Goal: Task Accomplishment & Management: Complete application form

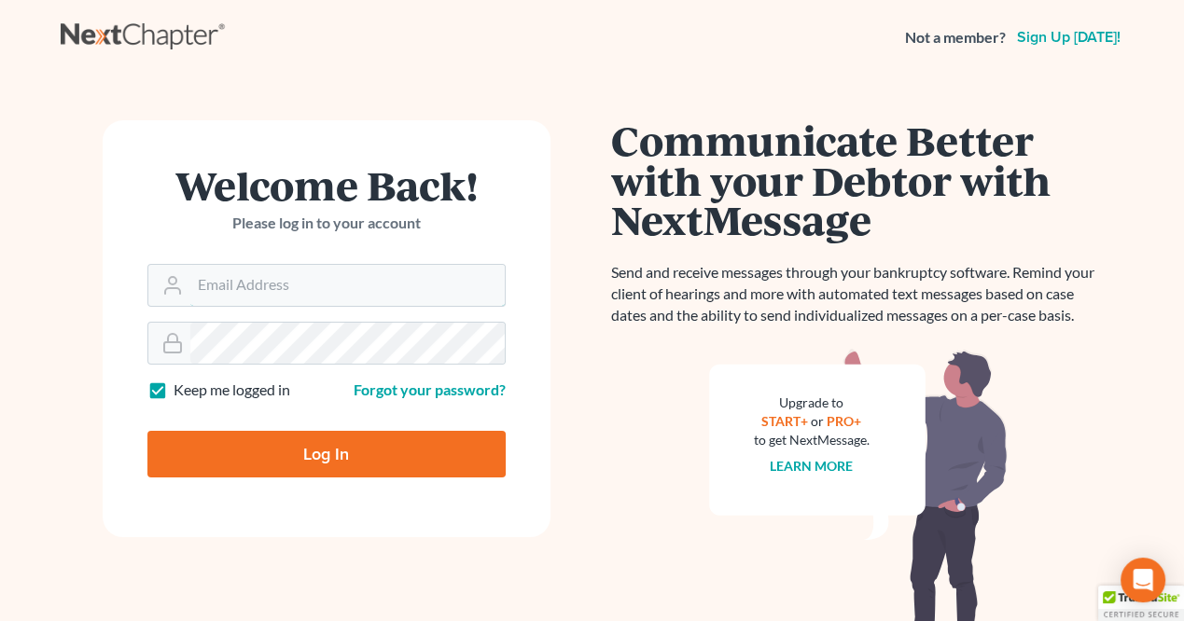
type input "monika@karinalucidlaw.com"
click at [332, 454] on input "Log In" at bounding box center [326, 454] width 358 height 47
type input "Thinking..."
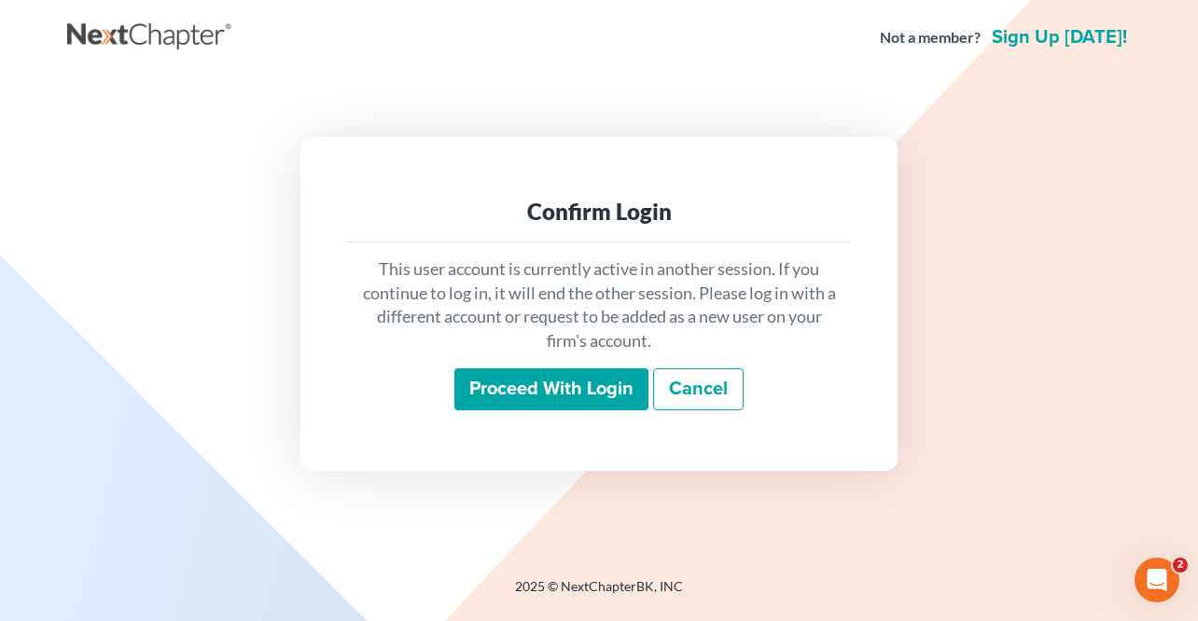
click at [573, 379] on input "Proceed with login" at bounding box center [551, 390] width 194 height 43
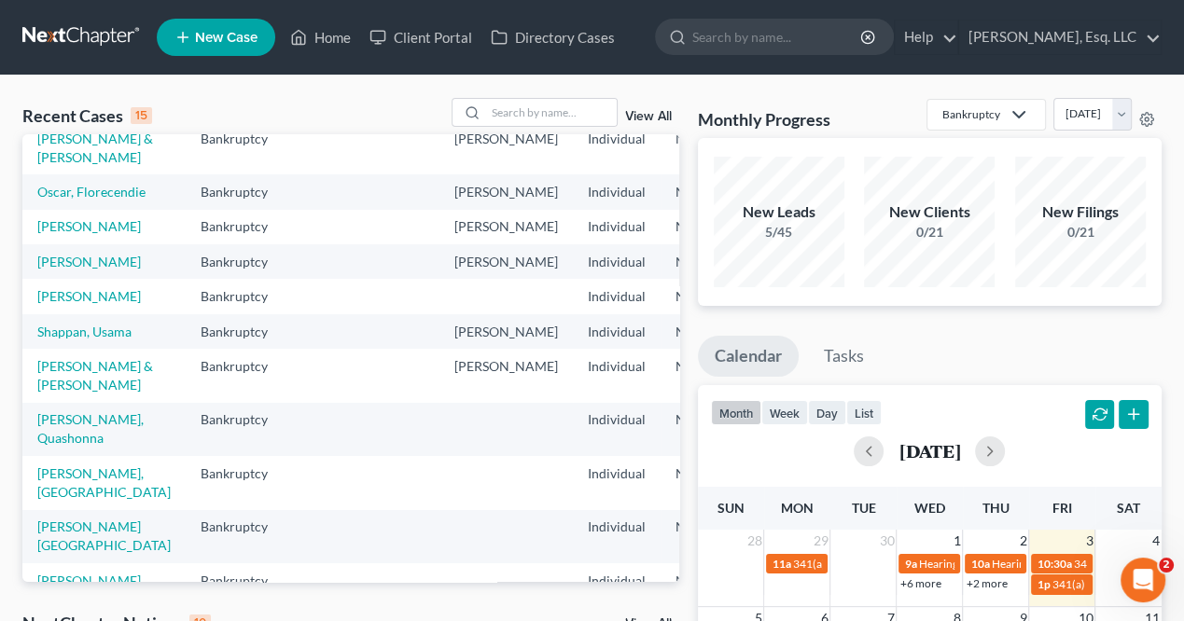
scroll to position [280, 0]
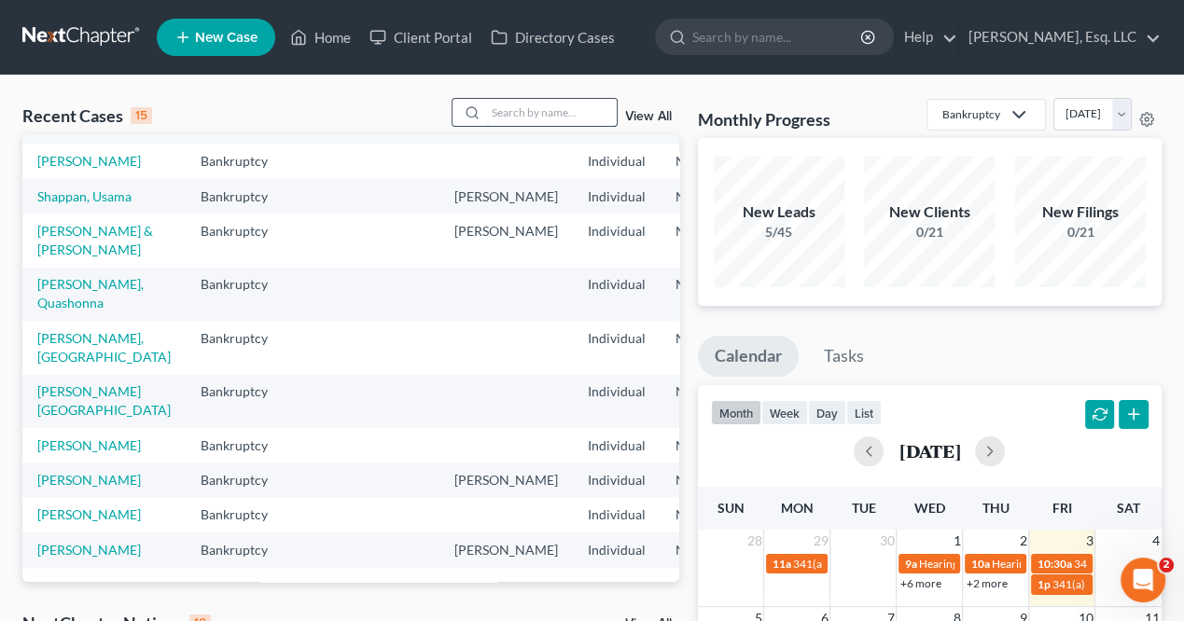
click at [524, 115] on input "search" at bounding box center [551, 112] width 131 height 27
type input "vazquez"
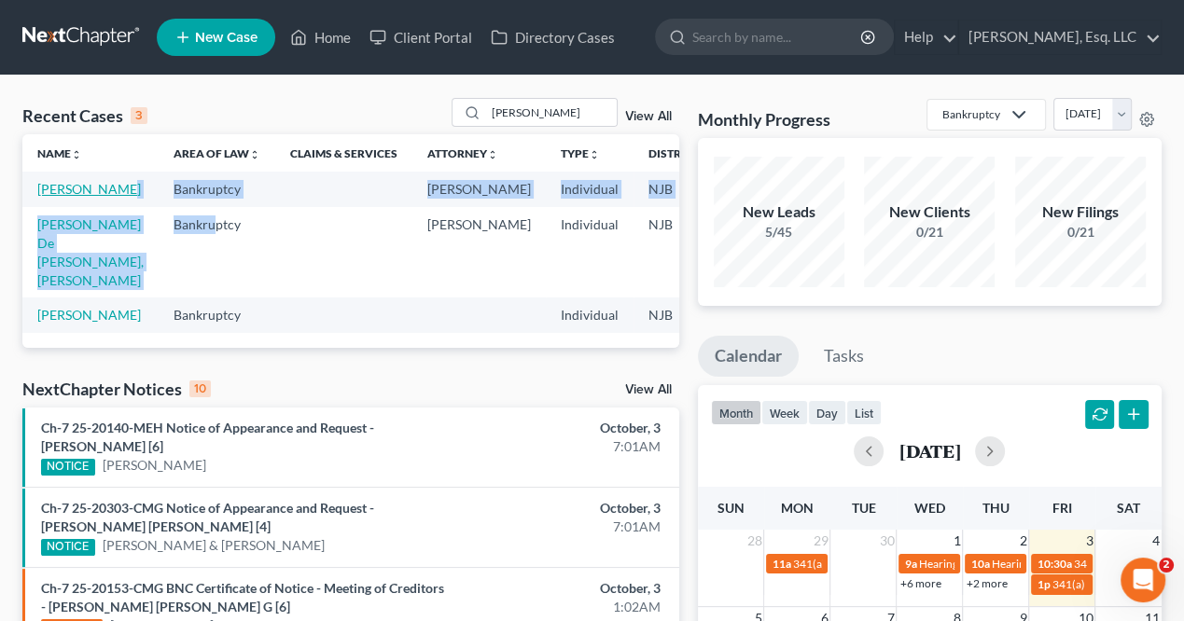
click at [61, 197] on link "[PERSON_NAME]" at bounding box center [89, 189] width 104 height 16
select select "0"
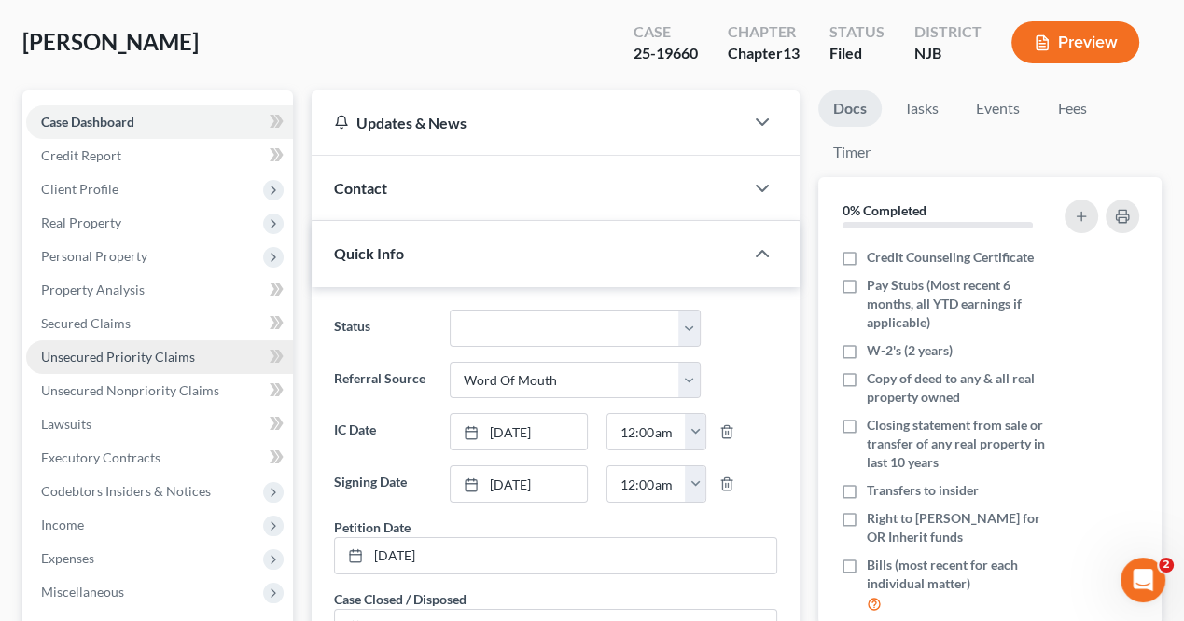
scroll to position [93, 0]
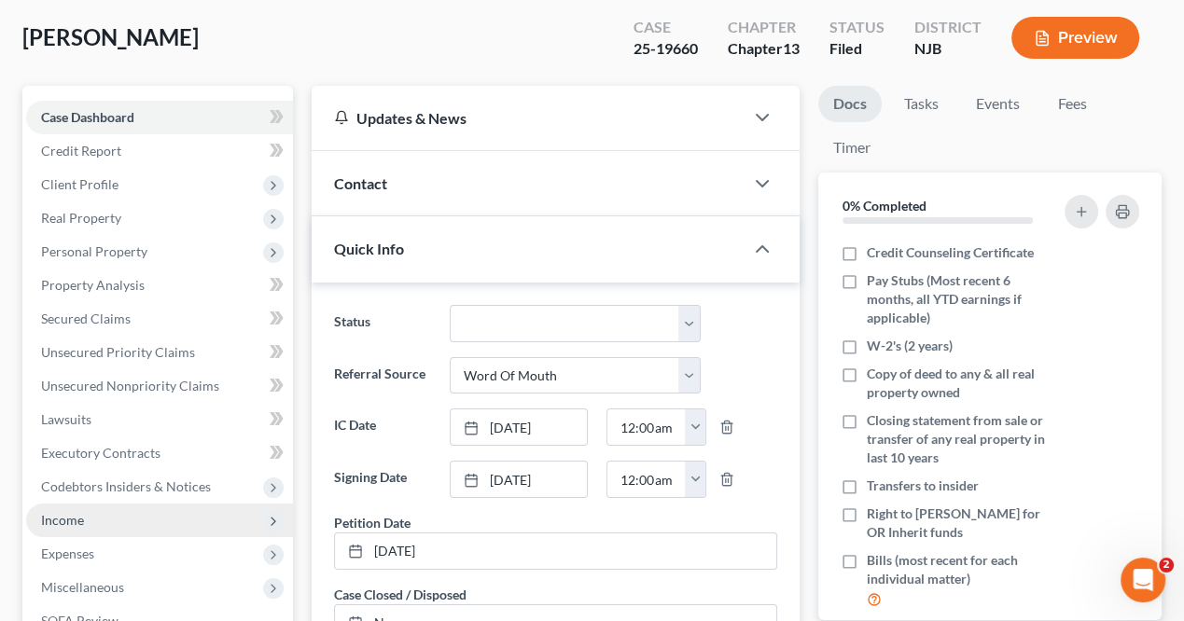
click at [60, 517] on span "Income" at bounding box center [62, 520] width 43 height 16
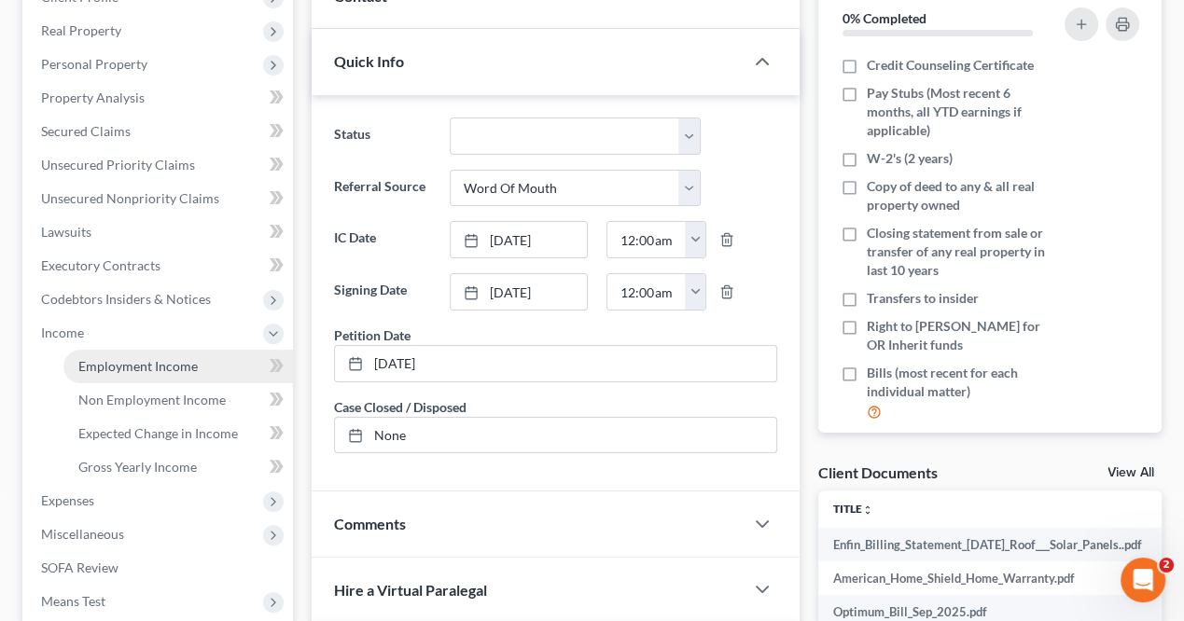
scroll to position [560, 0]
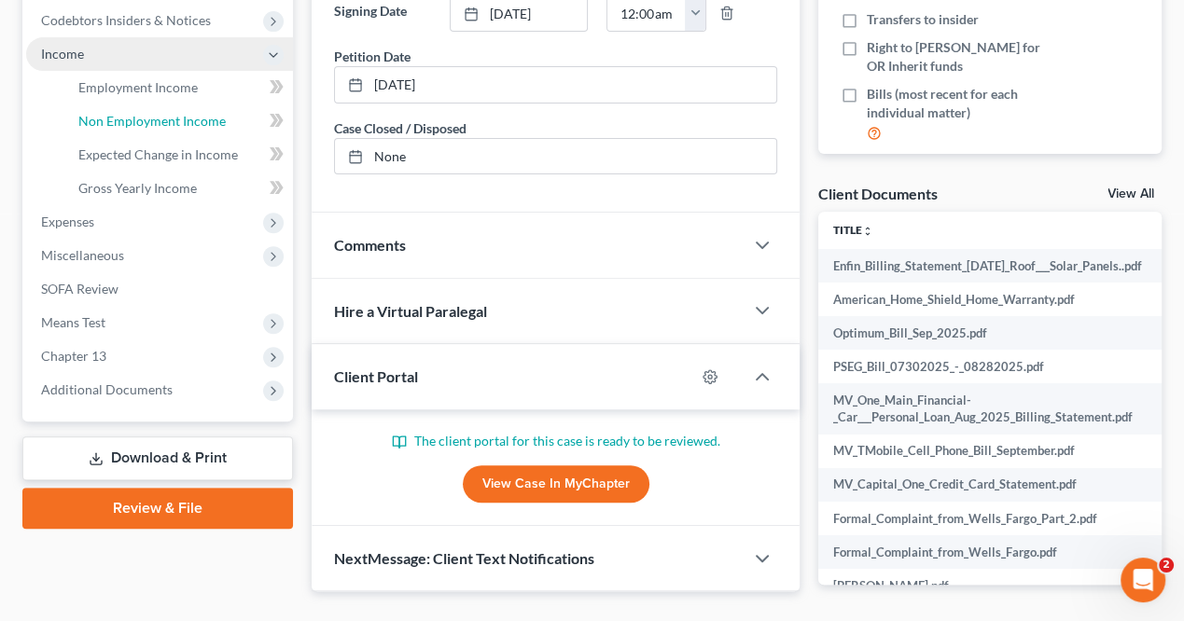
click at [191, 113] on span "Non Employment Income" at bounding box center [151, 121] width 147 height 16
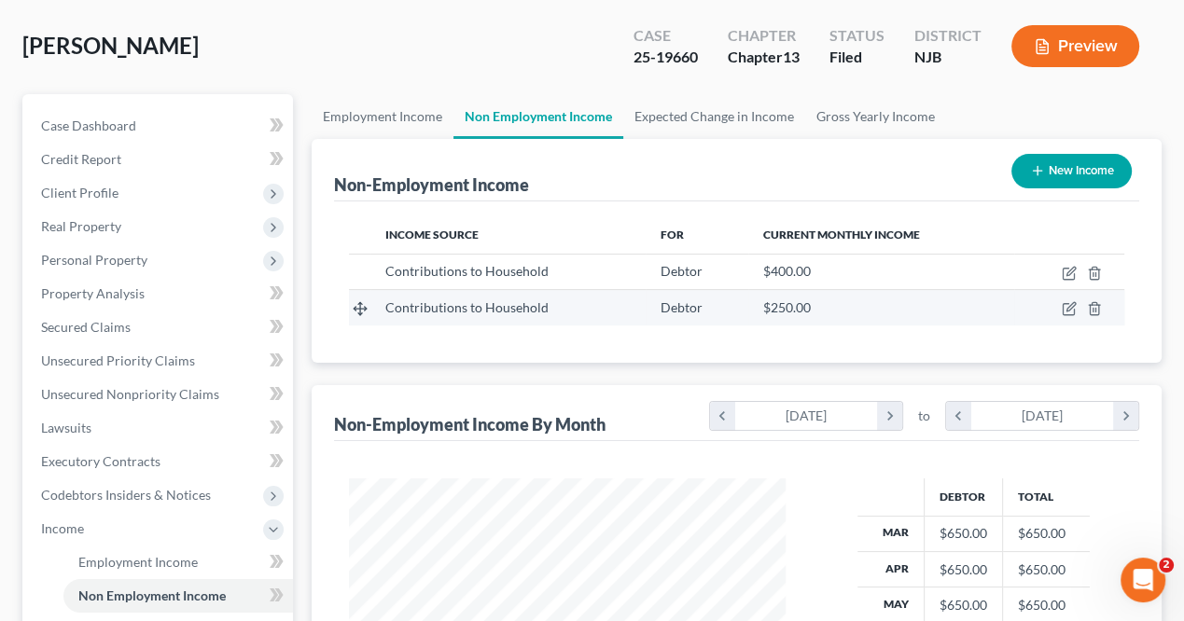
scroll to position [187, 0]
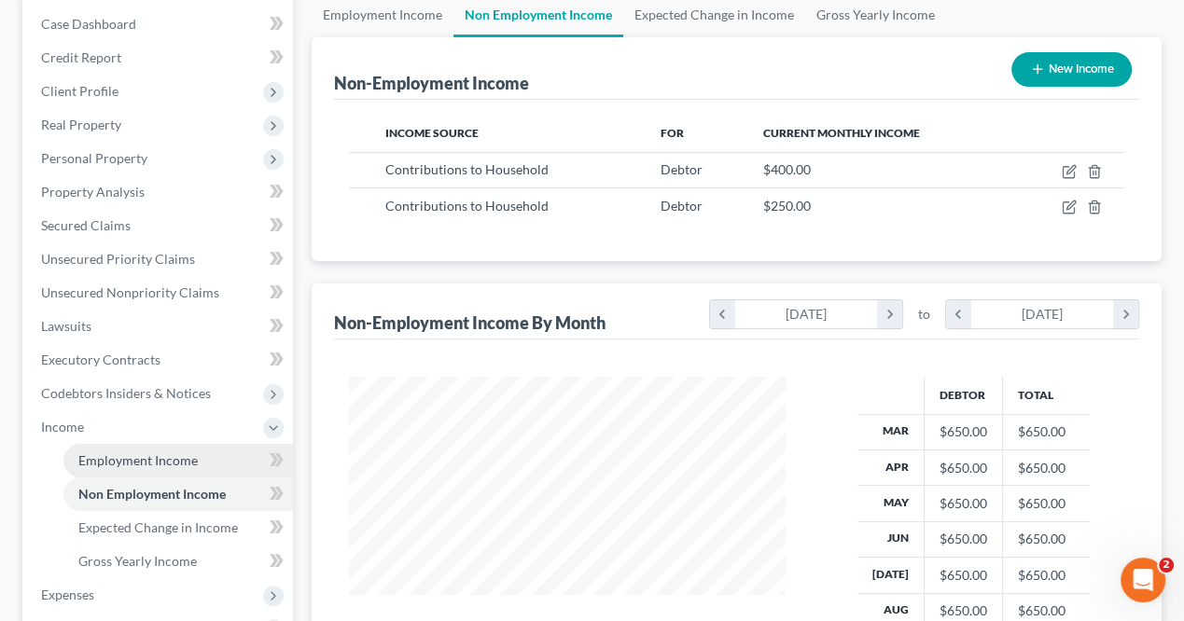
click at [150, 454] on span "Employment Income" at bounding box center [137, 461] width 119 height 16
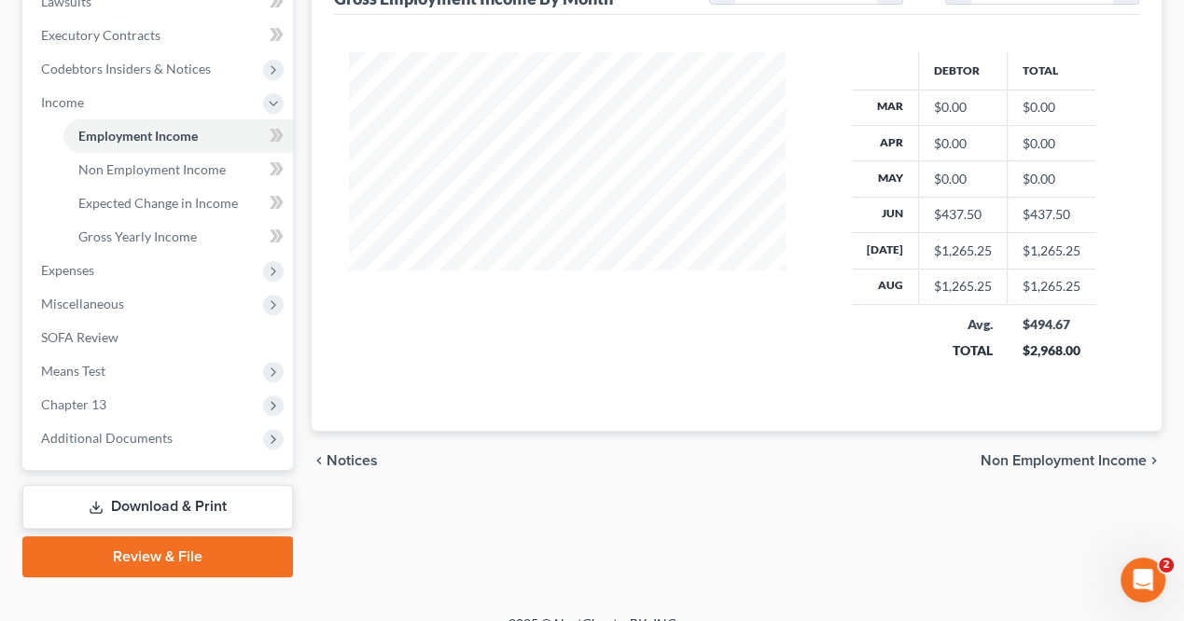
scroll to position [537, 0]
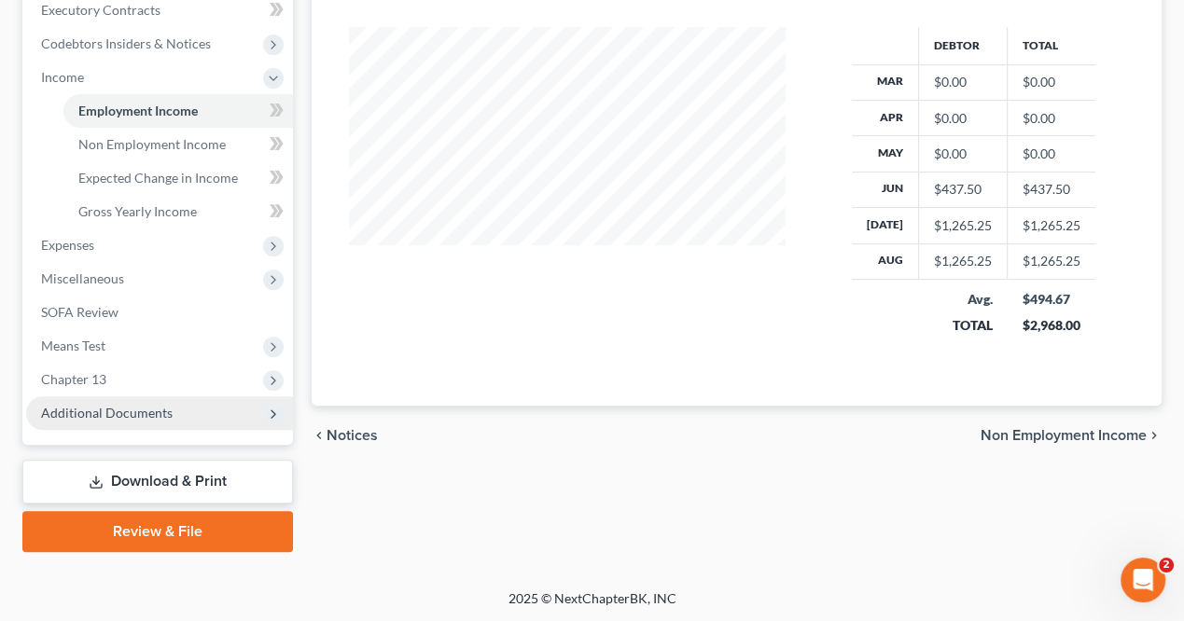
click at [127, 415] on span "Additional Documents" at bounding box center [107, 413] width 132 height 16
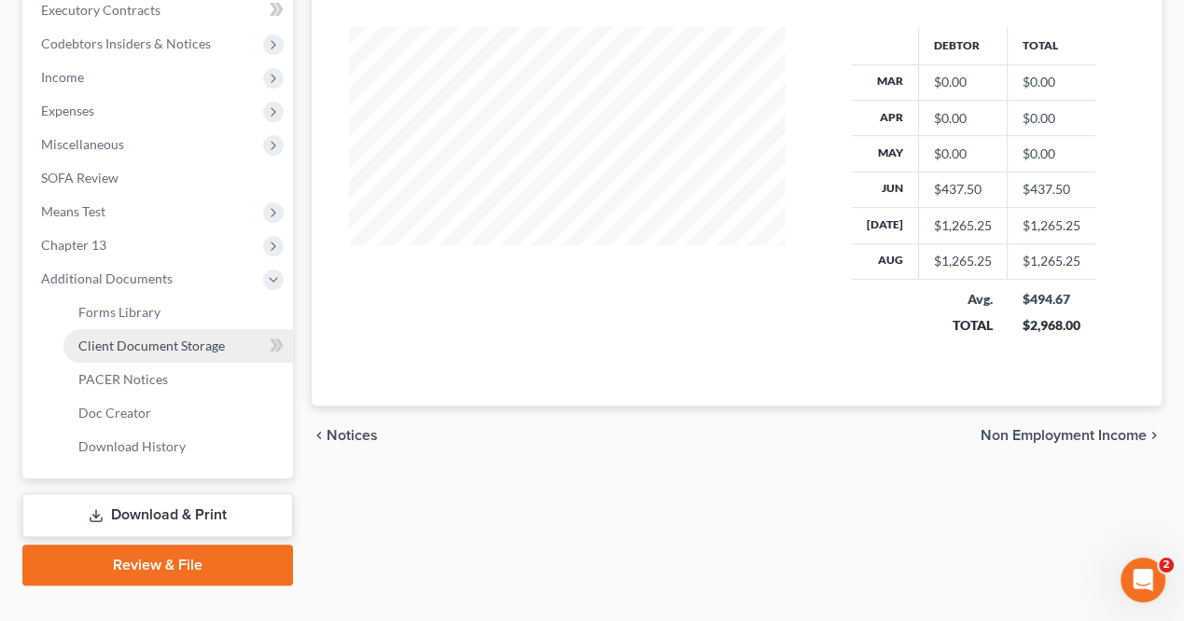
click at [175, 335] on link "Client Document Storage" at bounding box center [178, 346] width 230 height 34
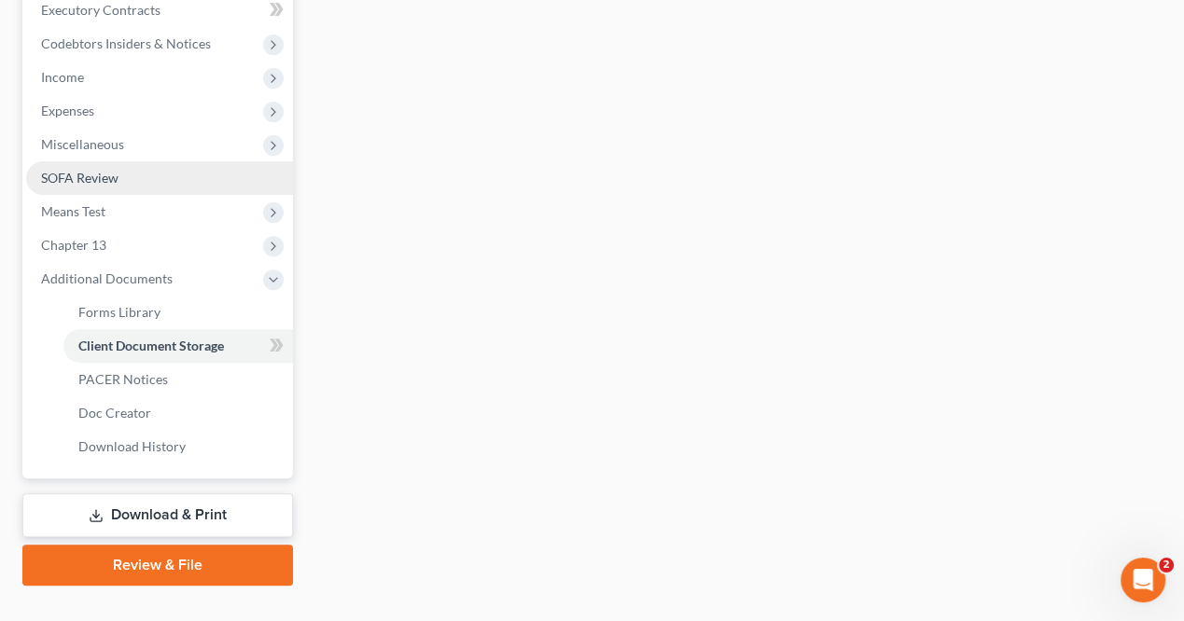
scroll to position [450, 0]
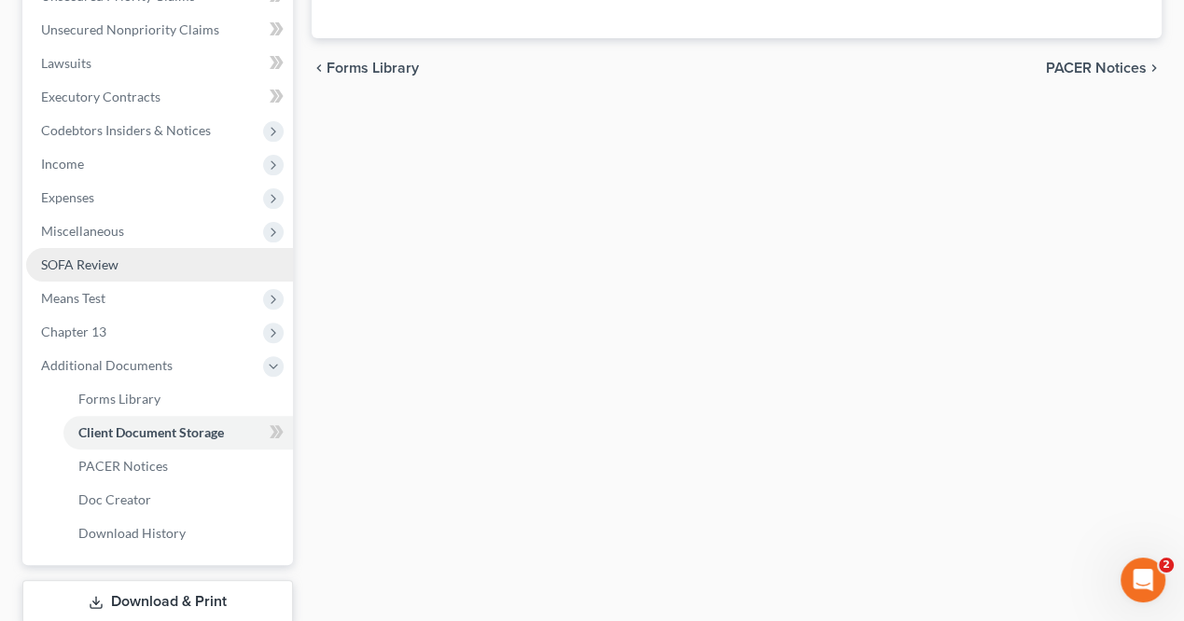
select select "9"
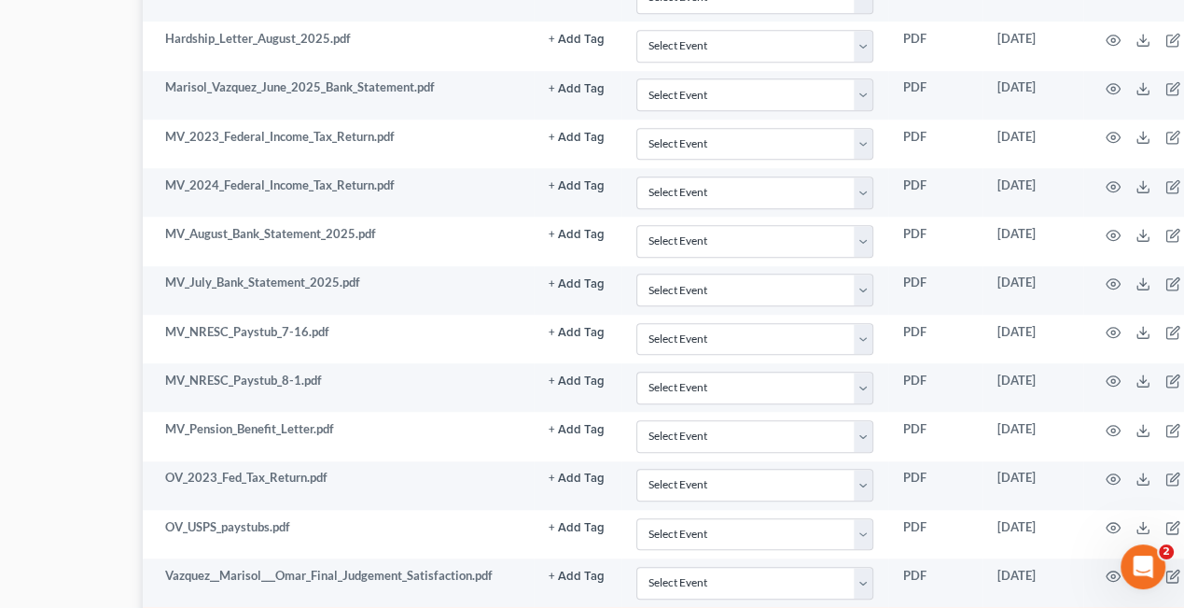
scroll to position [1213, 211]
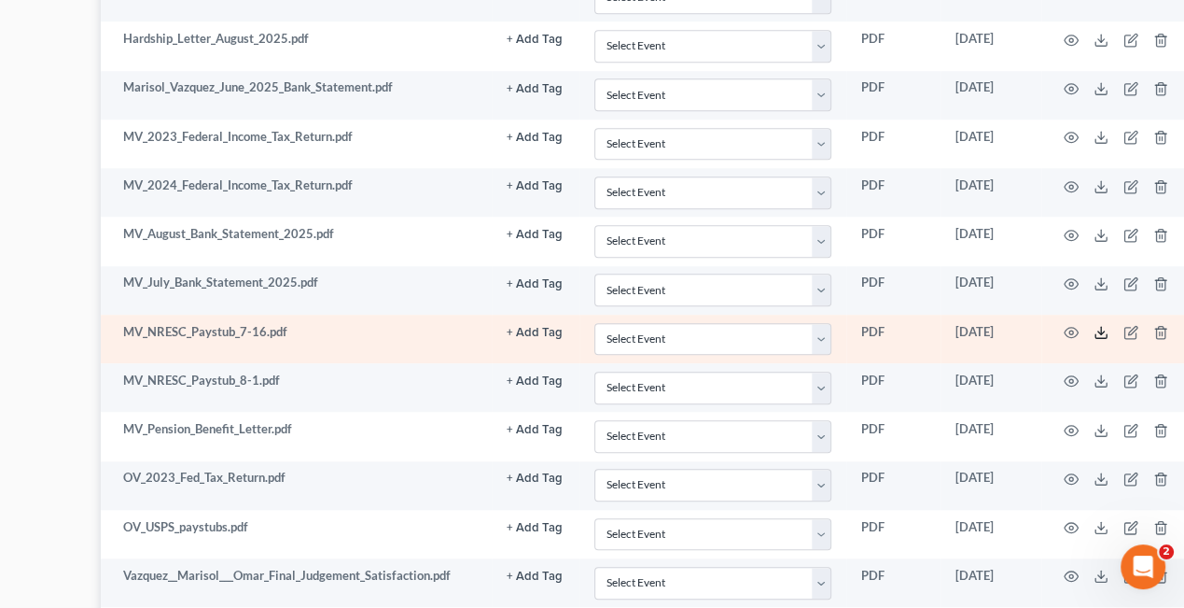
click at [1101, 327] on line at bounding box center [1101, 330] width 0 height 7
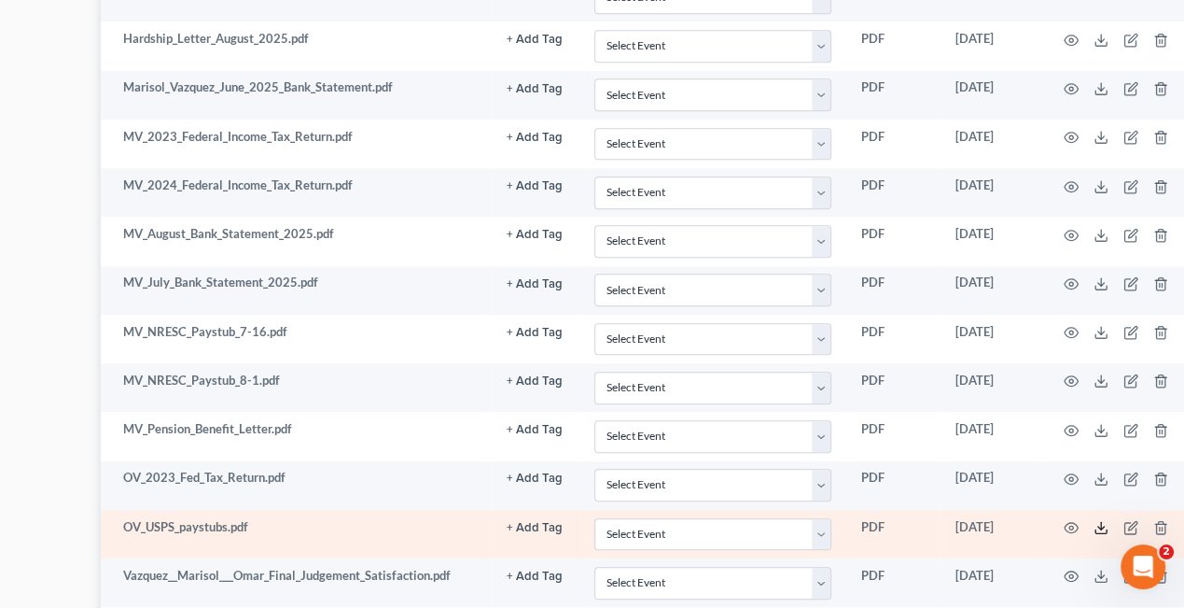
click at [1097, 520] on icon at bounding box center [1101, 527] width 15 height 15
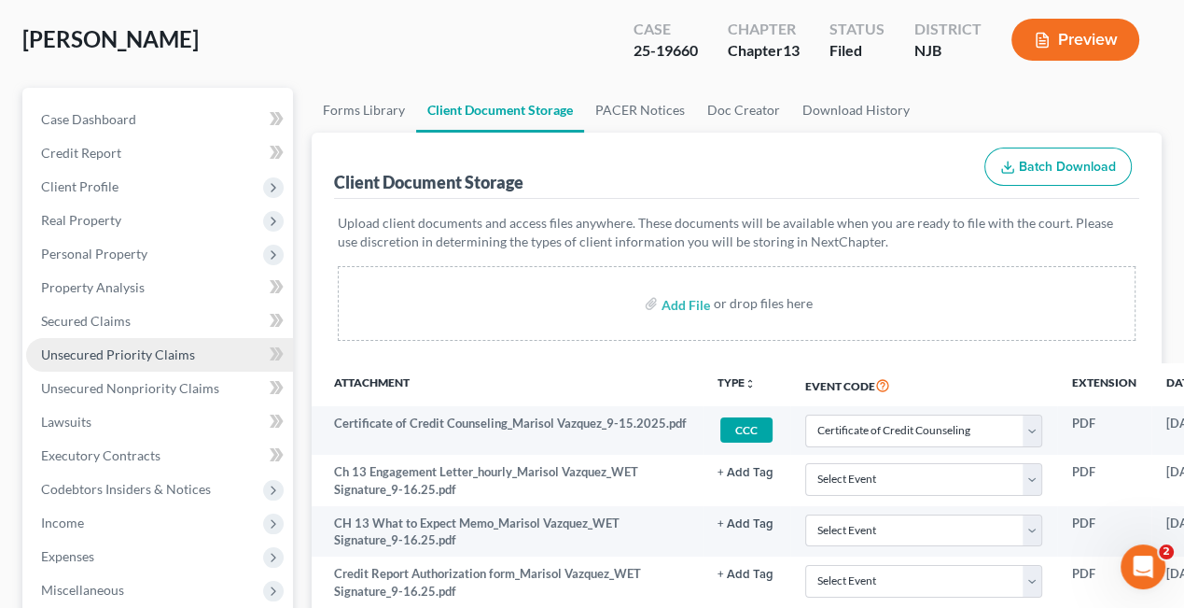
scroll to position [187, 0]
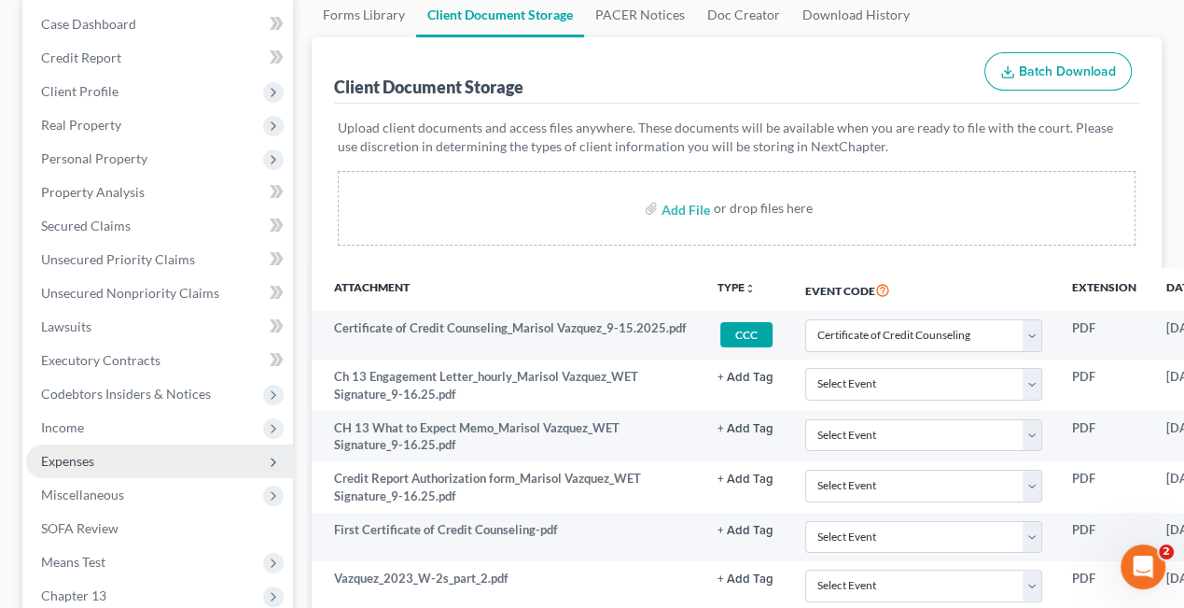
click at [108, 450] on span "Expenses" at bounding box center [159, 461] width 267 height 34
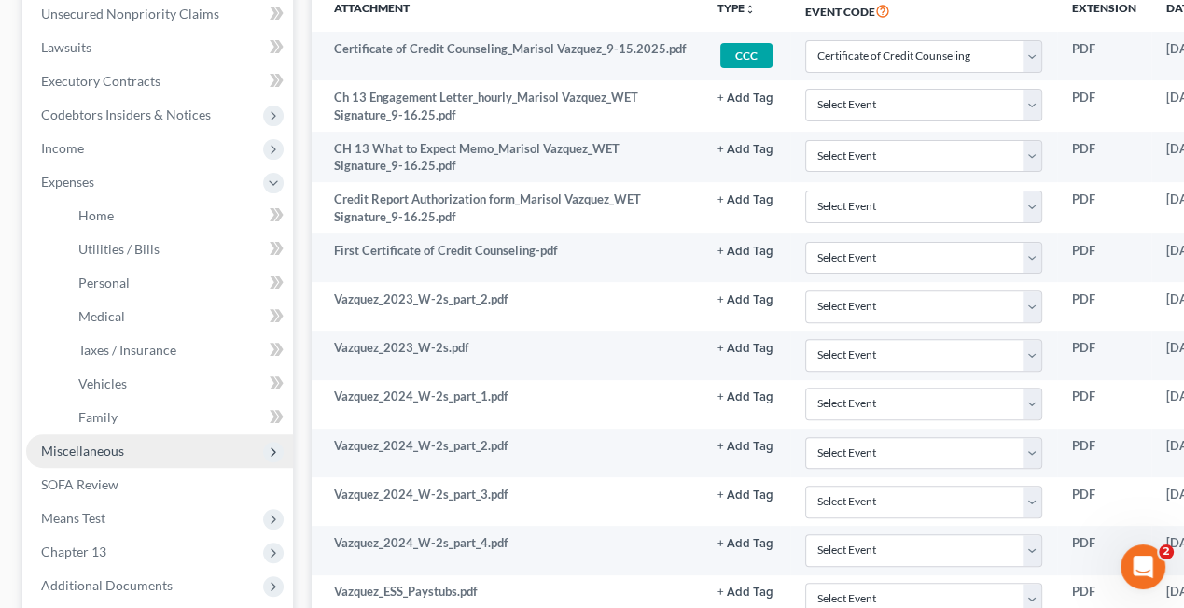
scroll to position [467, 0]
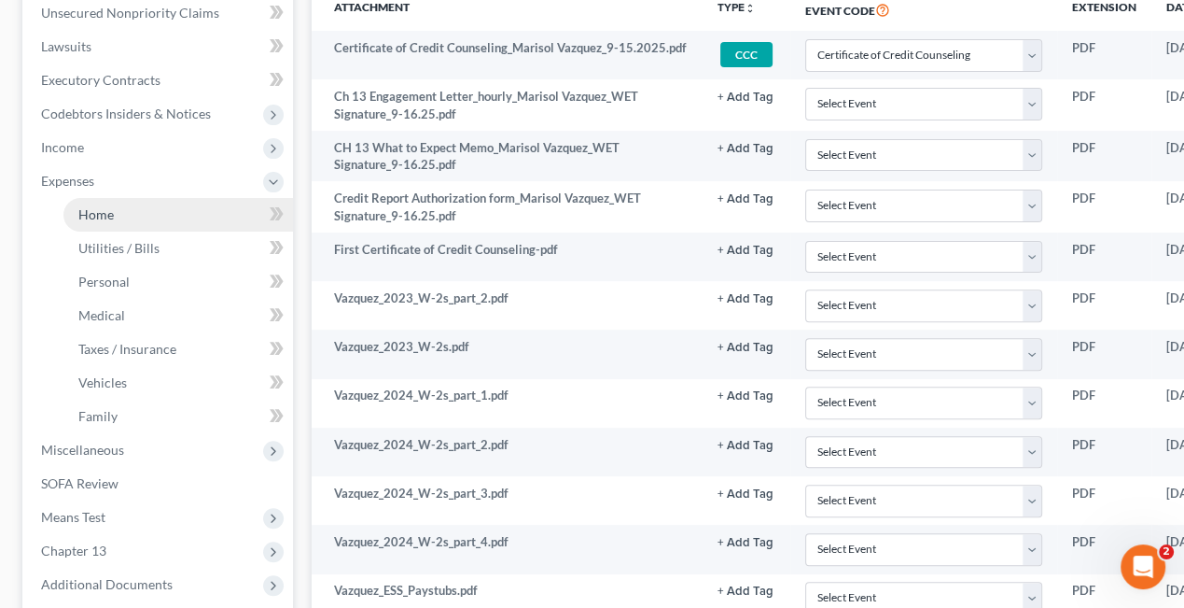
click at [117, 214] on link "Home" at bounding box center [178, 215] width 230 height 34
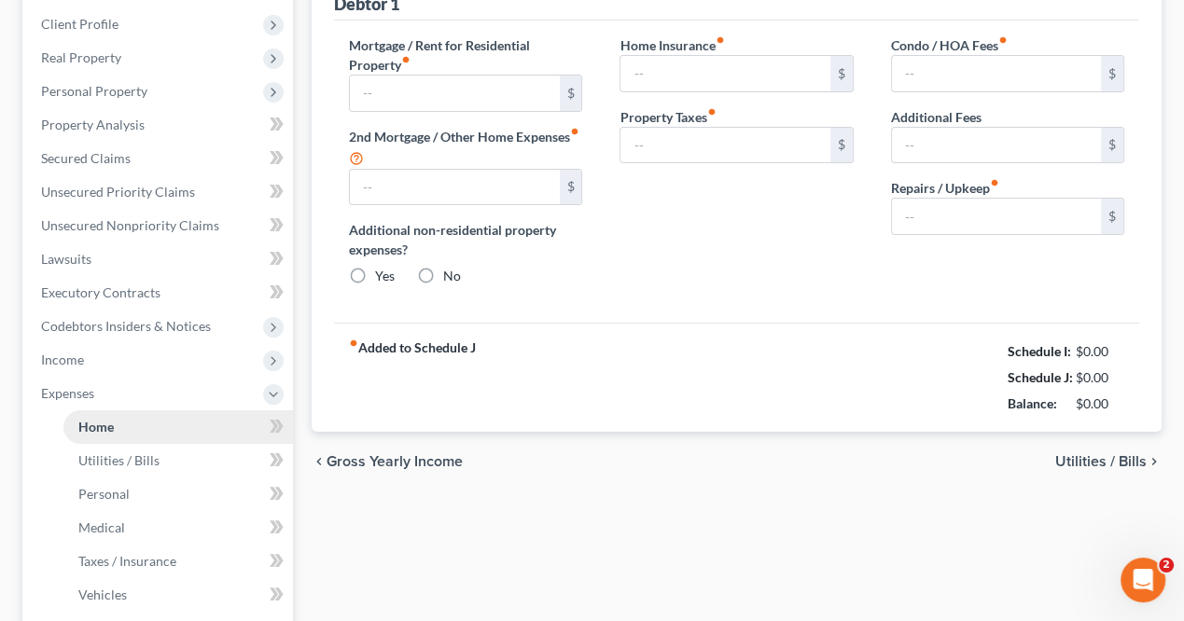
type input "2,539.37"
radio input "true"
type input "166.00"
type input "50.00"
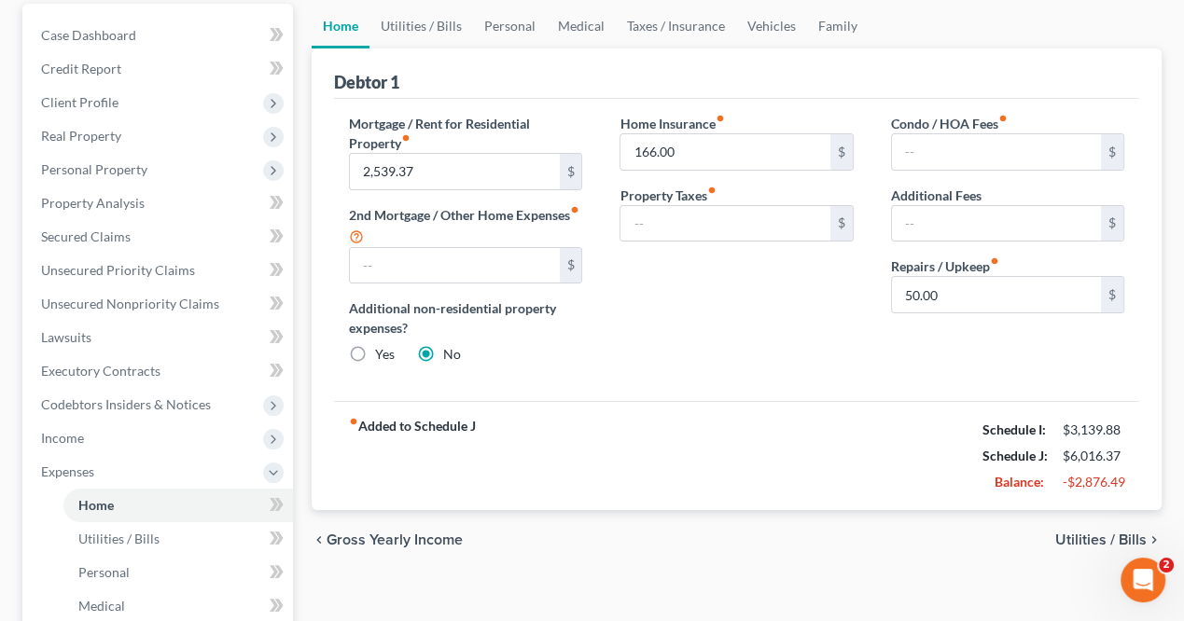
scroll to position [187, 0]
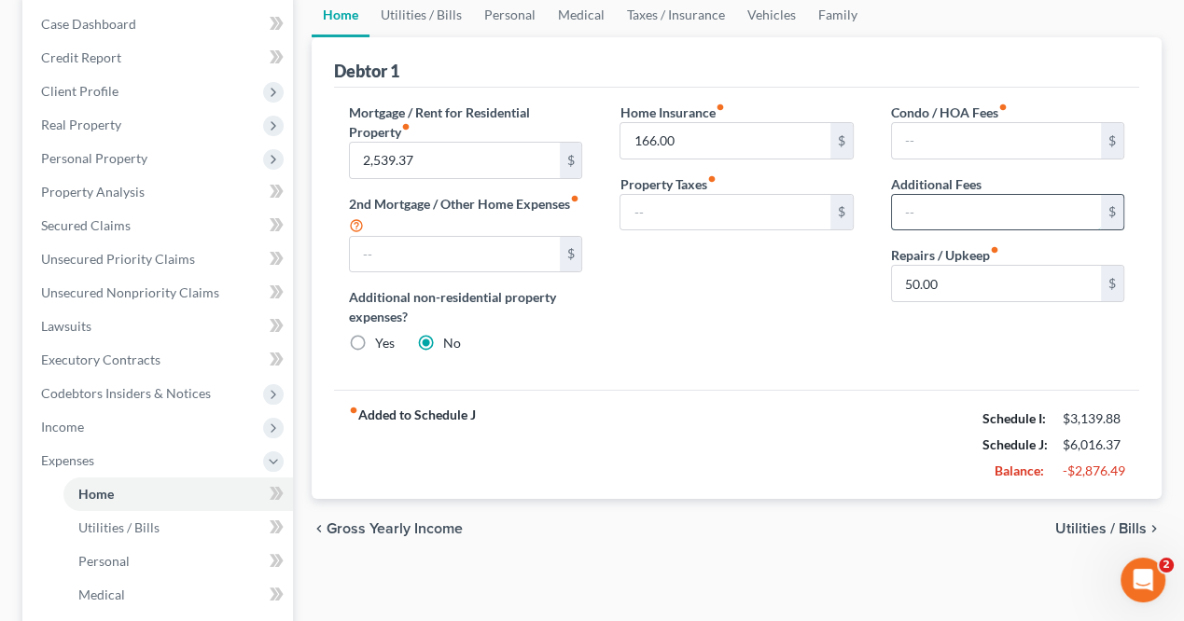
click at [939, 217] on input "text" at bounding box center [996, 212] width 209 height 35
click at [679, 363] on div "Home Insurance fiber_manual_record 166.00 $ Property Taxes fiber_manual_record $" at bounding box center [736, 236] width 271 height 266
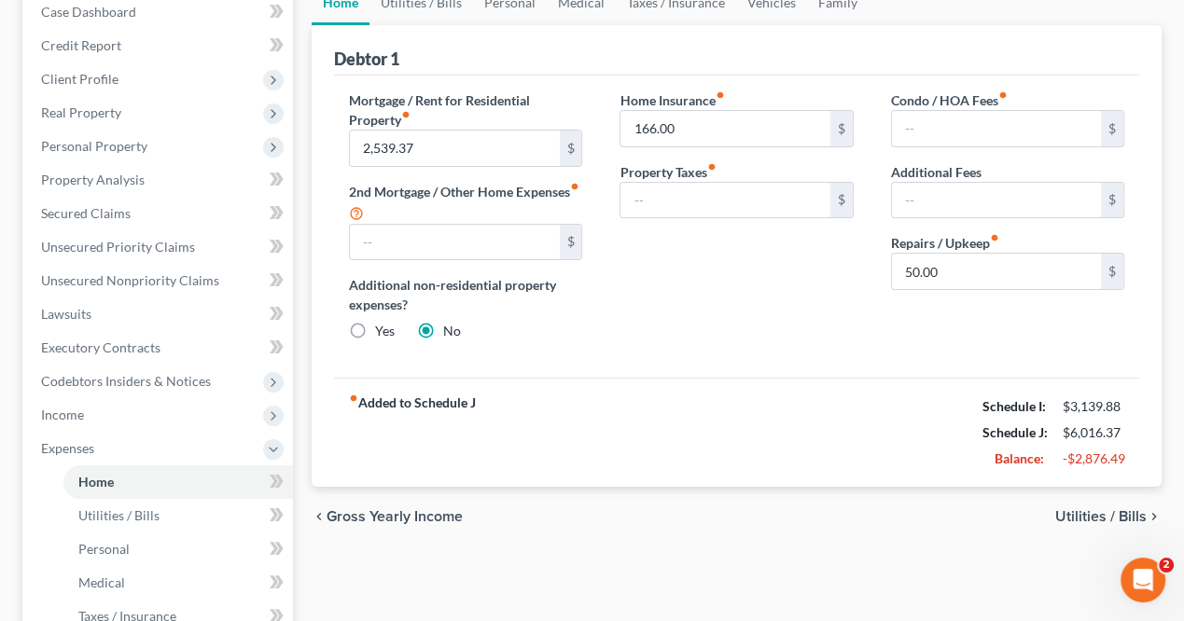
scroll to position [203, 0]
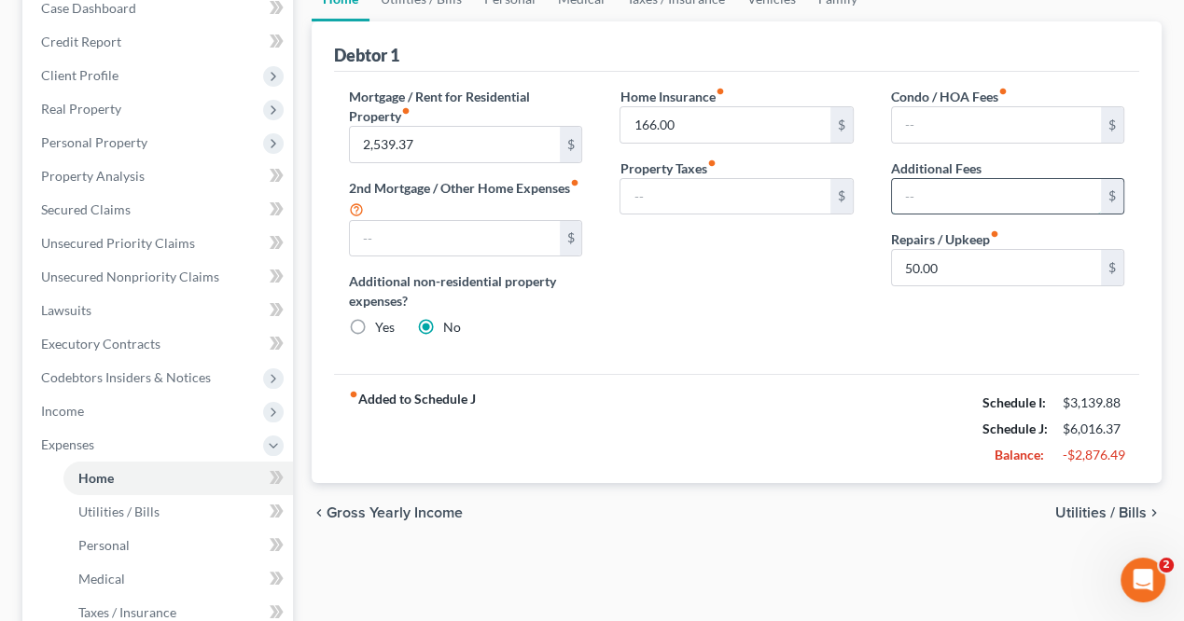
click at [923, 198] on input "text" at bounding box center [996, 196] width 209 height 35
click at [1038, 189] on input "265.49" at bounding box center [996, 196] width 209 height 35
type input "265.49"
click at [1040, 179] on input "265.49" at bounding box center [996, 196] width 209 height 35
drag, startPoint x: 975, startPoint y: 193, endPoint x: 851, endPoint y: 189, distance: 124.2
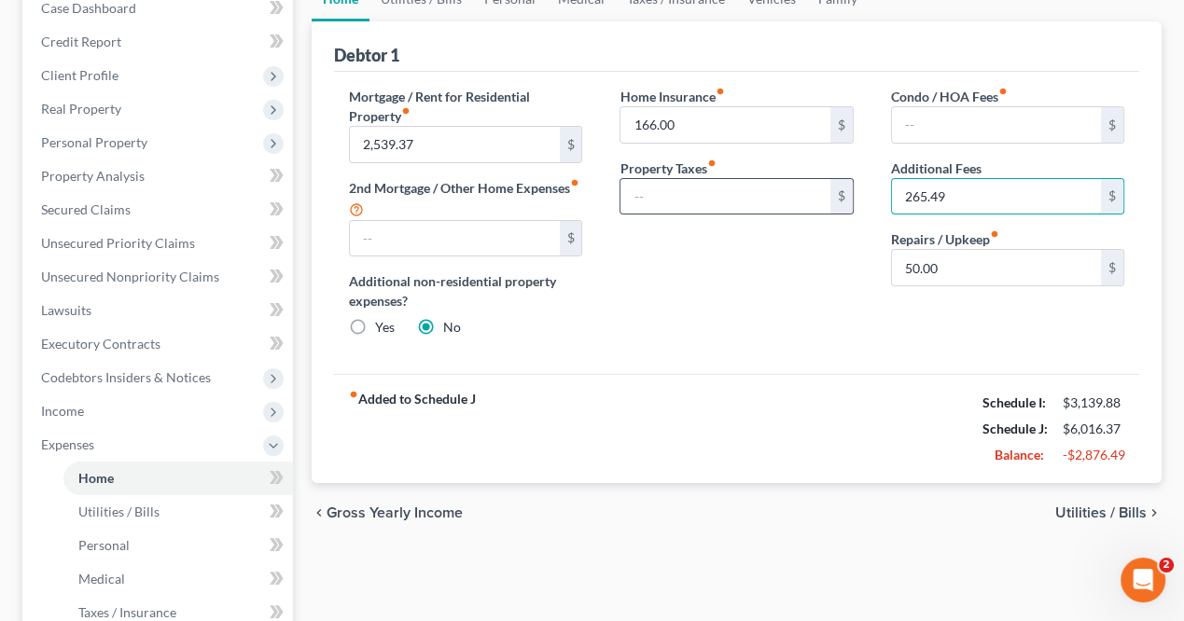
click at [851, 189] on div "Mortgage / Rent for Residential Property fiber_manual_record 2,539.37 $ 2nd Mor…" at bounding box center [736, 220] width 813 height 266
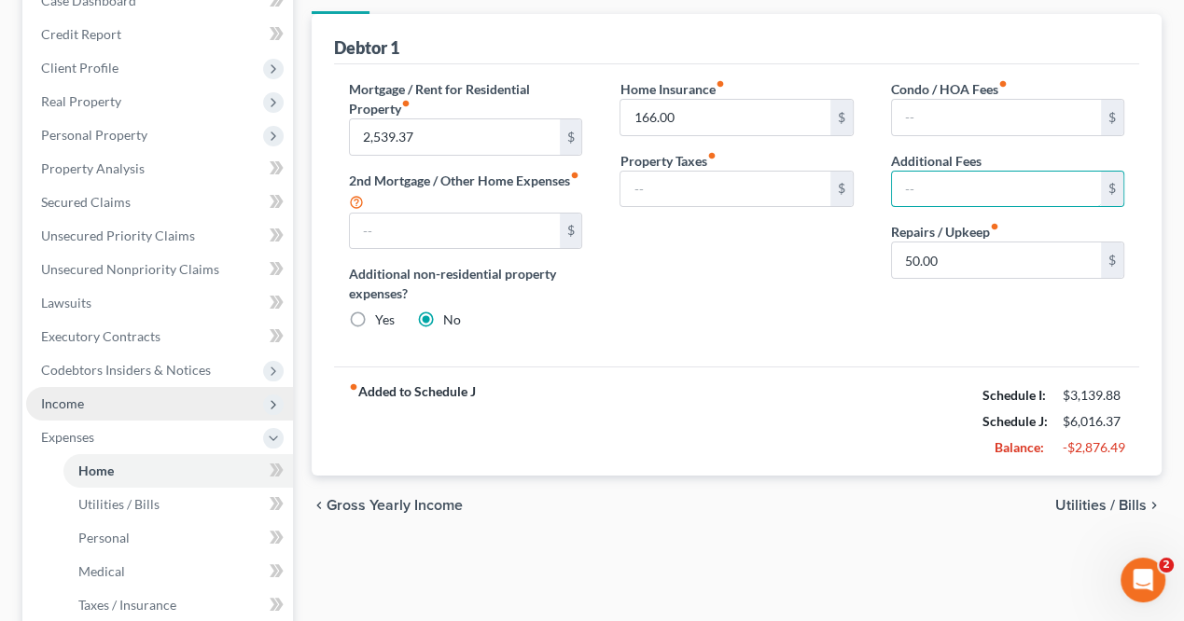
scroll to position [576, 0]
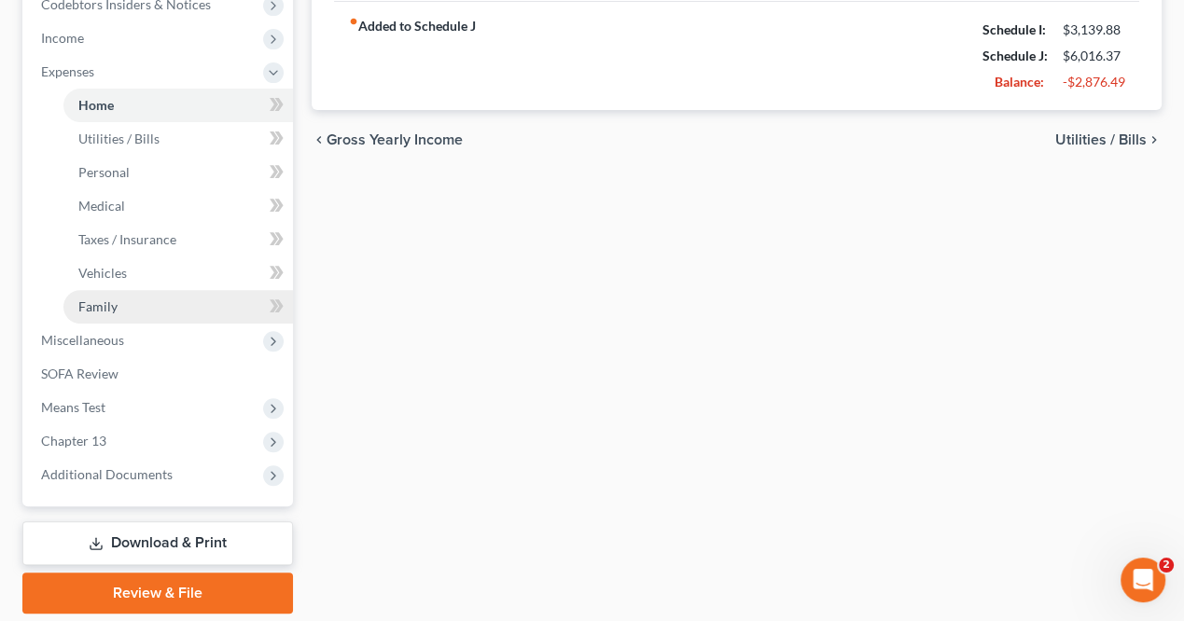
drag, startPoint x: 98, startPoint y: 300, endPoint x: 107, endPoint y: 303, distance: 10.1
click at [98, 300] on span "Family" at bounding box center [97, 307] width 39 height 16
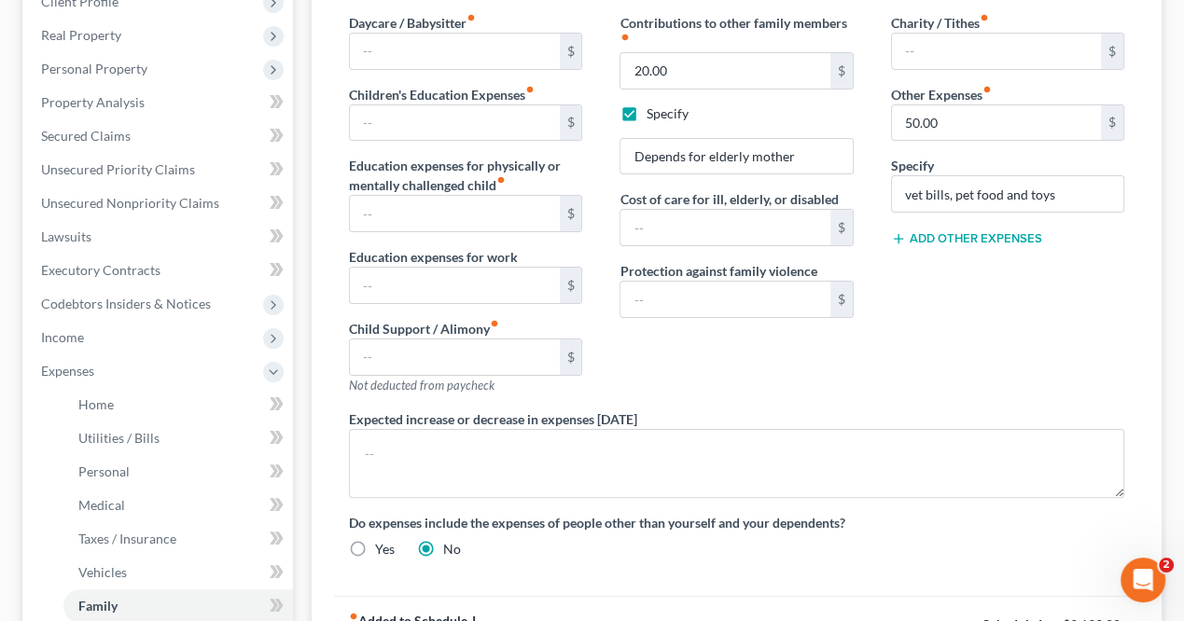
scroll to position [280, 0]
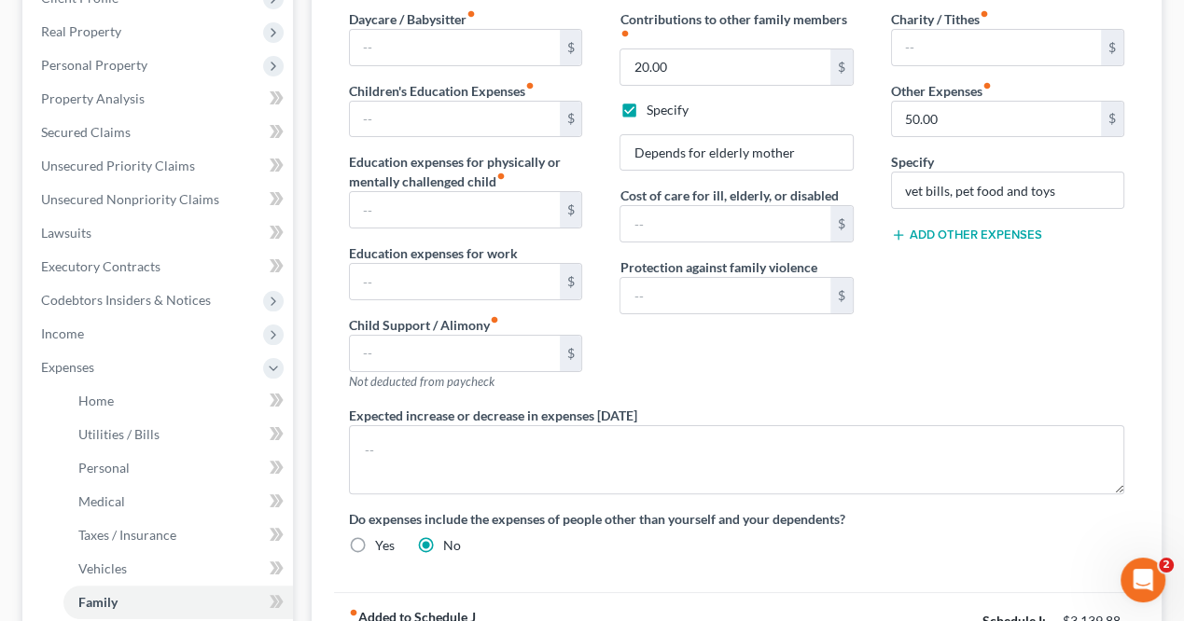
click at [965, 228] on button "Add Other Expenses" at bounding box center [966, 235] width 151 height 15
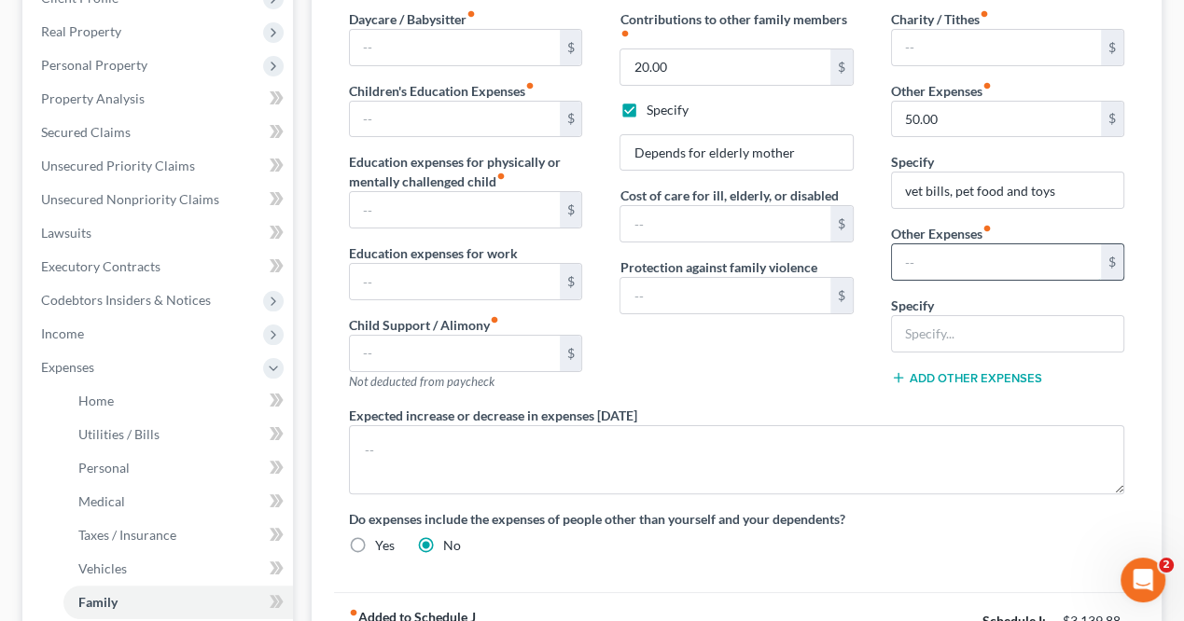
click at [937, 266] on input "text" at bounding box center [996, 261] width 209 height 35
type input "0"
type input "61.30"
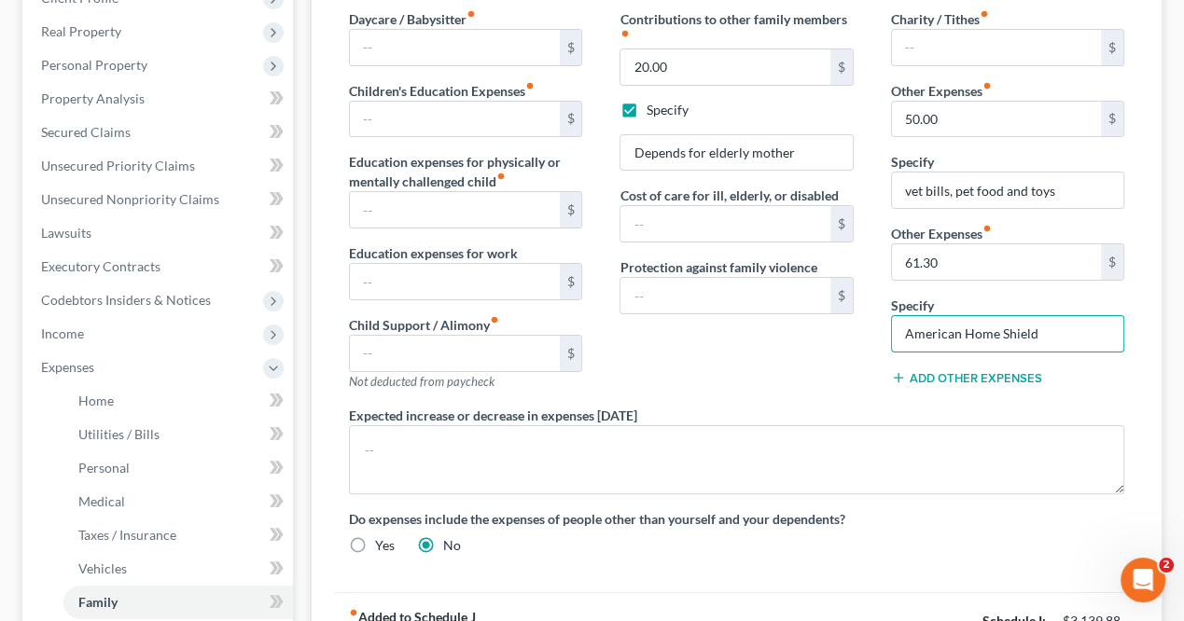
type input "American Home Shield"
click at [915, 368] on div "Add Other Expenses" at bounding box center [1007, 377] width 233 height 19
click at [933, 371] on button "Add Other Expenses" at bounding box center [966, 377] width 151 height 15
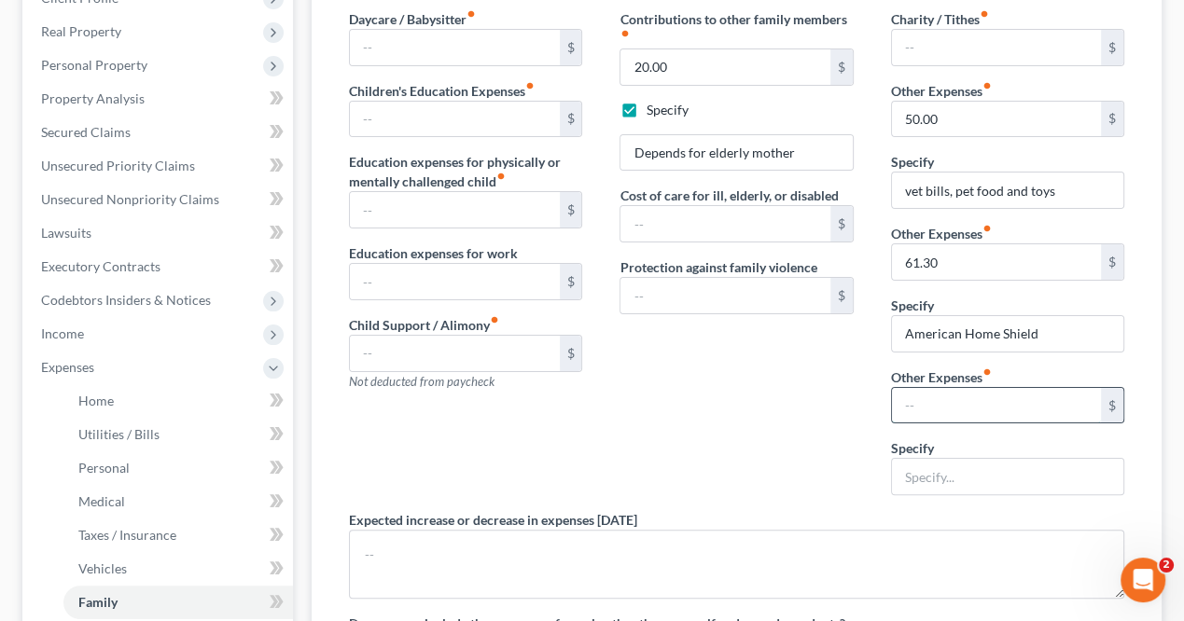
click at [915, 399] on input "text" at bounding box center [996, 405] width 209 height 35
type input "50."
click at [915, 475] on input "text" at bounding box center [1007, 476] width 231 height 35
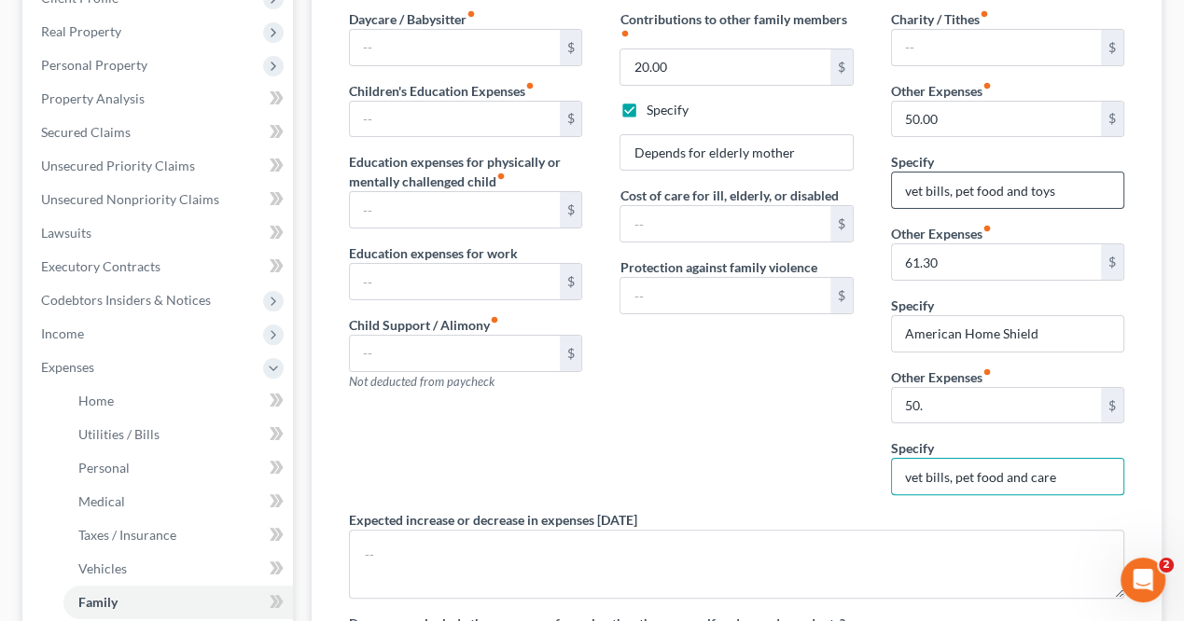
type input "vet bills, pet food and care"
drag, startPoint x: 1075, startPoint y: 192, endPoint x: 887, endPoint y: 190, distance: 187.6
click at [887, 190] on div "Charity / Tithes fiber_manual_record $ Other Expenses fiber_manual_record 50.00…" at bounding box center [1008, 259] width 271 height 501
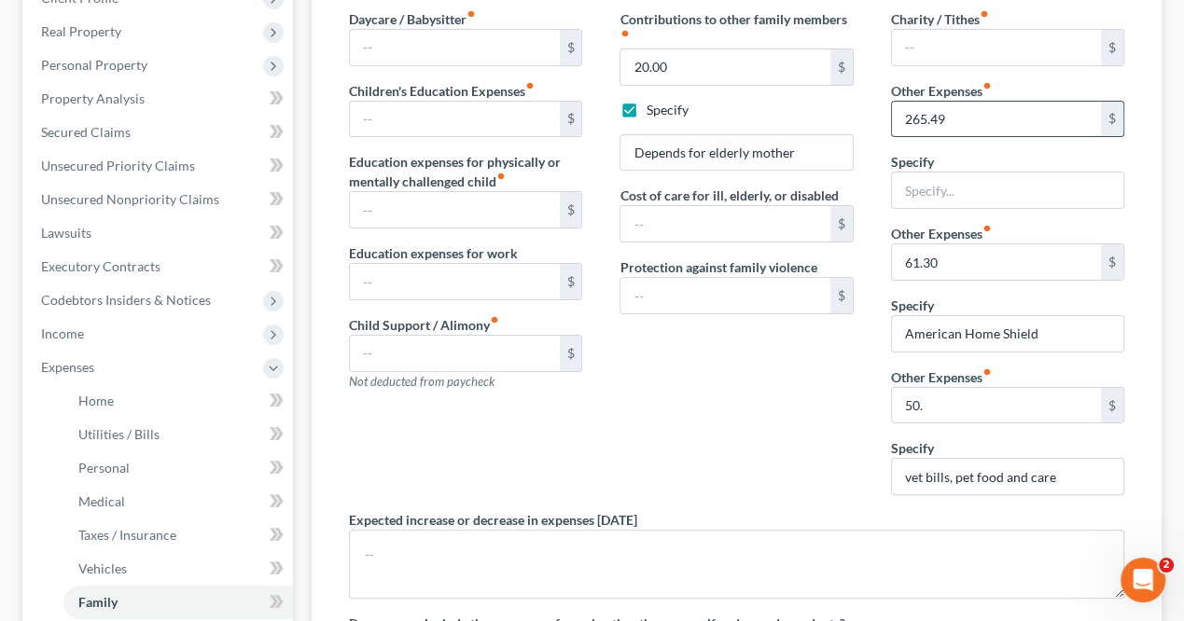
type input "265.49"
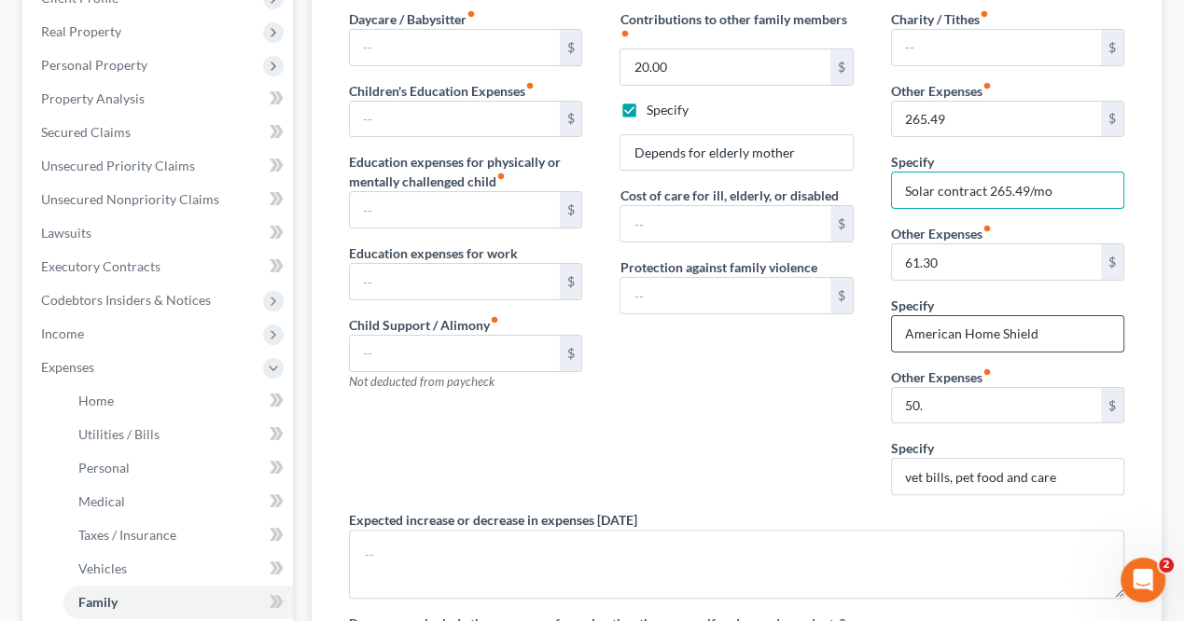
type input "Solar contract 265.49/mo"
click at [1059, 334] on input "American Home Shield" at bounding box center [1007, 333] width 231 height 35
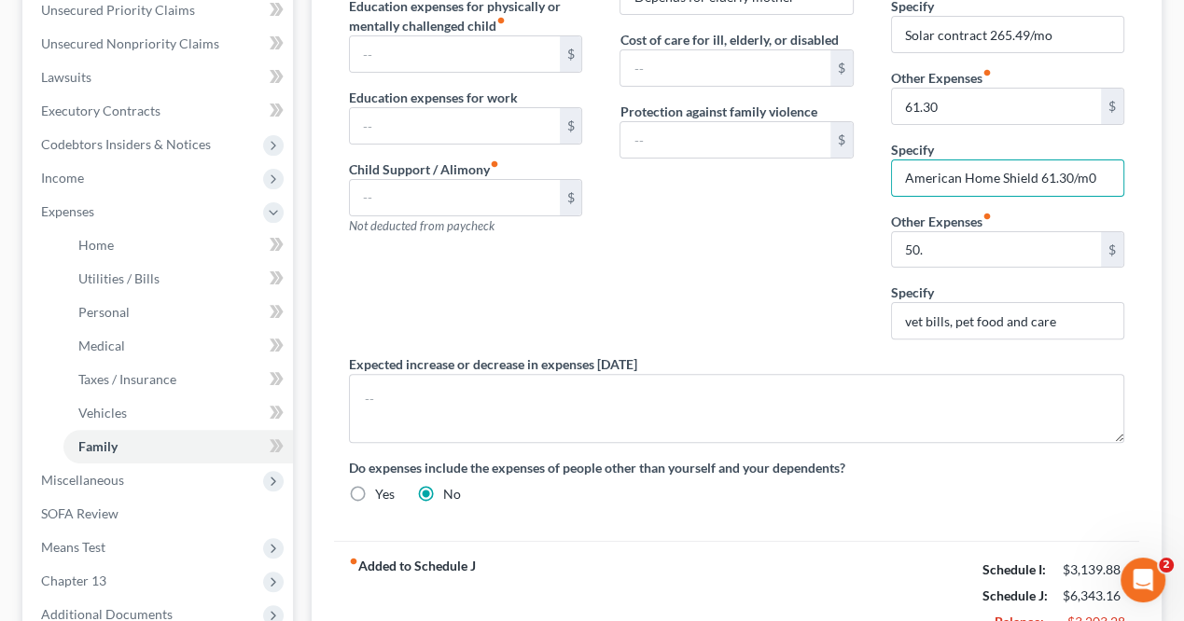
scroll to position [560, 0]
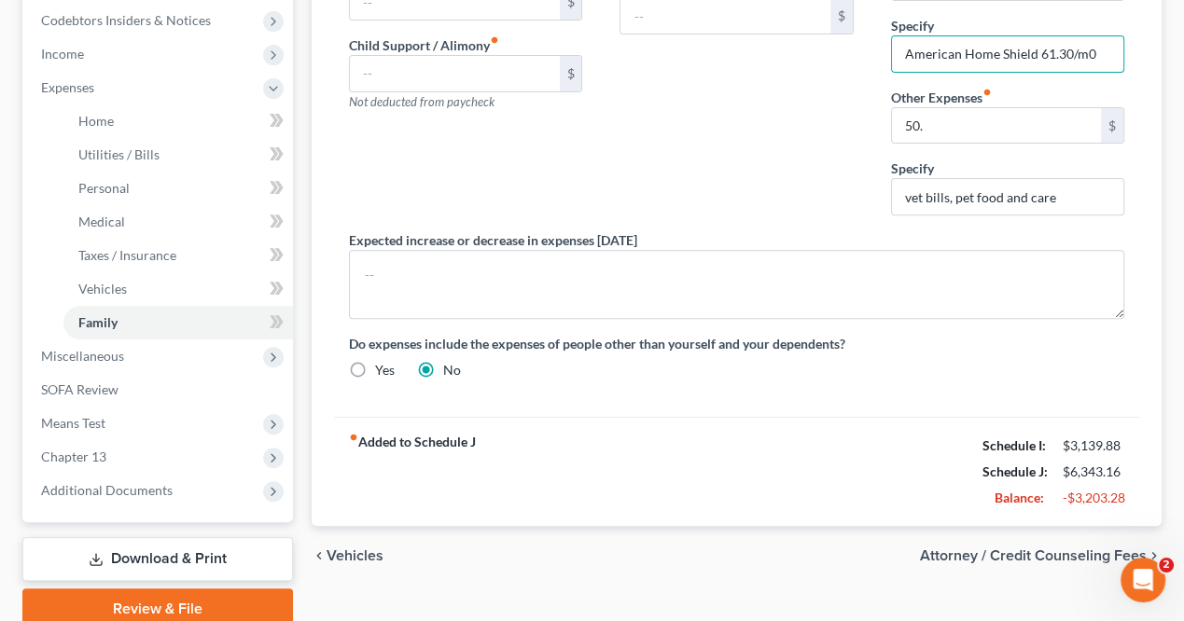
type input "American Home Shield 61.30/m0"
click at [726, 490] on div "fiber_manual_record Added to Schedule J Schedule I: $3,139.88 Schedule J: $6,34…" at bounding box center [736, 471] width 805 height 109
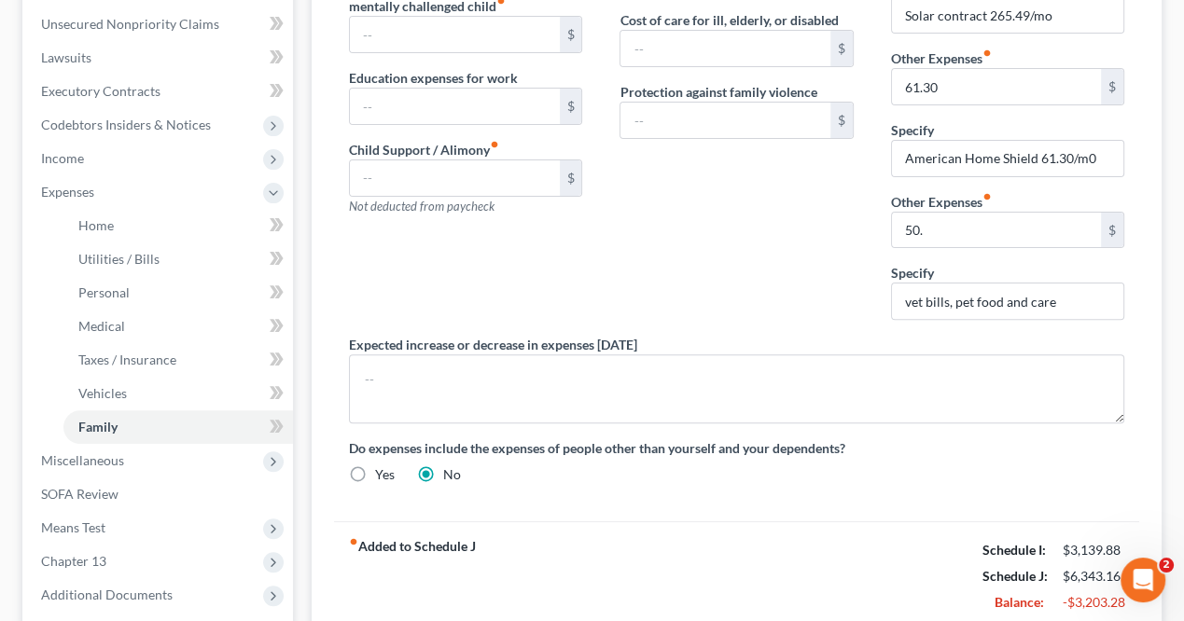
scroll to position [544, 0]
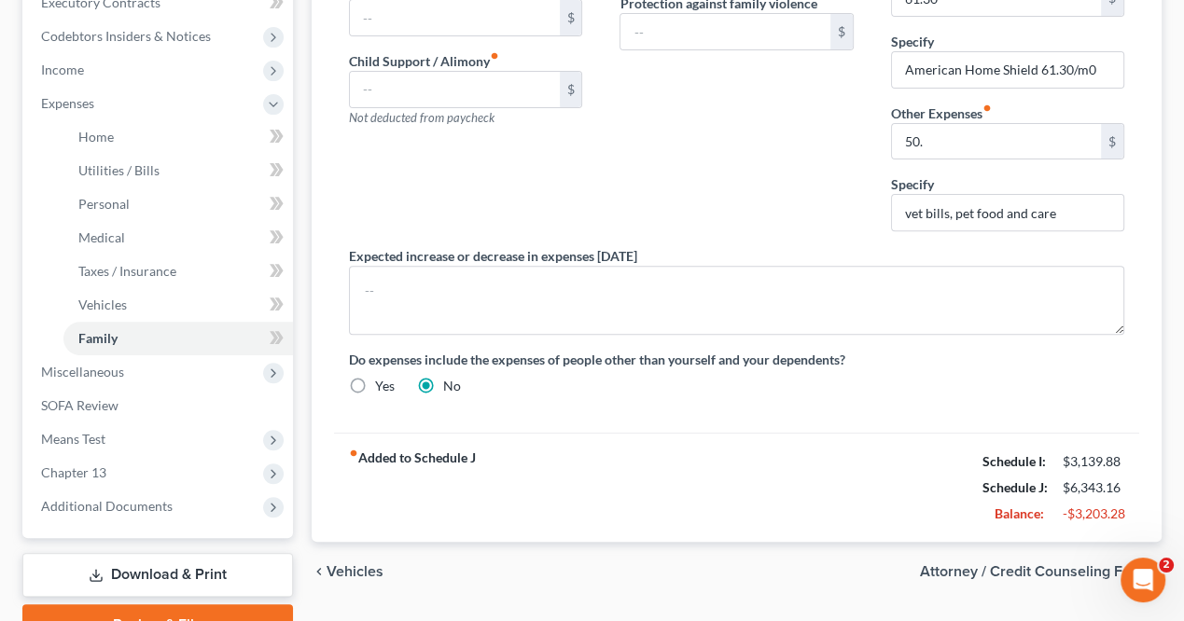
click at [439, 377] on div "No" at bounding box center [439, 386] width 44 height 19
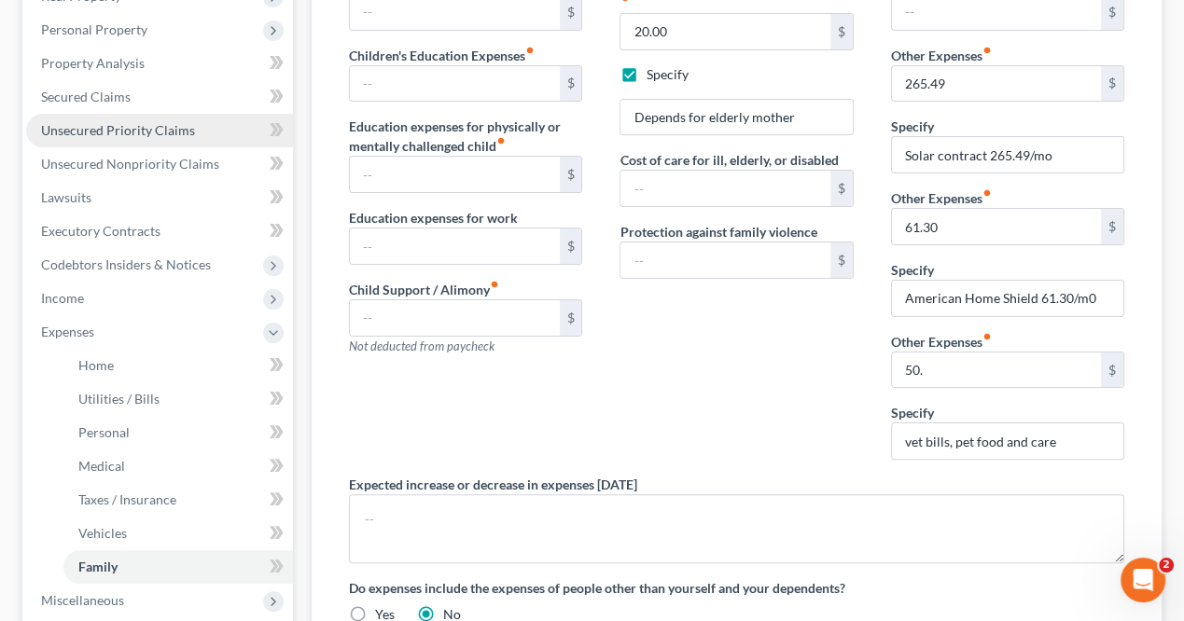
scroll to position [637, 0]
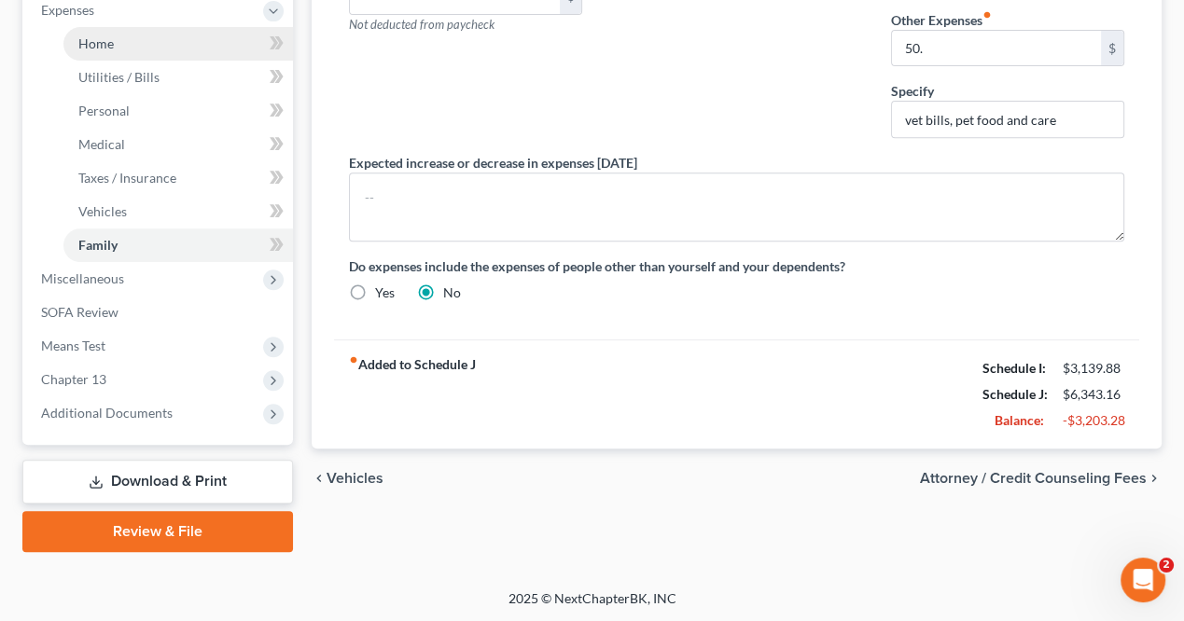
click at [93, 36] on span "Home" at bounding box center [95, 43] width 35 height 16
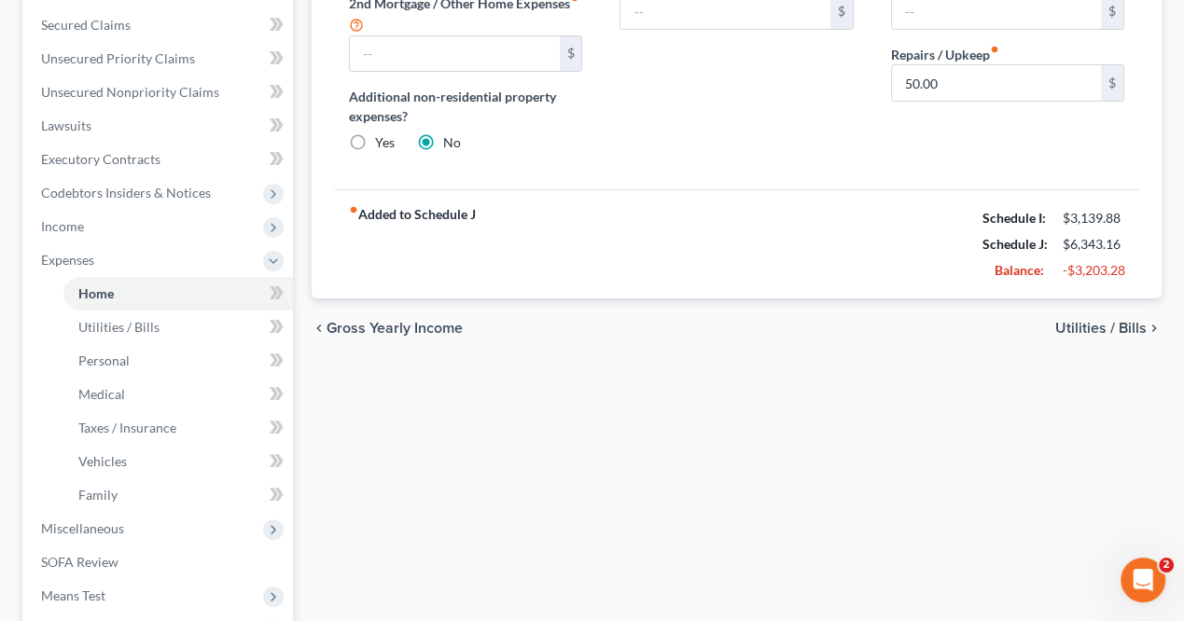
scroll to position [467, 0]
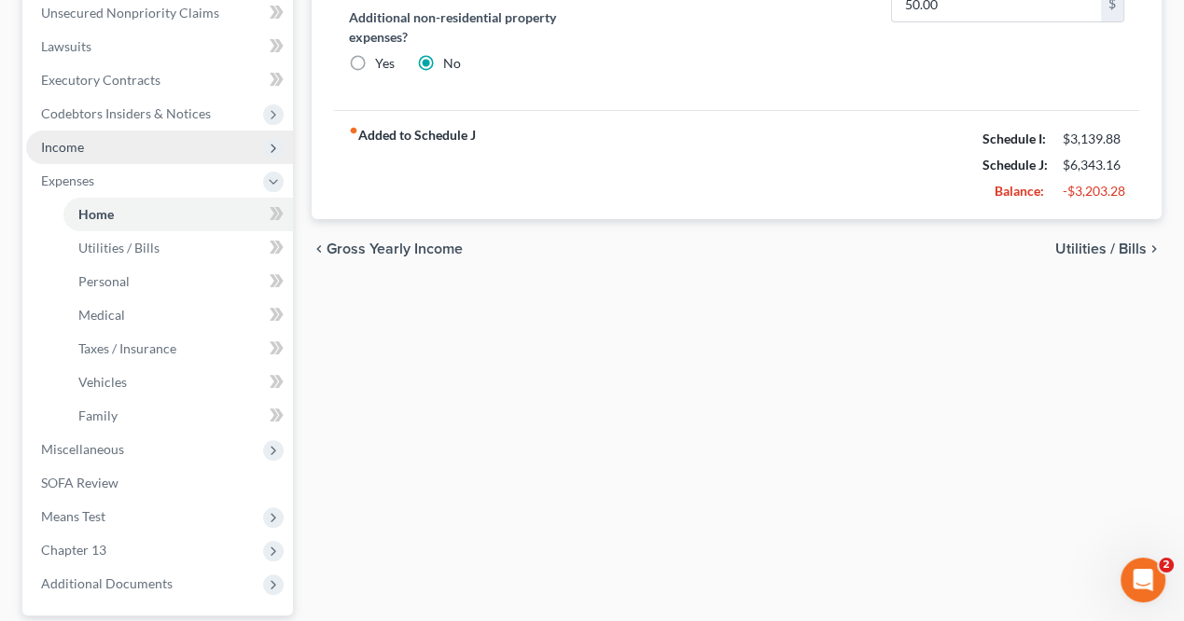
click at [94, 144] on span "Income" at bounding box center [159, 148] width 267 height 34
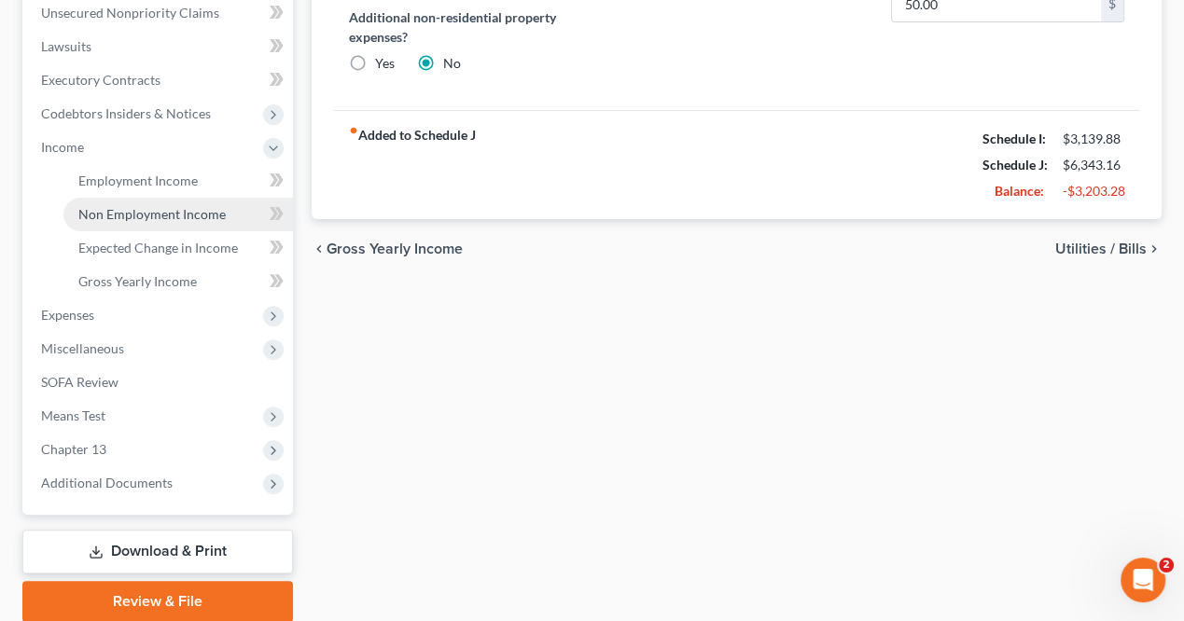
click at [157, 213] on span "Non Employment Income" at bounding box center [151, 214] width 147 height 16
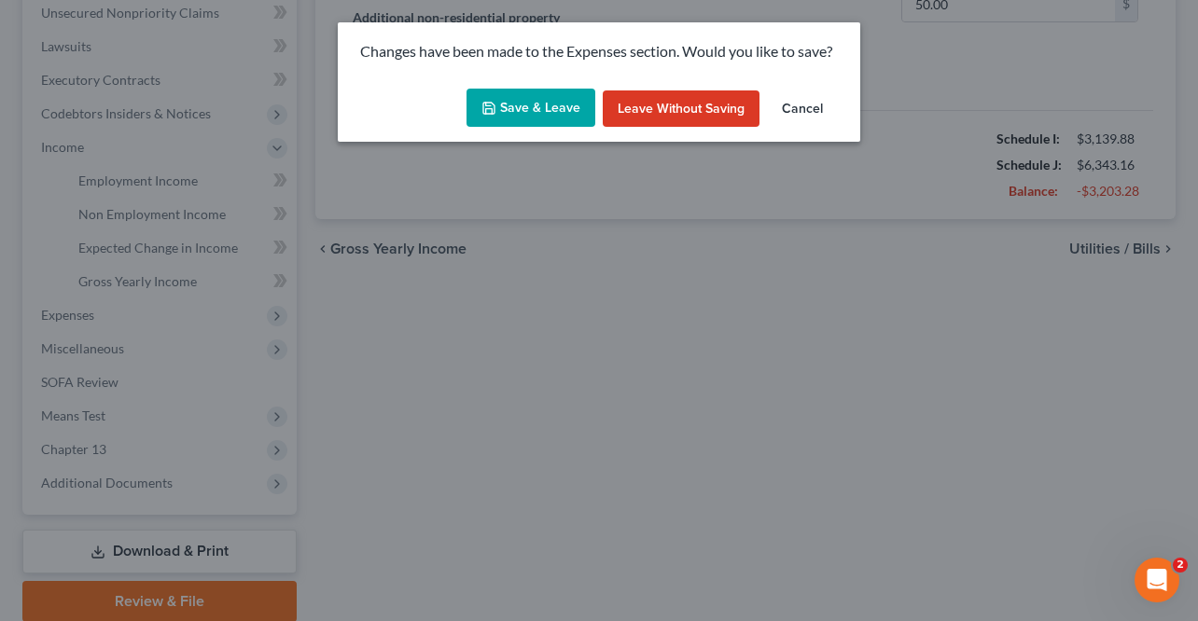
click at [524, 109] on button "Save & Leave" at bounding box center [531, 108] width 129 height 39
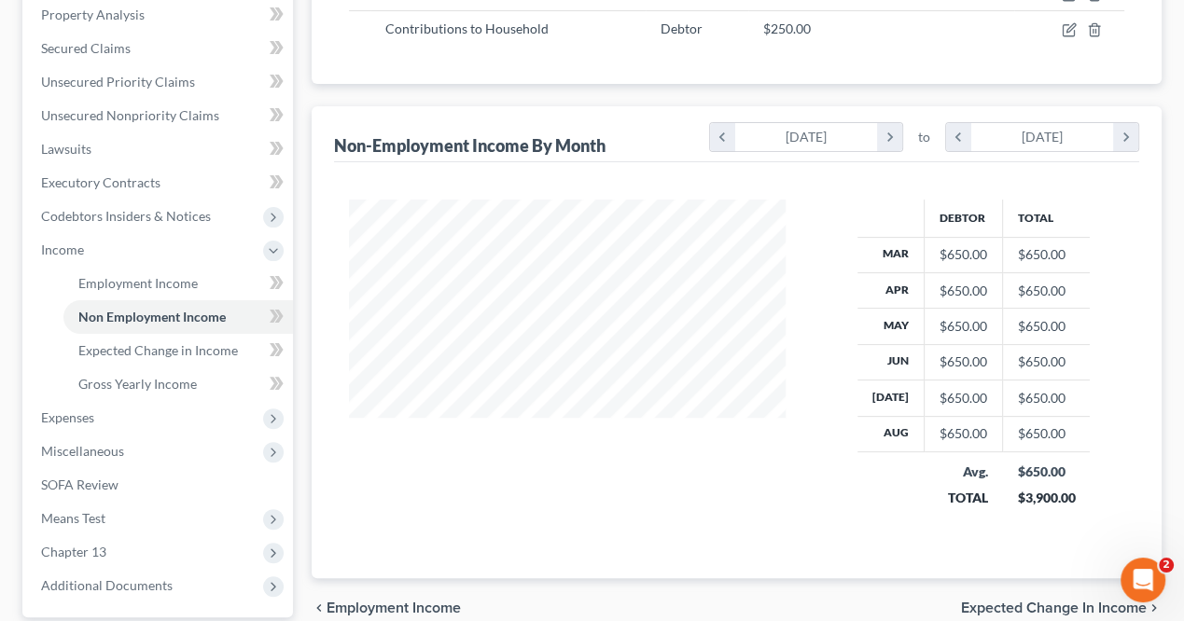
scroll to position [373, 0]
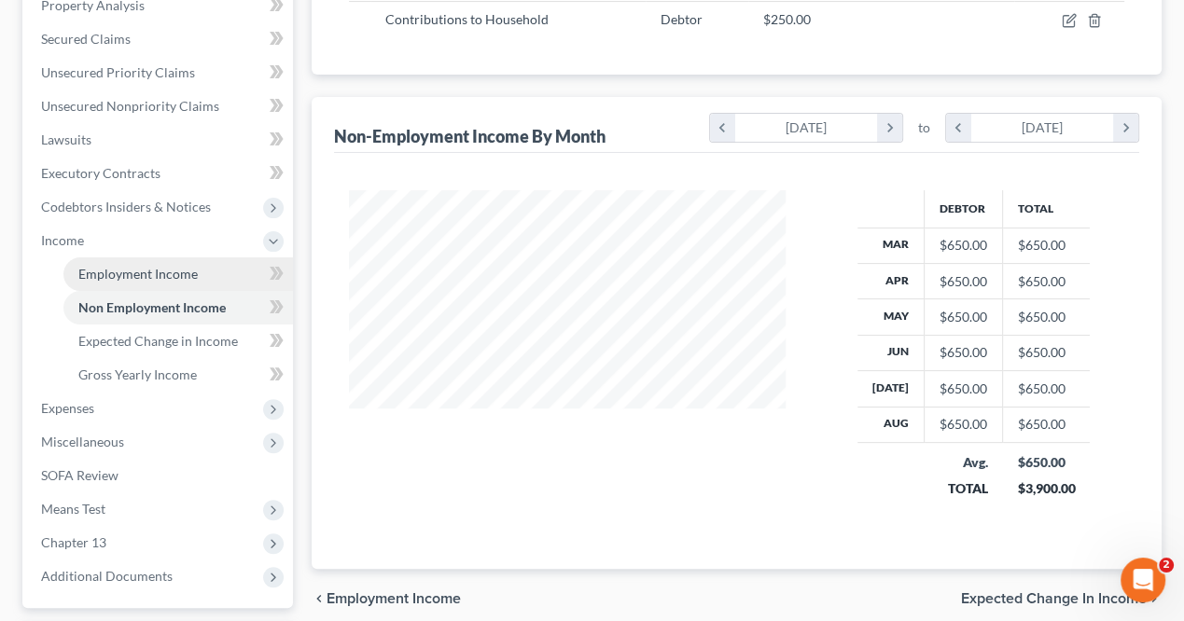
click at [138, 263] on link "Employment Income" at bounding box center [178, 275] width 230 height 34
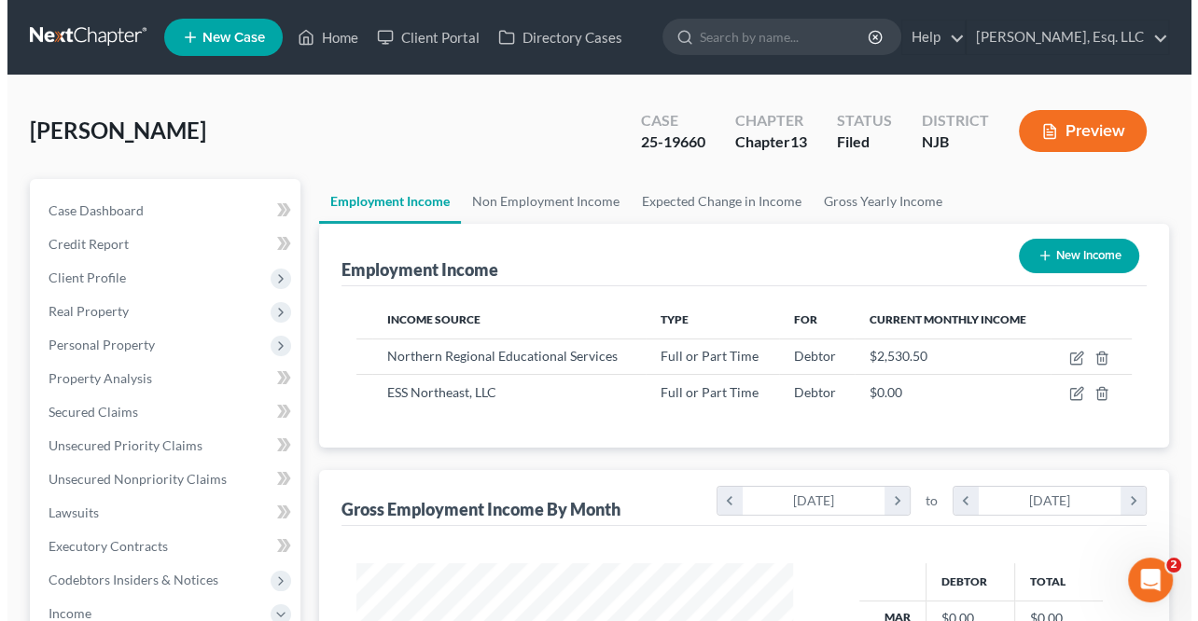
scroll to position [332, 474]
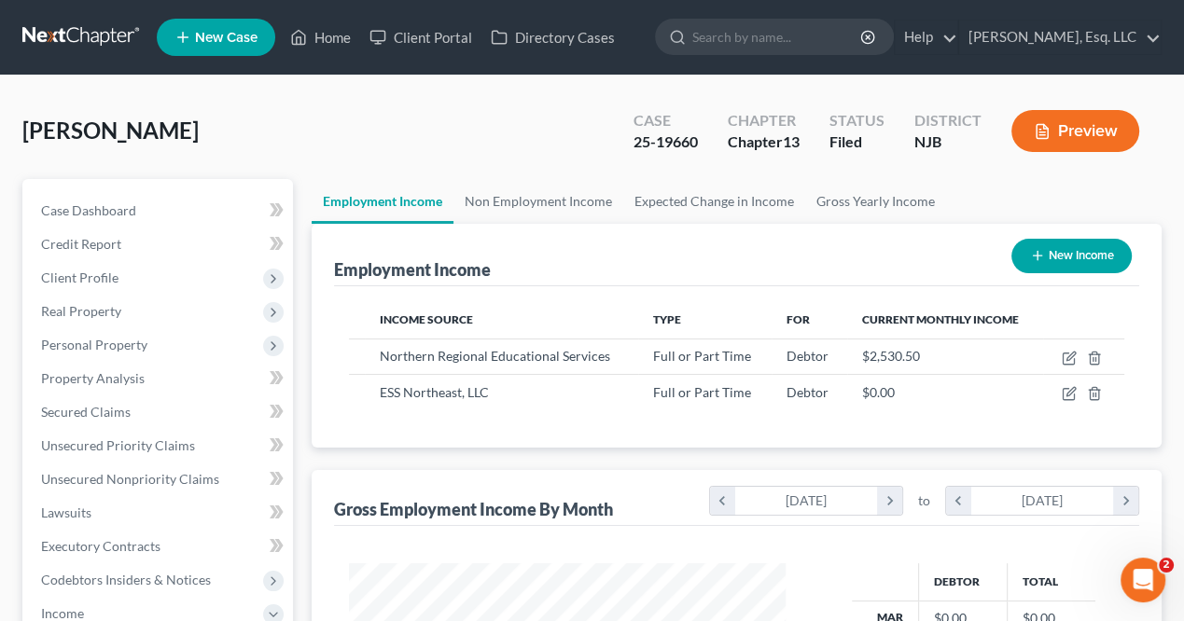
click at [1064, 257] on button "New Income" at bounding box center [1072, 256] width 120 height 35
select select "0"
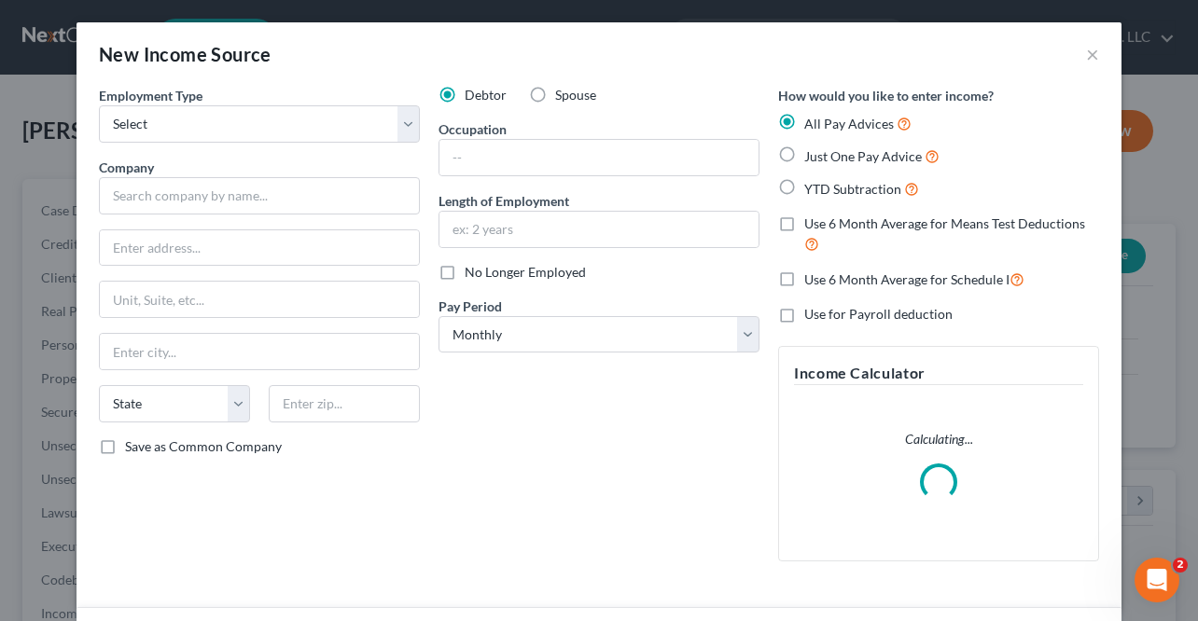
click at [555, 93] on label "Spouse" at bounding box center [575, 95] width 41 height 19
click at [563, 93] on input "Spouse" at bounding box center [569, 92] width 12 height 12
radio input "true"
click at [385, 124] on select "Select Full or Part Time Employment Self Employment" at bounding box center [259, 123] width 321 height 37
select select "0"
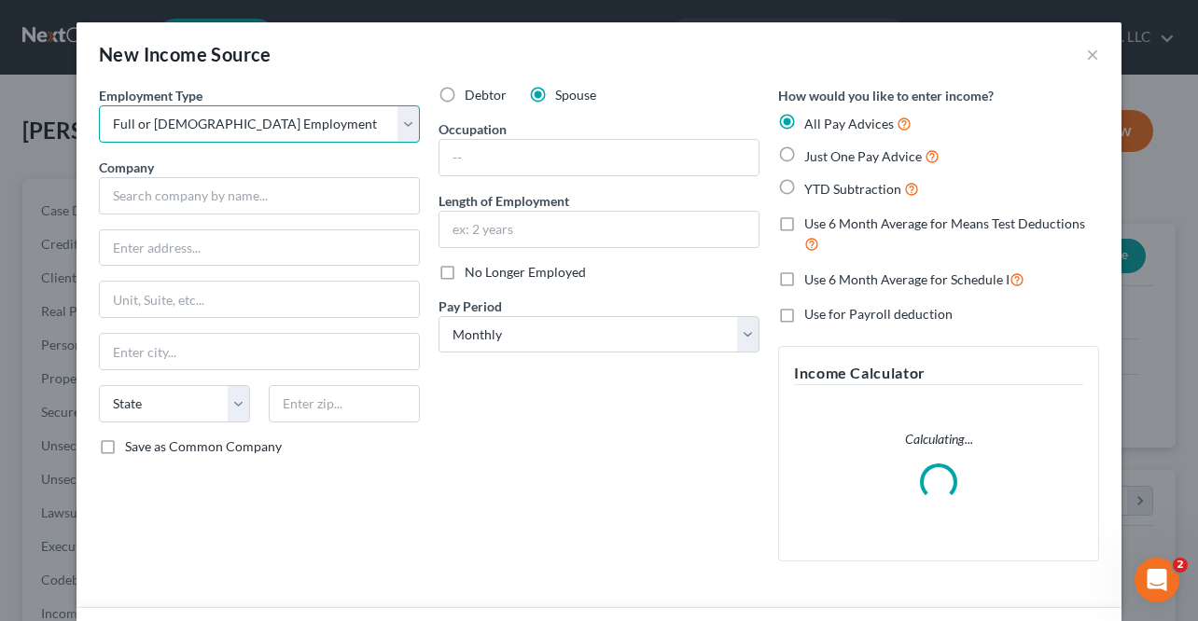
click at [99, 105] on select "Select Full or Part Time Employment Self Employment" at bounding box center [259, 123] width 321 height 37
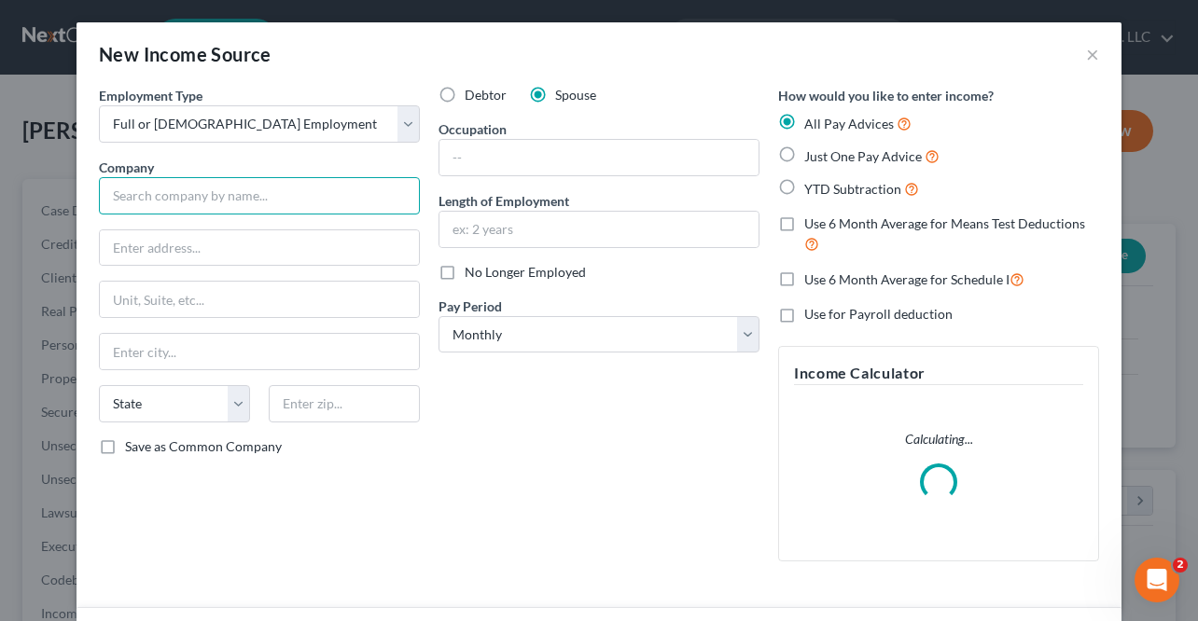
click at [129, 197] on input "text" at bounding box center [259, 195] width 321 height 37
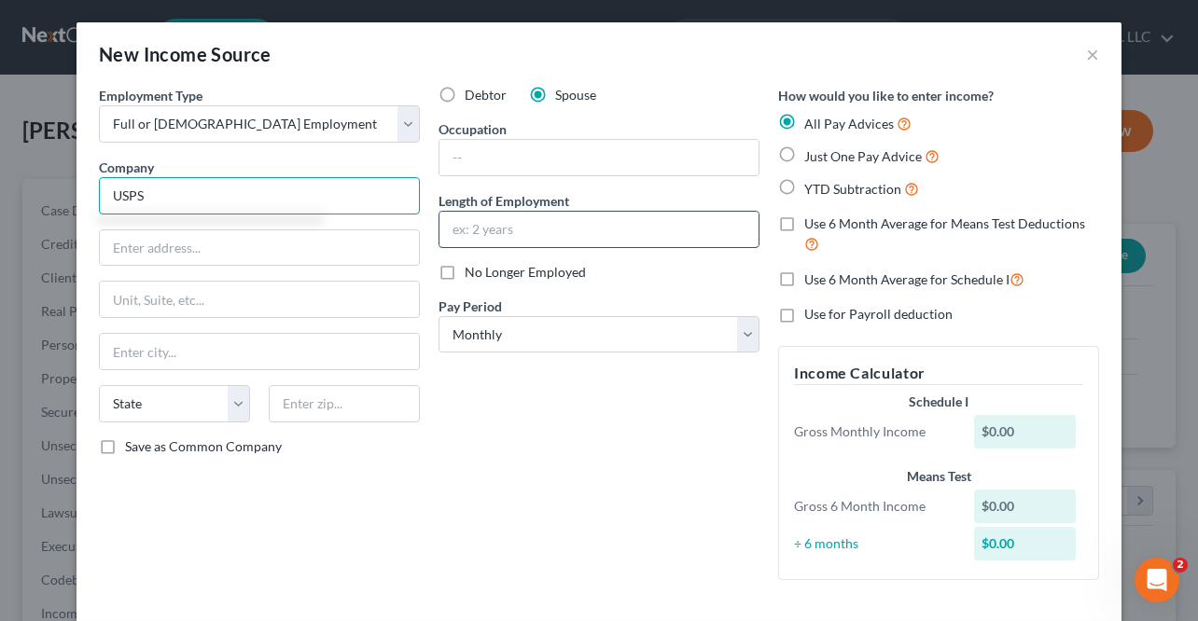
type input "USPS"
click at [476, 231] on input "text" at bounding box center [599, 229] width 319 height 35
type input "2 mos"
click at [594, 501] on div "Debtor Spouse Occupation Length of Employment 2 mos No Longer Employed Pay Peri…" at bounding box center [599, 341] width 340 height 510
click at [527, 510] on div "Debtor Spouse Occupation Length of Employment 2 mos No Longer Employed Pay Peri…" at bounding box center [599, 341] width 340 height 510
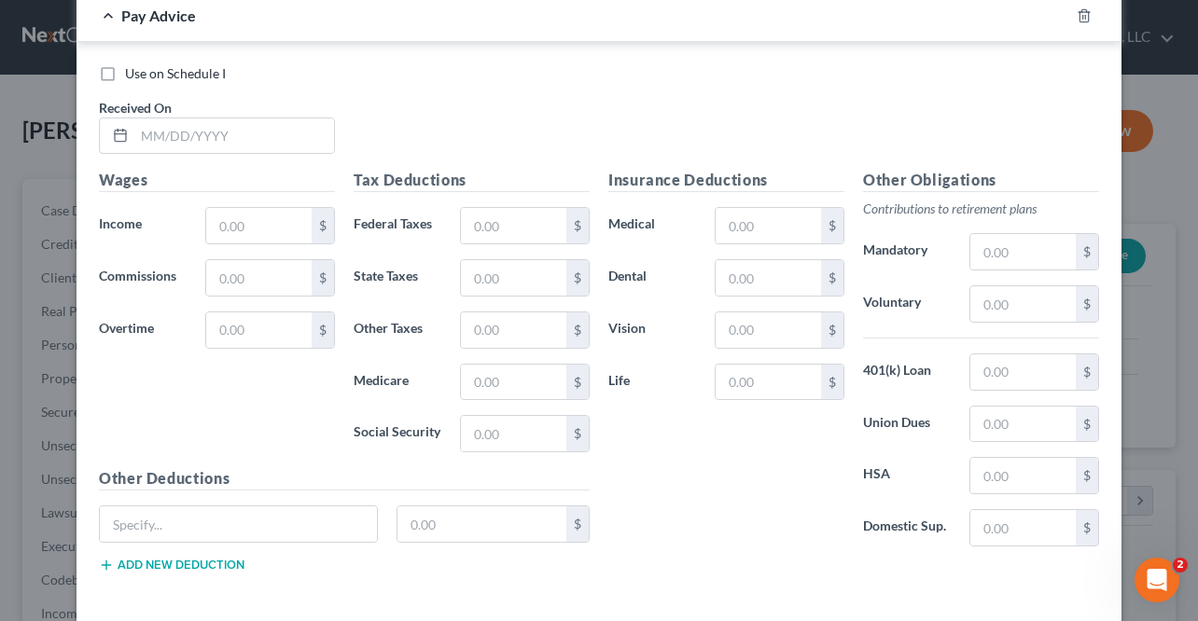
scroll to position [716, 0]
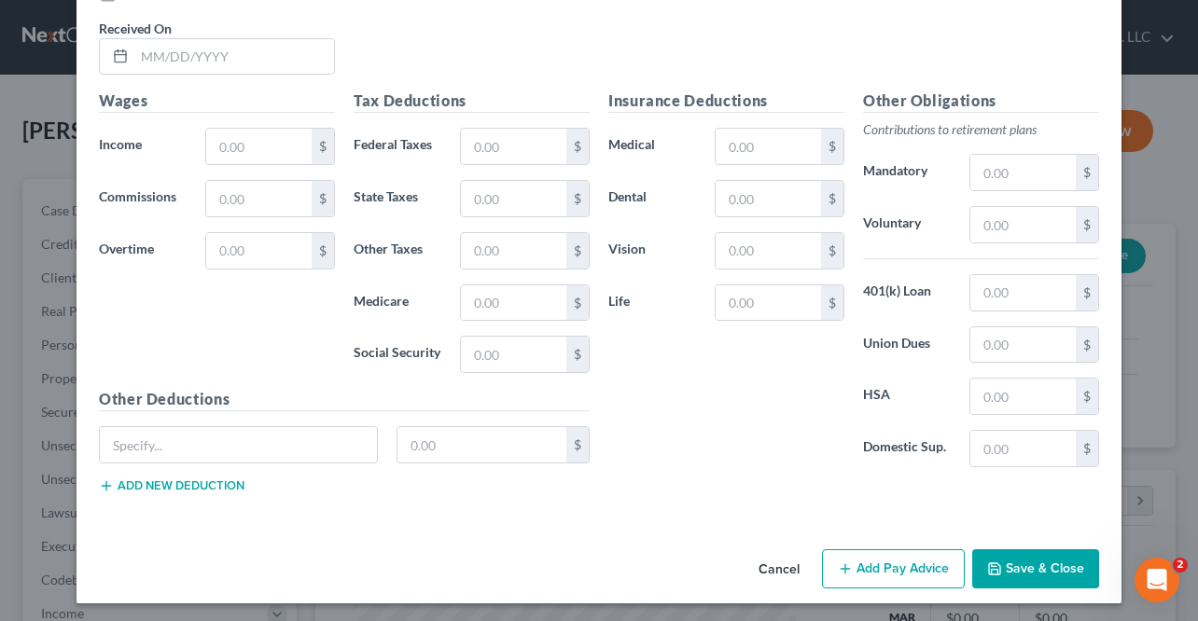
click at [1017, 550] on button "Save & Close" at bounding box center [1035, 569] width 127 height 39
click at [724, 490] on div "Insurance Deductions Medical $ Dental $ Vision $ Life $ Other Obligations Contr…" at bounding box center [854, 299] width 510 height 419
click at [1041, 579] on button "Save & Close" at bounding box center [1035, 569] width 127 height 39
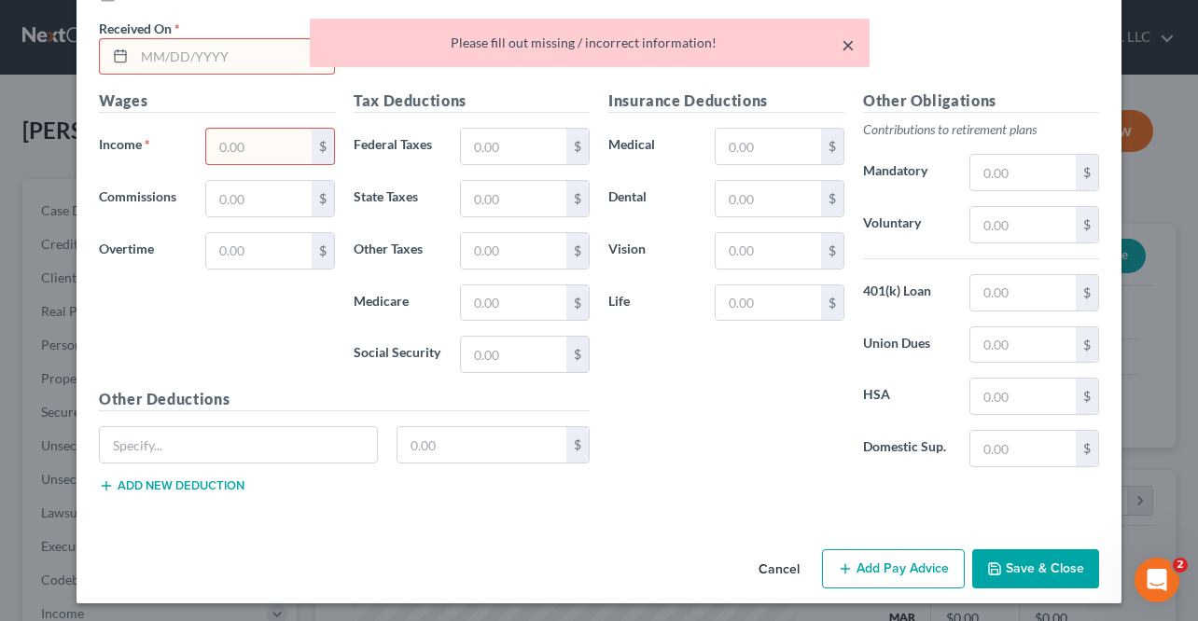
click at [845, 48] on button "×" at bounding box center [848, 45] width 13 height 22
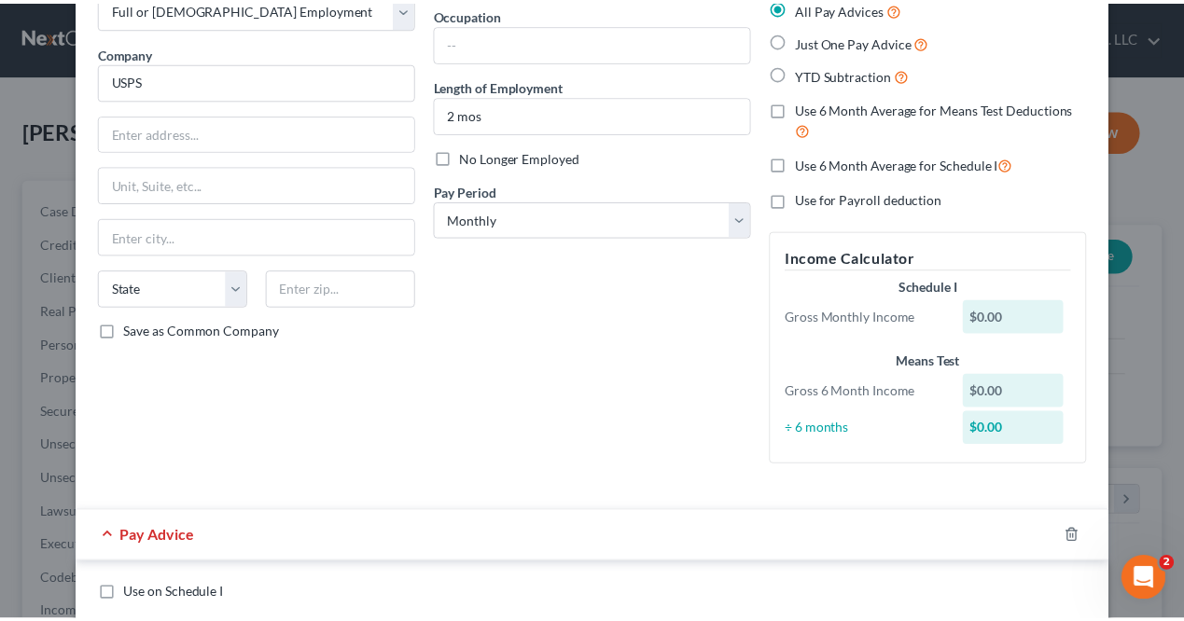
scroll to position [0, 0]
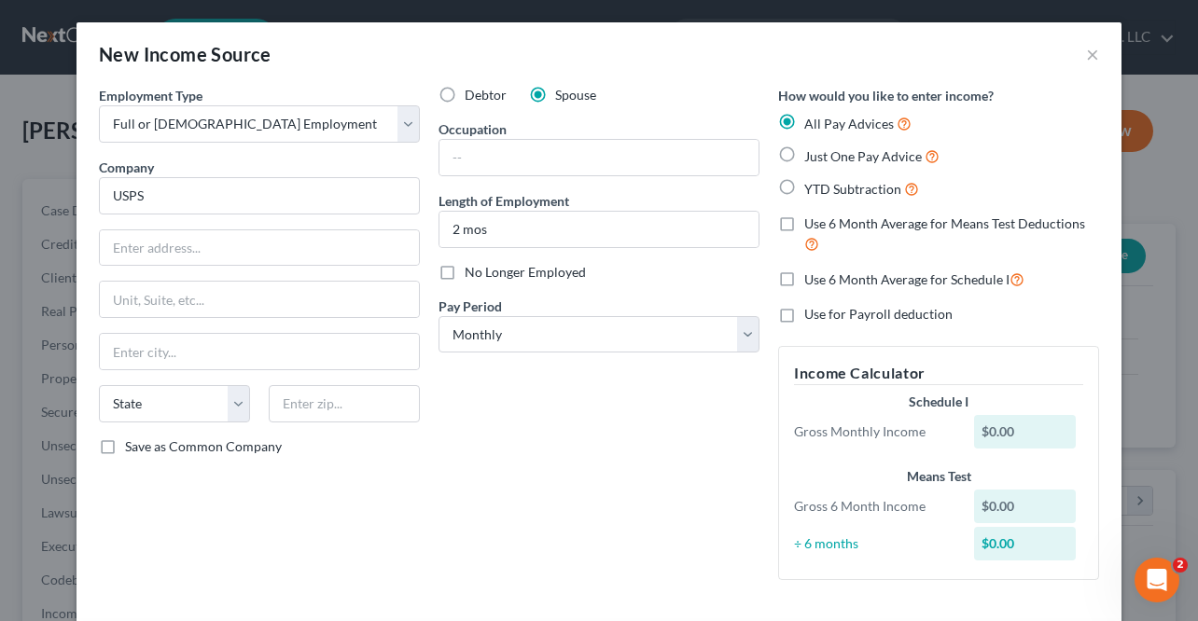
click at [1094, 63] on div "New Income Source ×" at bounding box center [599, 53] width 1045 height 63
click at [1088, 53] on button "×" at bounding box center [1092, 54] width 13 height 22
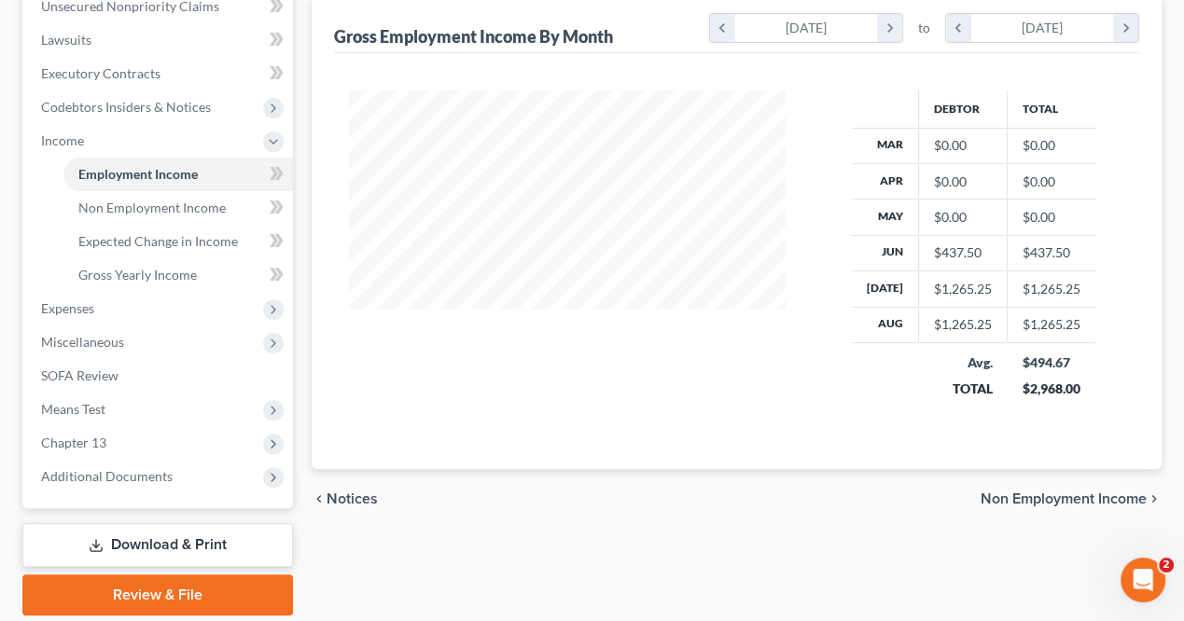
scroll to position [537, 0]
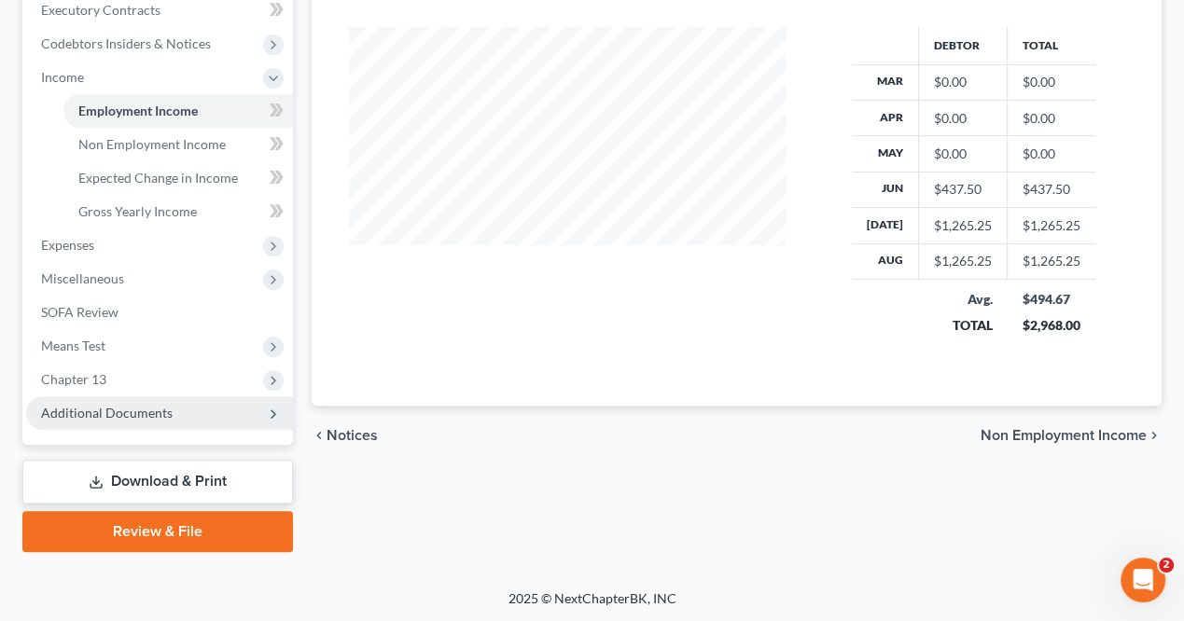
click at [159, 415] on span "Additional Documents" at bounding box center [107, 413] width 132 height 16
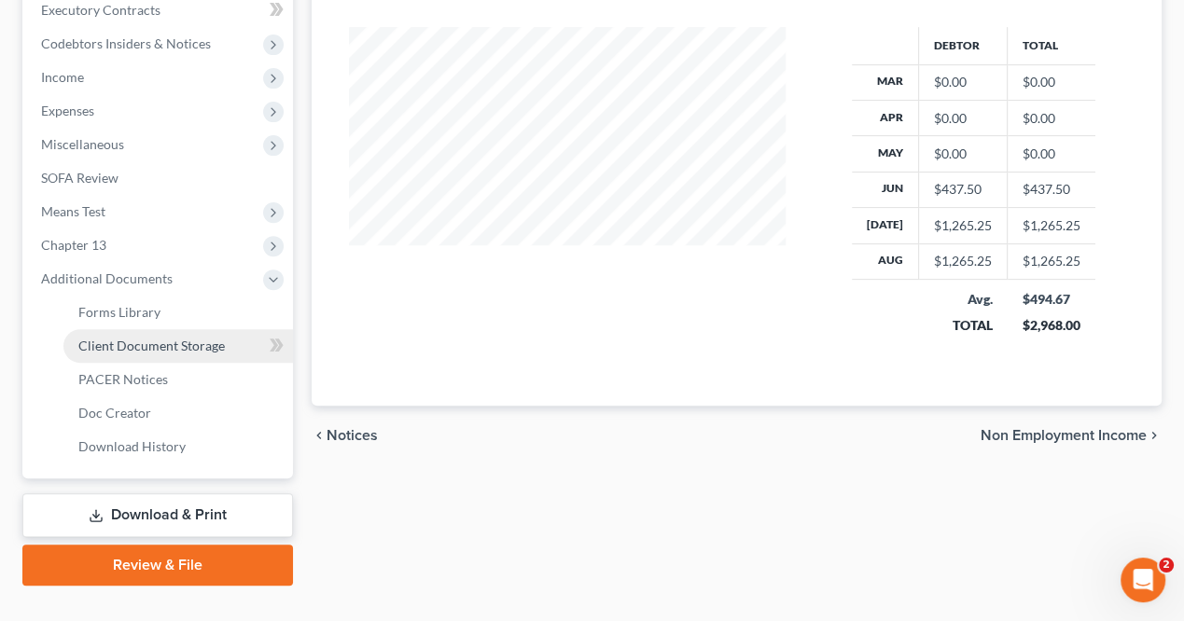
click at [179, 345] on span "Client Document Storage" at bounding box center [151, 346] width 147 height 16
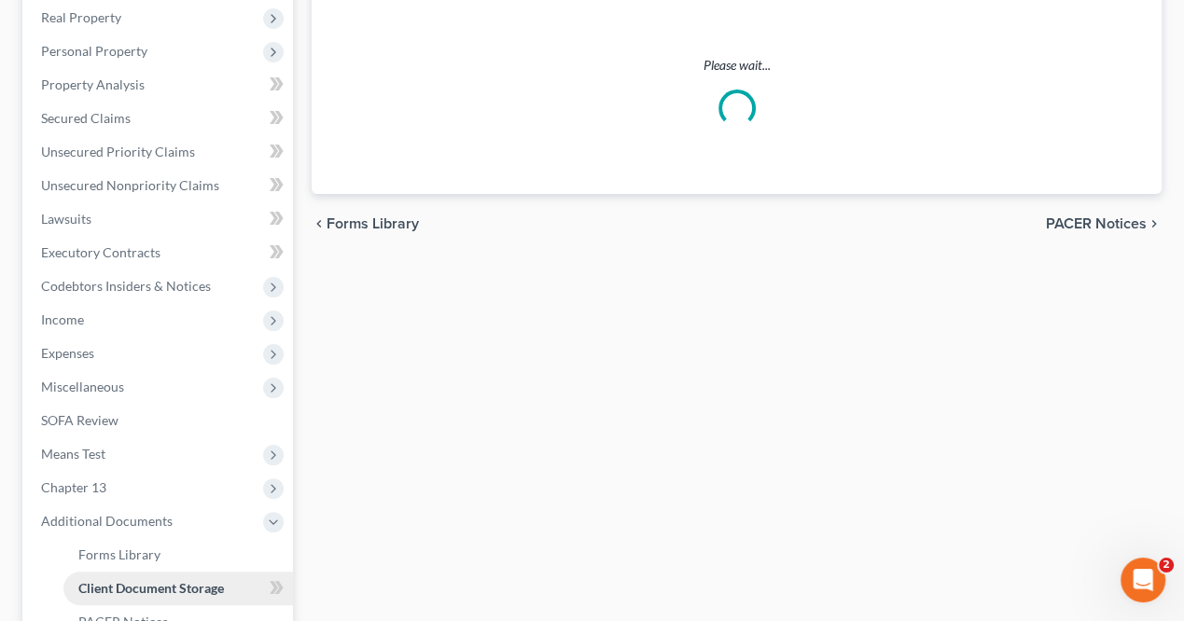
scroll to position [9, 0]
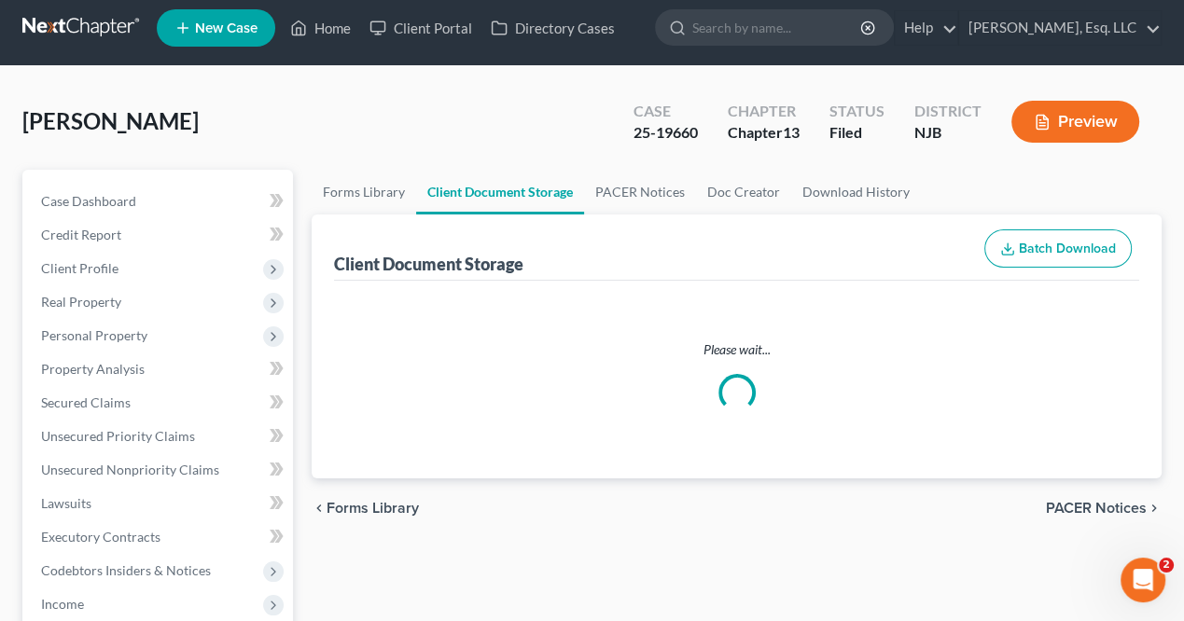
select select "9"
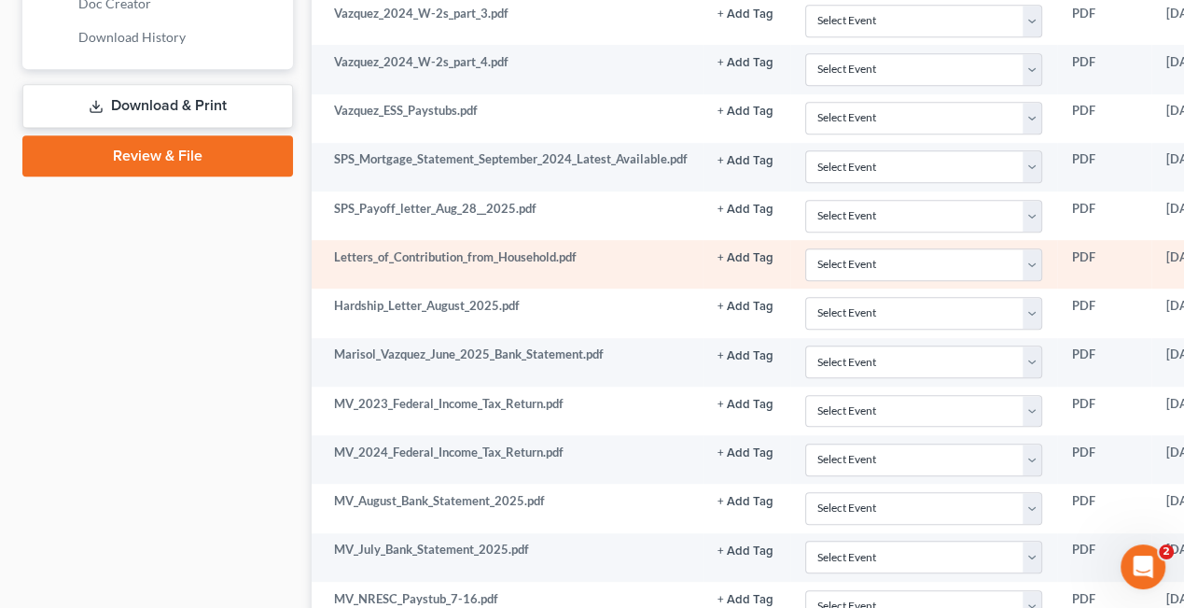
scroll to position [933, 0]
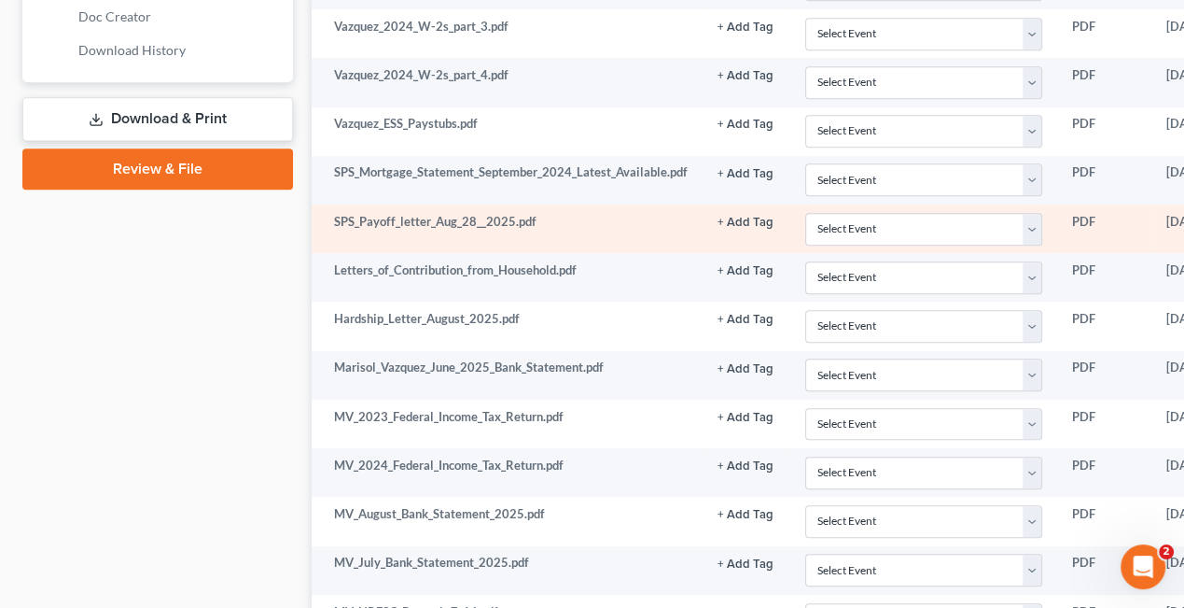
click at [445, 217] on td "SPS_Payoff_letter_Aug_28__2025.pdf" at bounding box center [507, 228] width 391 height 49
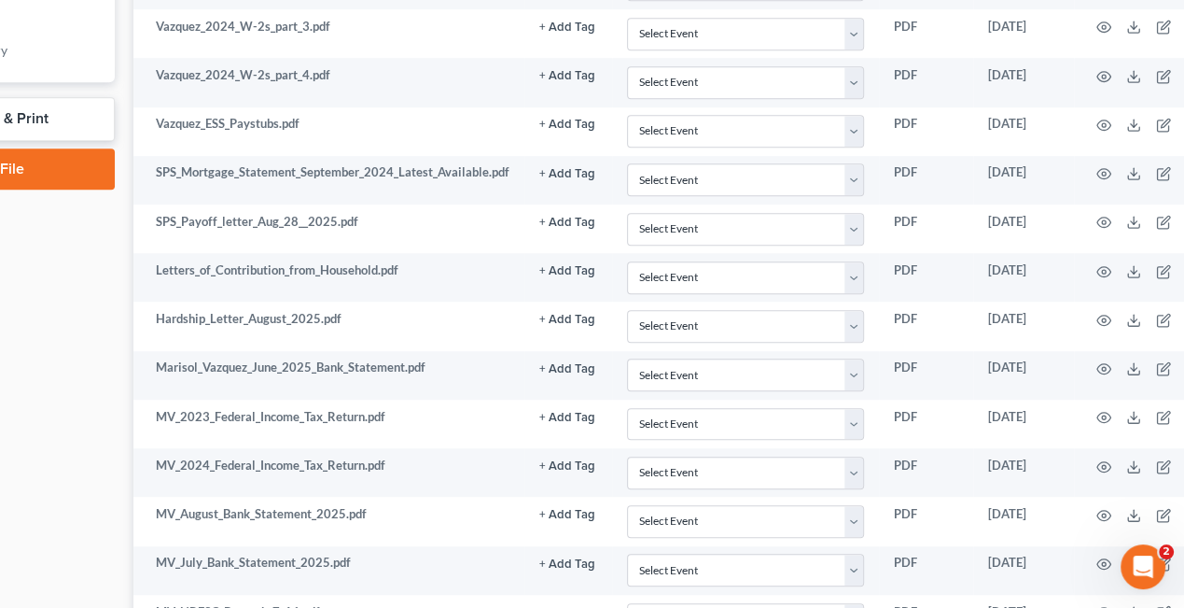
scroll to position [933, 190]
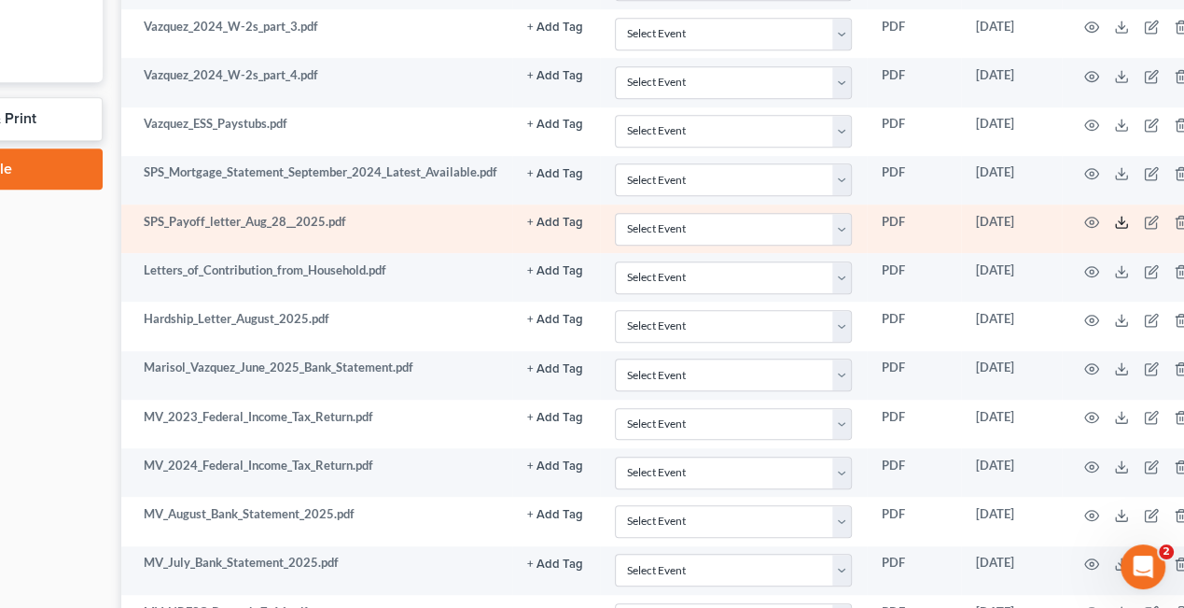
click at [1120, 221] on icon at bounding box center [1121, 222] width 15 height 15
click at [1151, 220] on icon "button" at bounding box center [1151, 222] width 15 height 15
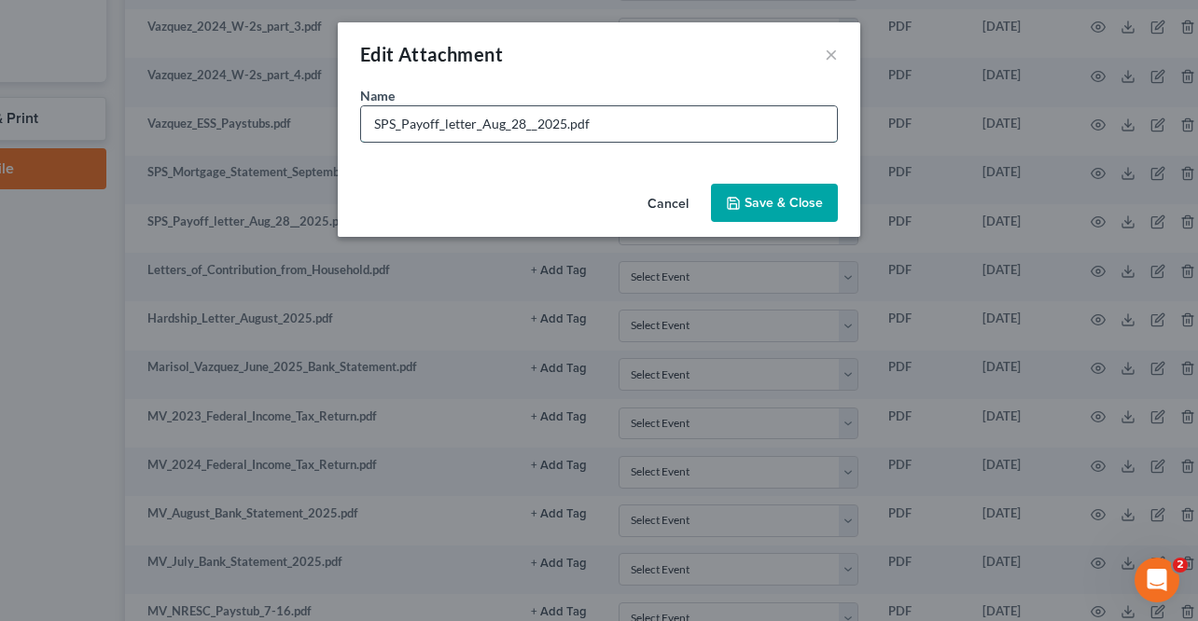
drag, startPoint x: 403, startPoint y: 124, endPoint x: 475, endPoint y: 123, distance: 71.9
click at [475, 123] on input "SPS_Payoff_letter_Aug_28__2025.pdf" at bounding box center [599, 123] width 476 height 35
type input "SPS_Reinstatement $188k_Aug_28__2025.pdf"
click at [761, 206] on span "Save & Close" at bounding box center [784, 203] width 78 height 16
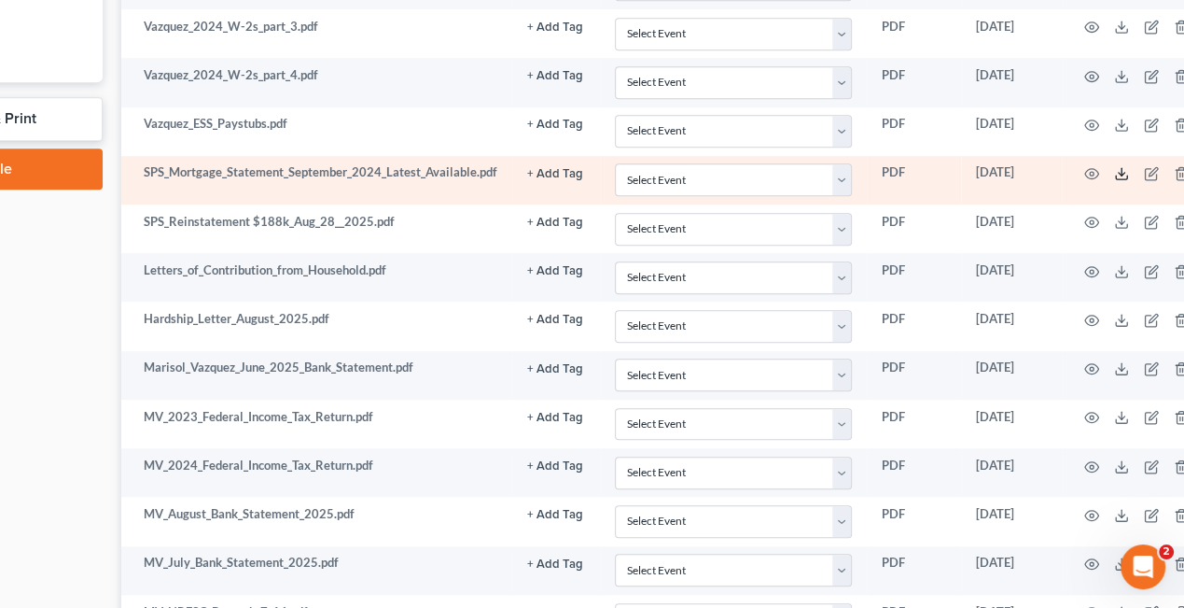
click at [1124, 172] on icon at bounding box center [1121, 173] width 15 height 15
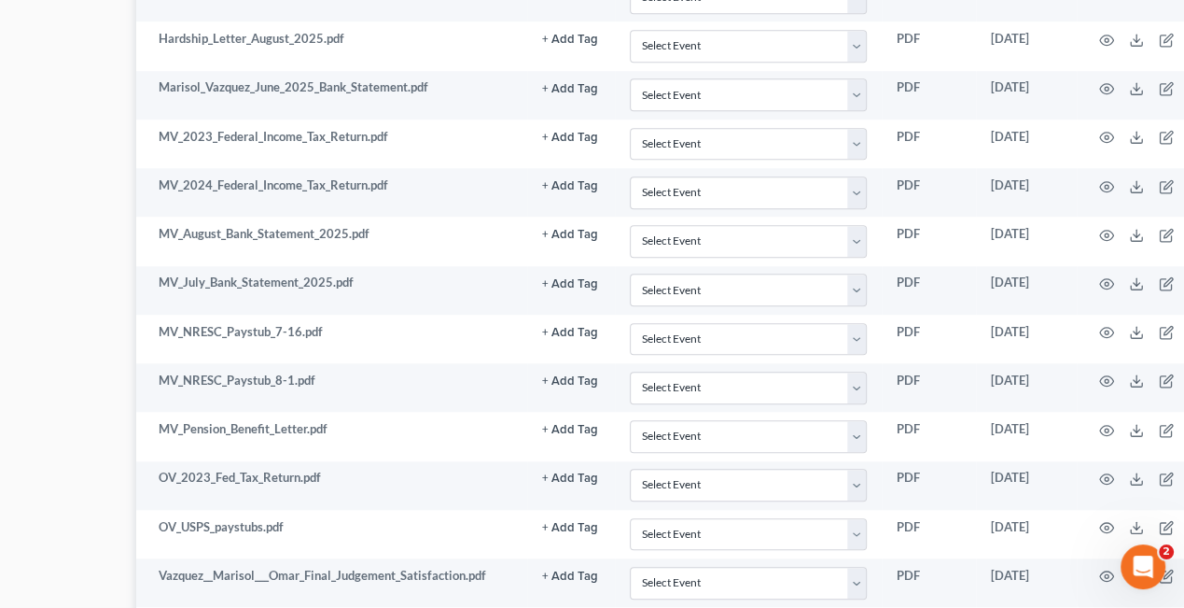
scroll to position [1213, 224]
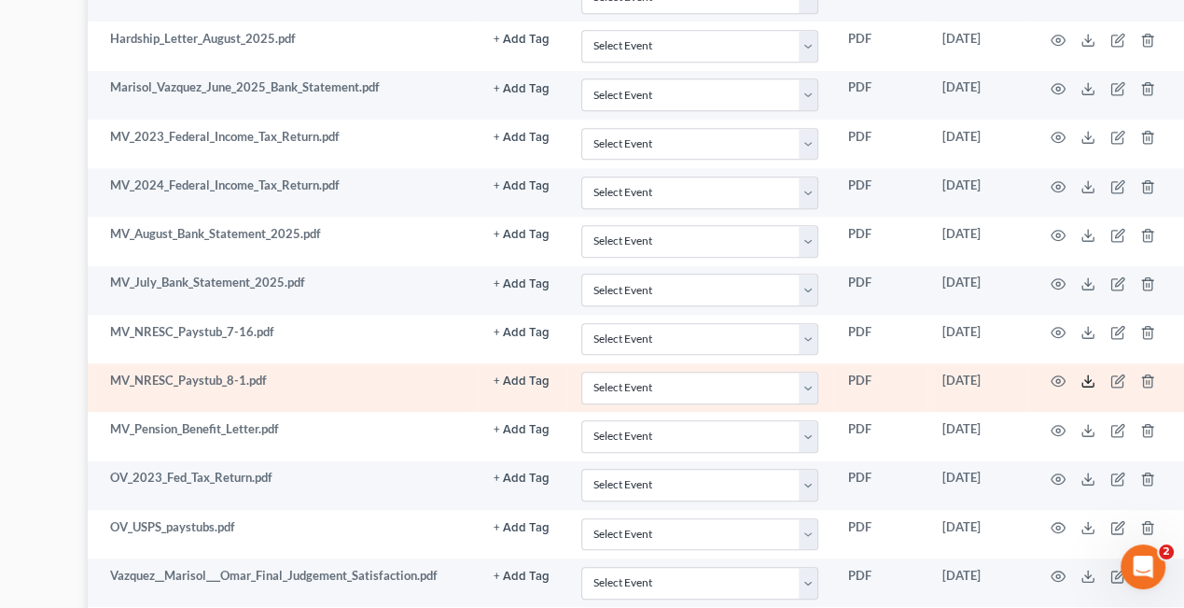
click at [1088, 378] on icon at bounding box center [1088, 380] width 15 height 15
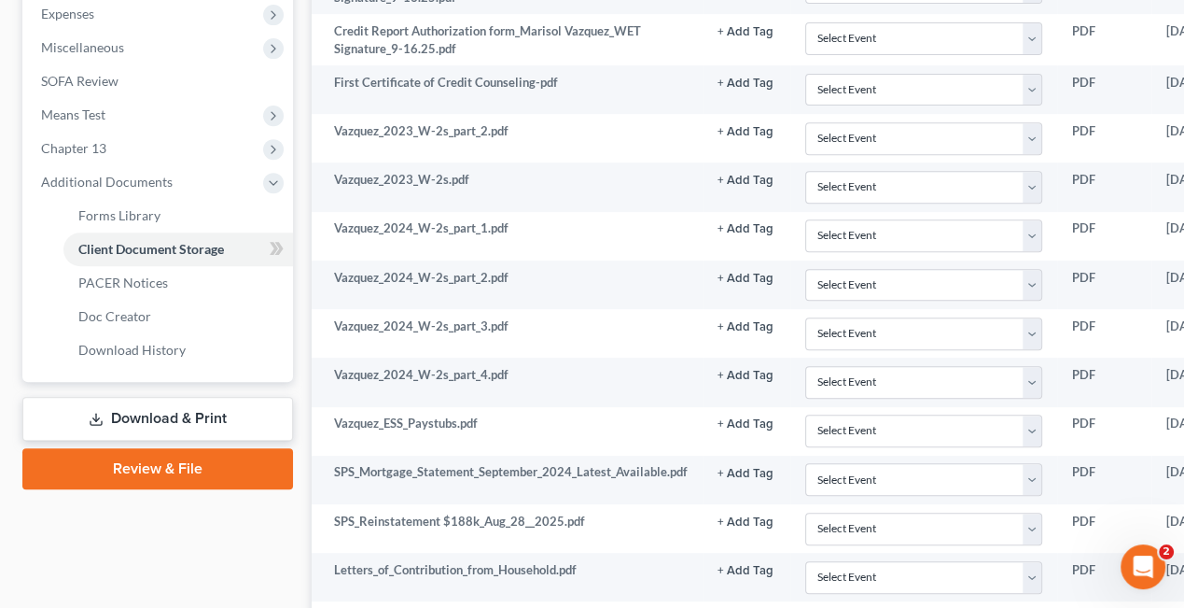
scroll to position [373, 0]
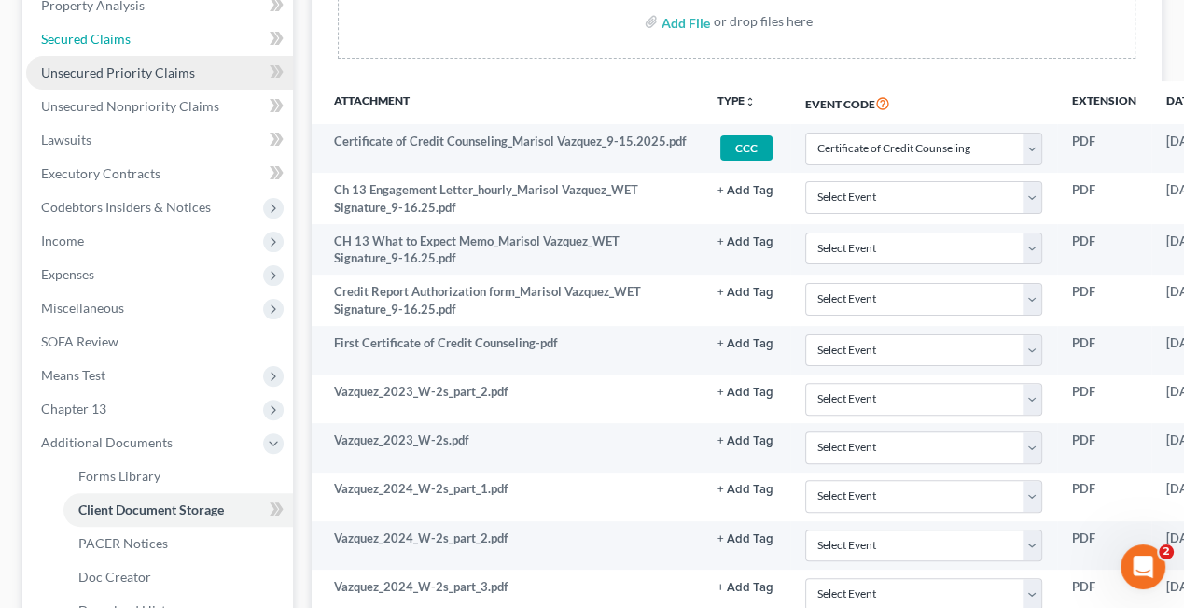
drag, startPoint x: 92, startPoint y: 31, endPoint x: 203, endPoint y: 69, distance: 117.5
click at [92, 31] on span "Secured Claims" at bounding box center [86, 39] width 90 height 16
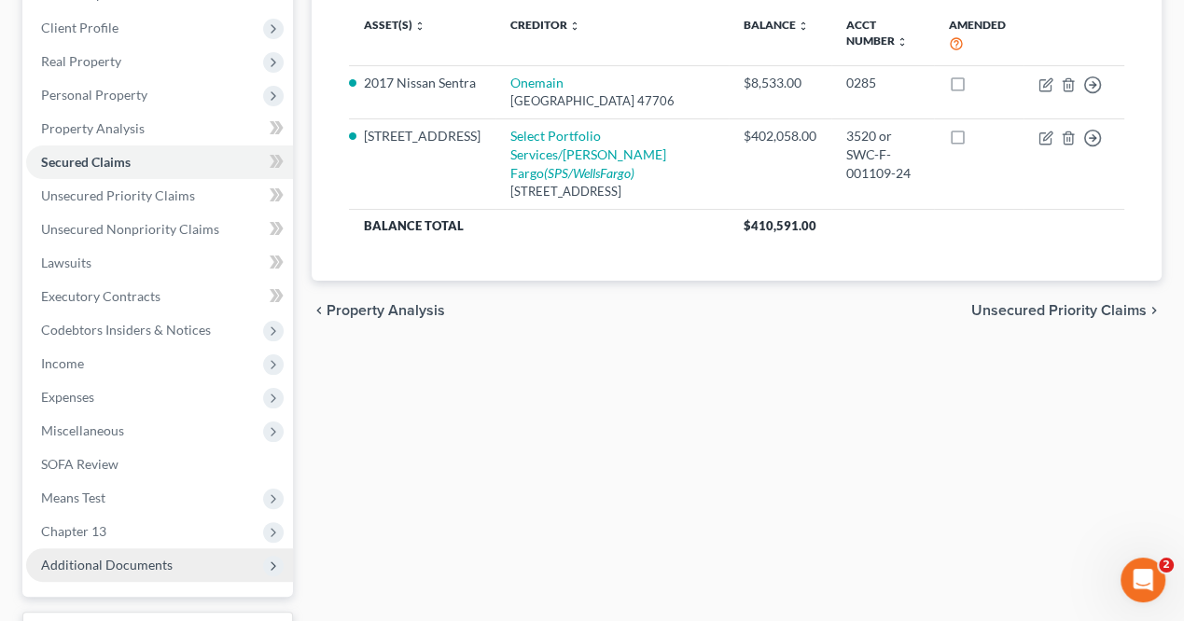
scroll to position [402, 0]
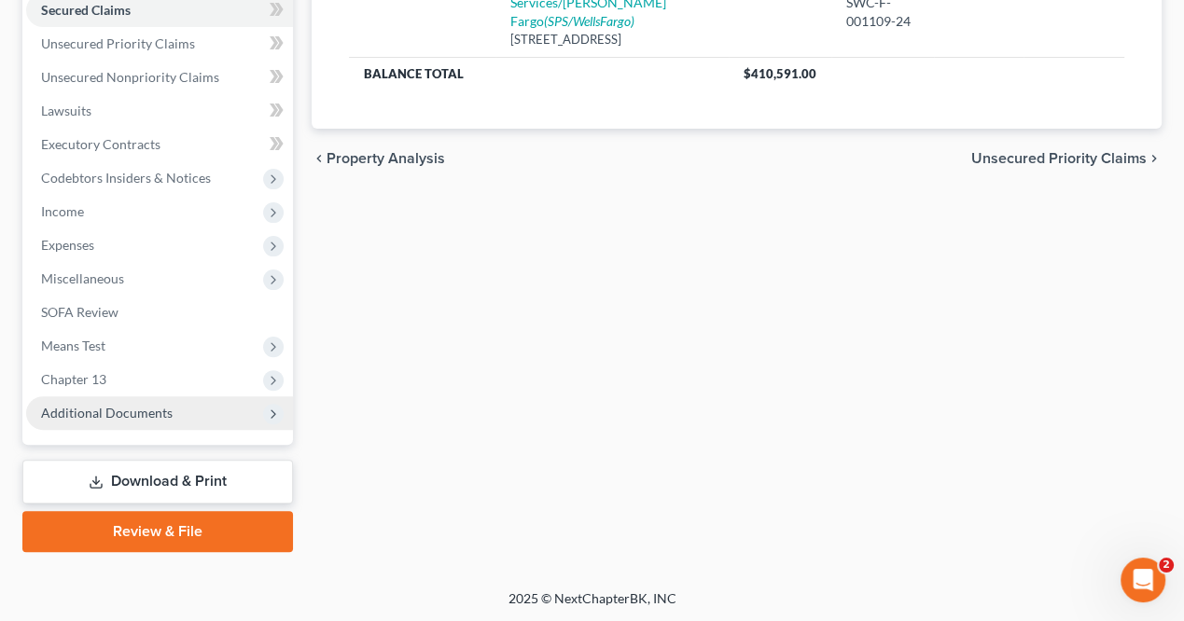
click at [142, 409] on span "Additional Documents" at bounding box center [107, 413] width 132 height 16
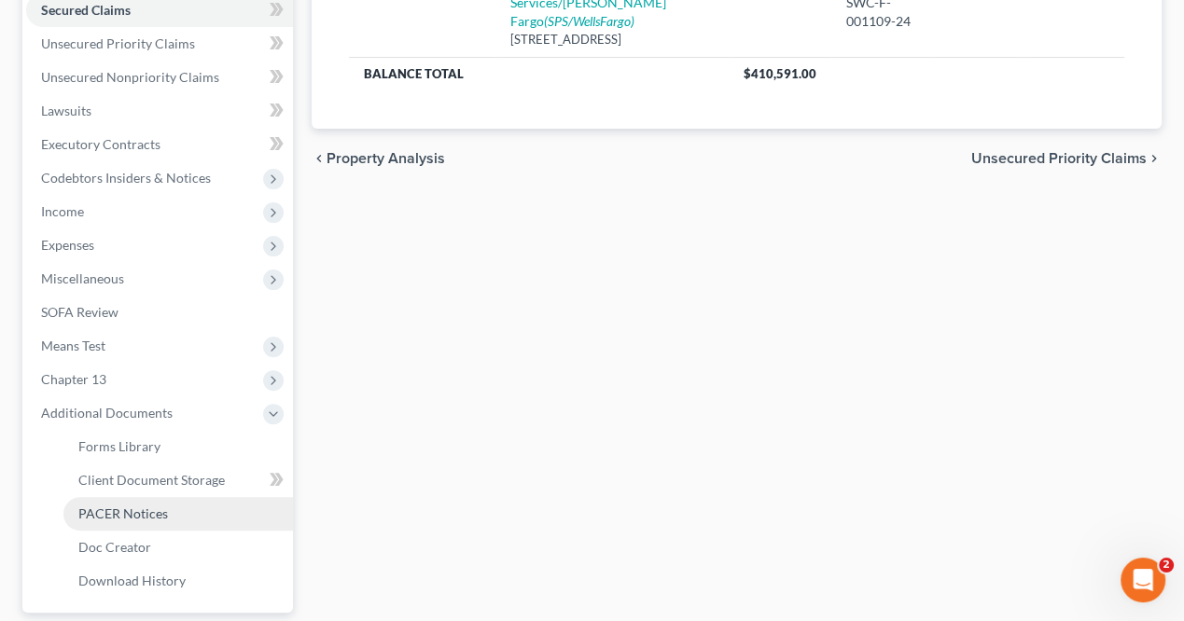
click at [135, 506] on span "PACER Notices" at bounding box center [123, 514] width 90 height 16
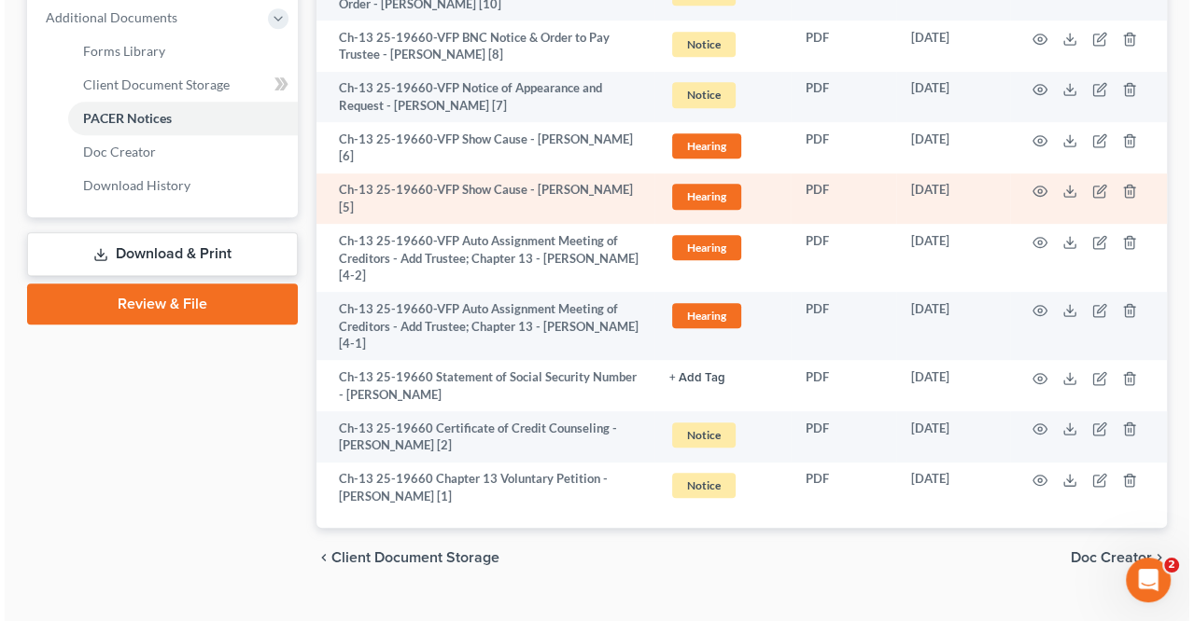
scroll to position [826, 0]
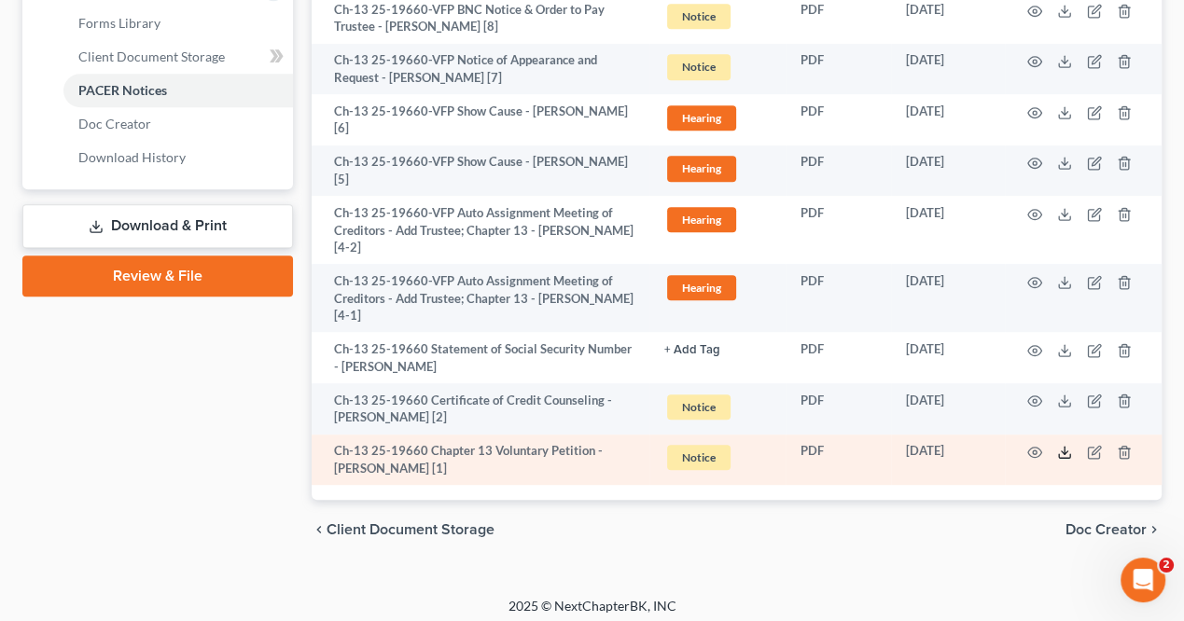
click at [1059, 454] on icon at bounding box center [1064, 456] width 11 height 4
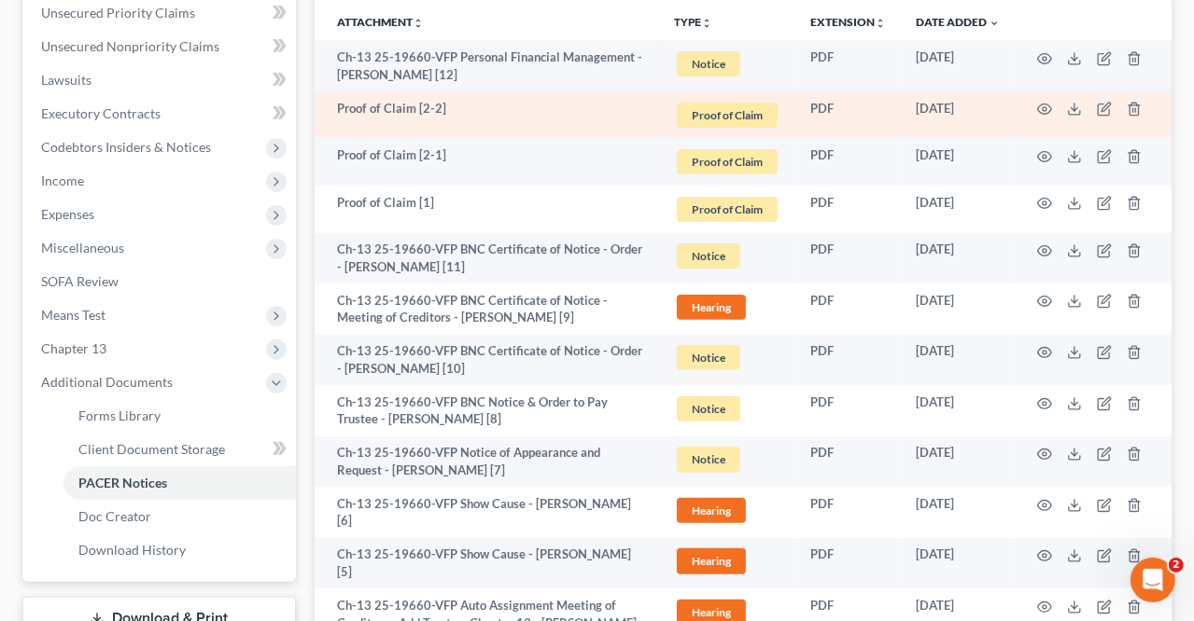
scroll to position [359, 0]
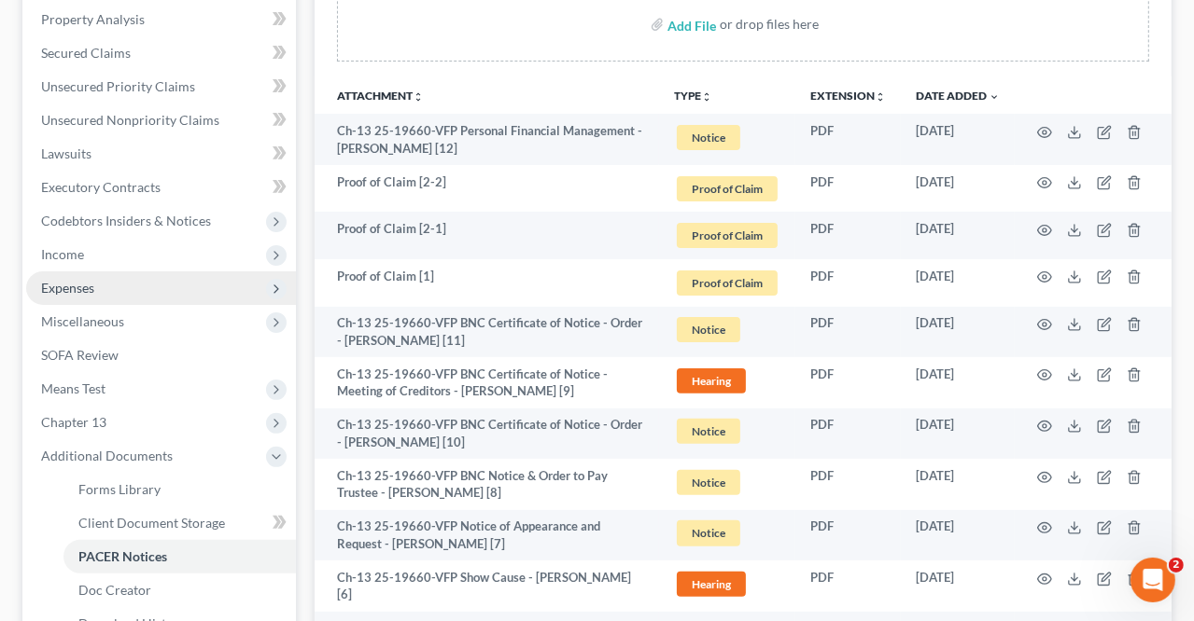
click at [91, 286] on span "Expenses" at bounding box center [67, 288] width 53 height 16
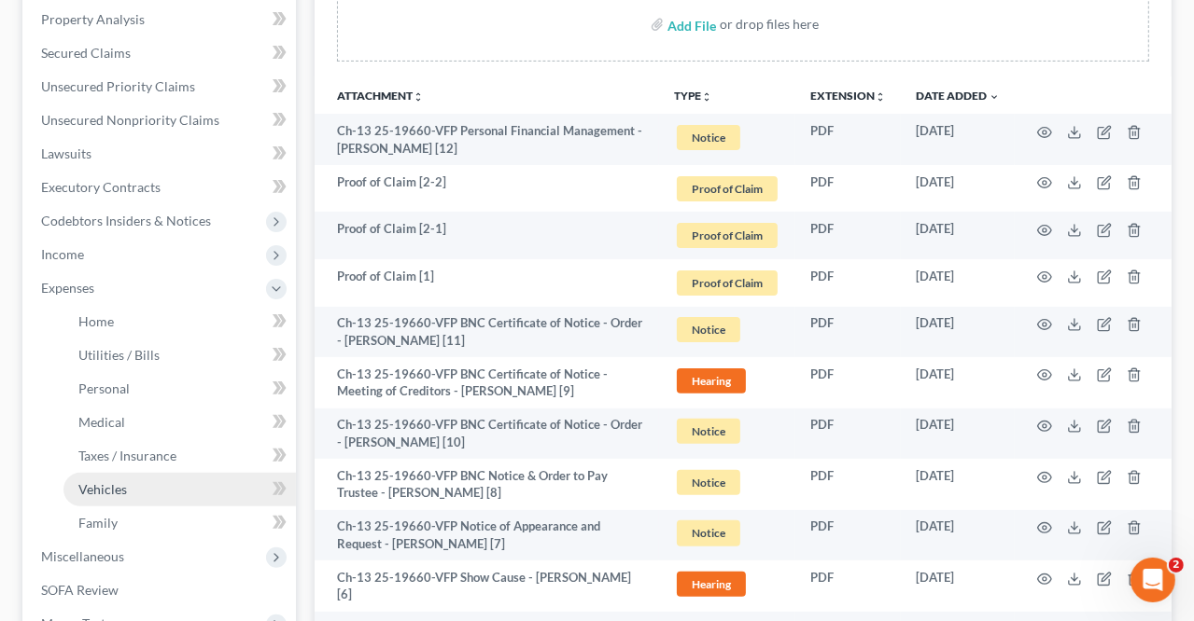
click at [98, 482] on span "Vehicles" at bounding box center [102, 490] width 49 height 16
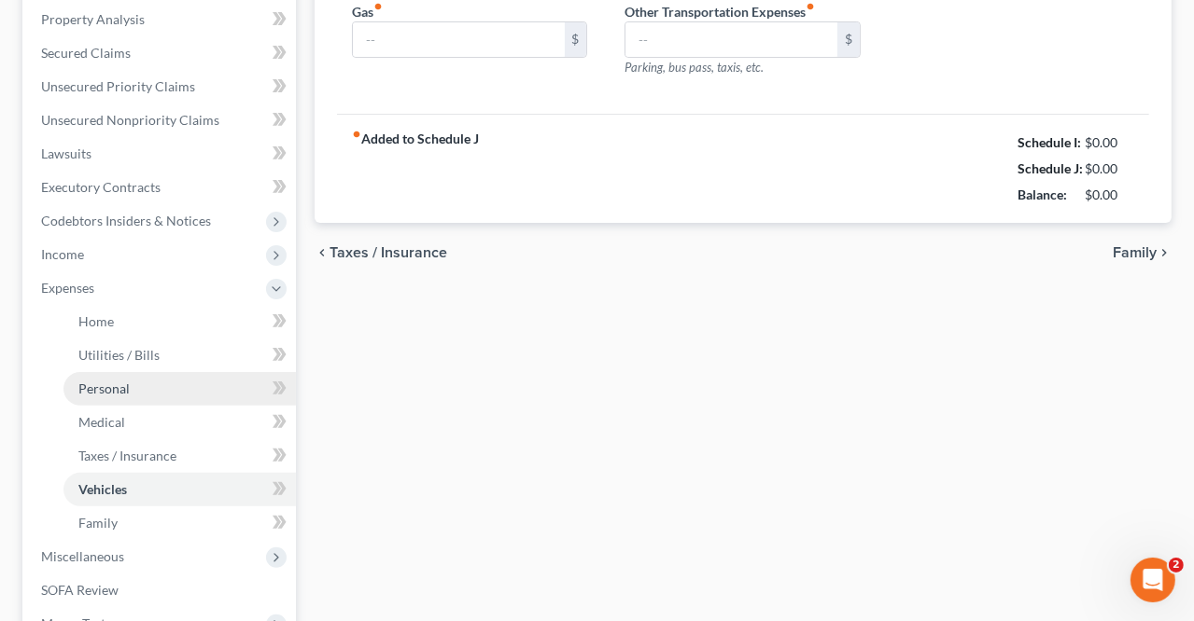
scroll to position [29, 0]
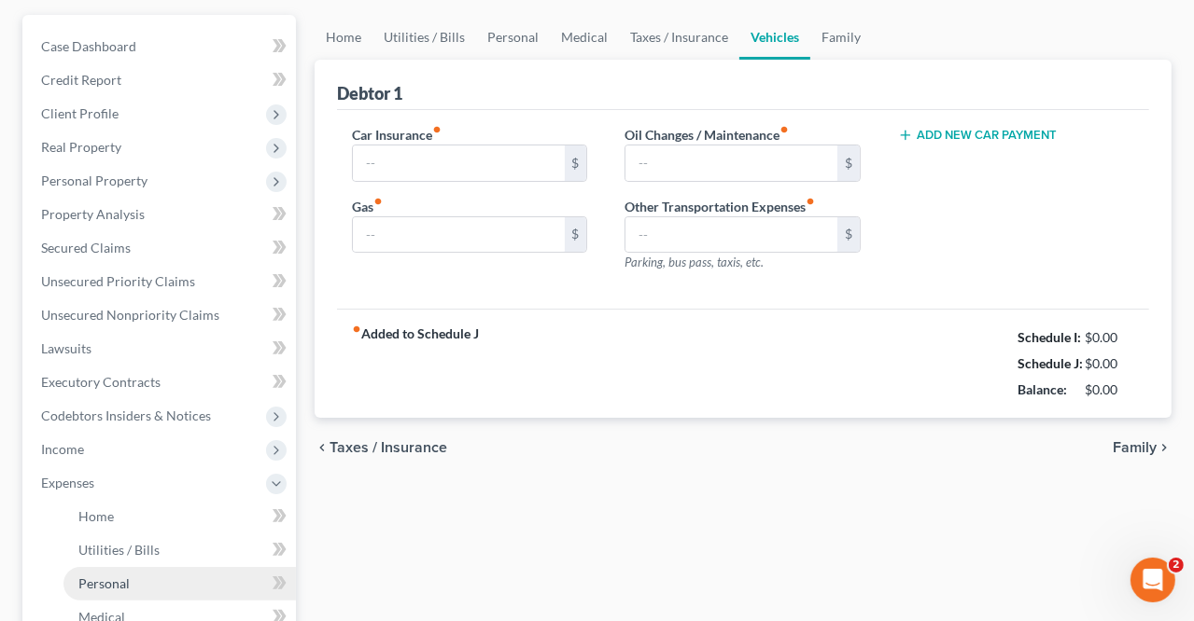
type input "400.00"
type input "150.00"
type input "40.00"
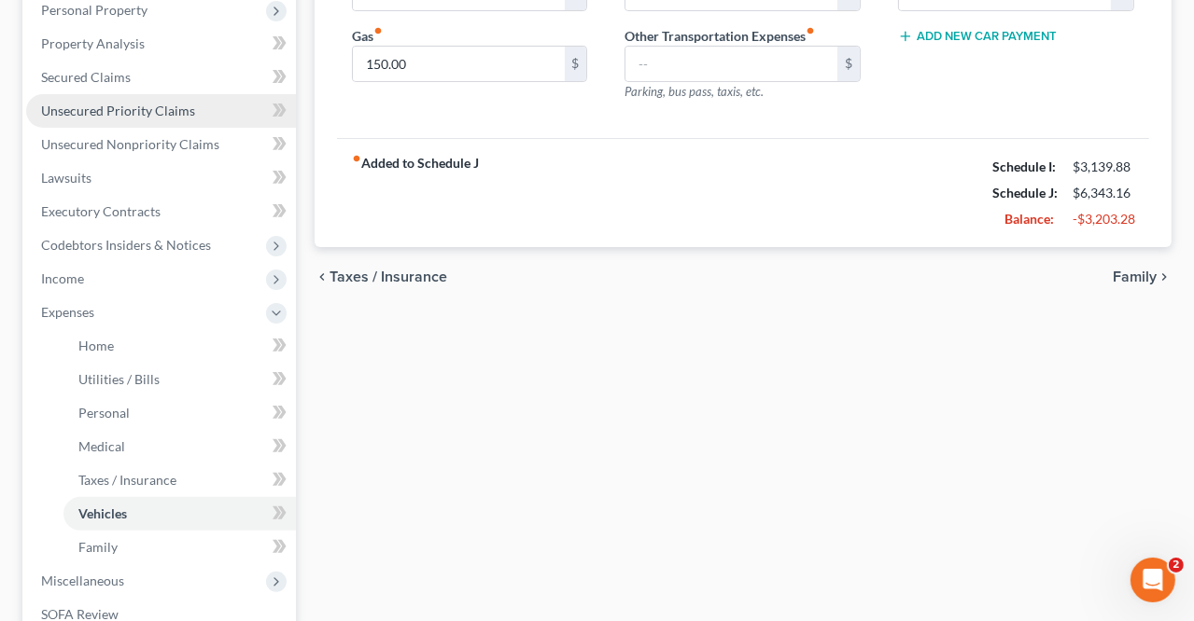
scroll to position [373, 0]
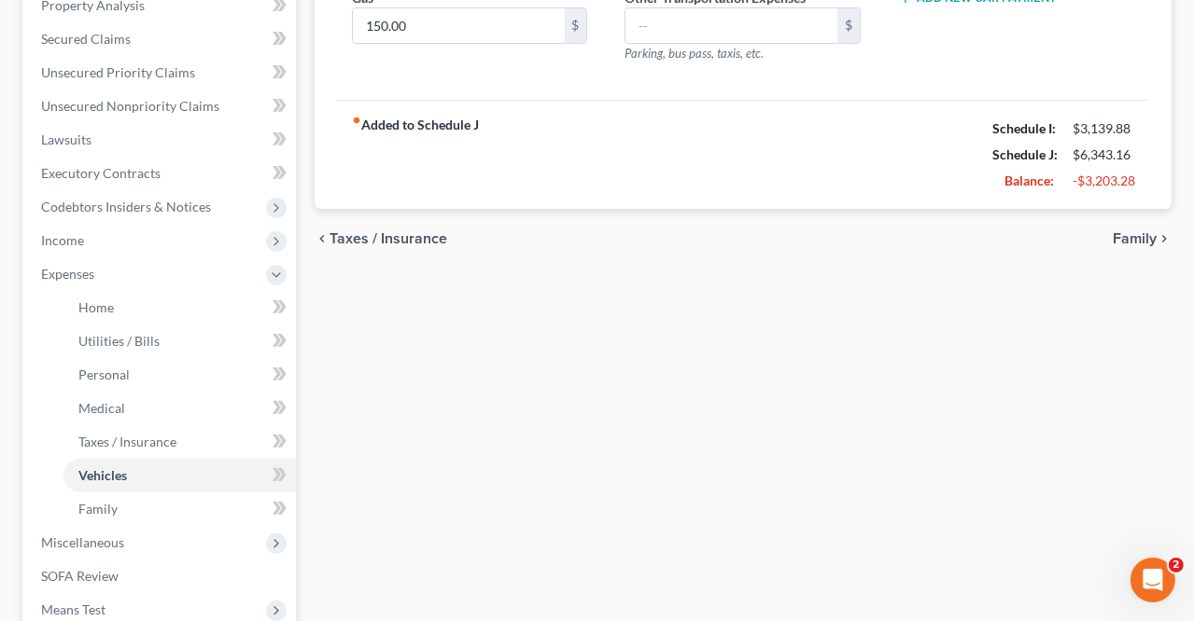
drag, startPoint x: 1104, startPoint y: 583, endPoint x: 1098, endPoint y: 593, distance: 10.9
click at [1104, 583] on div "Home Utilities / Bills Personal Medical Taxes / Insurance Vehicles Family Debto…" at bounding box center [742, 311] width 875 height 1011
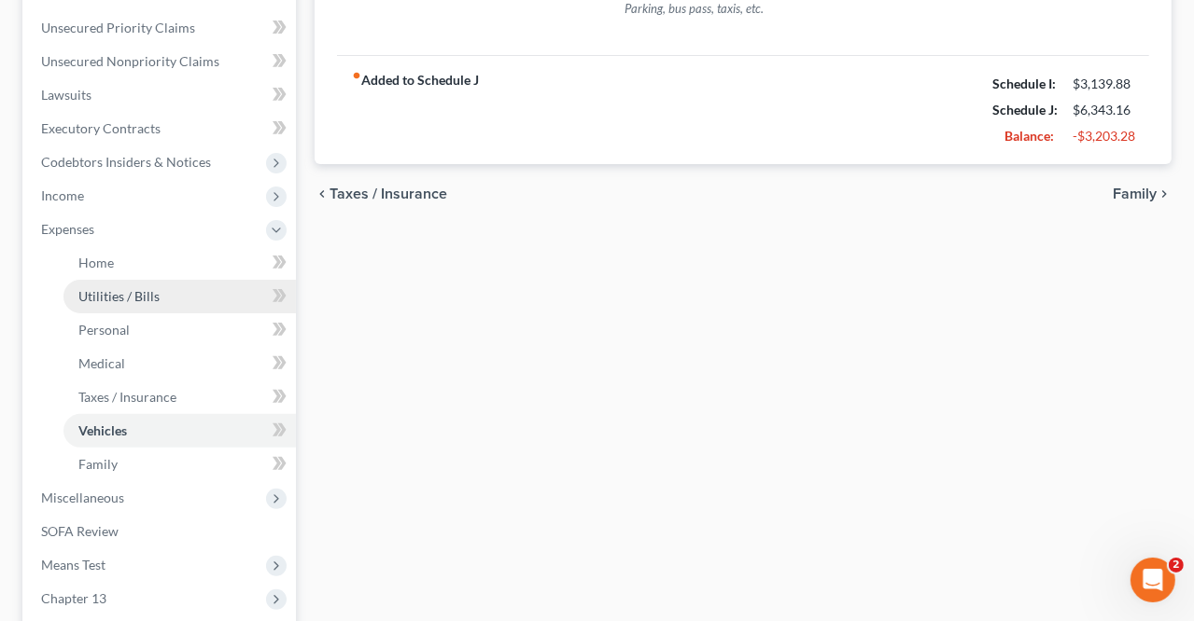
scroll to position [637, 0]
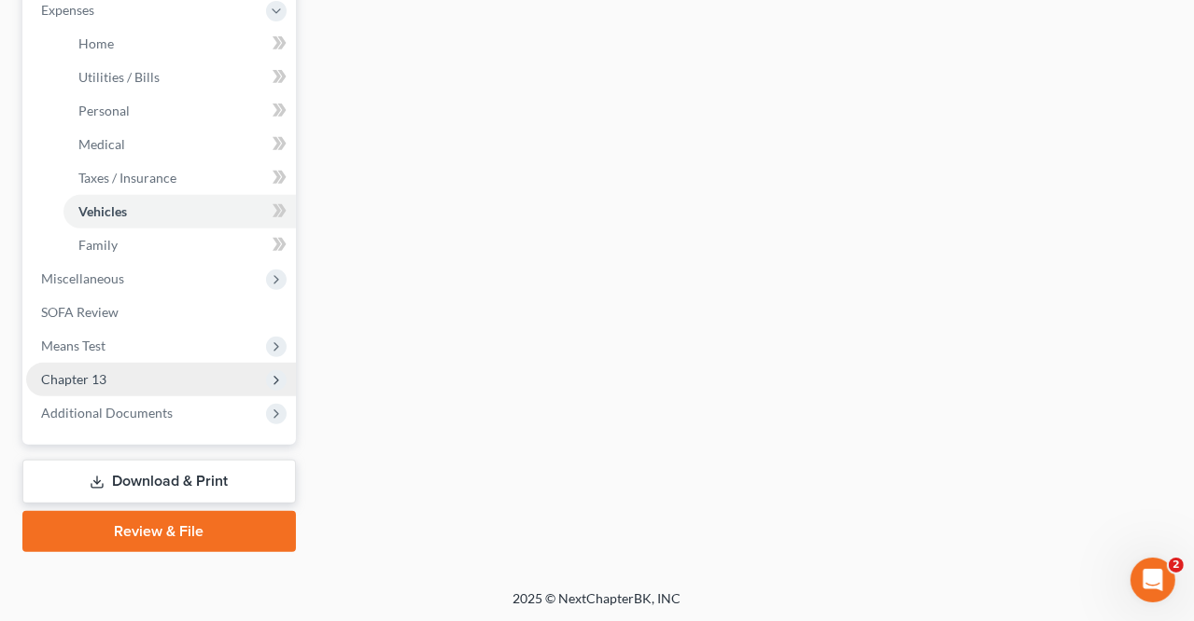
drag, startPoint x: 92, startPoint y: 372, endPoint x: 153, endPoint y: 390, distance: 63.2
click at [92, 372] on span "Chapter 13" at bounding box center [73, 379] width 65 height 16
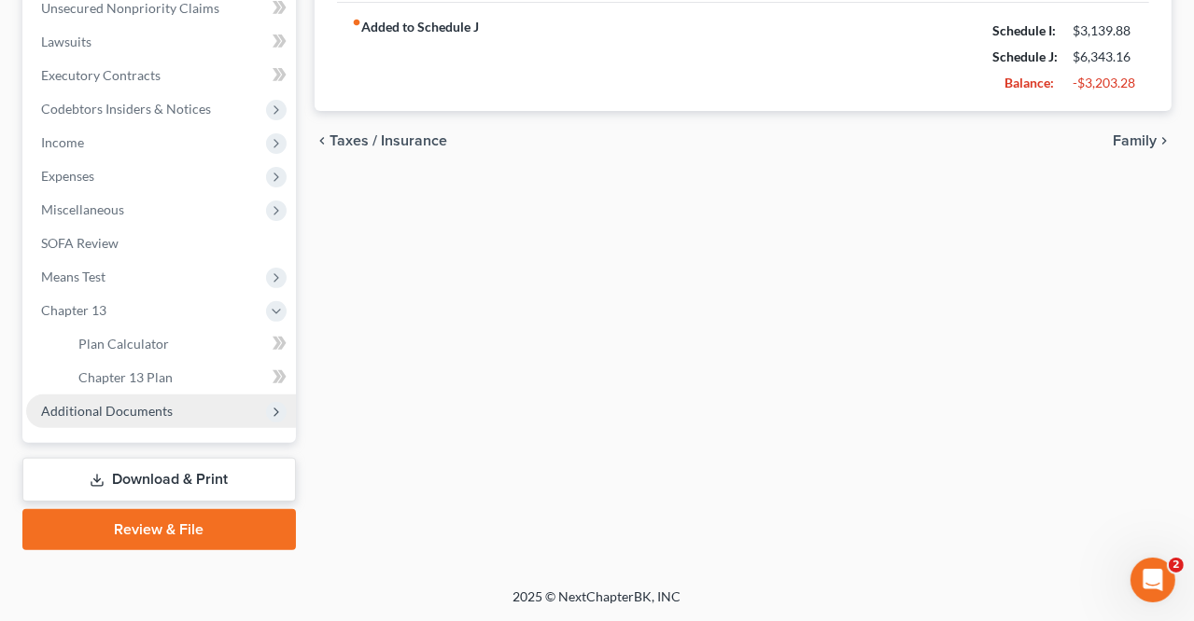
scroll to position [469, 0]
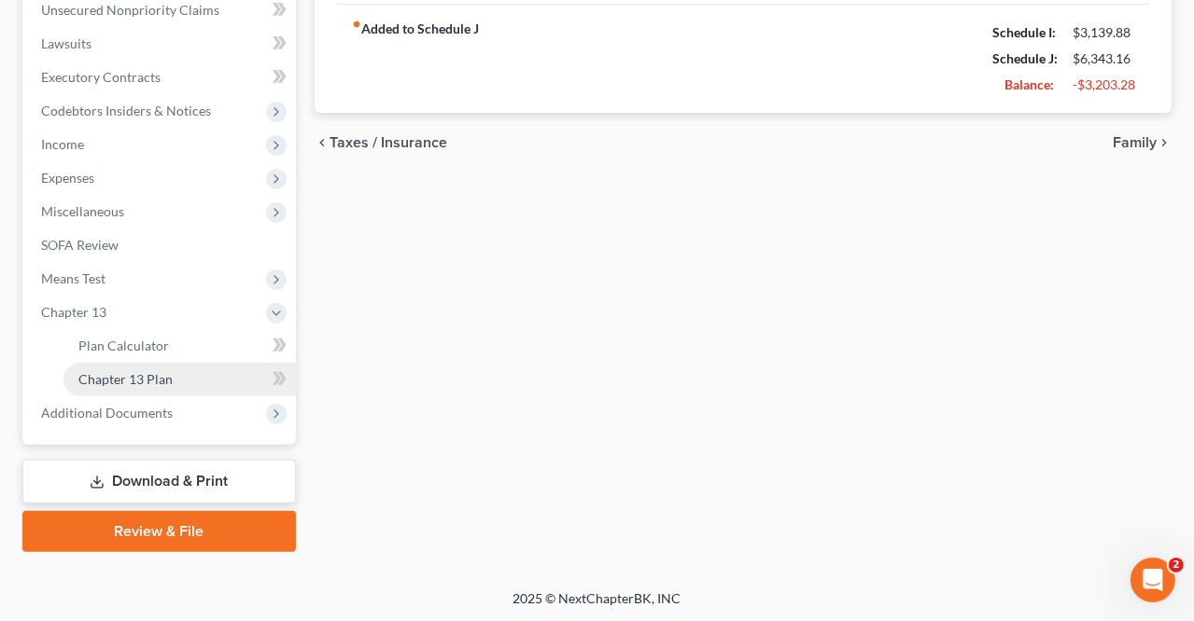
drag, startPoint x: 123, startPoint y: 373, endPoint x: 145, endPoint y: 383, distance: 23.4
click at [123, 373] on span "Chapter 13 Plan" at bounding box center [125, 379] width 94 height 16
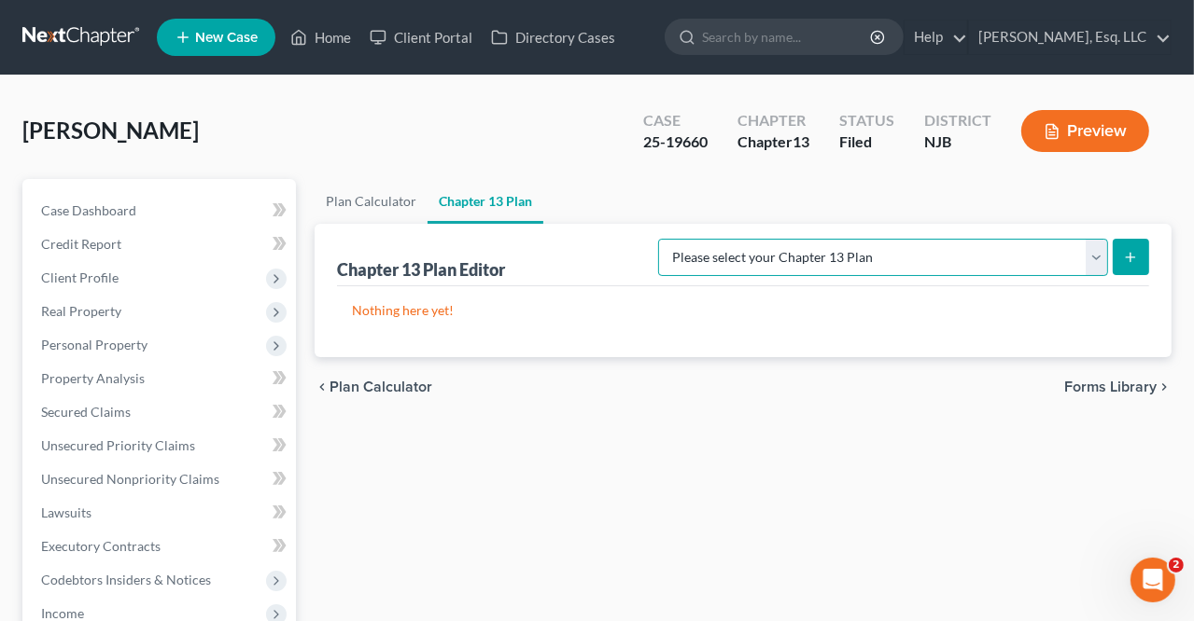
click at [1099, 257] on select "Please select your Chapter 13 Plan District of New Jersey - Effective 11/14/202…" at bounding box center [883, 257] width 450 height 37
select select "1"
click at [658, 239] on select "Please select your Chapter 13 Plan District of New Jersey - Effective 11/14/202…" at bounding box center [883, 257] width 450 height 37
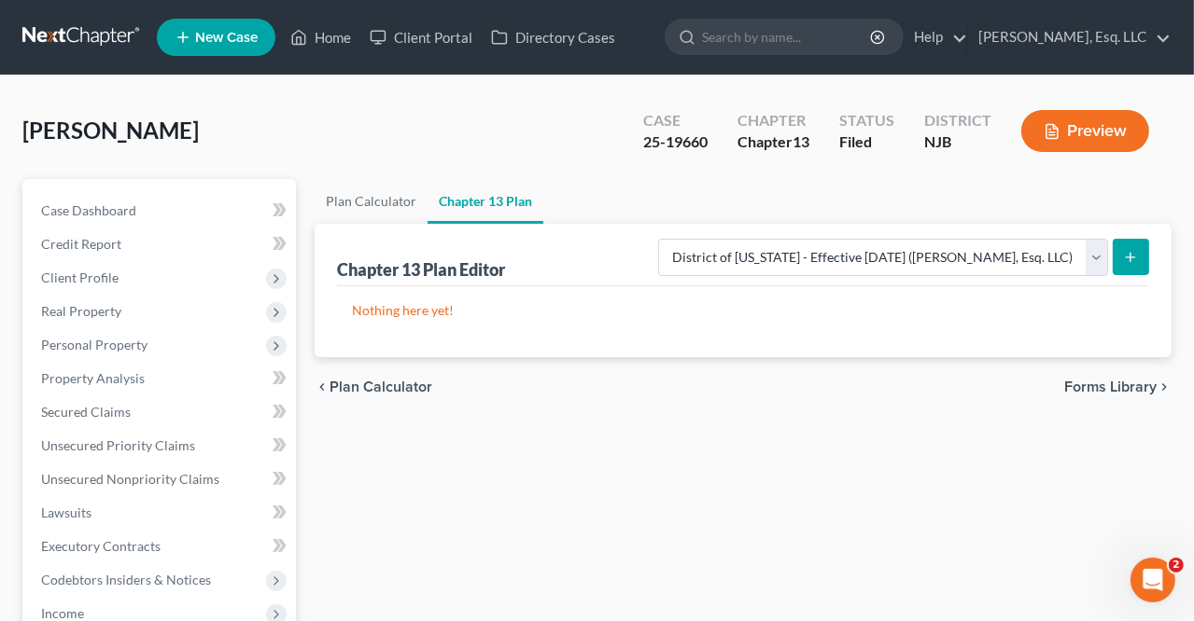
click at [1134, 255] on icon "submit" at bounding box center [1130, 257] width 15 height 15
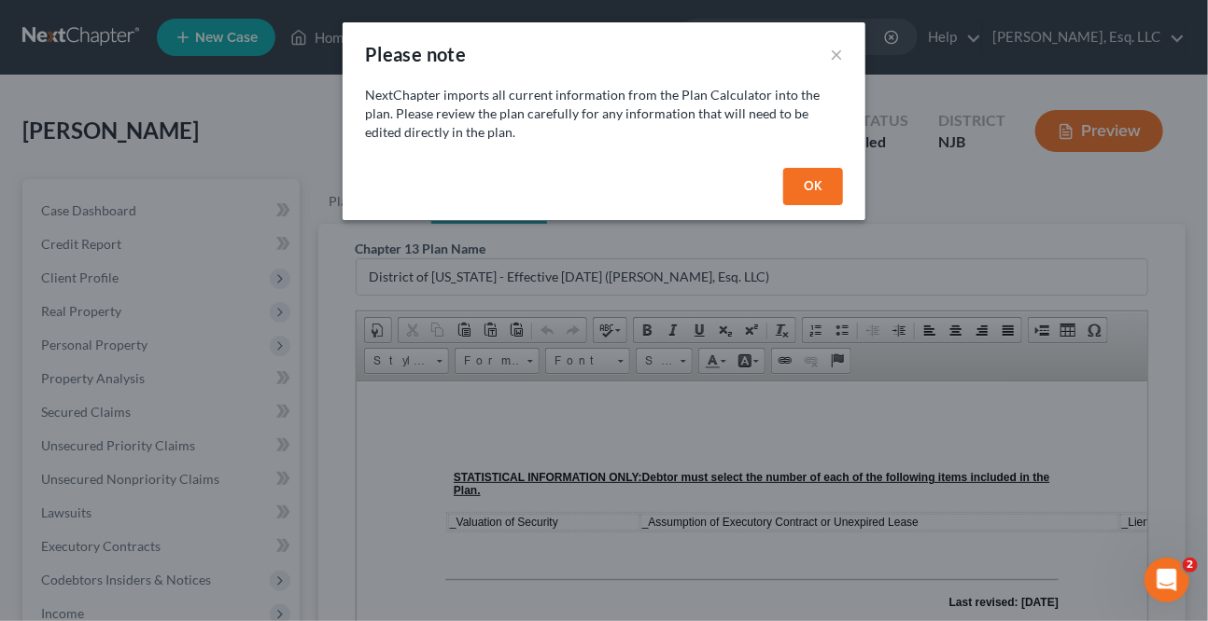
click at [800, 193] on button "OK" at bounding box center [813, 186] width 60 height 37
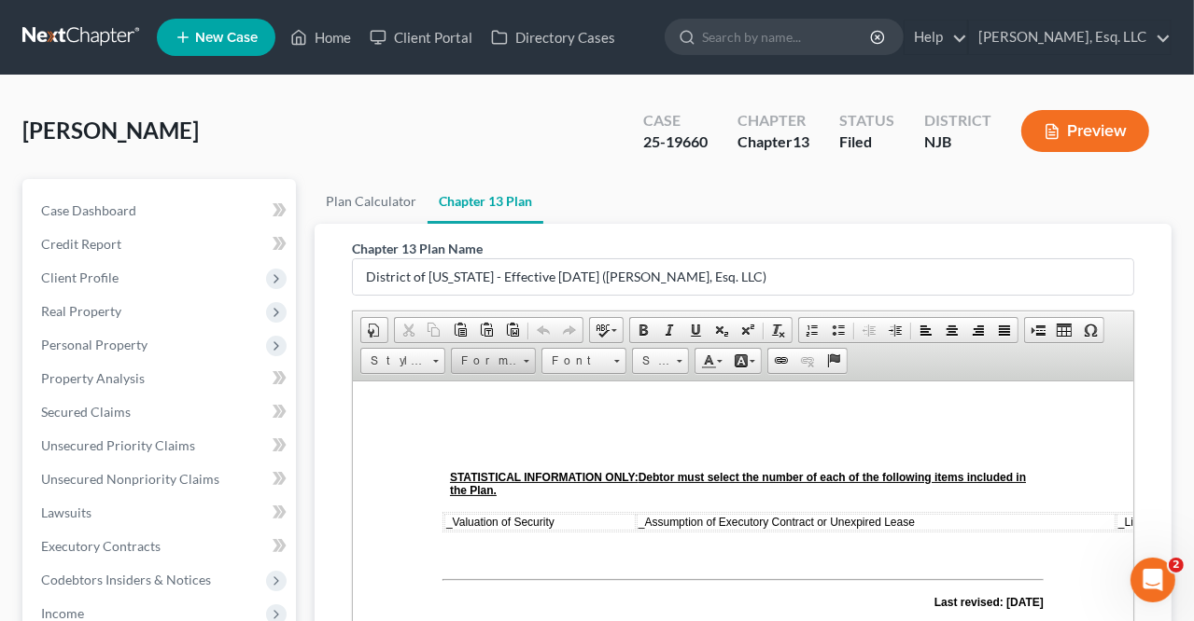
scroll to position [469, 0]
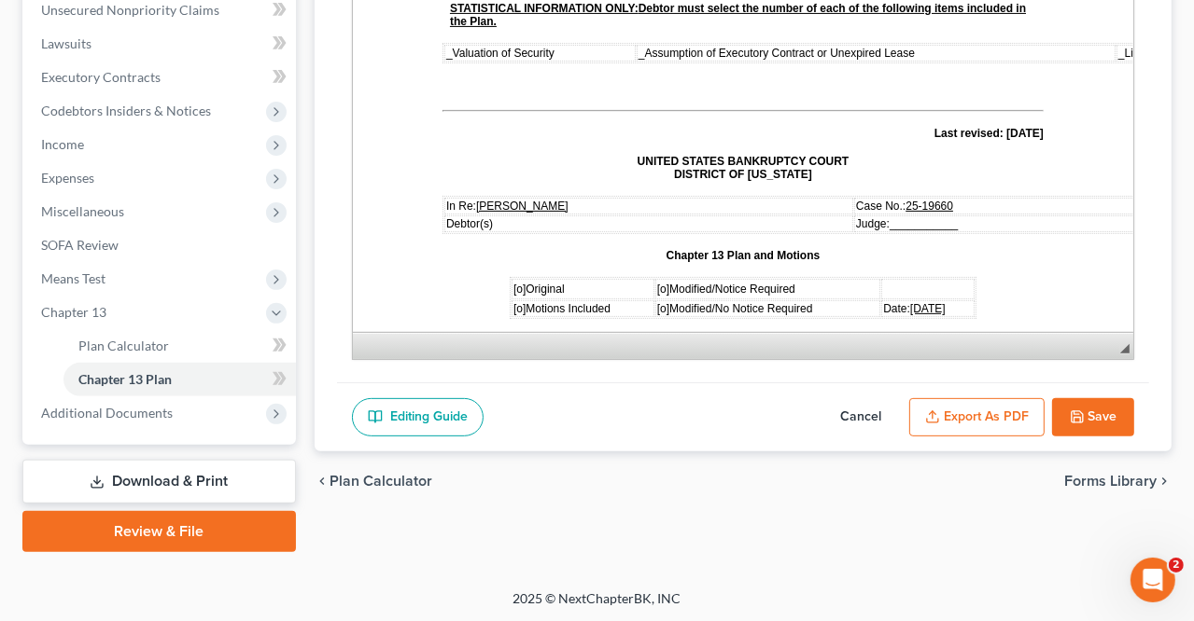
click at [513, 283] on span "[o]" at bounding box center [518, 289] width 12 height 13
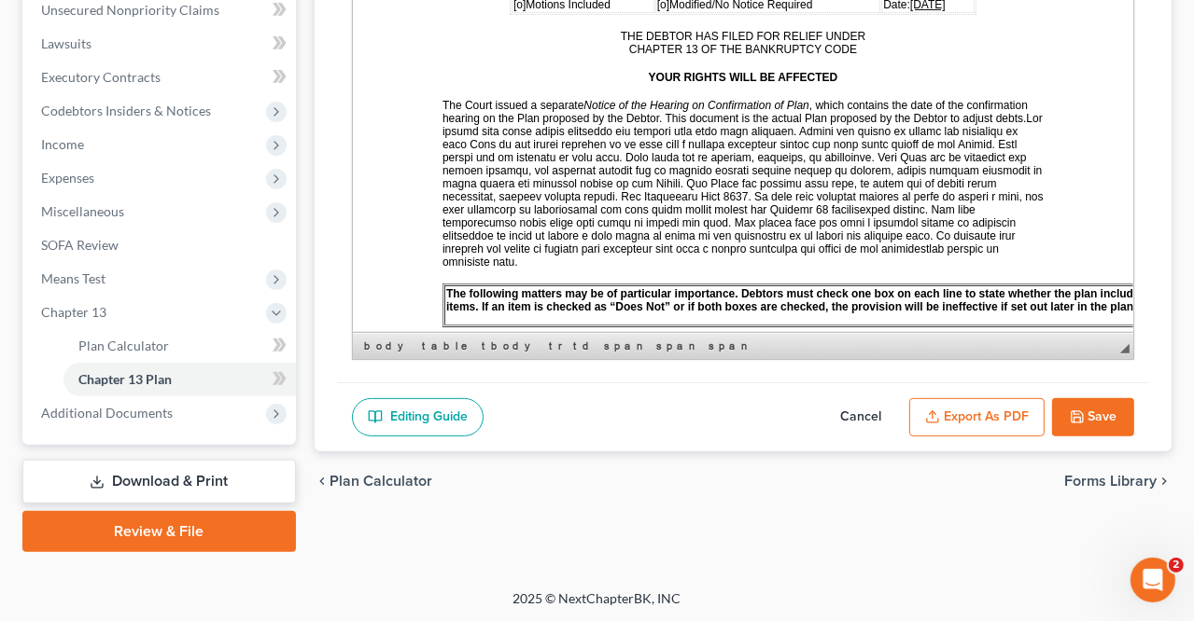
scroll to position [560, 0]
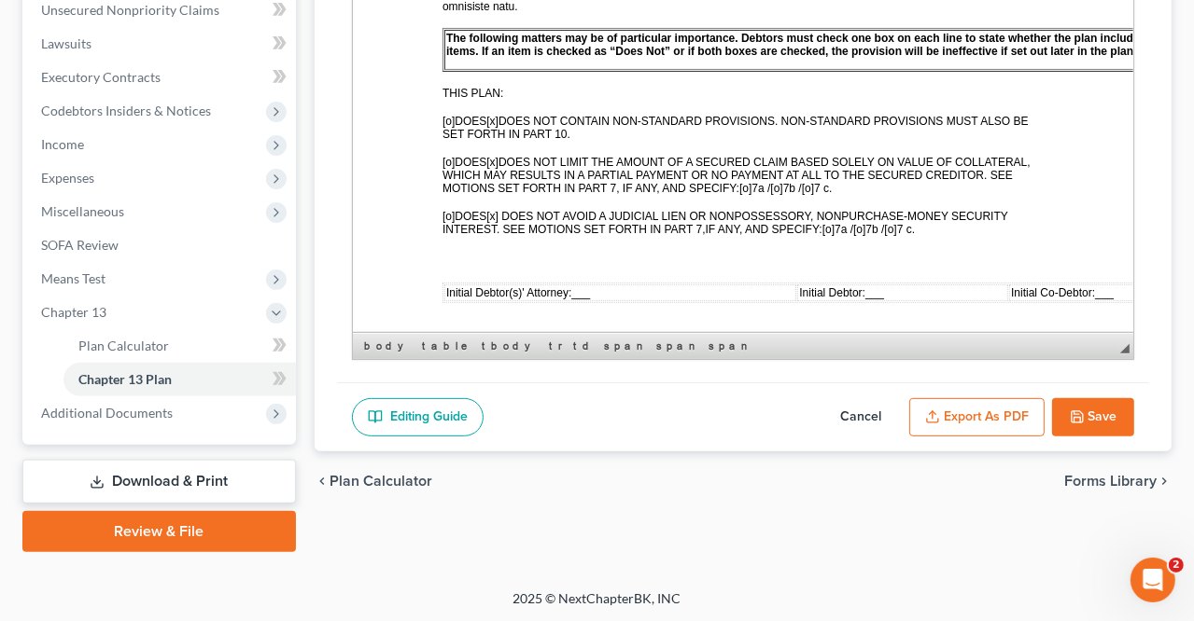
click at [573, 285] on td "Initial Debtor(s)' Attorney: ___" at bounding box center [619, 293] width 352 height 17
drag, startPoint x: 902, startPoint y: 272, endPoint x: 1255, endPoint y: 245, distance: 353.8
click at [903, 286] on span "Initial Debtor: ___" at bounding box center [885, 292] width 85 height 13
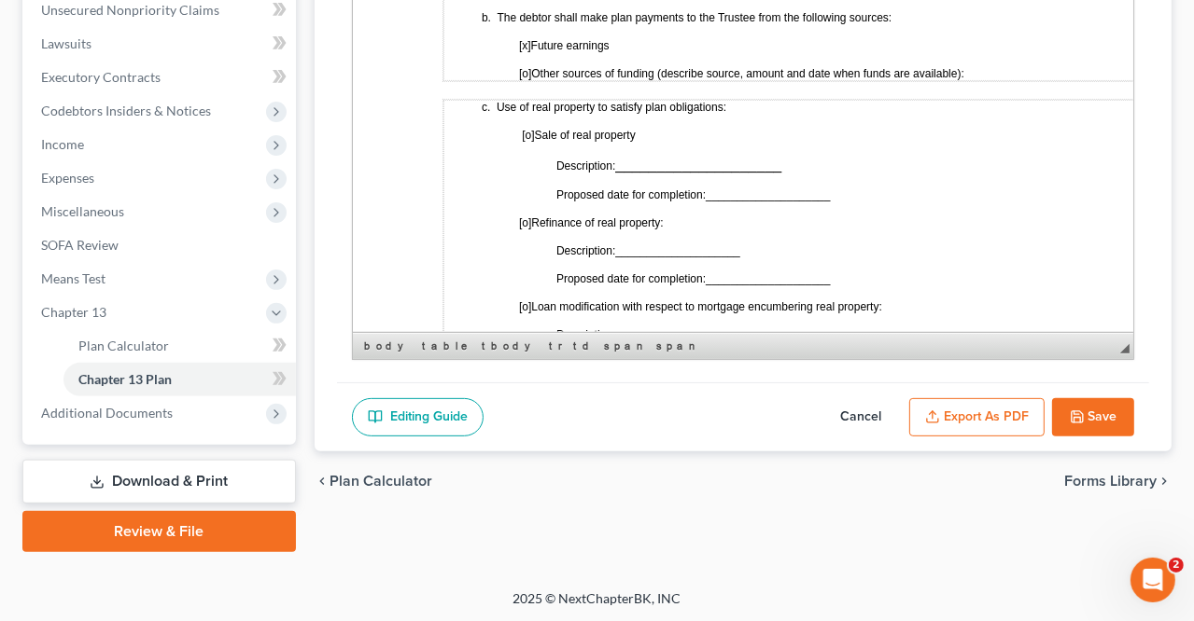
scroll to position [747, 0]
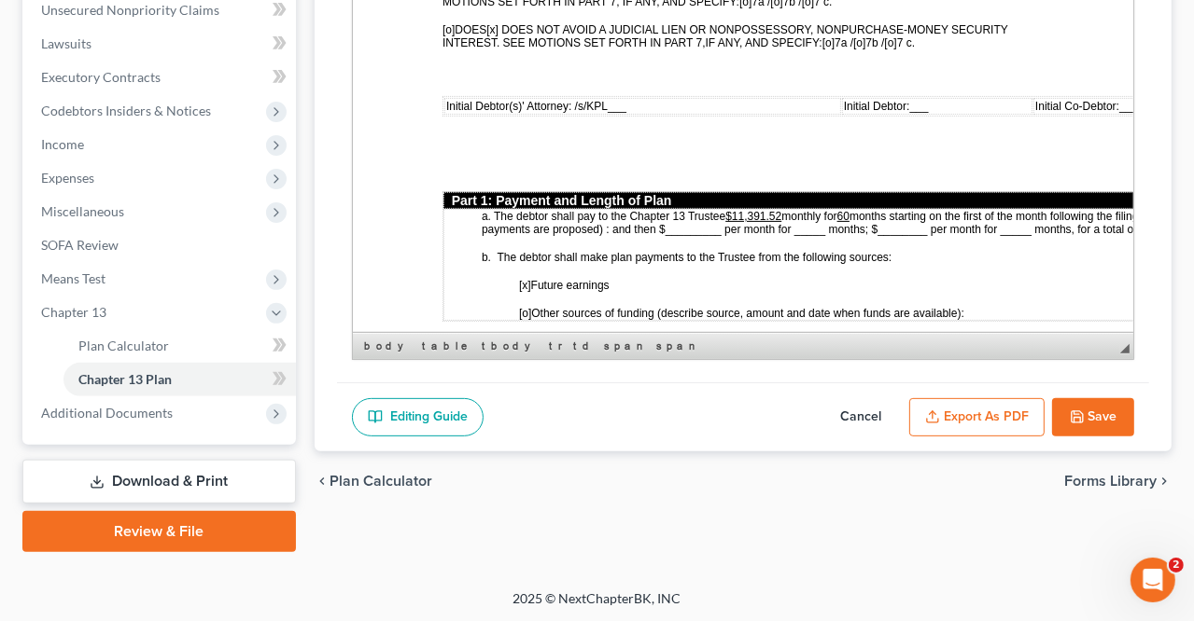
click at [909, 100] on span "___" at bounding box center [918, 106] width 19 height 13
drag, startPoint x: 892, startPoint y: 86, endPoint x: 906, endPoint y: 87, distance: 14.0
click at [906, 100] on span "Initial Debtor: /s/MV ___" at bounding box center [870, 106] width 117 height 13
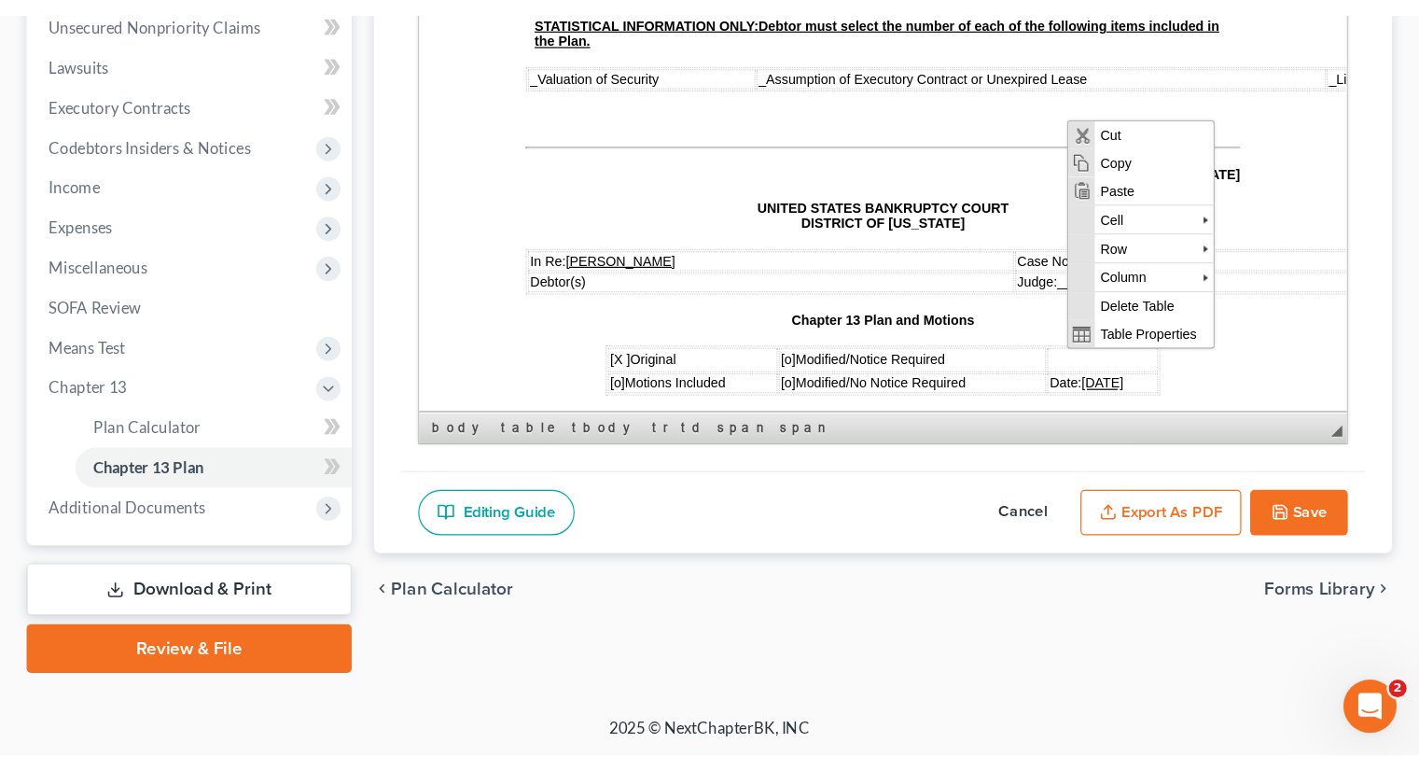
scroll to position [321, 0]
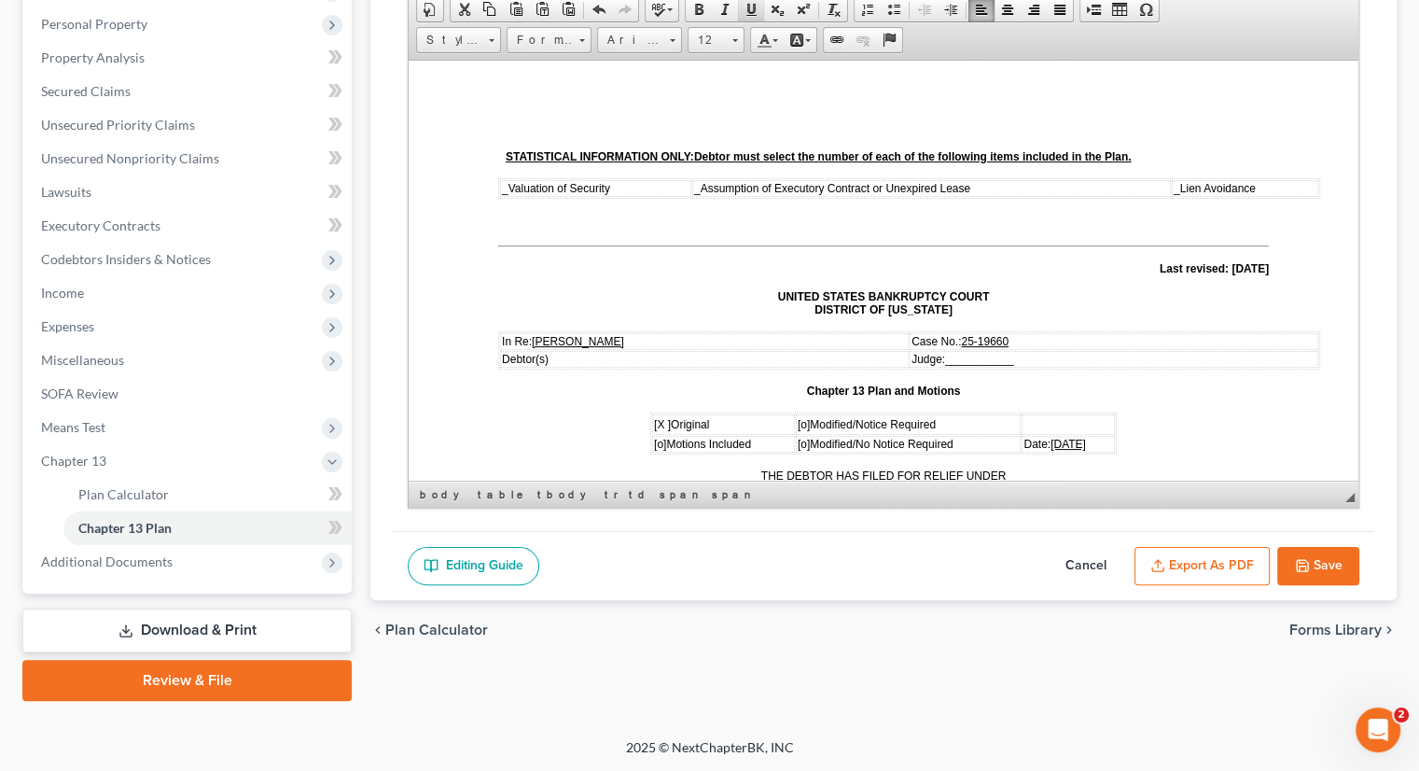
click at [747, 15] on link "Underline" at bounding box center [751, 9] width 26 height 24
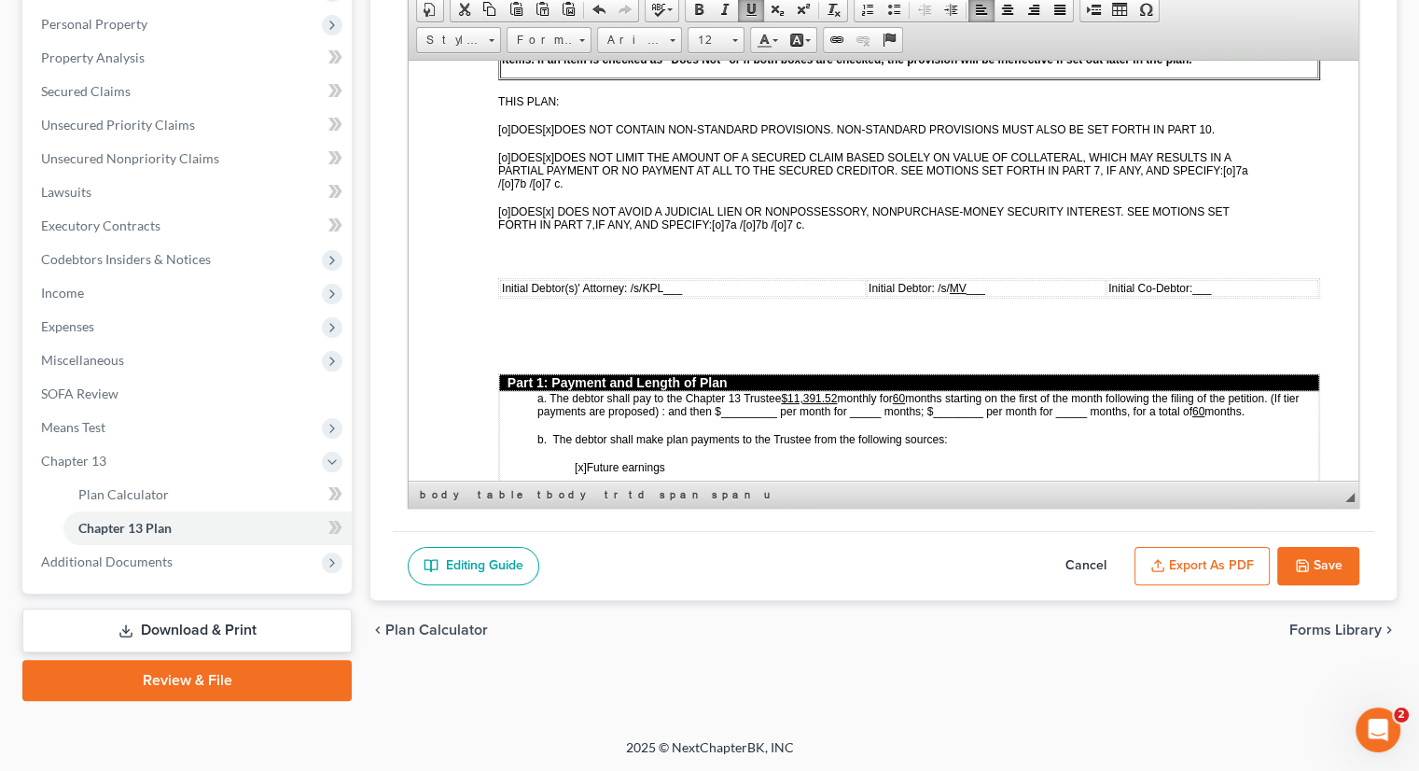
drag, startPoint x: 648, startPoint y: 271, endPoint x: 661, endPoint y: 269, distance: 13.2
click at [661, 281] on span "Initial Debtor(s)' Attorney: /s/KPL ___" at bounding box center [592, 287] width 180 height 13
drag, startPoint x: 644, startPoint y: 268, endPoint x: 662, endPoint y: 266, distance: 17.8
click at [662, 281] on span "Initial Debtor(s)' Attorney: /s/KPL ___" at bounding box center [592, 287] width 180 height 13
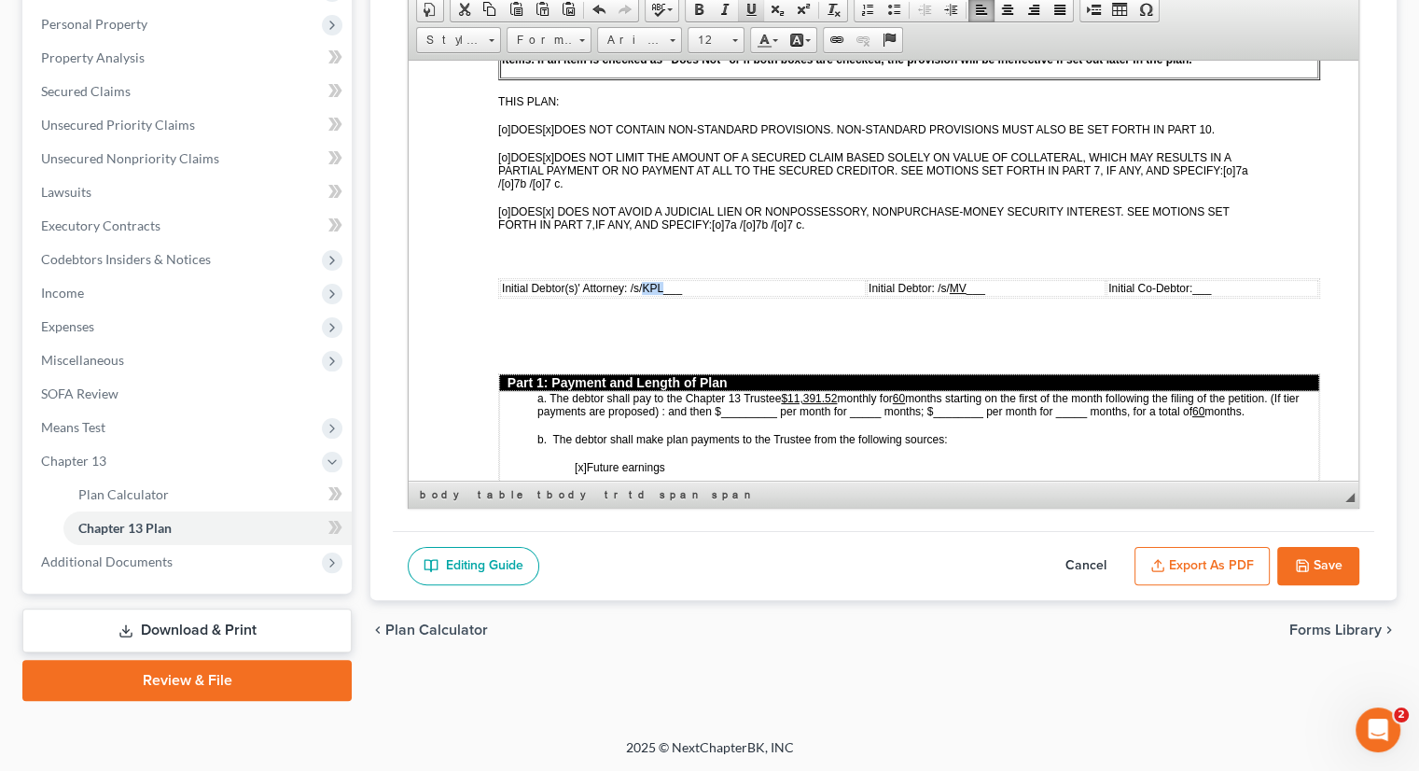
click at [747, 12] on span at bounding box center [751, 9] width 15 height 15
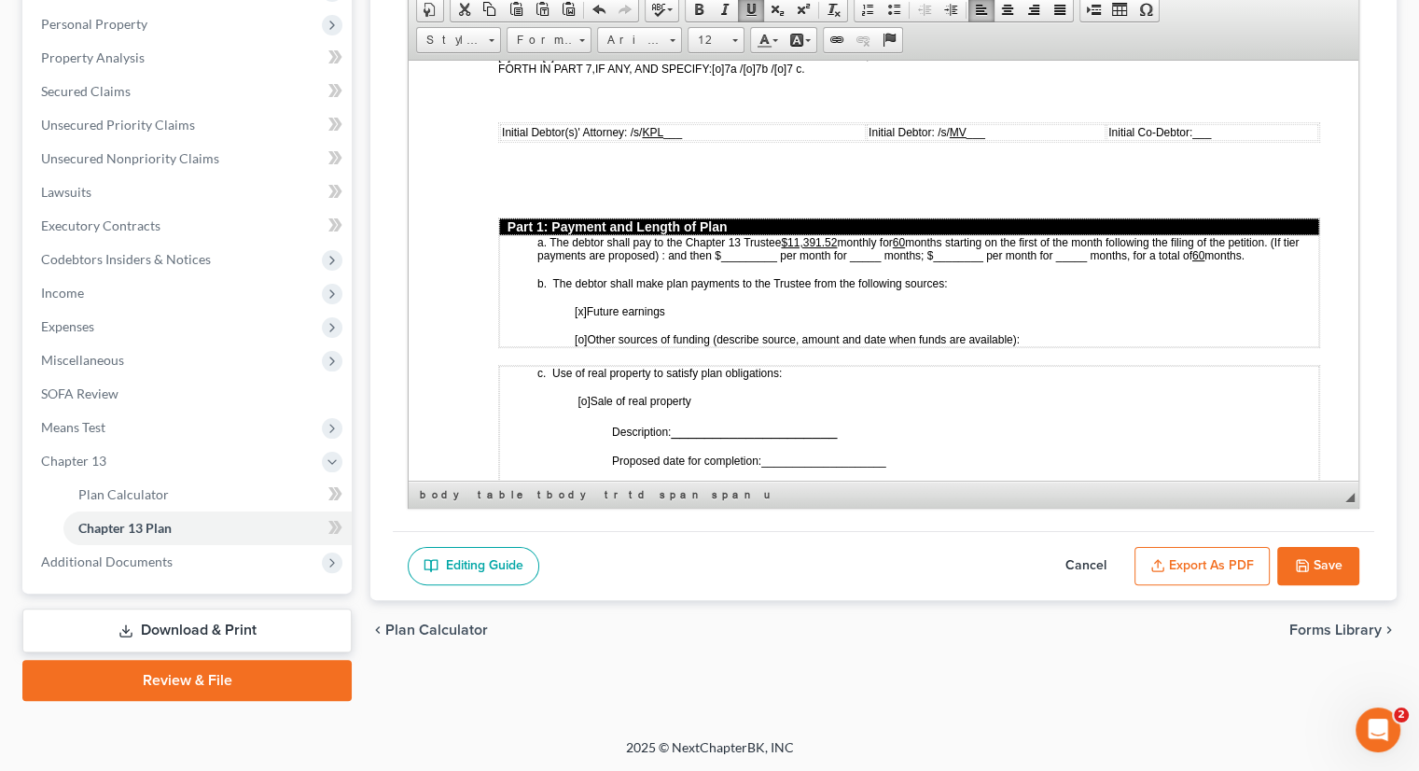
scroll to position [928, 0]
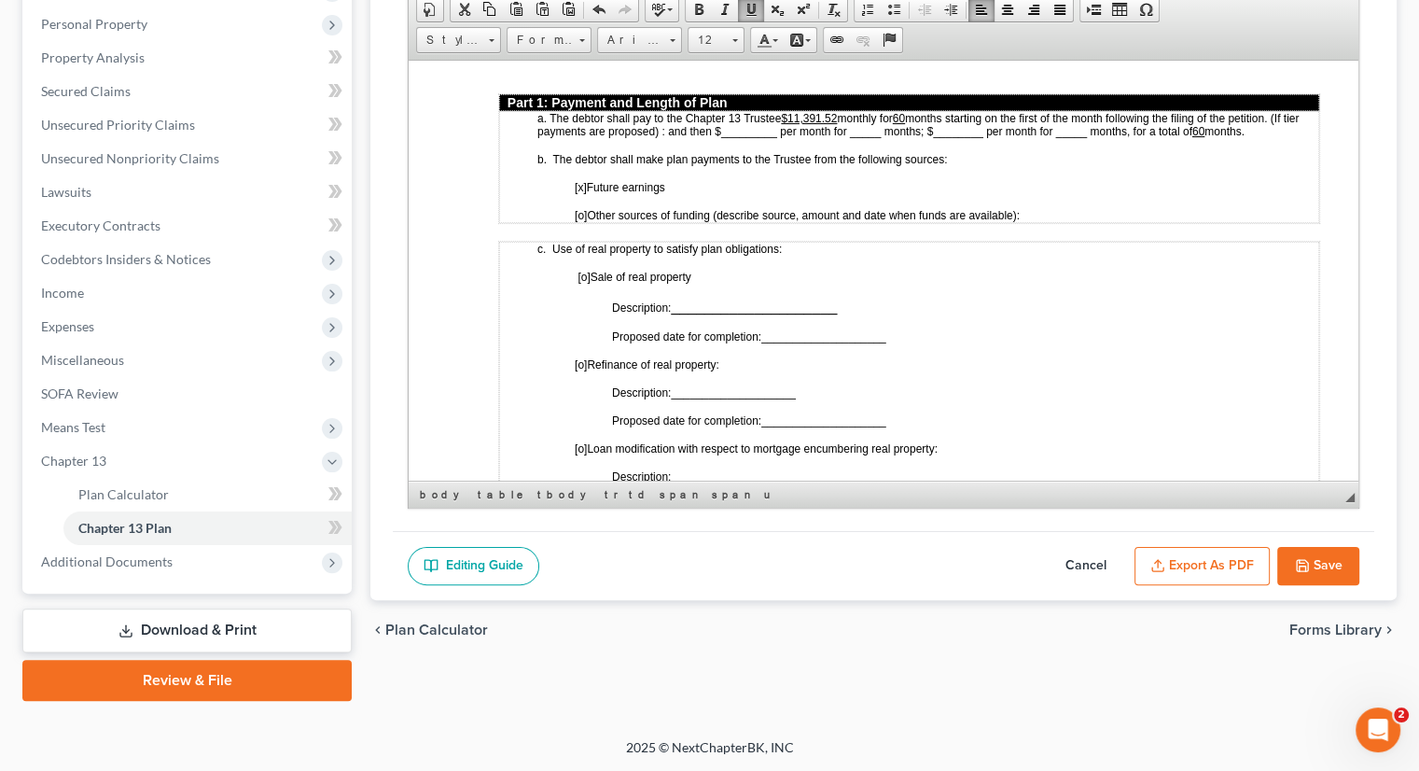
click at [1010, 301] on td "c. Use of real property to satisfy plan obligations: [o] Sale of real property …" at bounding box center [909, 491] width 820 height 500
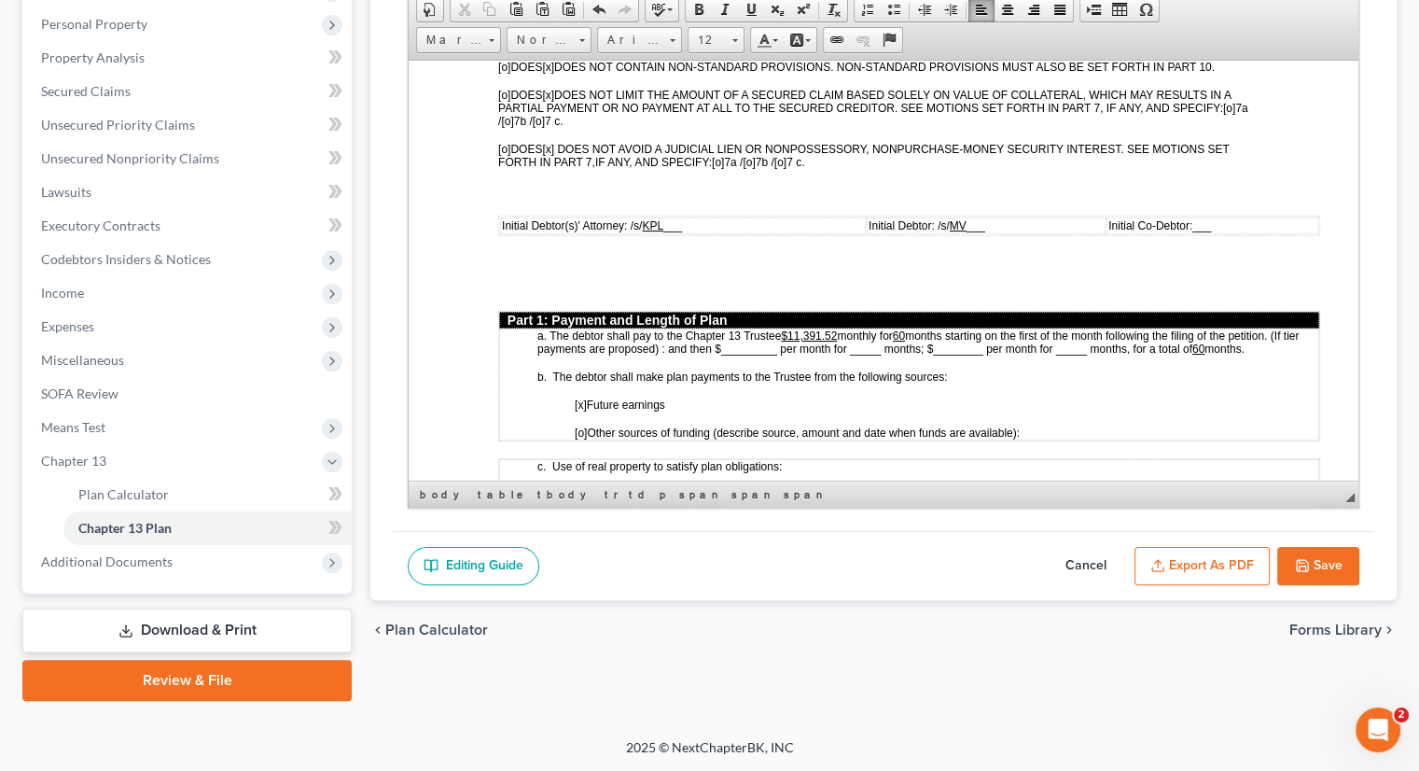
scroll to position [648, 0]
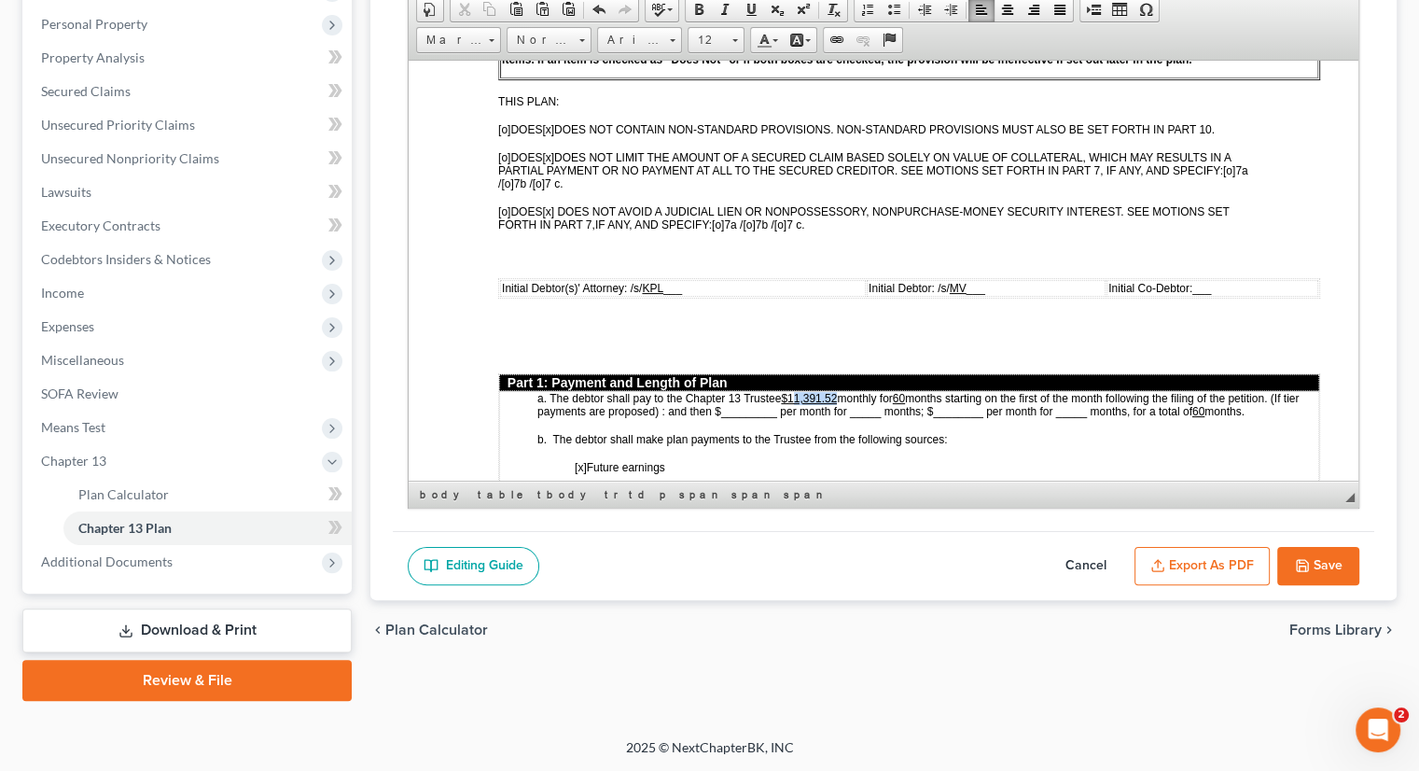
drag, startPoint x: 792, startPoint y: 382, endPoint x: 836, endPoint y: 378, distance: 44.0
click at [836, 391] on u "$11,391.52" at bounding box center [809, 397] width 56 height 13
drag, startPoint x: 904, startPoint y: 375, endPoint x: 884, endPoint y: 380, distance: 21.1
click at [897, 391] on span "months starting on the first of the month following the filing of the petition.…" at bounding box center [908, 404] width 740 height 26
click at [883, 391] on u "60" at bounding box center [877, 397] width 12 height 13
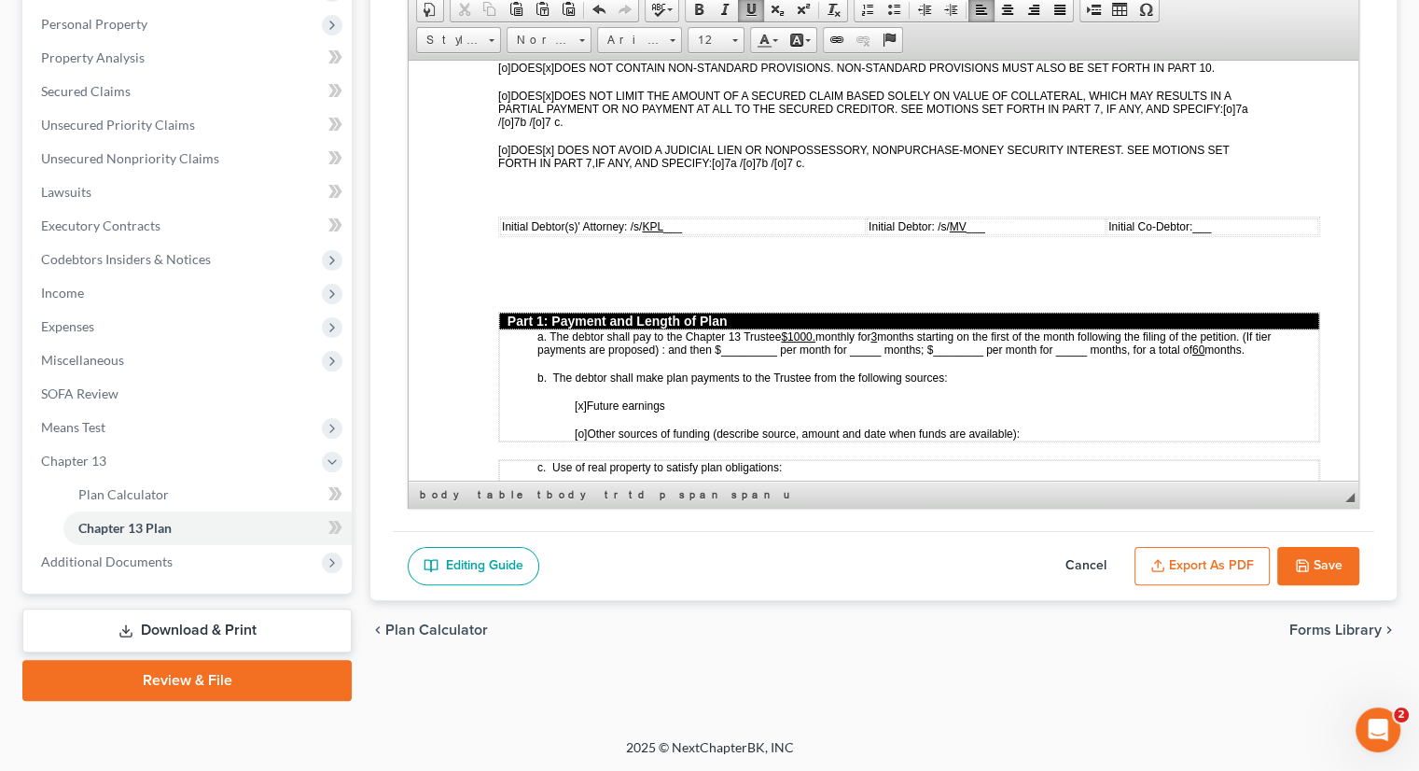
scroll to position [741, 0]
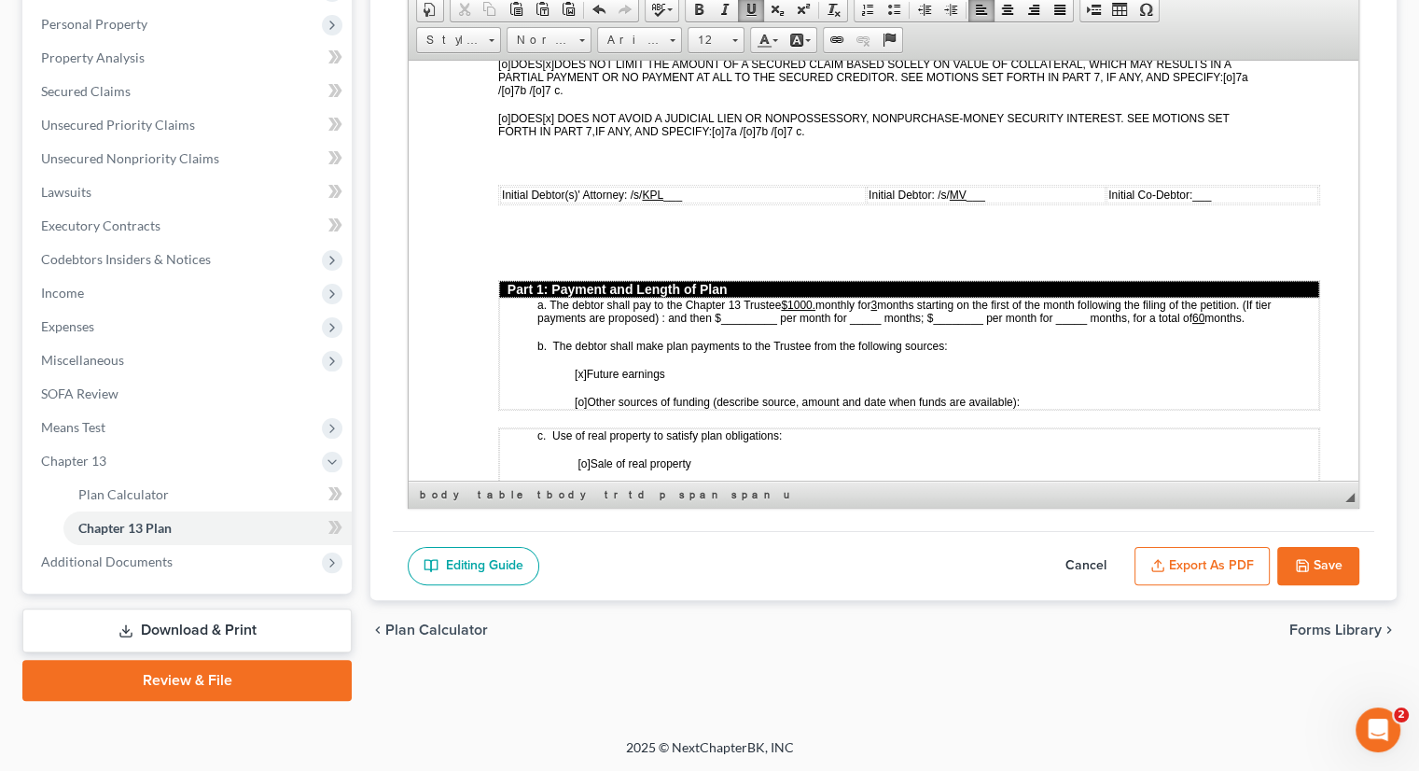
click at [732, 300] on span "months starting on the first of the month following the filing of the petition.…" at bounding box center [904, 311] width 733 height 26
click at [883, 300] on span "months starting on the first of the month following the filing of the petition.…" at bounding box center [904, 311] width 733 height 26
click at [884, 301] on span "months starting on the first of the month following the filing of the petition.…" at bounding box center [904, 311] width 733 height 26
click at [881, 301] on span "months starting on the first of the month following the filing of the petition.…" at bounding box center [904, 311] width 733 height 26
click at [888, 304] on span "months starting on the first of the month following the filing of the petition.…" at bounding box center [904, 311] width 733 height 26
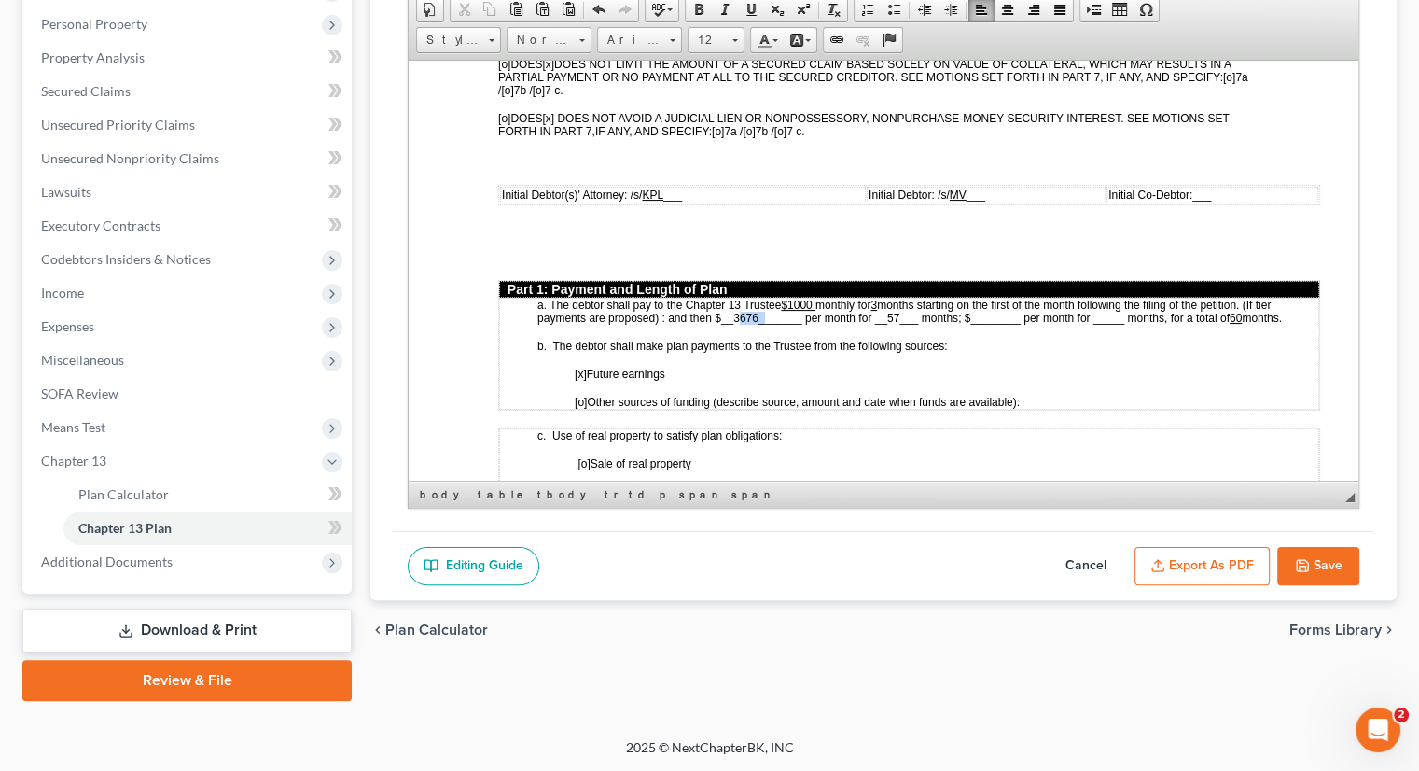
drag, startPoint x: 733, startPoint y: 299, endPoint x: 759, endPoint y: 300, distance: 26.1
click at [759, 300] on span "months starting on the first of the month following the filing of the petition.…" at bounding box center [904, 311] width 733 height 26
click at [730, 300] on span "months starting on the first of the month following the filing of the petition.…" at bounding box center [904, 311] width 733 height 26
click at [747, 302] on span "months starting on the first of the month following the filing of the petition.…" at bounding box center [904, 311] width 733 height 26
click at [877, 305] on span "months starting on the first of the month following the filing of the petition.…" at bounding box center [904, 311] width 733 height 26
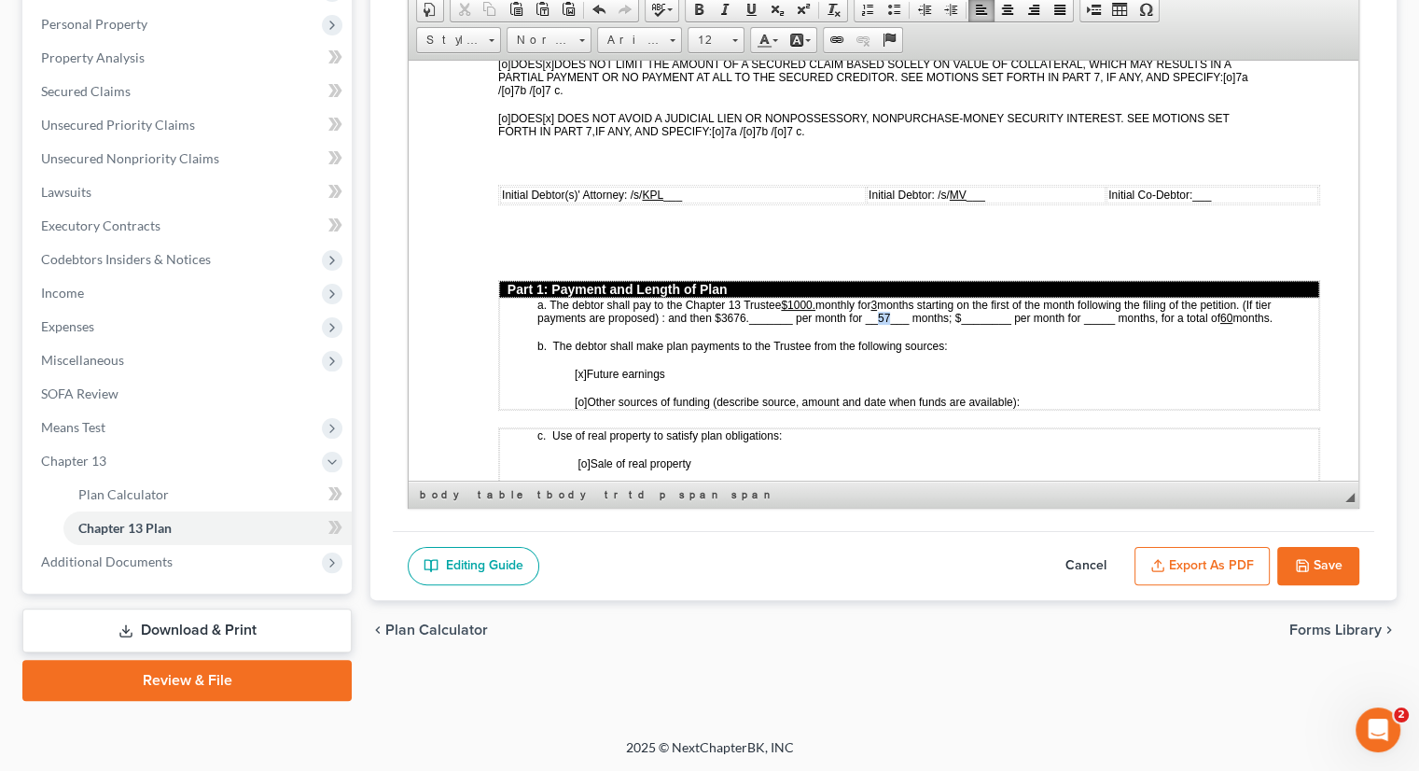
drag, startPoint x: 879, startPoint y: 304, endPoint x: 891, endPoint y: 301, distance: 12.5
click at [891, 301] on span "months starting on the first of the month following the filing of the petition.…" at bounding box center [904, 311] width 733 height 26
drag, startPoint x: 746, startPoint y: 5, endPoint x: 737, endPoint y: 26, distance: 23.0
click at [746, 5] on span at bounding box center [751, 9] width 15 height 15
click at [754, 316] on td "a. The debtor shall pay to the Chapter 13 Trustee $1000. monthly for 3 months s…" at bounding box center [909, 353] width 820 height 112
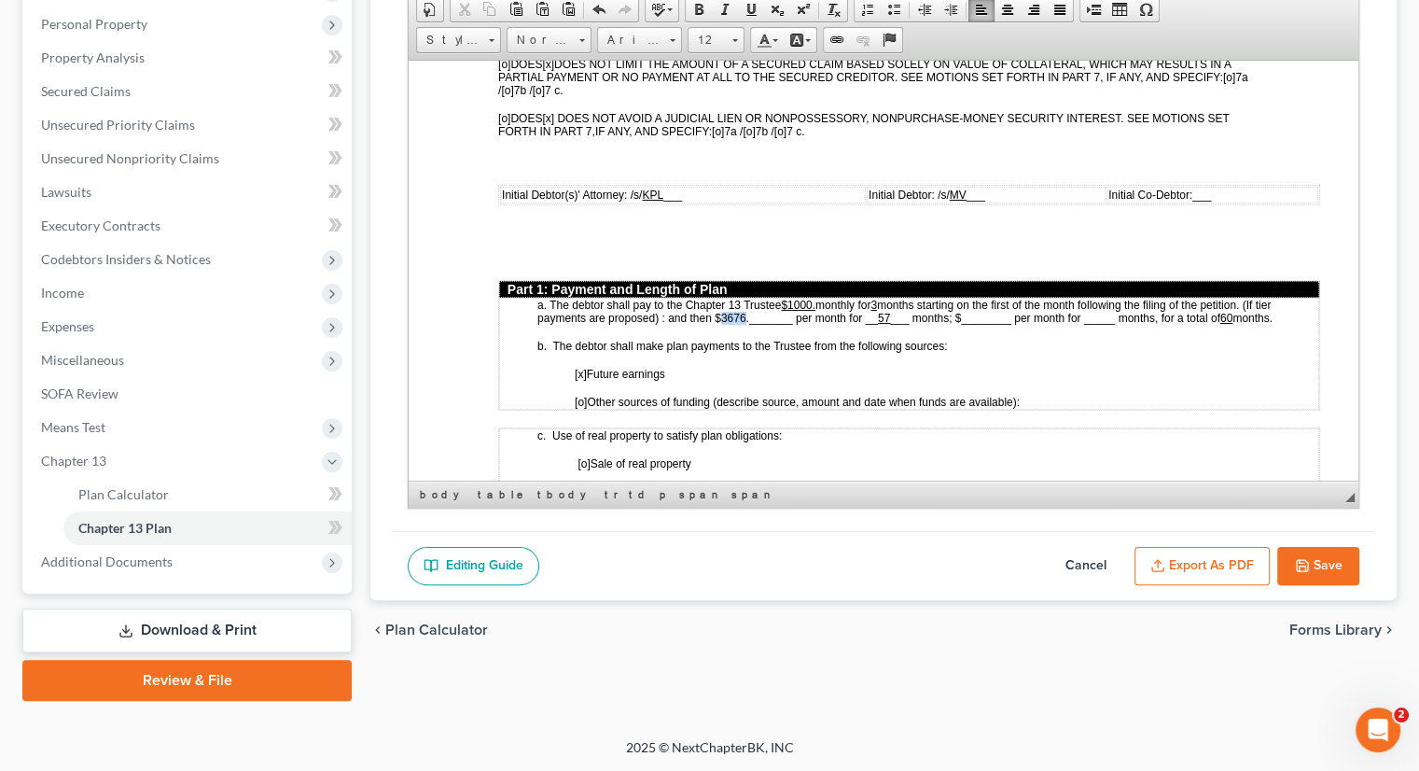
drag, startPoint x: 719, startPoint y: 300, endPoint x: 748, endPoint y: 294, distance: 29.7
click at [745, 299] on span "months starting on the first of the month following the filing of the petition.…" at bounding box center [904, 311] width 733 height 26
click at [749, 6] on span at bounding box center [751, 9] width 15 height 15
drag, startPoint x: 804, startPoint y: 323, endPoint x: 821, endPoint y: 329, distance: 18.0
click at [804, 339] on span "b. The debtor shall make plan payments to the Trustee from the following source…" at bounding box center [743, 345] width 410 height 13
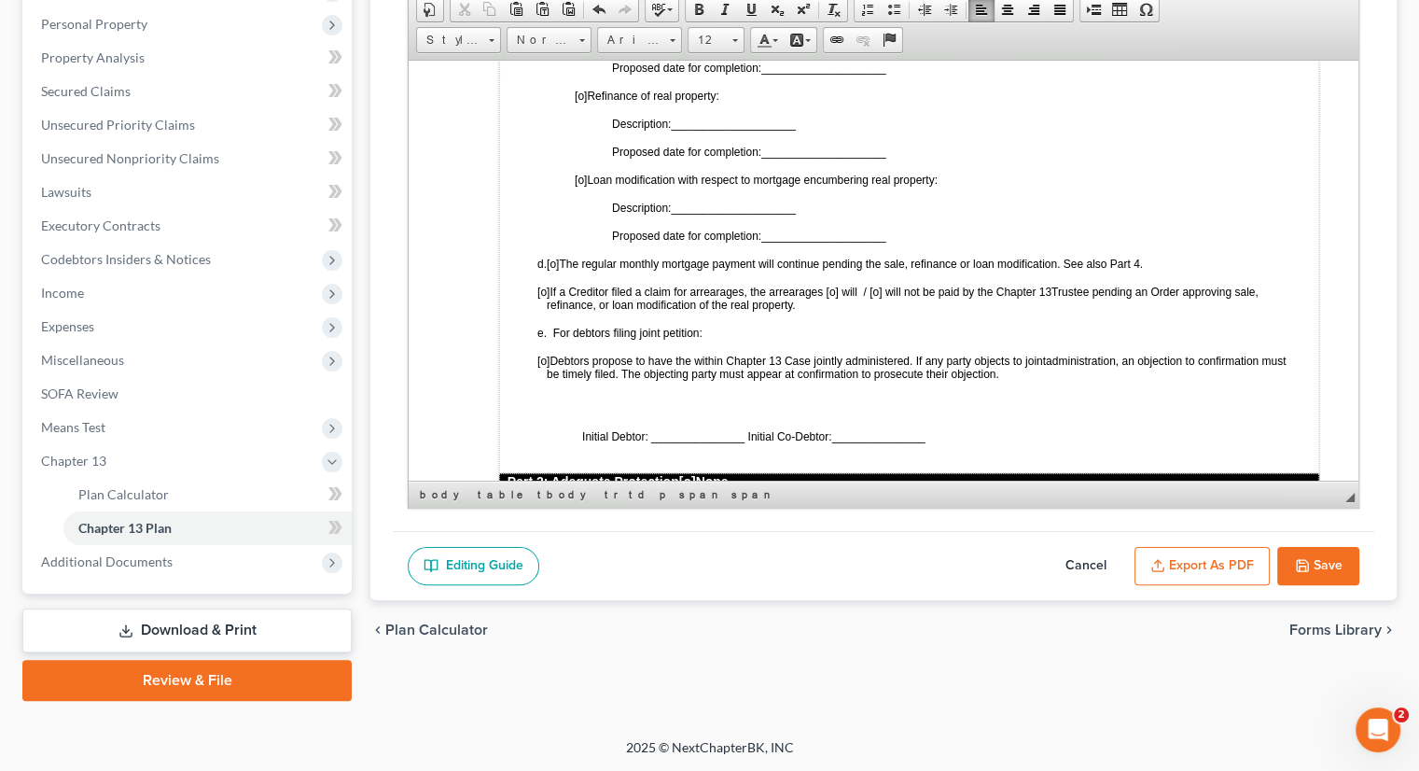
scroll to position [1394, 0]
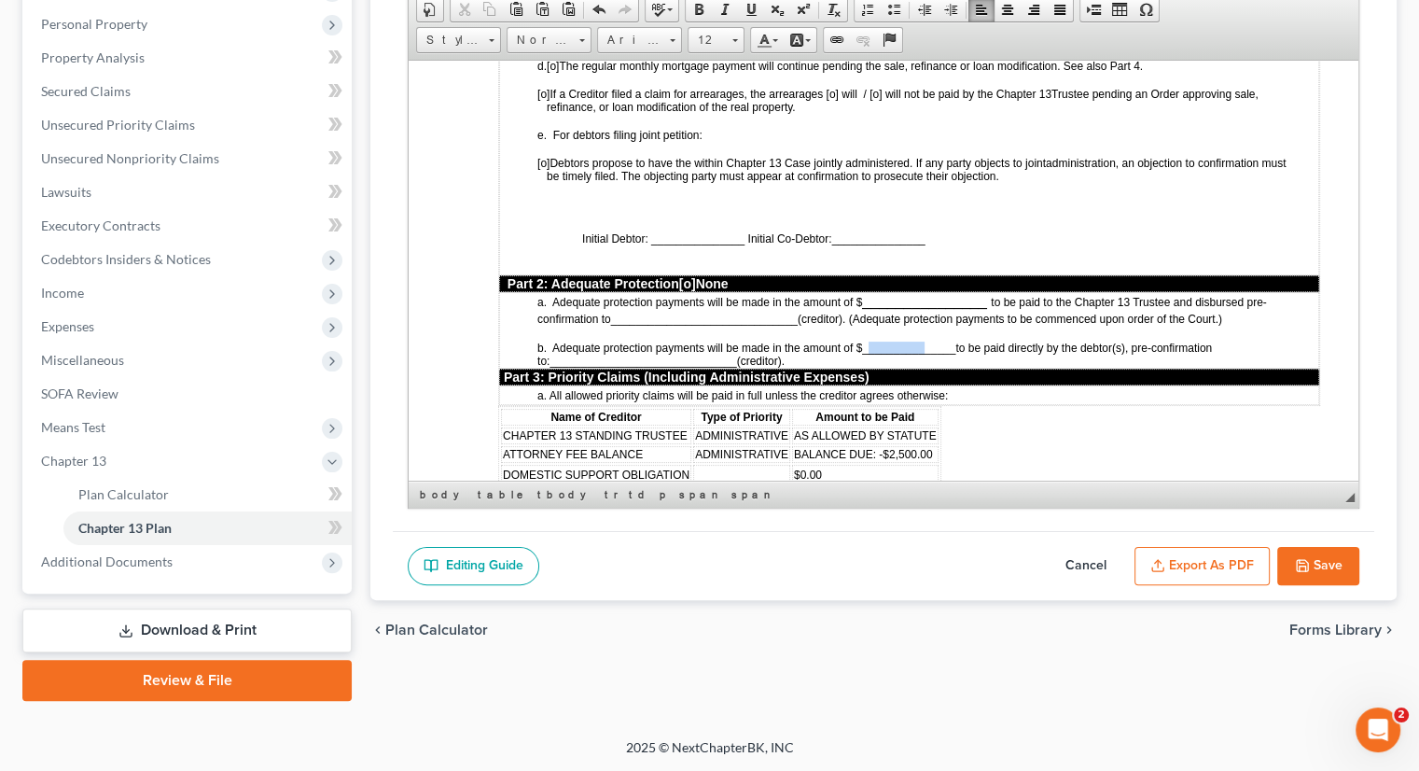
drag, startPoint x: 872, startPoint y: 324, endPoint x: 929, endPoint y: 319, distance: 58.0
click at [929, 341] on span "_______________" at bounding box center [908, 347] width 93 height 13
drag, startPoint x: 871, startPoint y: 323, endPoint x: 917, endPoint y: 319, distance: 46.8
click at [917, 341] on span "_2539.57_____" at bounding box center [900, 347] width 77 height 13
click at [747, 7] on span at bounding box center [751, 9] width 15 height 15
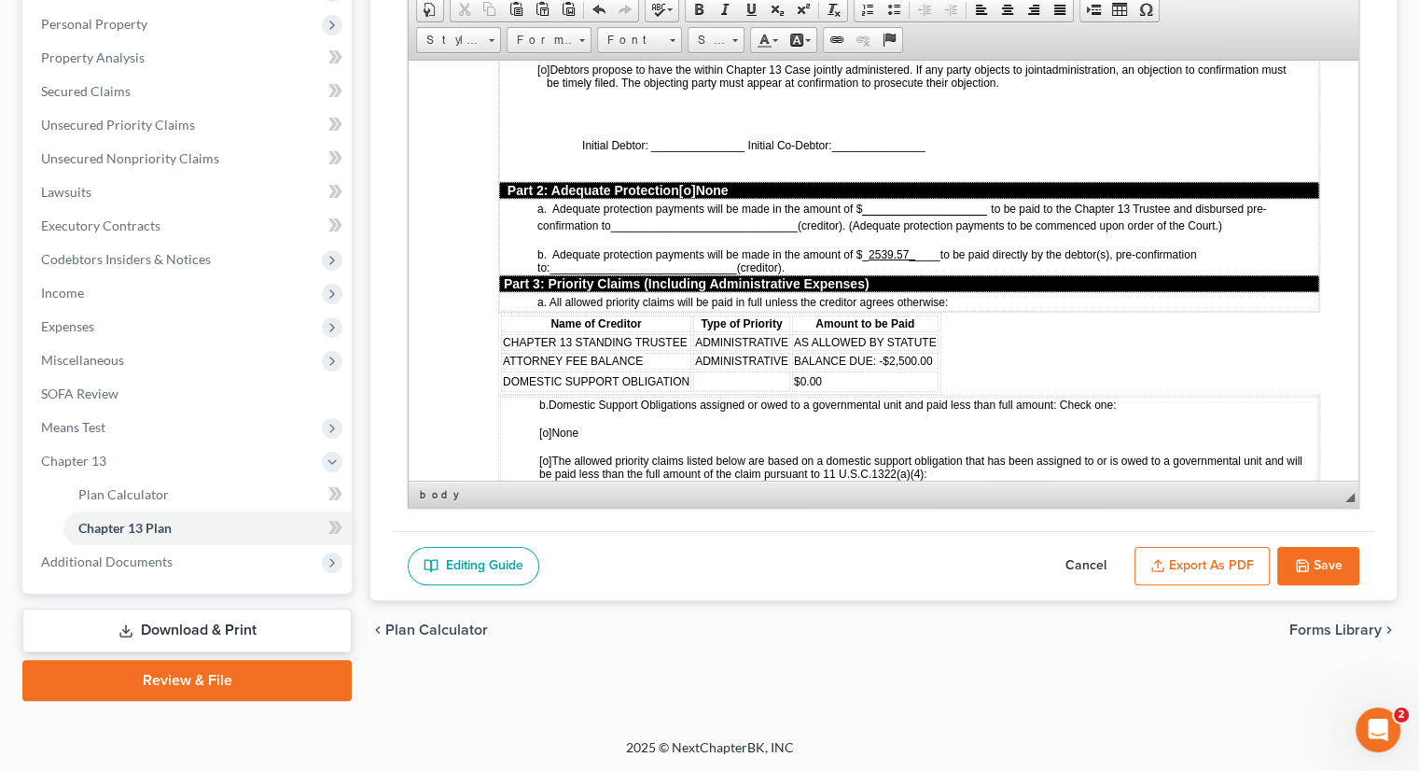
drag, startPoint x: 793, startPoint y: 334, endPoint x: 936, endPoint y: 330, distance: 142.8
click at [936, 330] on table "Name of Creditor Type of Priority Amount to be Paid CHAPTER 13 STANDING TRUSTEE…" at bounding box center [719, 353] width 443 height 82
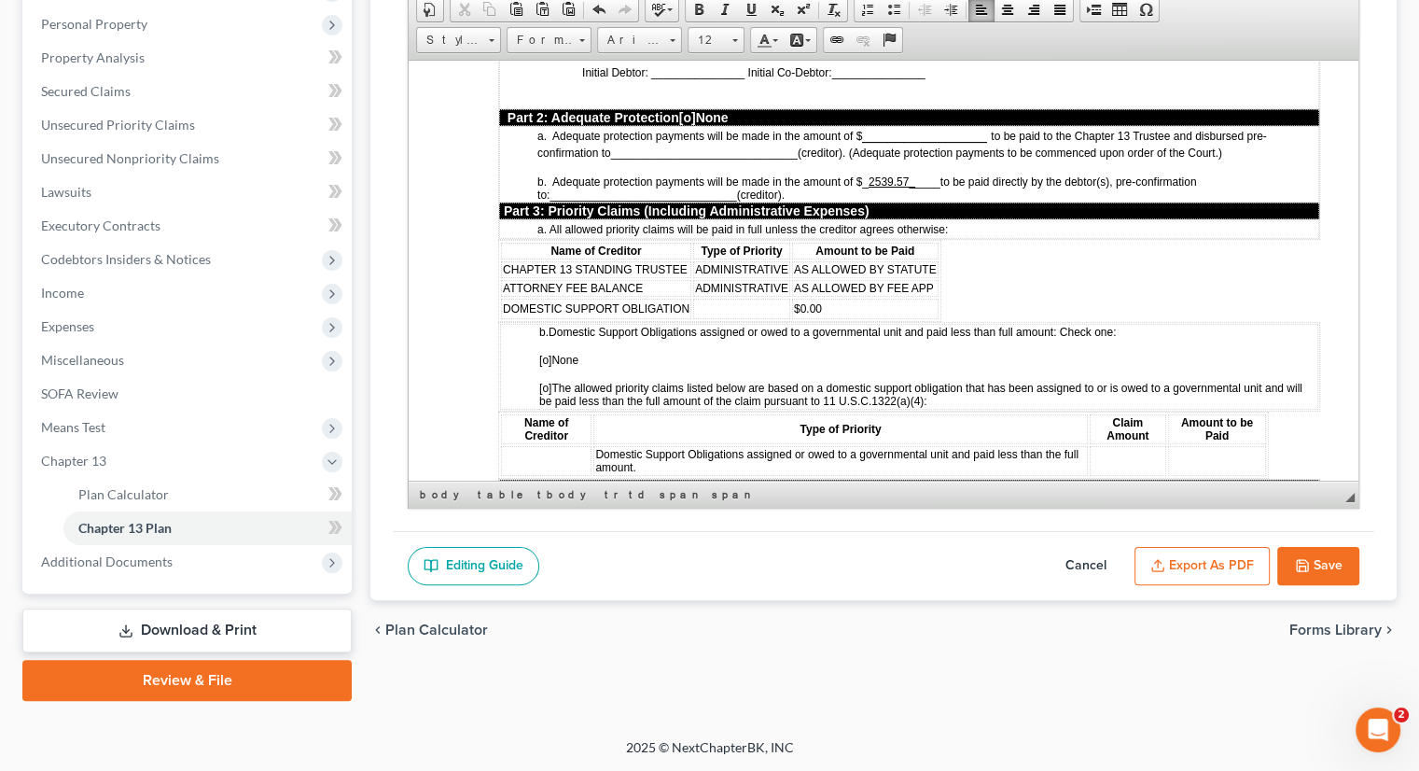
scroll to position [1674, 0]
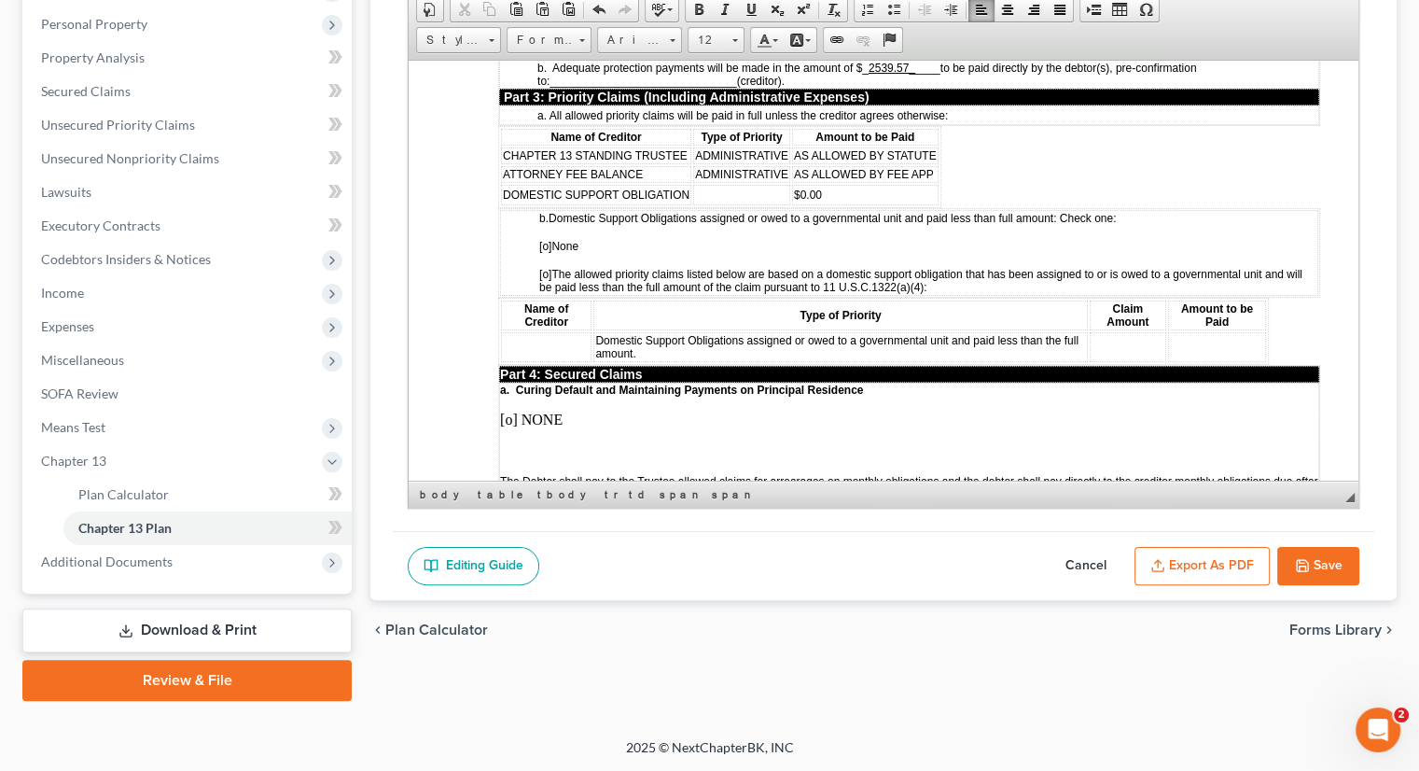
click at [546, 239] on span "[o]" at bounding box center [545, 245] width 12 height 13
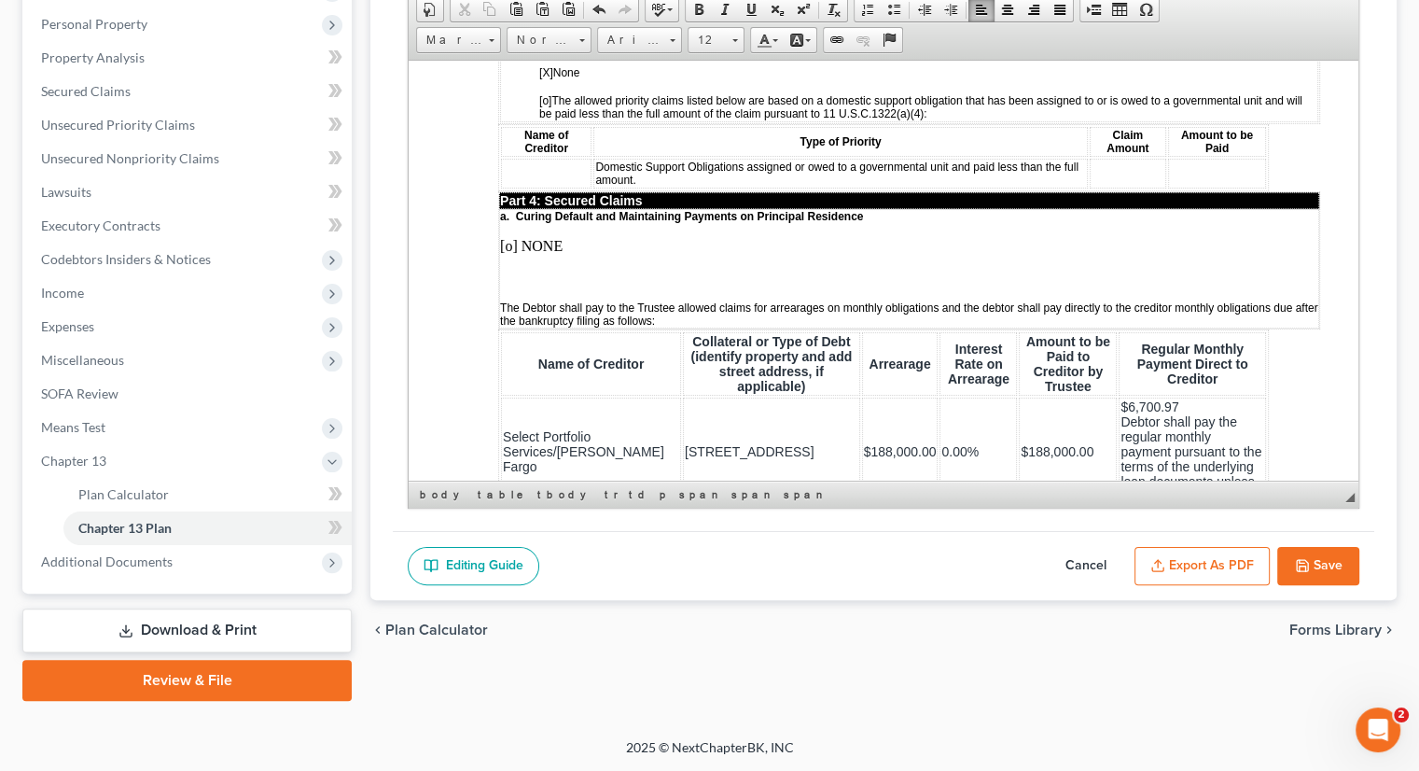
scroll to position [1861, 0]
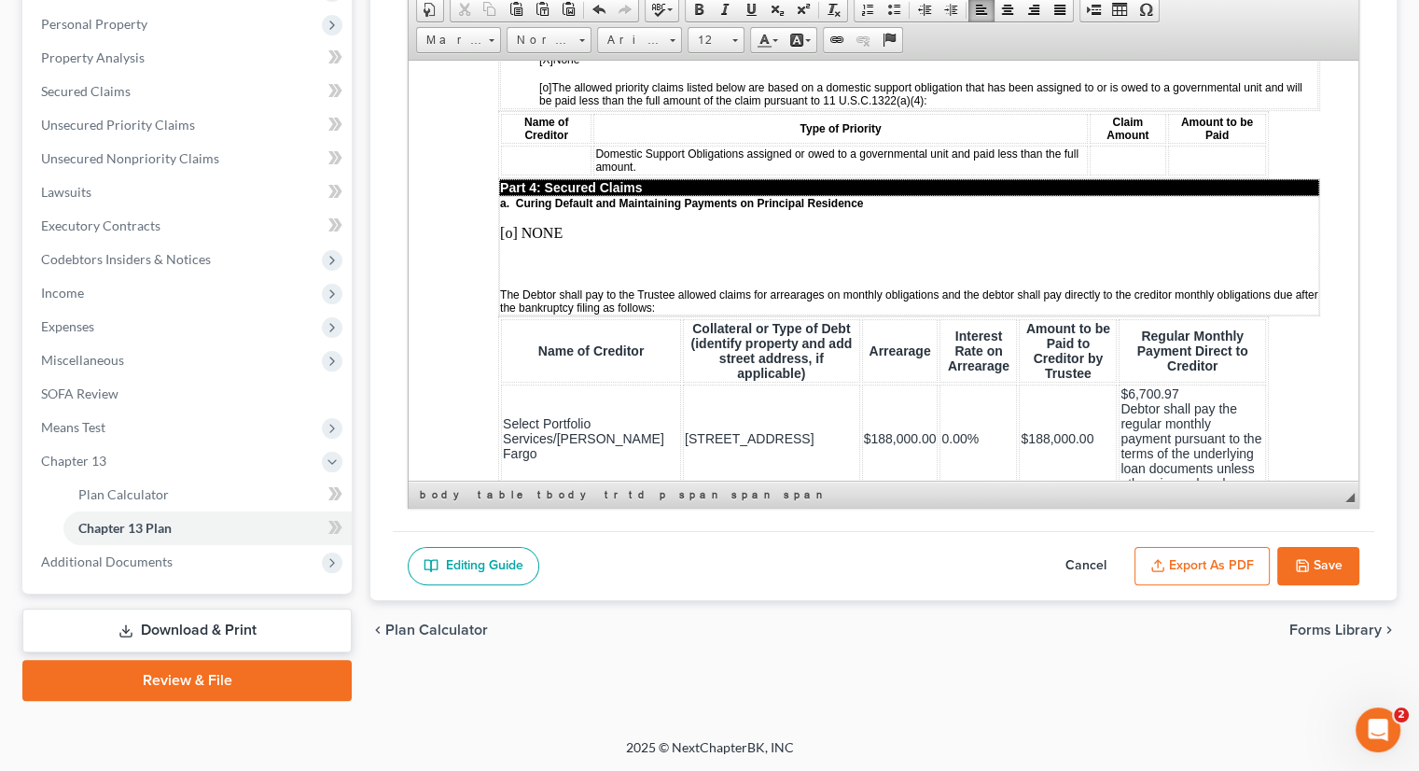
click at [851, 401] on table "Name of Creditor Collateral or Type of Debt (identify property and add street a…" at bounding box center [883, 404] width 771 height 179
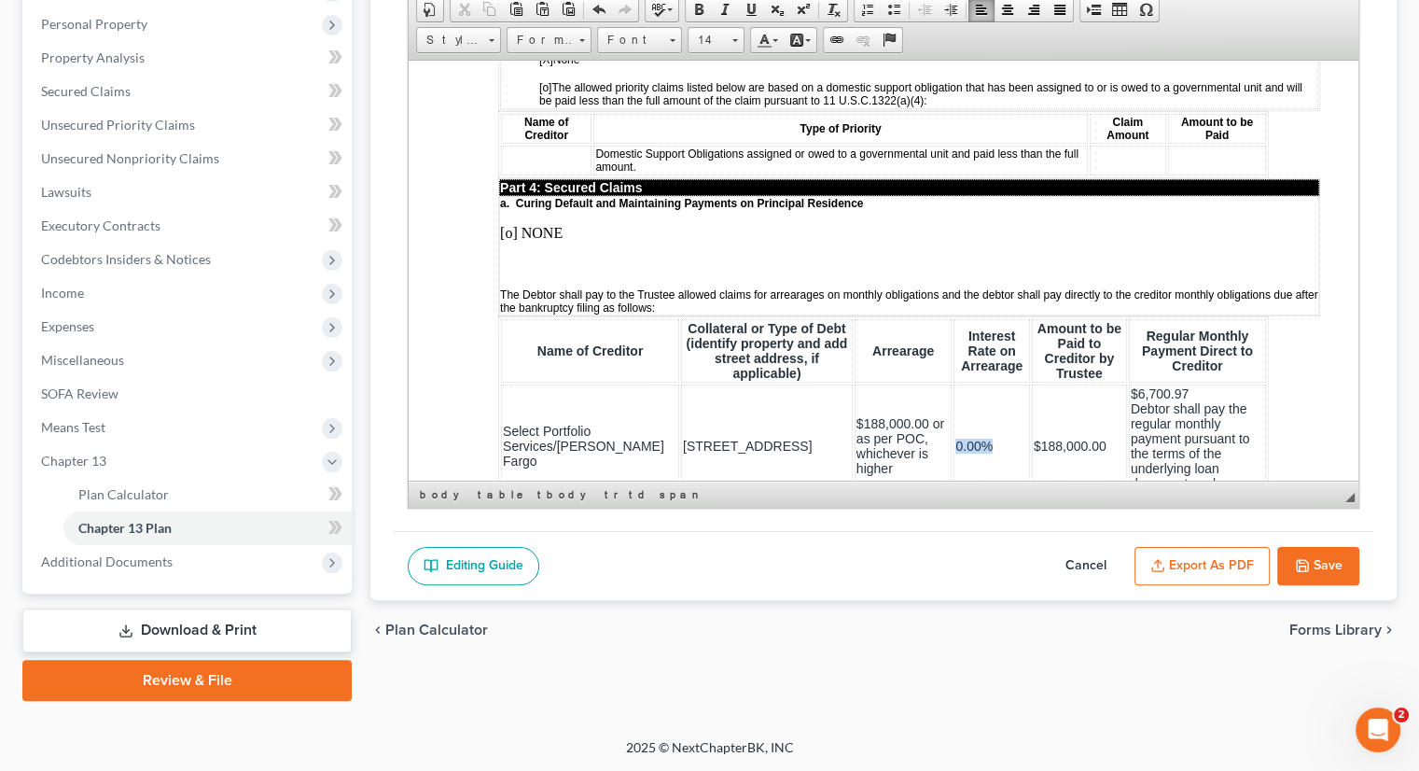
drag, startPoint x: 877, startPoint y: 400, endPoint x: 929, endPoint y: 390, distance: 52.3
click at [954, 390] on td "0.00%" at bounding box center [992, 445] width 76 height 123
click at [1041, 392] on td "$188,000.00" at bounding box center [1079, 445] width 95 height 123
drag, startPoint x: 1142, startPoint y: 359, endPoint x: 1079, endPoint y: 360, distance: 63.5
click at [1129, 384] on td "$6,700.97 Debtor shall pay the regular monthly payment pursuant to the terms of…" at bounding box center [1197, 445] width 137 height 123
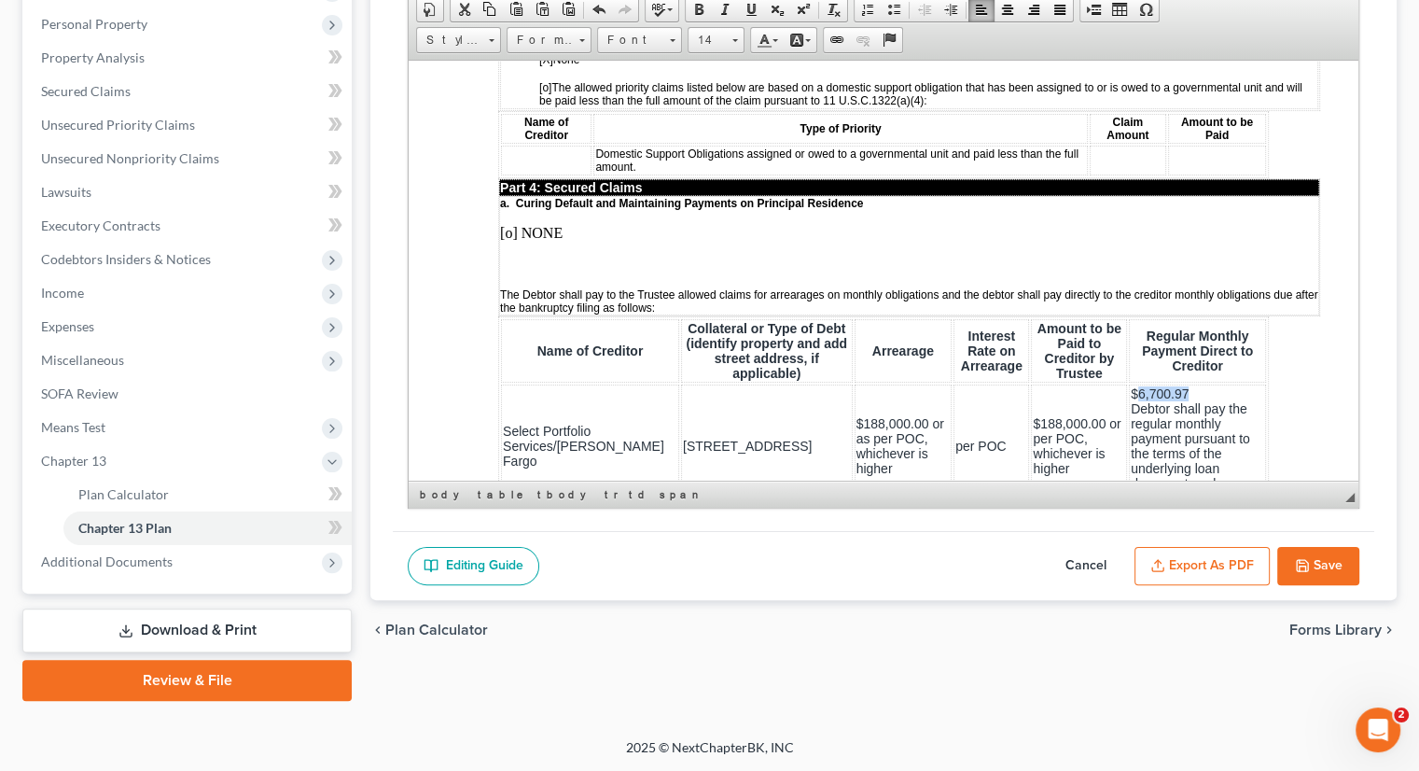
click at [1138, 384] on td "$6,700.97 Debtor shall pay the regular monthly payment pursuant to the terms of…" at bounding box center [1197, 445] width 137 height 123
drag, startPoint x: 1100, startPoint y: 356, endPoint x: 1060, endPoint y: 363, distance: 40.8
click at [1060, 384] on tr "Select Portfolio Services/Wells Fargo 23 Cona Court $188,000.00 or as per POC, …" at bounding box center [883, 445] width 765 height 123
click at [1145, 385] on span "$6,700.97 Debtor shall pay the regular monthly payment pursuant to the terms of…" at bounding box center [1190, 444] width 119 height 119
drag, startPoint x: 1081, startPoint y: 360, endPoint x: 1135, endPoint y: 355, distance: 54.4
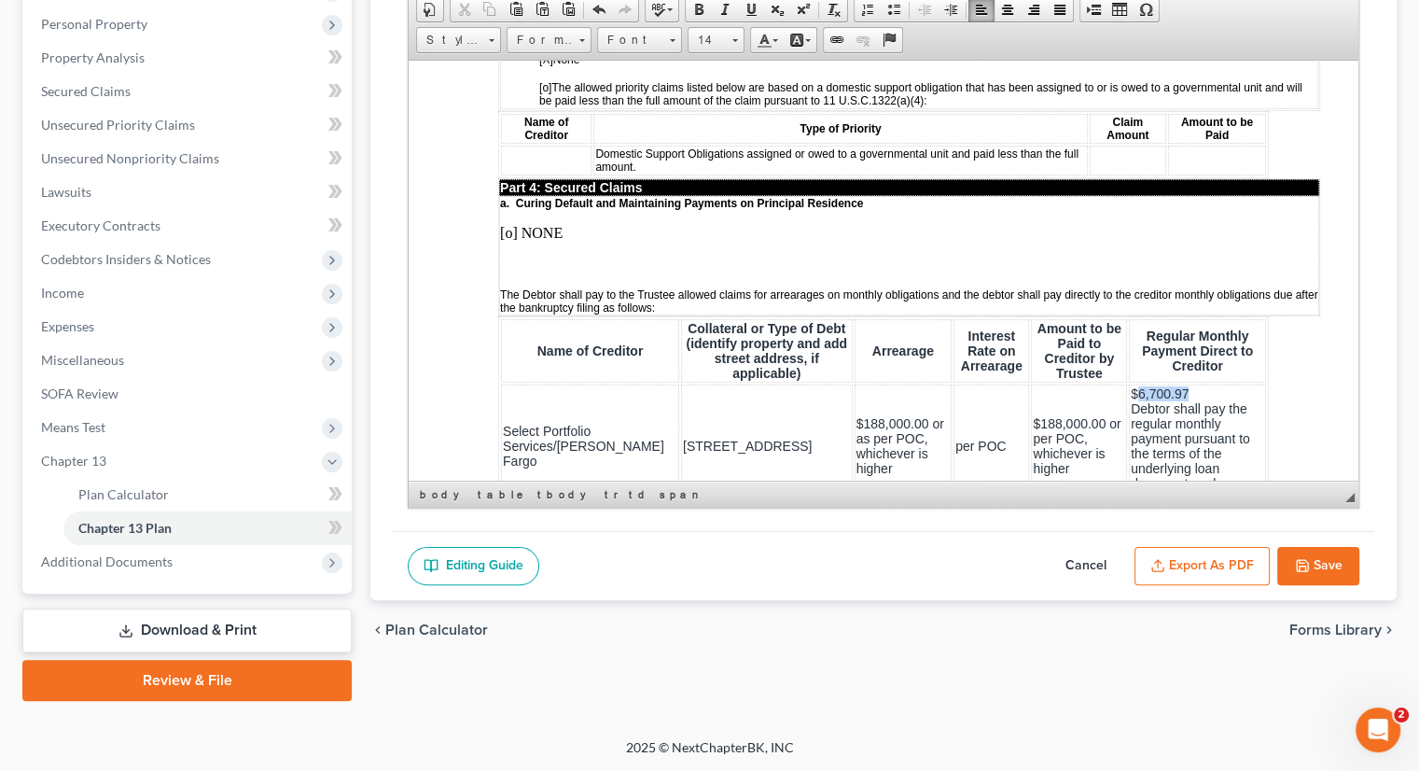
click at [1135, 384] on td "$6,700.97 Debtor shall pay the regular monthly payment pursuant to the terms of…" at bounding box center [1197, 445] width 137 height 123
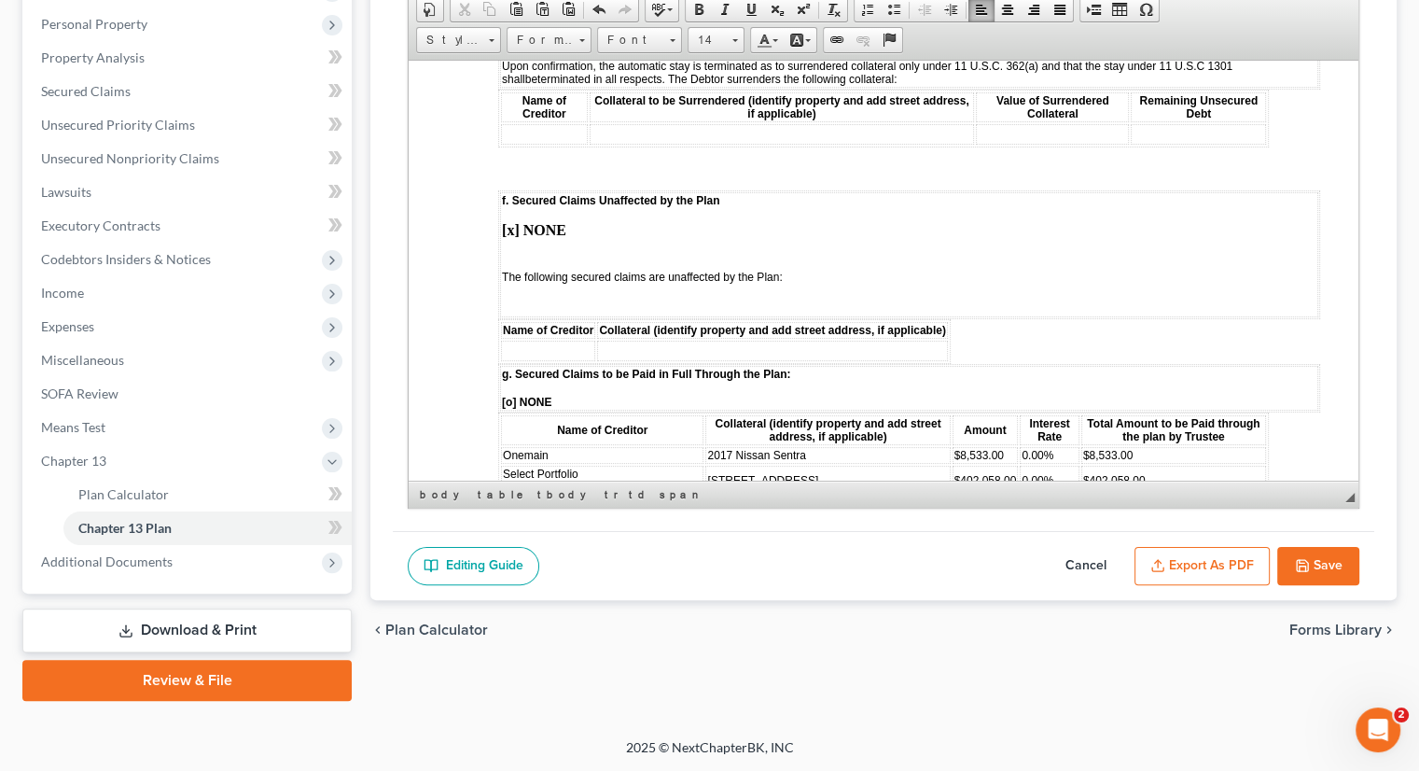
scroll to position [3074, 0]
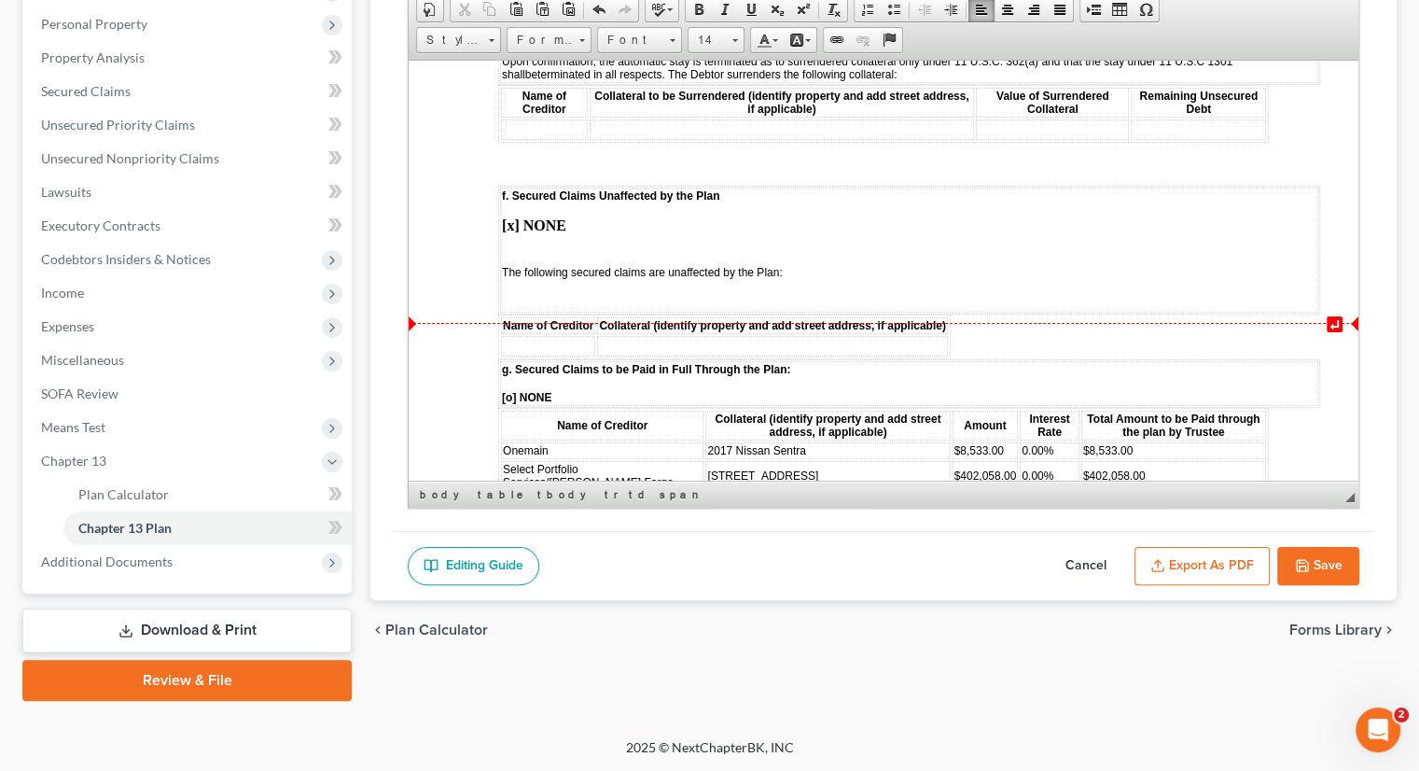
click at [511, 390] on span "[o] NONE" at bounding box center [526, 396] width 49 height 13
drag, startPoint x: 508, startPoint y: 379, endPoint x: 646, endPoint y: 394, distance: 138.9
click at [646, 460] on td "Select Portfolio Services/Wells Fargo" at bounding box center [602, 475] width 203 height 30
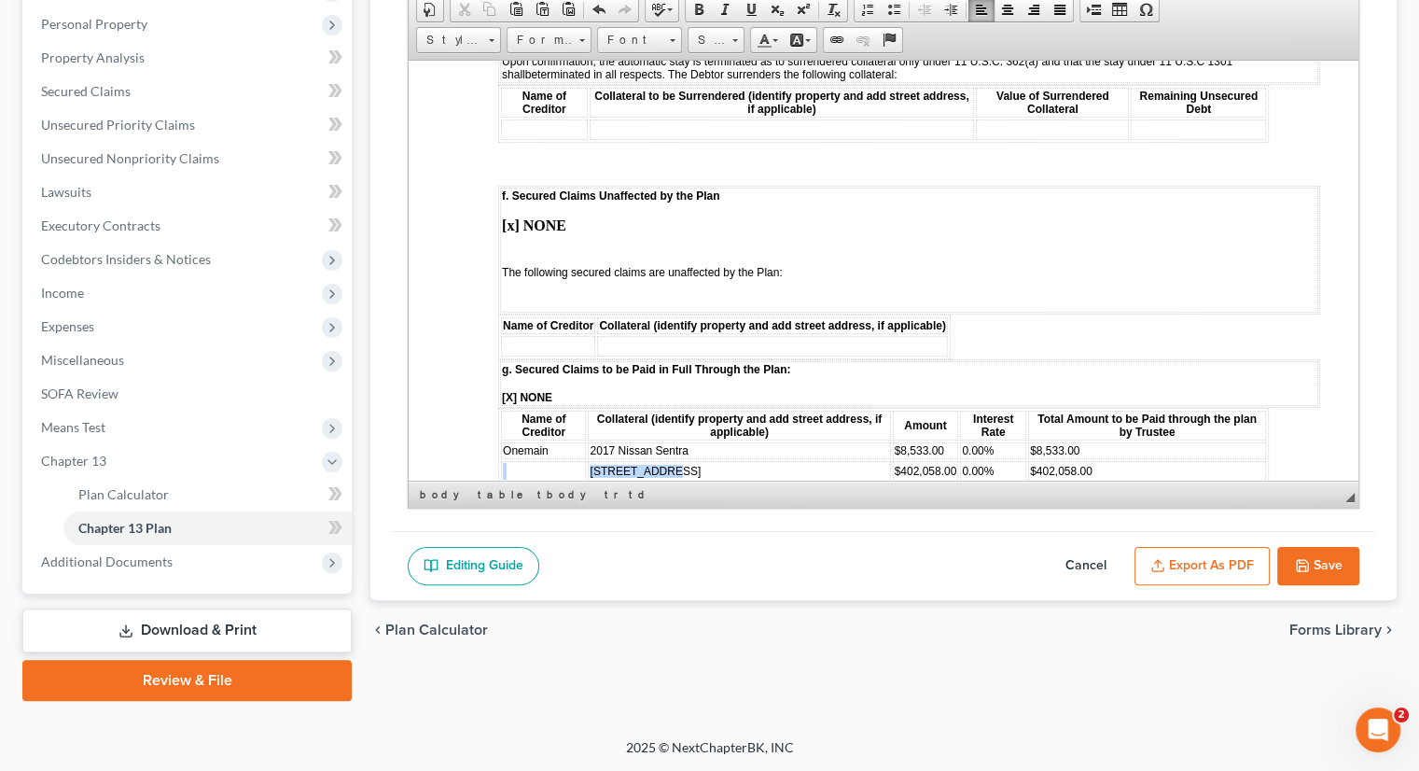
drag, startPoint x: 621, startPoint y: 382, endPoint x: 661, endPoint y: 378, distance: 39.4
click at [661, 460] on tr "23 Cona Court $402,058.00 0.00% $402,058.00" at bounding box center [883, 470] width 765 height 21
click at [676, 460] on td "23 Cona Court" at bounding box center [739, 470] width 302 height 21
drag, startPoint x: 676, startPoint y: 378, endPoint x: 593, endPoint y: 380, distance: 83.1
click at [593, 460] on td "23 Cona Court" at bounding box center [739, 470] width 302 height 21
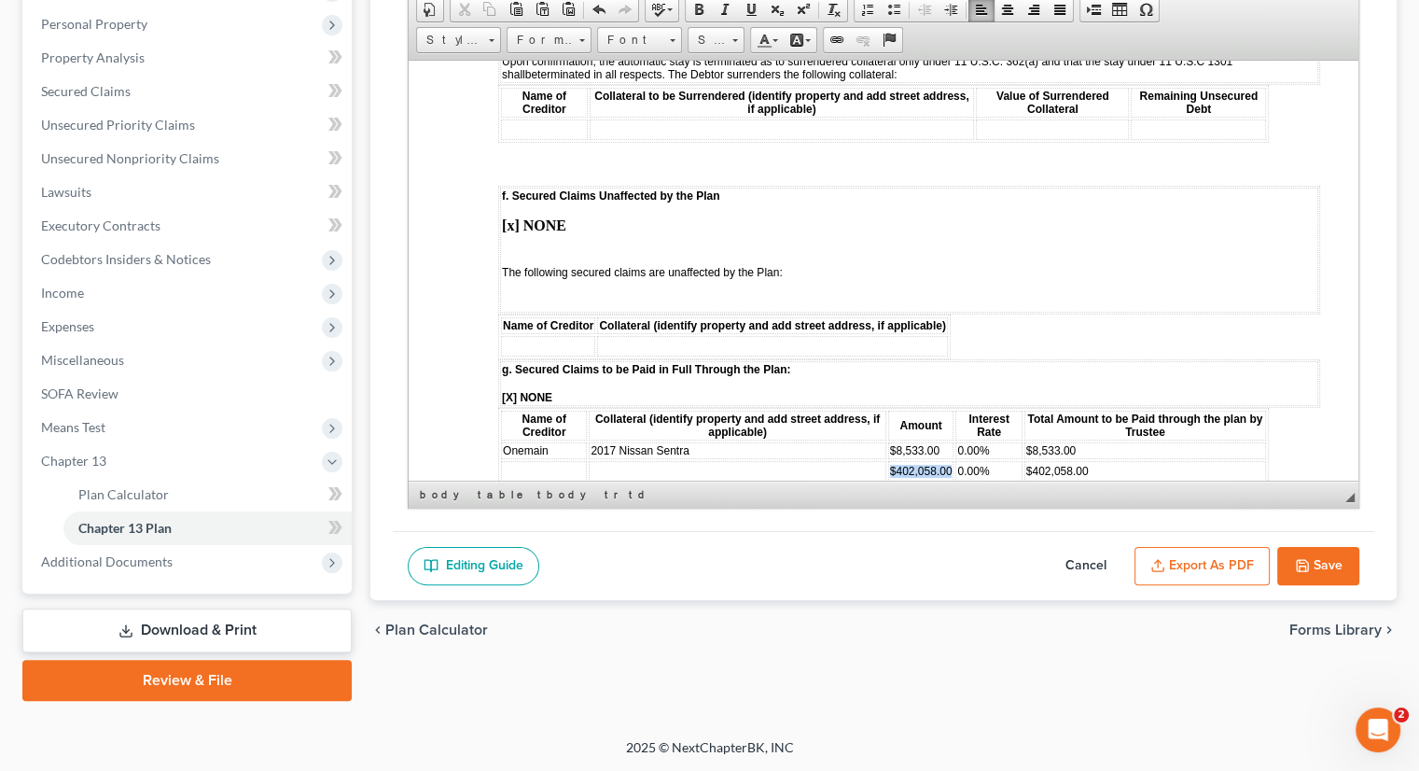
drag, startPoint x: 885, startPoint y: 383, endPoint x: 945, endPoint y: 383, distance: 60.7
click at [945, 460] on td "$402,058.00" at bounding box center [921, 470] width 66 height 21
click at [987, 460] on td "0.00%" at bounding box center [984, 470] width 67 height 21
drag, startPoint x: 1082, startPoint y: 382, endPoint x: 1006, endPoint y: 383, distance: 75.6
click at [1006, 460] on tr "$402,058.00" at bounding box center [883, 470] width 765 height 21
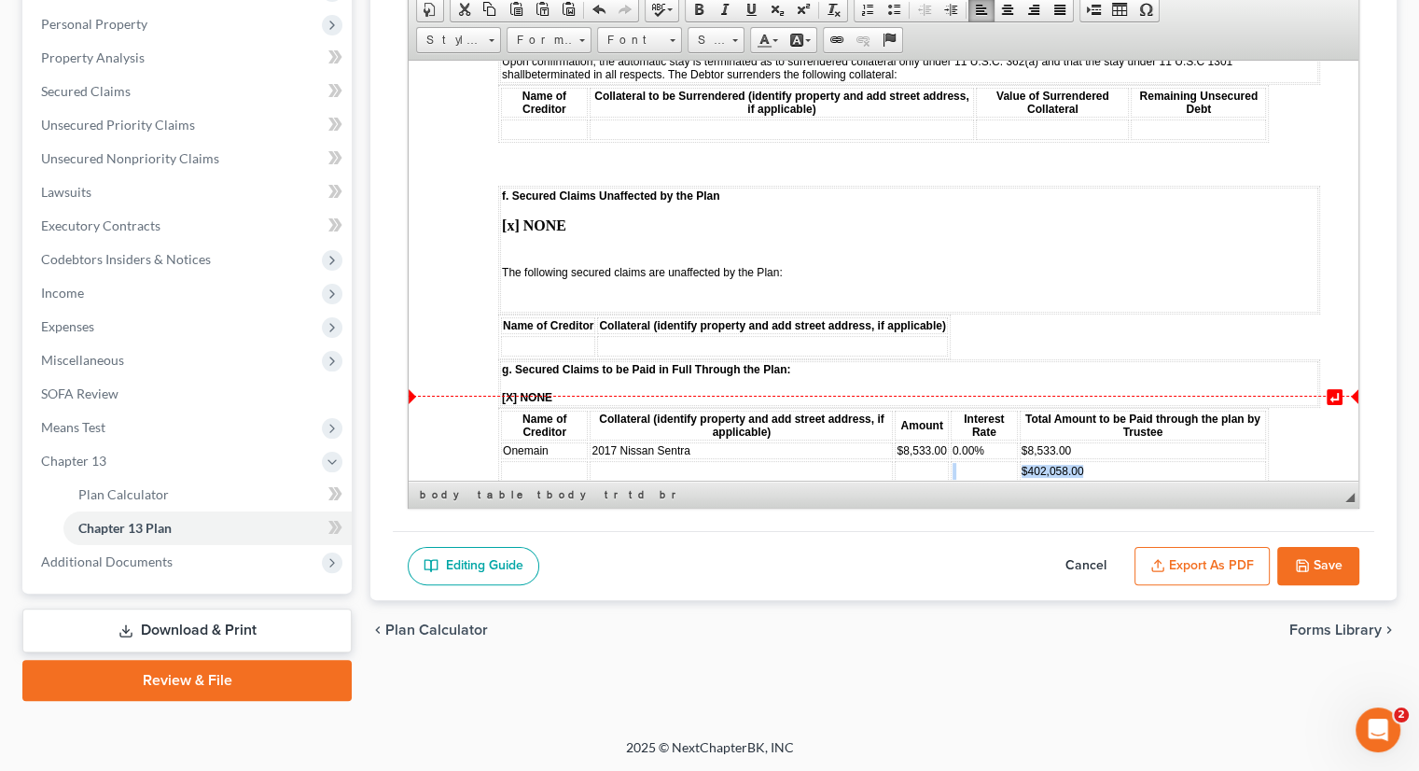
click at [1053, 464] on span "$402,058.00" at bounding box center [1053, 470] width 63 height 13
click at [1092, 460] on td "$402,058.00" at bounding box center [1143, 470] width 246 height 21
drag, startPoint x: 1092, startPoint y: 383, endPoint x: 1017, endPoint y: 385, distance: 74.7
click at [1020, 460] on td "$402,058.00" at bounding box center [1143, 470] width 246 height 21
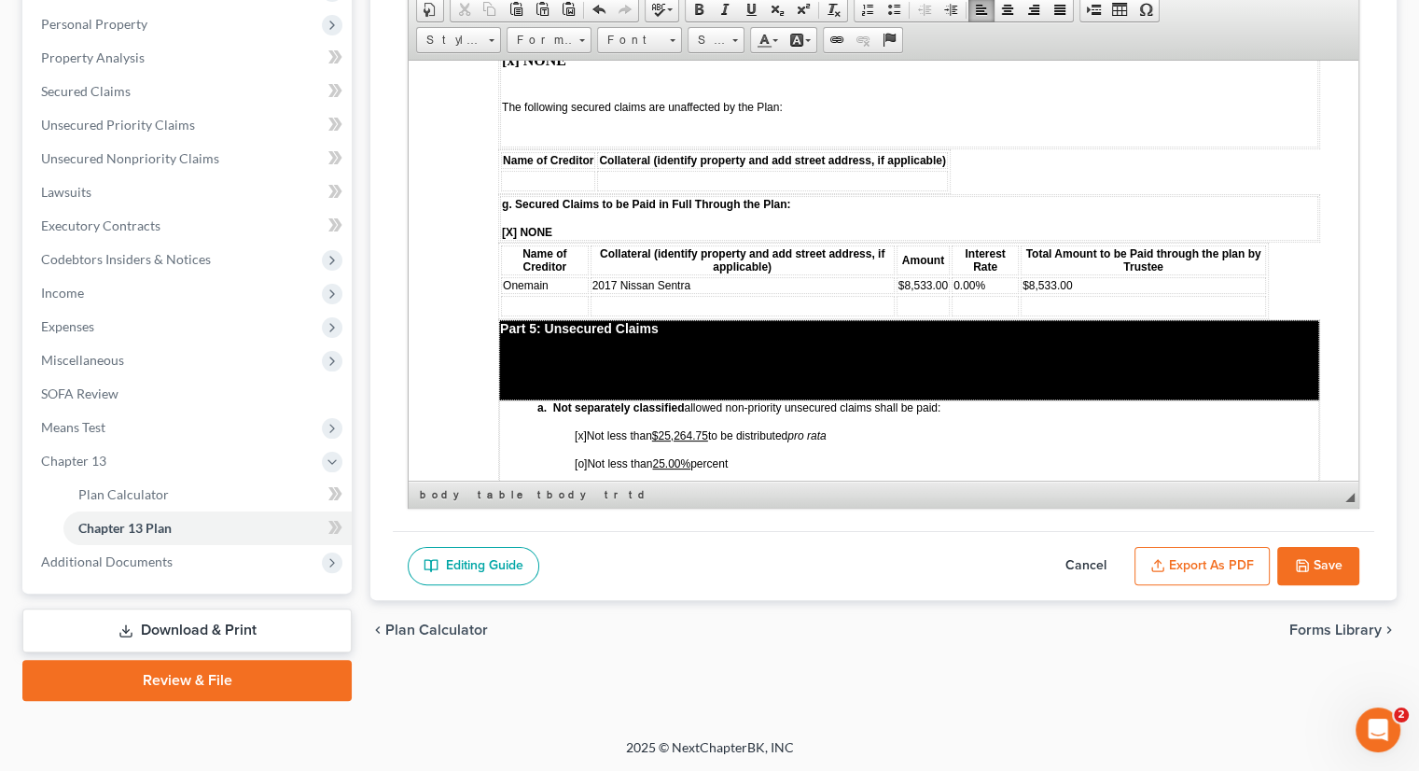
scroll to position [3447, 0]
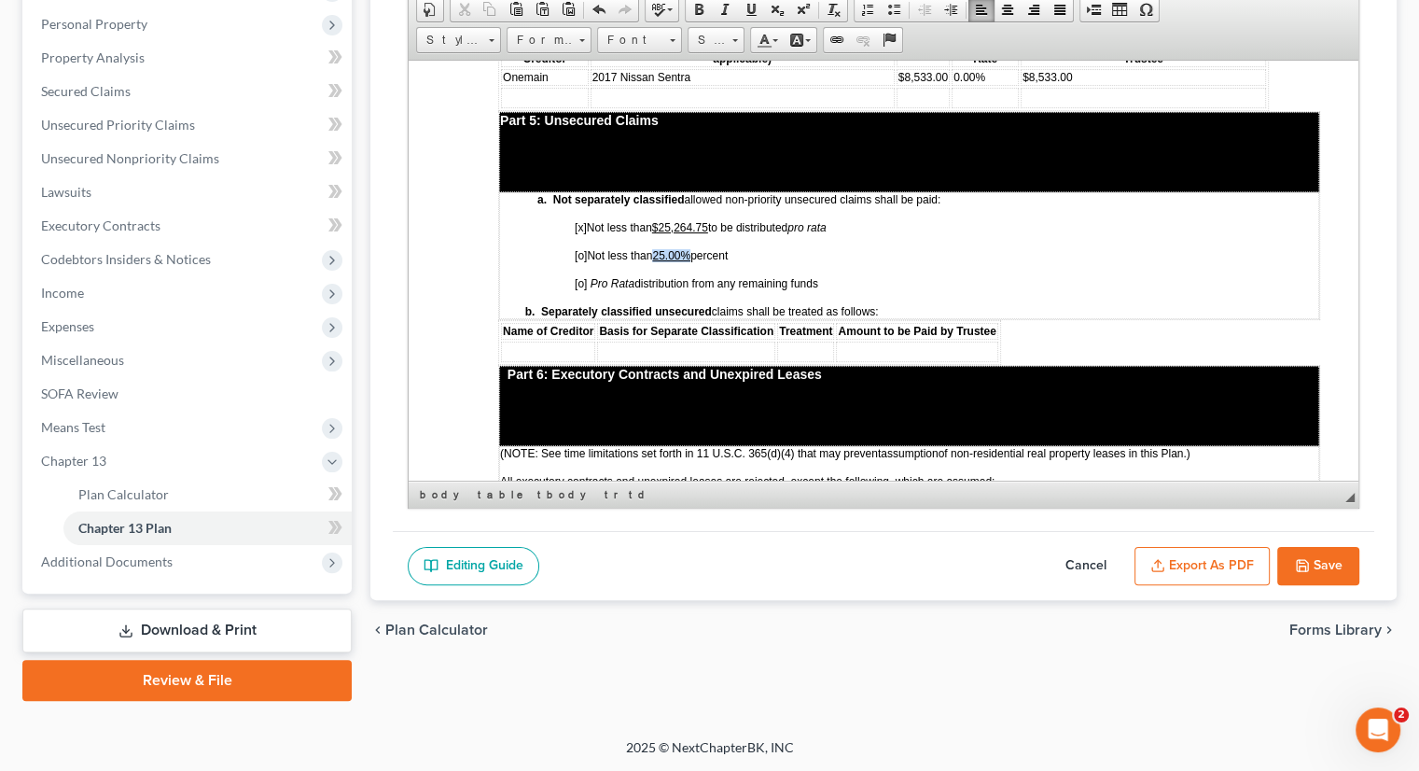
drag, startPoint x: 660, startPoint y: 165, endPoint x: 694, endPoint y: 165, distance: 34.5
click at [691, 248] on u "25.00%" at bounding box center [671, 254] width 38 height 13
click at [582, 276] on span "[o]" at bounding box center [581, 282] width 12 height 13
click at [585, 220] on span "[x]" at bounding box center [581, 226] width 12 height 13
drag, startPoint x: 665, startPoint y: 136, endPoint x: 719, endPoint y: 140, distance: 54.3
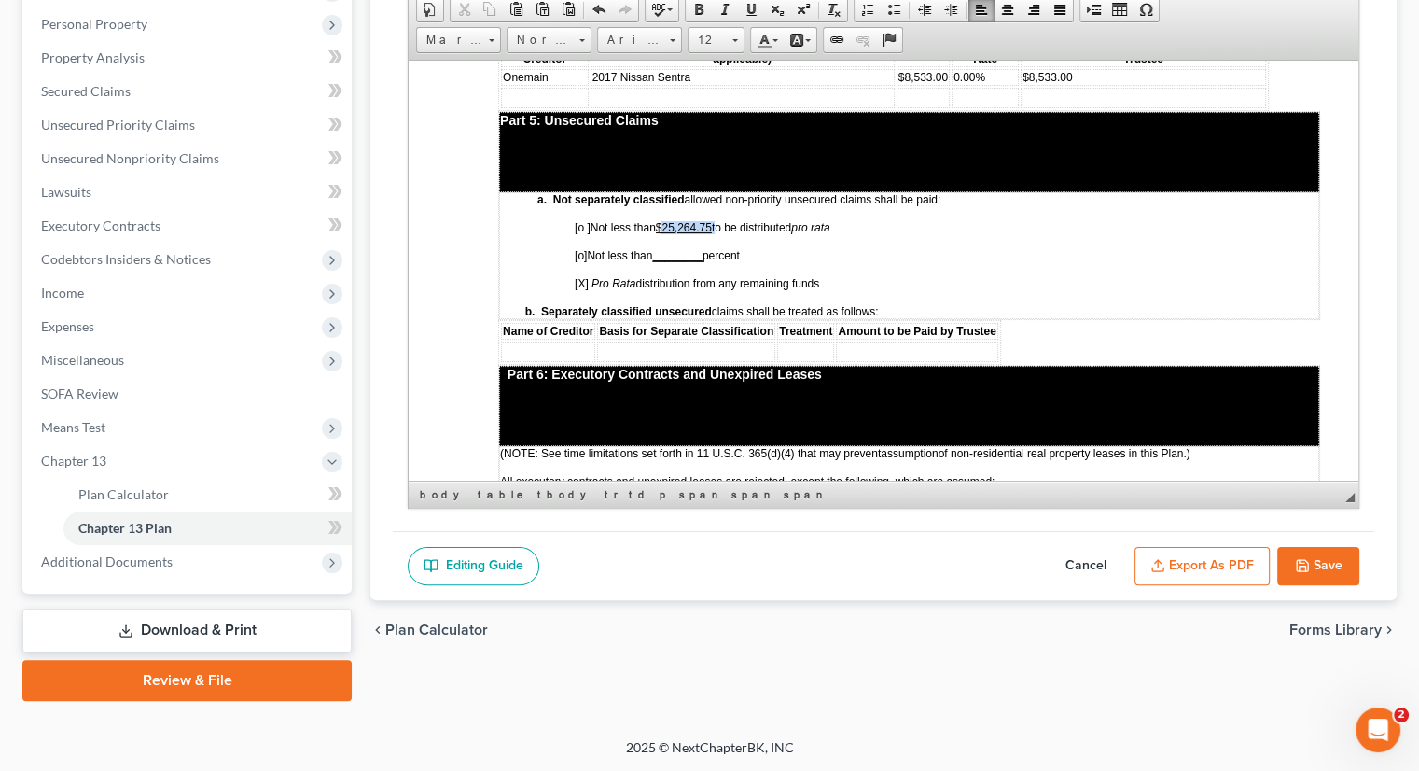
click at [719, 220] on span "[o ] Not less than $25,264.75 to be distributed pro rata" at bounding box center [703, 226] width 256 height 13
drag, startPoint x: 661, startPoint y: 170, endPoint x: 718, endPoint y: 166, distance: 57.0
click at [718, 248] on span "[o] Not less than ________ percent" at bounding box center [657, 254] width 165 height 13
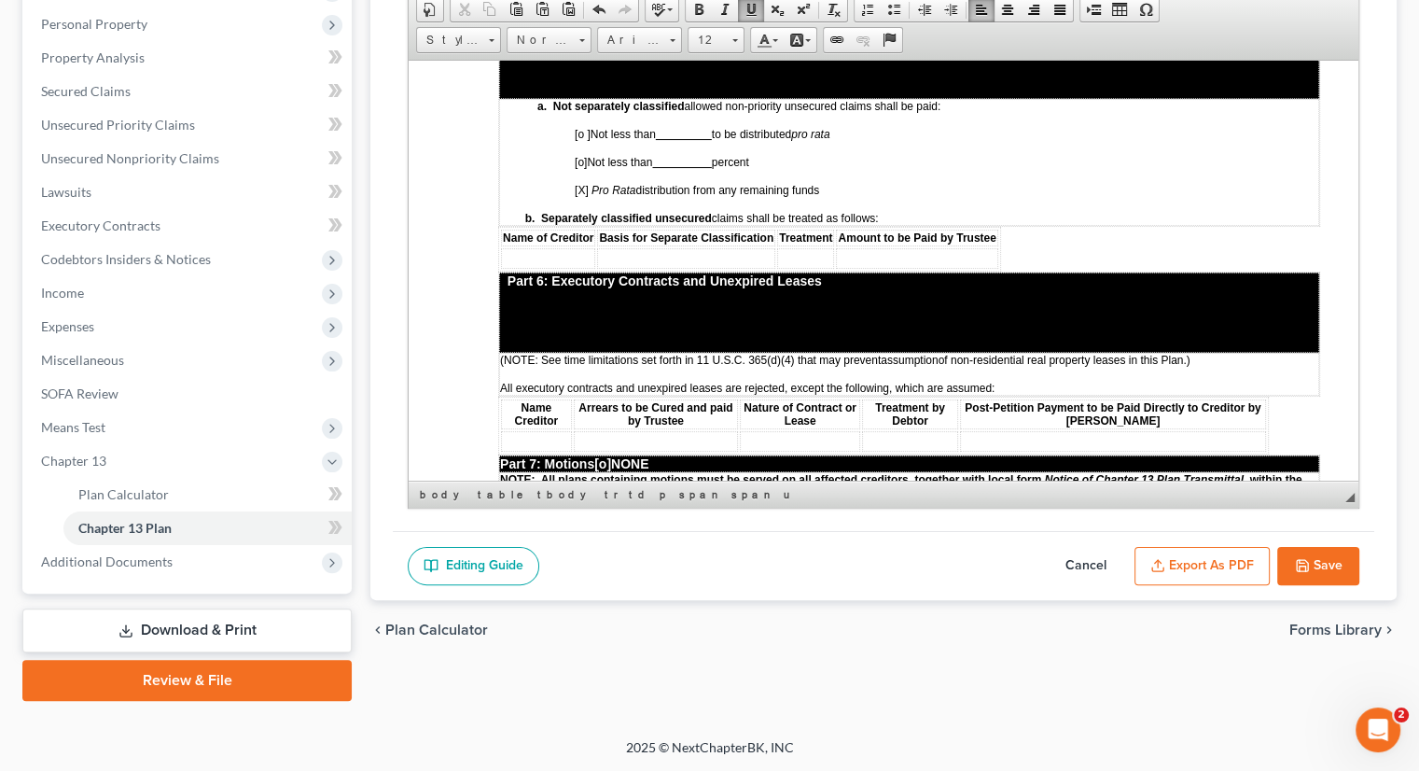
scroll to position [3634, 0]
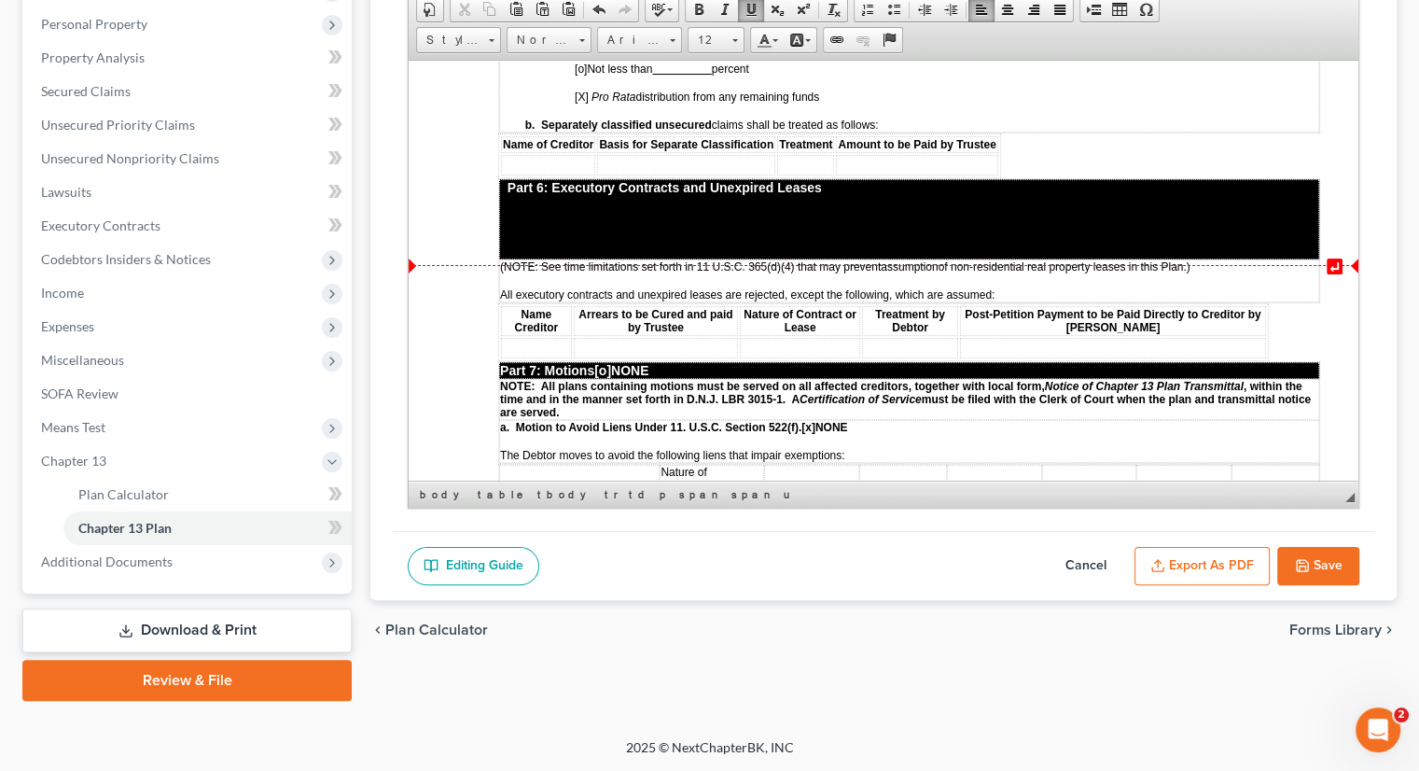
click at [611, 362] on span "[o]" at bounding box center [602, 369] width 17 height 15
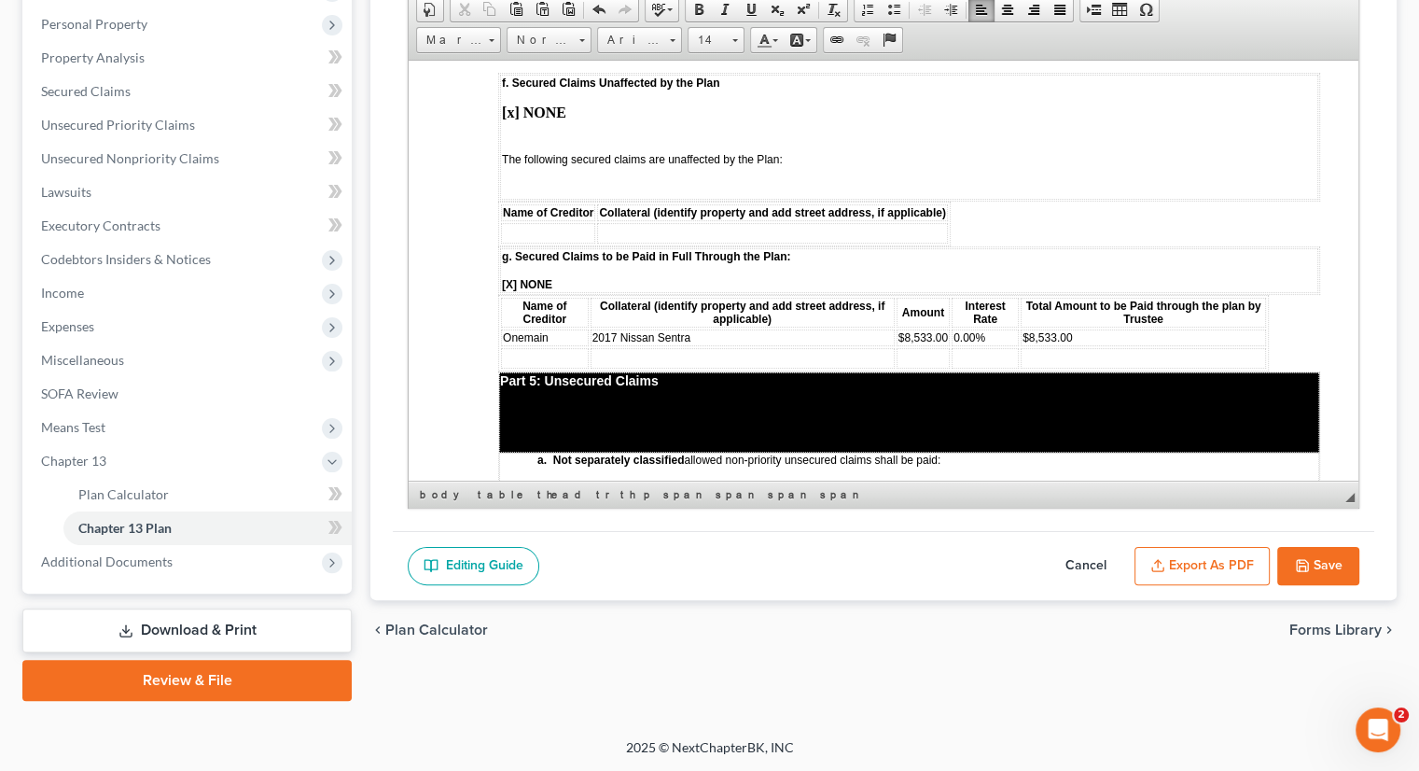
scroll to position [3074, 0]
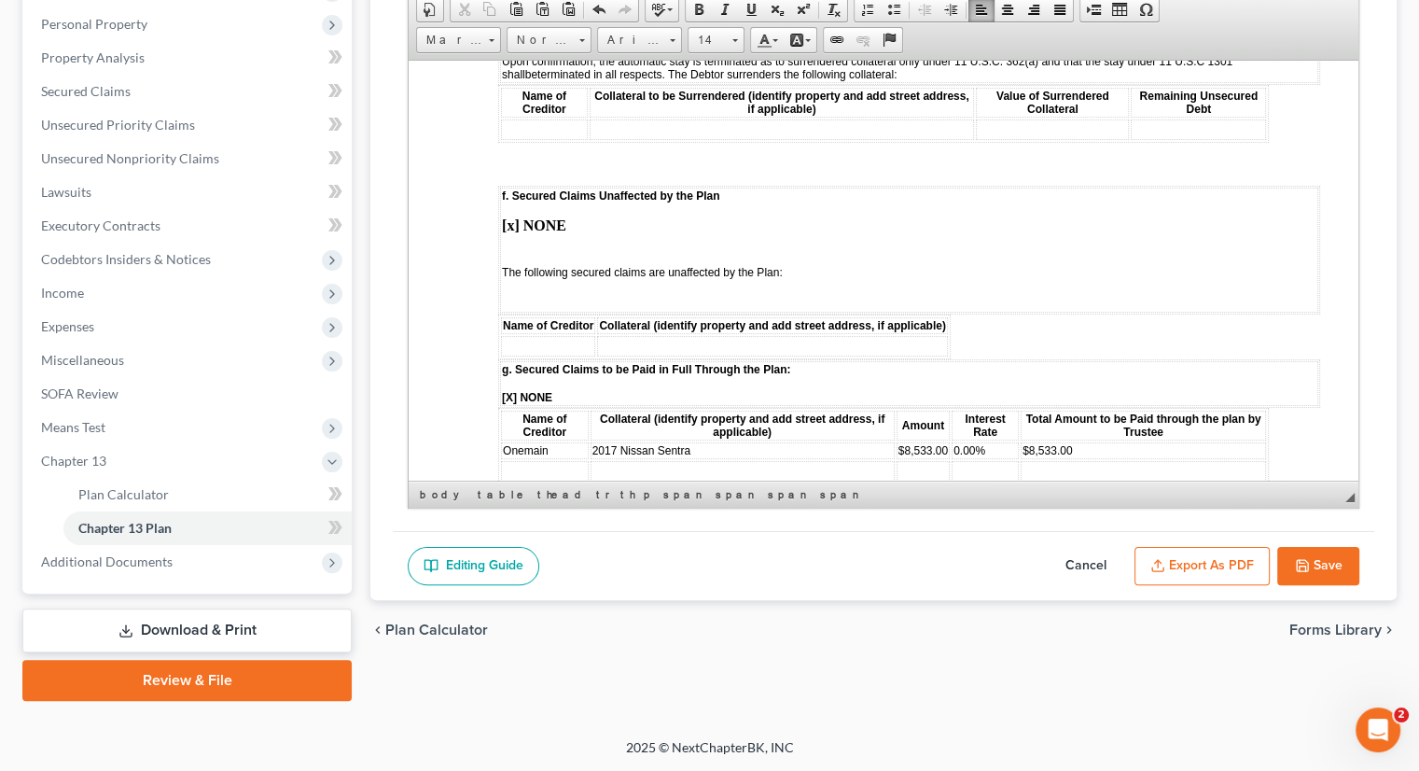
click at [556, 441] on td "Onemain" at bounding box center [545, 449] width 88 height 17
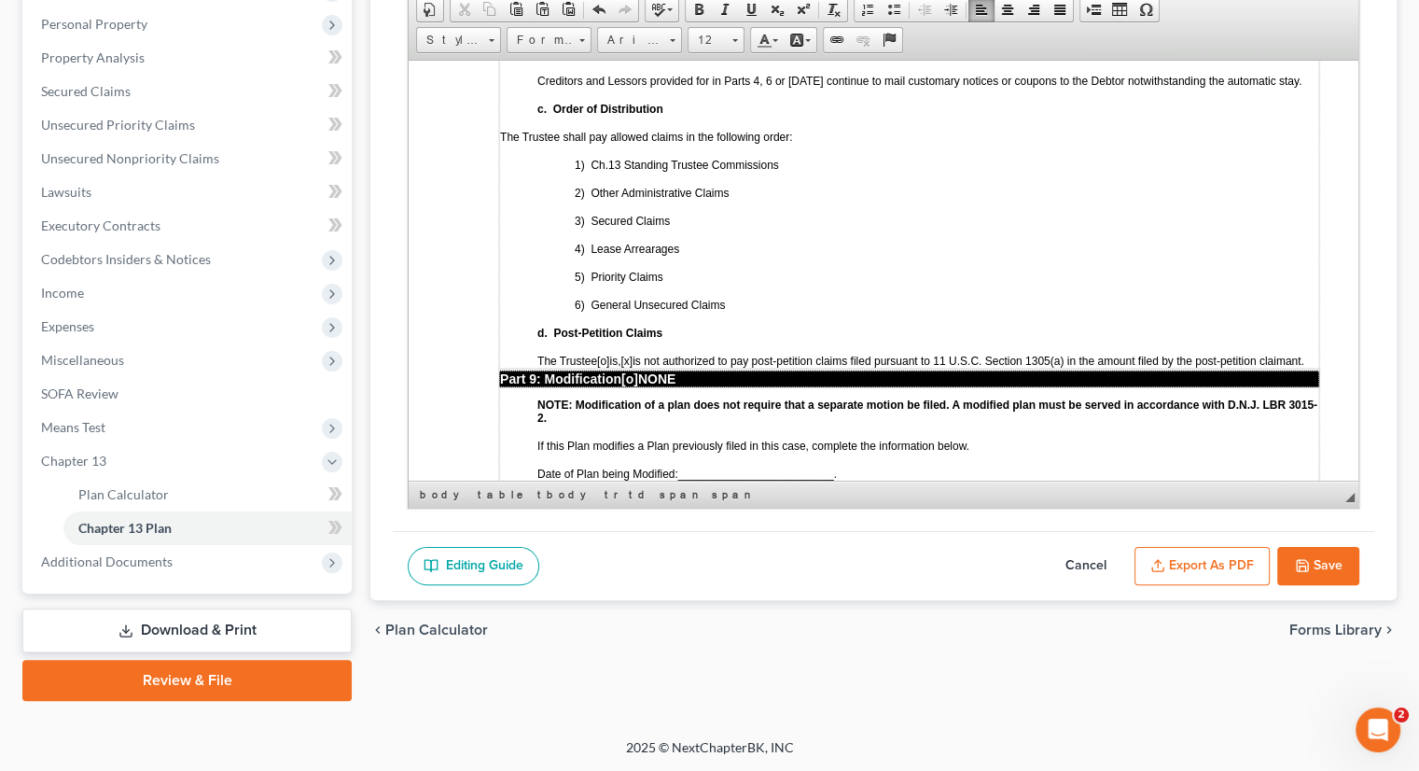
scroll to position [5386, 0]
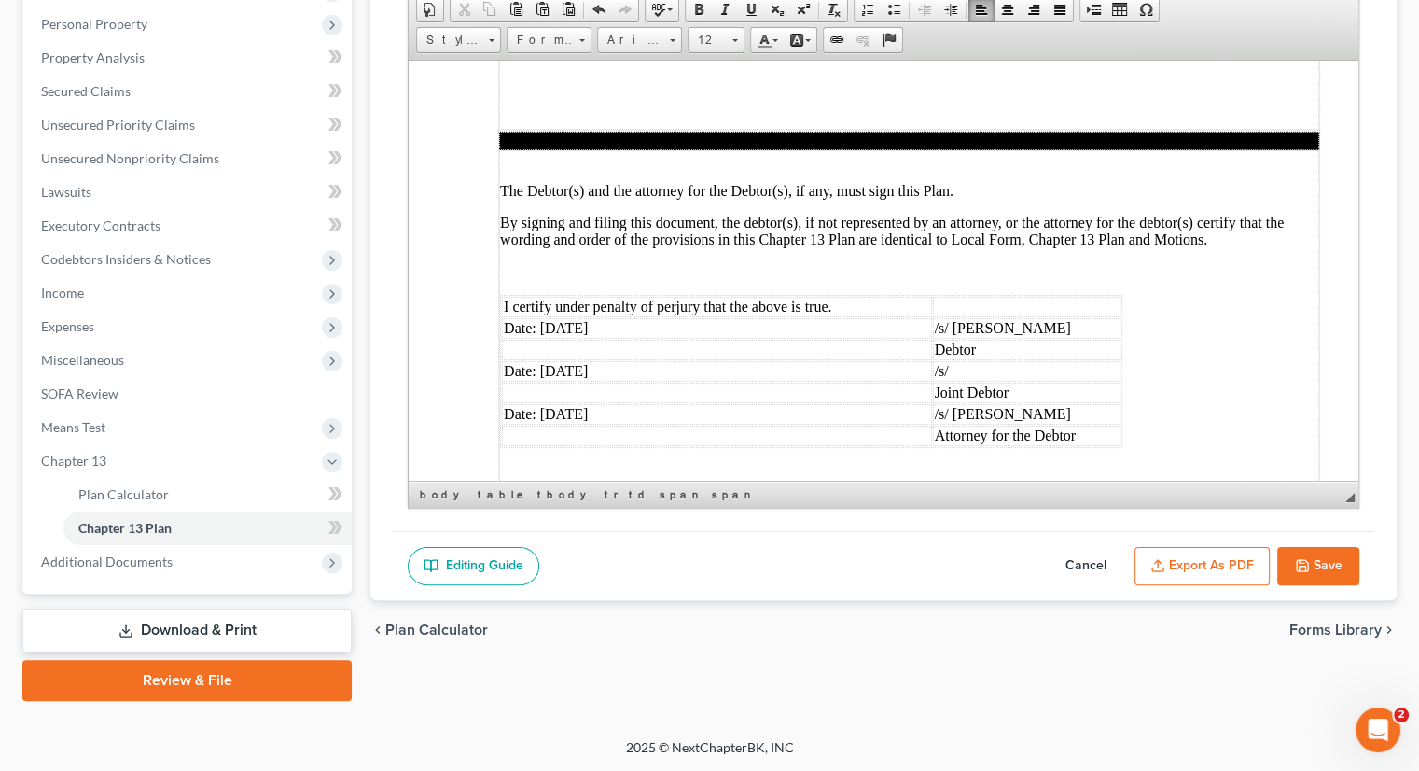
drag, startPoint x: 638, startPoint y: 249, endPoint x: 508, endPoint y: 249, distance: 130.6
click at [508, 360] on td "Date: 10/03/2025" at bounding box center [717, 370] width 430 height 21
drag, startPoint x: 1026, startPoint y: 271, endPoint x: 949, endPoint y: 274, distance: 76.6
click at [949, 382] on td "Joint Debtor" at bounding box center [1027, 392] width 189 height 21
click at [971, 360] on td "/s/" at bounding box center [1027, 370] width 189 height 21
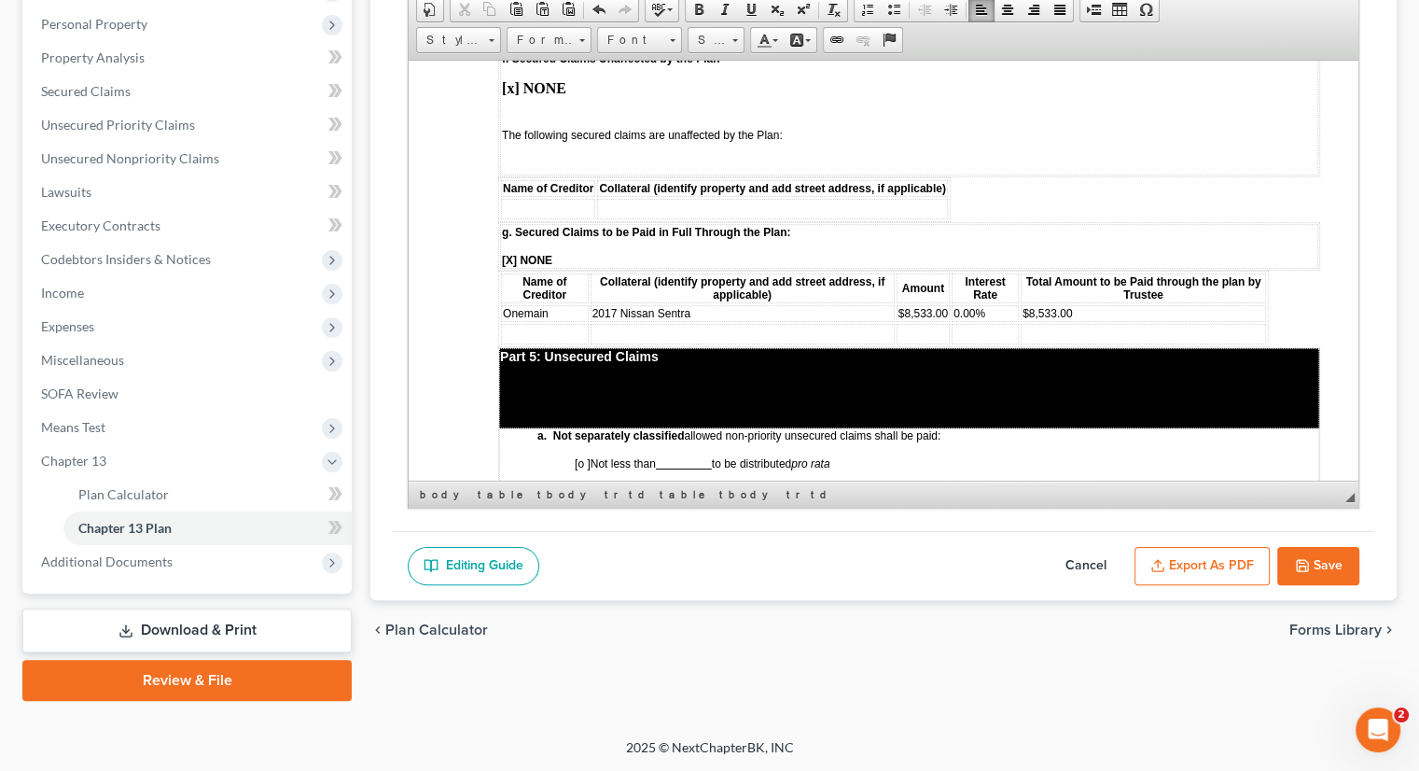
scroll to position [3240, 0]
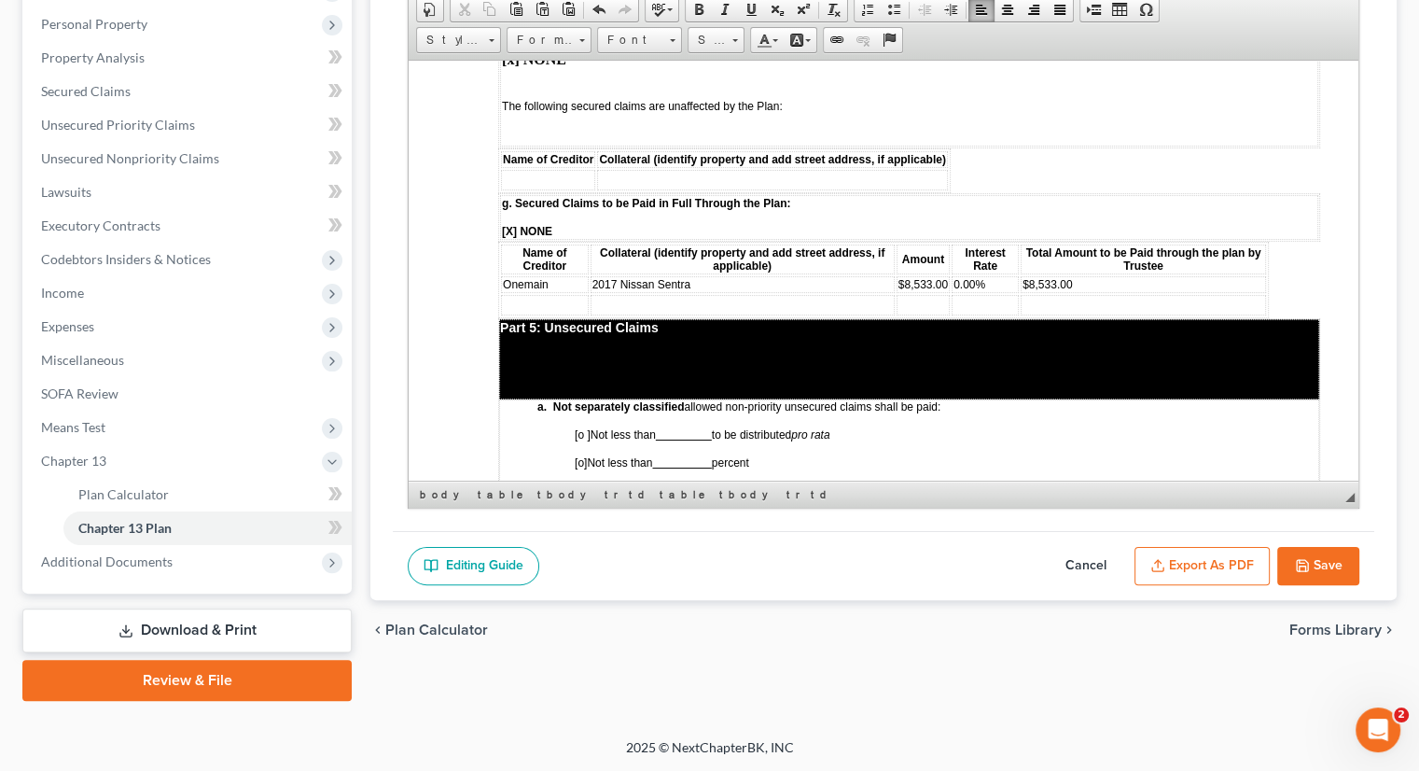
click at [1197, 552] on button "Save" at bounding box center [1319, 566] width 82 height 39
select select "1"
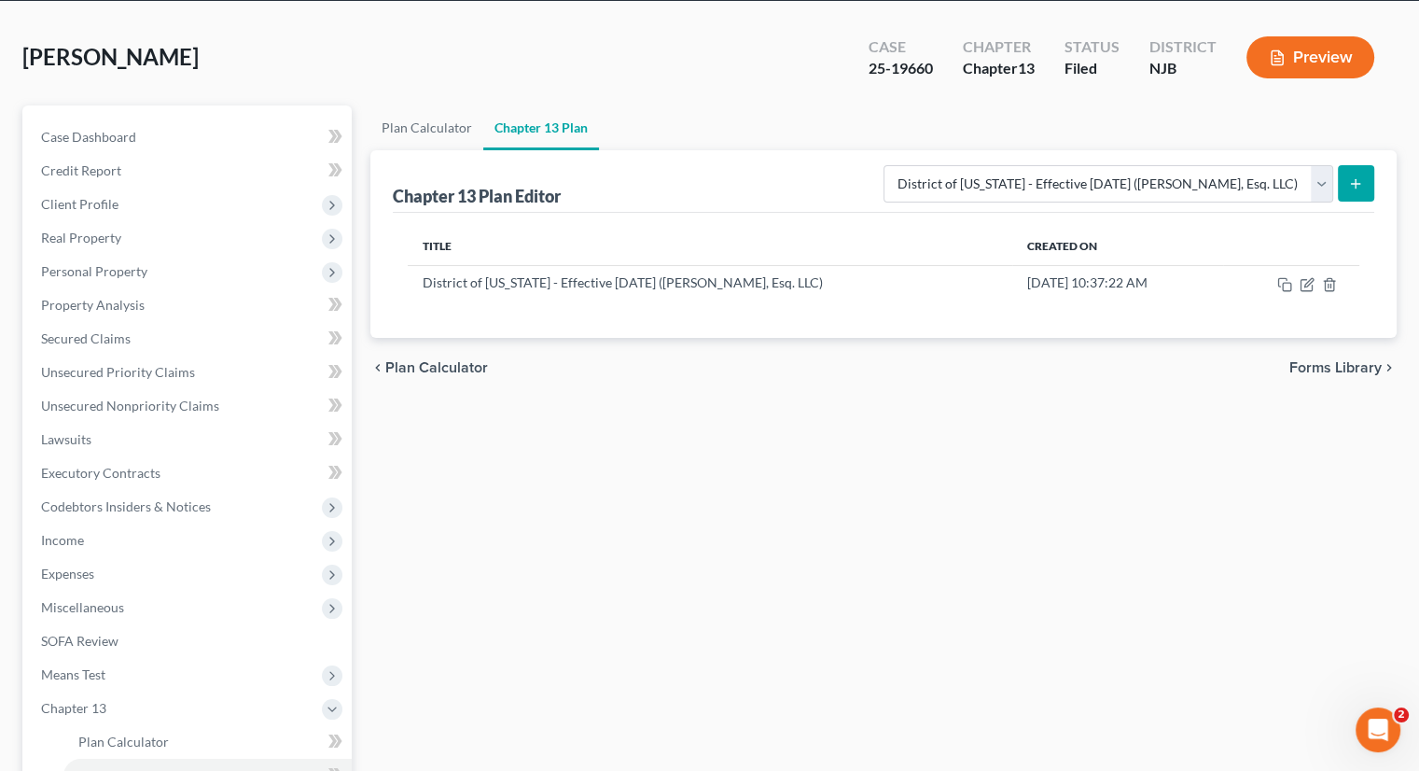
scroll to position [0, 0]
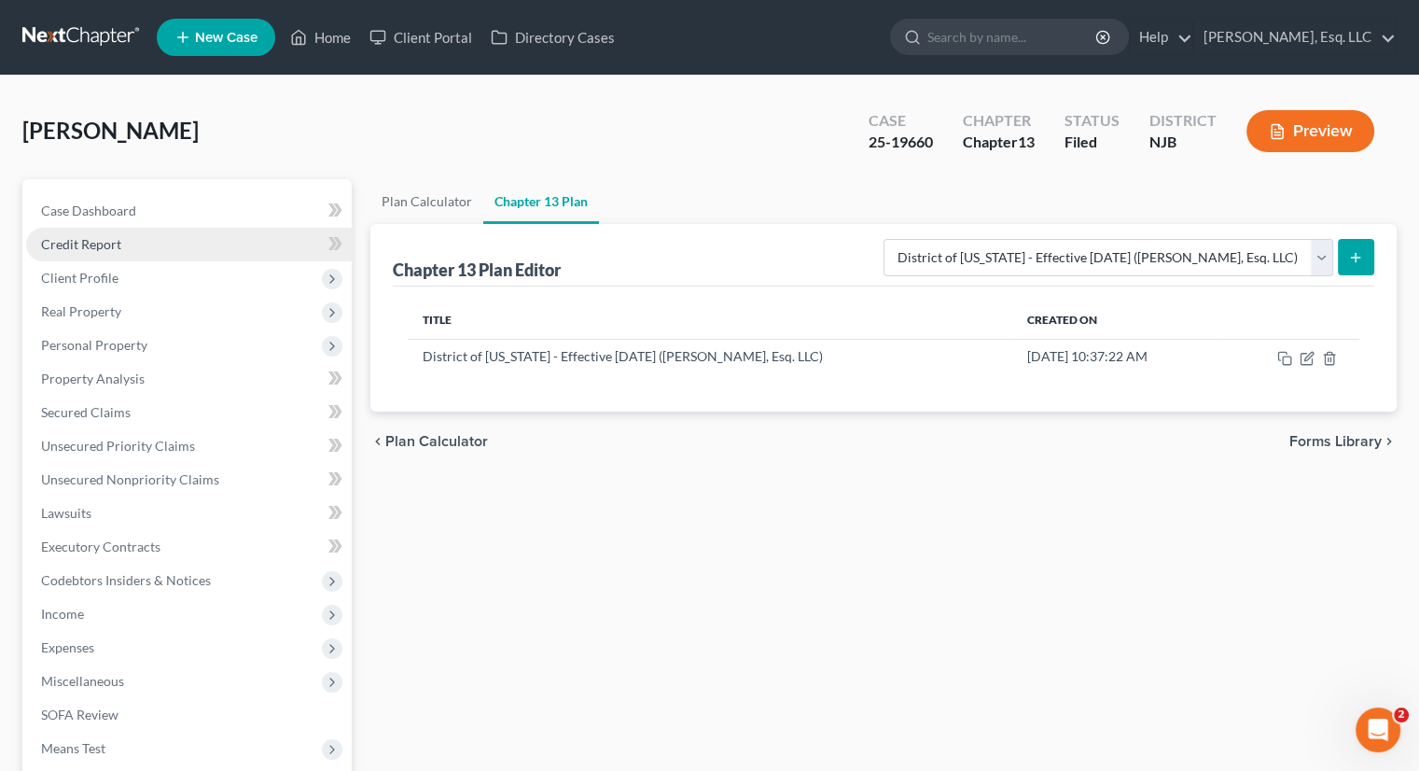
click at [116, 240] on span "Credit Report" at bounding box center [81, 244] width 80 height 16
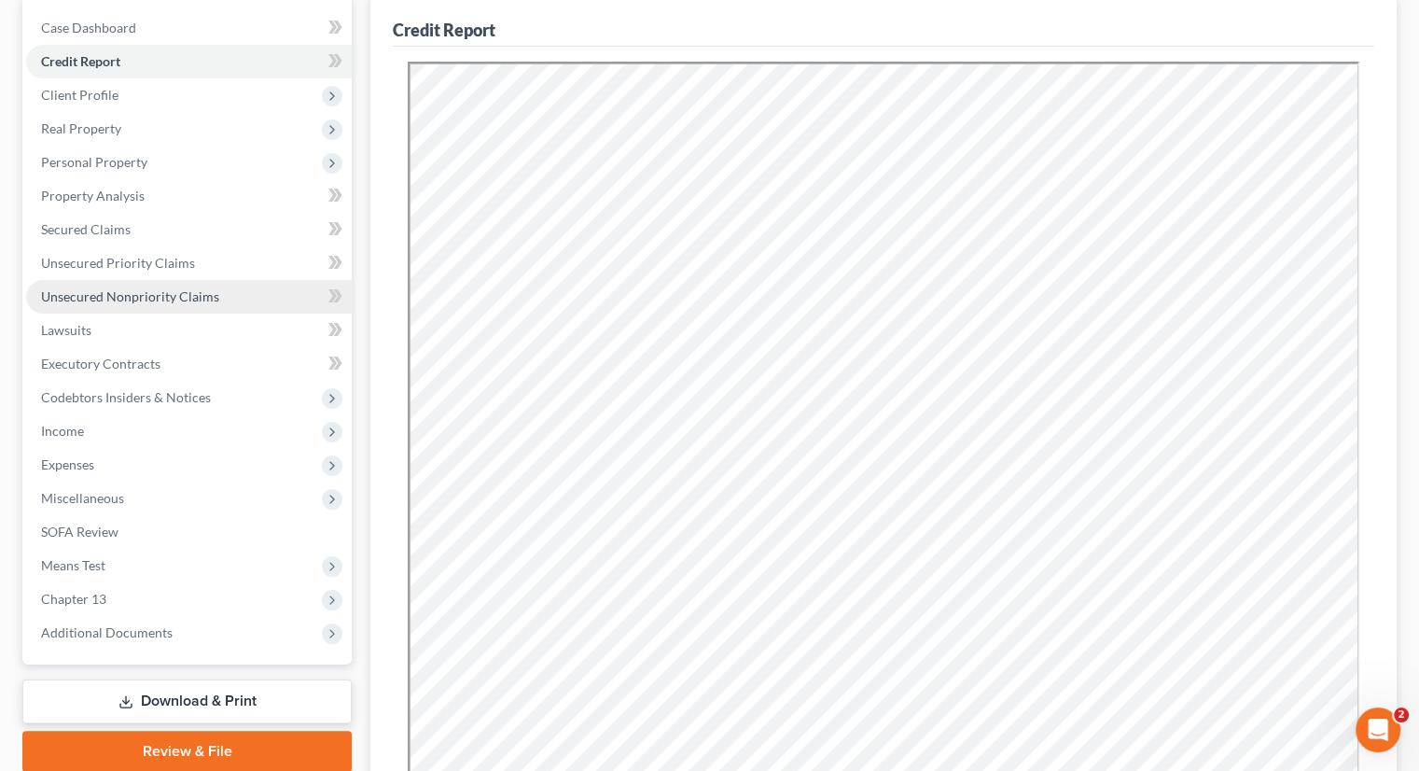
scroll to position [454, 0]
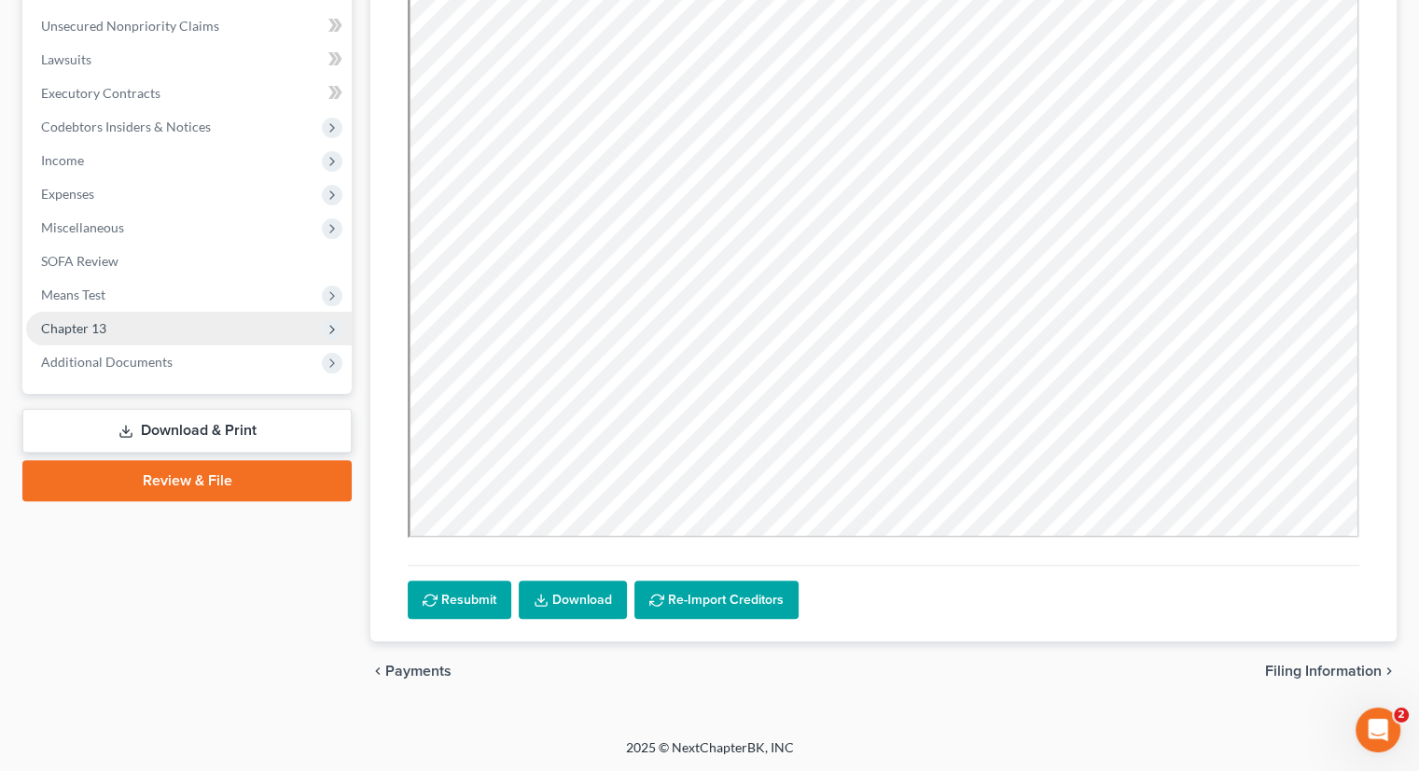
click at [90, 320] on span "Chapter 13" at bounding box center [73, 328] width 65 height 16
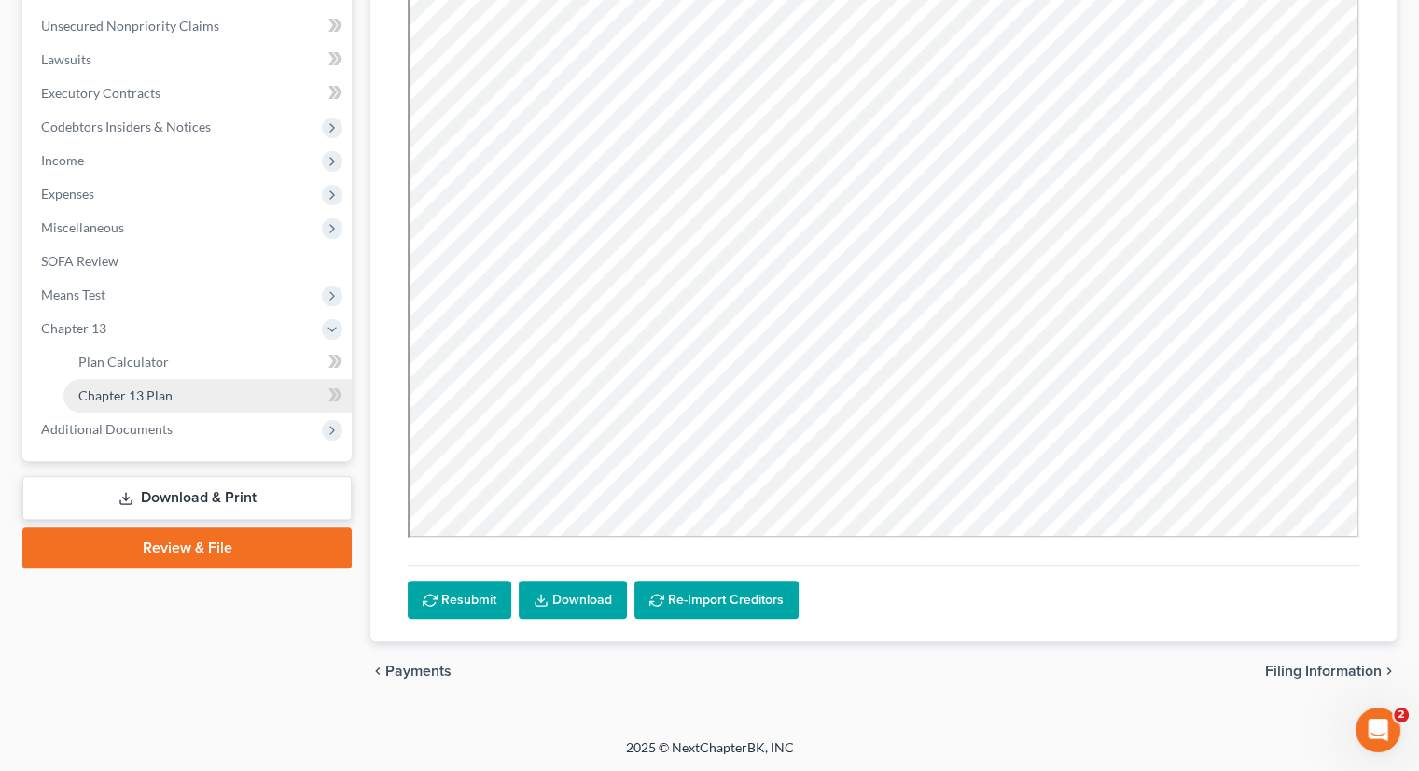
click at [139, 389] on span "Chapter 13 Plan" at bounding box center [125, 395] width 94 height 16
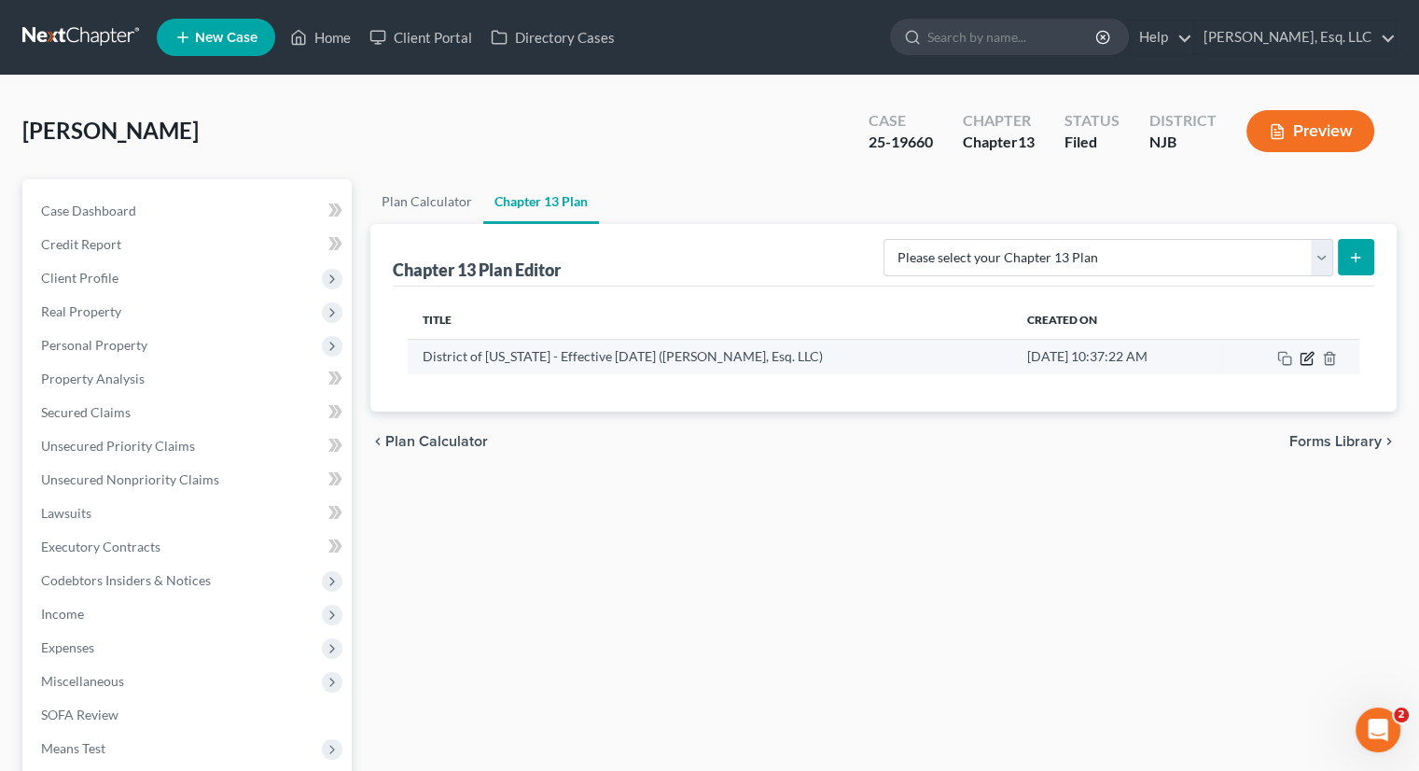
click at [1197, 356] on icon "button" at bounding box center [1307, 358] width 15 height 15
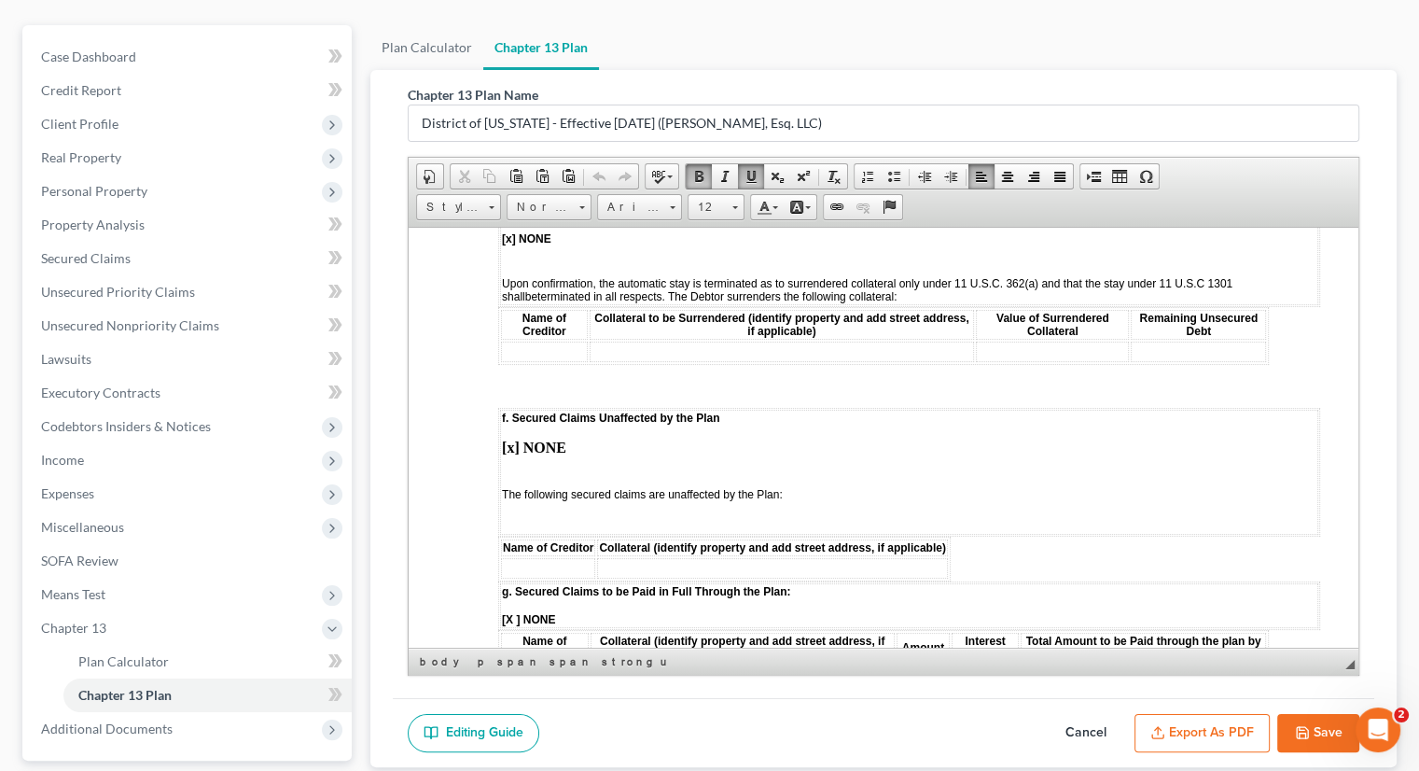
scroll to position [3042, 0]
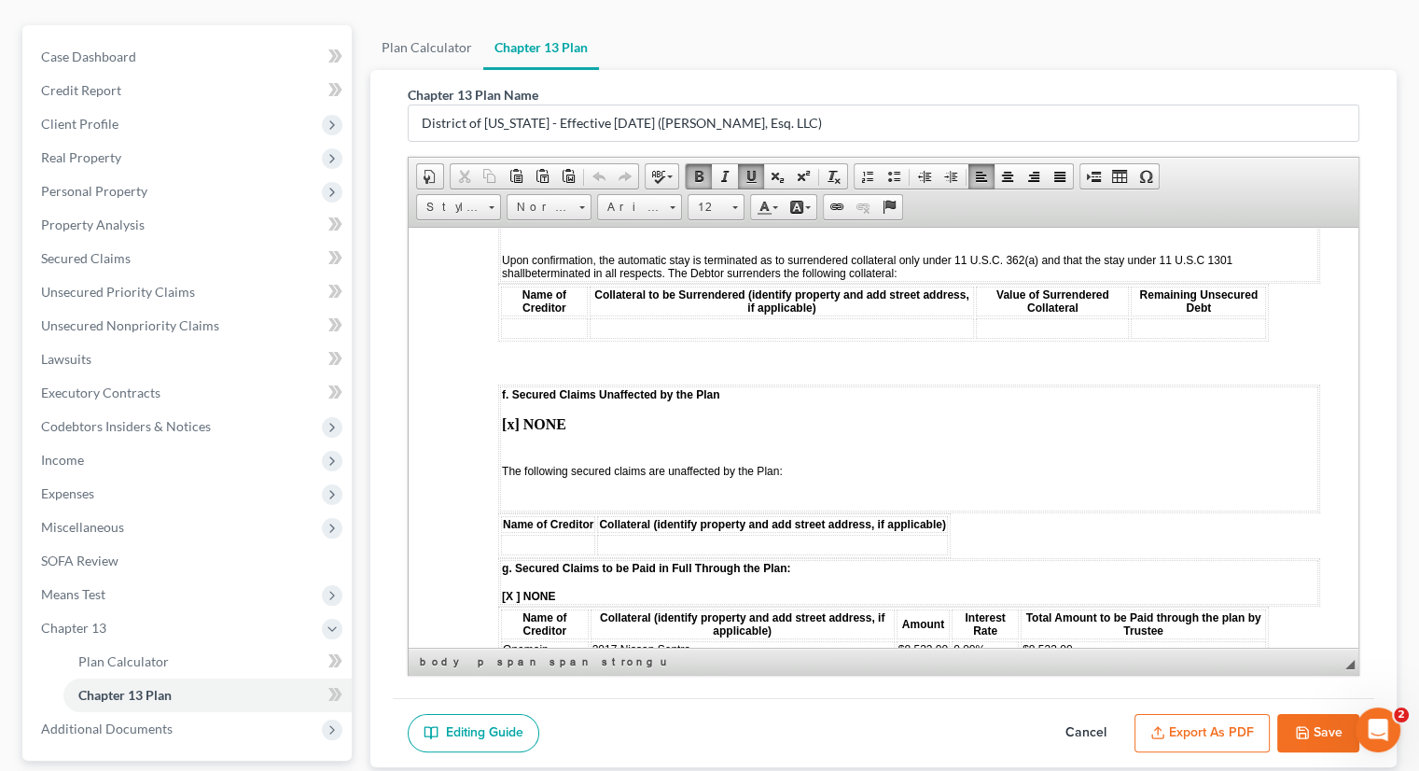
click at [519, 534] on td at bounding box center [548, 544] width 94 height 21
drag, startPoint x: 705, startPoint y: 560, endPoint x: 591, endPoint y: 561, distance: 114.8
click at [591, 621] on td "2017 Nissan Sentra" at bounding box center [743, 648] width 304 height 17
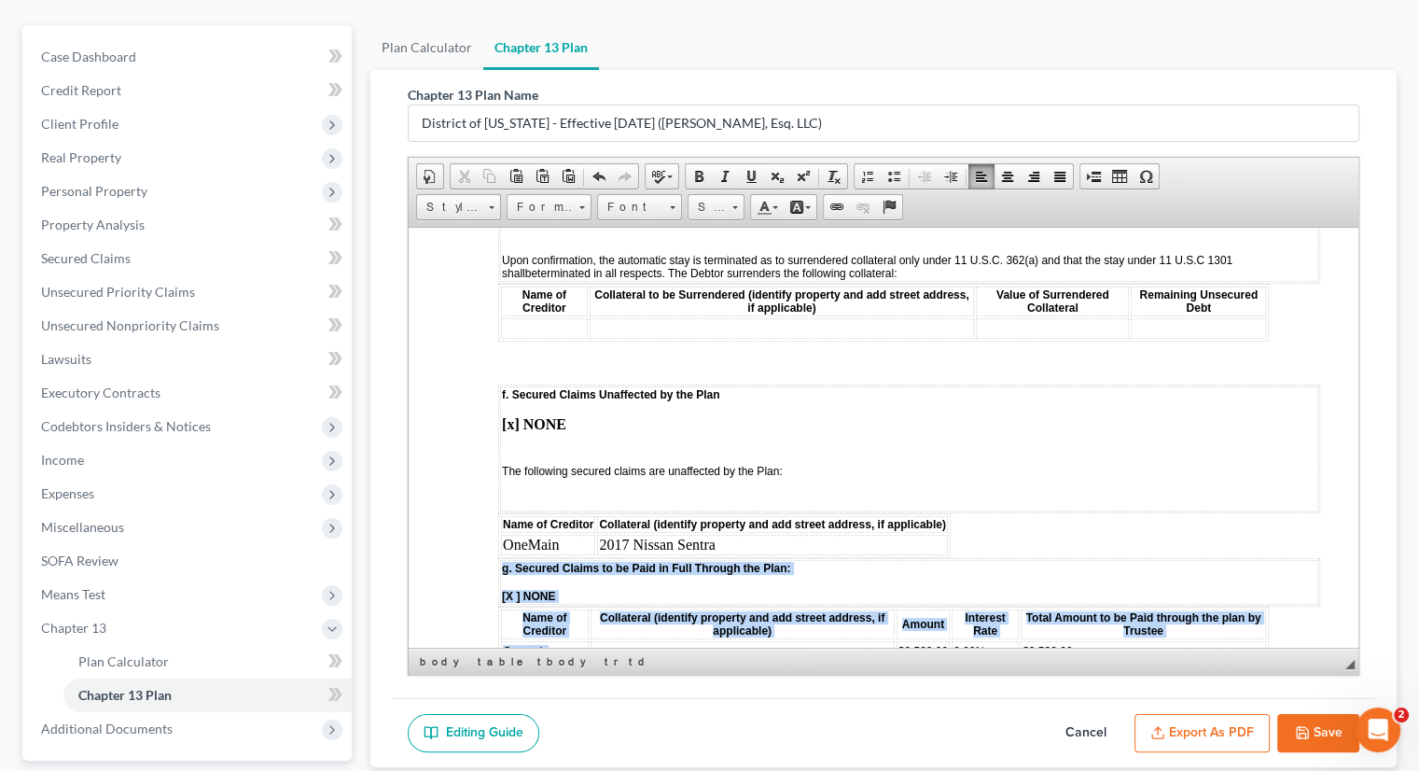
drag, startPoint x: 556, startPoint y: 567, endPoint x: 482, endPoint y: 561, distance: 74.0
click at [482, 561] on html "STATISTICAL INFORMATION ONLY: Debtor must select the number of each of the foll…" at bounding box center [884, 146] width 950 height 5923
click at [564, 621] on td "Onemain" at bounding box center [545, 650] width 88 height 21
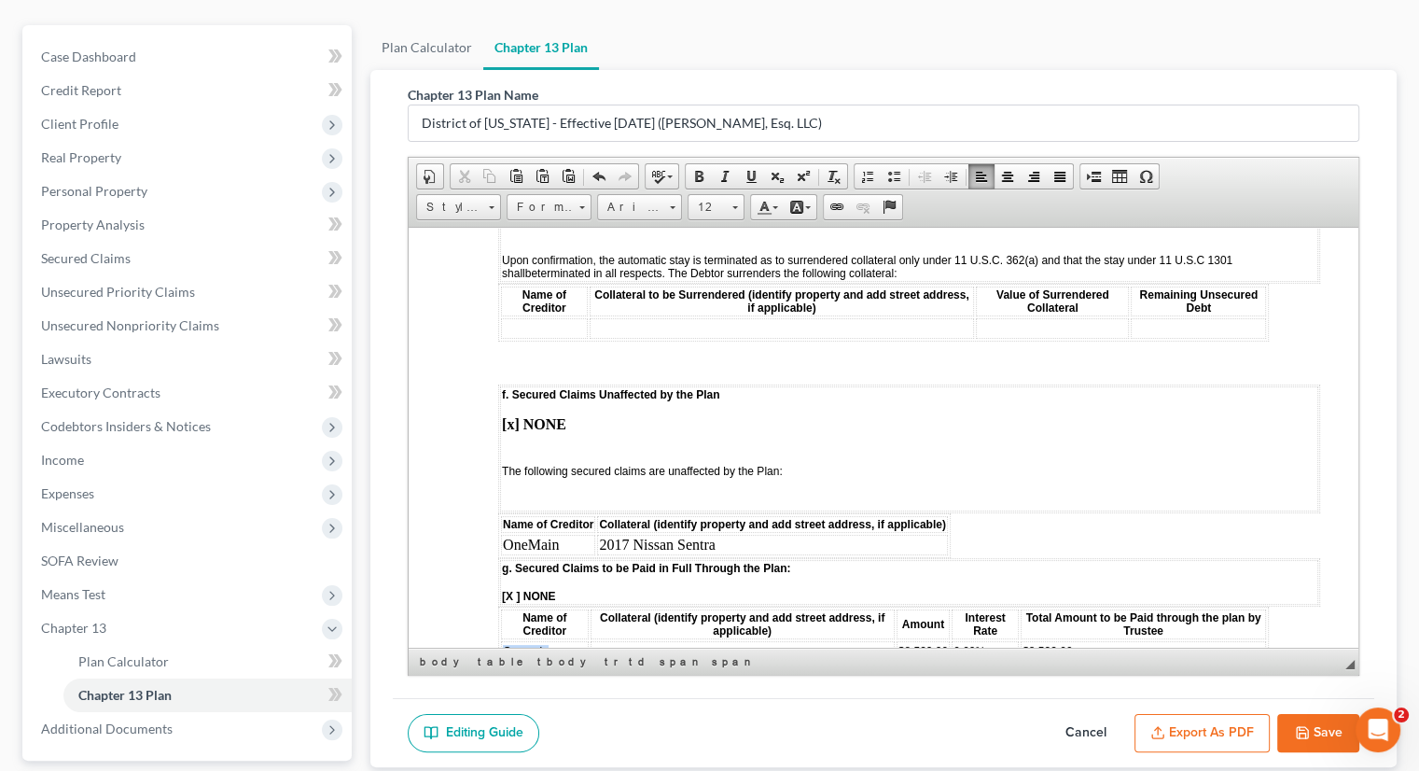
drag, startPoint x: 552, startPoint y: 568, endPoint x: 500, endPoint y: 566, distance: 52.3
click at [501, 621] on td "Onemain" at bounding box center [545, 650] width 88 height 21
drag, startPoint x: 943, startPoint y: 561, endPoint x: 887, endPoint y: 561, distance: 56.9
click at [887, 621] on tr "$8,533.00 0.00% $8,533.00" at bounding box center [883, 650] width 765 height 21
click at [978, 621] on td "0.00%" at bounding box center [981, 650] width 67 height 21
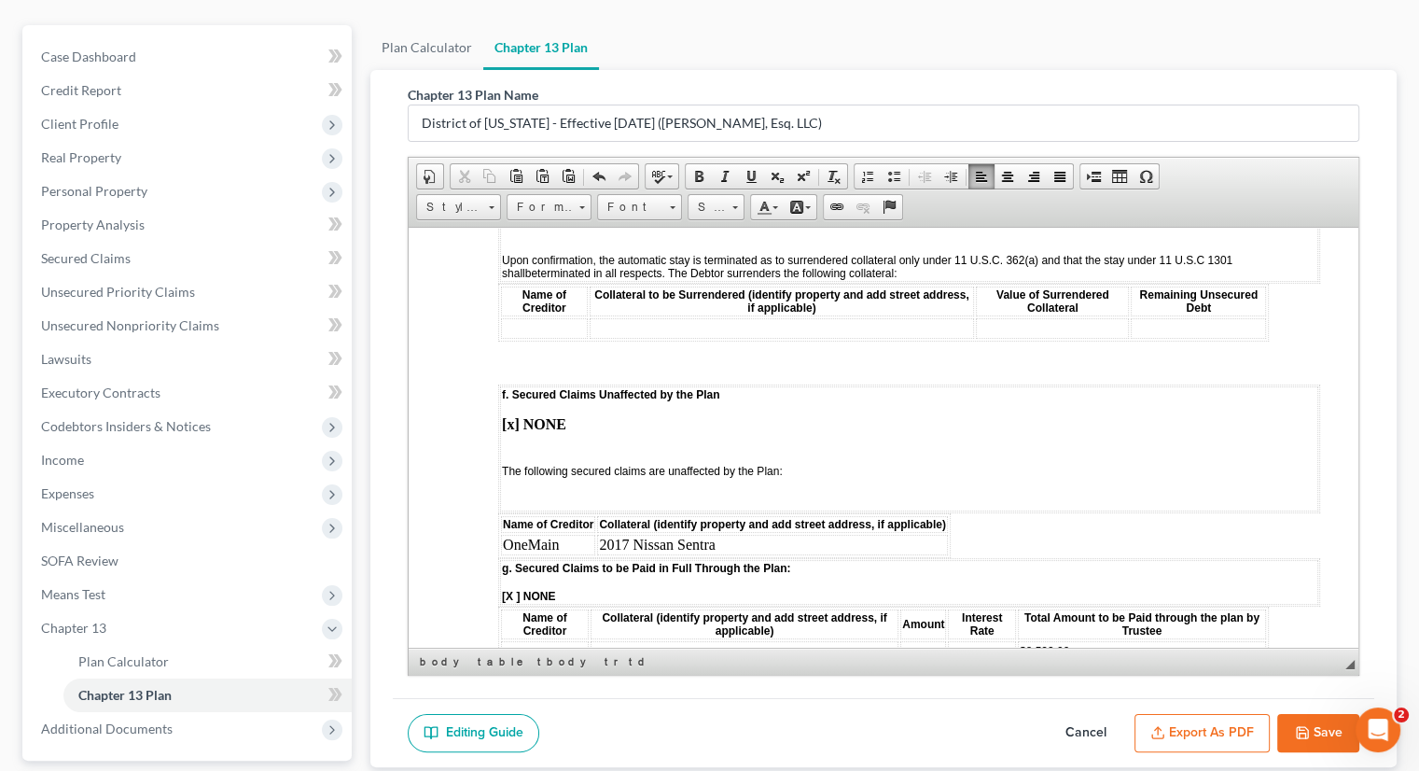
click at [1081, 621] on td "$8,533.00" at bounding box center [1142, 650] width 248 height 21
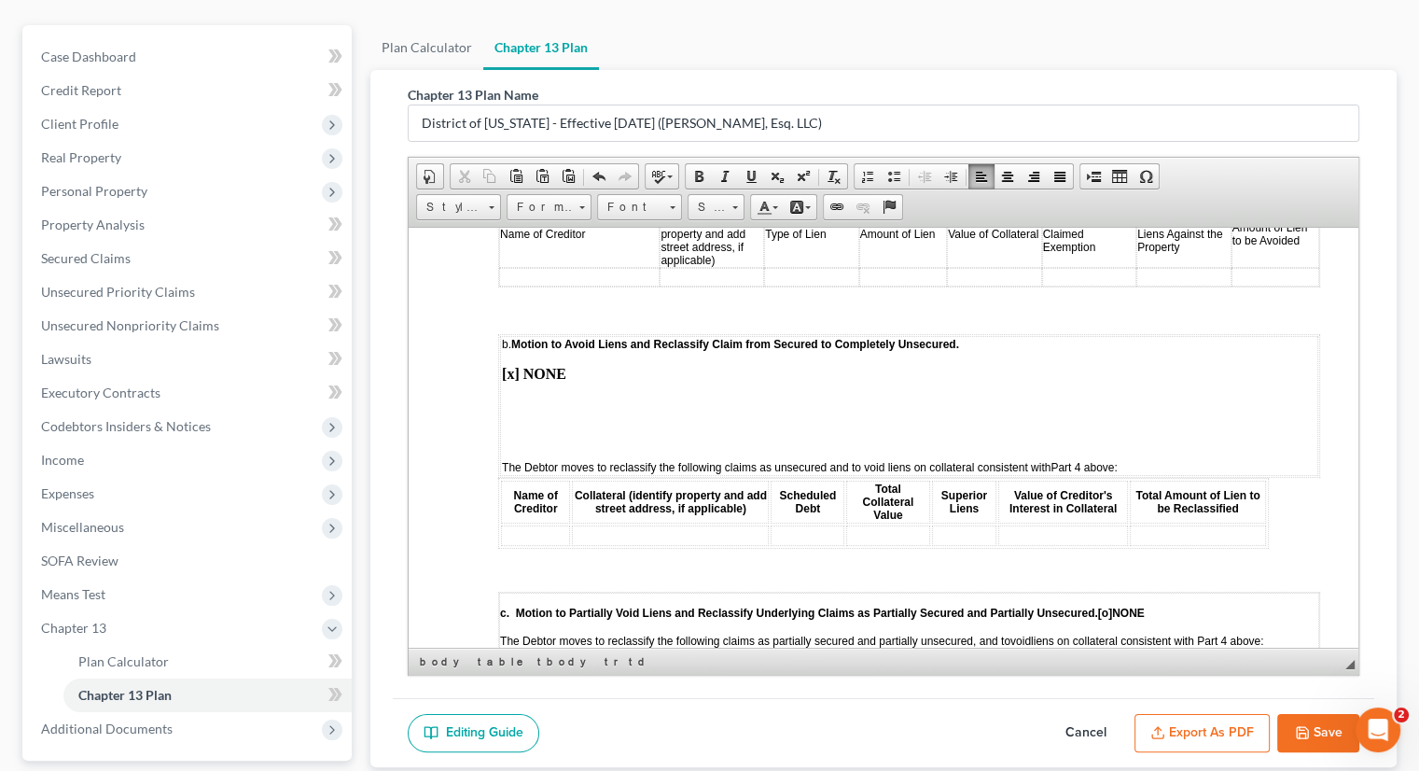
scroll to position [5390, 0]
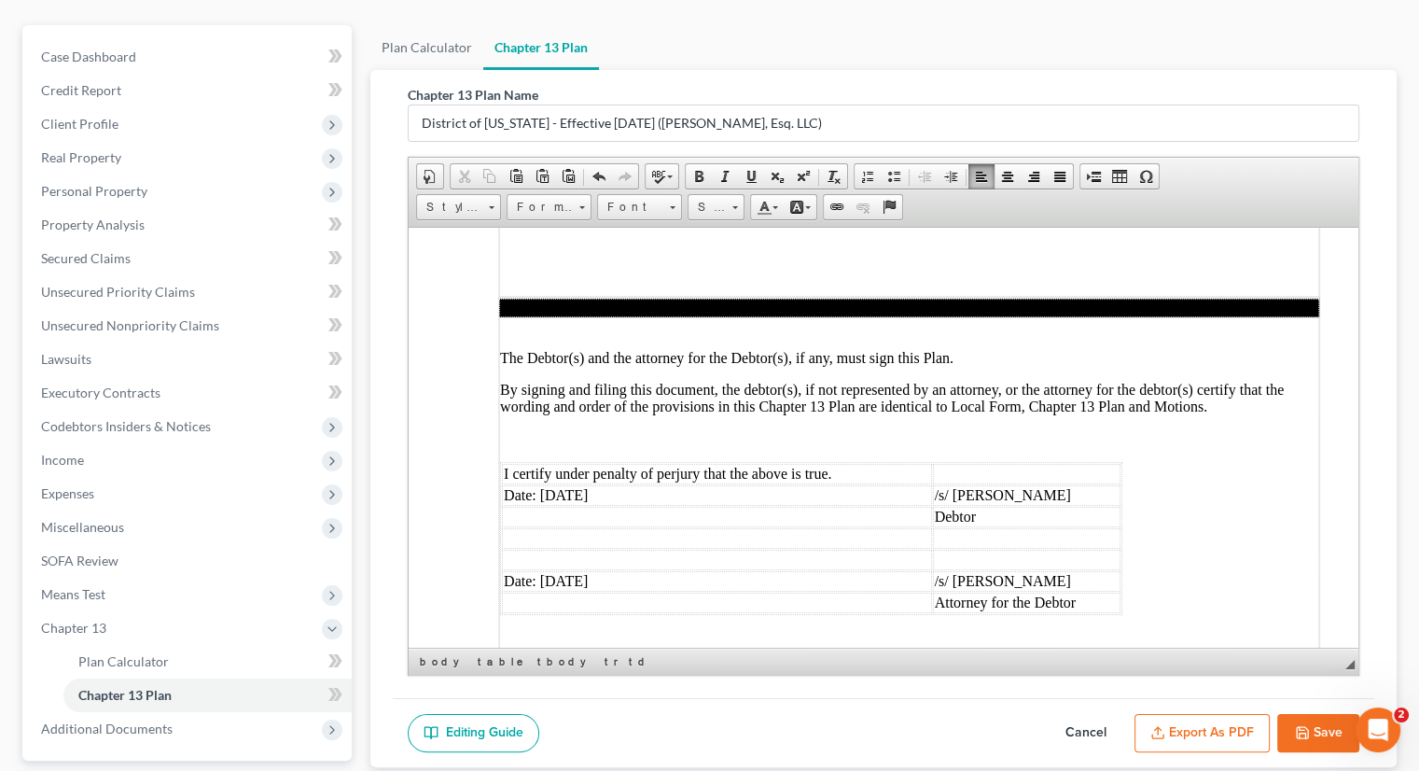
click at [1197, 621] on button "Save" at bounding box center [1319, 733] width 82 height 39
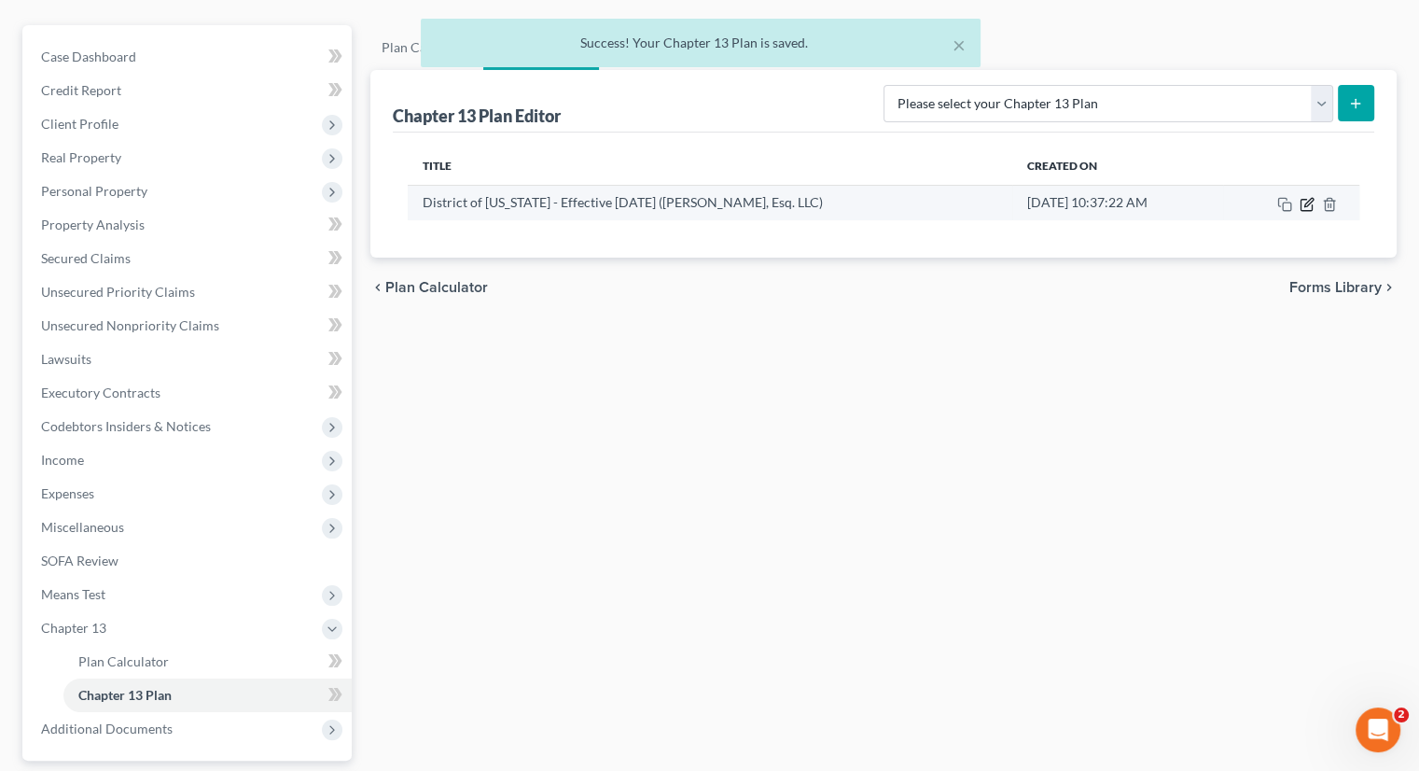
click at [1197, 203] on icon "button" at bounding box center [1307, 204] width 15 height 15
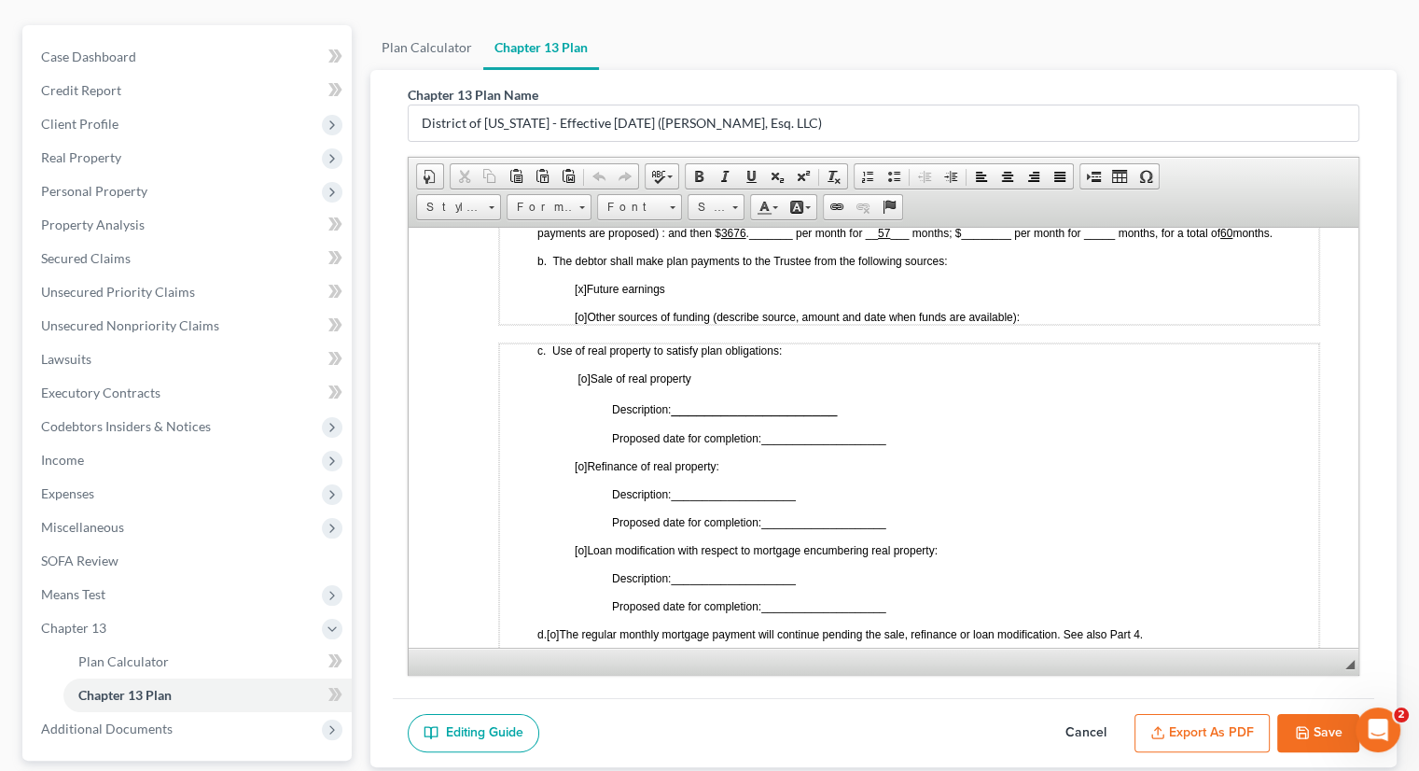
scroll to position [1026, 0]
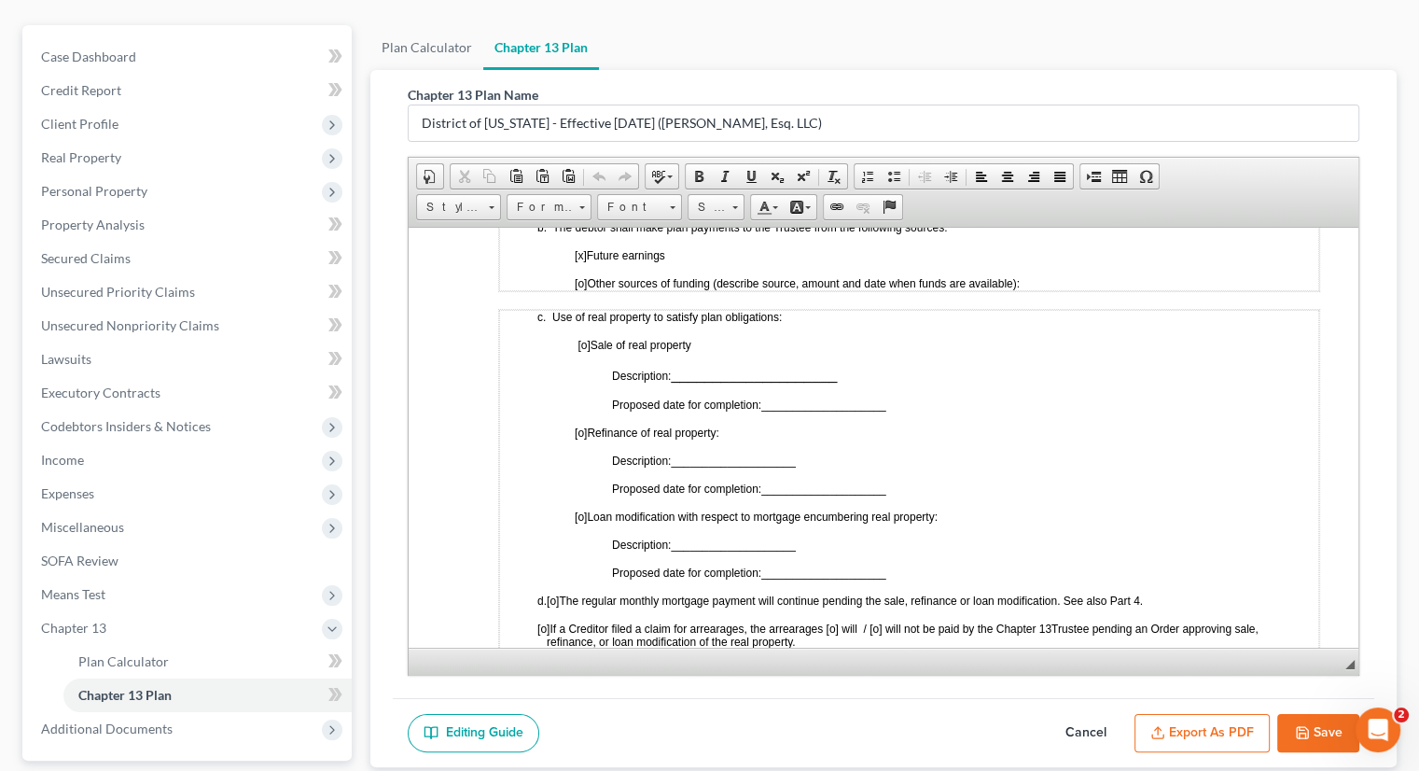
click at [823, 621] on div "Editing Guide Cancel Export as PDF Save" at bounding box center [884, 733] width 982 height 70
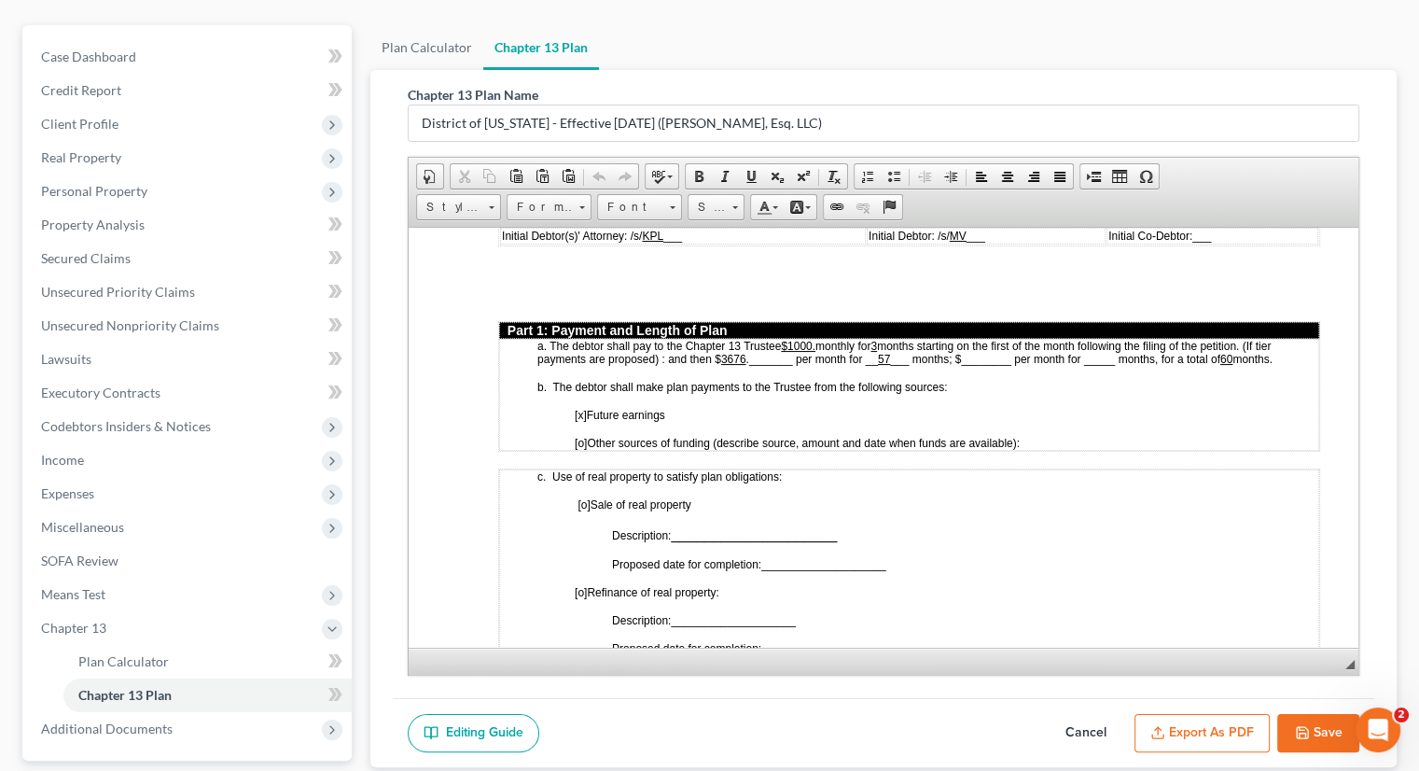
scroll to position [840, 0]
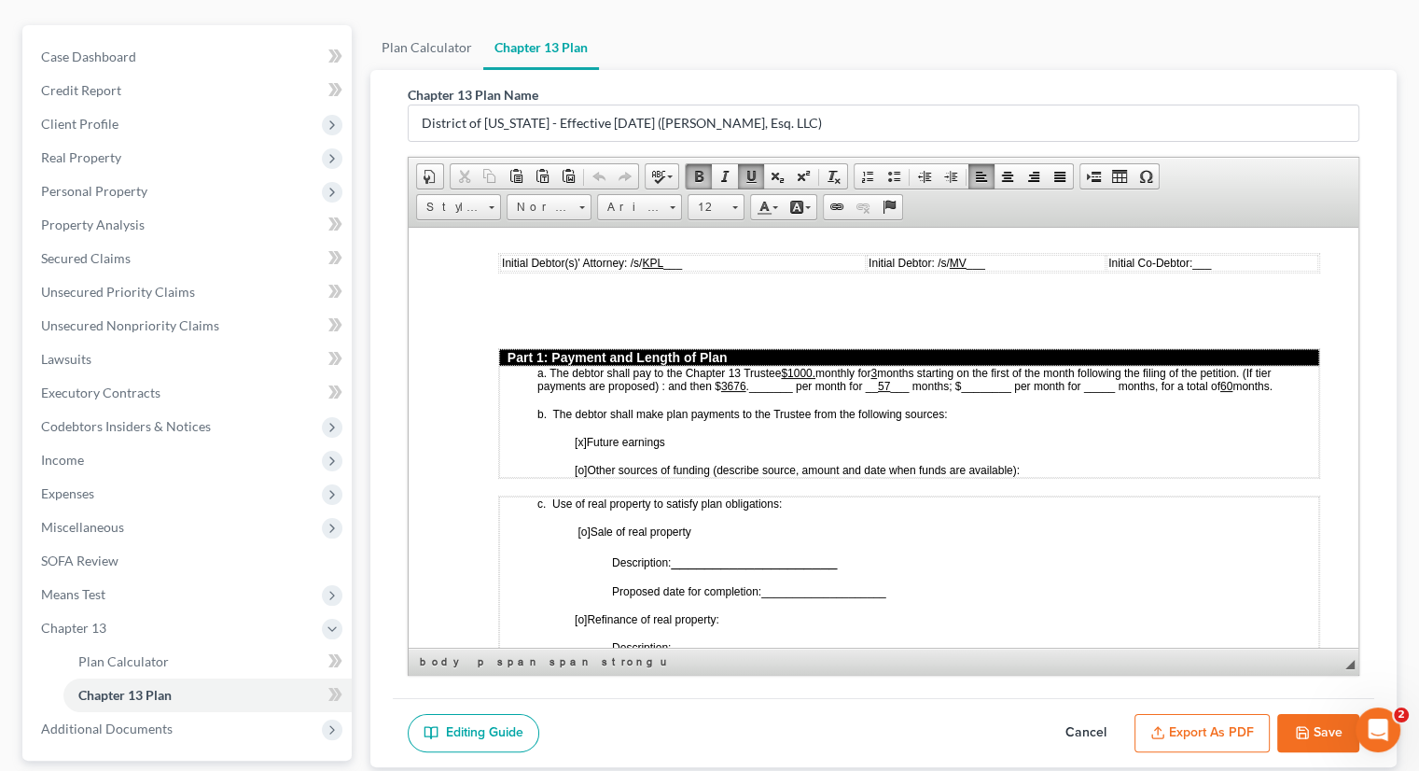
click at [584, 463] on span "[o]" at bounding box center [581, 469] width 12 height 13
click at [1021, 463] on span "[X ] Other sources of funding (describe source, amount and date when funds are …" at bounding box center [798, 469] width 446 height 13
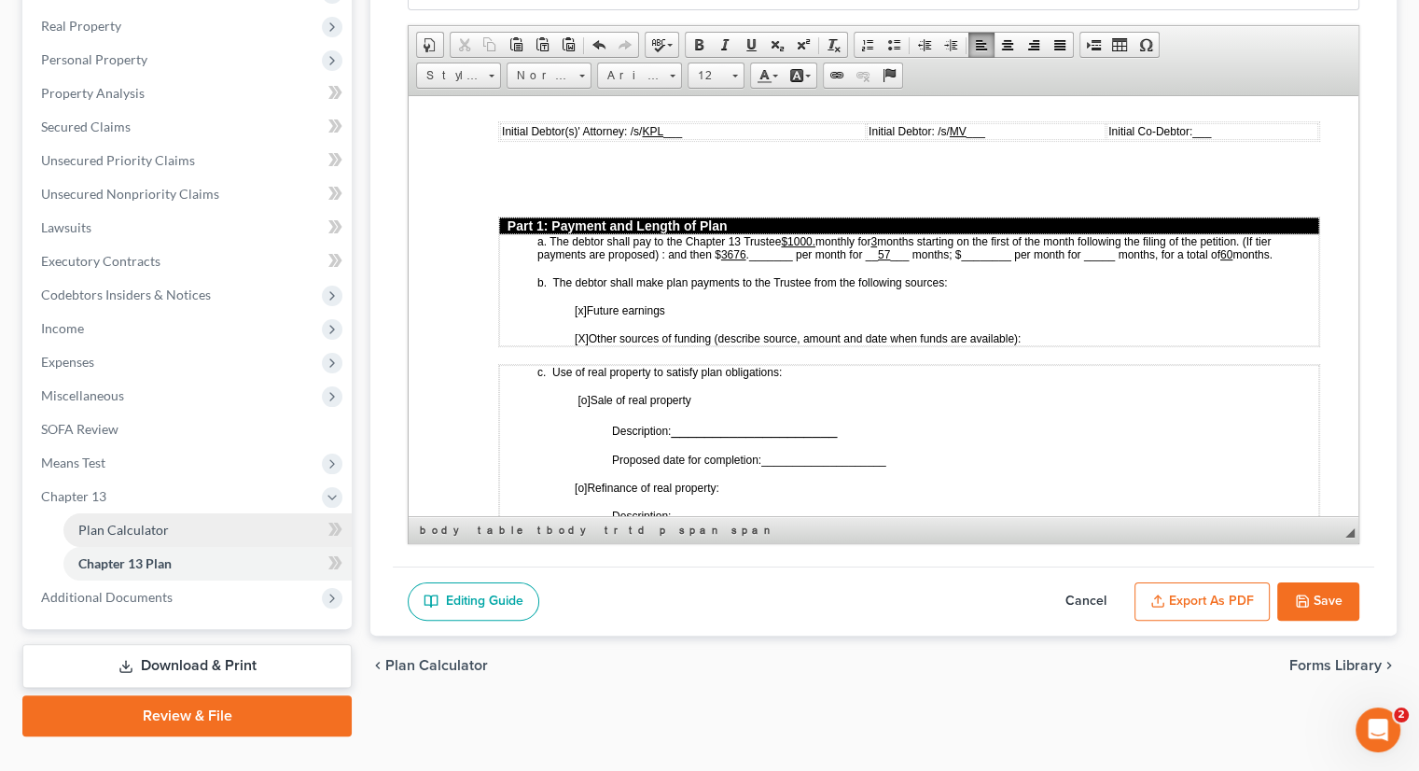
scroll to position [321, 0]
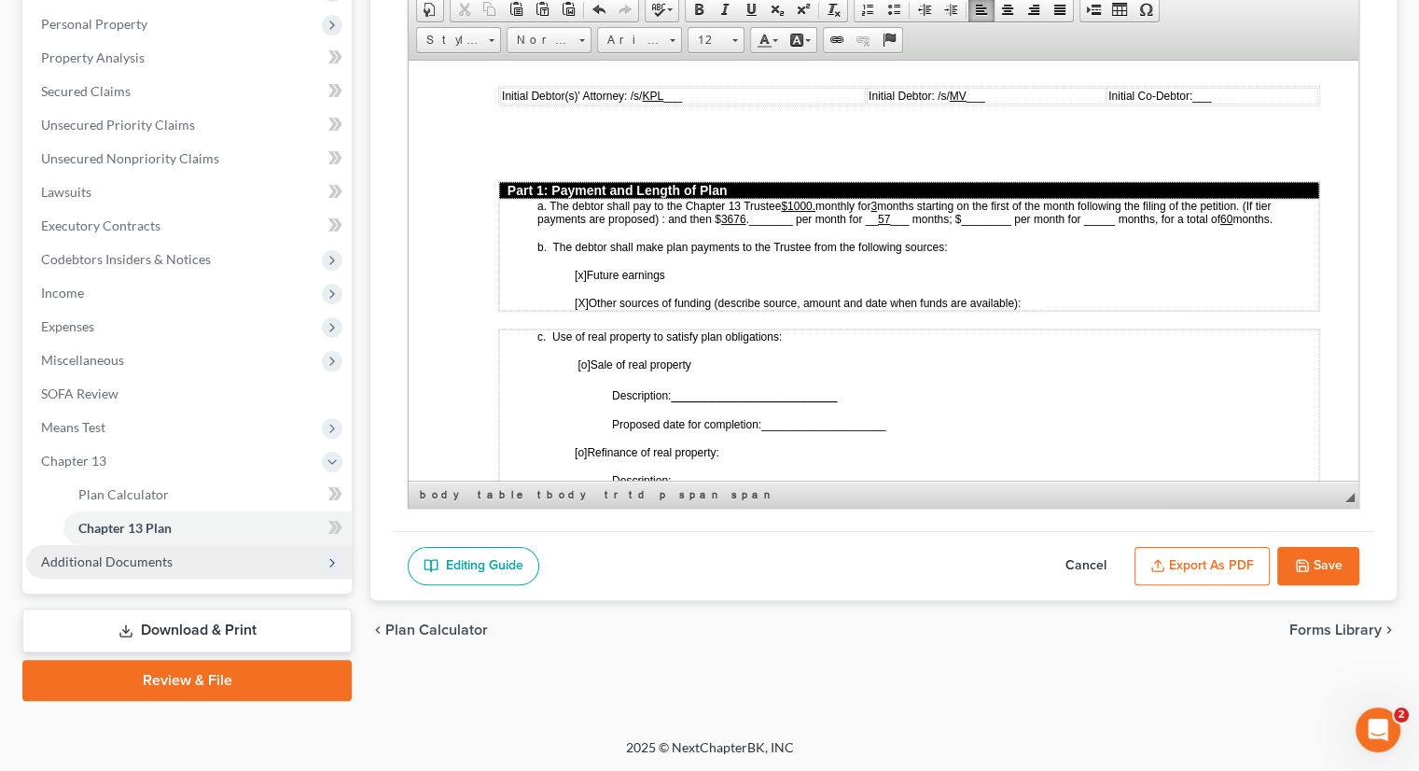
click at [116, 553] on span "Additional Documents" at bounding box center [107, 561] width 132 height 16
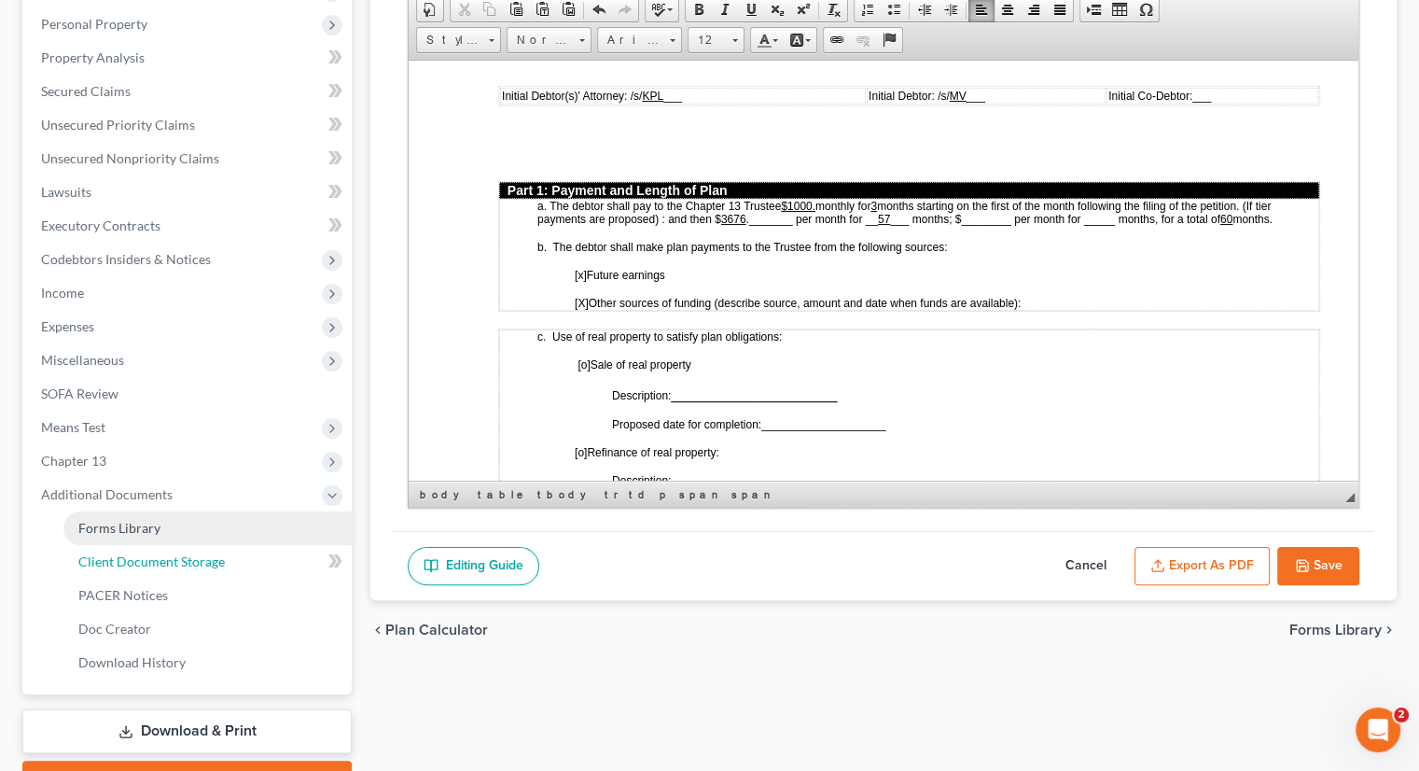
drag, startPoint x: 179, startPoint y: 558, endPoint x: 254, endPoint y: 565, distance: 74.9
click at [179, 559] on span "Client Document Storage" at bounding box center [151, 561] width 147 height 16
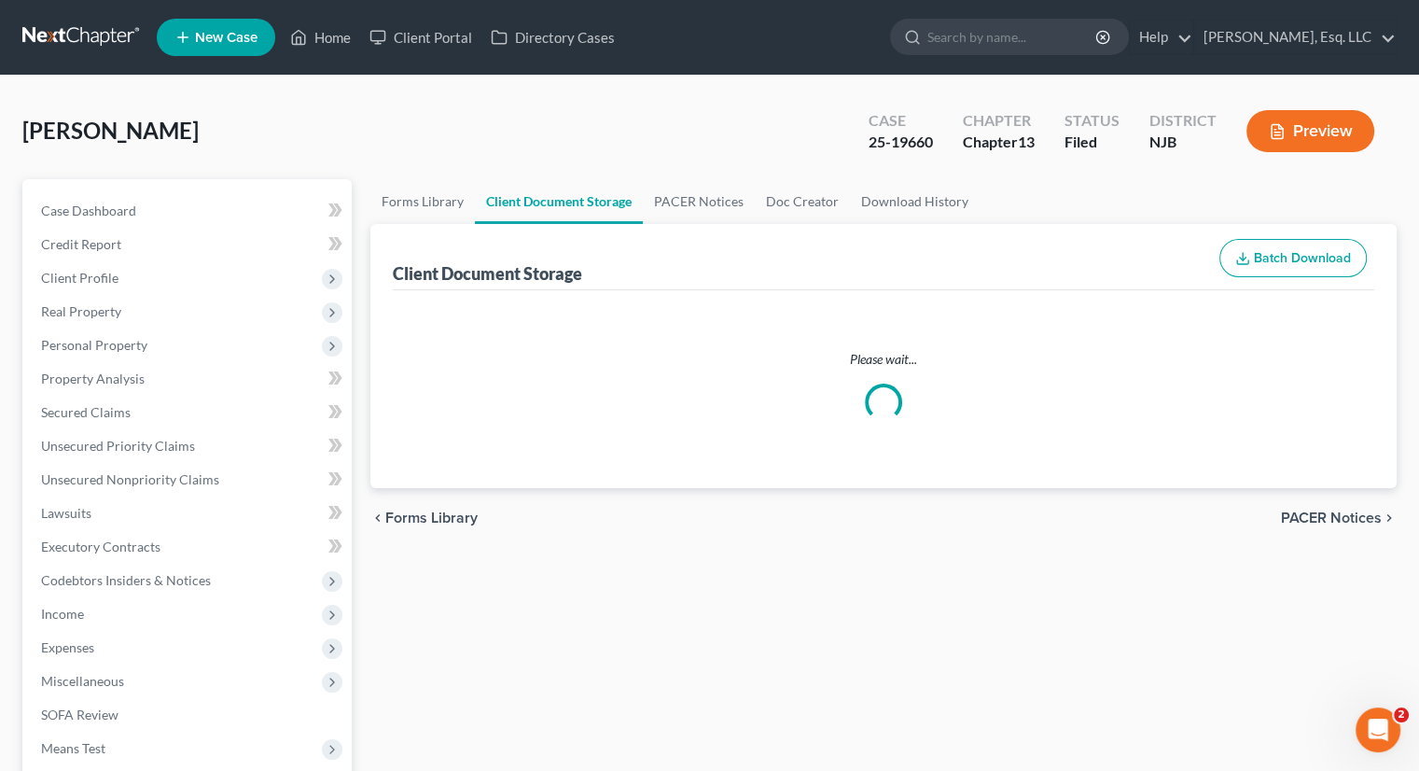
select select "9"
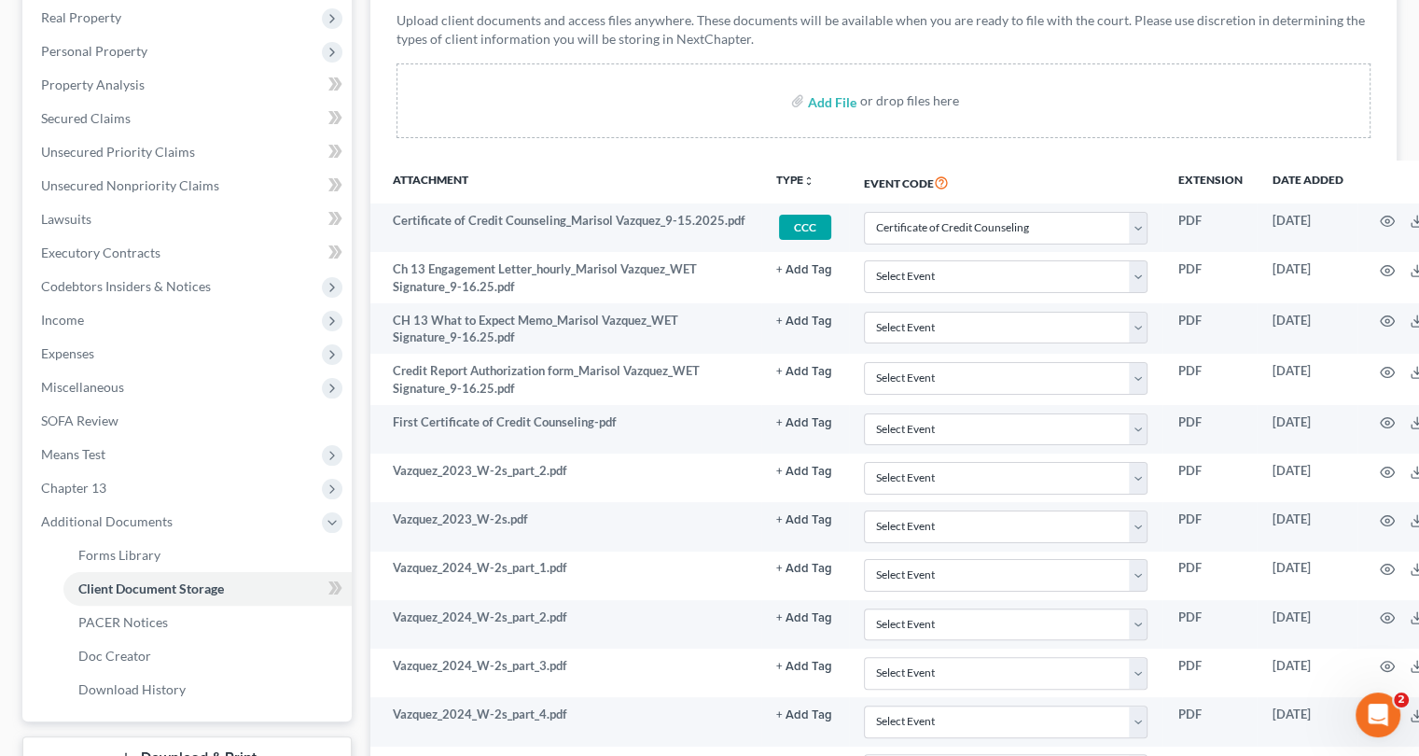
scroll to position [203, 0]
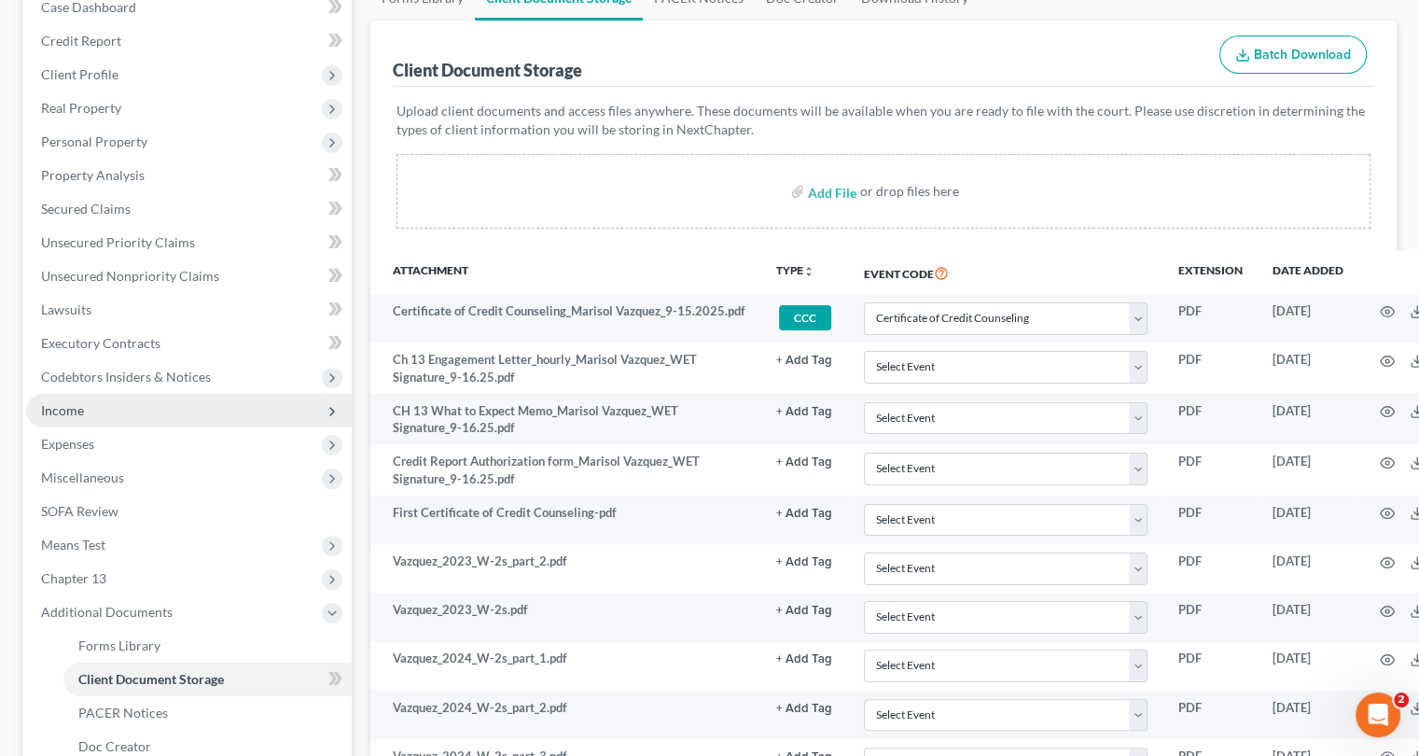
click at [87, 412] on span "Income" at bounding box center [189, 411] width 326 height 34
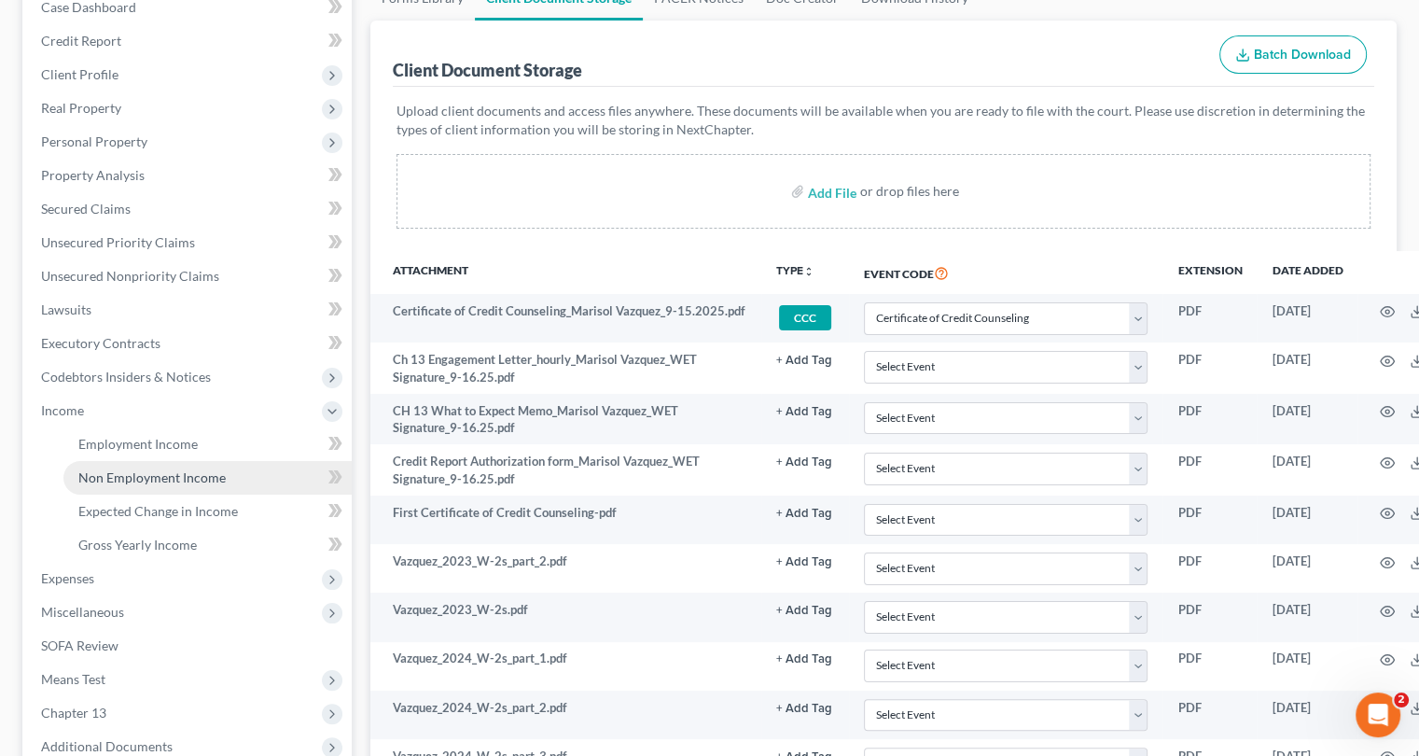
click at [193, 470] on span "Non Employment Income" at bounding box center [151, 477] width 147 height 16
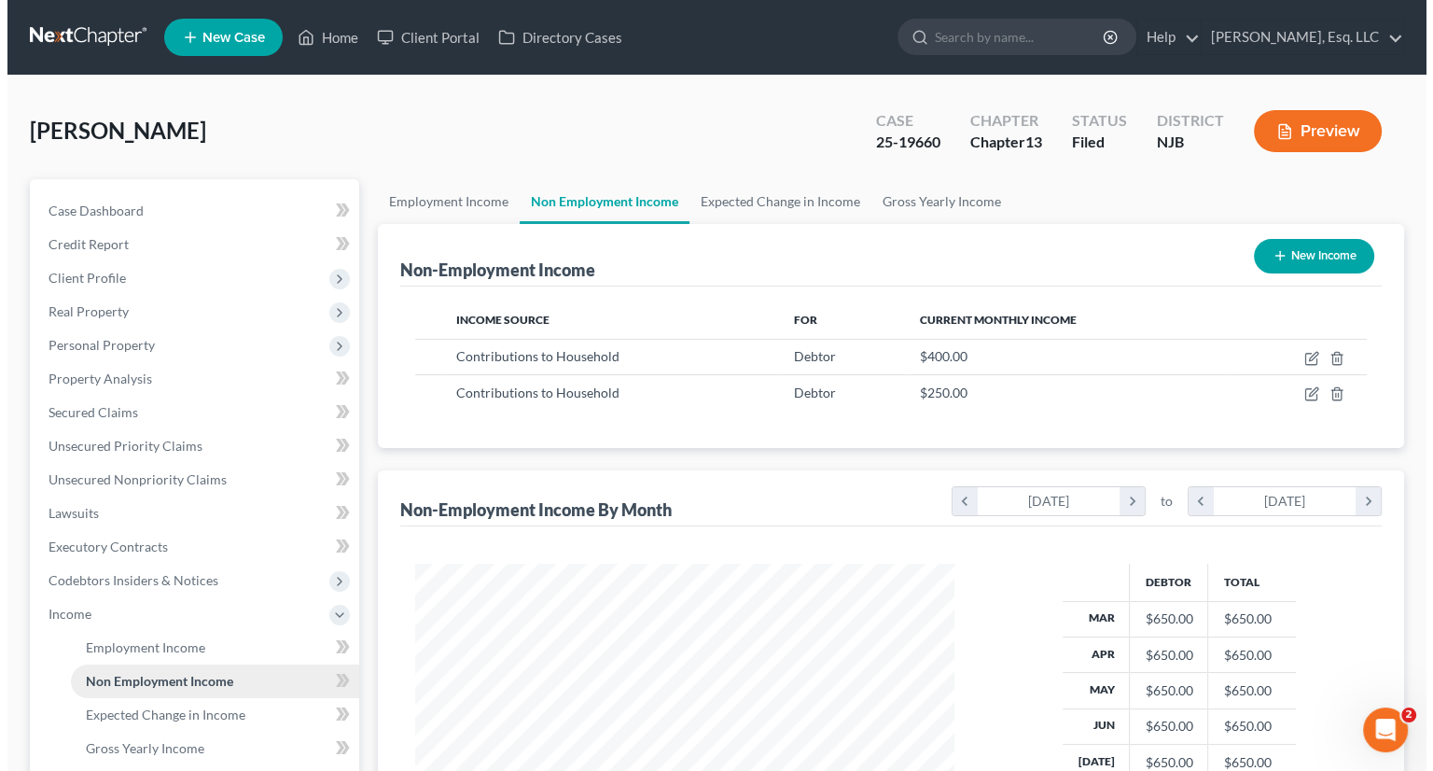
scroll to position [332, 576]
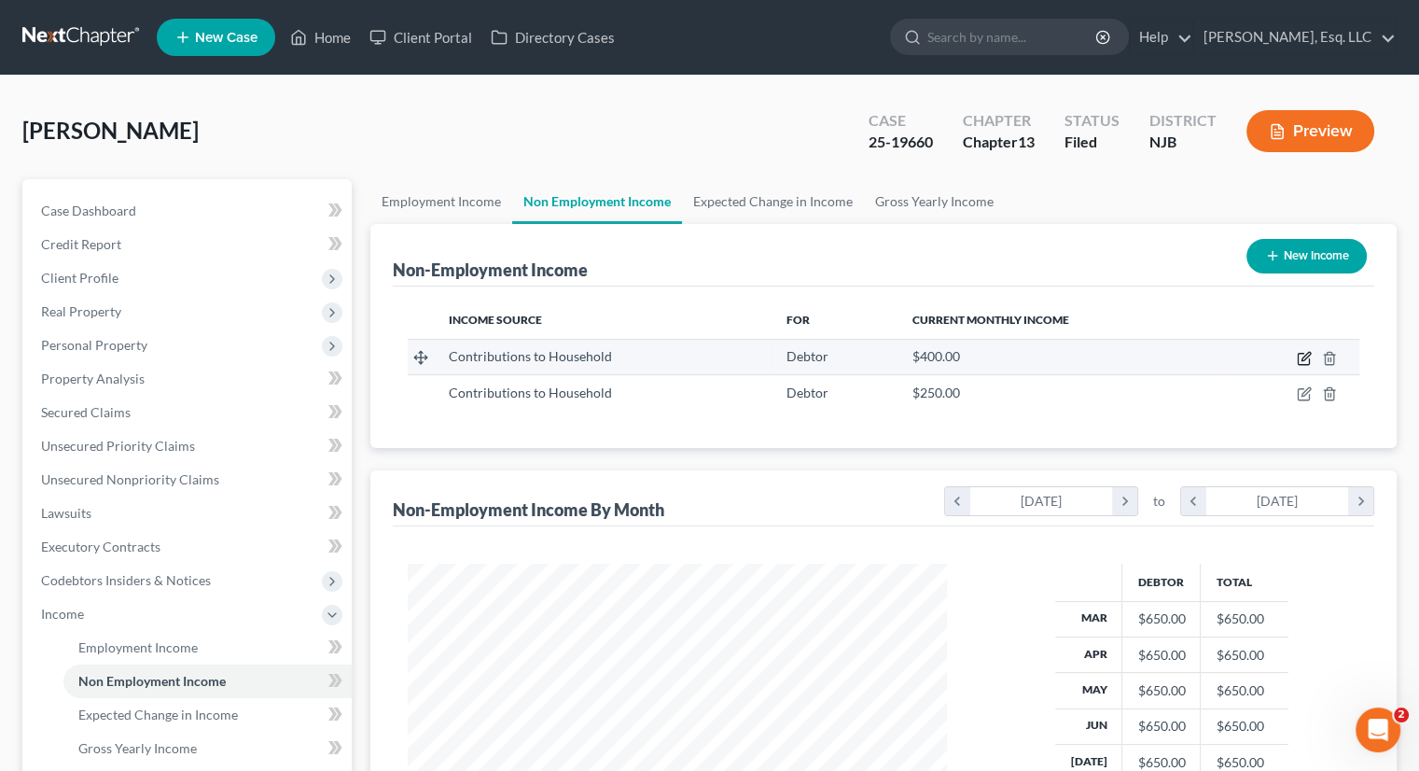
click at [1197, 356] on icon "button" at bounding box center [1306, 356] width 8 height 8
select select "8"
select select "0"
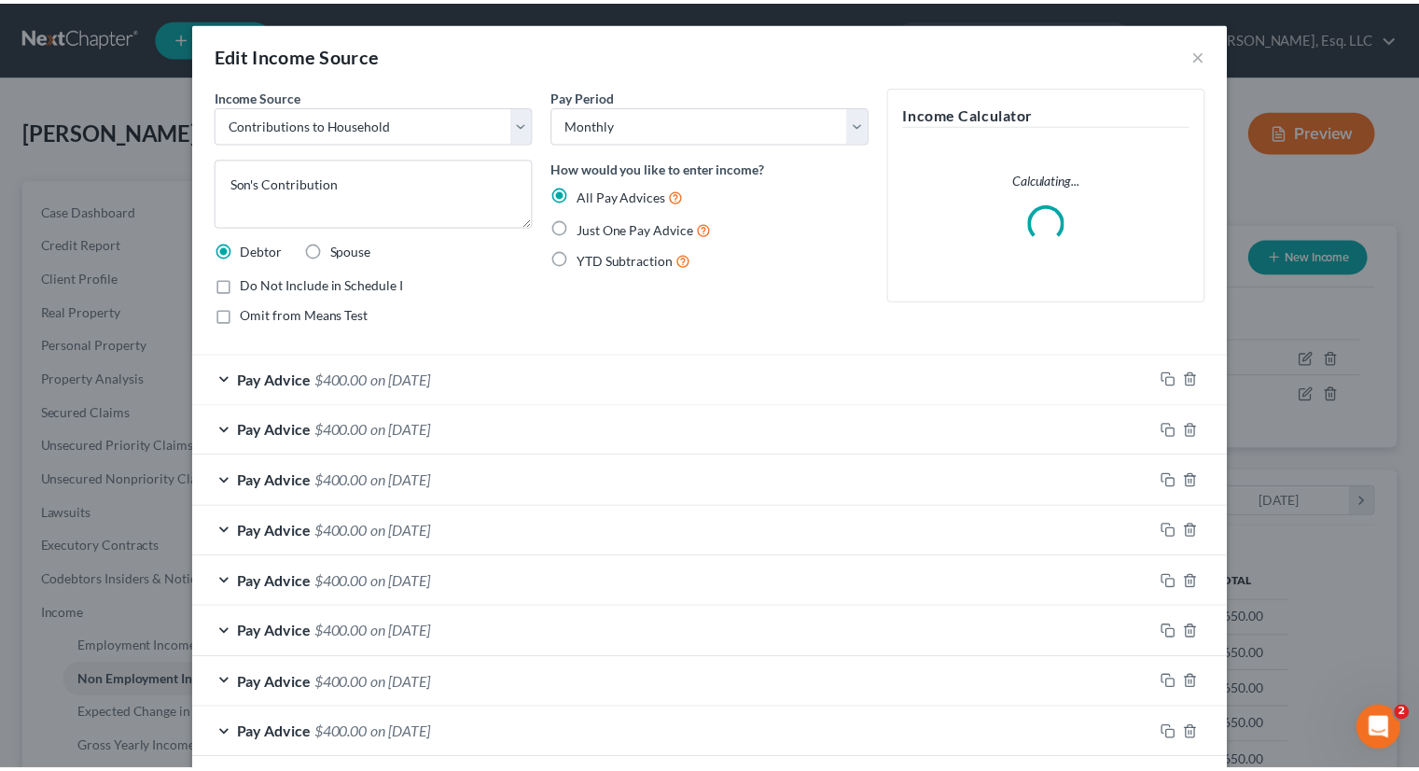
scroll to position [332, 582]
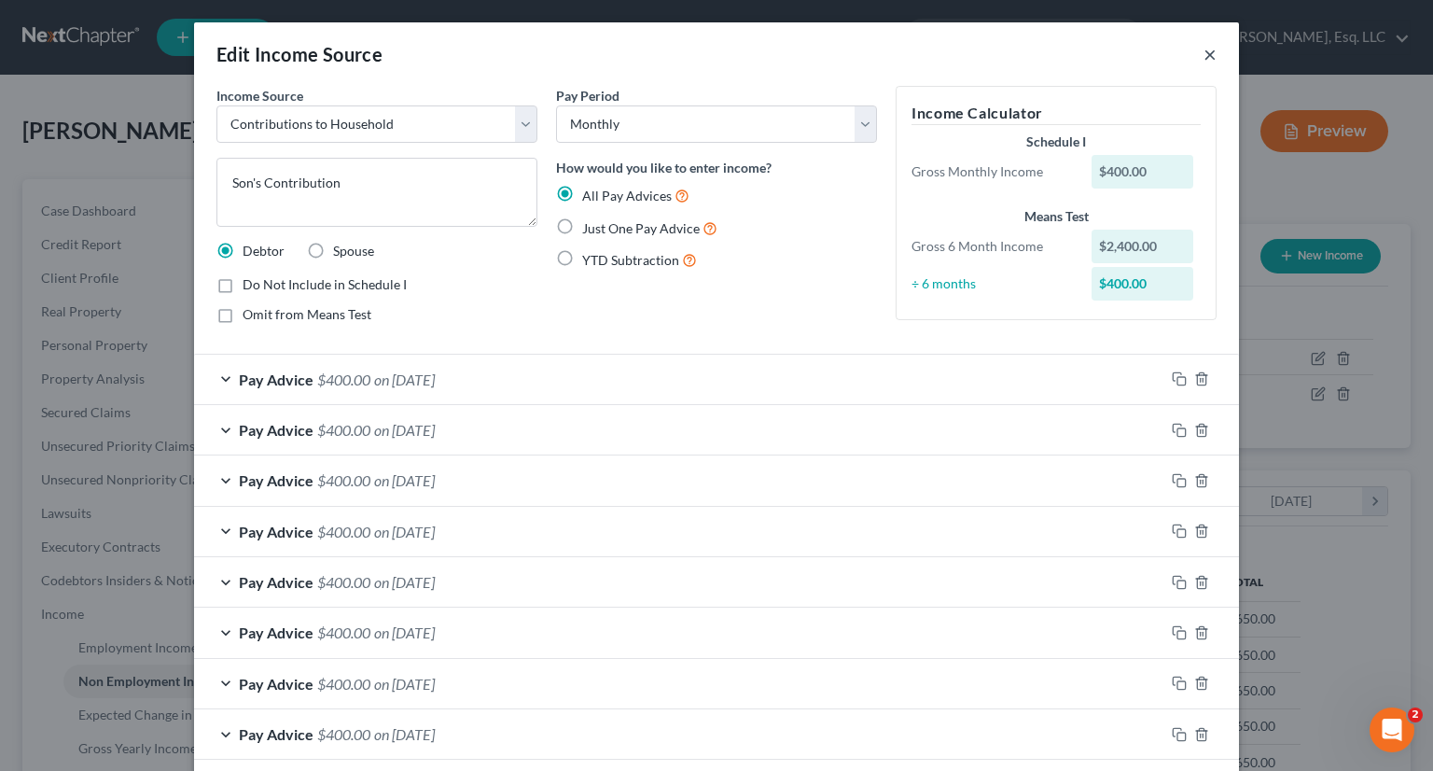
click at [1197, 60] on button "×" at bounding box center [1210, 54] width 13 height 22
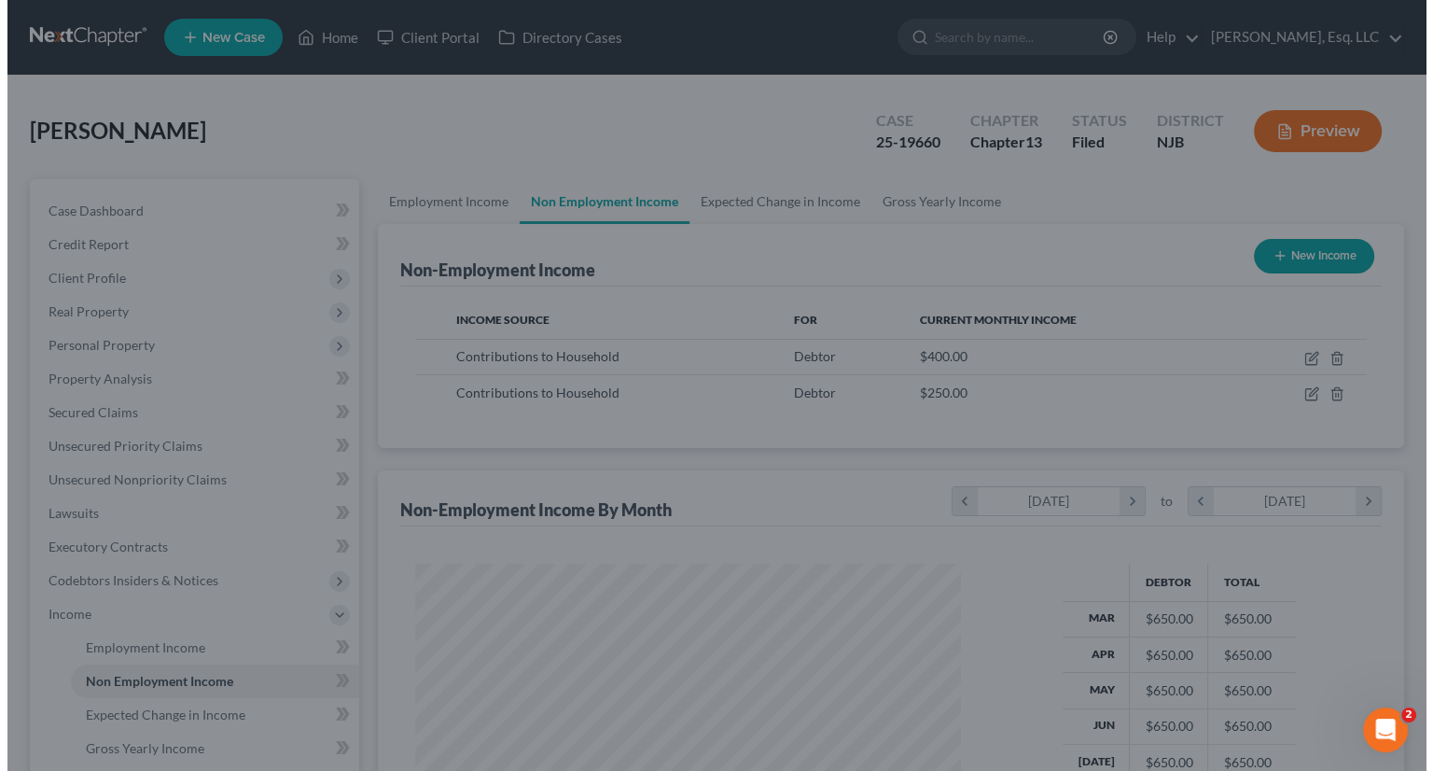
scroll to position [932848, 932604]
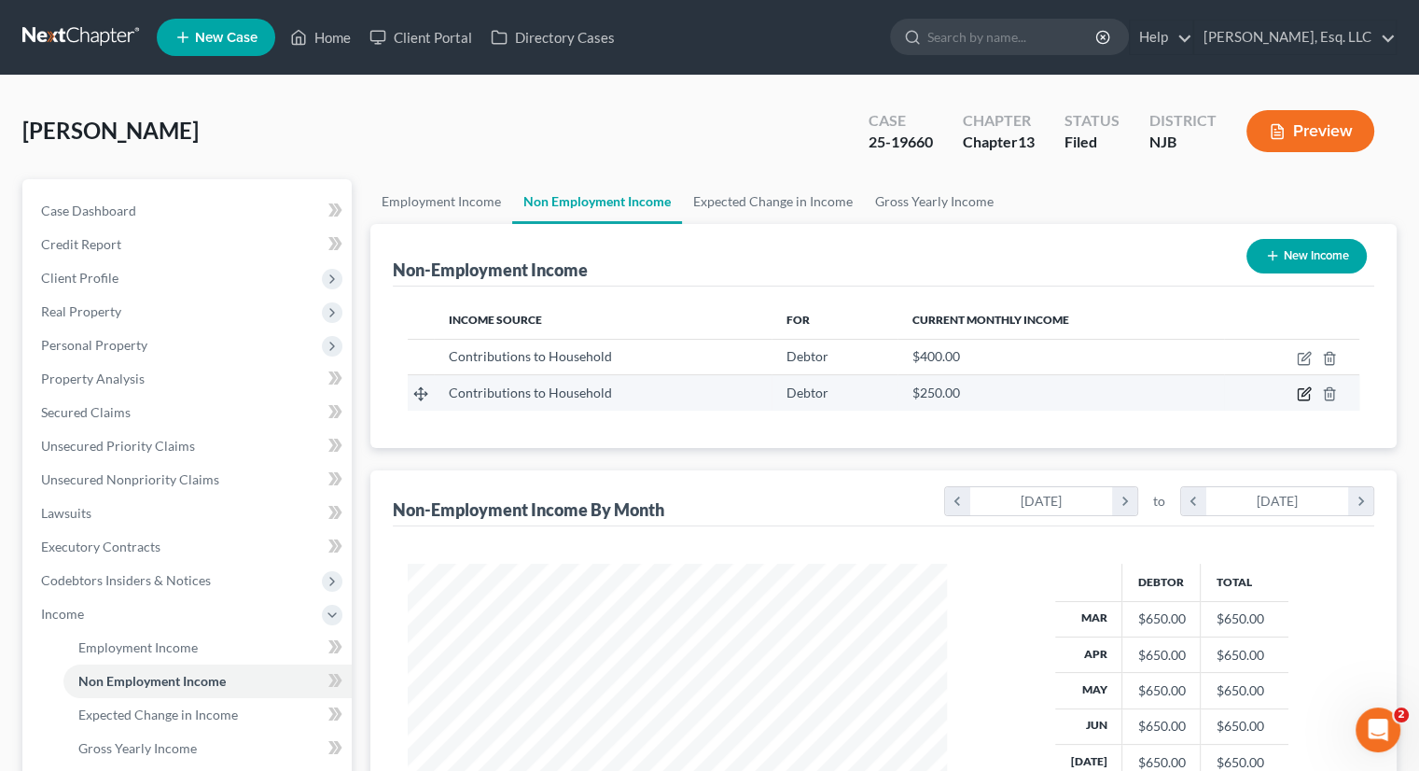
click at [1197, 394] on icon "button" at bounding box center [1304, 393] width 15 height 15
select select "8"
select select "0"
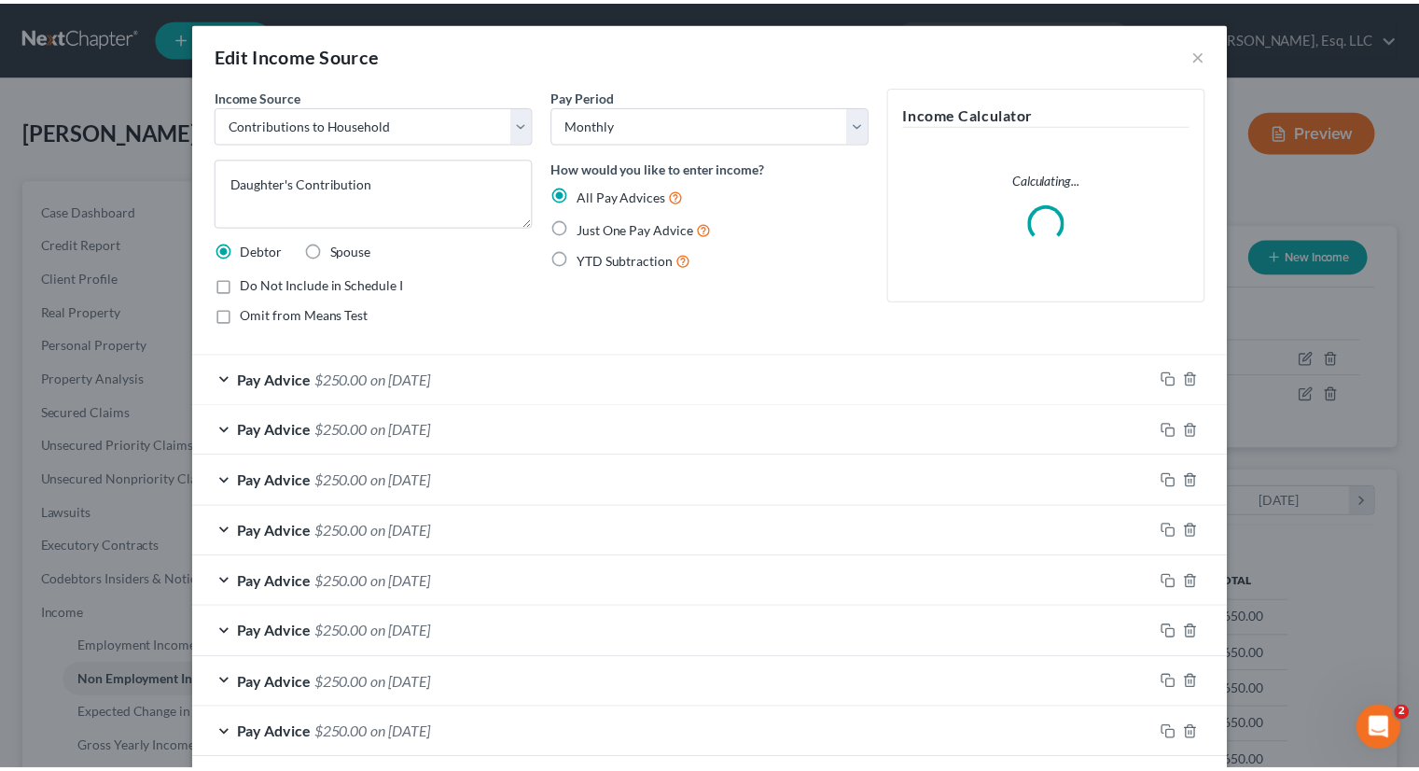
scroll to position [332, 582]
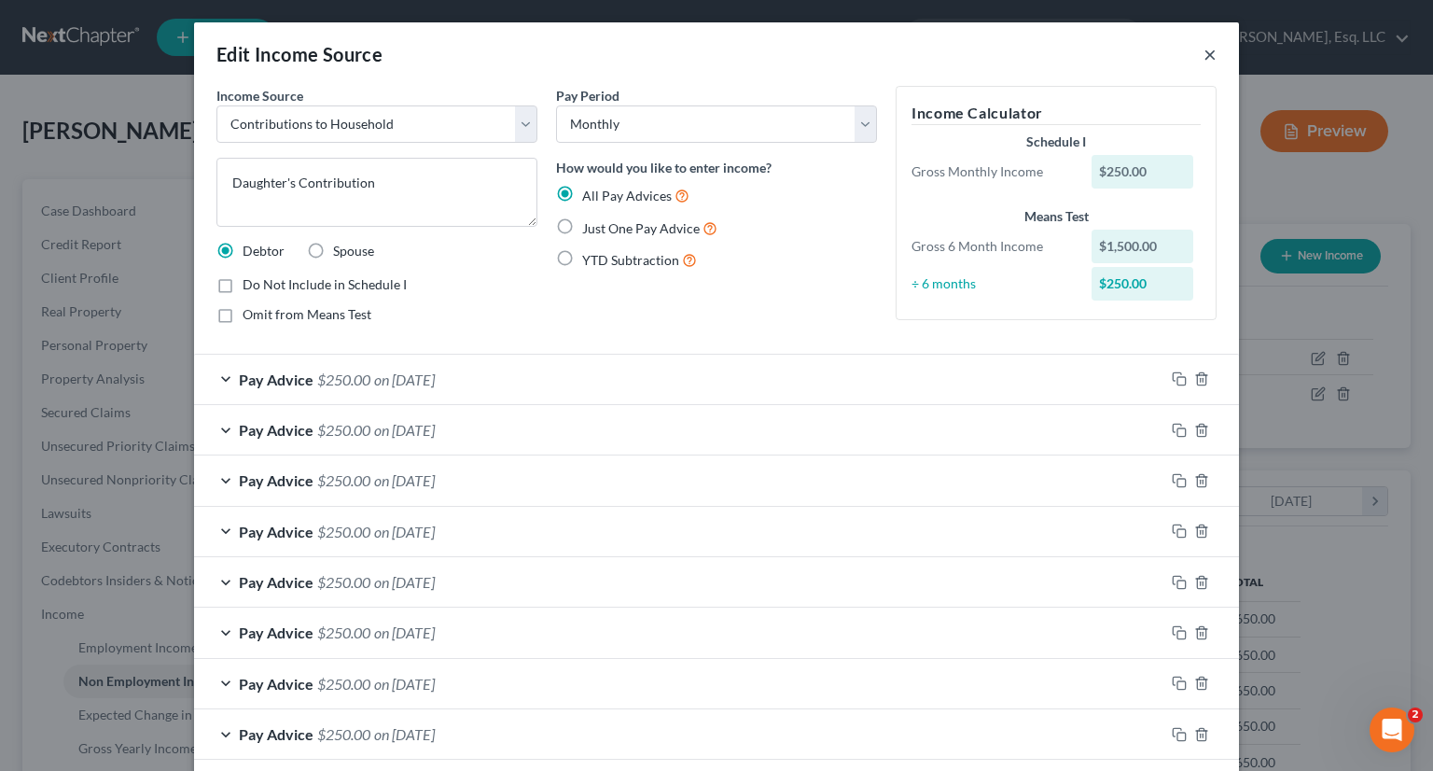
click at [1197, 46] on button "×" at bounding box center [1210, 54] width 13 height 22
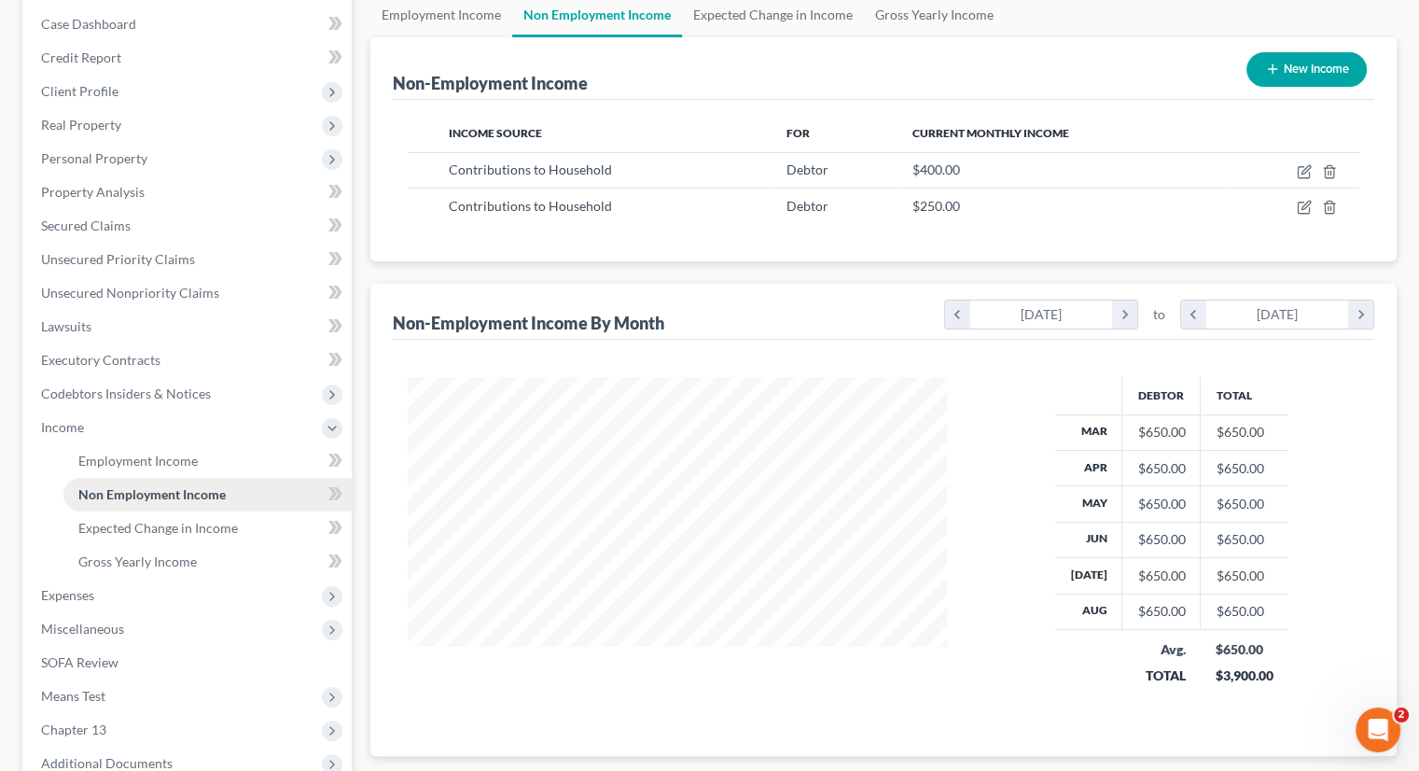
scroll to position [373, 0]
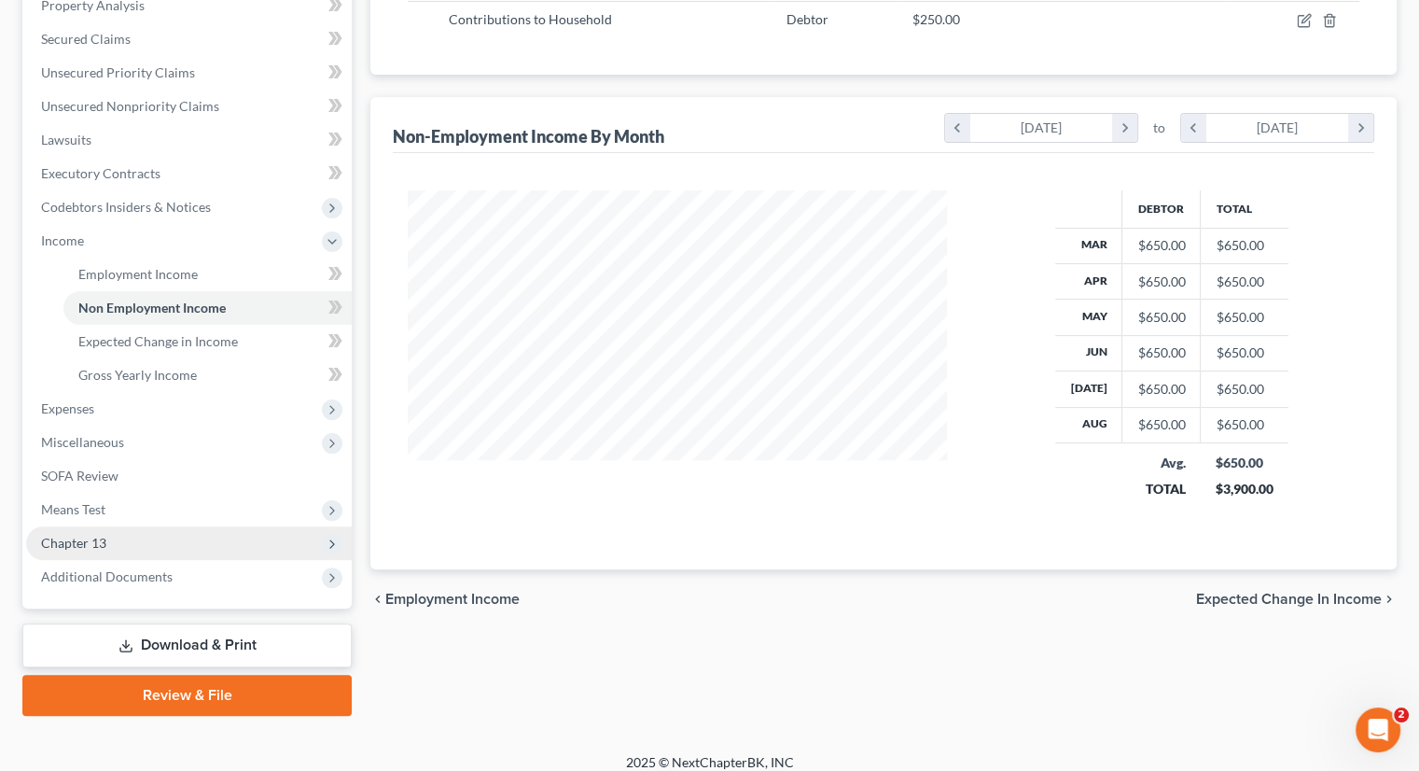
click at [125, 539] on span "Chapter 13" at bounding box center [189, 543] width 326 height 34
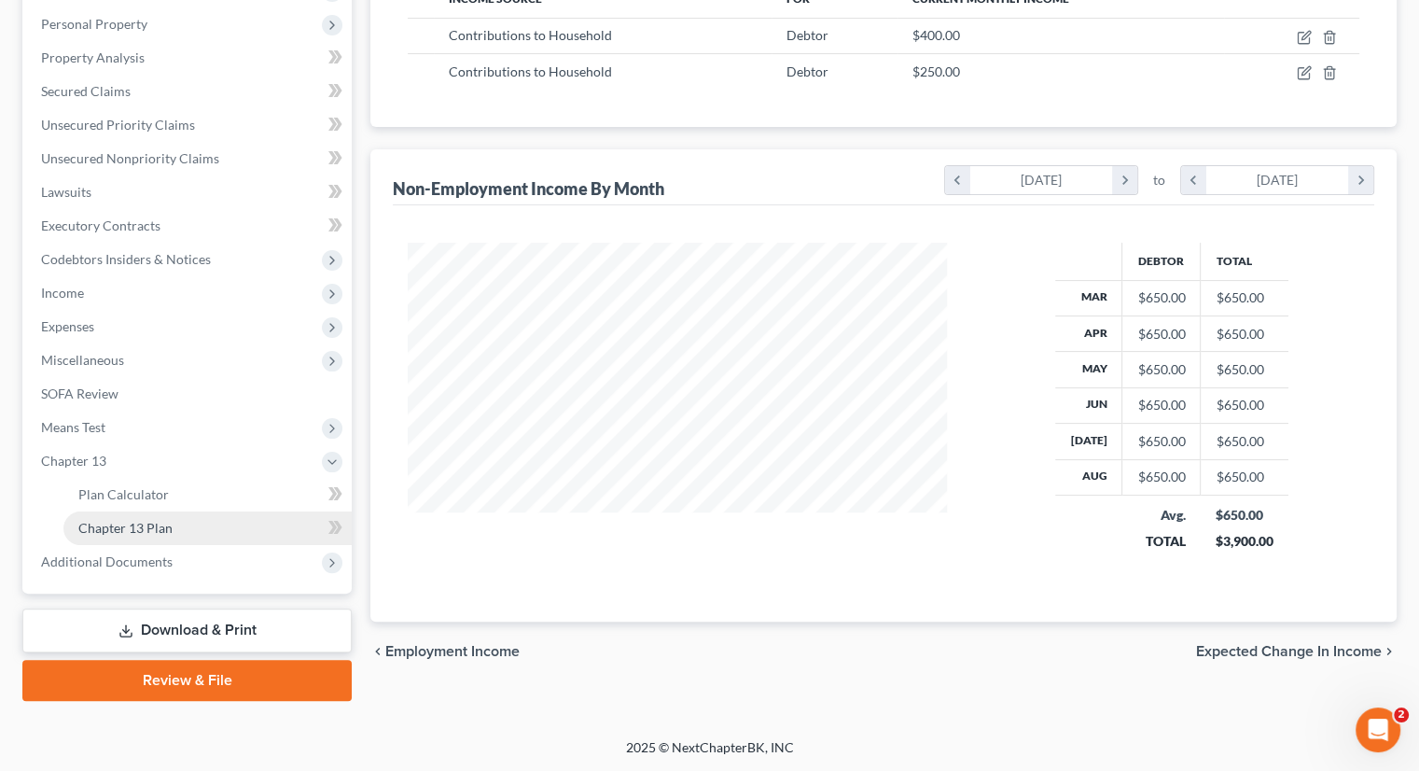
click at [161, 524] on span "Chapter 13 Plan" at bounding box center [125, 528] width 94 height 16
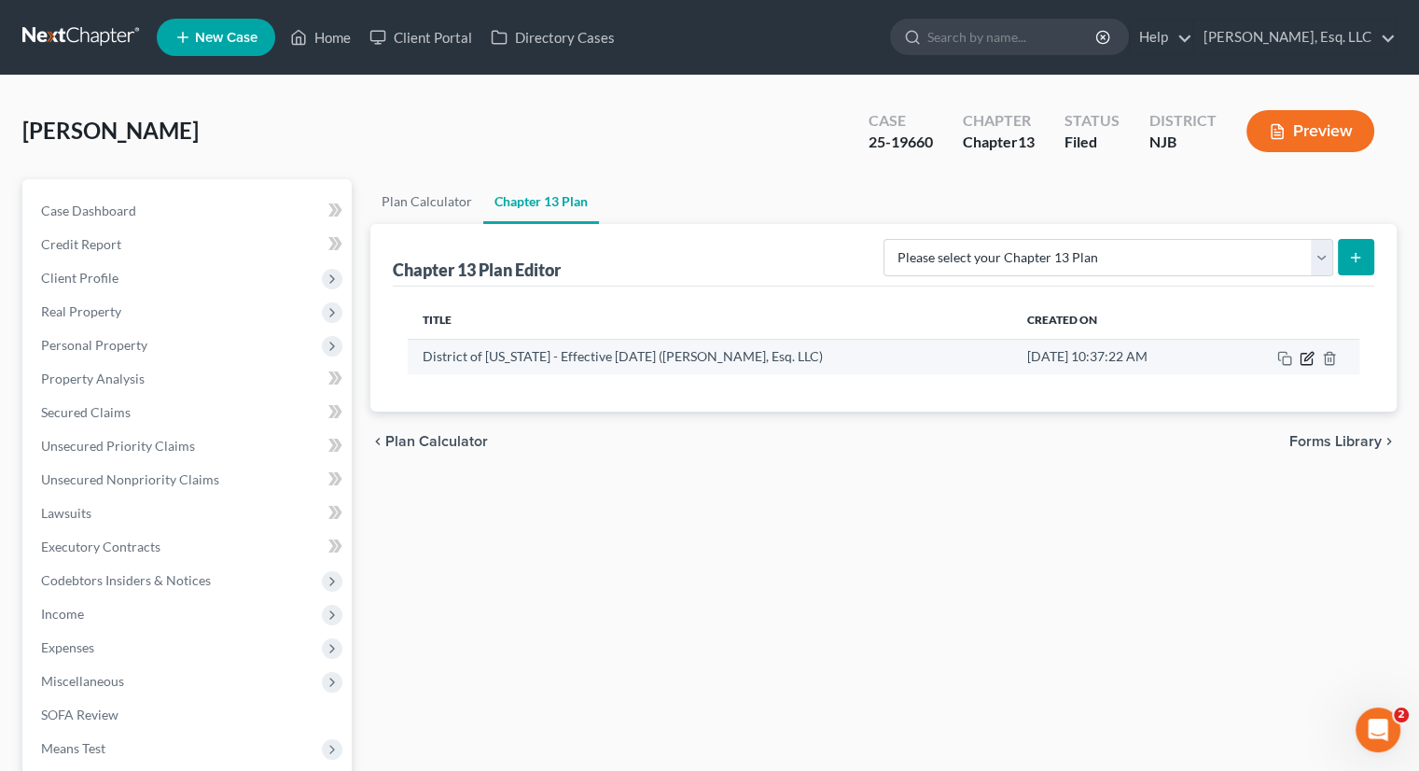
click at [1197, 361] on icon "button" at bounding box center [1307, 358] width 15 height 15
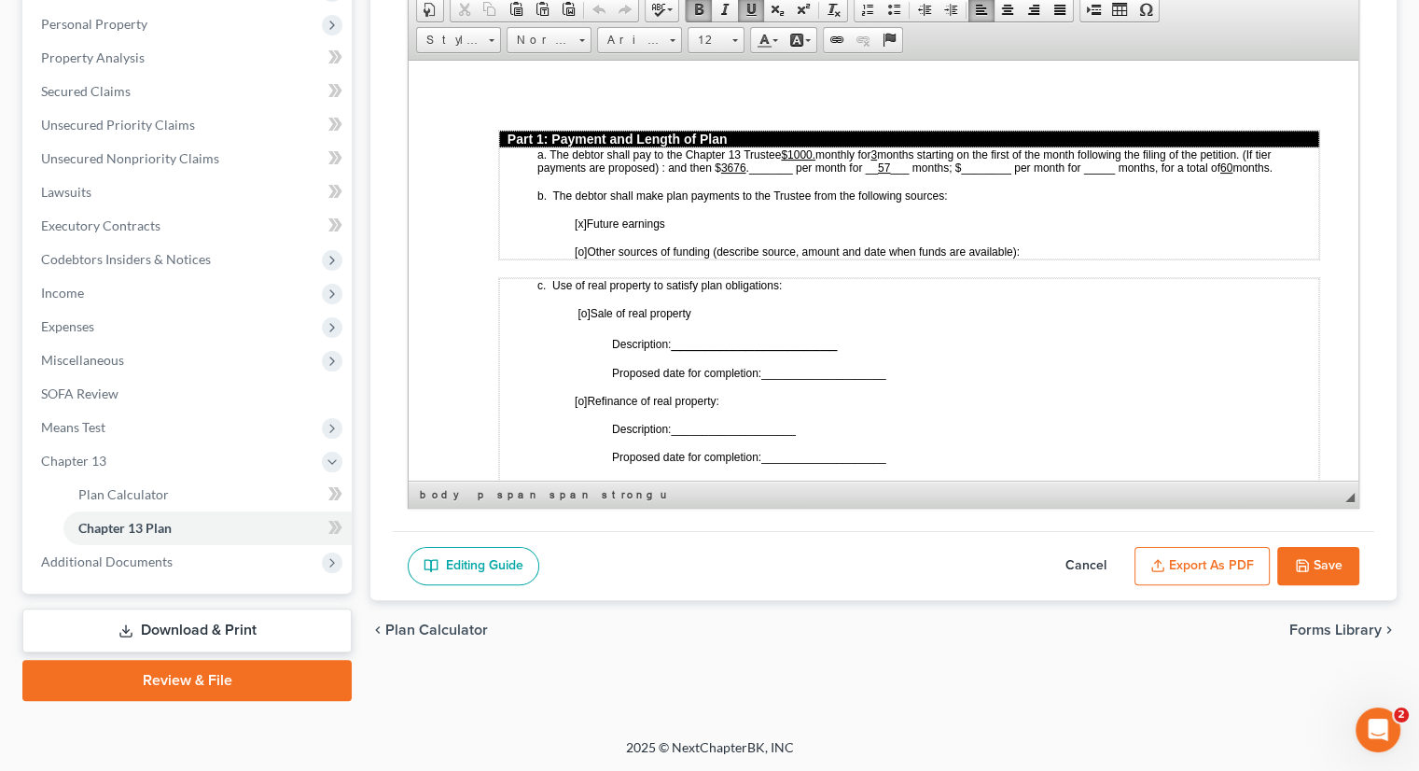
scroll to position [985, 0]
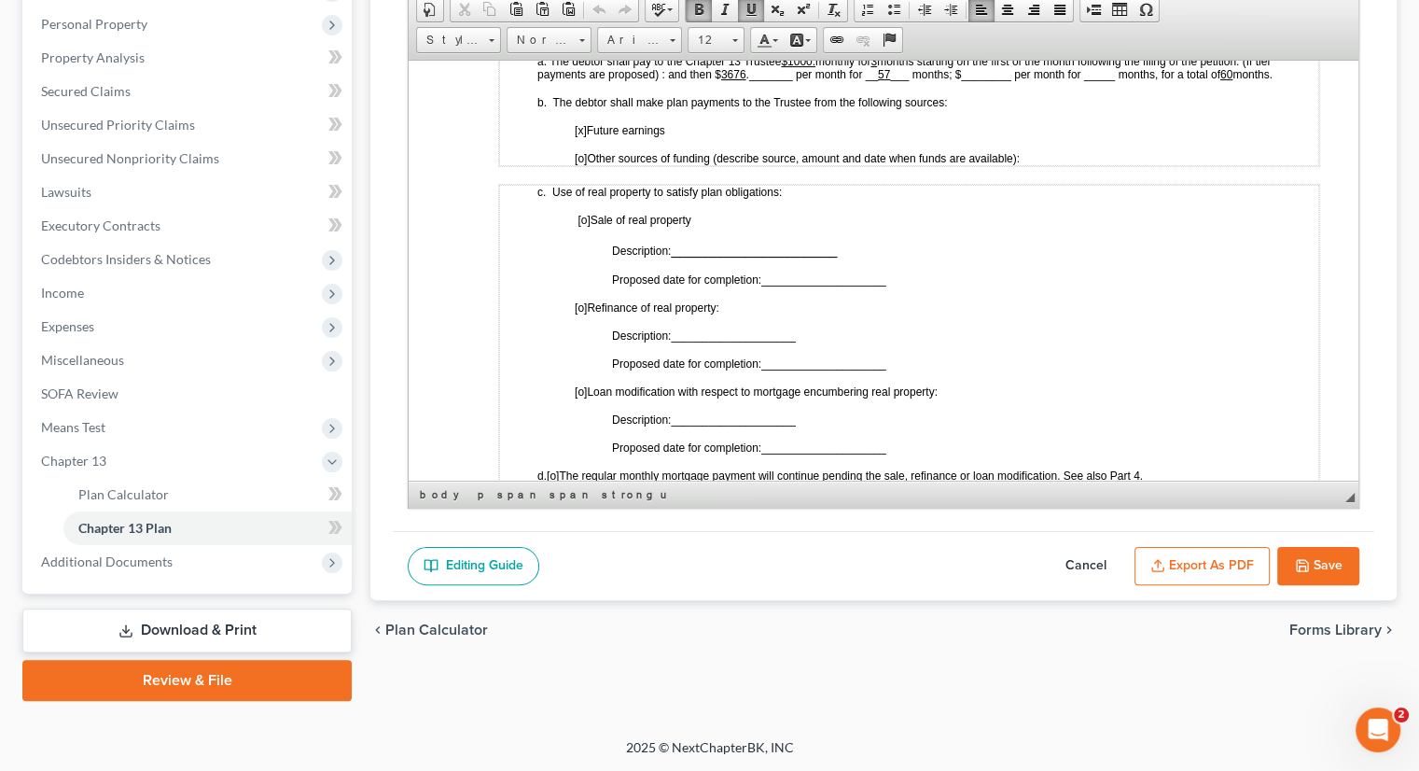
click at [583, 384] on span "[o]" at bounding box center [581, 390] width 12 height 13
drag, startPoint x: 679, startPoint y: 392, endPoint x: 754, endPoint y: 392, distance: 74.7
click at [754, 412] on span "____________________" at bounding box center [733, 418] width 124 height 13
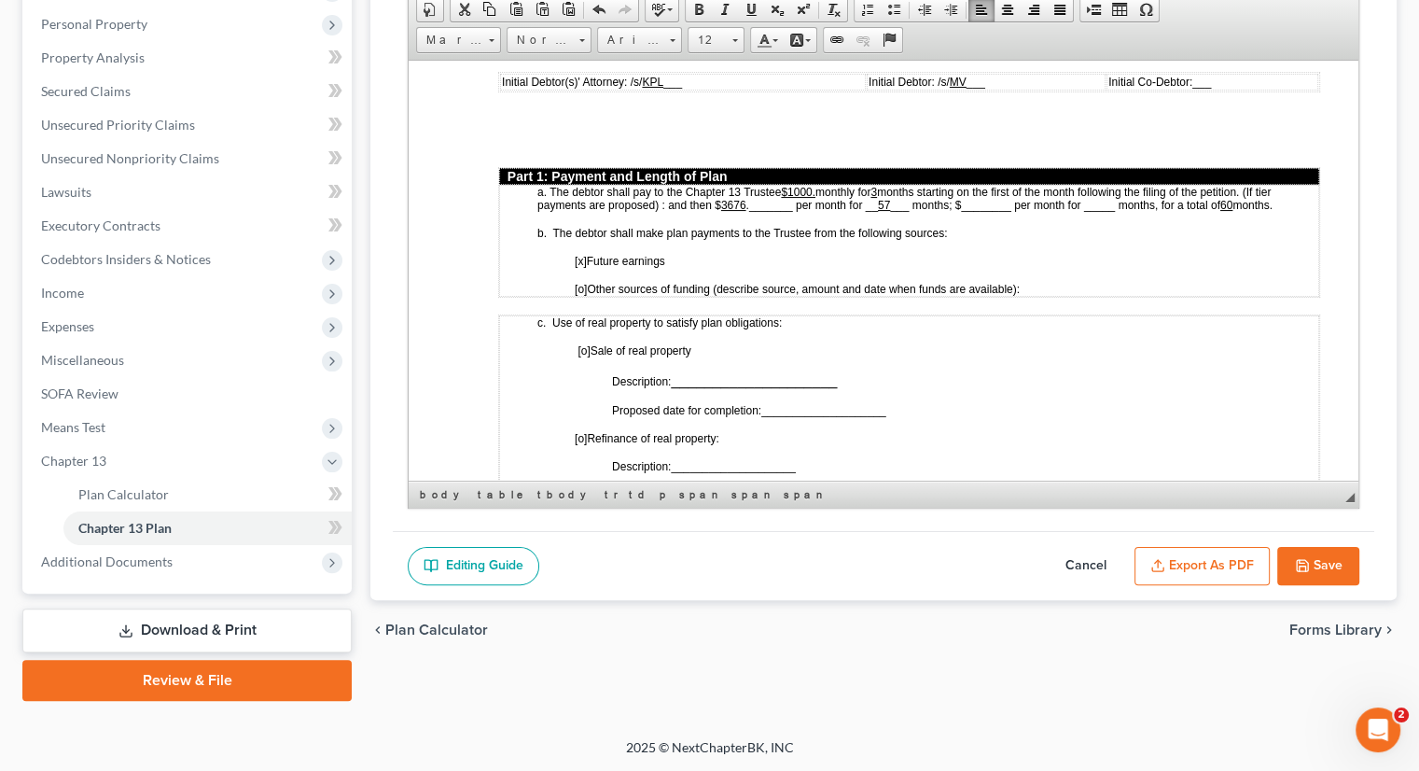
scroll to position [891, 0]
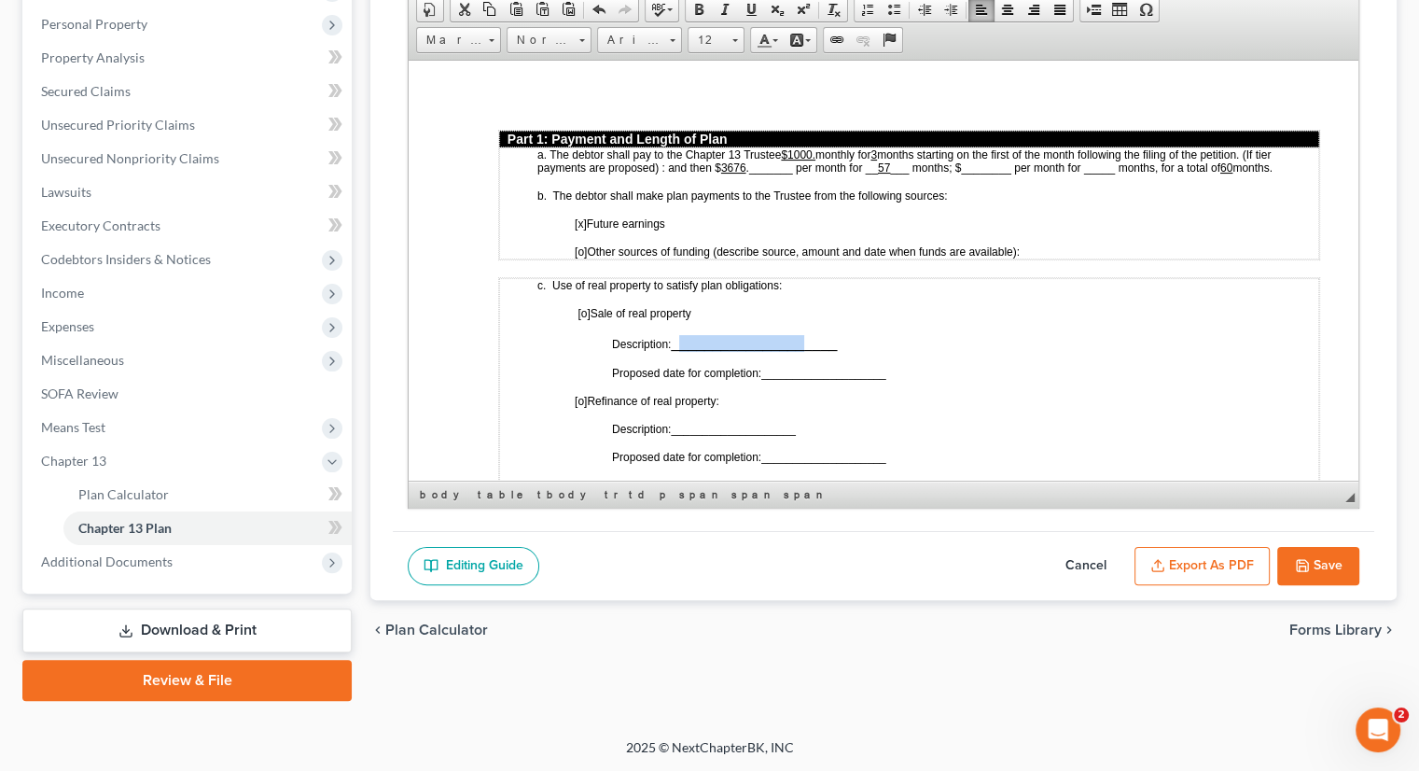
drag, startPoint x: 687, startPoint y: 316, endPoint x: 810, endPoint y: 314, distance: 123.2
click at [810, 314] on td "c. Use of real property to satisfy plan obligations: [o] Sale of real property …" at bounding box center [909, 527] width 820 height 500
drag, startPoint x: 787, startPoint y: 349, endPoint x: 826, endPoint y: 349, distance: 39.2
click at [826, 366] on span "____________________" at bounding box center [823, 372] width 124 height 13
drag, startPoint x: 791, startPoint y: 355, endPoint x: 848, endPoint y: 356, distance: 57.0
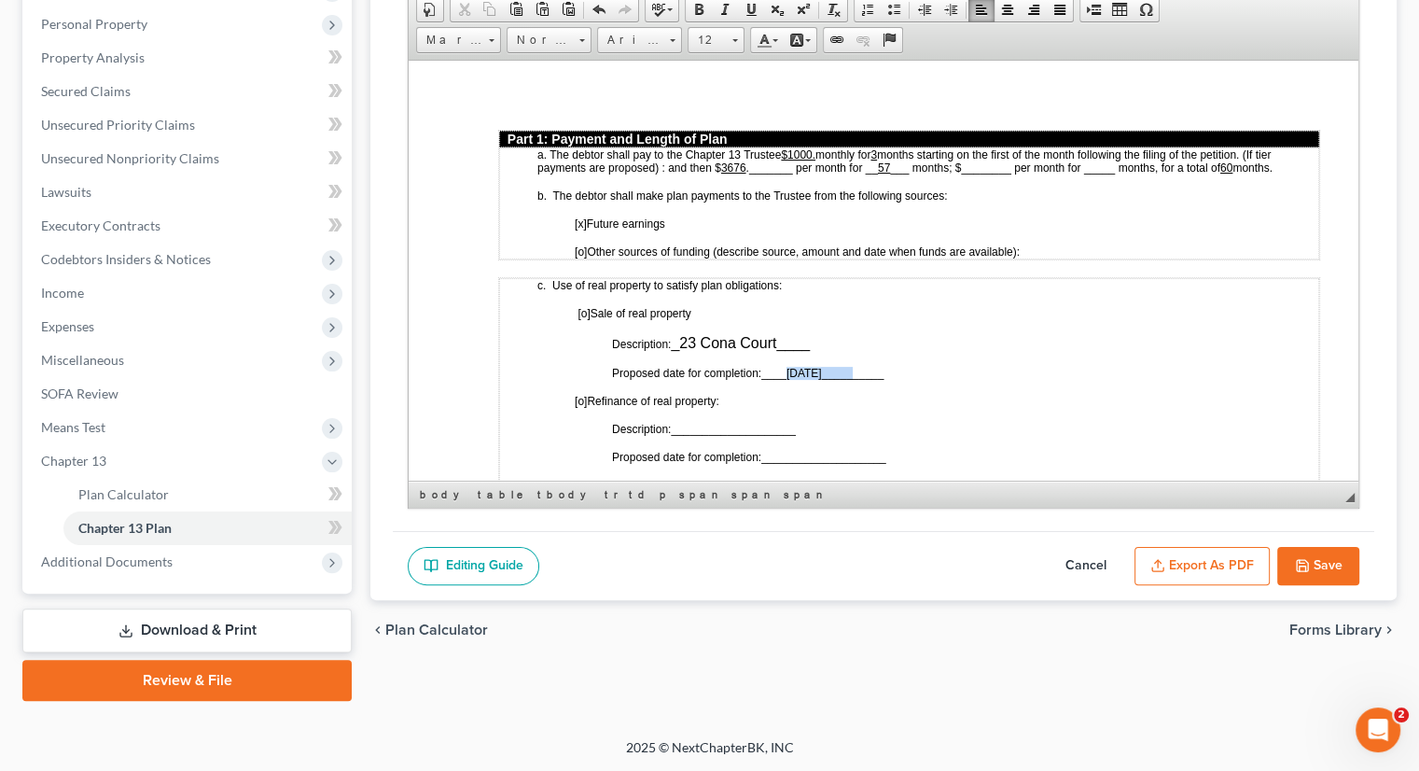
click at [848, 366] on span "____11/21/2025__________" at bounding box center [822, 372] width 122 height 13
drag, startPoint x: 746, startPoint y: 7, endPoint x: 759, endPoint y: 49, distance: 43.1
click at [746, 7] on span at bounding box center [751, 9] width 15 height 15
click at [885, 310] on td "c. Use of real property to satisfy plan obligations: [o] Sale of real property …" at bounding box center [909, 527] width 820 height 500
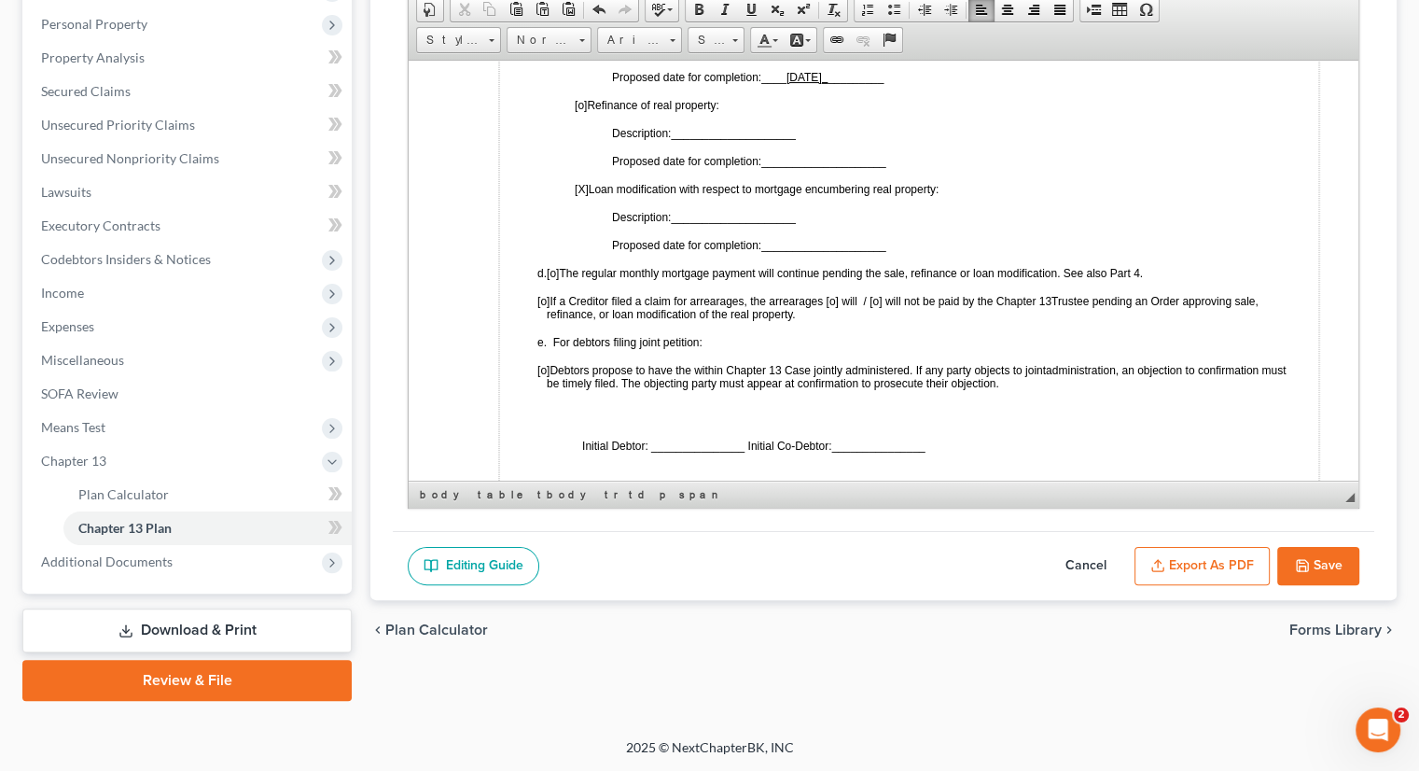
scroll to position [1264, 0]
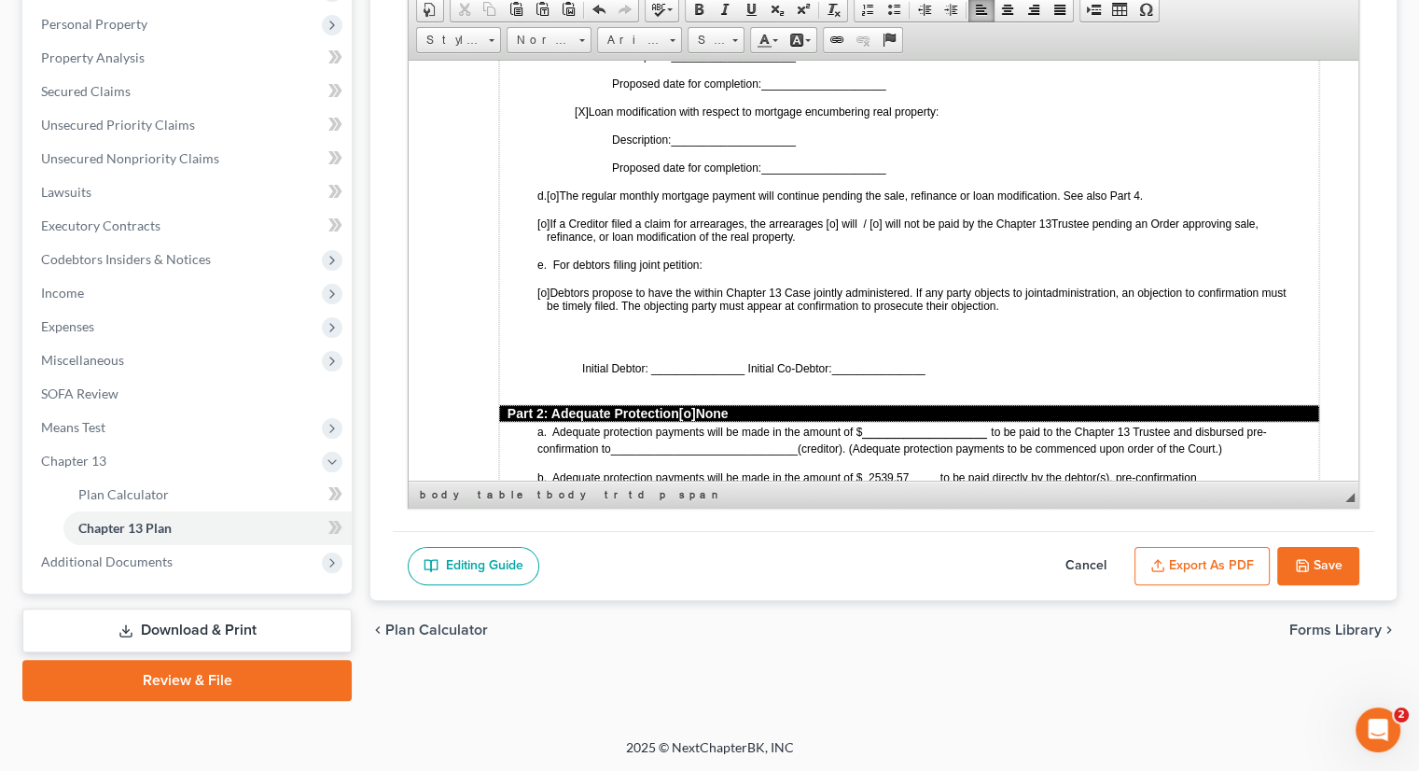
click at [559, 189] on span "[o]" at bounding box center [553, 195] width 12 height 13
click at [550, 216] on span "[o]" at bounding box center [544, 222] width 12 height 13
click at [859, 216] on span "[X ] If a Creditor filed a claim for arrearages, the arrearages [o] will / [o] …" at bounding box center [795, 222] width 515 height 13
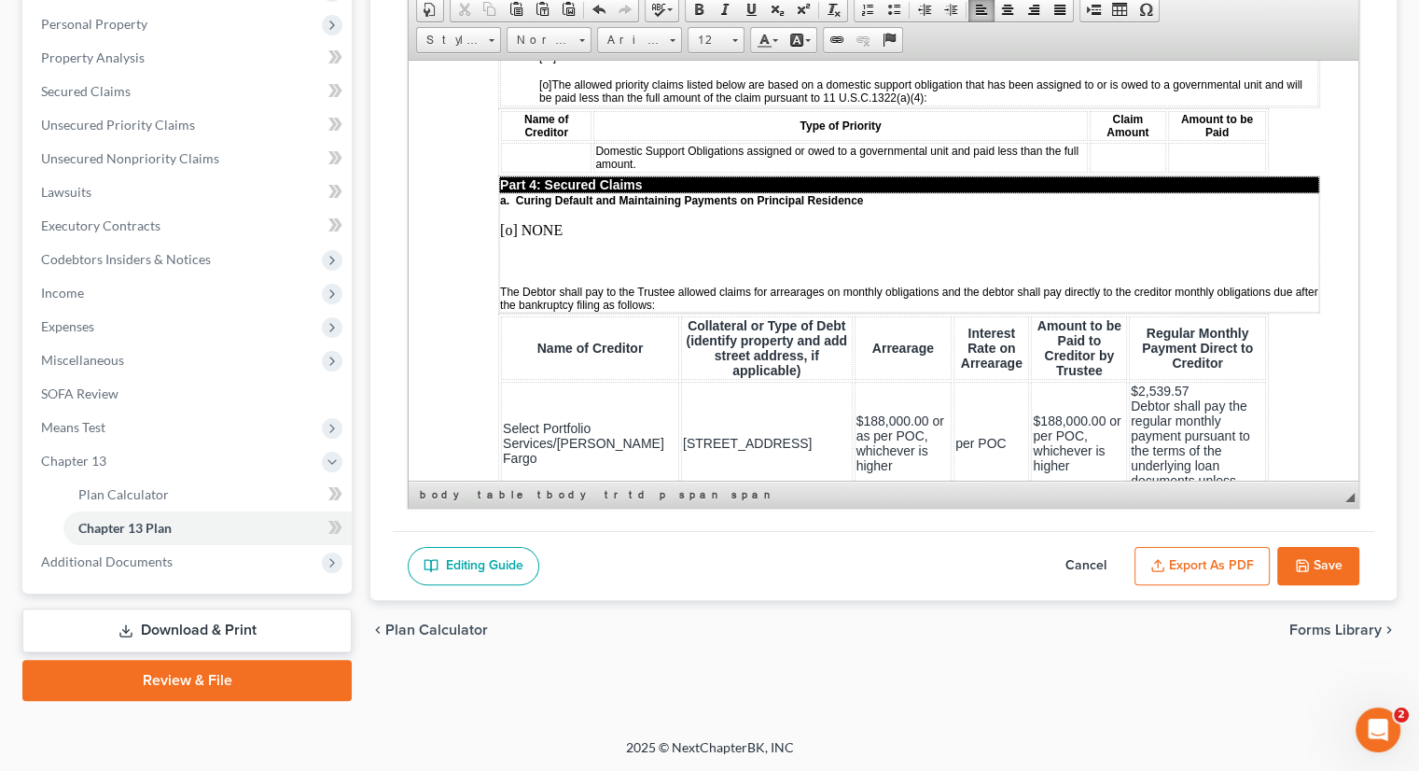
scroll to position [2198, 0]
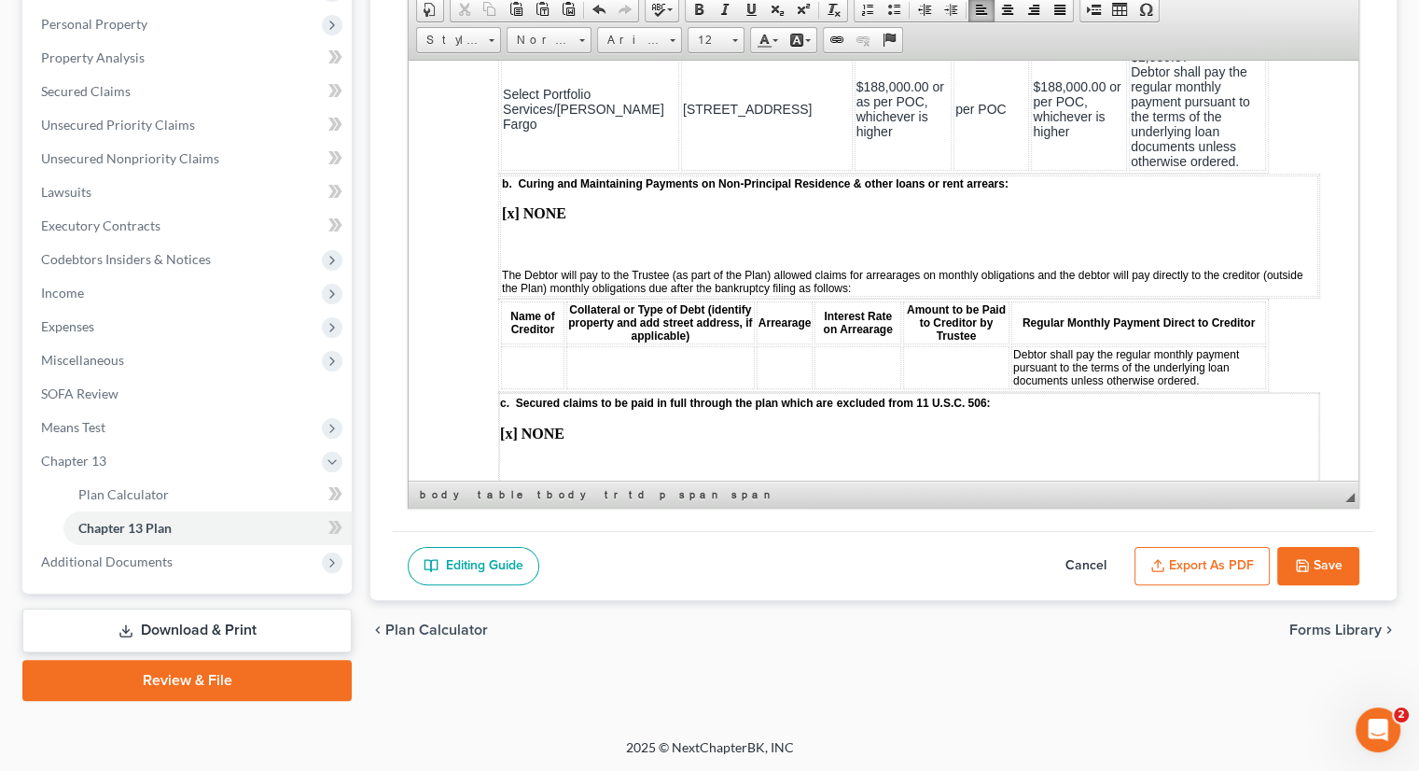
click at [1197, 561] on button "Save" at bounding box center [1319, 566] width 82 height 39
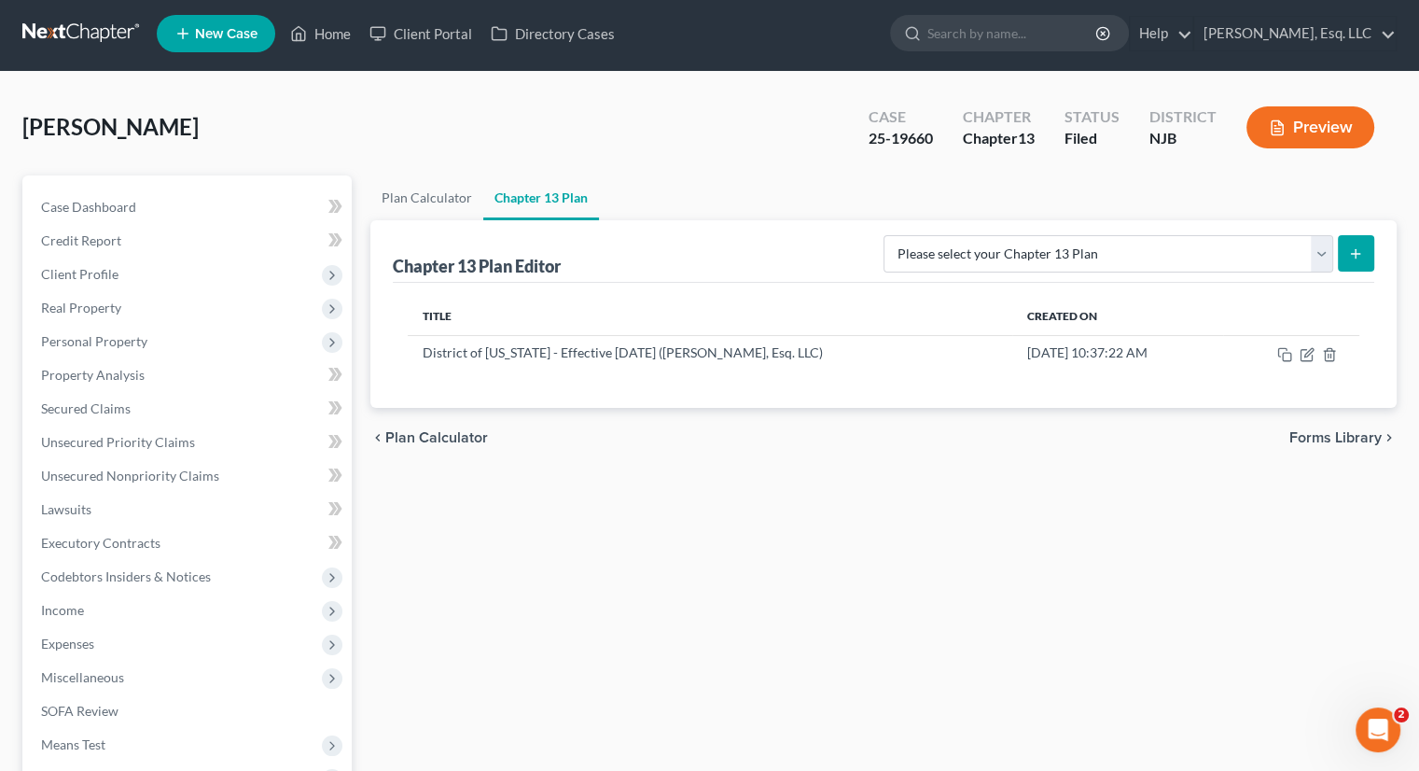
scroll to position [0, 0]
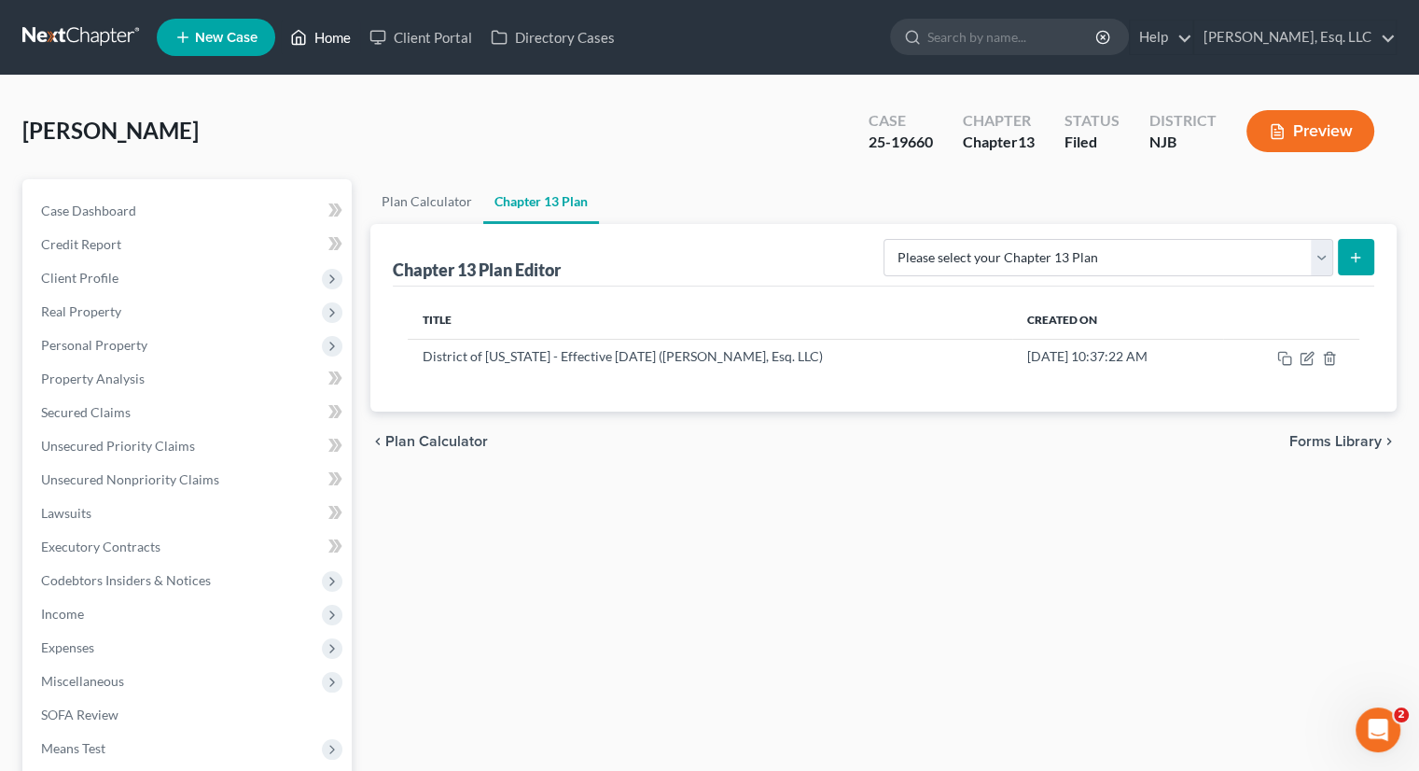
click at [335, 36] on link "Home" at bounding box center [320, 38] width 79 height 34
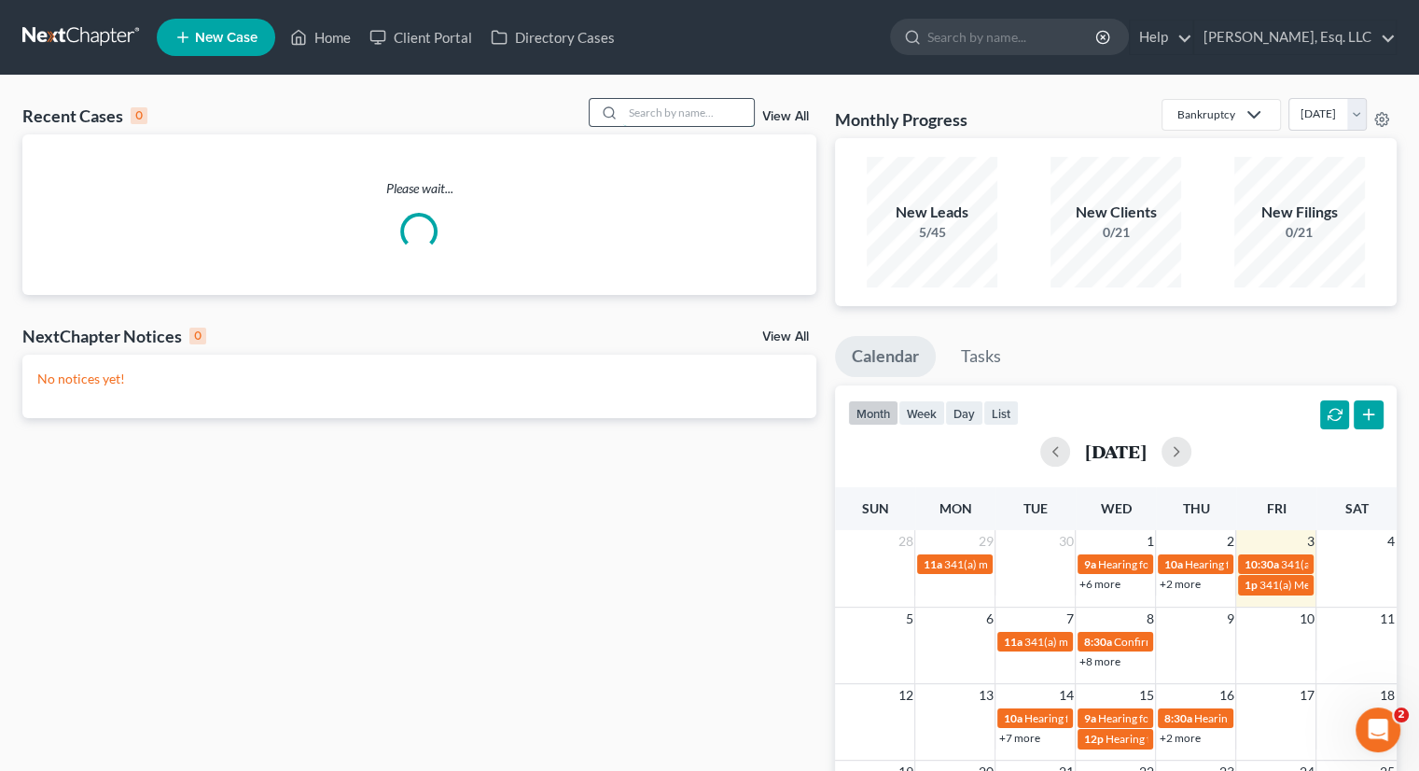
click at [624, 107] on input "search" at bounding box center [688, 112] width 131 height 27
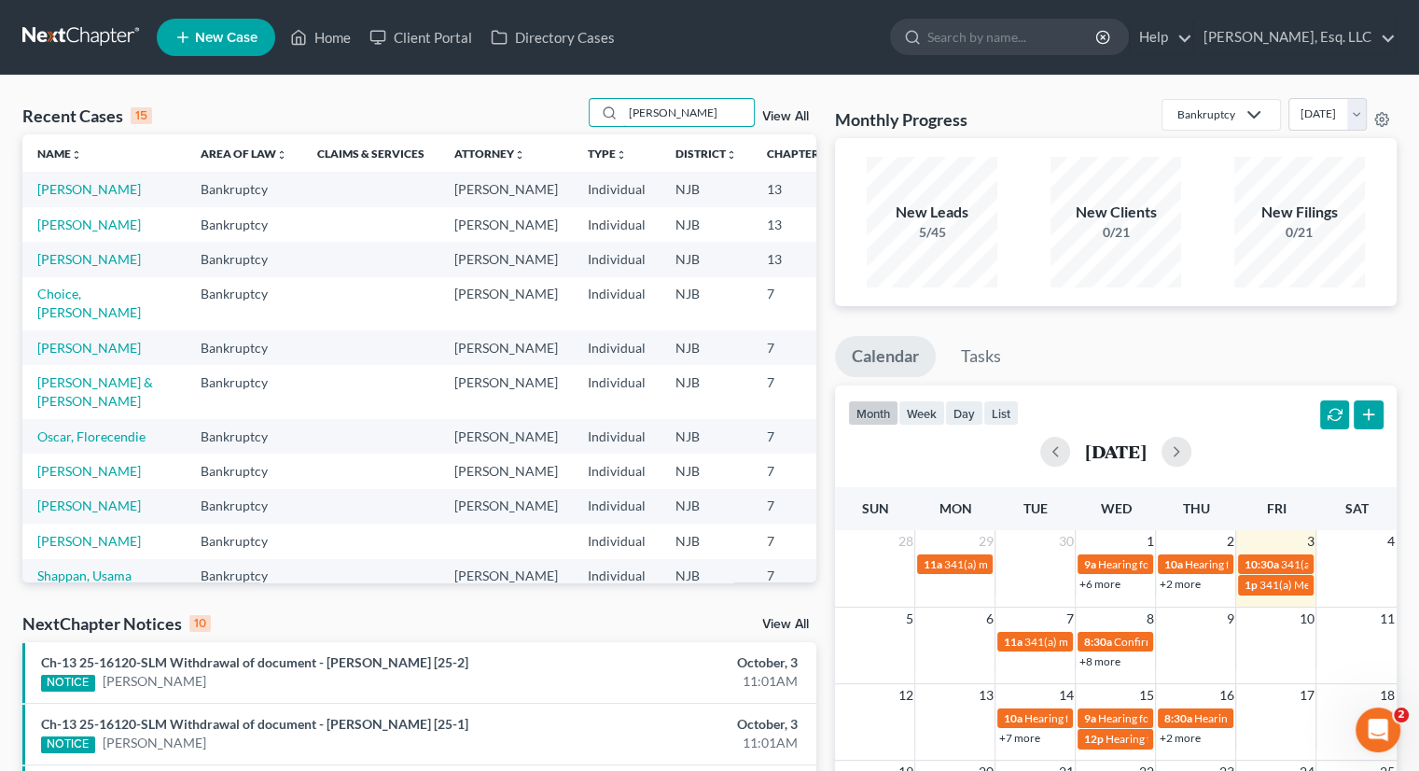
type input "danzy"
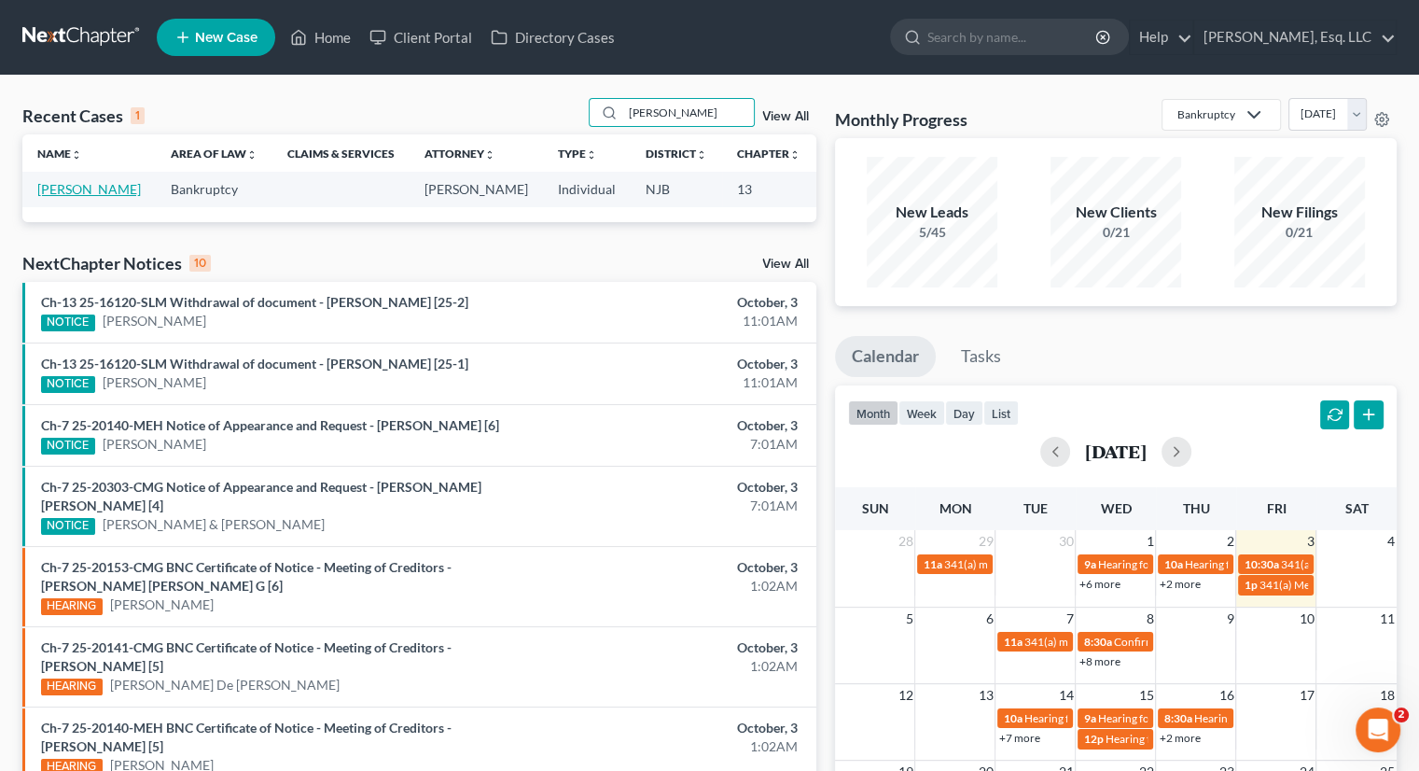
click at [61, 191] on link "Danzy, Wendy" at bounding box center [89, 189] width 104 height 16
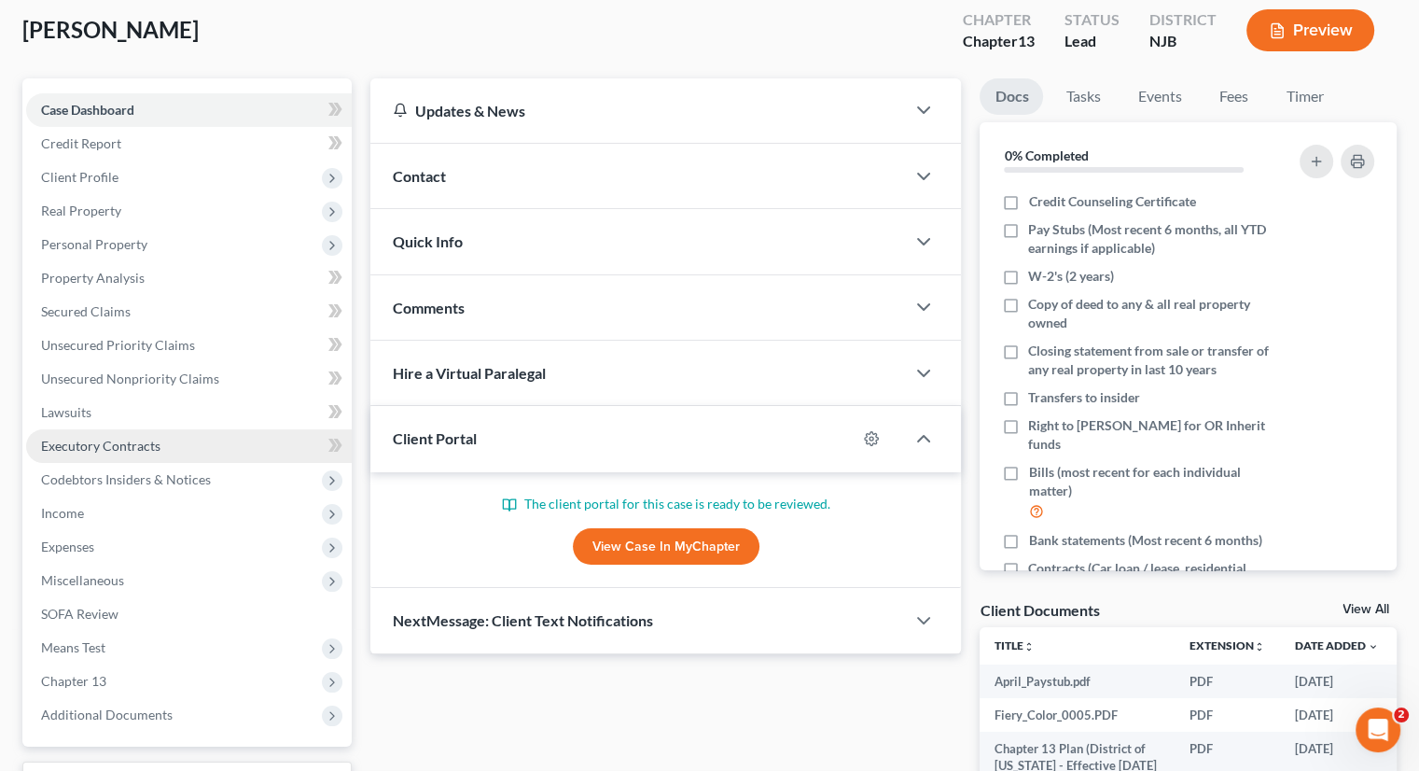
scroll to position [373, 0]
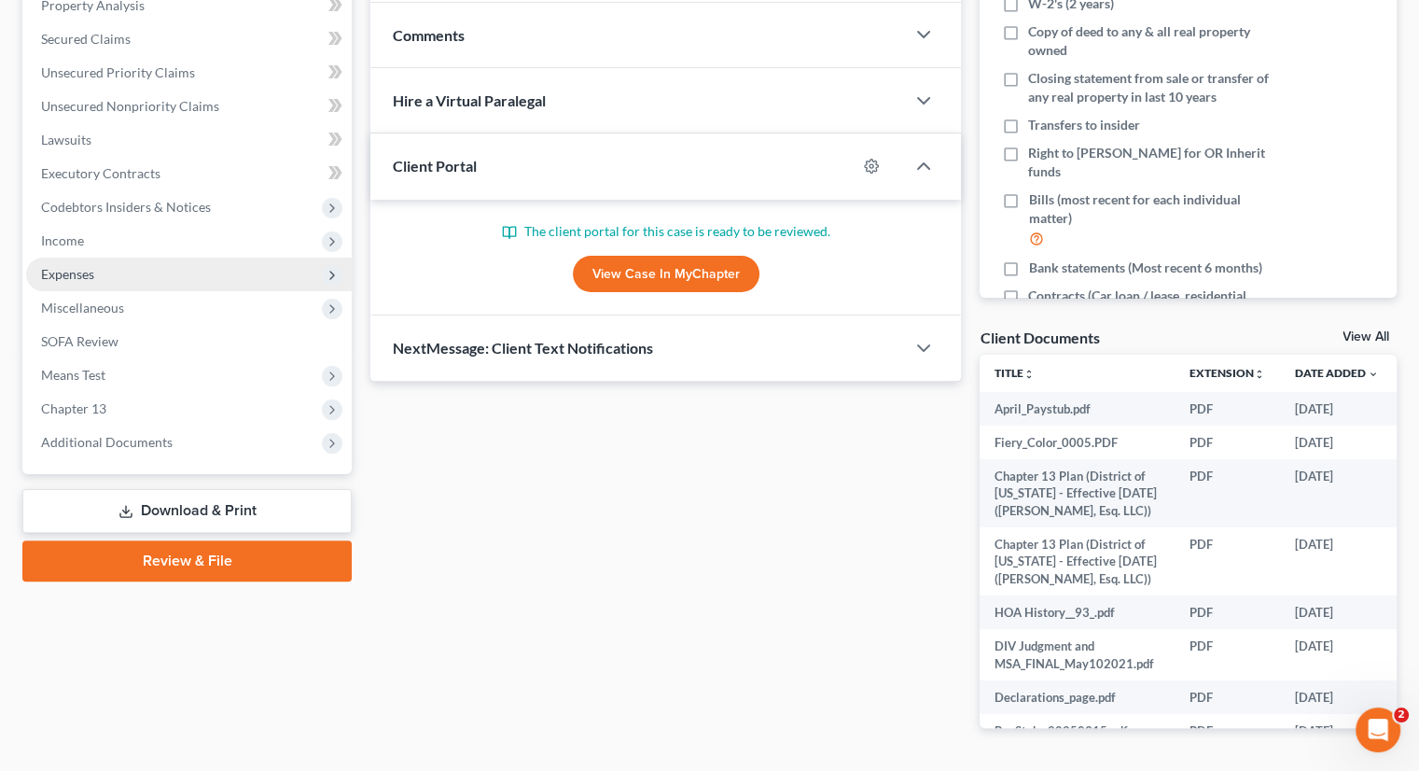
click at [100, 271] on span "Expenses" at bounding box center [189, 275] width 326 height 34
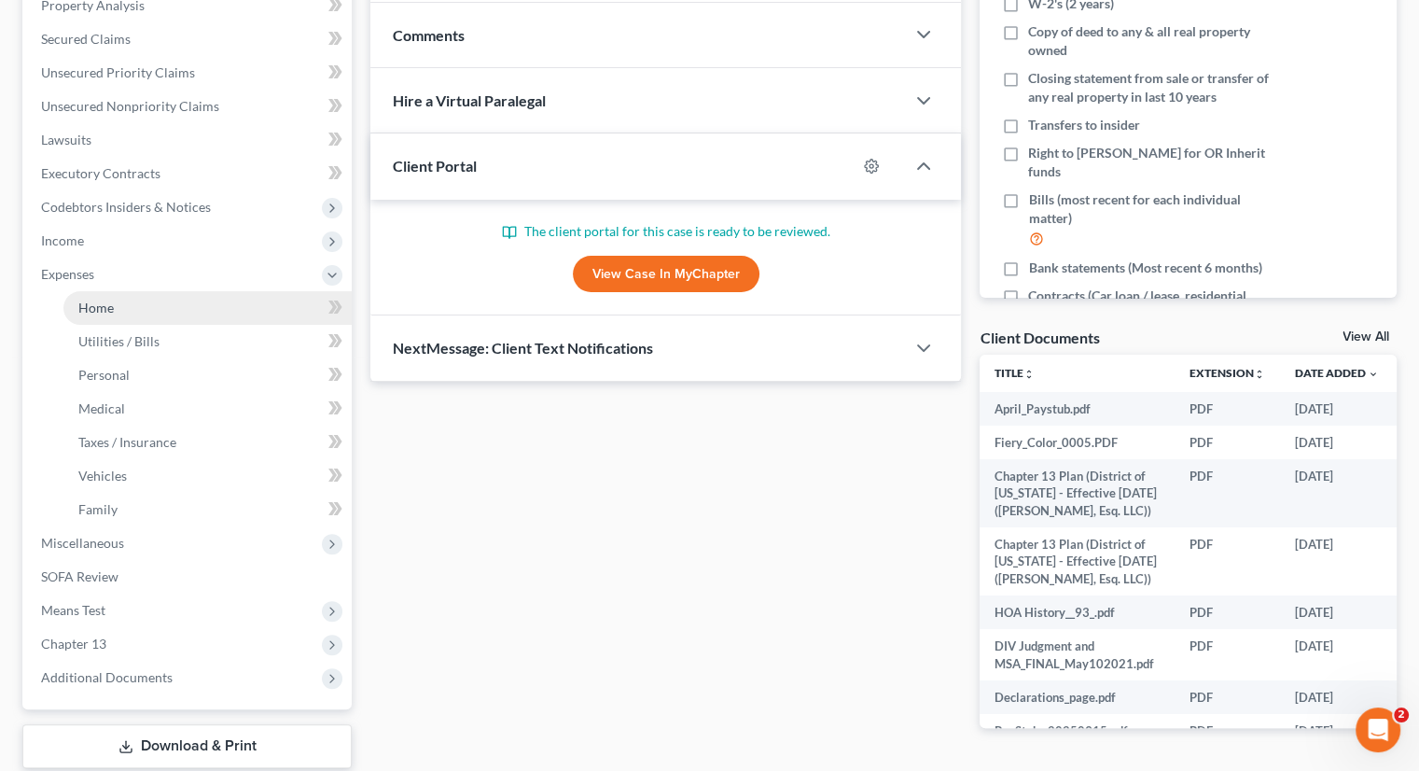
click at [92, 301] on span "Home" at bounding box center [95, 308] width 35 height 16
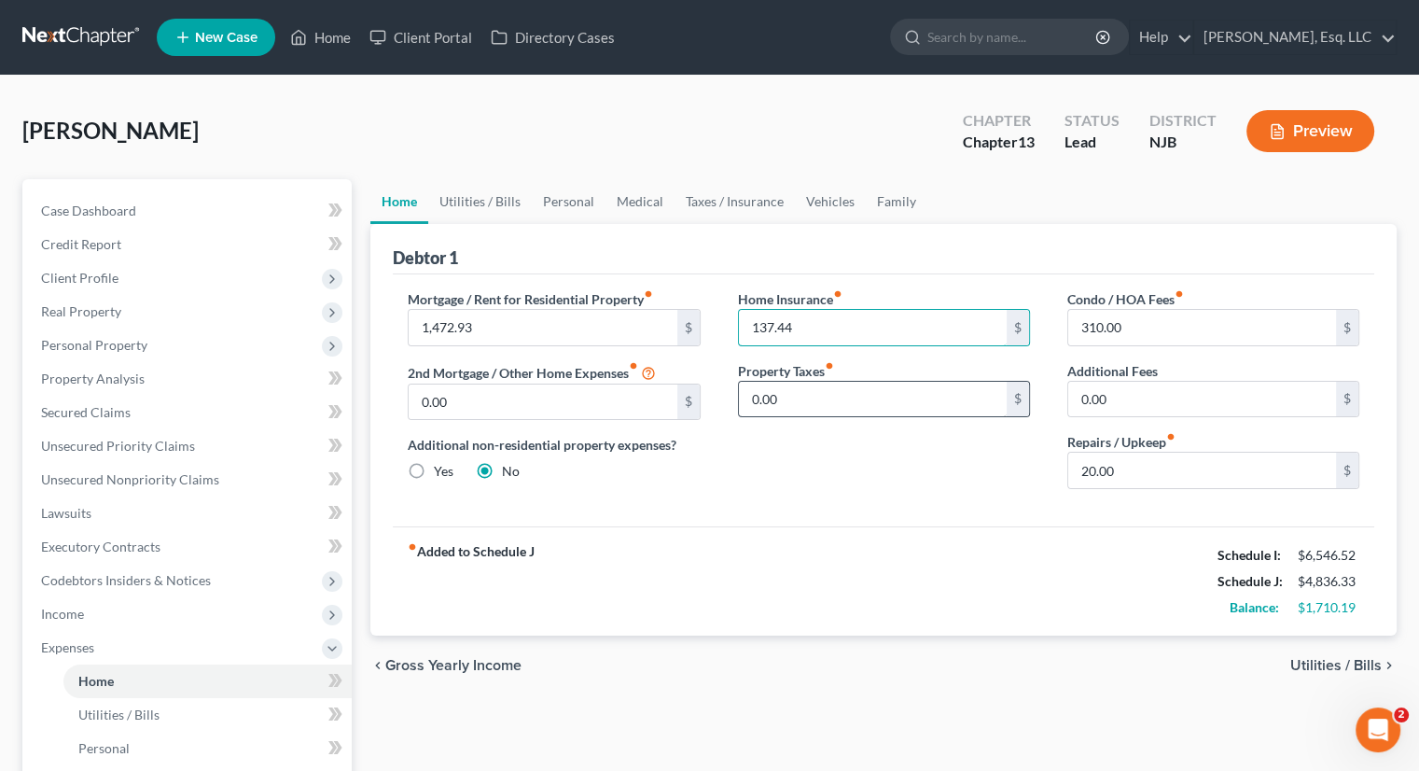
type input "137.44"
click at [922, 517] on div "Mortgage / Rent for Residential Property fiber_manual_record 1,472.93 $ 2nd Mor…" at bounding box center [884, 400] width 982 height 252
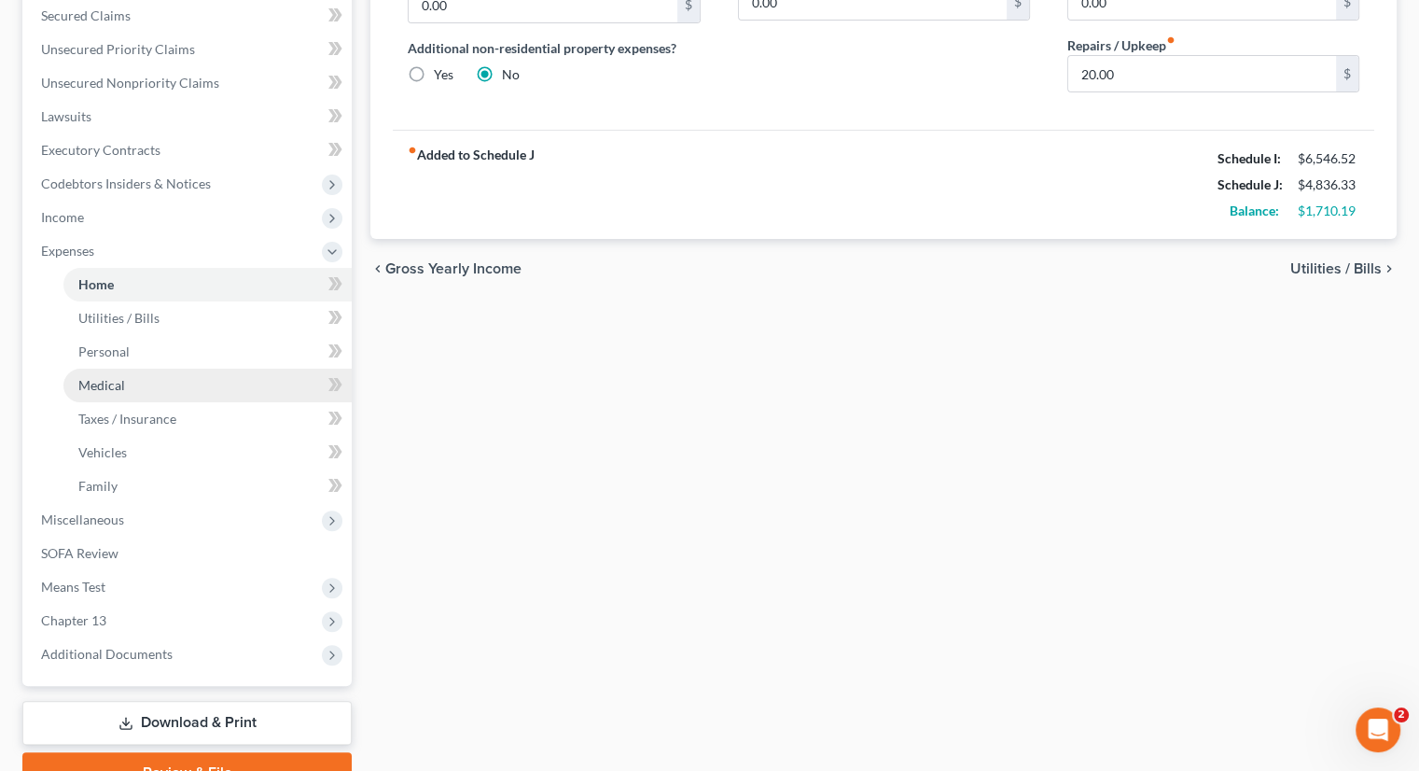
scroll to position [489, 0]
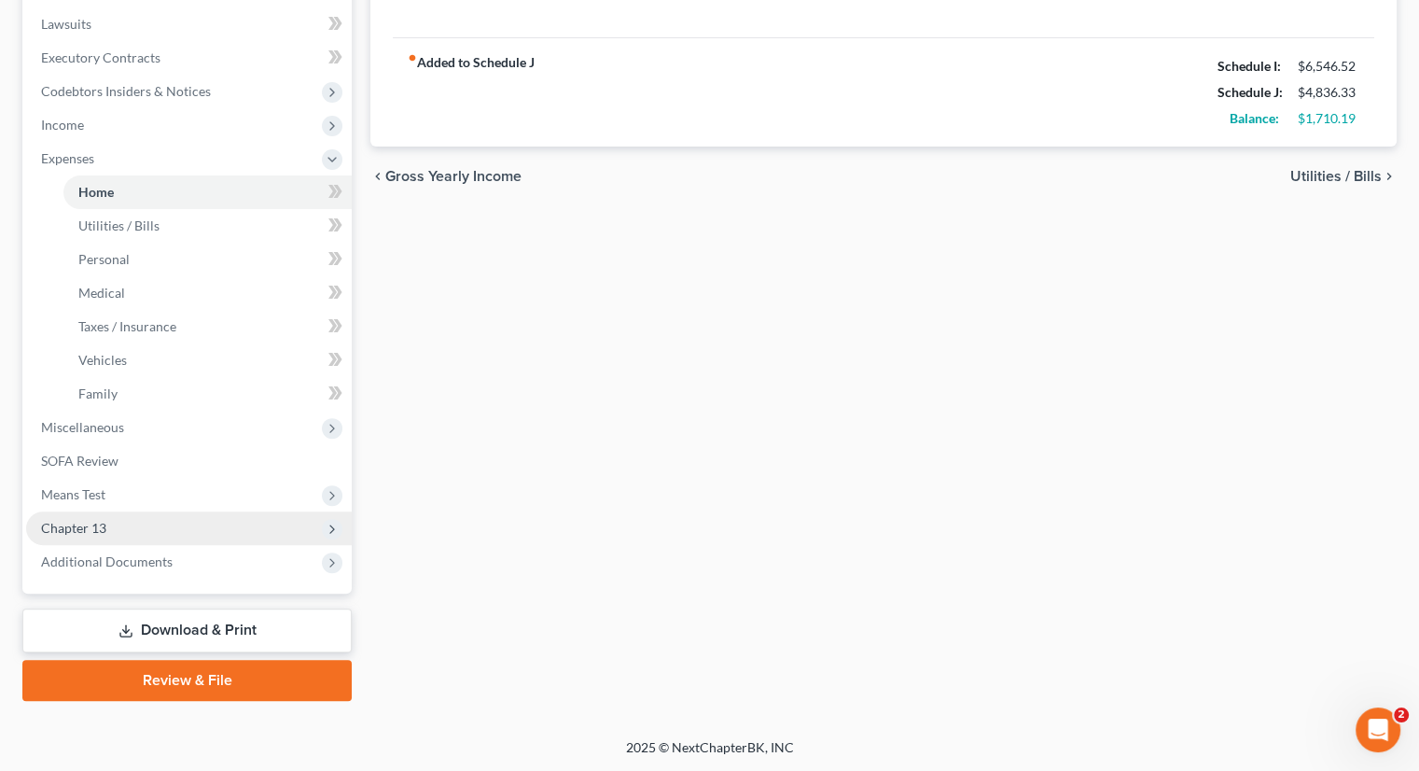
click at [80, 524] on span "Chapter 13" at bounding box center [73, 528] width 65 height 16
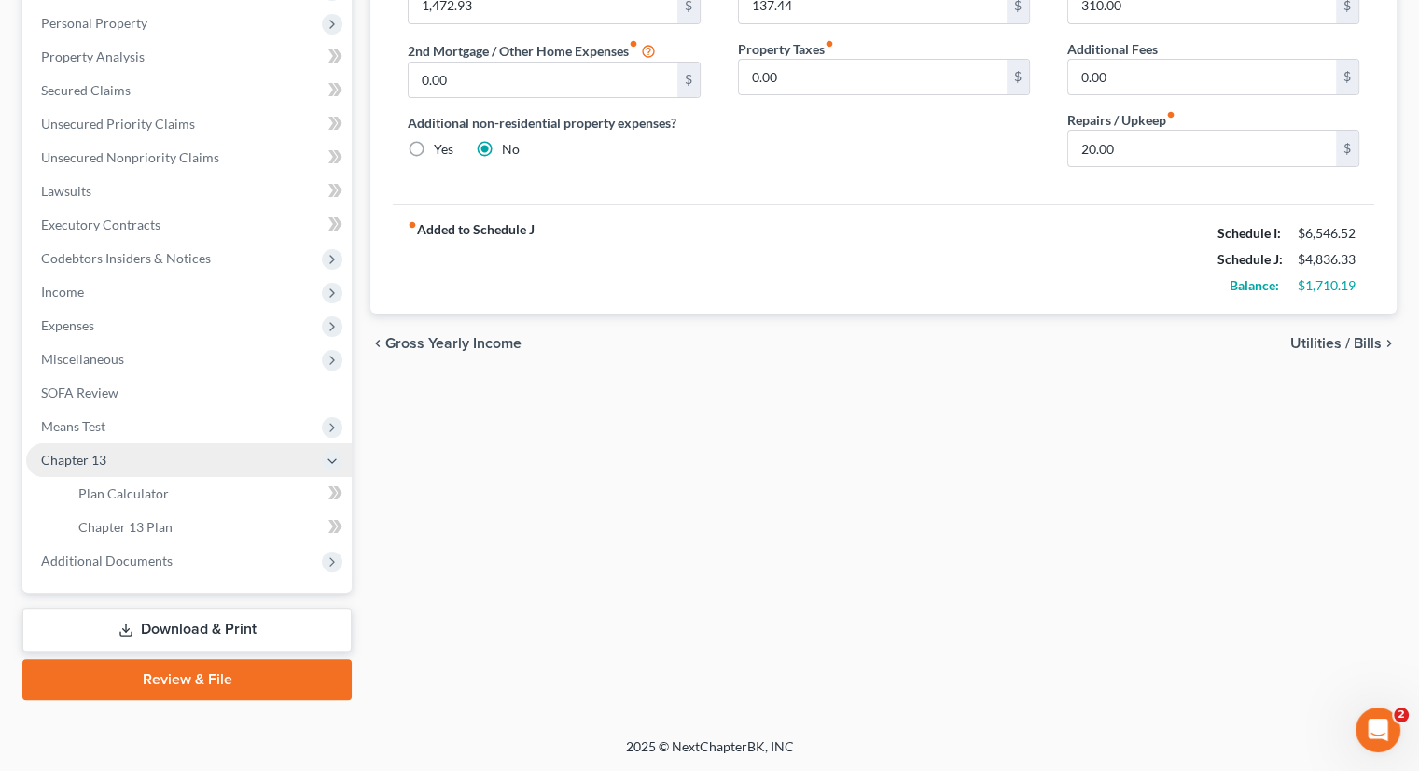
scroll to position [321, 0]
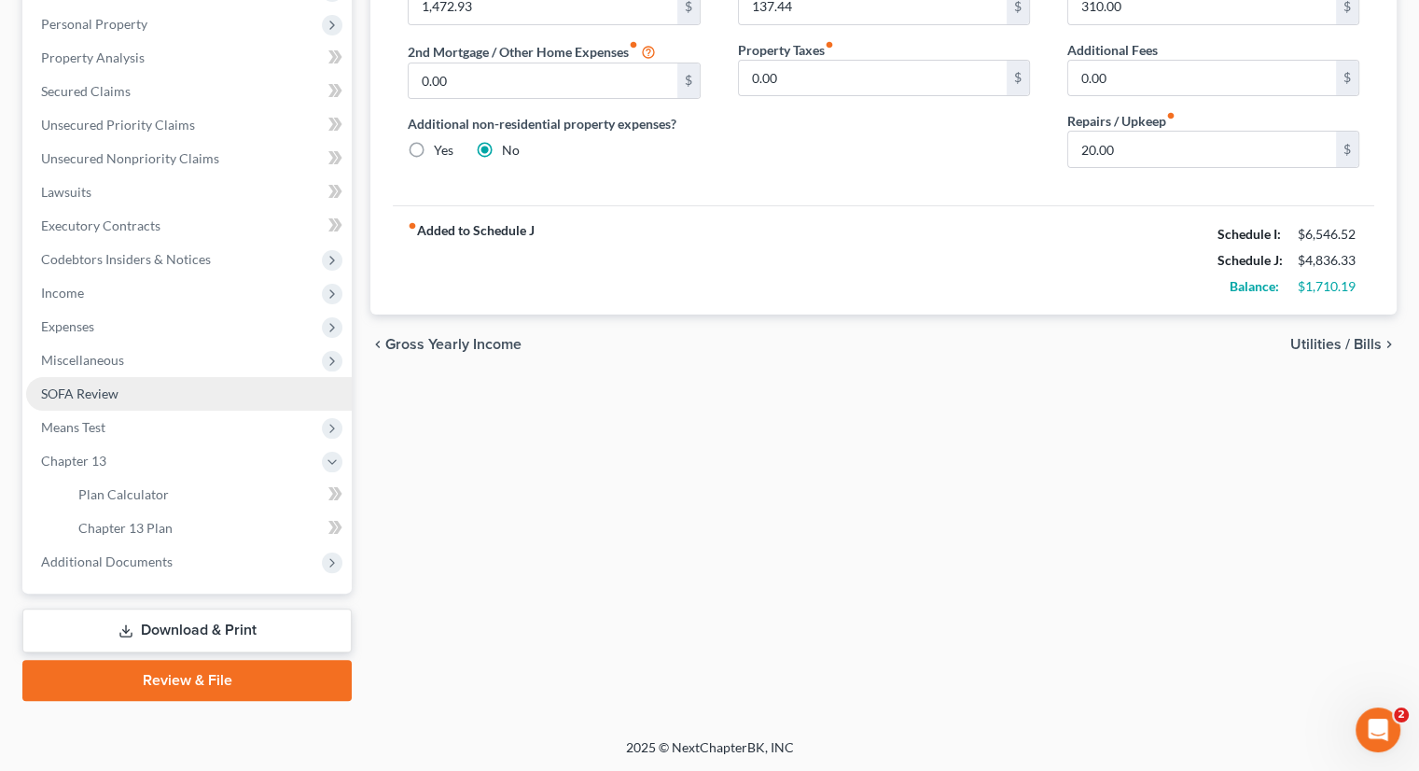
click at [108, 385] on span "SOFA Review" at bounding box center [79, 393] width 77 height 16
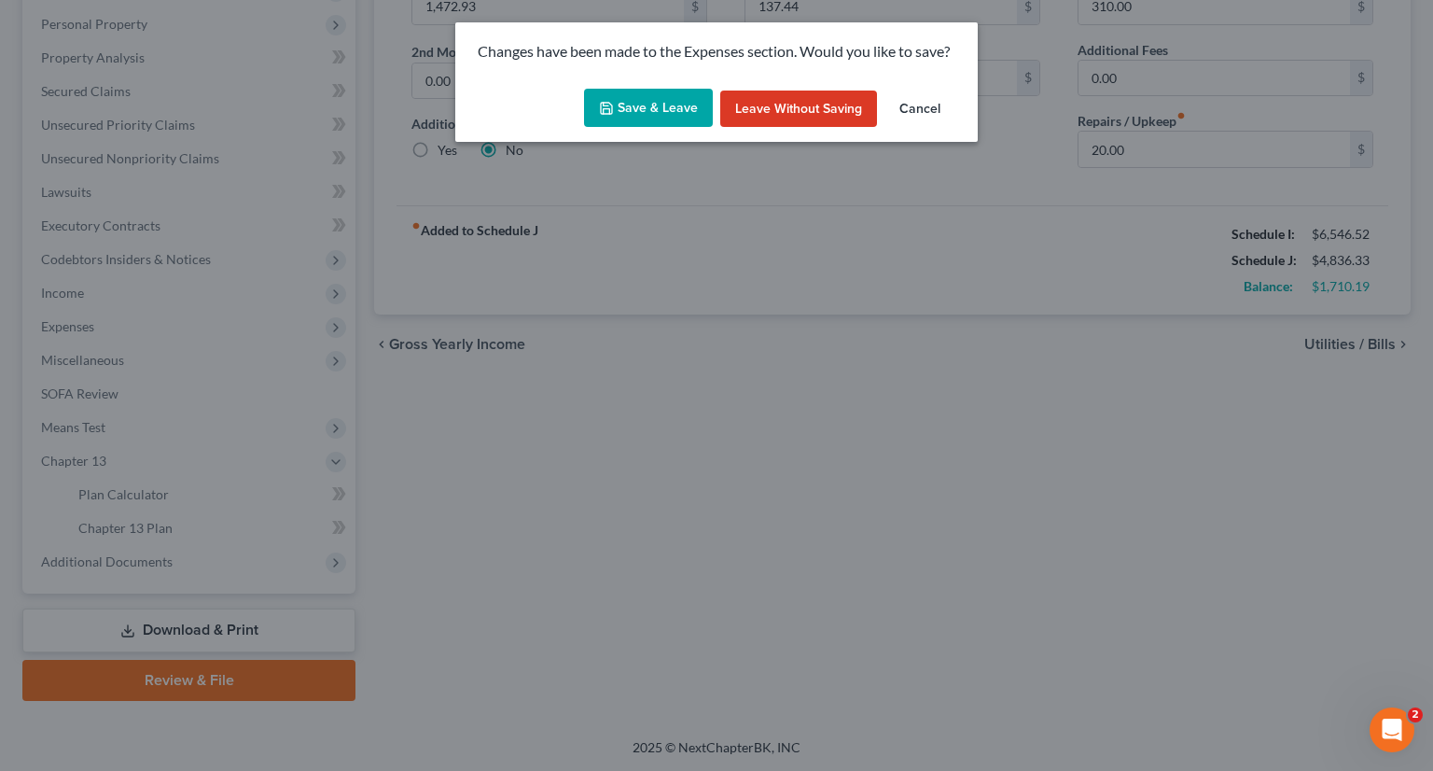
click at [668, 113] on button "Save & Leave" at bounding box center [648, 108] width 129 height 39
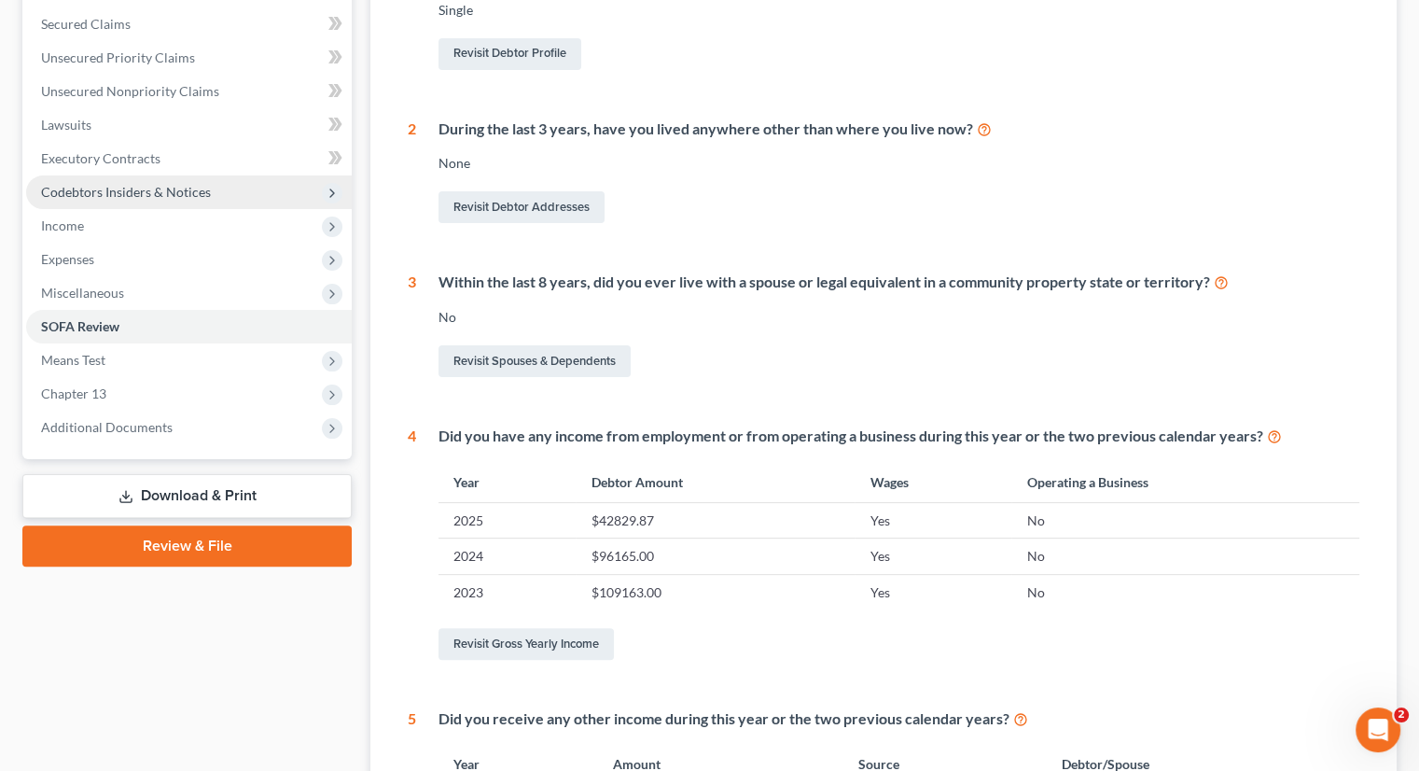
scroll to position [595, 0]
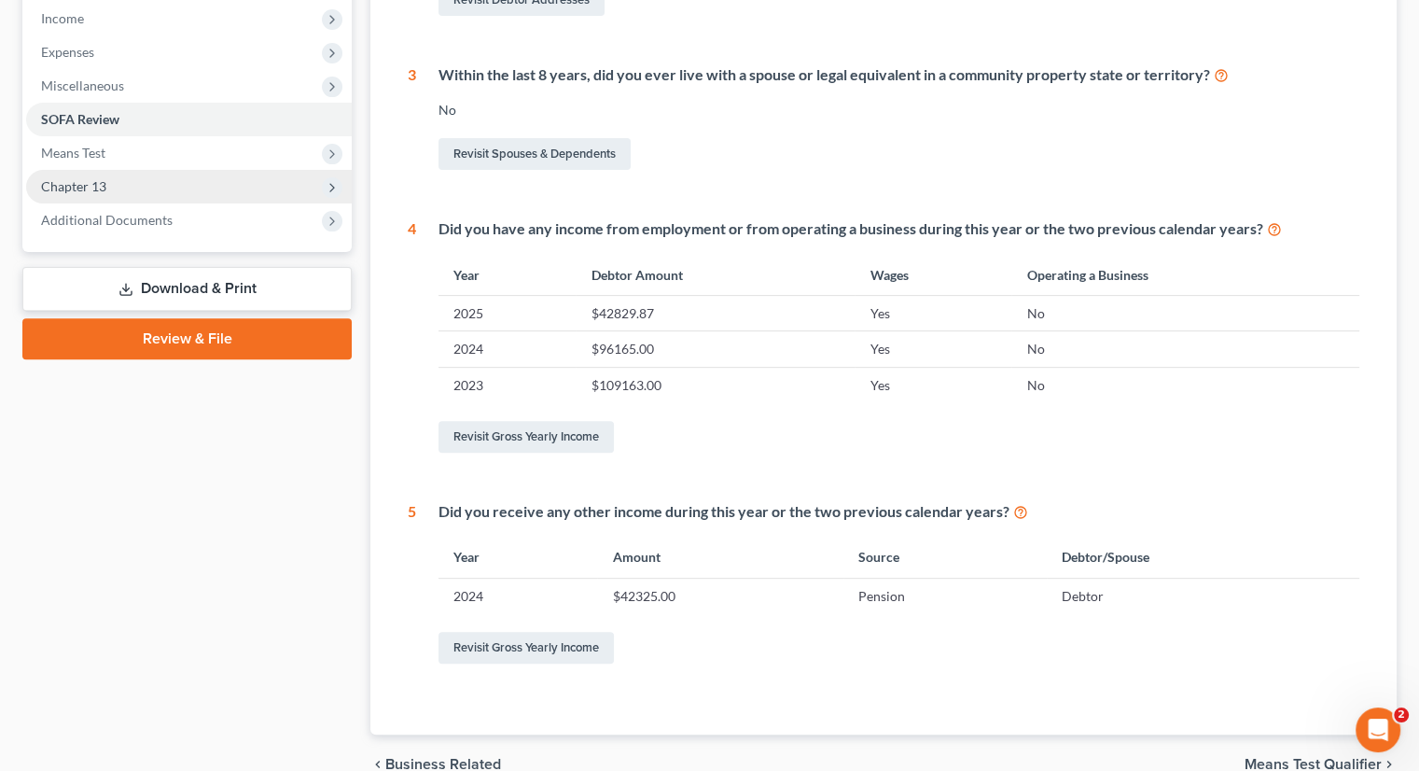
click at [108, 190] on span "Chapter 13" at bounding box center [189, 187] width 326 height 34
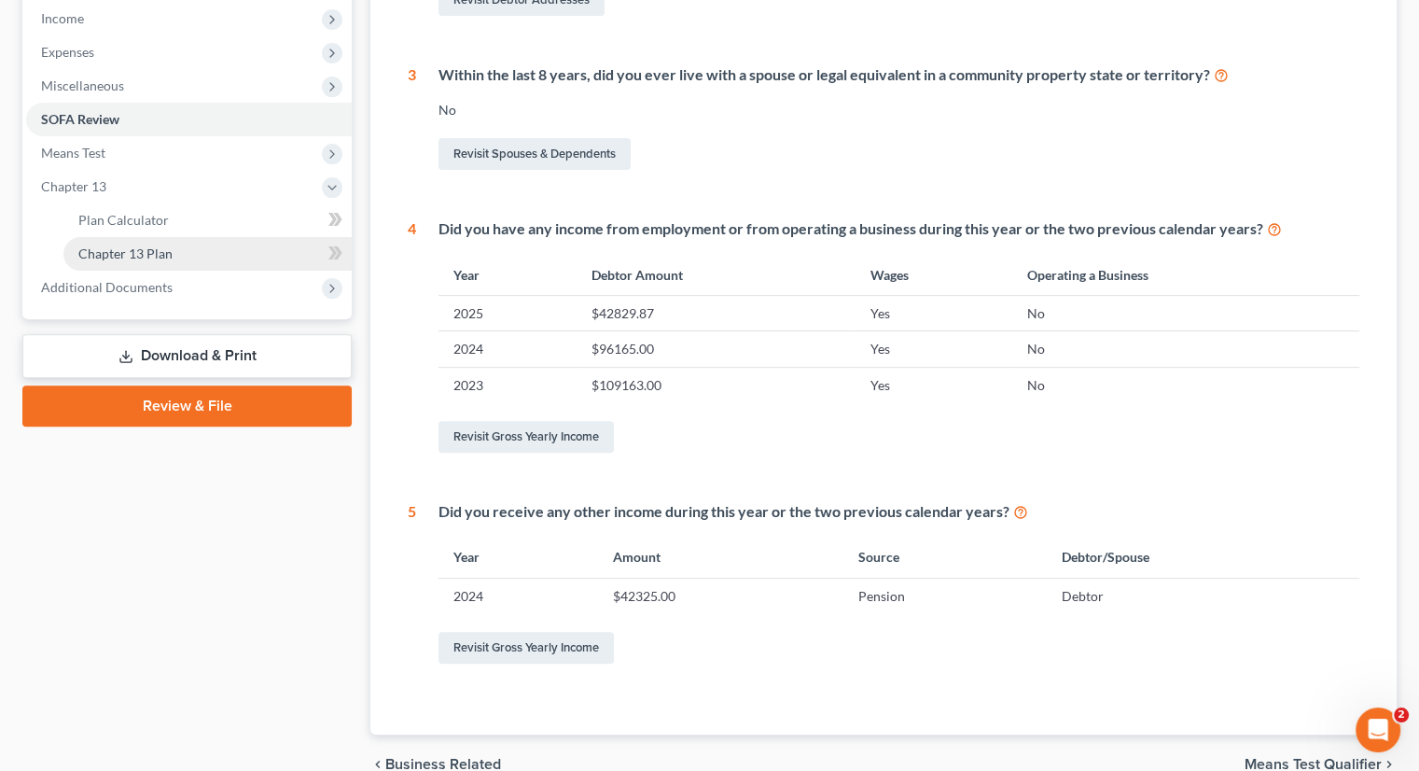
click at [129, 255] on span "Chapter 13 Plan" at bounding box center [125, 253] width 94 height 16
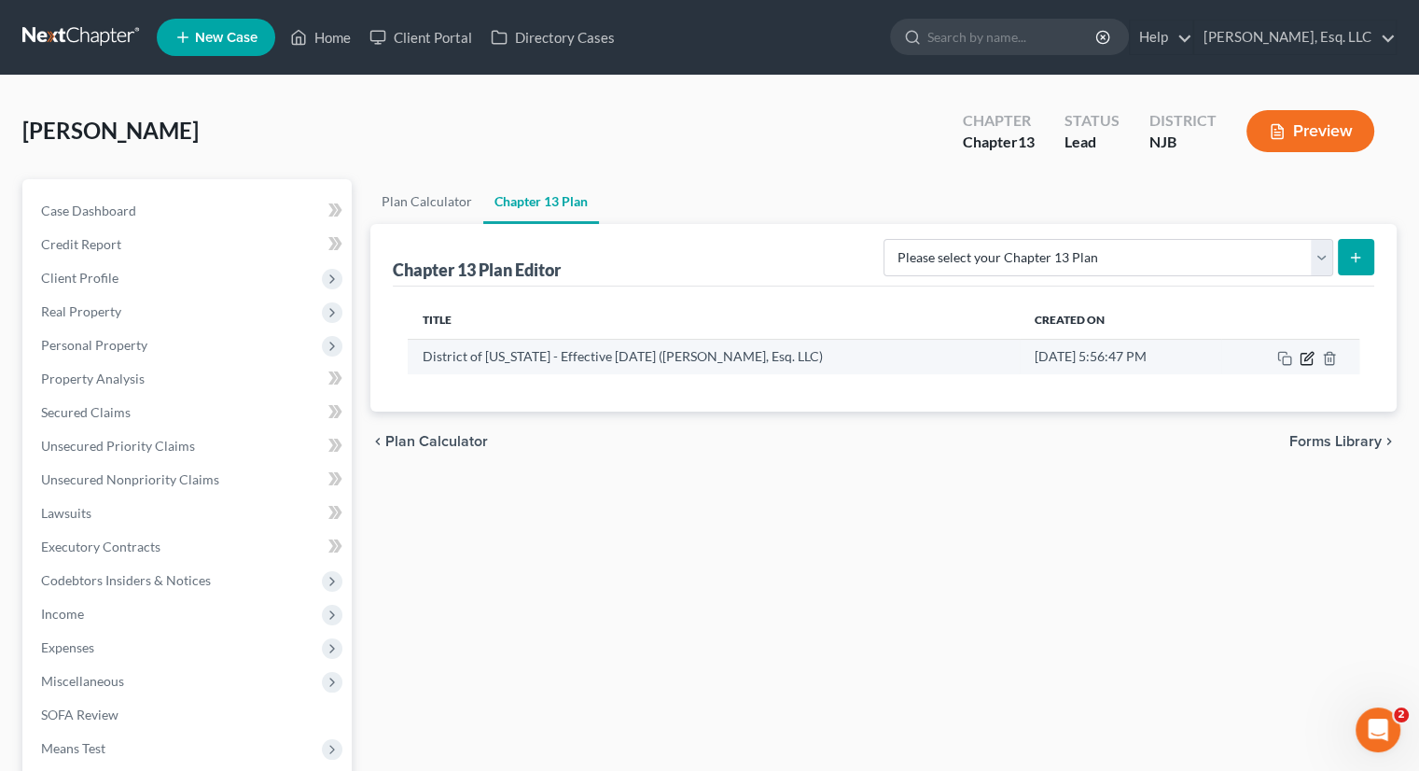
click at [1197, 360] on icon "button" at bounding box center [1307, 358] width 15 height 15
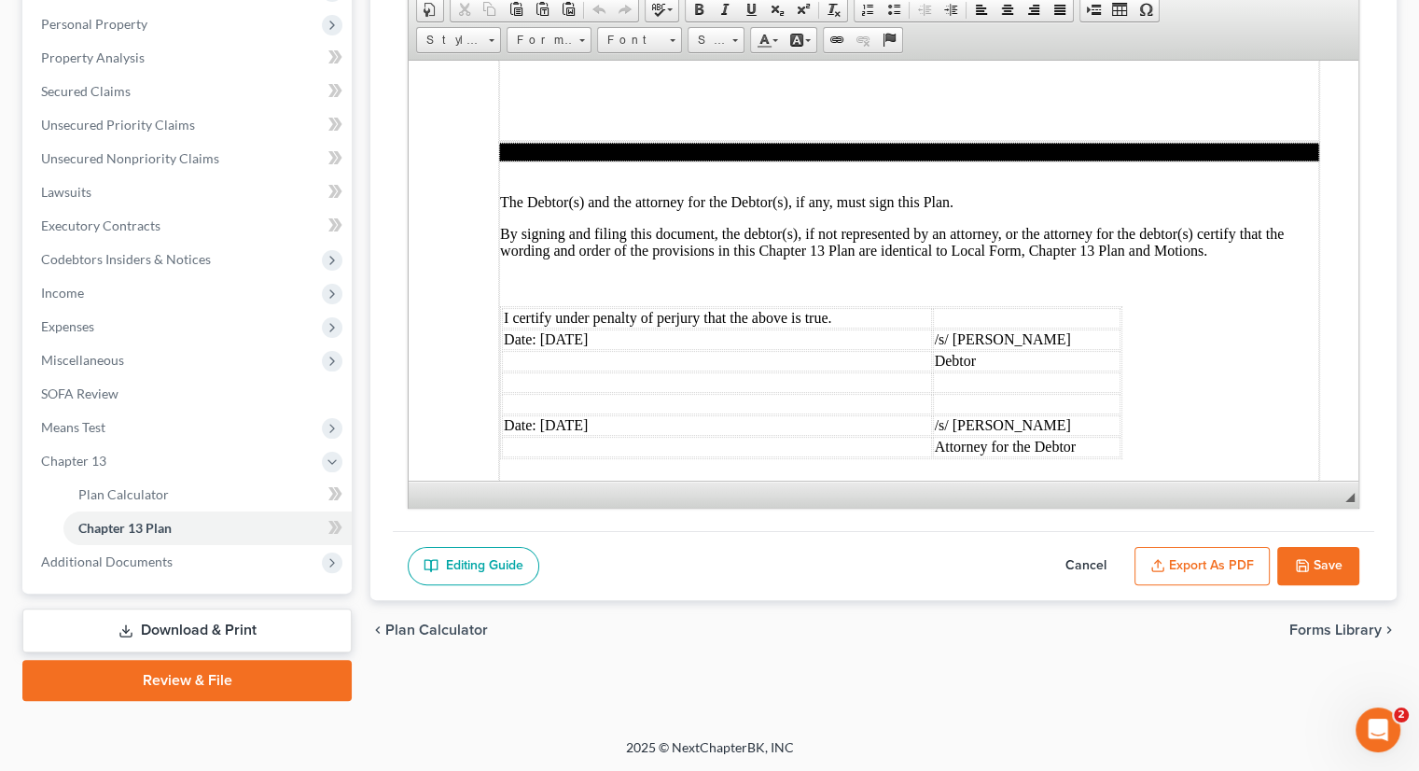
scroll to position [5458, 0]
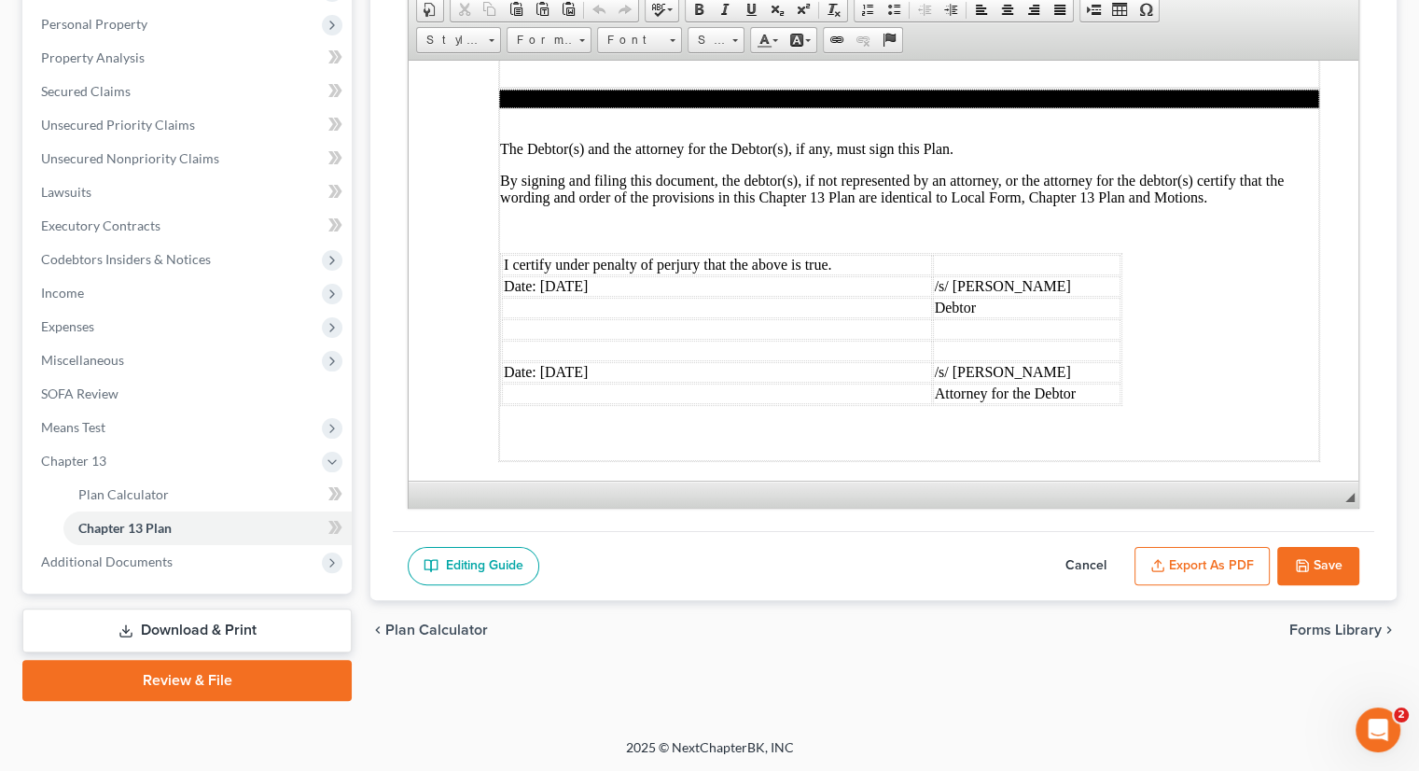
click at [1197, 570] on button "Save" at bounding box center [1319, 566] width 82 height 39
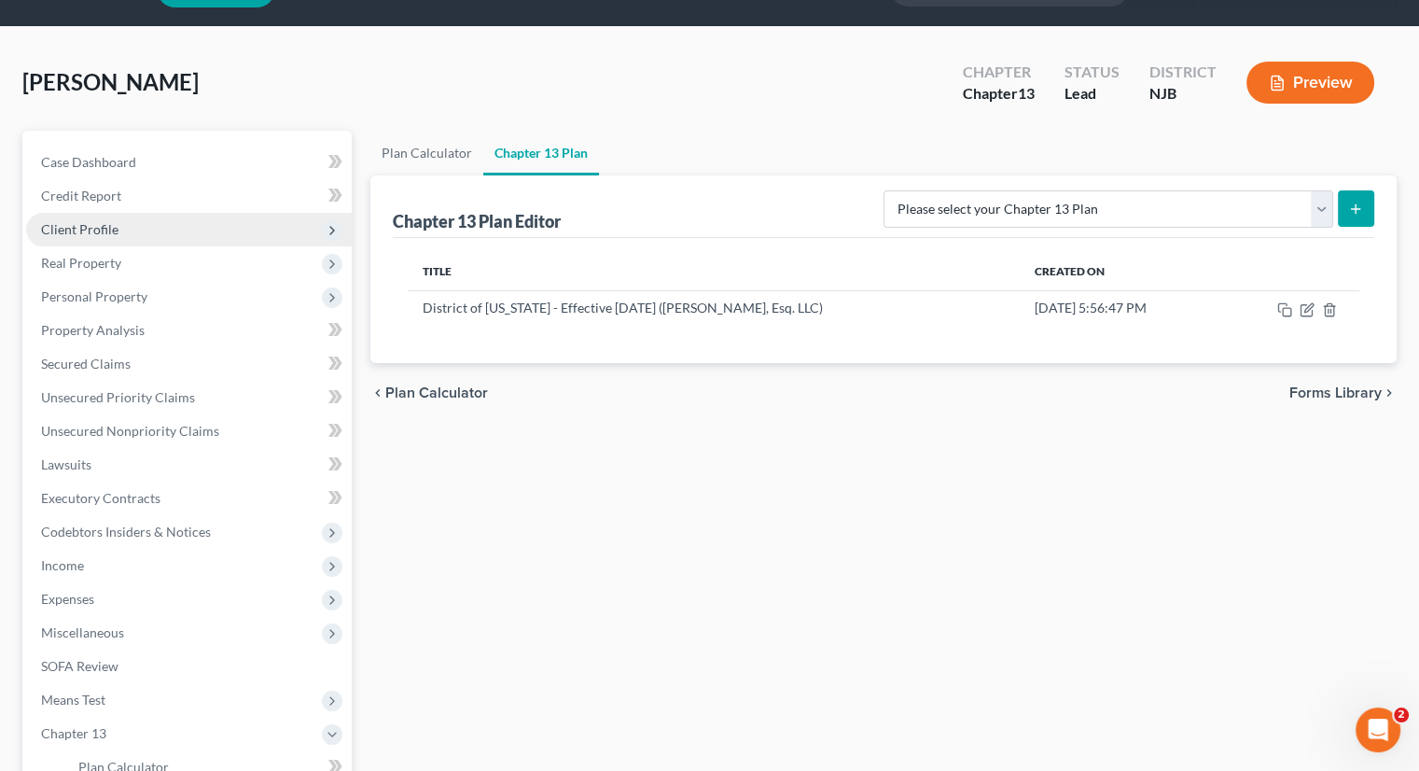
scroll to position [93, 0]
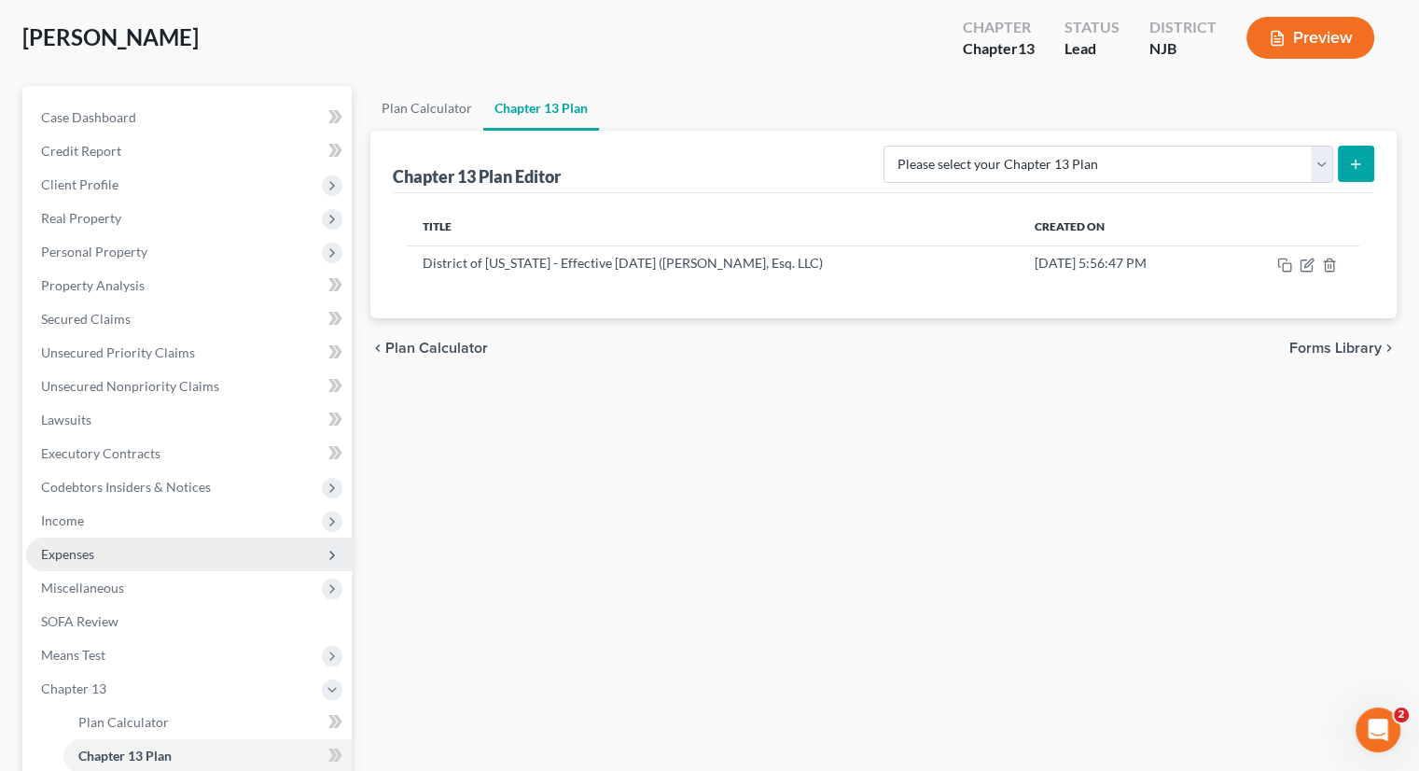
click at [63, 552] on span "Expenses" at bounding box center [67, 554] width 53 height 16
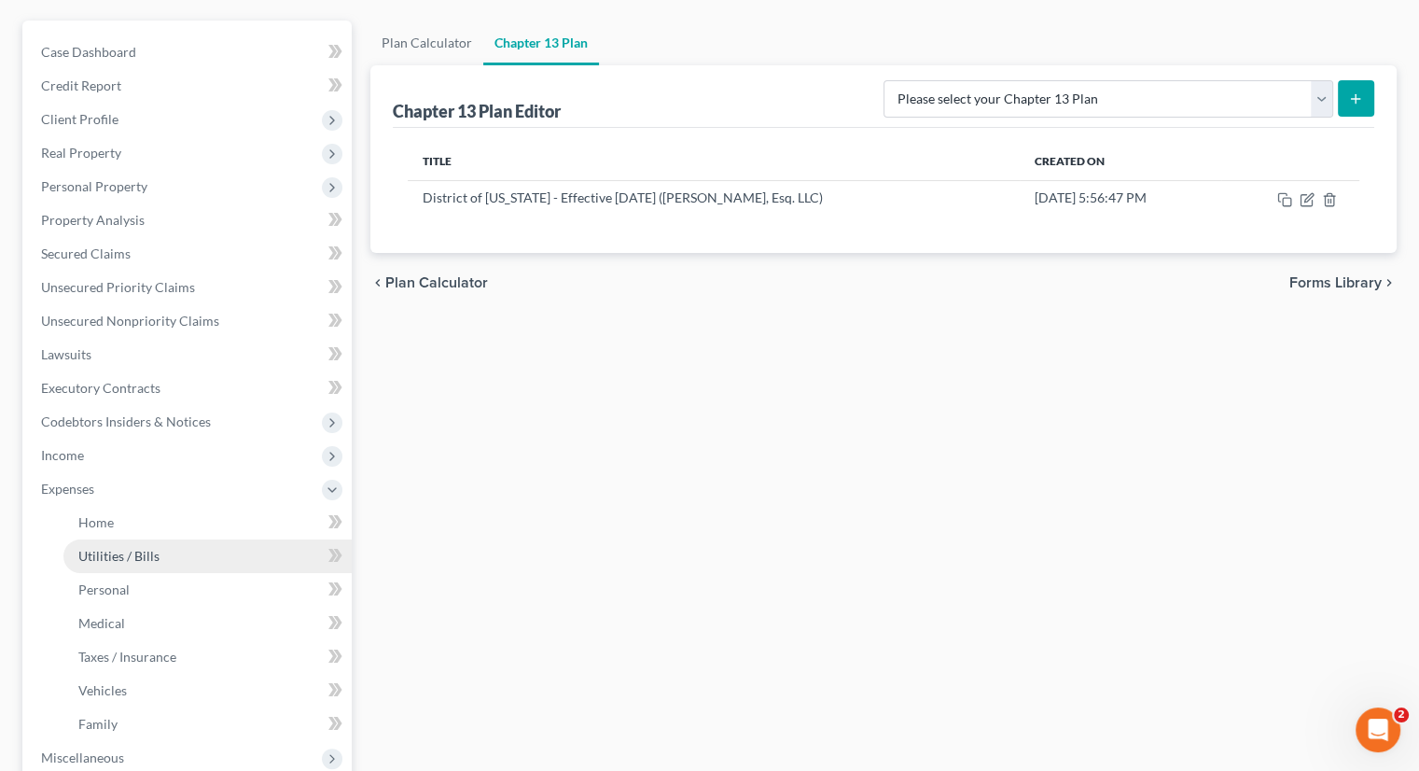
scroll to position [489, 0]
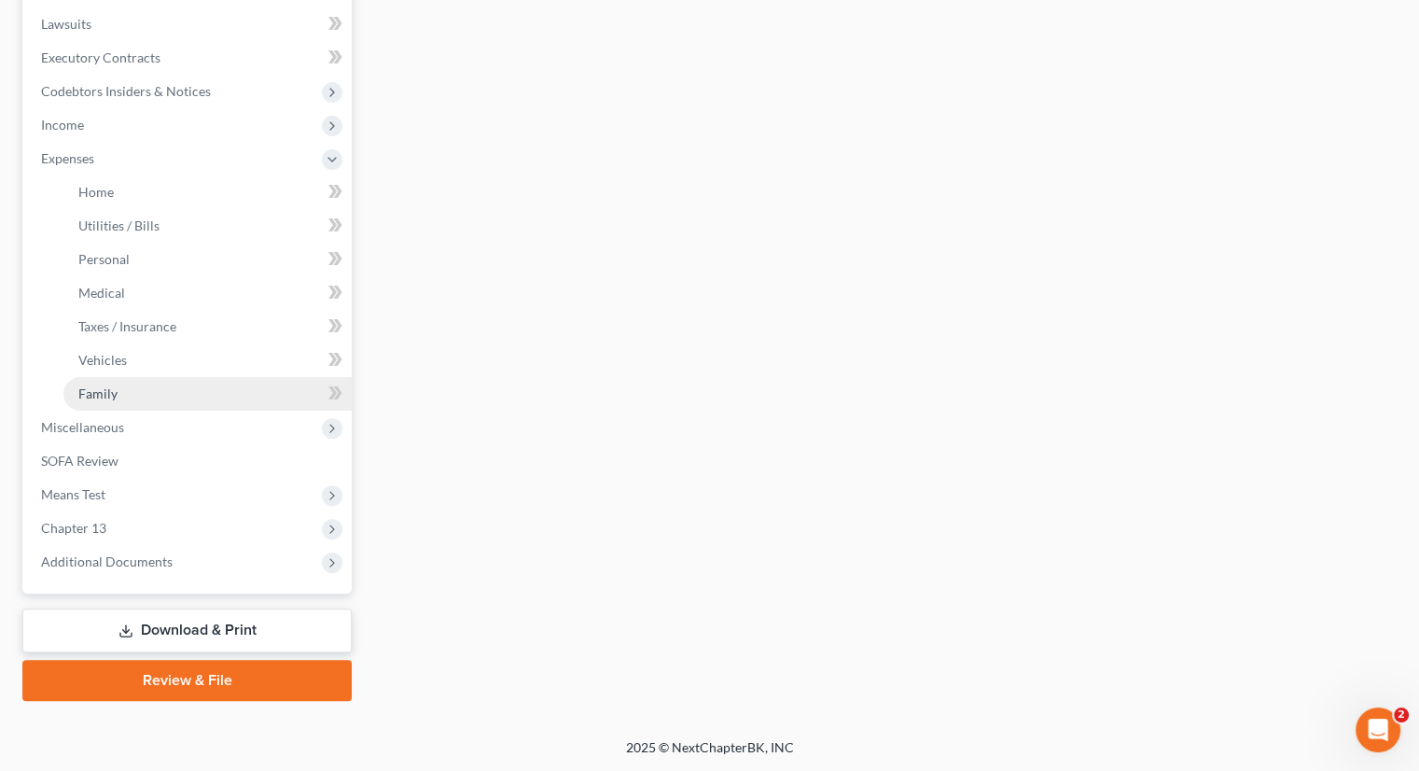
click at [105, 400] on link "Family" at bounding box center [207, 394] width 288 height 34
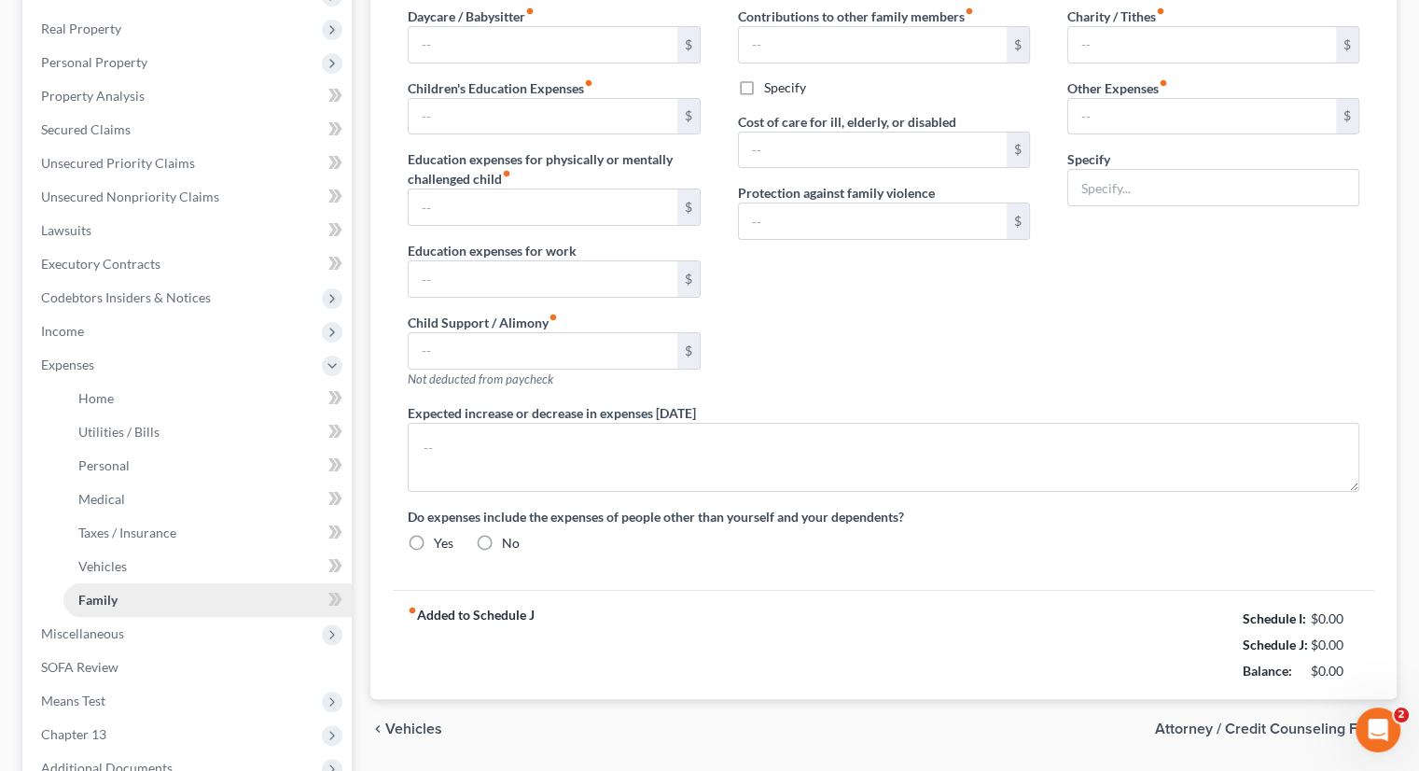
radio input "true"
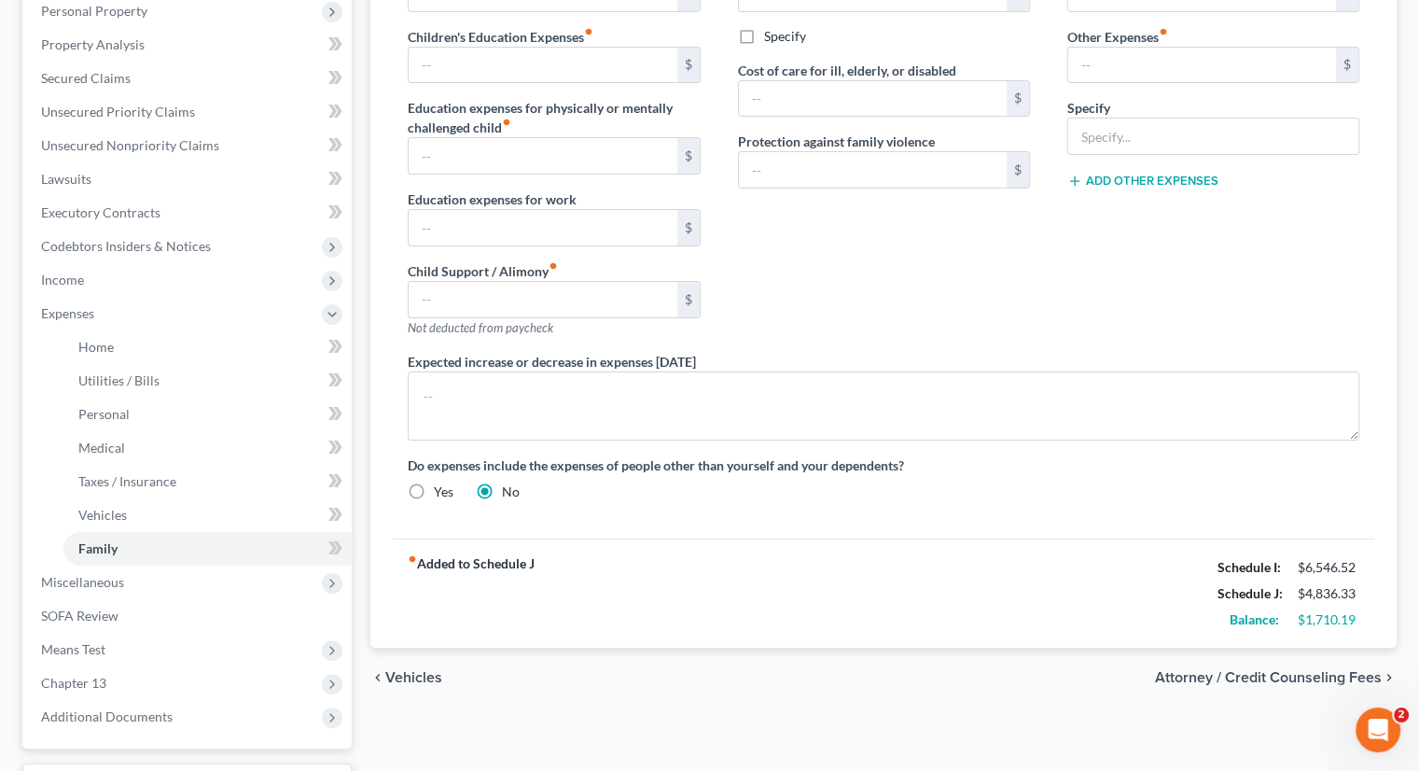
scroll to position [209, 0]
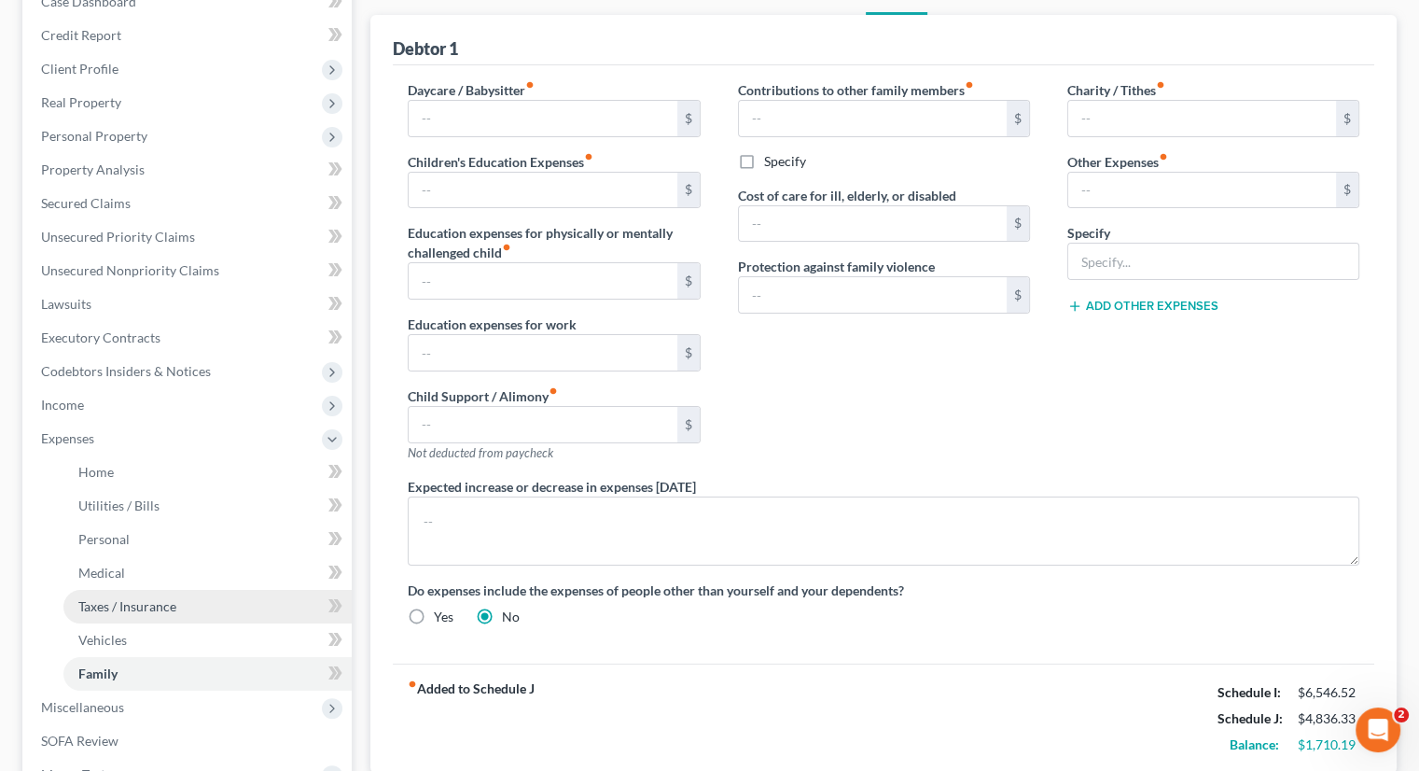
click at [146, 608] on span "Taxes / Insurance" at bounding box center [127, 606] width 98 height 16
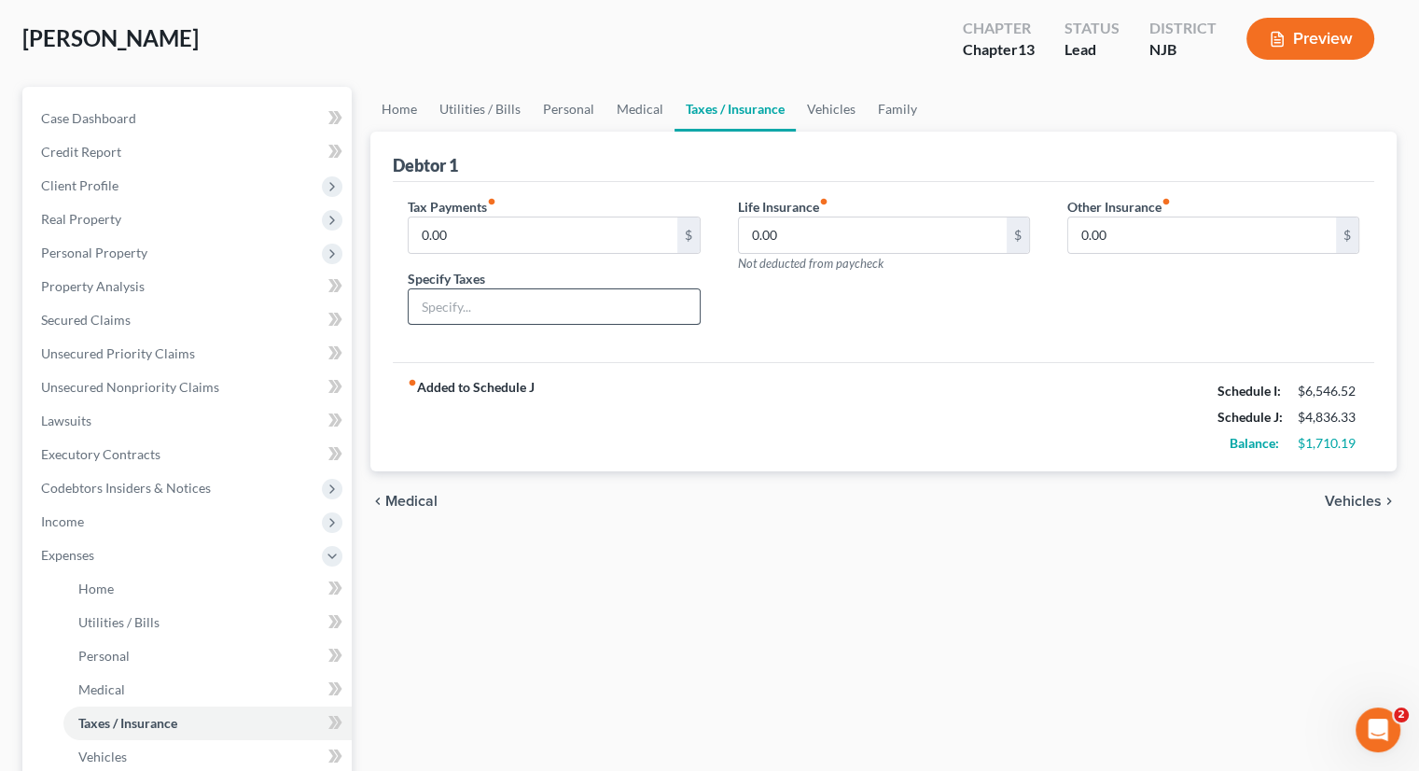
scroll to position [93, 0]
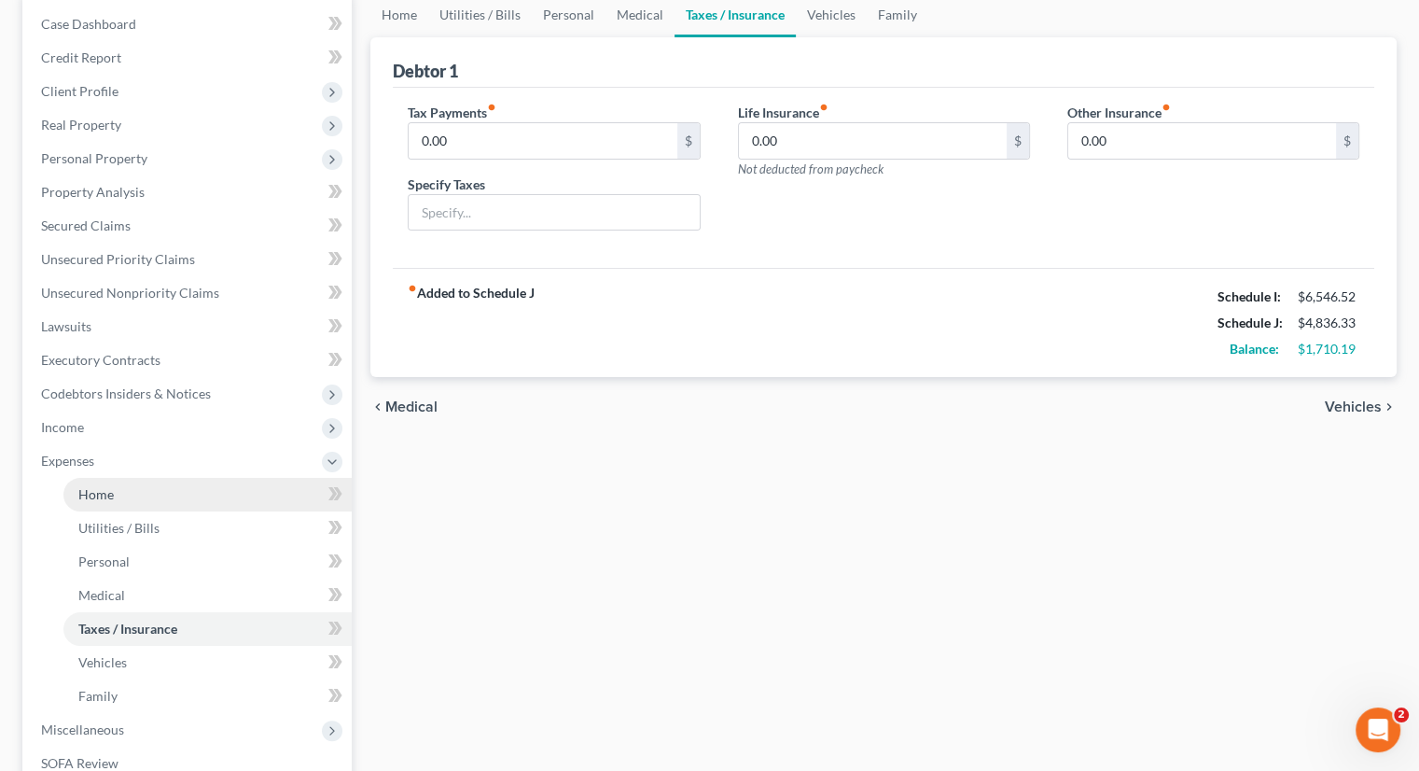
click at [108, 495] on span "Home" at bounding box center [95, 494] width 35 height 16
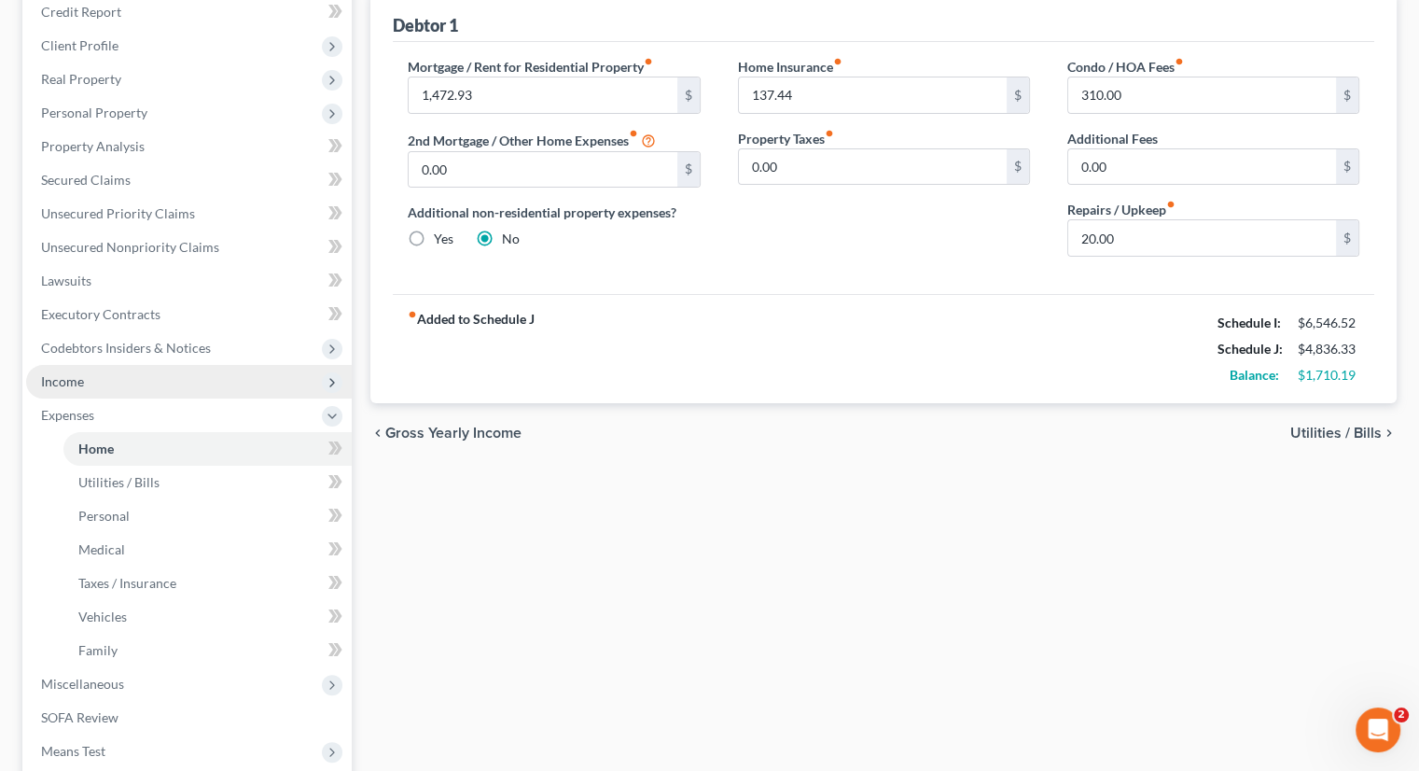
scroll to position [280, 0]
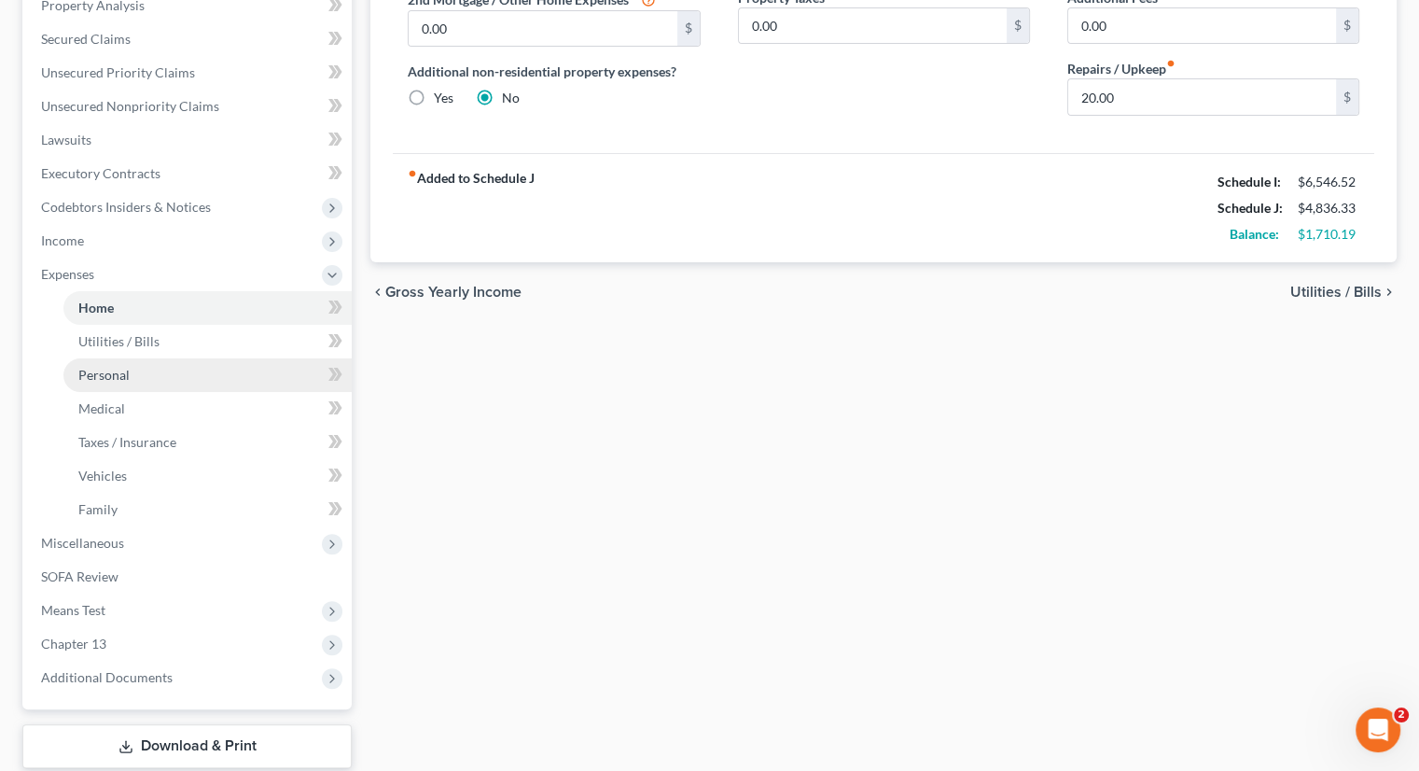
click at [129, 374] on link "Personal" at bounding box center [207, 375] width 288 height 34
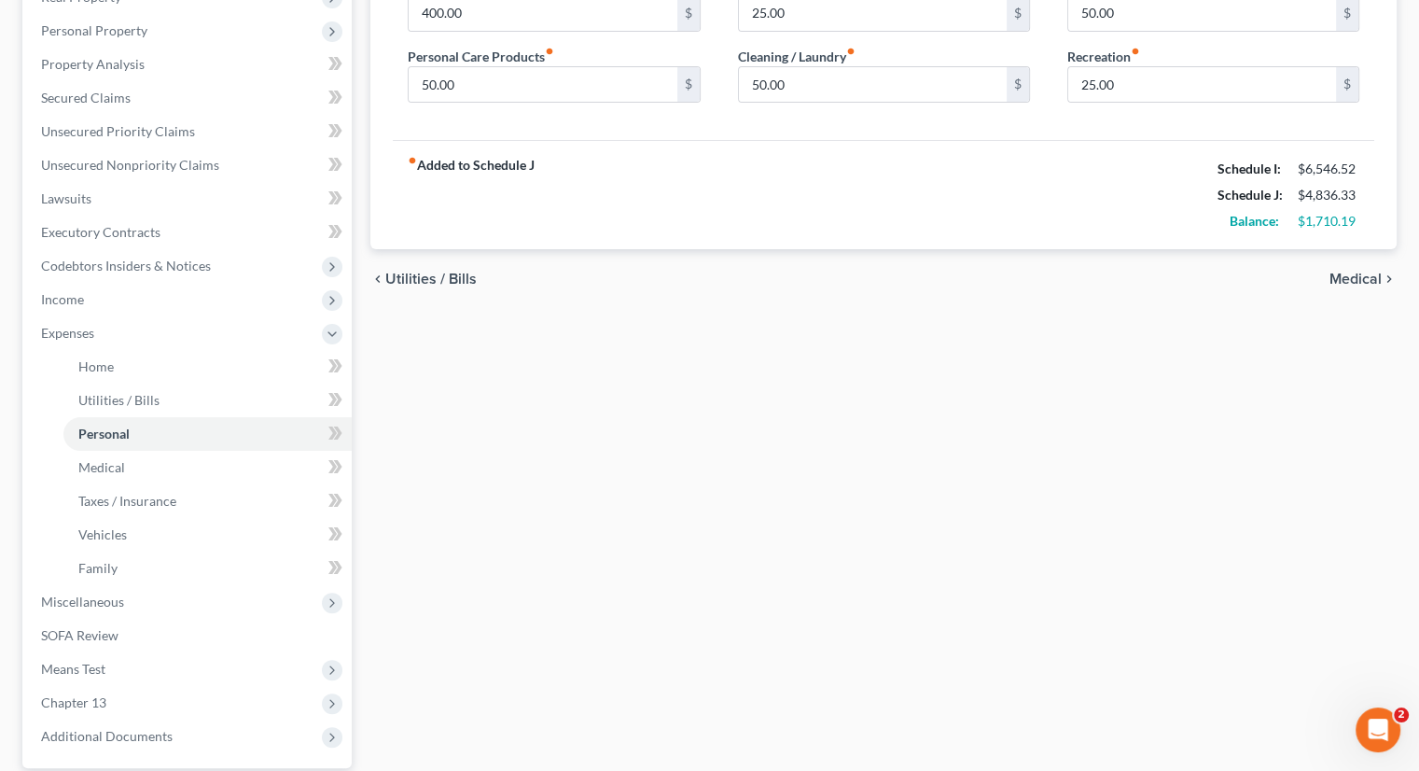
scroll to position [373, 0]
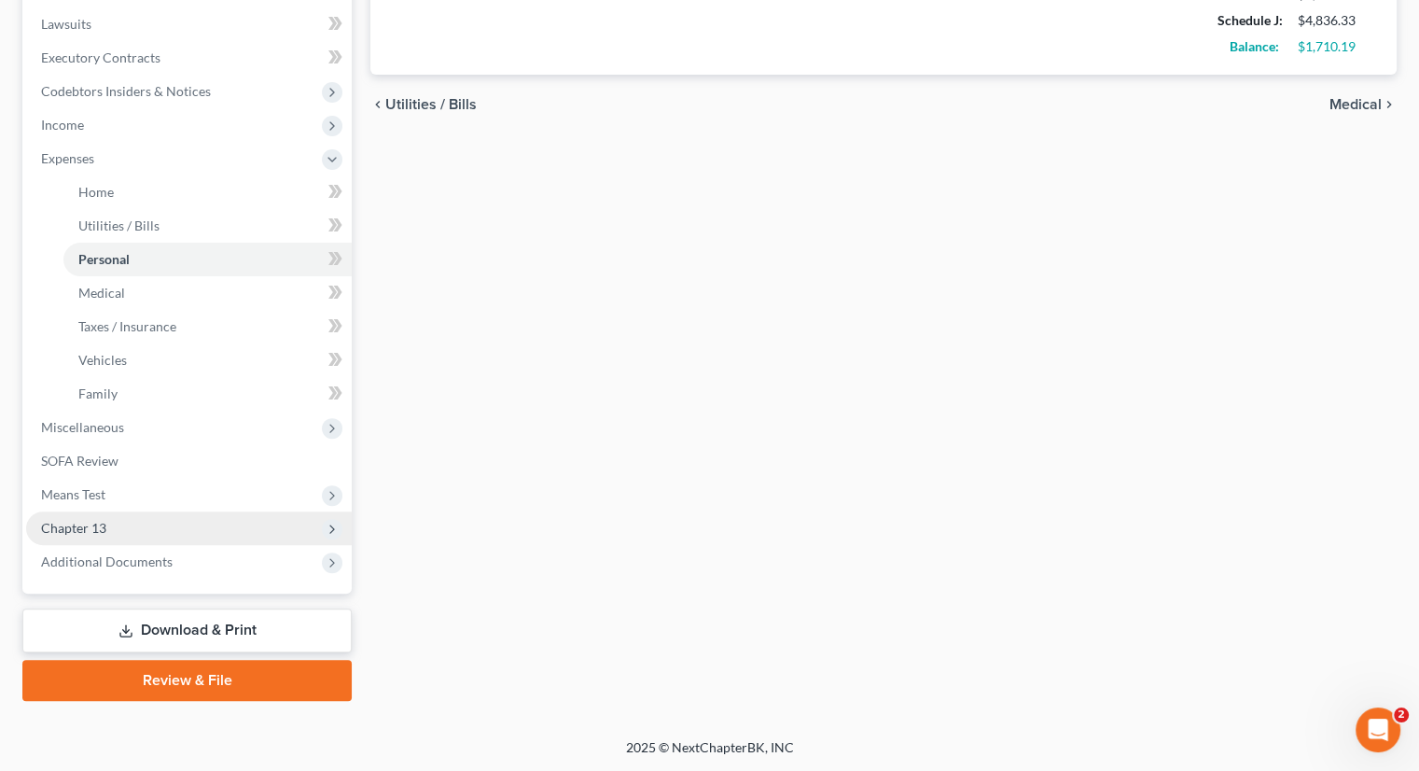
drag, startPoint x: 116, startPoint y: 518, endPoint x: 131, endPoint y: 516, distance: 15.0
click at [116, 518] on span "Chapter 13" at bounding box center [189, 528] width 326 height 34
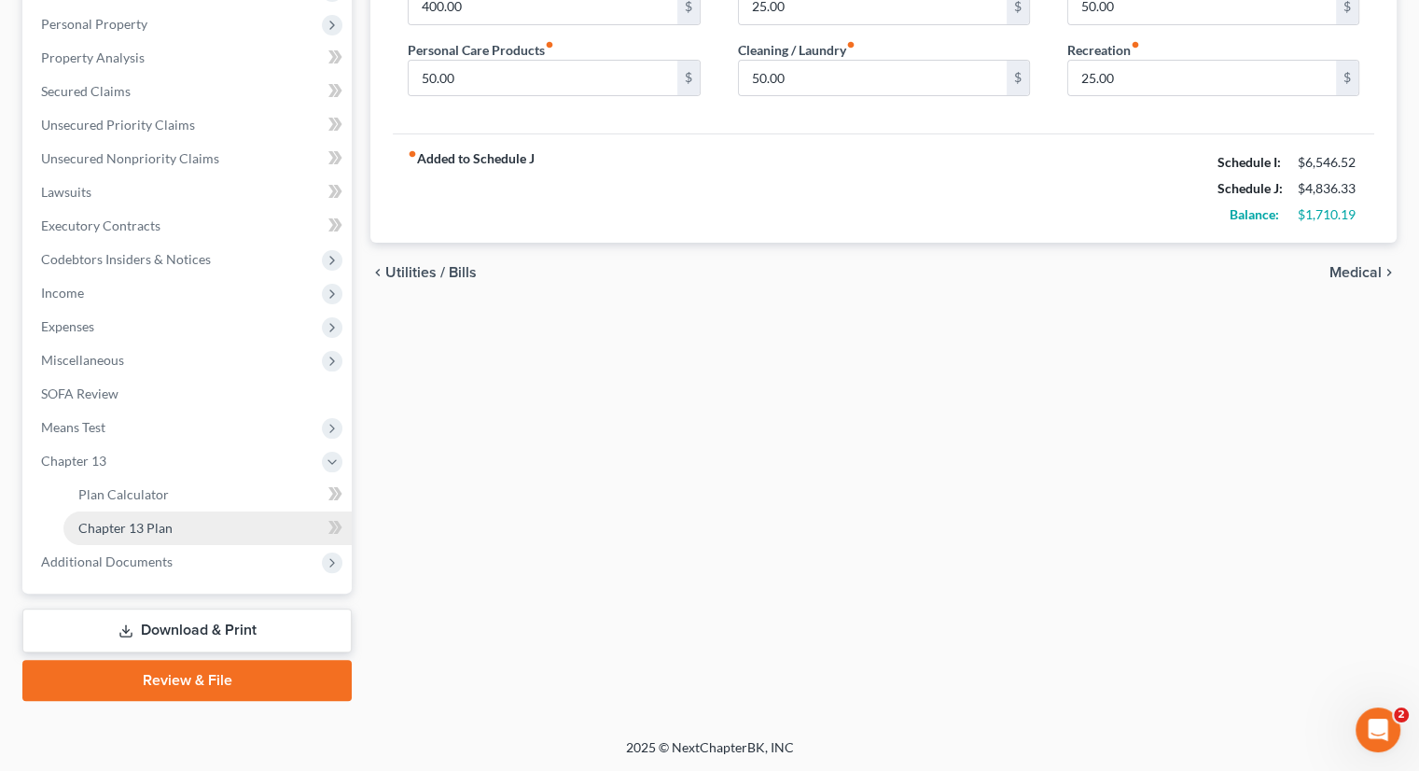
click at [164, 524] on span "Chapter 13 Plan" at bounding box center [125, 528] width 94 height 16
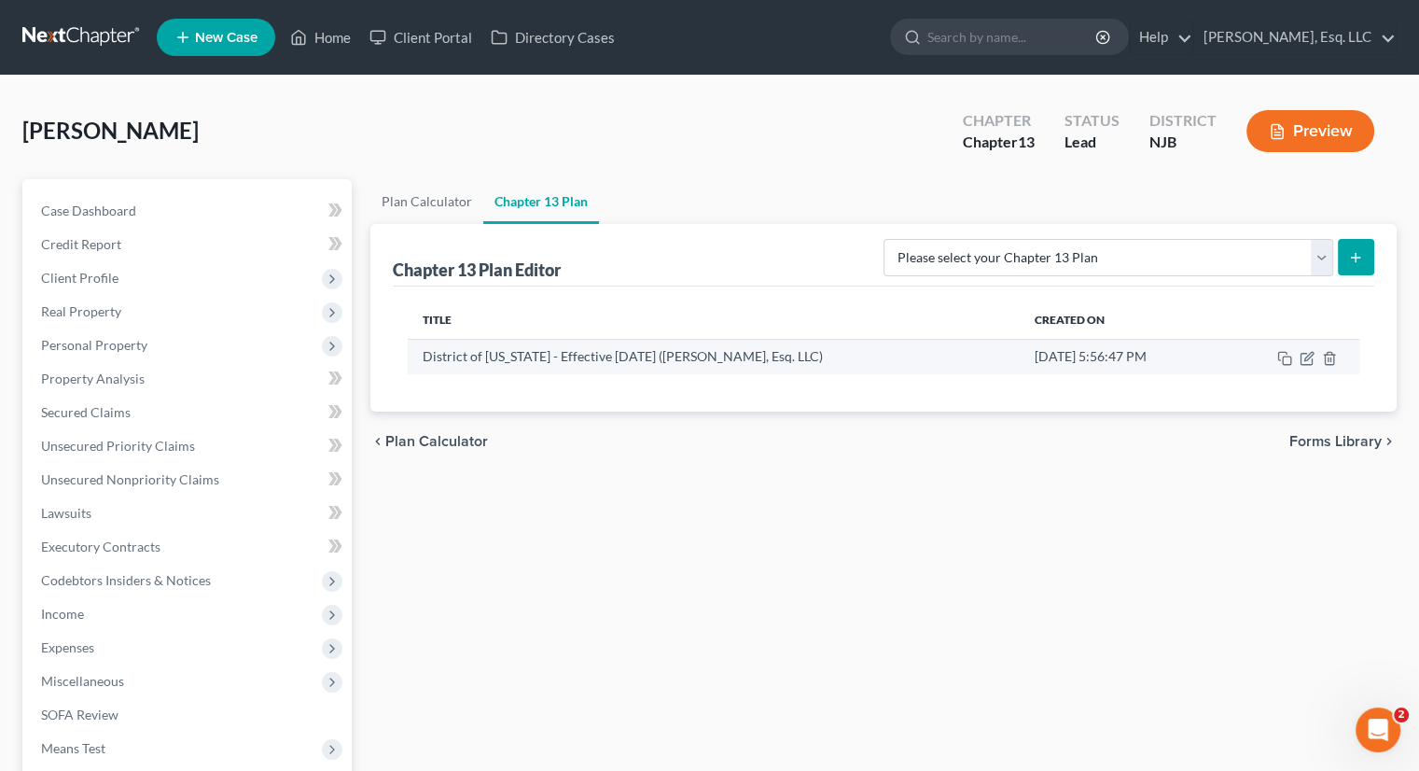
click at [1197, 365] on td at bounding box center [1291, 356] width 138 height 35
click at [1197, 358] on icon "button" at bounding box center [1307, 358] width 15 height 15
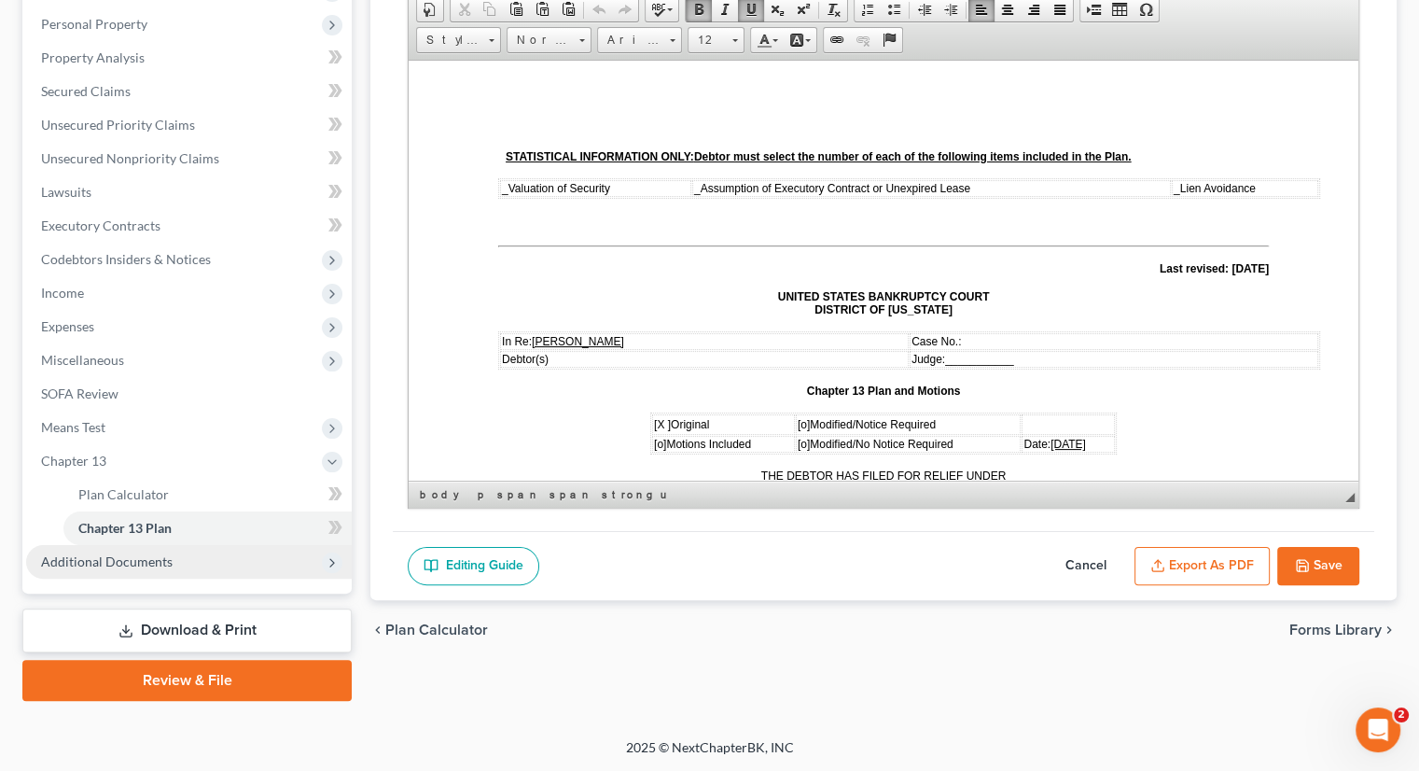
click at [133, 554] on span "Additional Documents" at bounding box center [107, 561] width 132 height 16
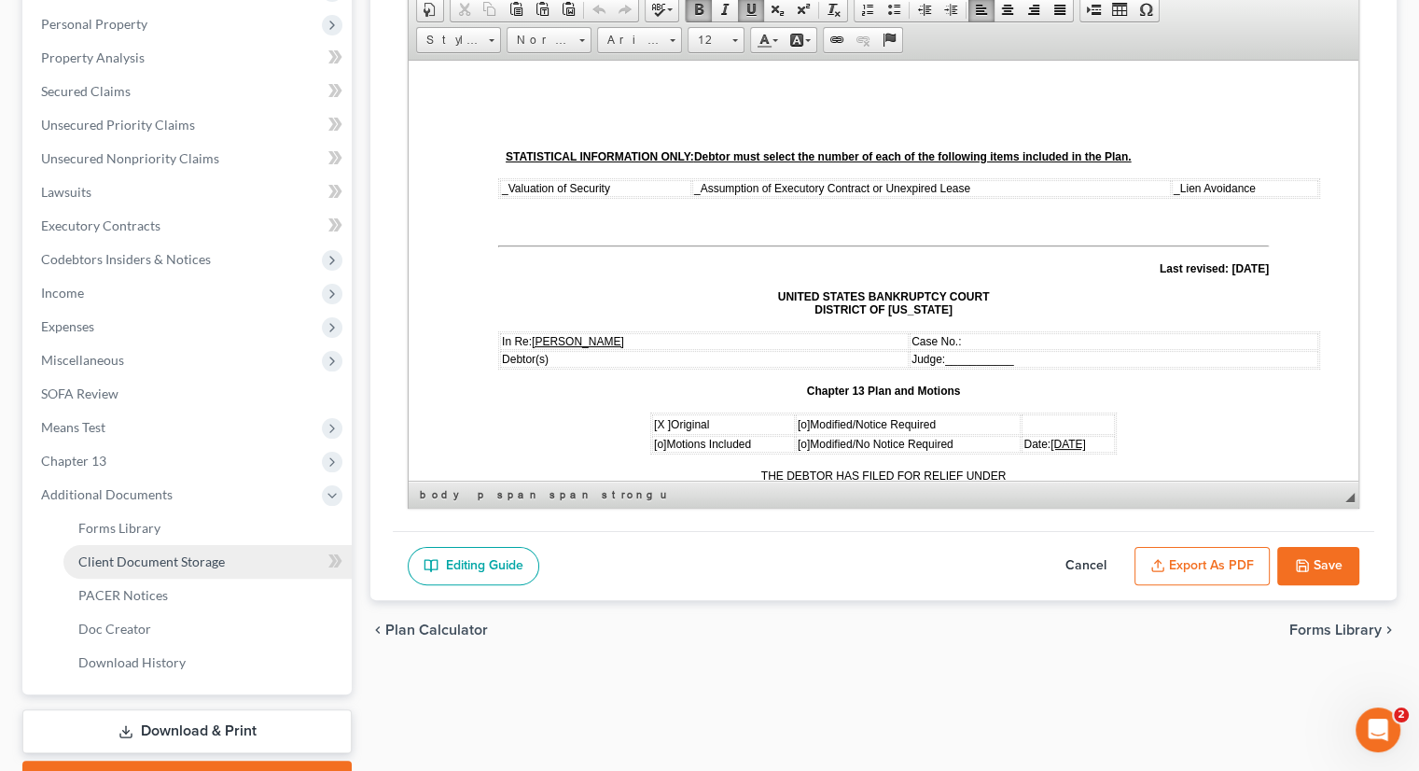
click at [159, 552] on link "Client Document Storage" at bounding box center [207, 562] width 288 height 34
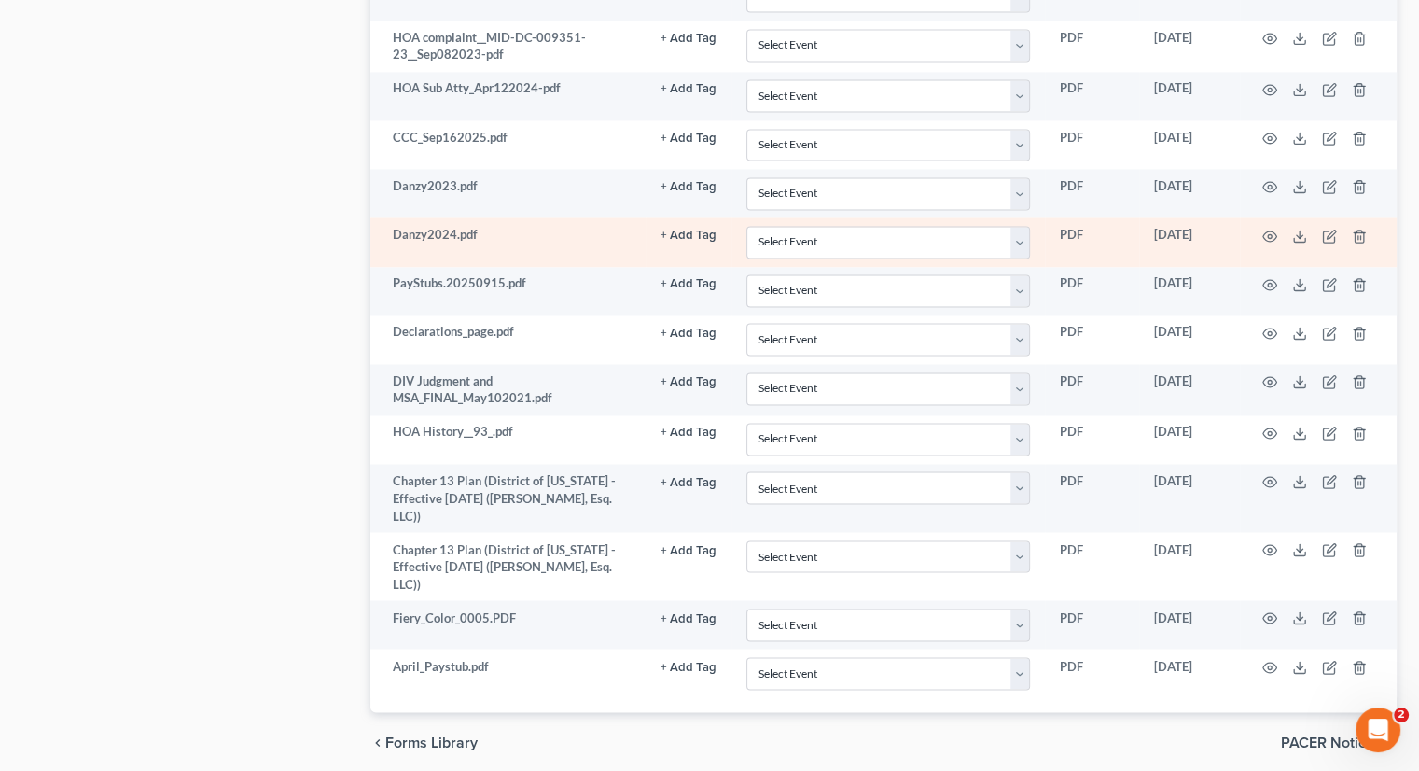
scroll to position [3079, 0]
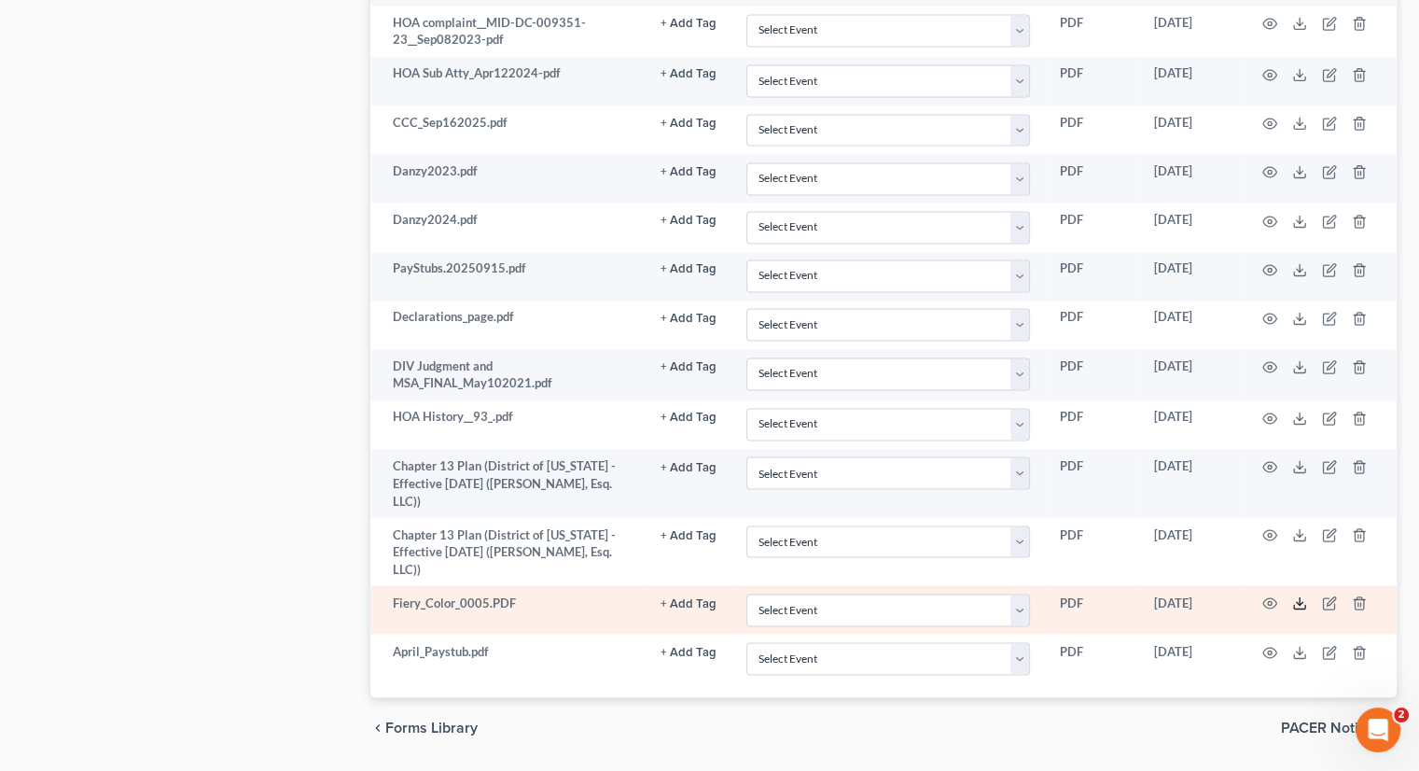
click at [1197, 597] on line at bounding box center [1300, 600] width 0 height 7
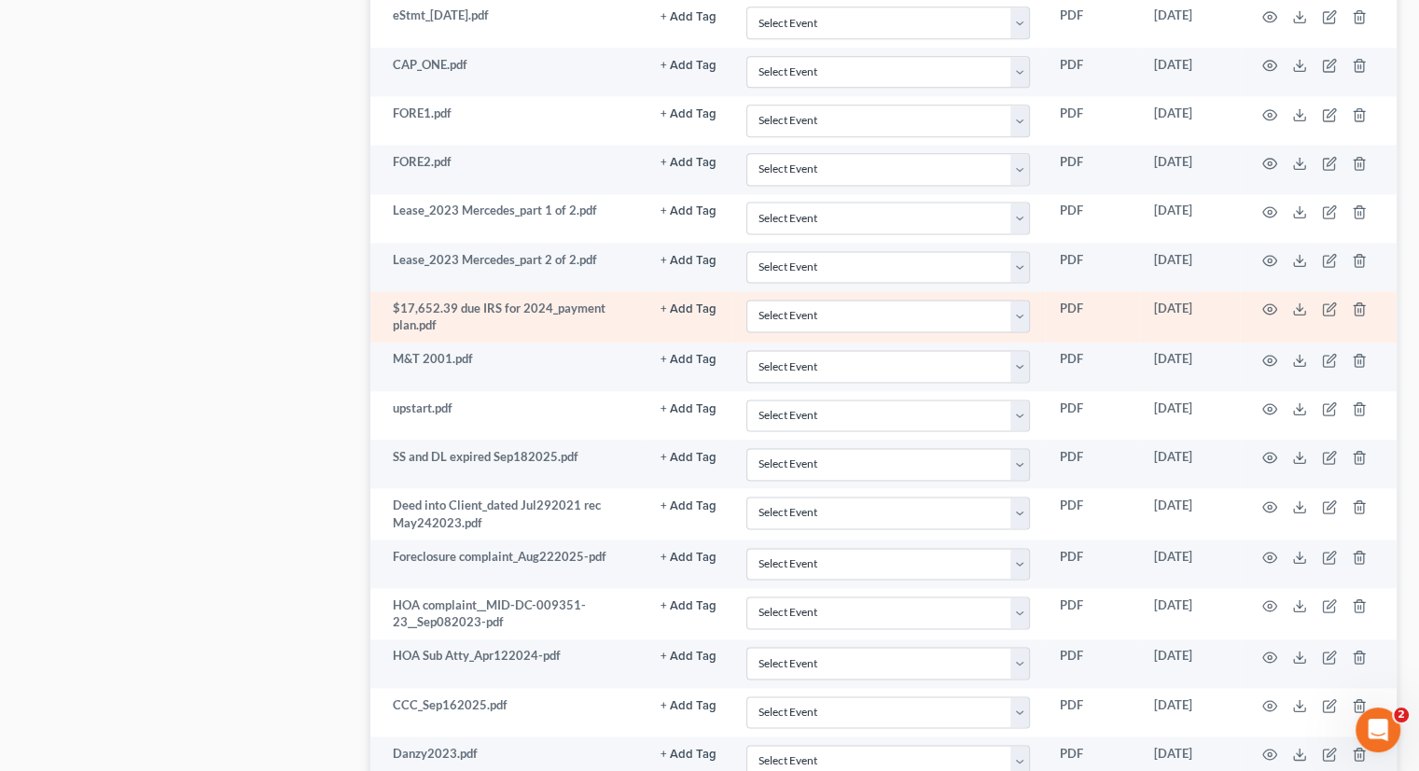
scroll to position [2706, 0]
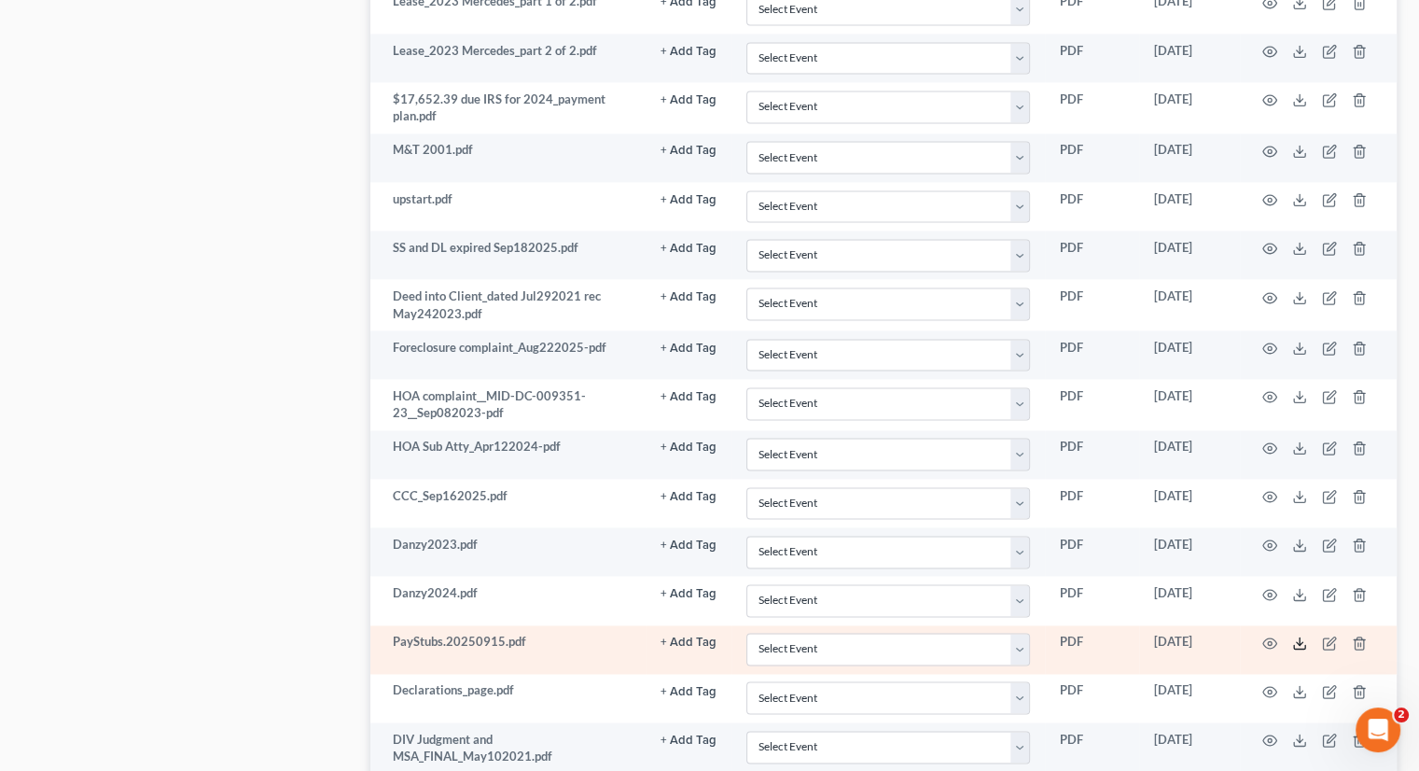
click at [1197, 621] on icon at bounding box center [1299, 642] width 15 height 15
click at [1197, 621] on icon "button" at bounding box center [1329, 642] width 15 height 15
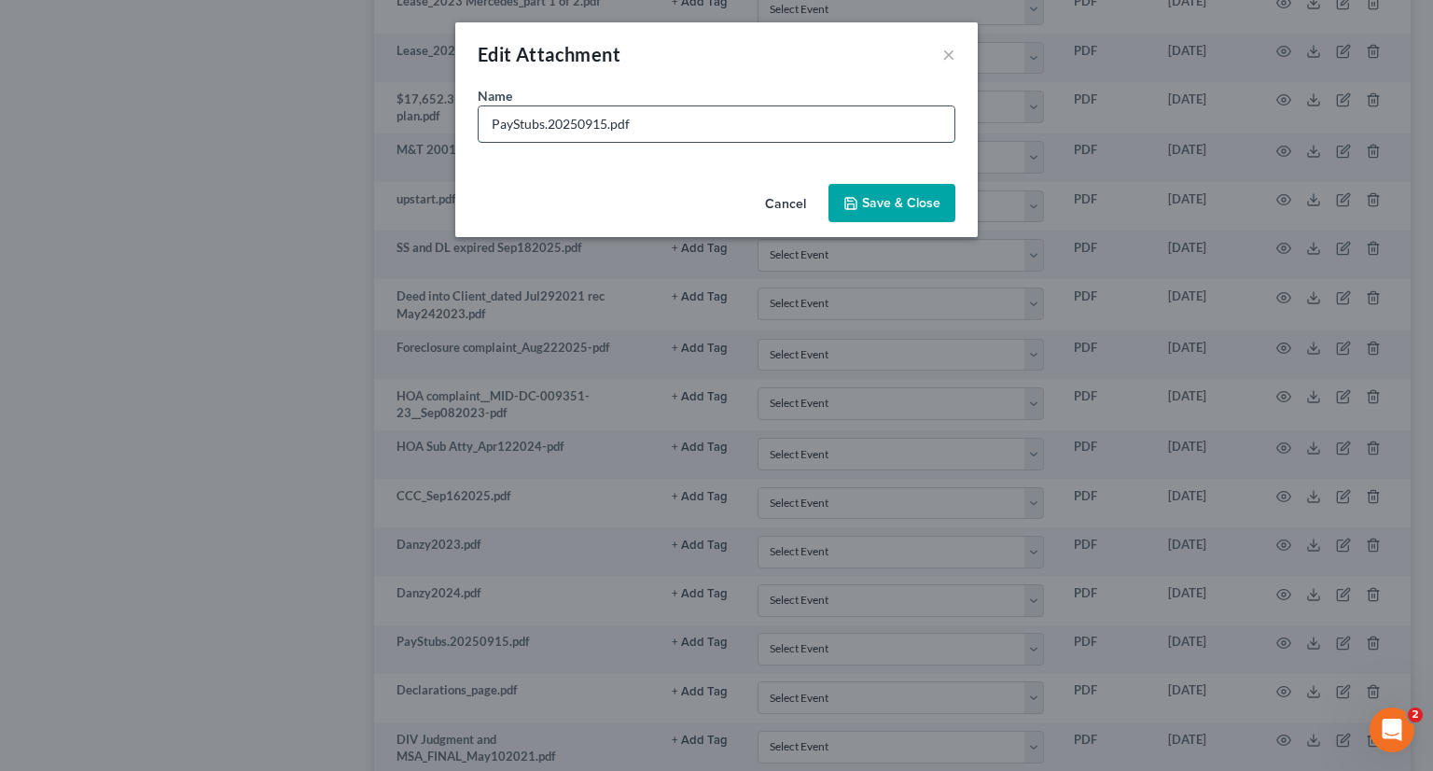
drag, startPoint x: 605, startPoint y: 118, endPoint x: 549, endPoint y: 120, distance: 56.1
click at [549, 120] on input "PayStubs.20250915.pdf" at bounding box center [717, 123] width 476 height 35
click at [546, 121] on input "PayStubs.Sep152025.pdf" at bounding box center [717, 123] width 476 height 35
type input "PayStub.Sep152025.pdf"
click at [873, 195] on span "Save & Close" at bounding box center [901, 203] width 78 height 16
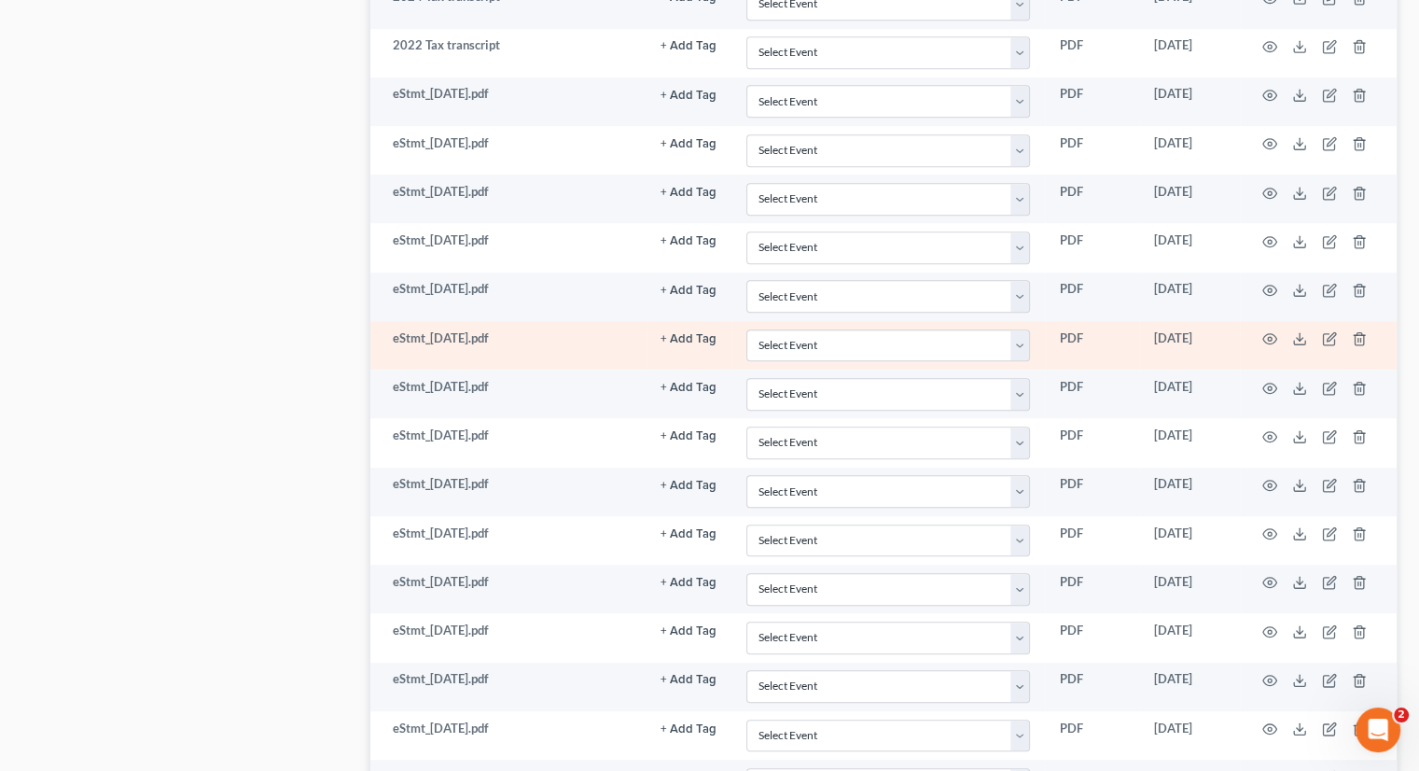
scroll to position [1400, 0]
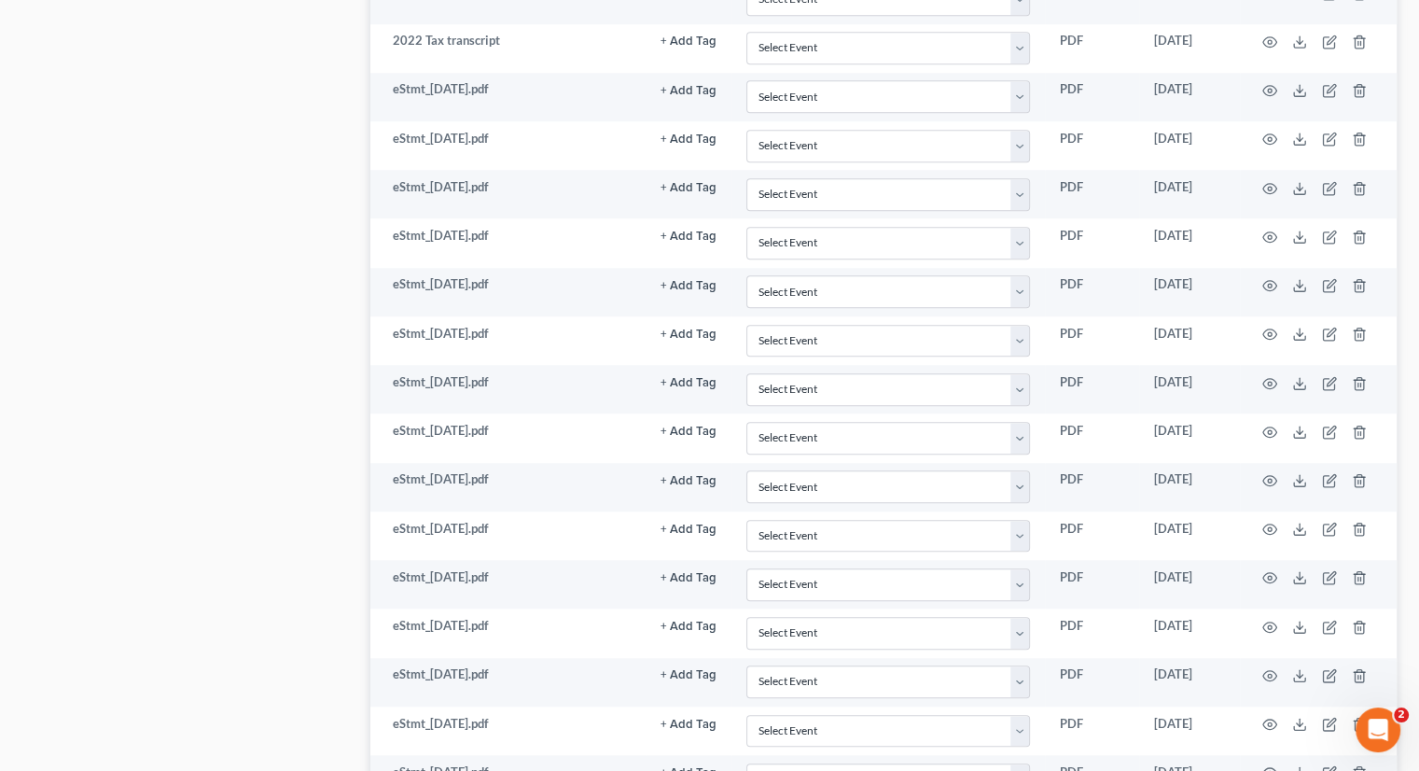
click at [271, 374] on div "Case Dashboard Payments Invoices Payments Payments Credit Report Client Profile" at bounding box center [187, 608] width 348 height 3658
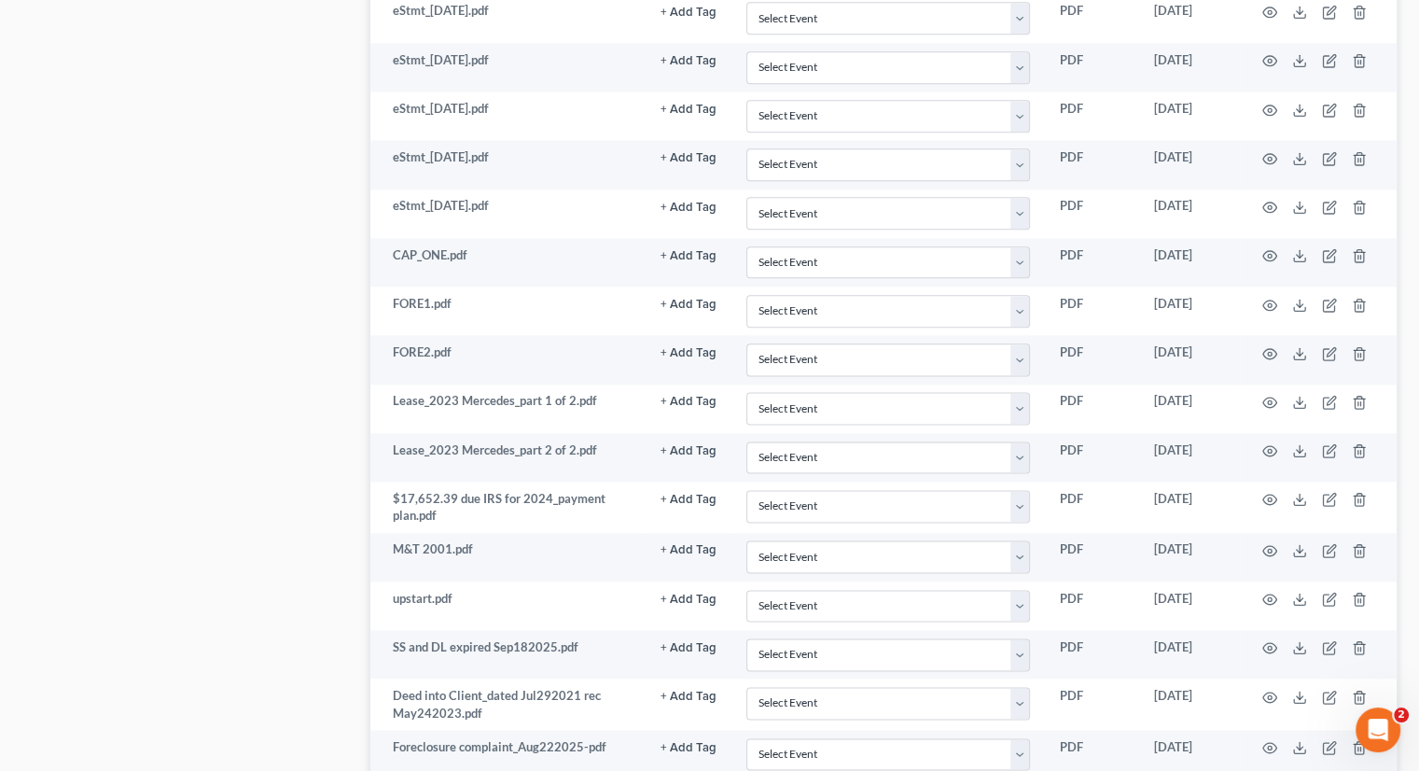
scroll to position [2333, 0]
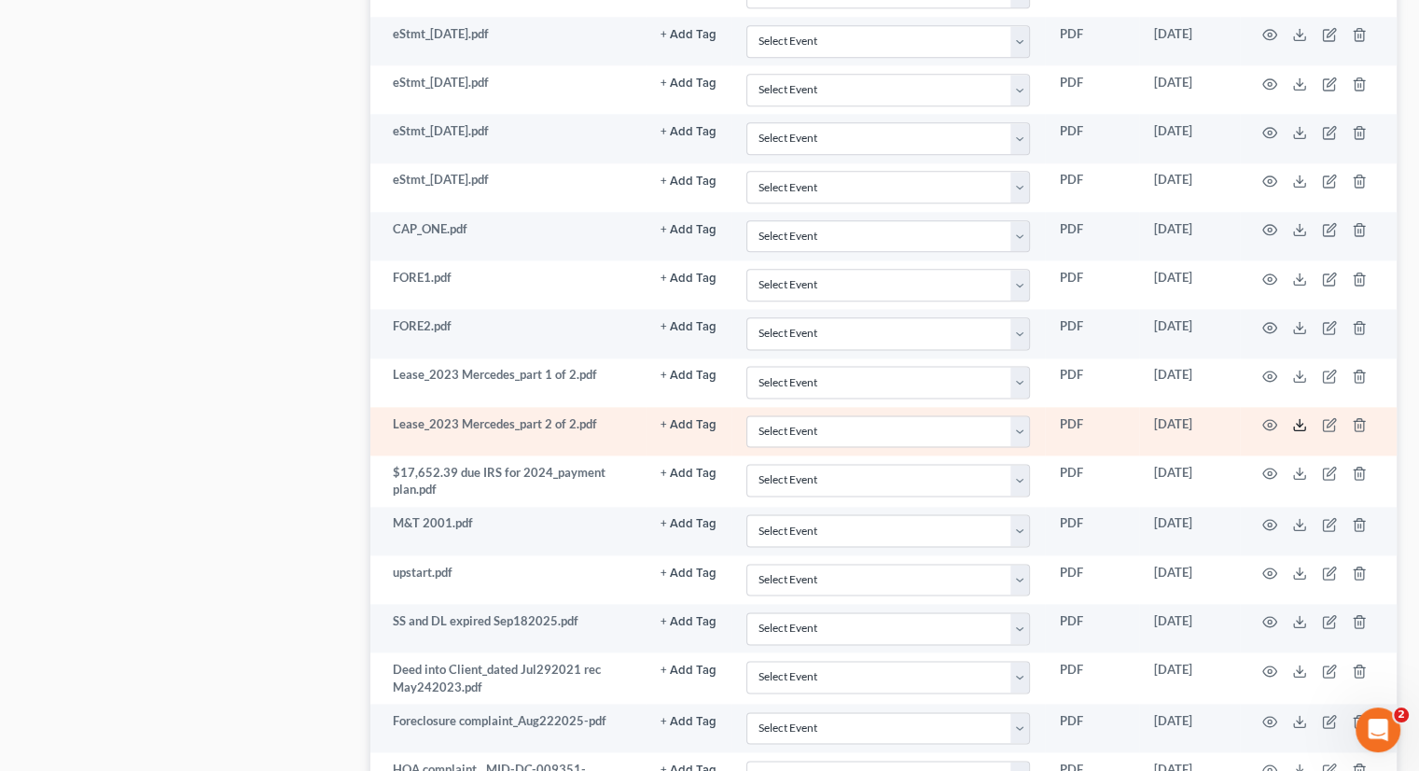
drag, startPoint x: 1297, startPoint y: 411, endPoint x: 1285, endPoint y: 411, distance: 12.1
click at [1197, 417] on icon at bounding box center [1299, 424] width 15 height 15
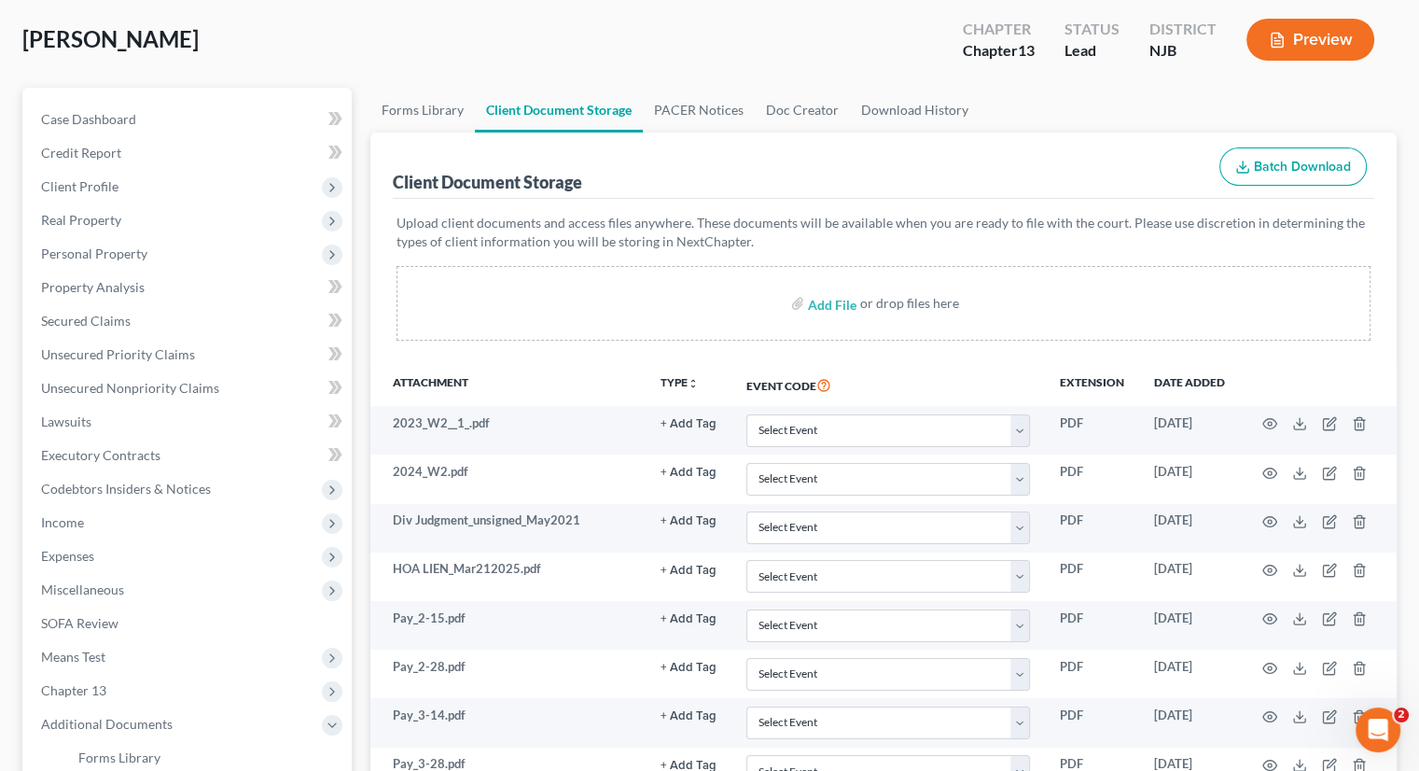
scroll to position [238, 0]
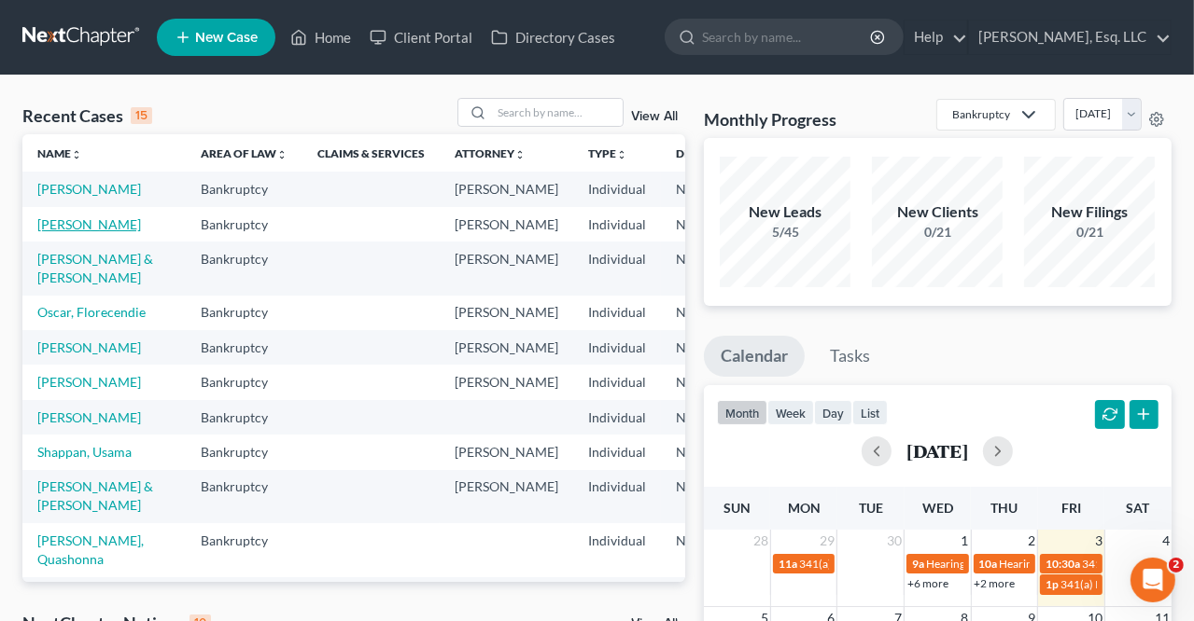
click at [59, 232] on link "[PERSON_NAME]" at bounding box center [89, 224] width 104 height 16
select select "0"
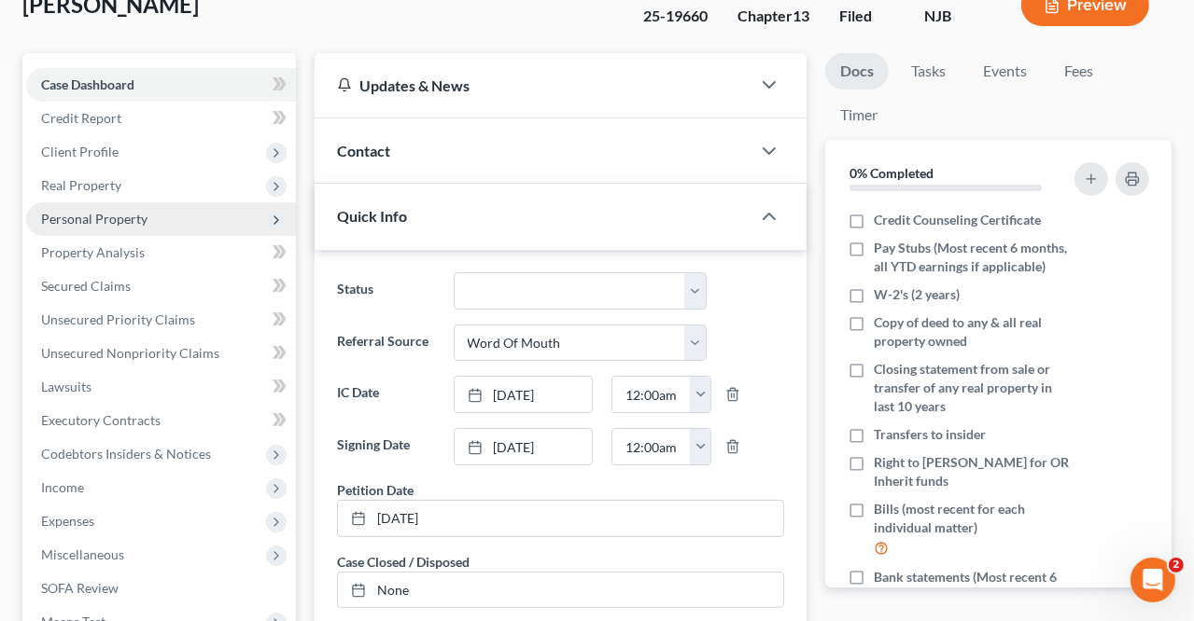
scroll to position [187, 0]
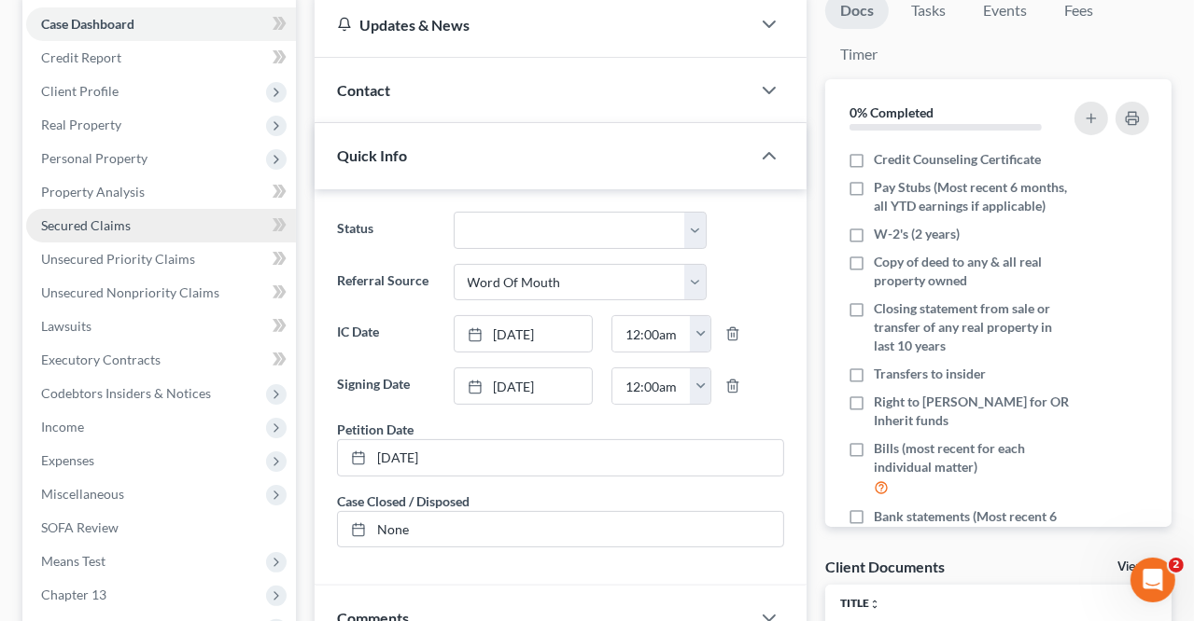
click at [82, 217] on span "Secured Claims" at bounding box center [86, 225] width 90 height 16
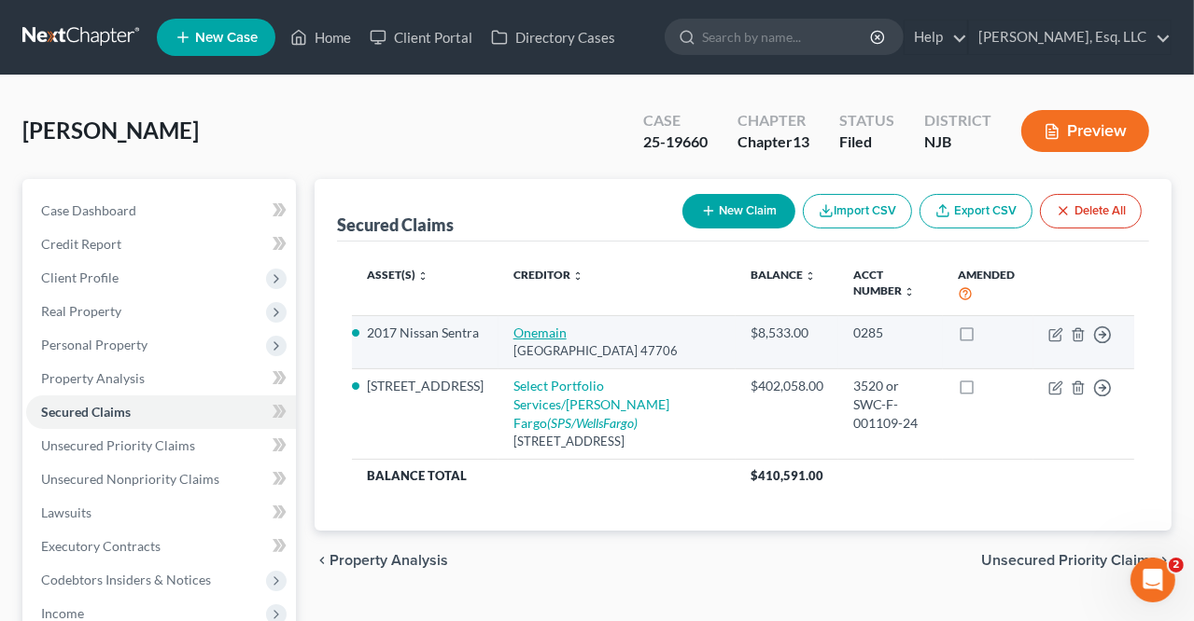
click at [513, 326] on link "Onemain" at bounding box center [539, 333] width 53 height 16
select select "15"
select select "2"
select select "0"
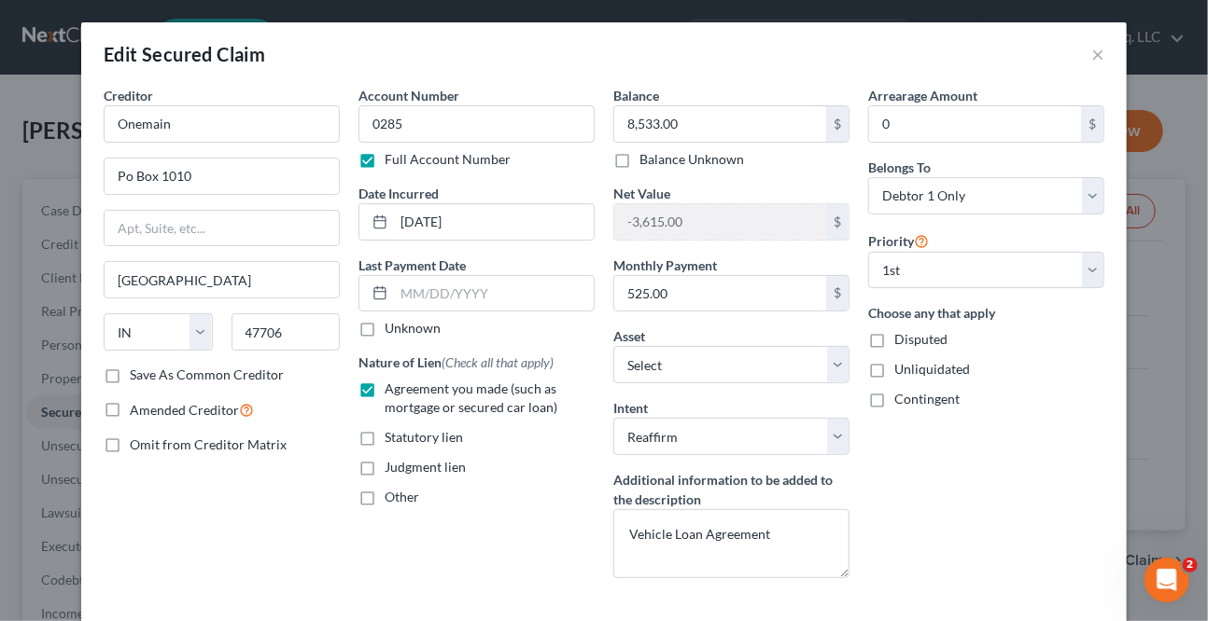
click at [1082, 57] on div "Edit Secured Claim ×" at bounding box center [603, 53] width 1045 height 63
click at [1096, 31] on div "Edit Secured Claim ×" at bounding box center [603, 53] width 1045 height 63
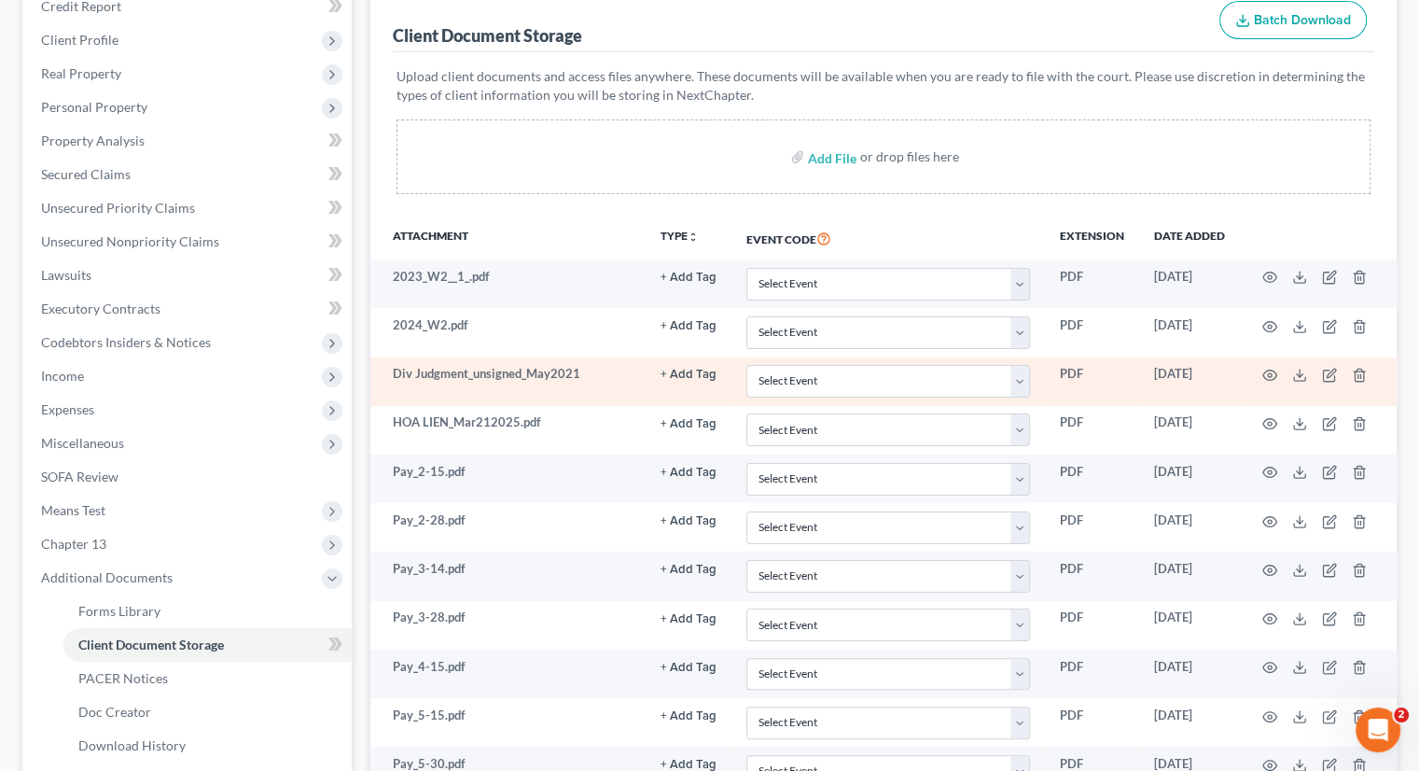
scroll to position [51, 0]
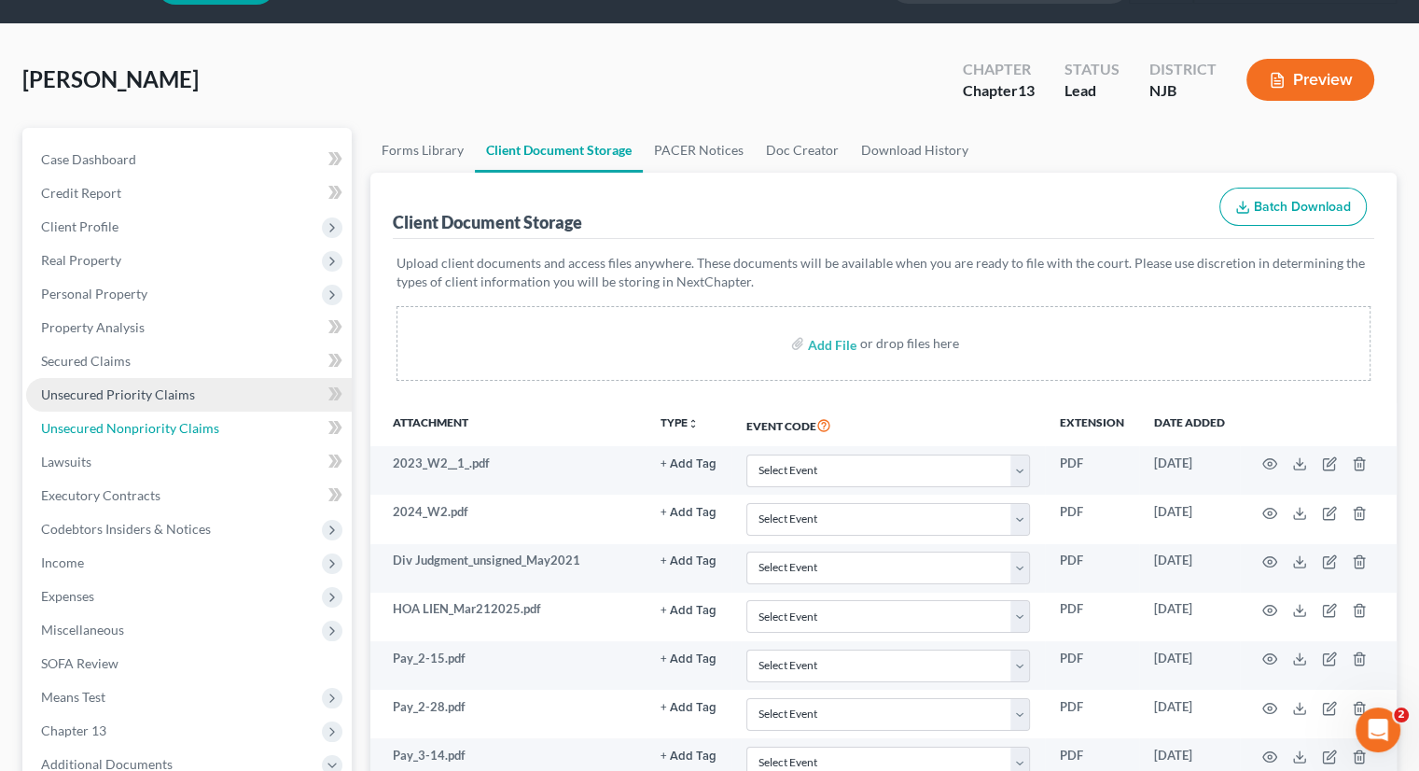
click at [131, 424] on span "Unsecured Nonpriority Claims" at bounding box center [130, 428] width 178 height 16
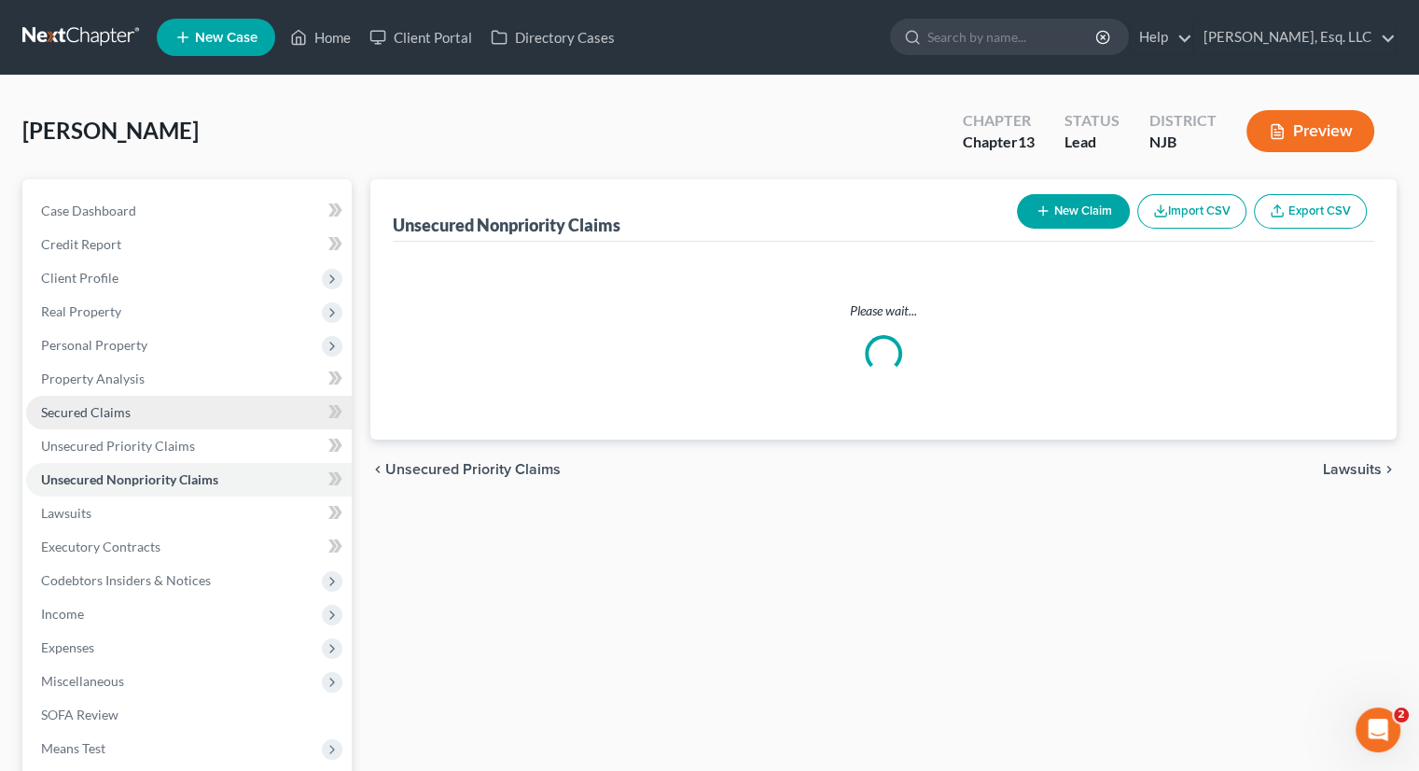
click at [146, 396] on link "Secured Claims" at bounding box center [189, 413] width 326 height 34
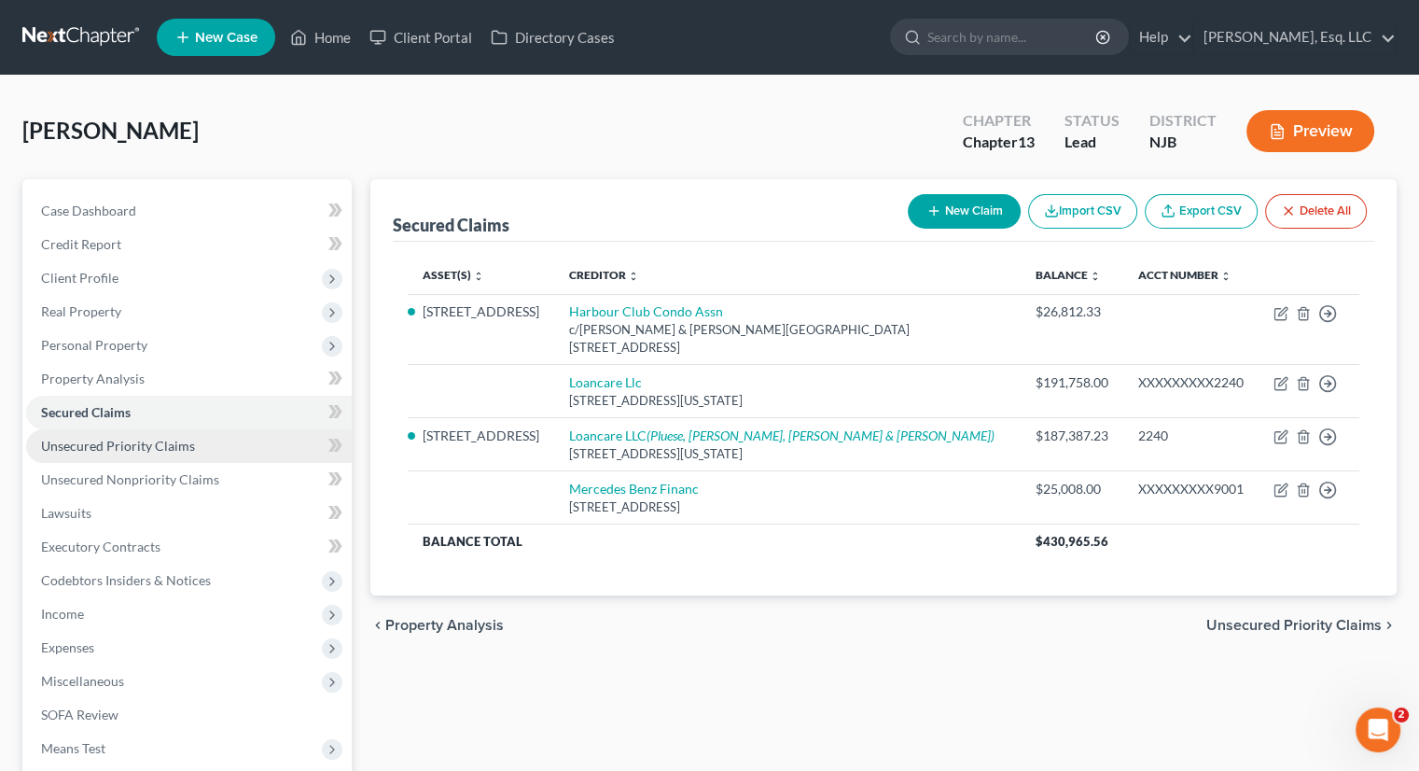
click at [136, 439] on span "Unsecured Priority Claims" at bounding box center [118, 446] width 154 height 16
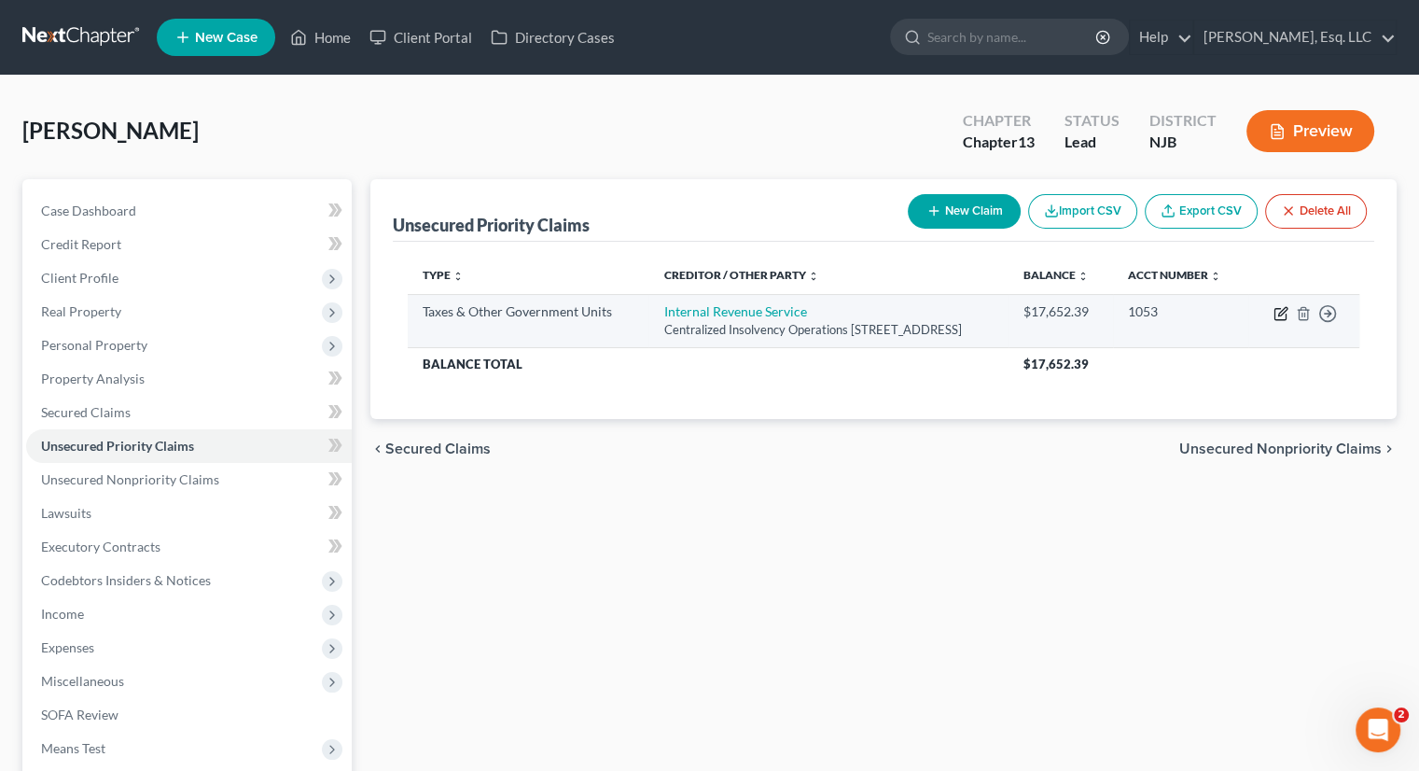
click at [1280, 312] on icon "button" at bounding box center [1281, 313] width 15 height 15
select select "0"
select select "39"
select select "0"
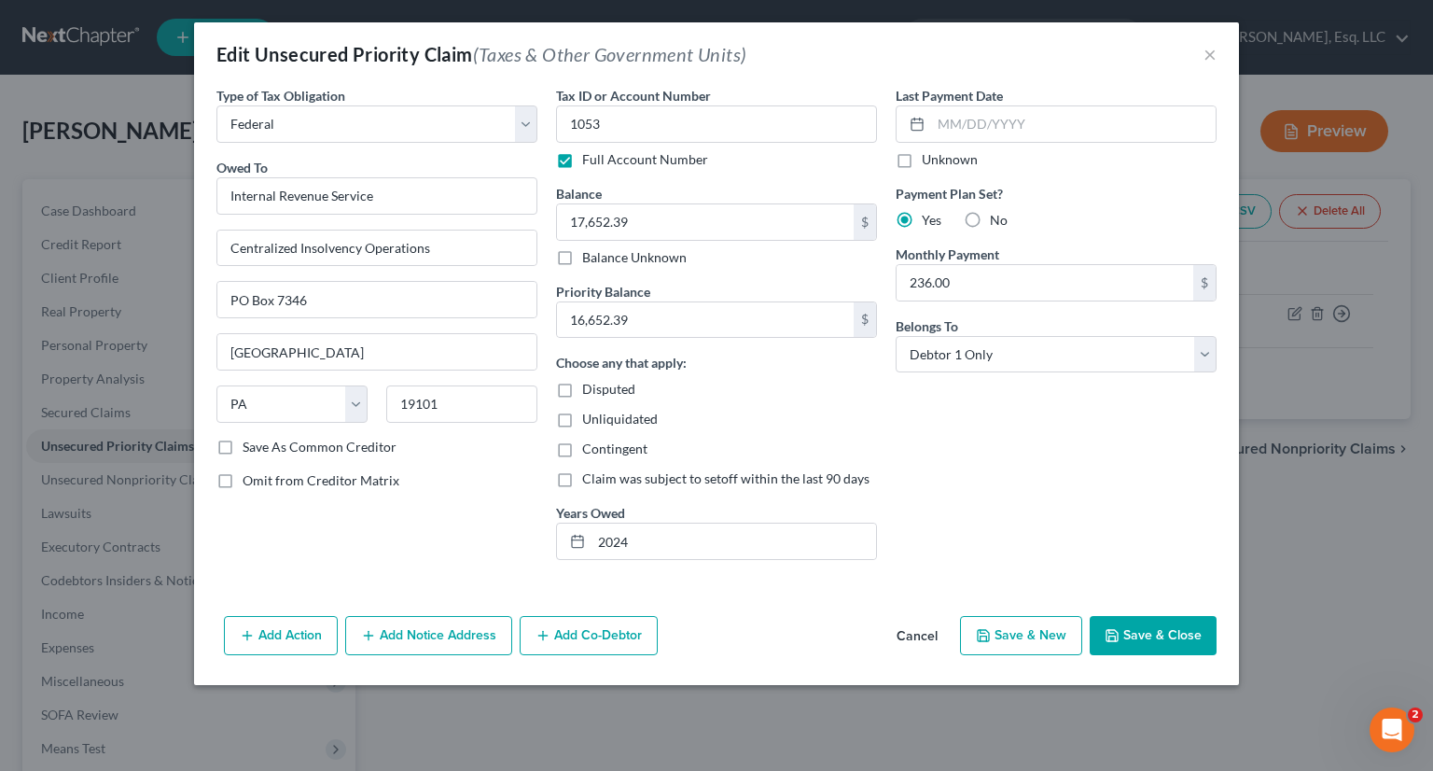
click at [1145, 632] on button "Save & Close" at bounding box center [1153, 635] width 127 height 39
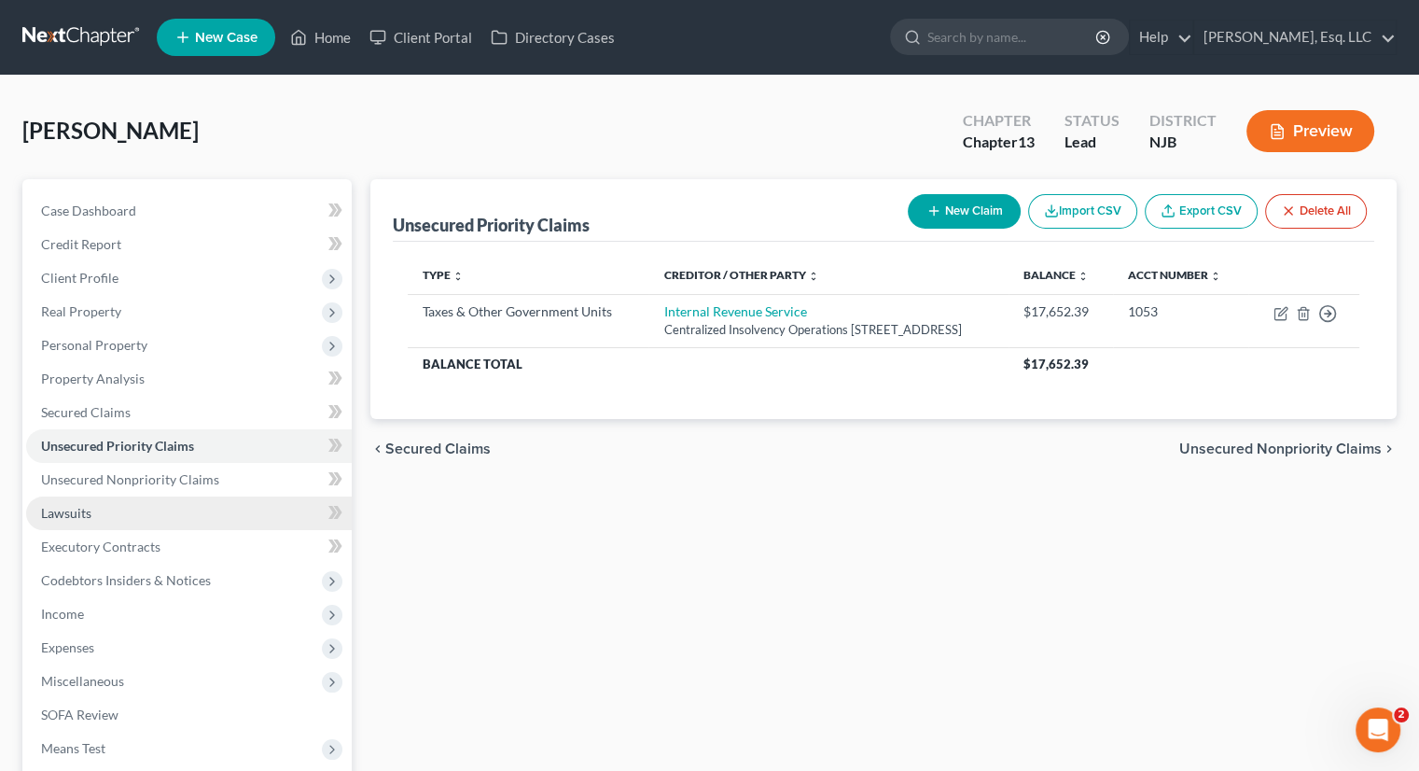
click at [86, 508] on span "Lawsuits" at bounding box center [66, 513] width 50 height 16
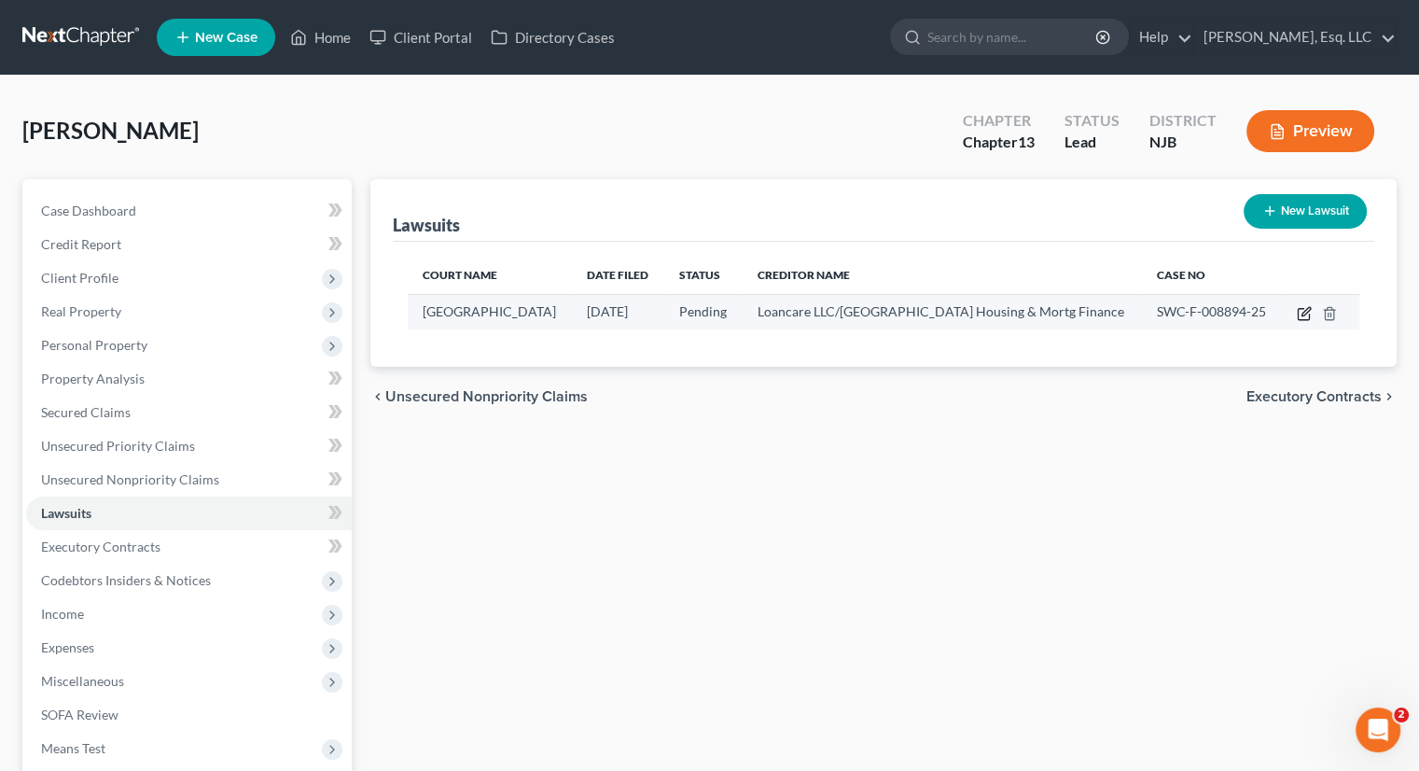
click at [1299, 309] on icon "button" at bounding box center [1303, 314] width 11 height 11
select select "0"
select select "2"
select select "48"
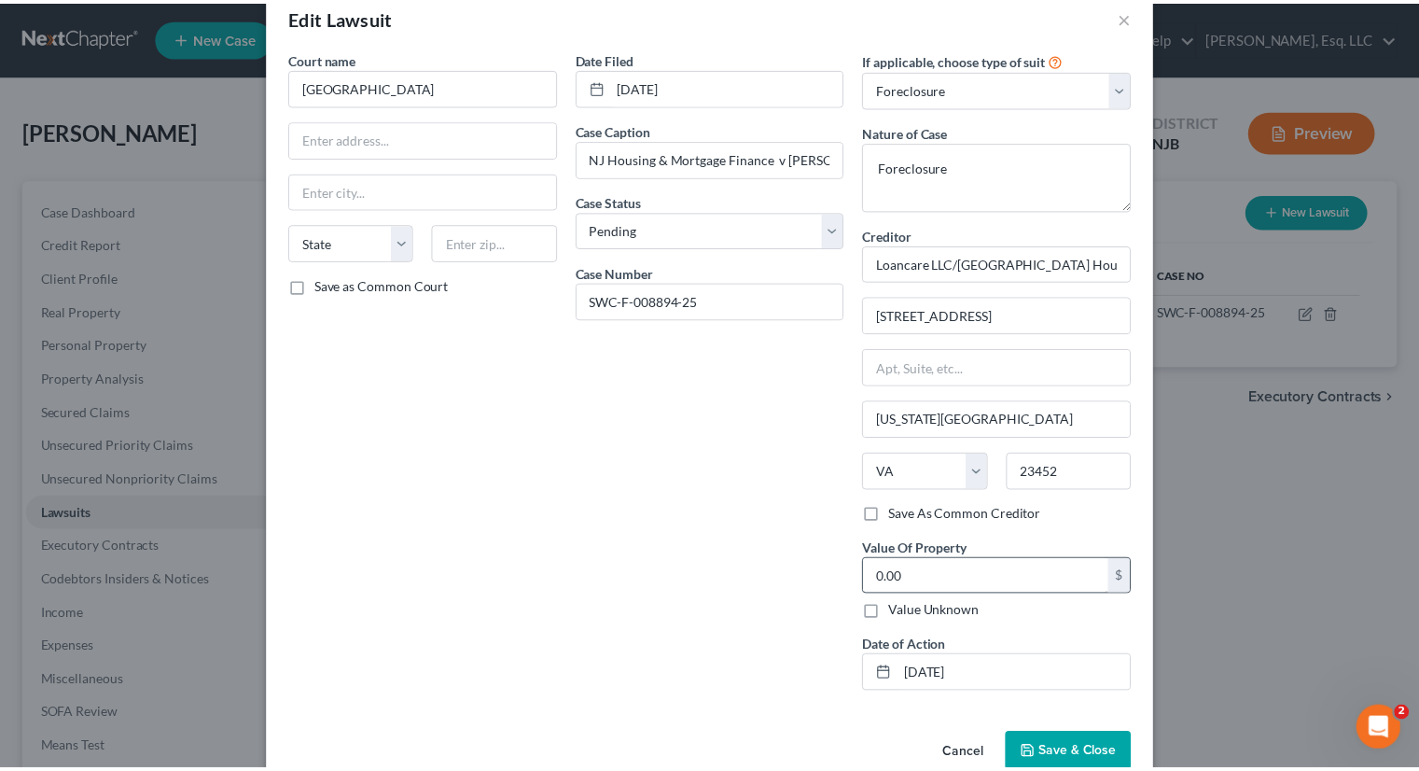
scroll to position [75, 0]
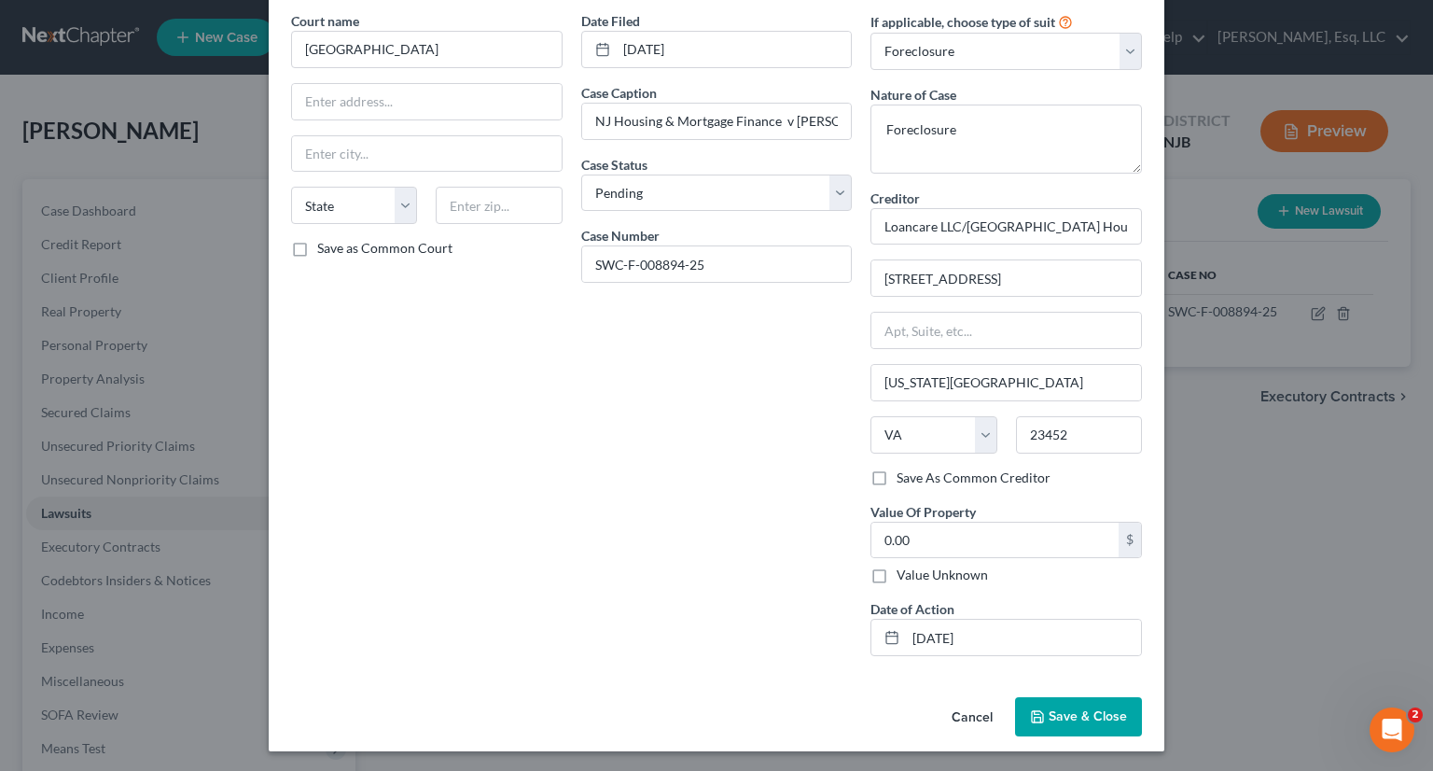
click at [1049, 710] on span "Save & Close" at bounding box center [1088, 716] width 78 height 16
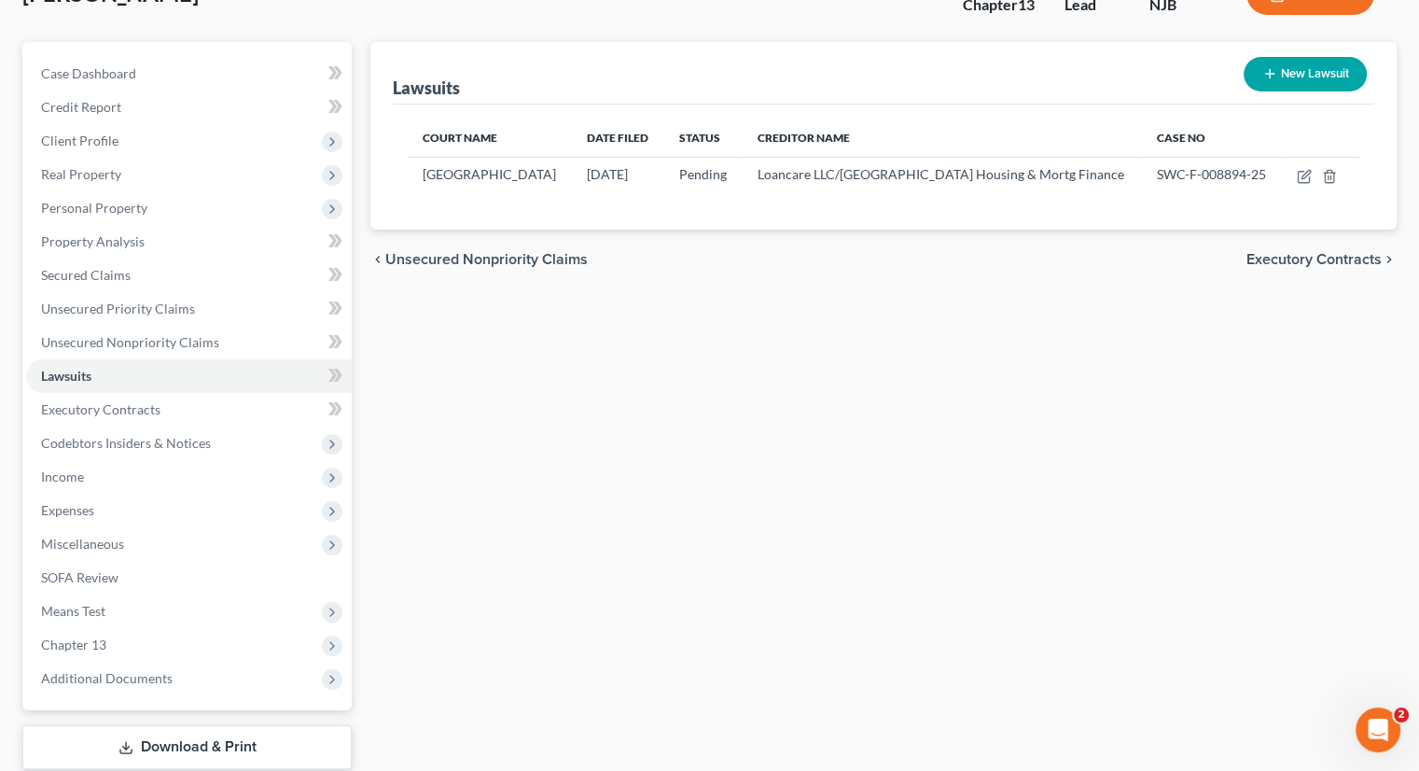
scroll to position [187, 0]
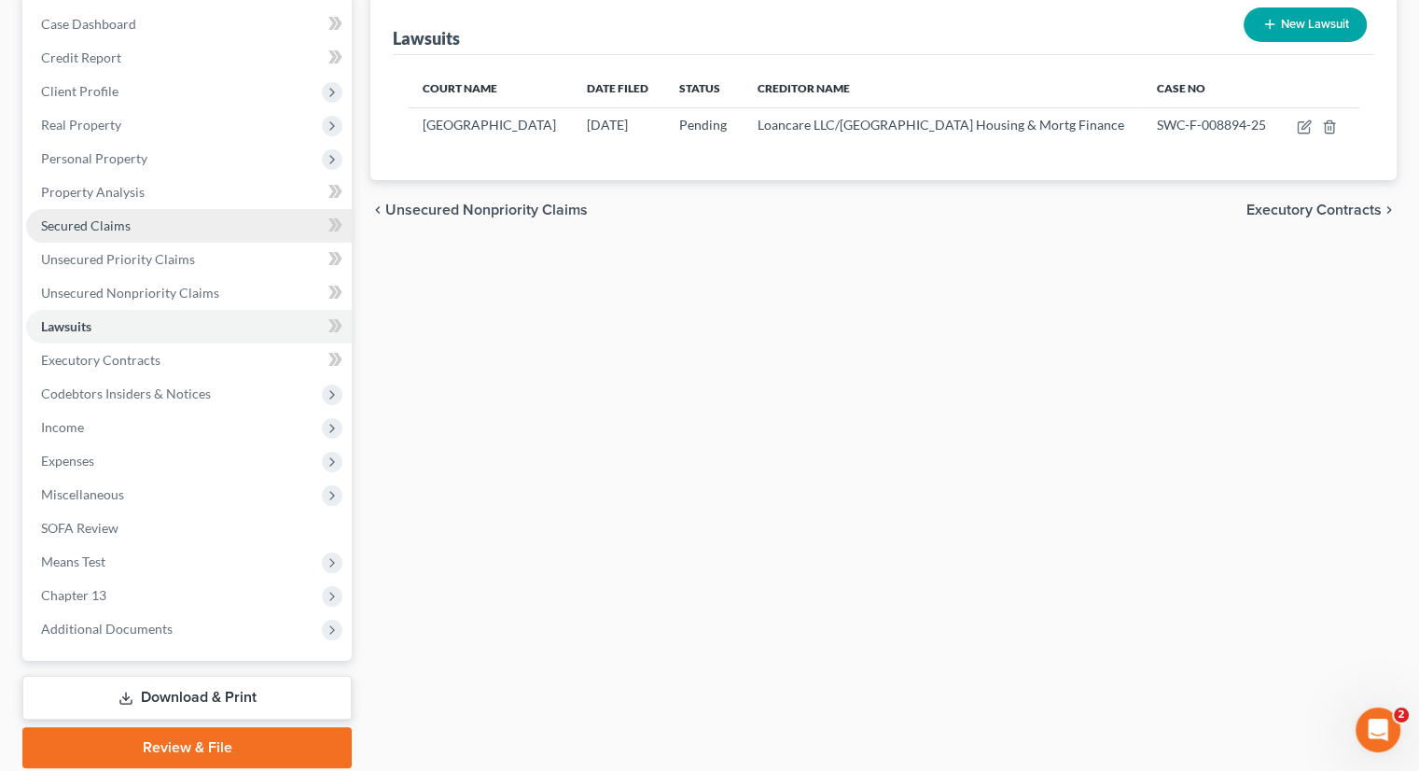
click at [133, 219] on link "Secured Claims" at bounding box center [189, 226] width 326 height 34
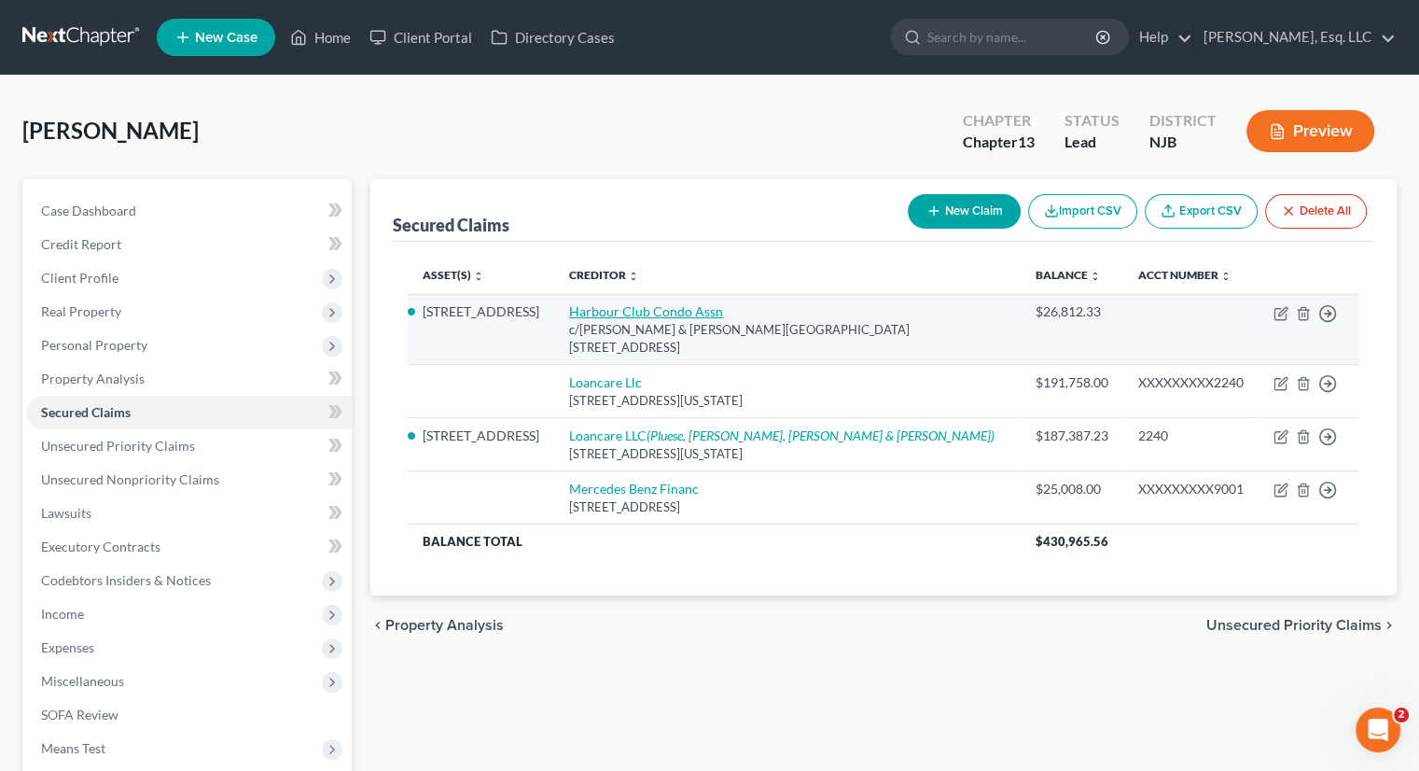
click at [658, 303] on link "Harbour Club Condo Assn" at bounding box center [646, 311] width 154 height 16
select select "33"
select select "2"
select select "0"
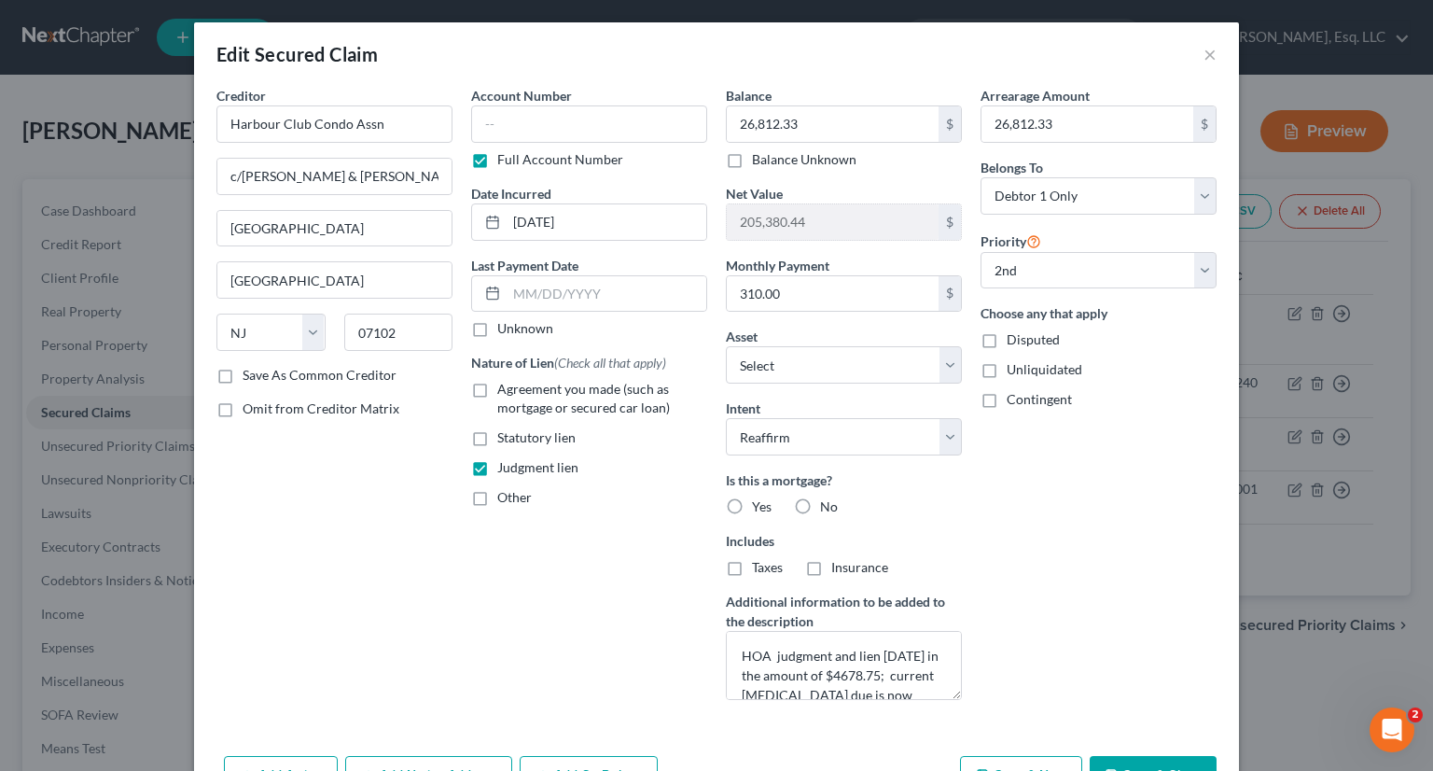
click at [1269, 547] on div "Edit Secured Claim × Creditor * Harbour Club Condo Assn c/o Cutolo & Barros One…" at bounding box center [716, 385] width 1433 height 771
click at [494, 133] on input "text" at bounding box center [589, 123] width 236 height 37
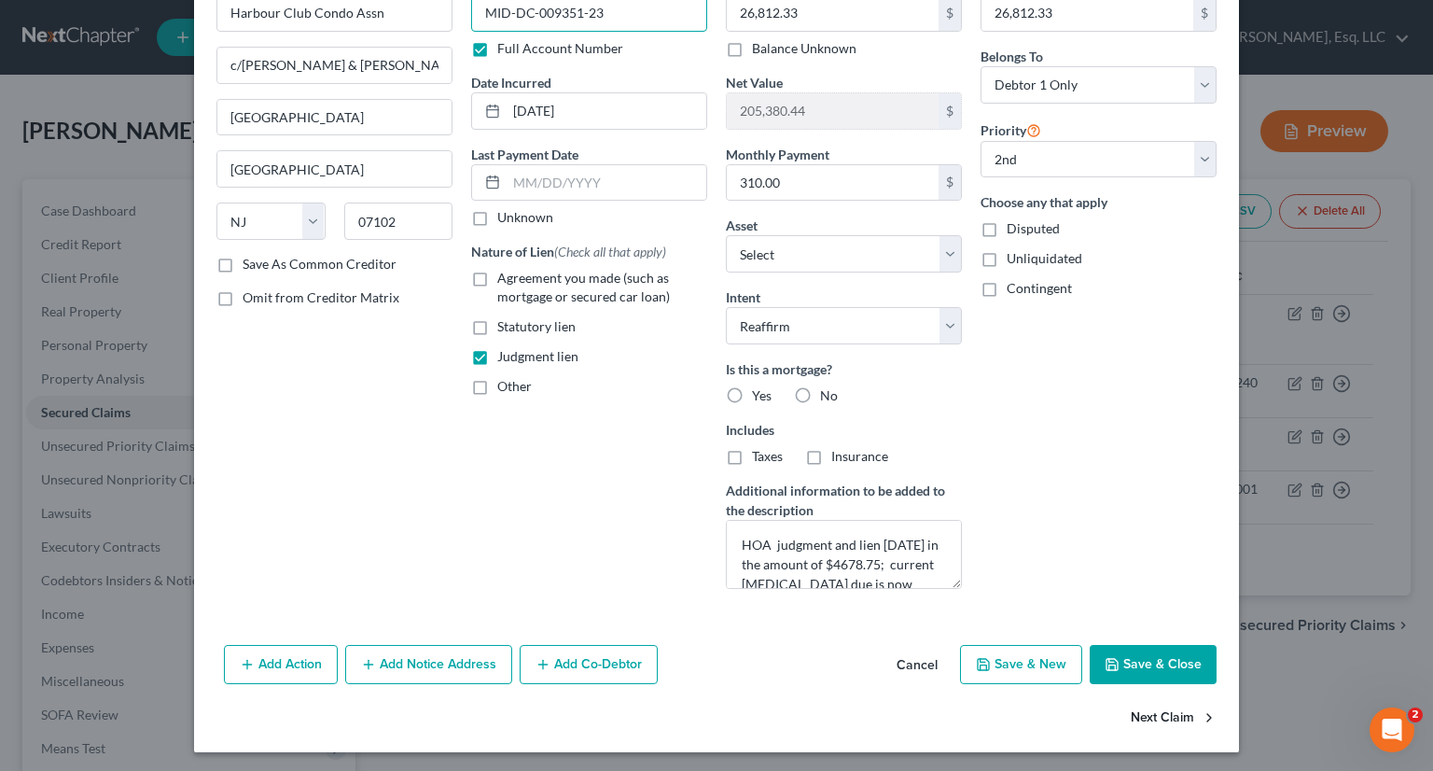
scroll to position [113, 0]
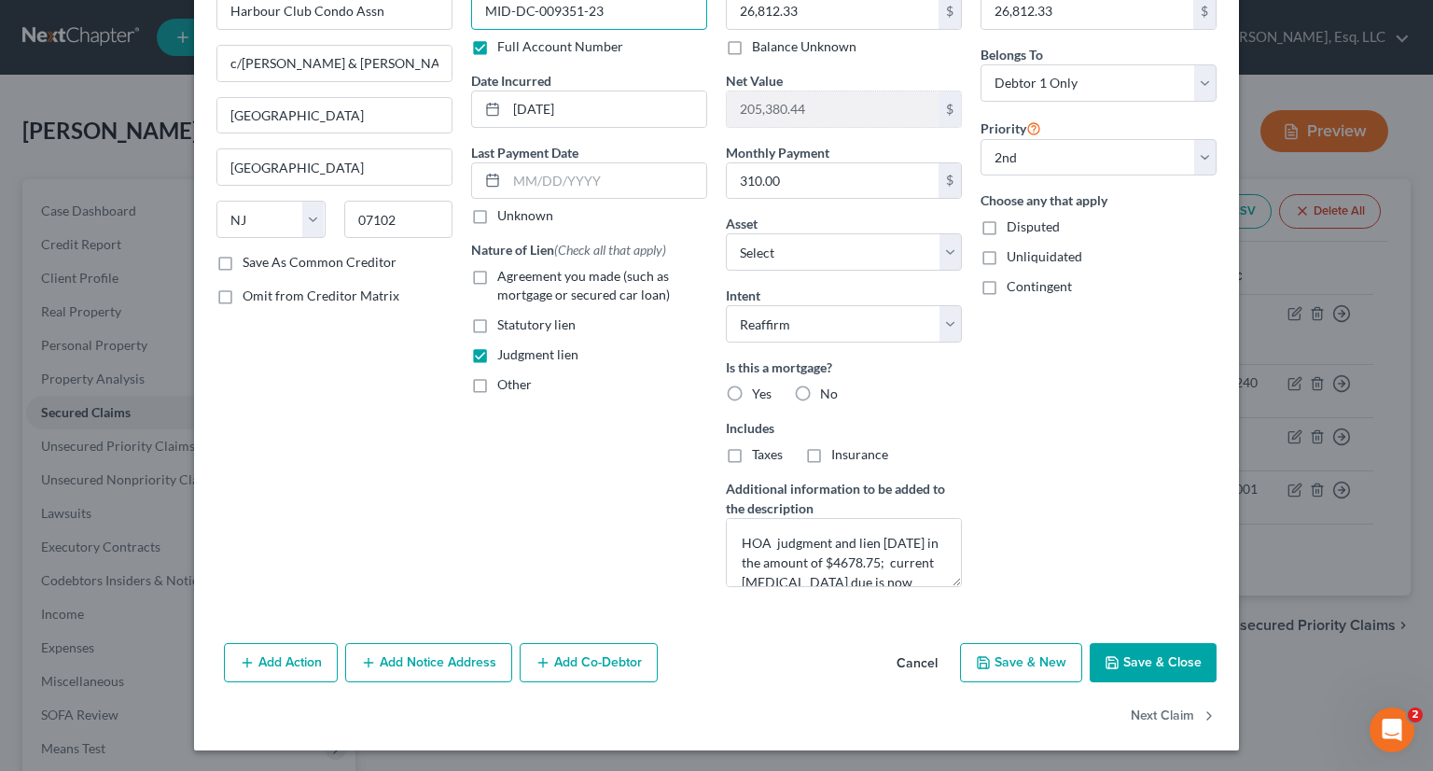
type input "MID-DC-009351-23"
click at [1131, 661] on button "Save & Close" at bounding box center [1153, 662] width 127 height 39
select select "1"
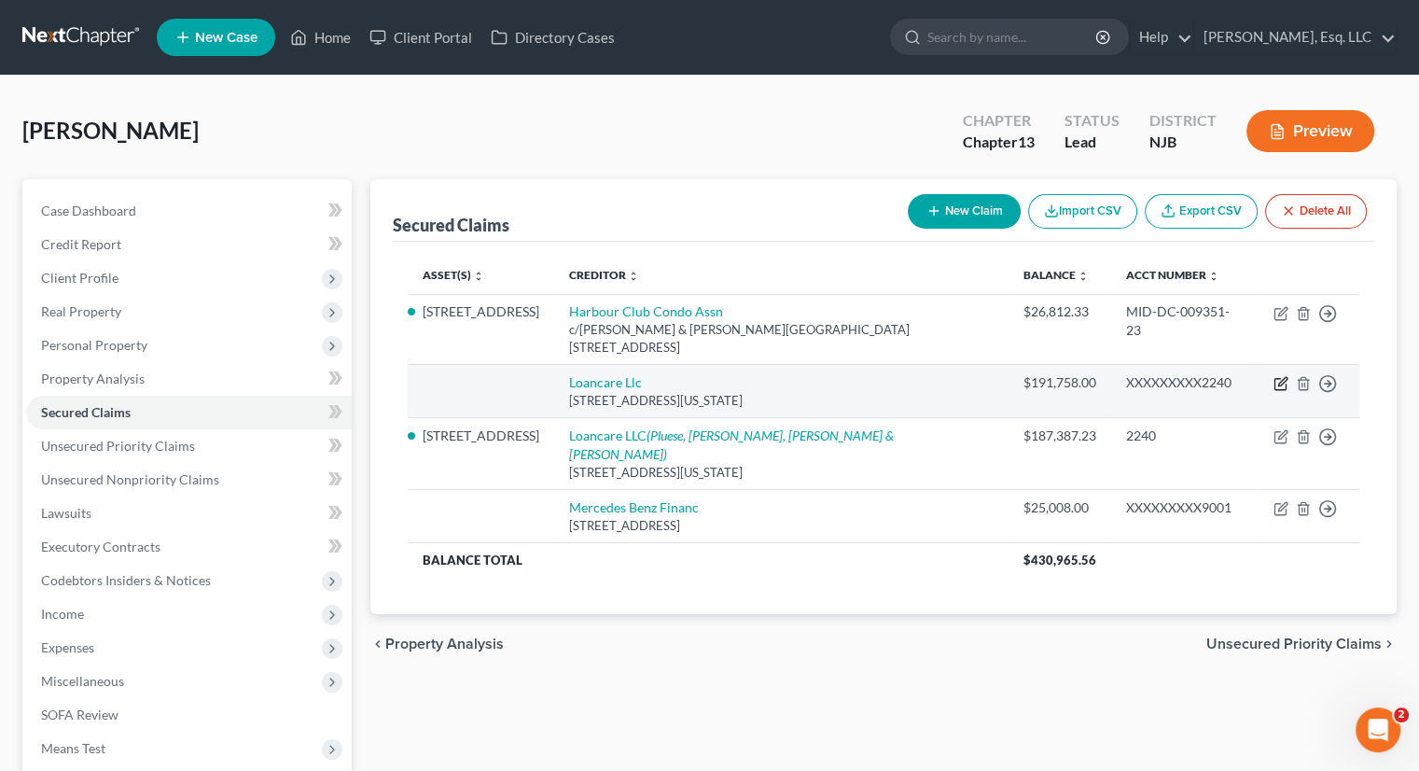
click at [1279, 378] on icon "button" at bounding box center [1282, 382] width 8 height 8
select select "48"
select select "0"
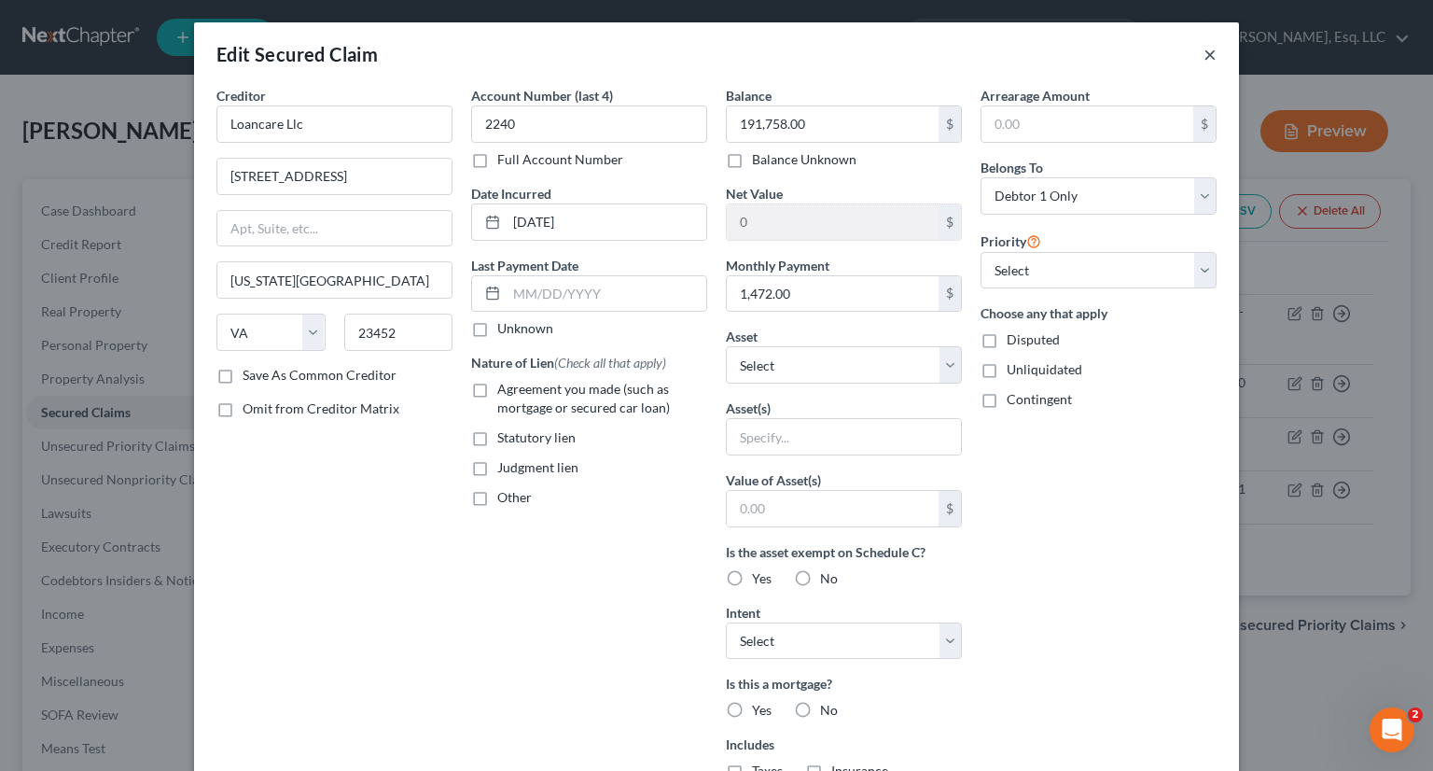
click at [1204, 53] on button "×" at bounding box center [1210, 54] width 13 height 22
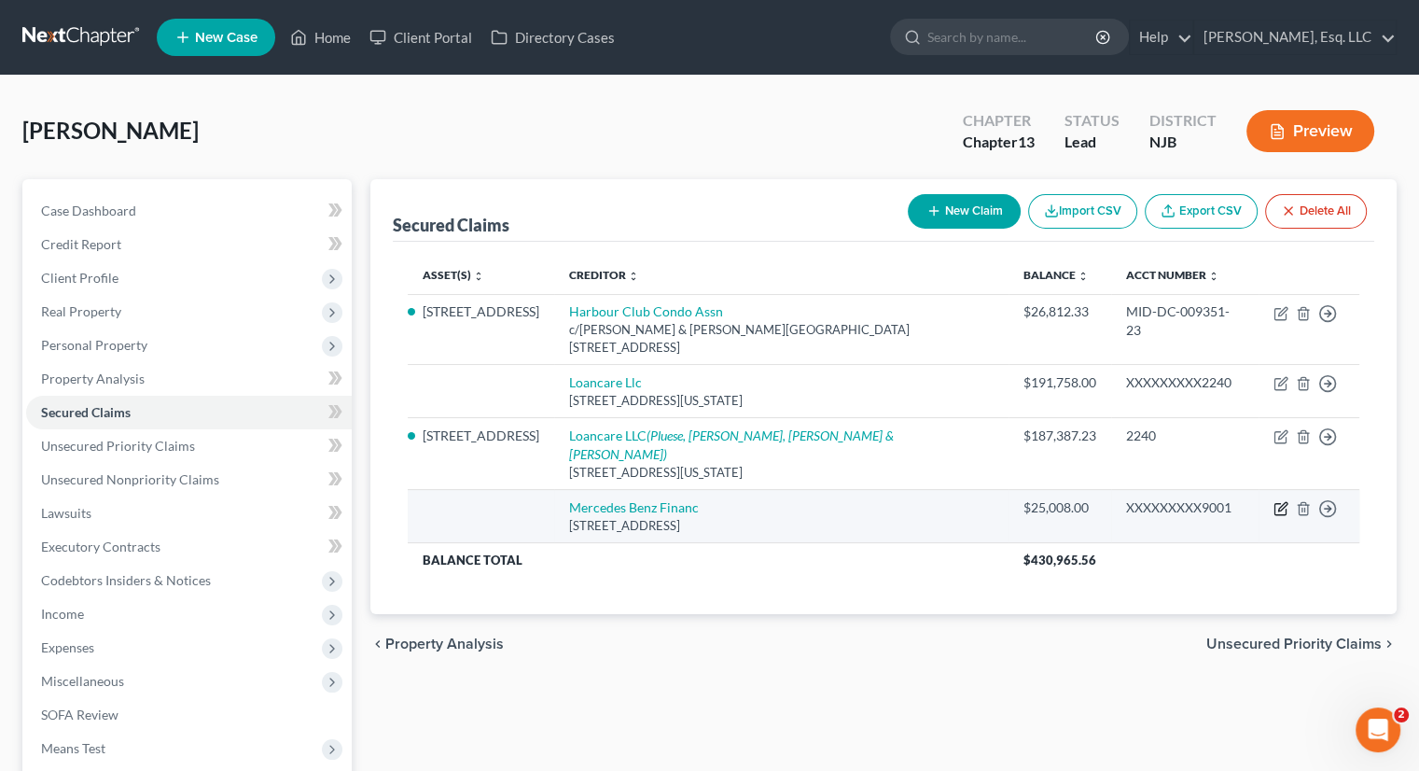
click at [1277, 501] on icon "button" at bounding box center [1281, 508] width 15 height 15
select select "45"
select select "0"
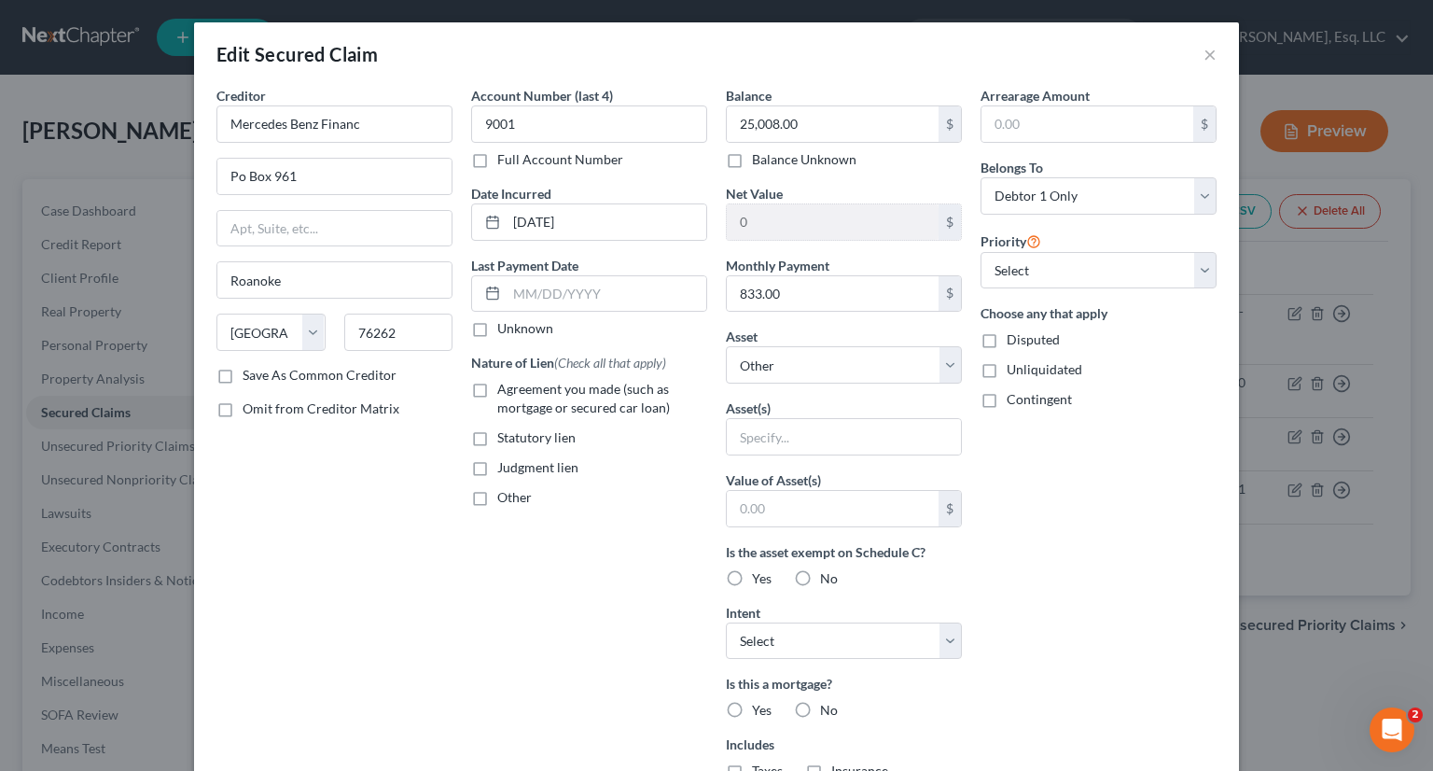
click at [497, 161] on label "Full Account Number" at bounding box center [560, 159] width 126 height 19
click at [505, 161] on input "Full Account Number" at bounding box center [511, 156] width 12 height 12
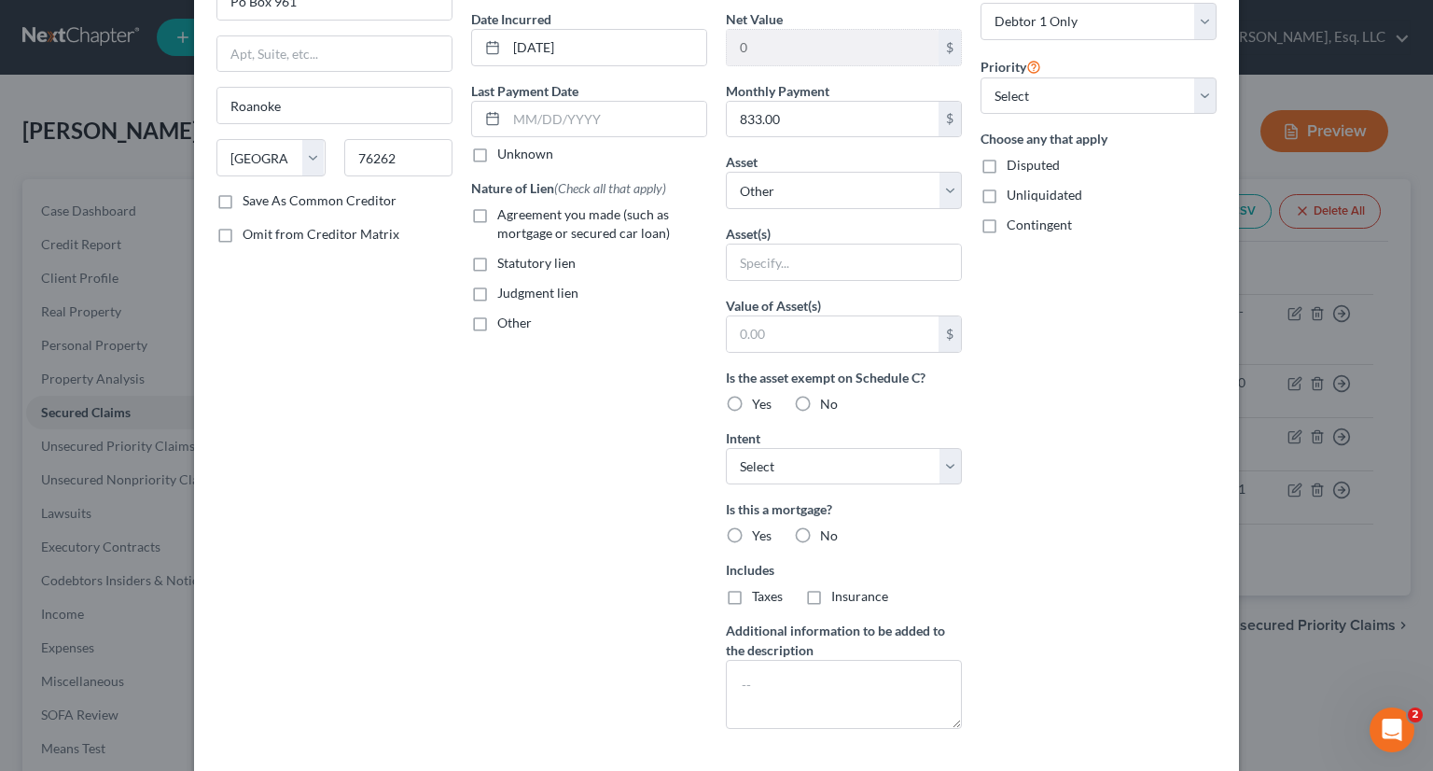
scroll to position [187, 0]
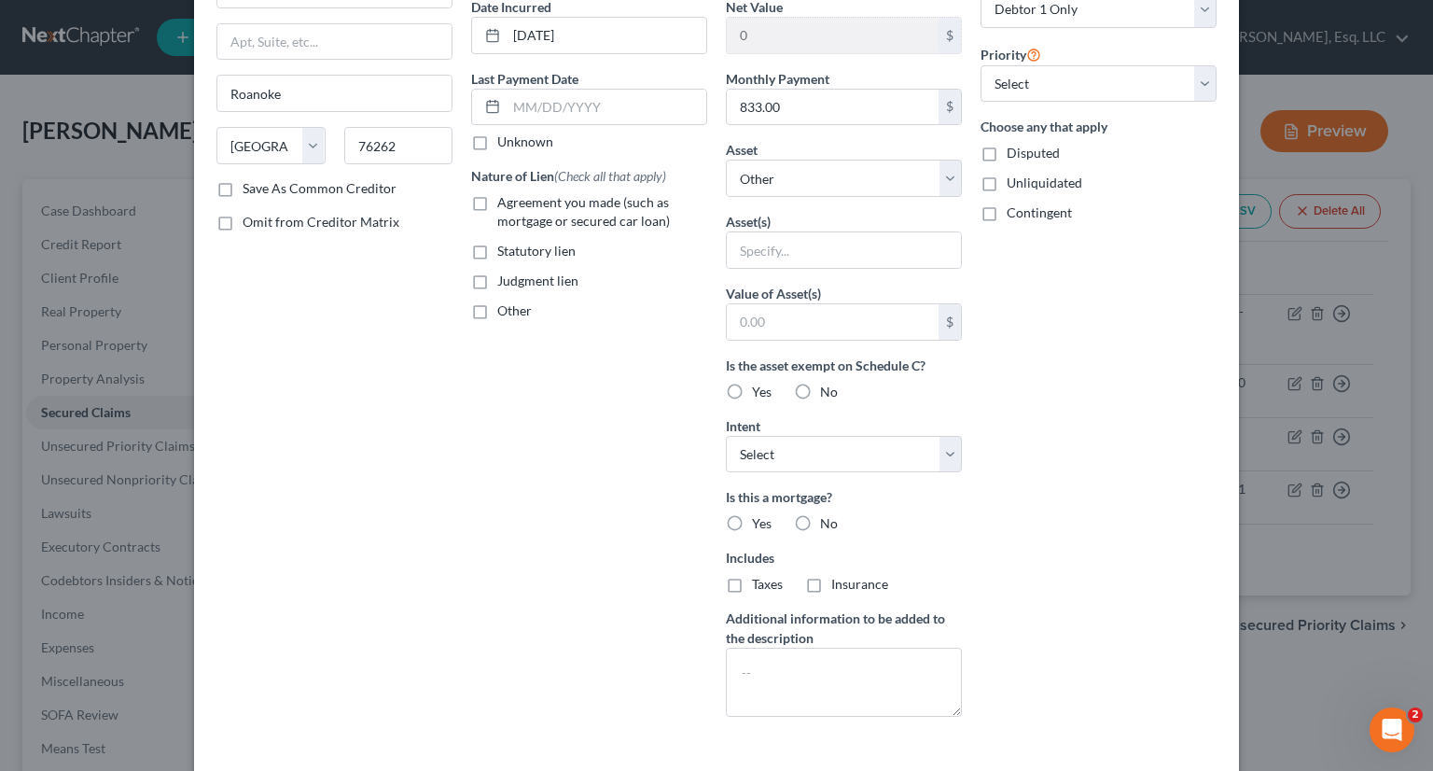
click at [497, 195] on label "Agreement you made (such as mortgage or secured car loan)" at bounding box center [602, 211] width 210 height 37
click at [505, 195] on input "Agreement you made (such as mortgage or secured car loan)" at bounding box center [511, 199] width 12 height 12
checkbox input "true"
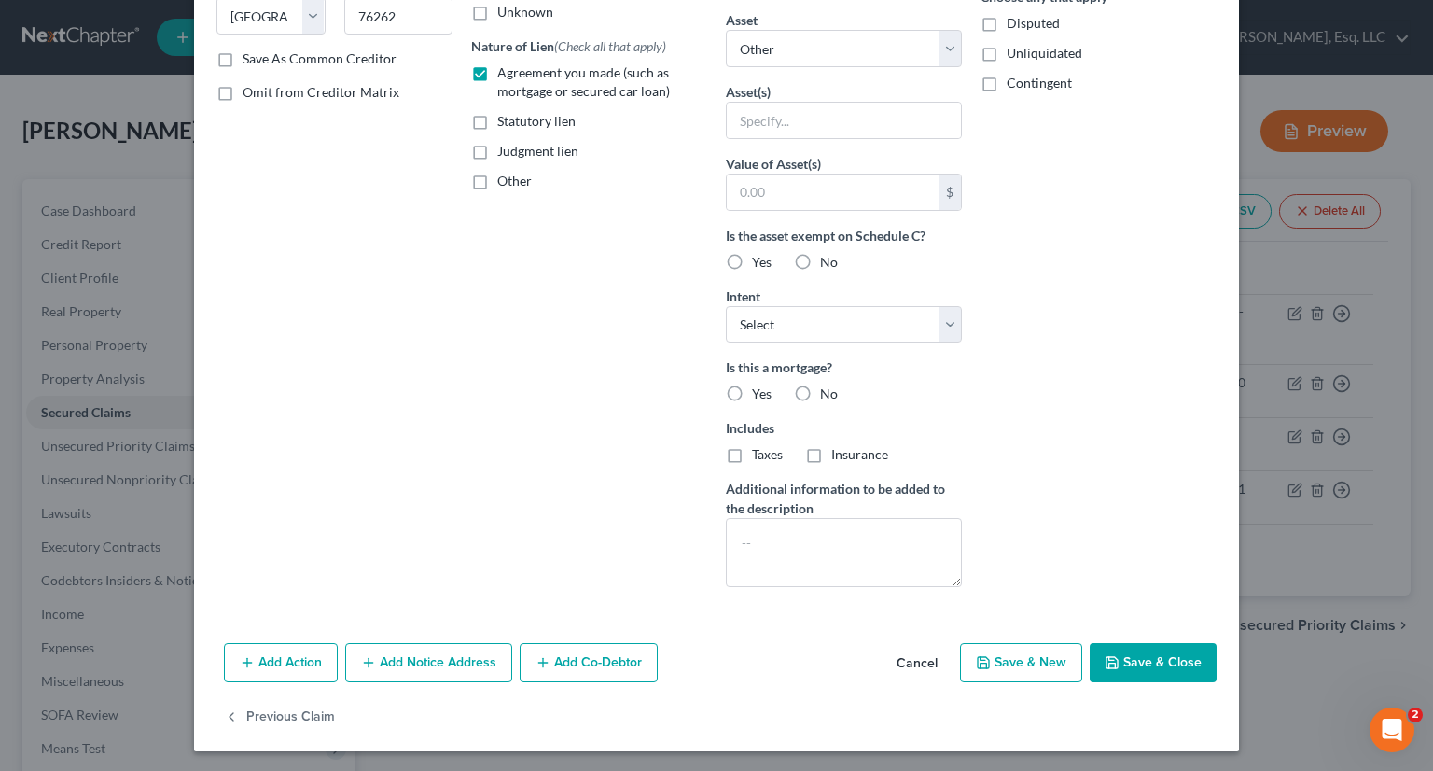
click at [820, 384] on label "No" at bounding box center [829, 393] width 18 height 19
click at [828, 384] on input "No" at bounding box center [834, 390] width 12 height 12
radio input "true"
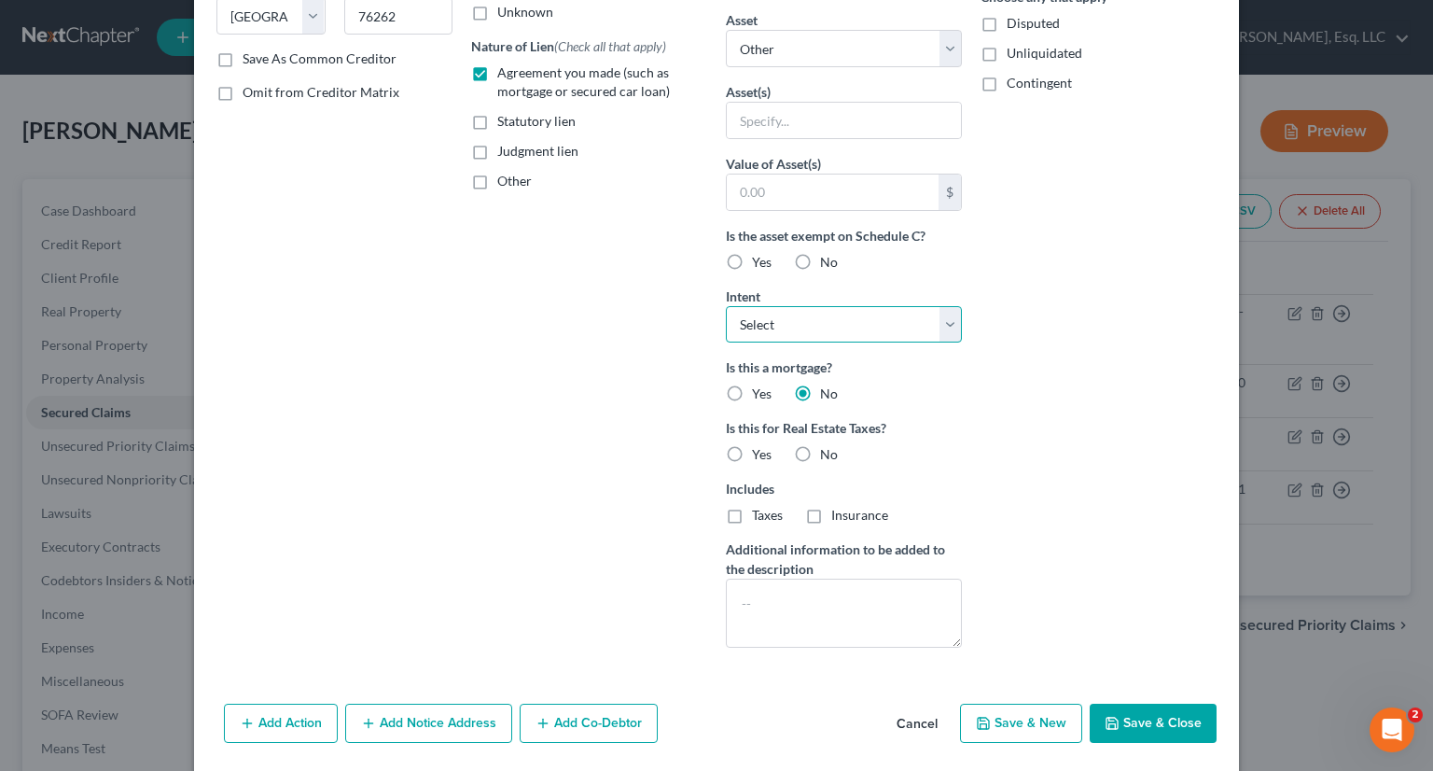
drag, startPoint x: 941, startPoint y: 318, endPoint x: 936, endPoint y: 328, distance: 10.4
click at [941, 318] on select "Select Surrender Redeem Reaffirm Avoid Other" at bounding box center [844, 324] width 236 height 37
select select "2"
click at [726, 306] on select "Select Surrender Redeem Reaffirm Avoid Other" at bounding box center [844, 324] width 236 height 37
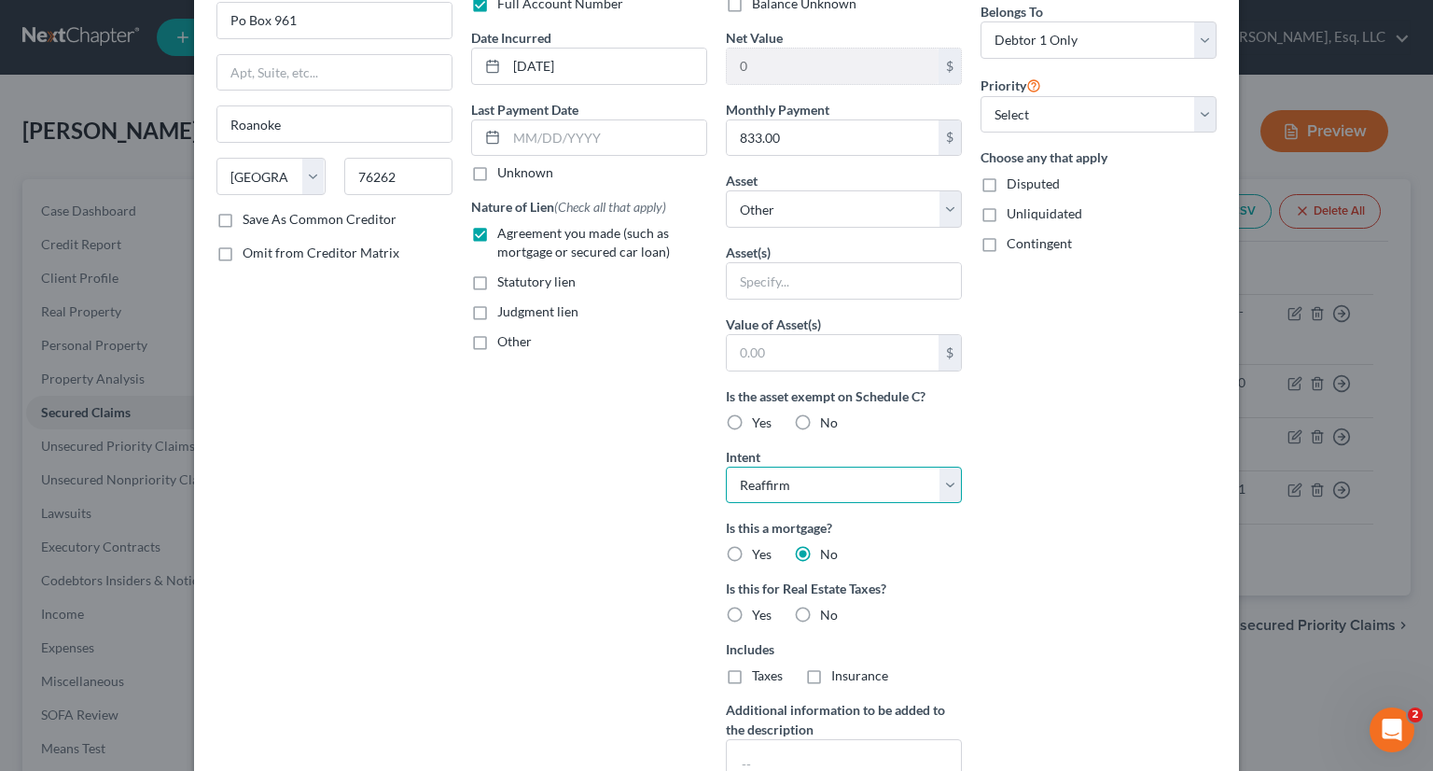
scroll to position [0, 0]
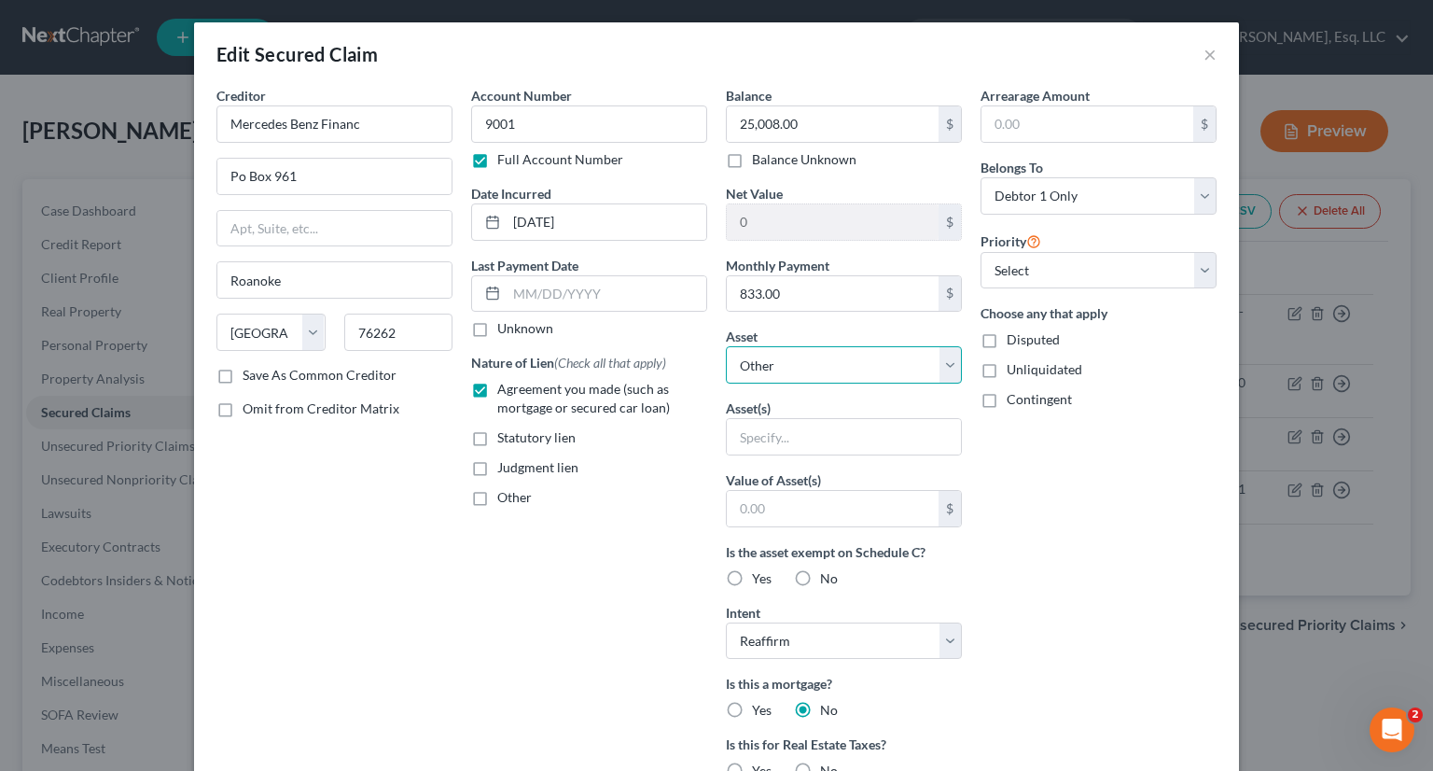
click at [931, 373] on select "Select Other Multiple Assets BOA Savings Acc. No. x2857 (Savings Account) - $30…" at bounding box center [844, 364] width 236 height 37
select select "4"
click at [726, 346] on select "Select Other Multiple Assets BOA Savings Acc. No. x2857 (Savings Account) - $30…" at bounding box center [844, 364] width 236 height 37
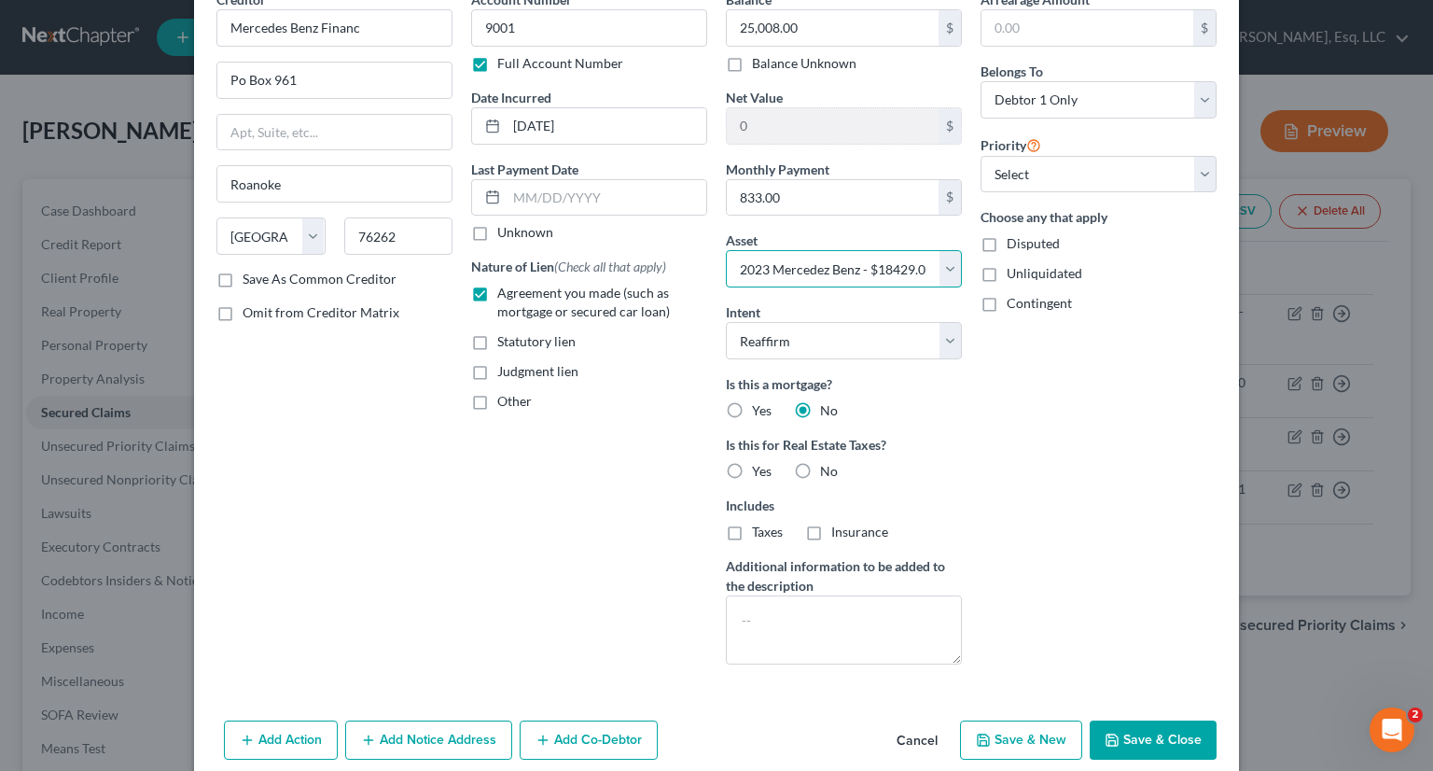
scroll to position [174, 0]
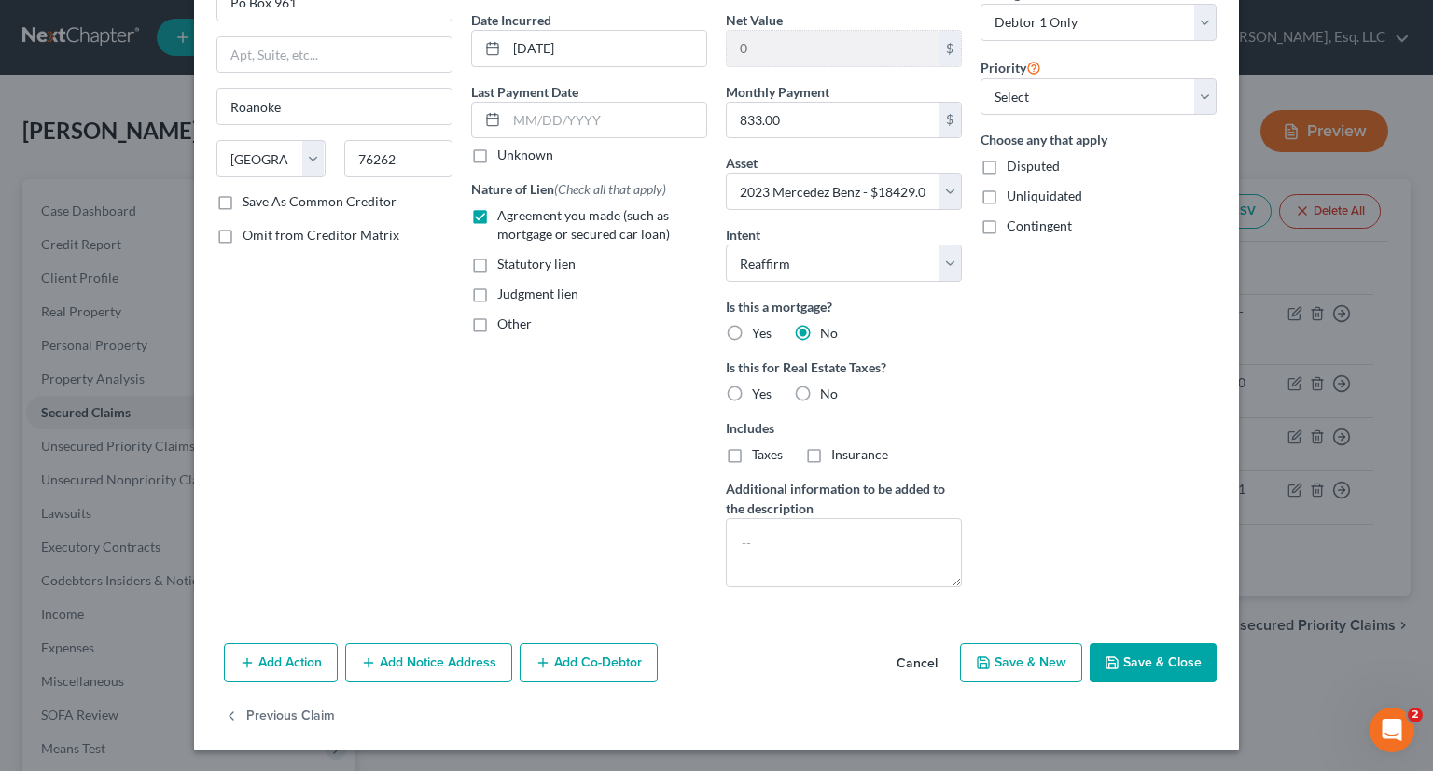
click at [1146, 650] on button "Save & Close" at bounding box center [1153, 662] width 127 height 39
select select
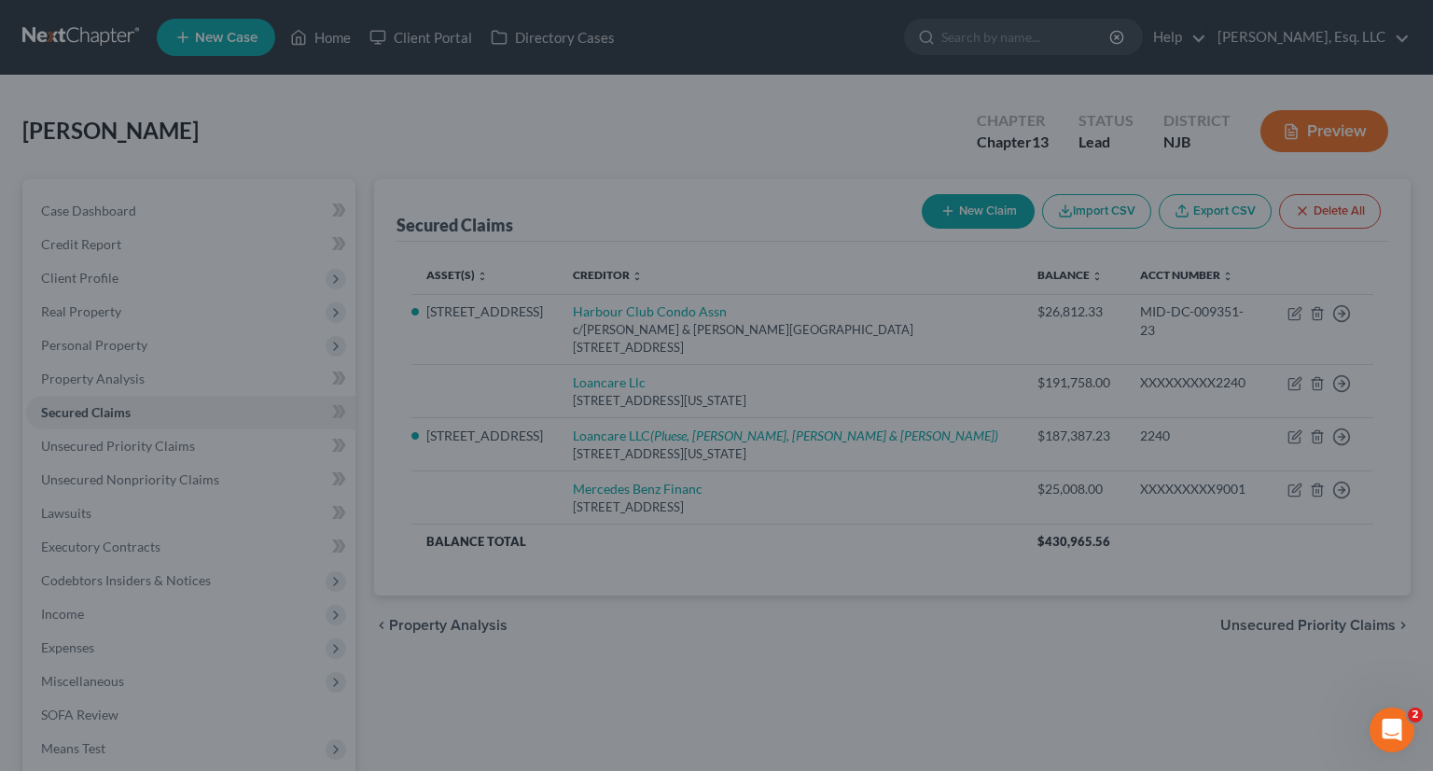
type input "-6,579.00"
select select "4"
type input "0"
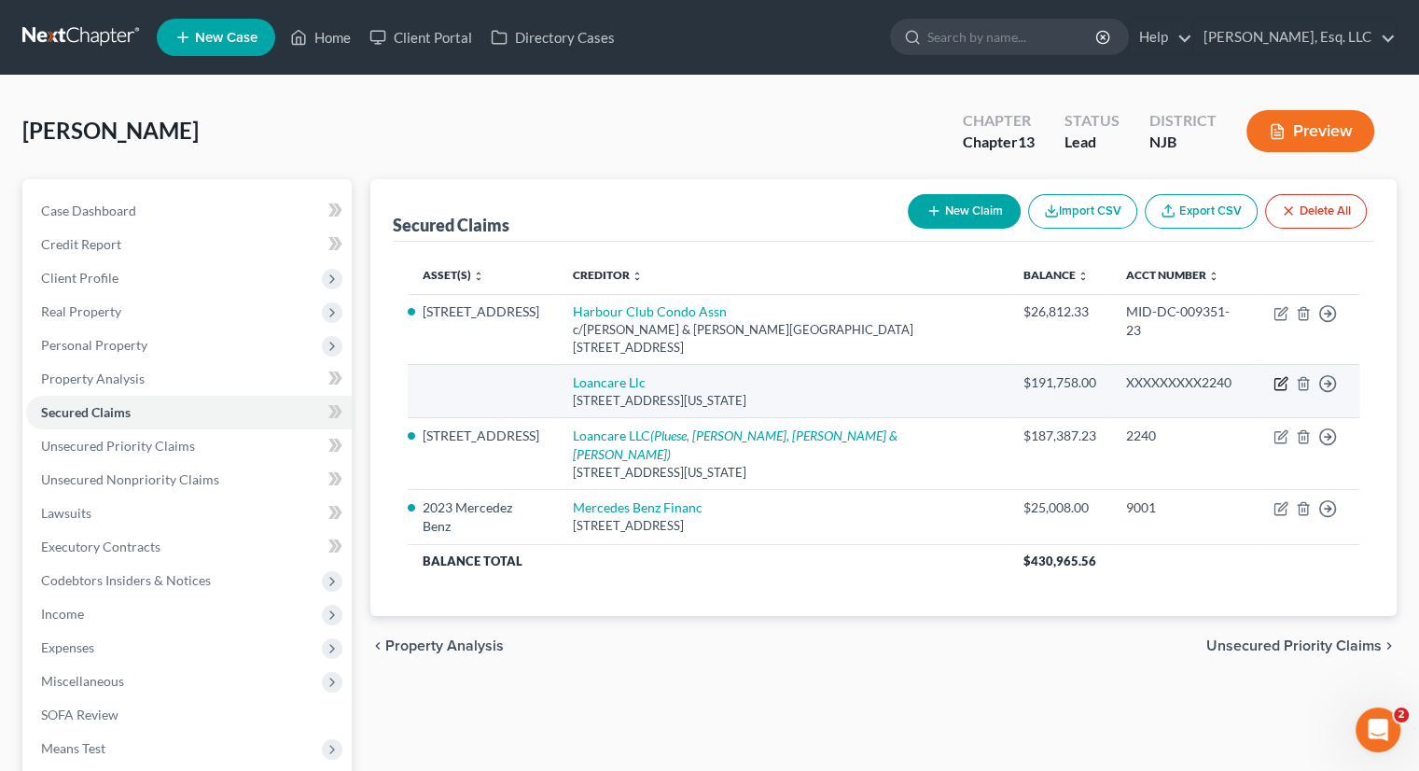
click at [1277, 376] on icon "button" at bounding box center [1281, 383] width 15 height 15
select select "48"
select select "0"
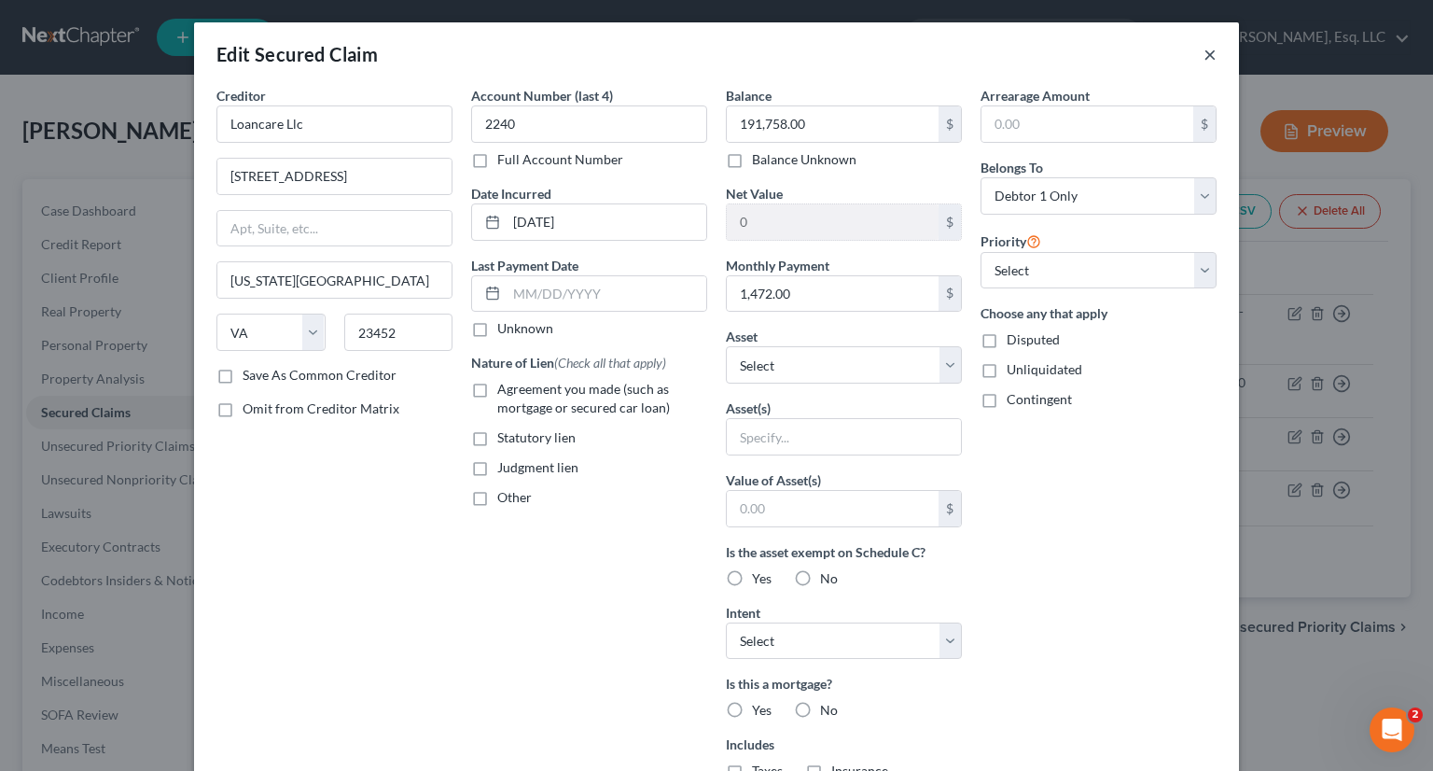
click at [1205, 53] on button "×" at bounding box center [1210, 54] width 13 height 22
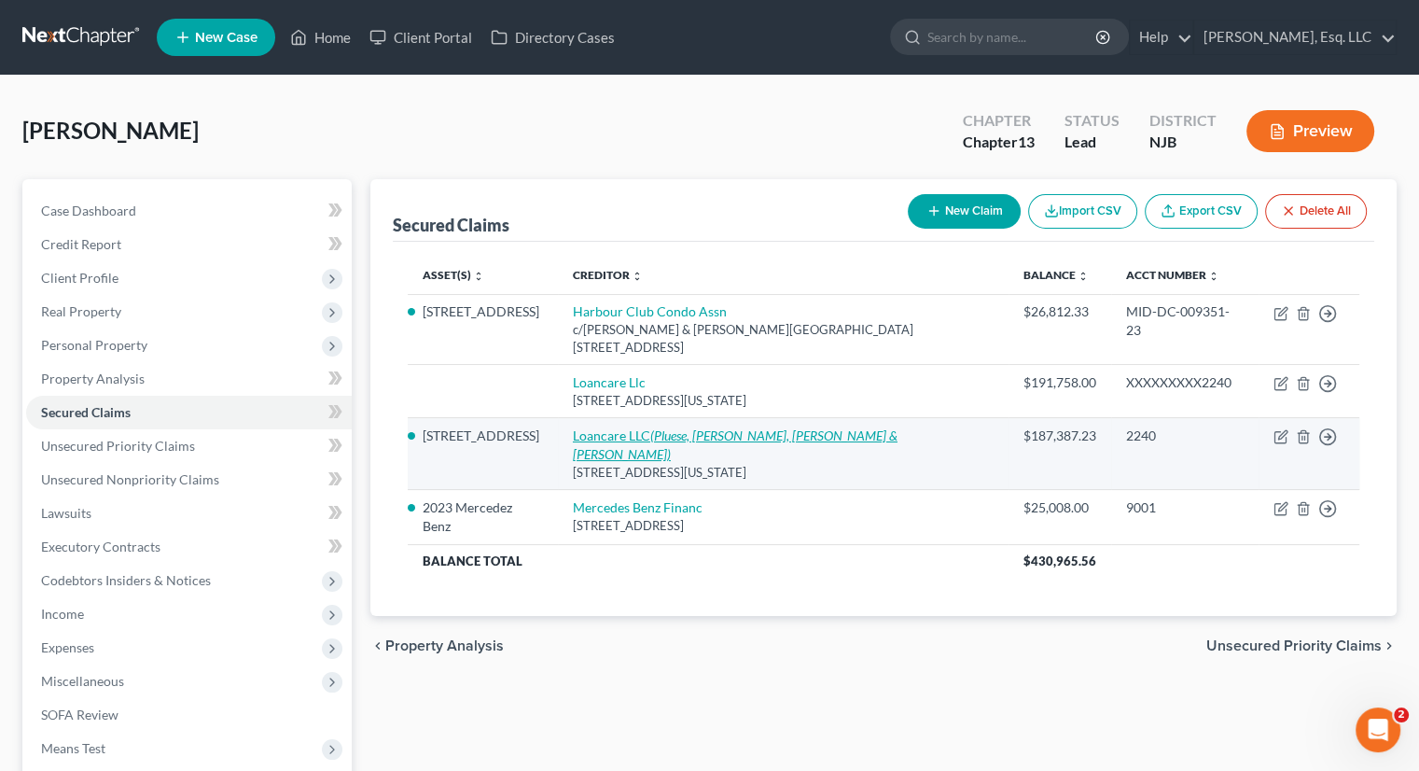
click at [616, 427] on link "Loancare LLC (Pluese, Becker, Saltzman & Thomas)" at bounding box center [735, 444] width 325 height 35
select select "48"
select select "5"
select select "2"
select select "0"
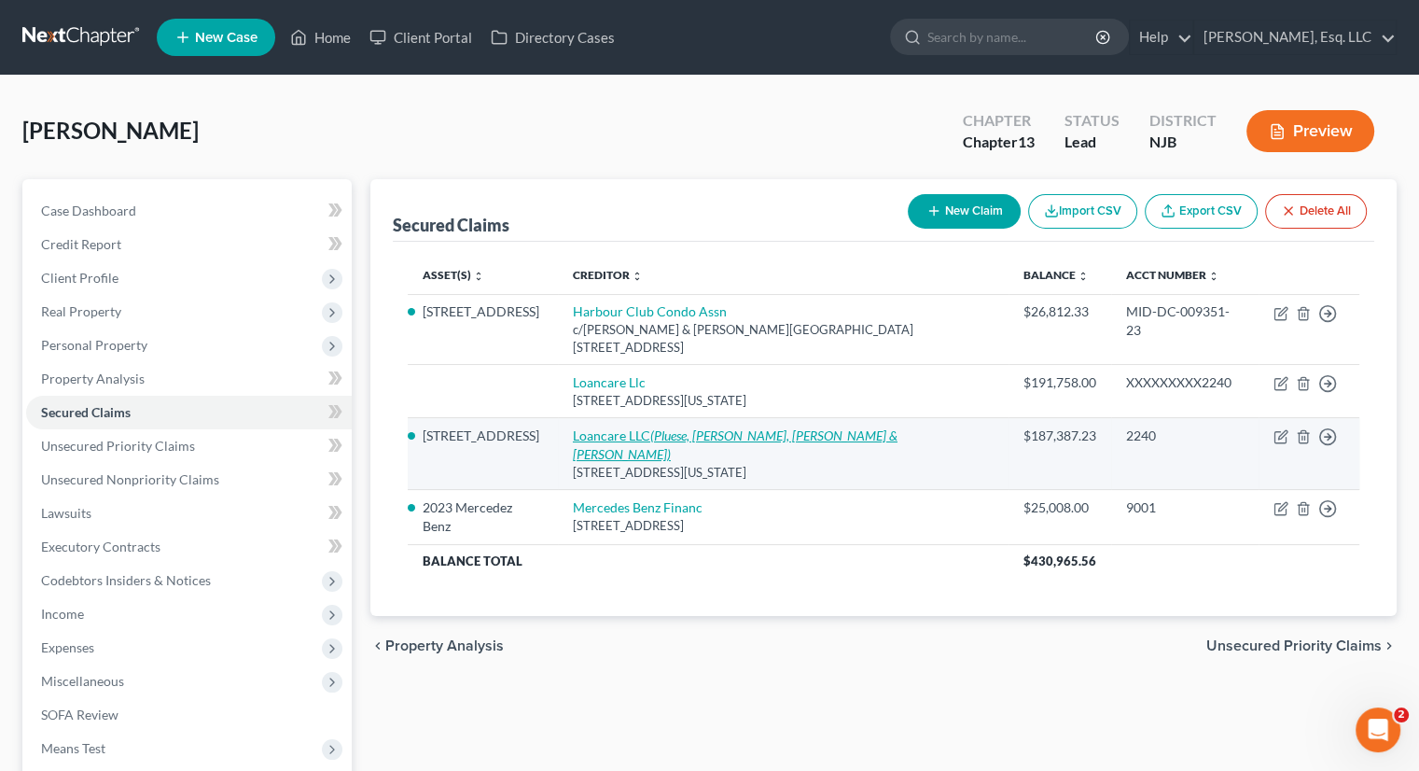
select select "0"
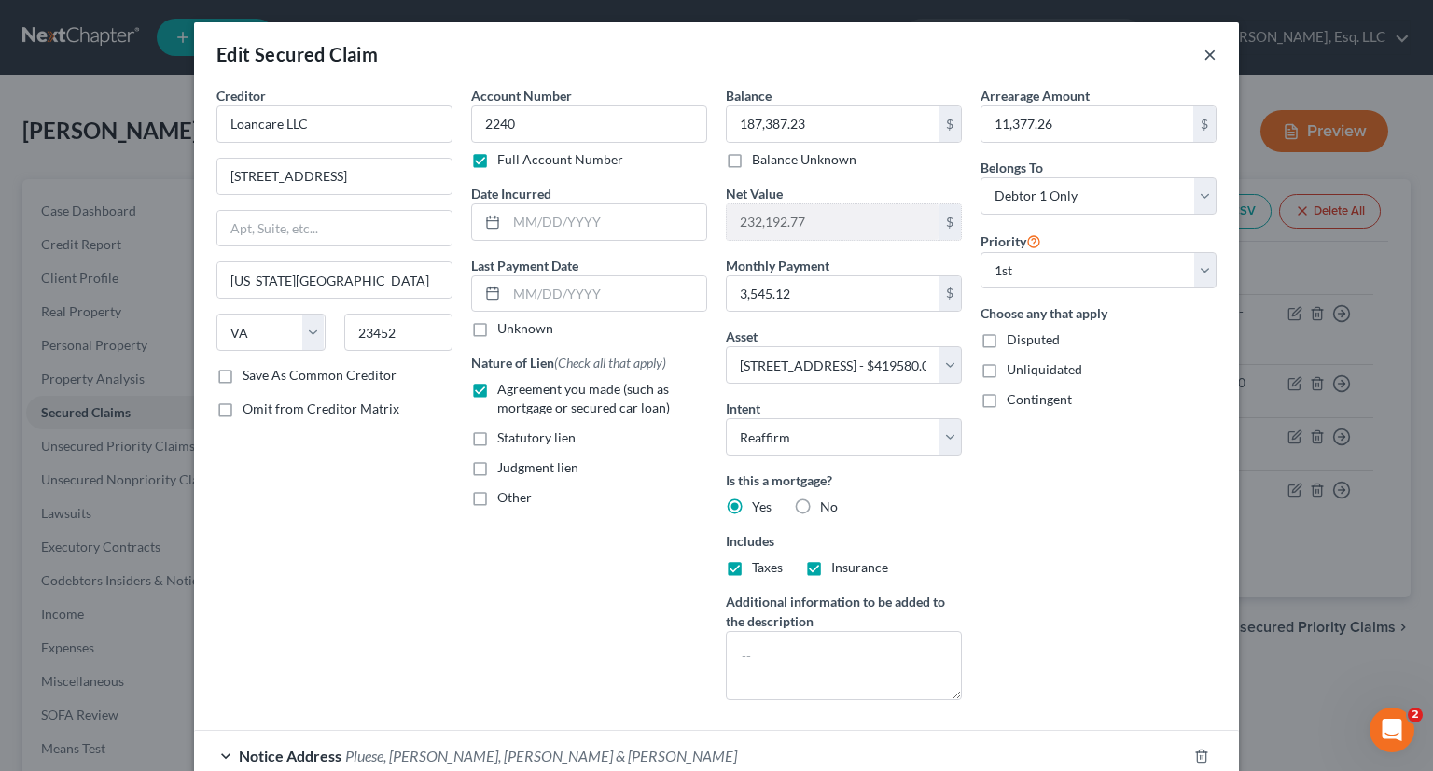
click at [1204, 53] on button "×" at bounding box center [1210, 54] width 13 height 22
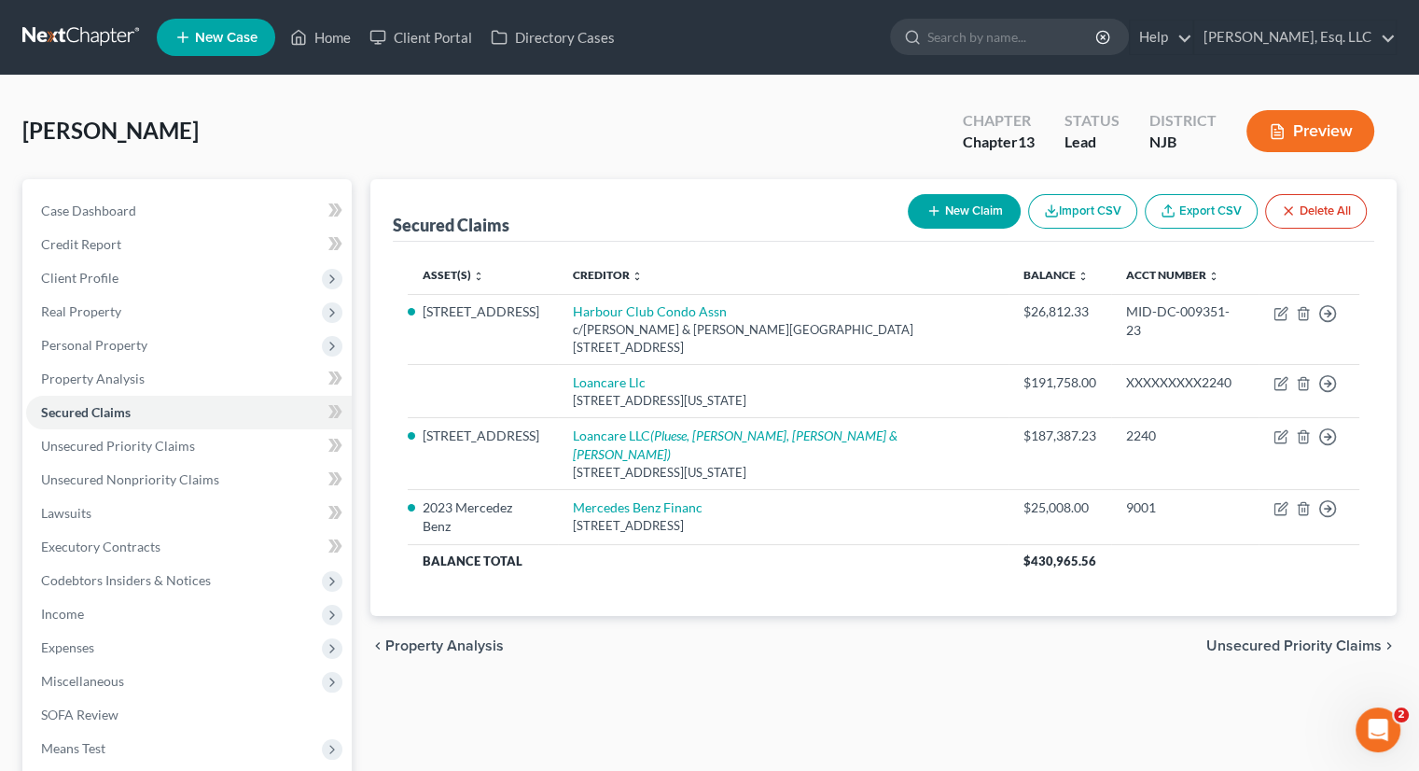
click at [624, 689] on div "Secured Claims New Claim Import CSV Export CSV Delete All Asset(s) expand_more …" at bounding box center [883, 566] width 1045 height 775
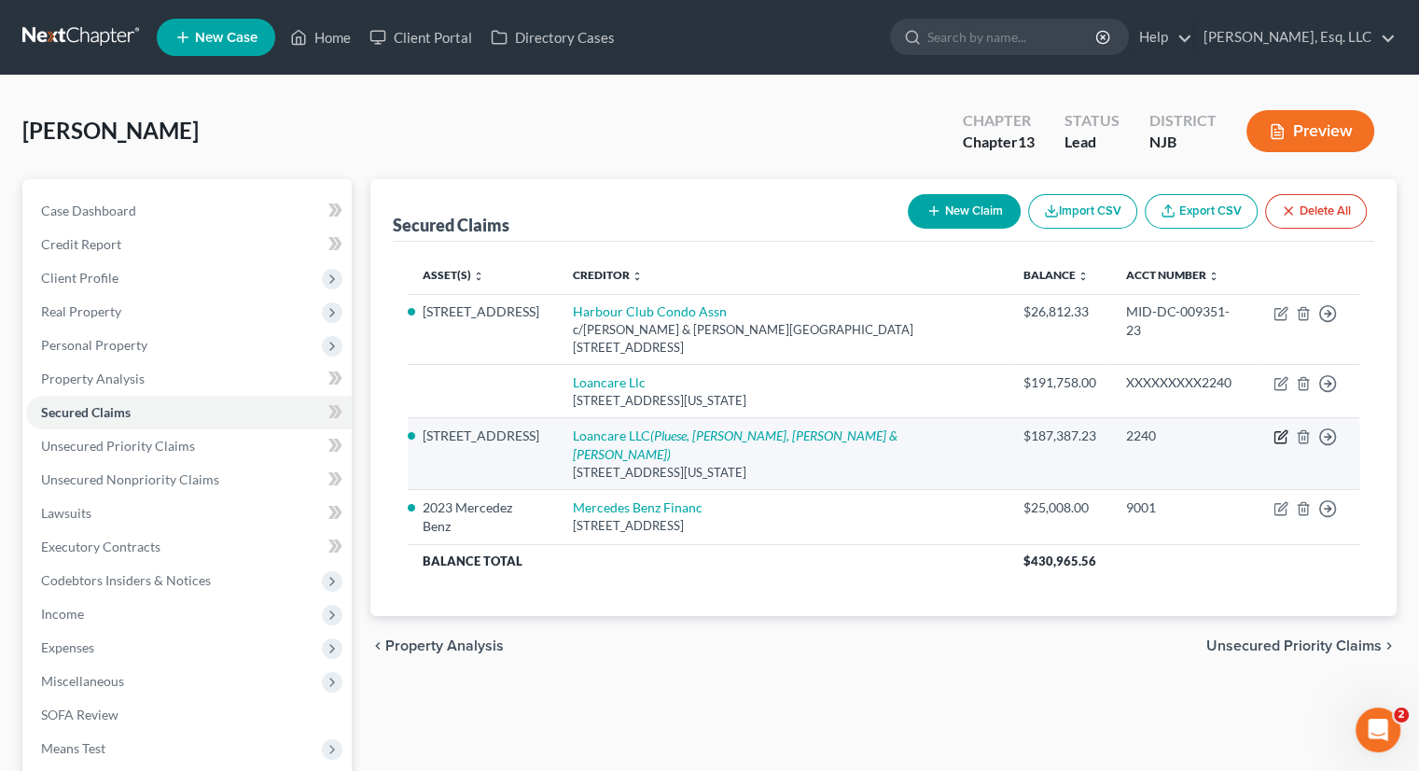
click at [1280, 429] on icon "button" at bounding box center [1281, 436] width 15 height 15
select select "48"
select select "5"
select select "2"
select select "0"
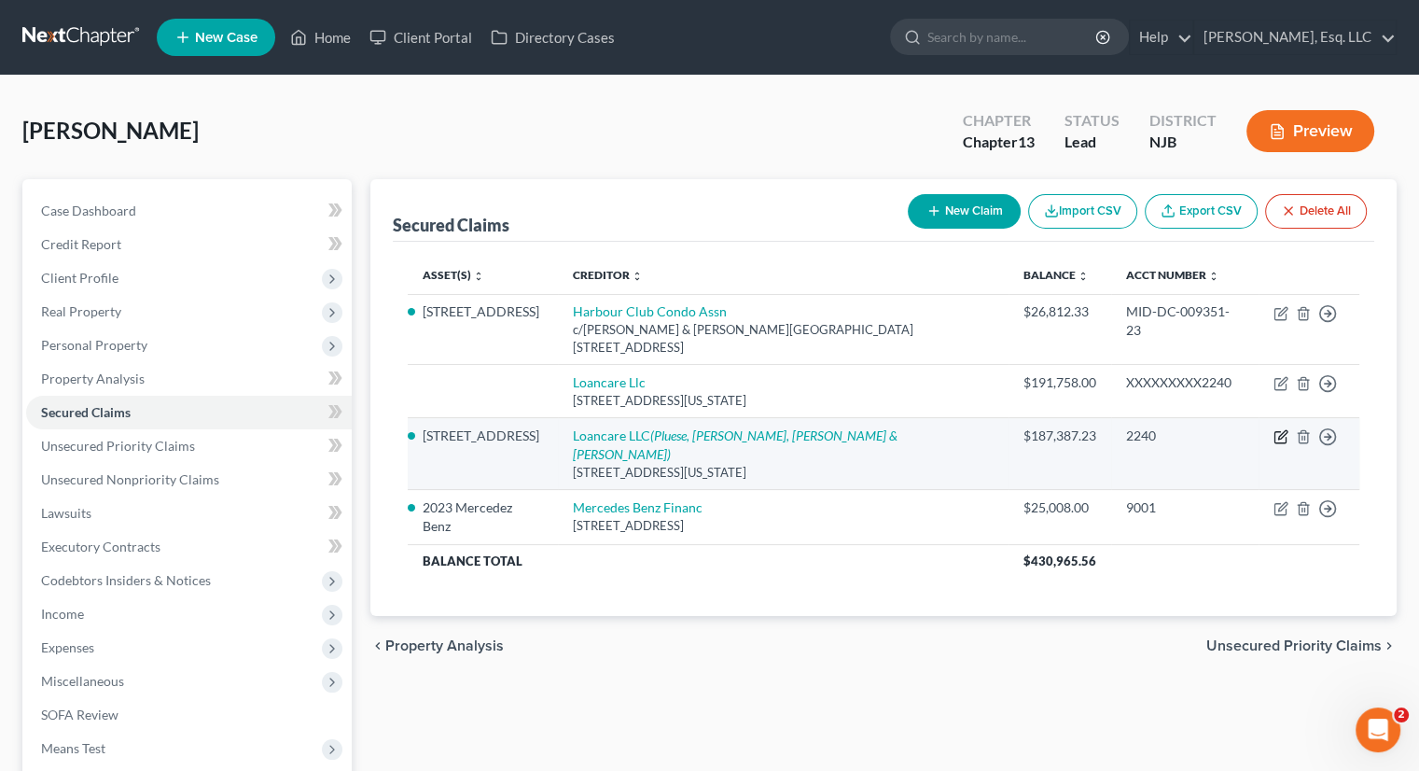
select select "0"
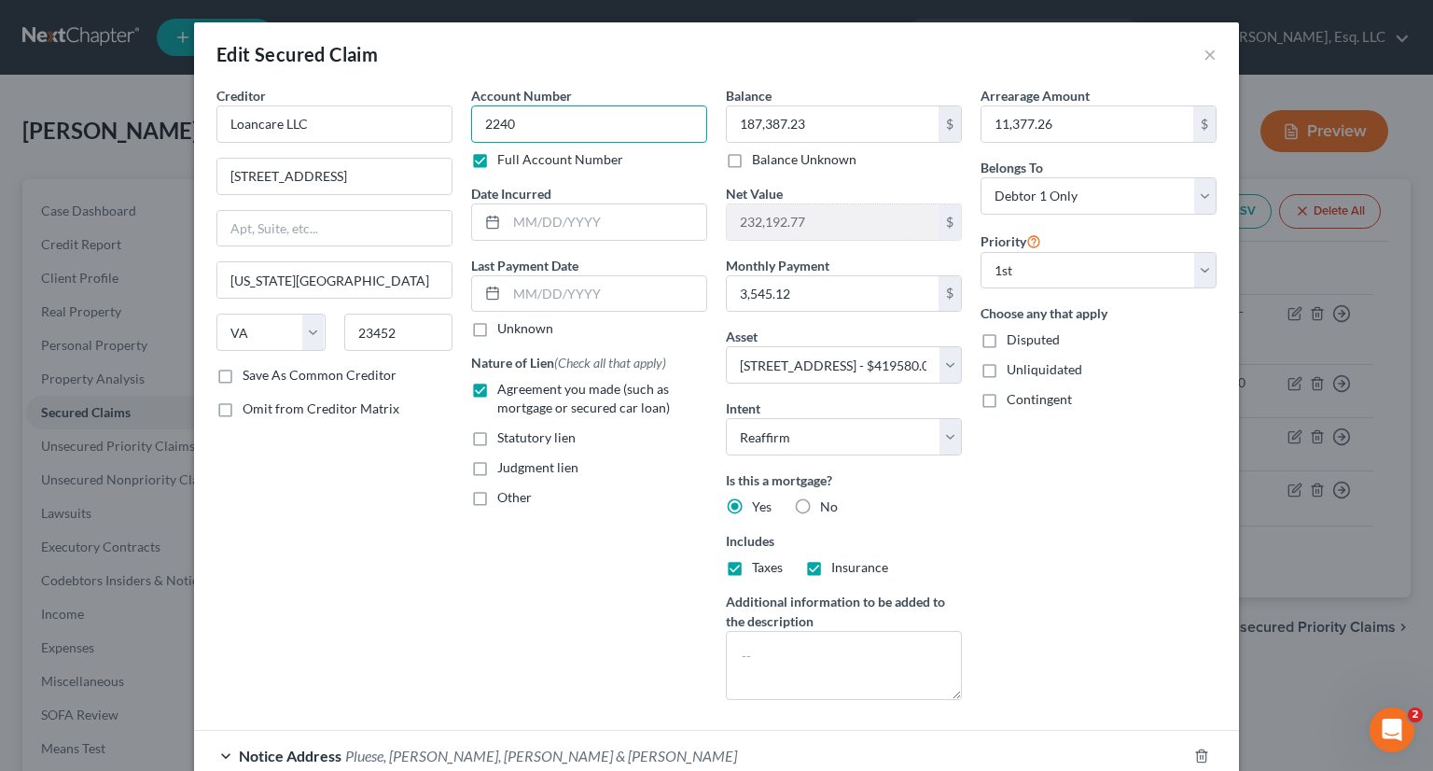
click at [530, 124] on input "2240" at bounding box center [589, 123] width 236 height 37
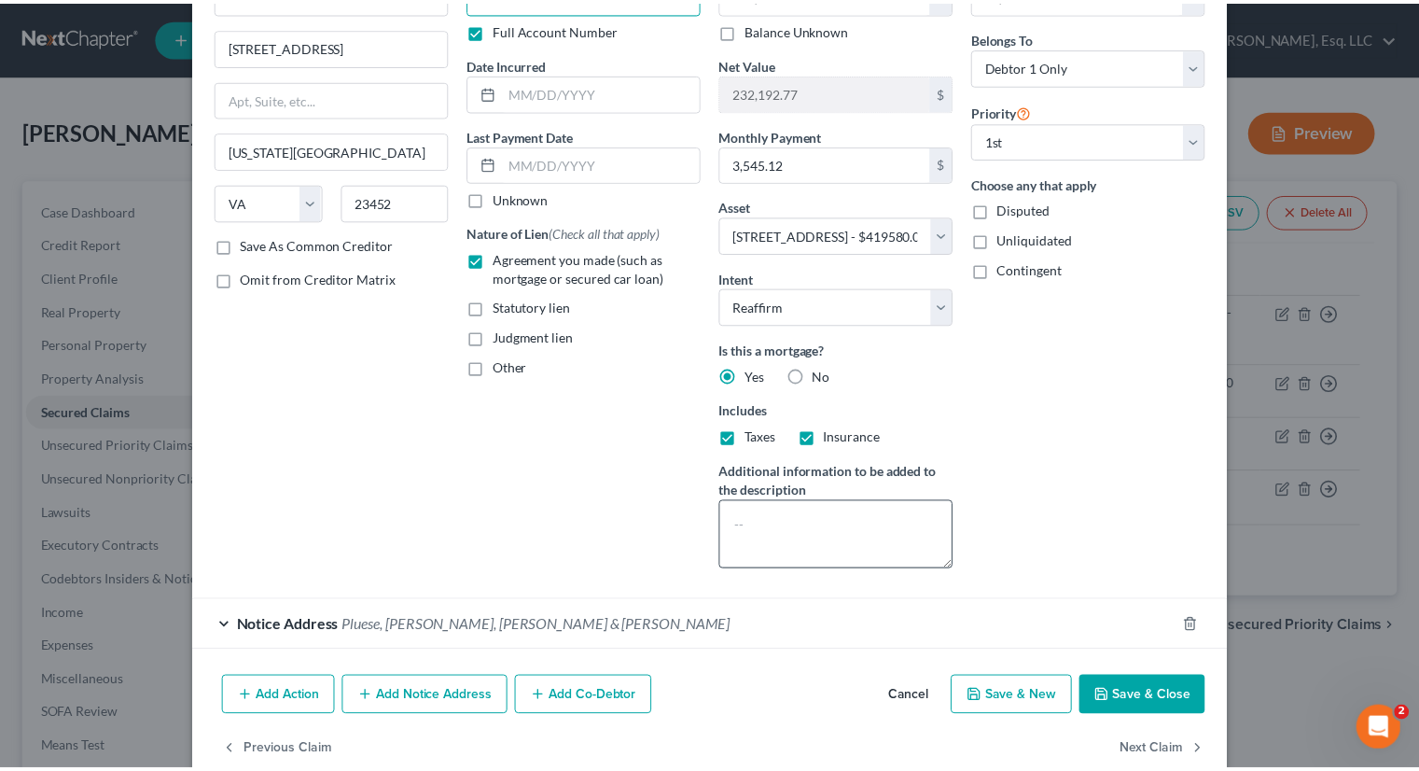
scroll to position [164, 0]
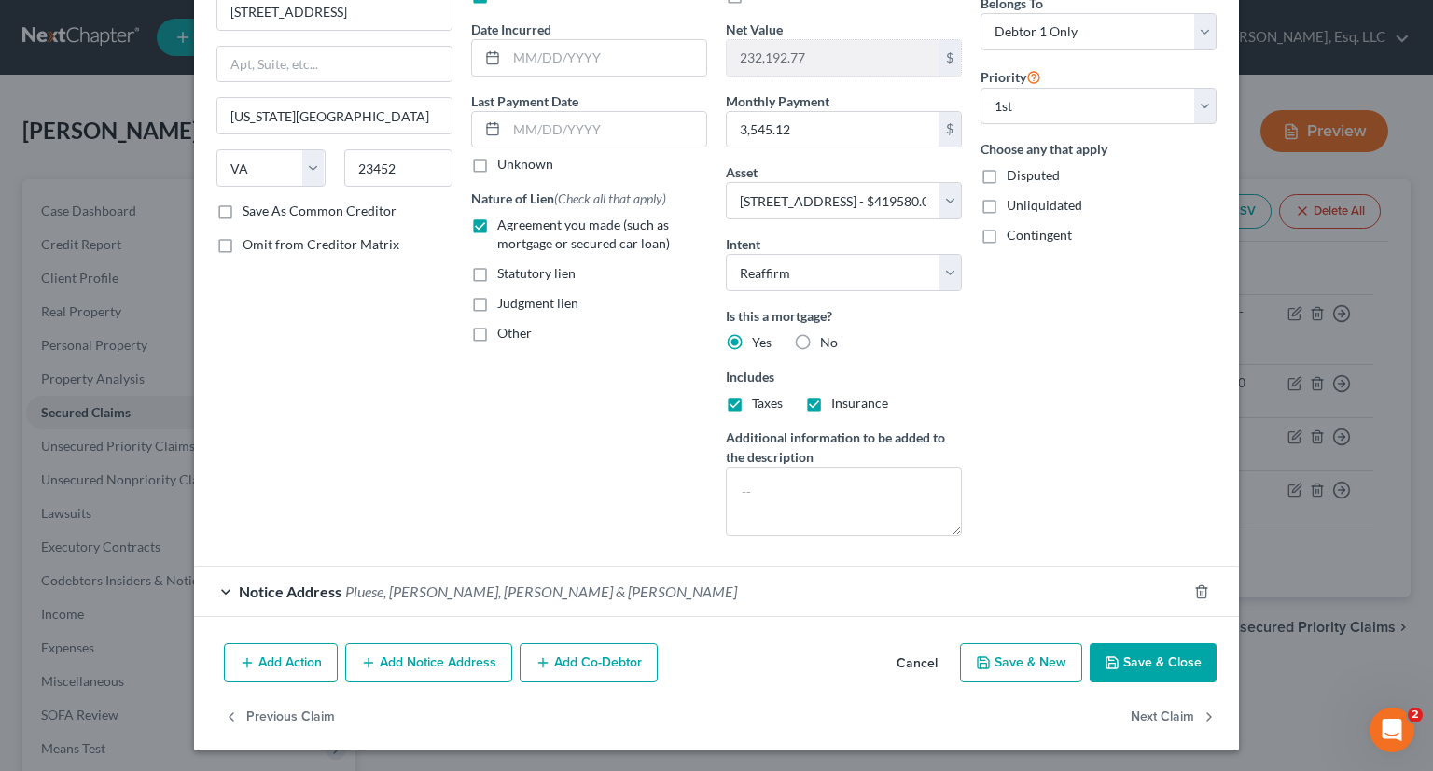
type input "2240 or SWC-F-008894-25"
click at [1152, 647] on button "Save & Close" at bounding box center [1153, 662] width 127 height 39
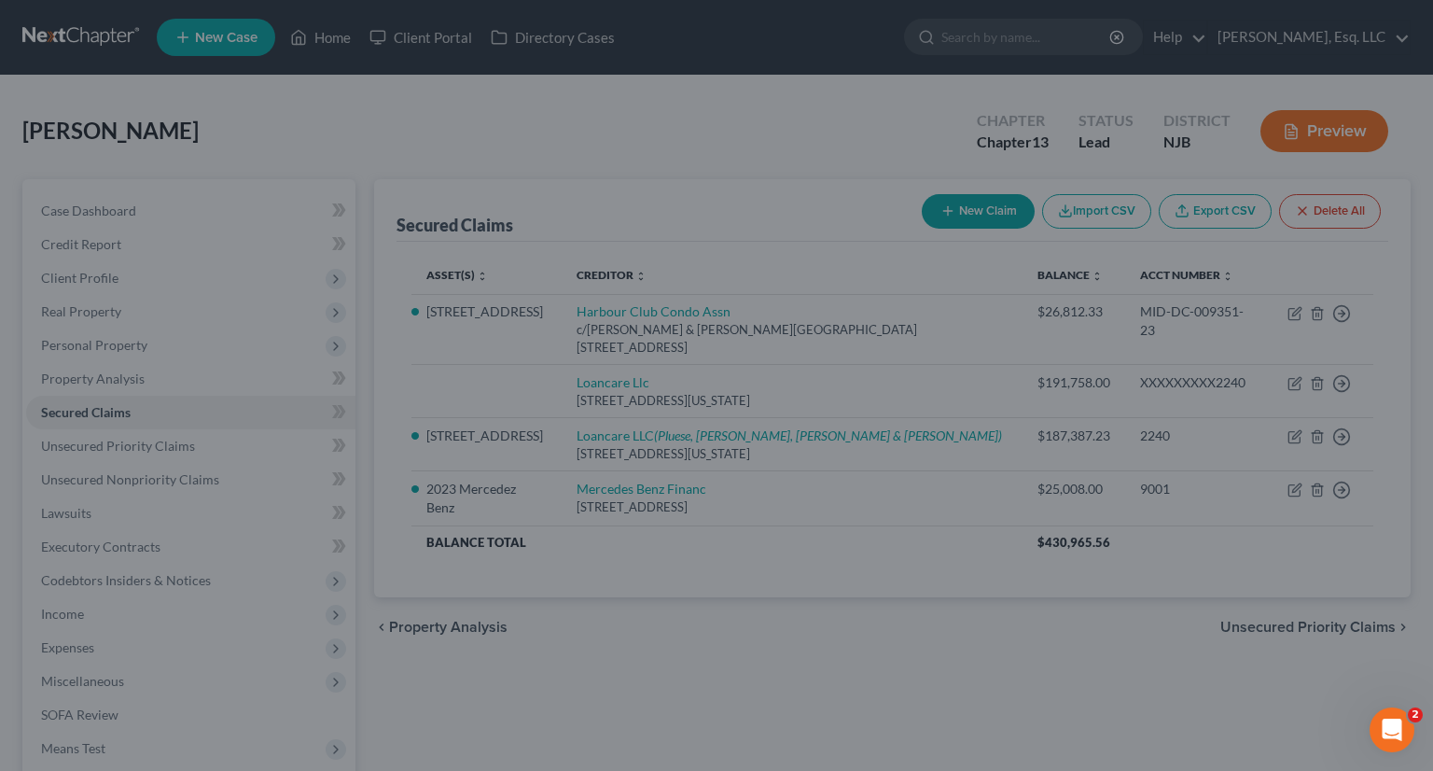
select select "5"
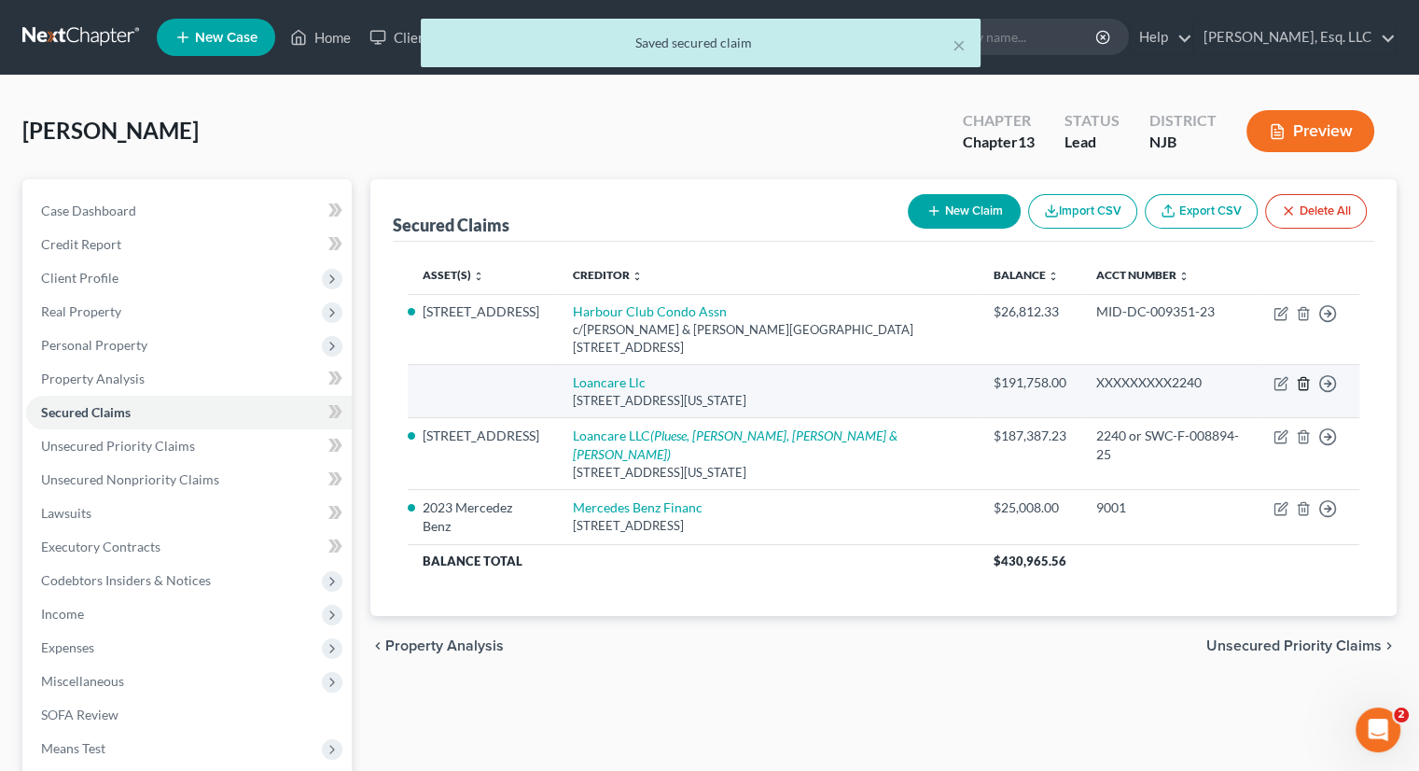
click at [1303, 376] on icon "button" at bounding box center [1303, 383] width 15 height 15
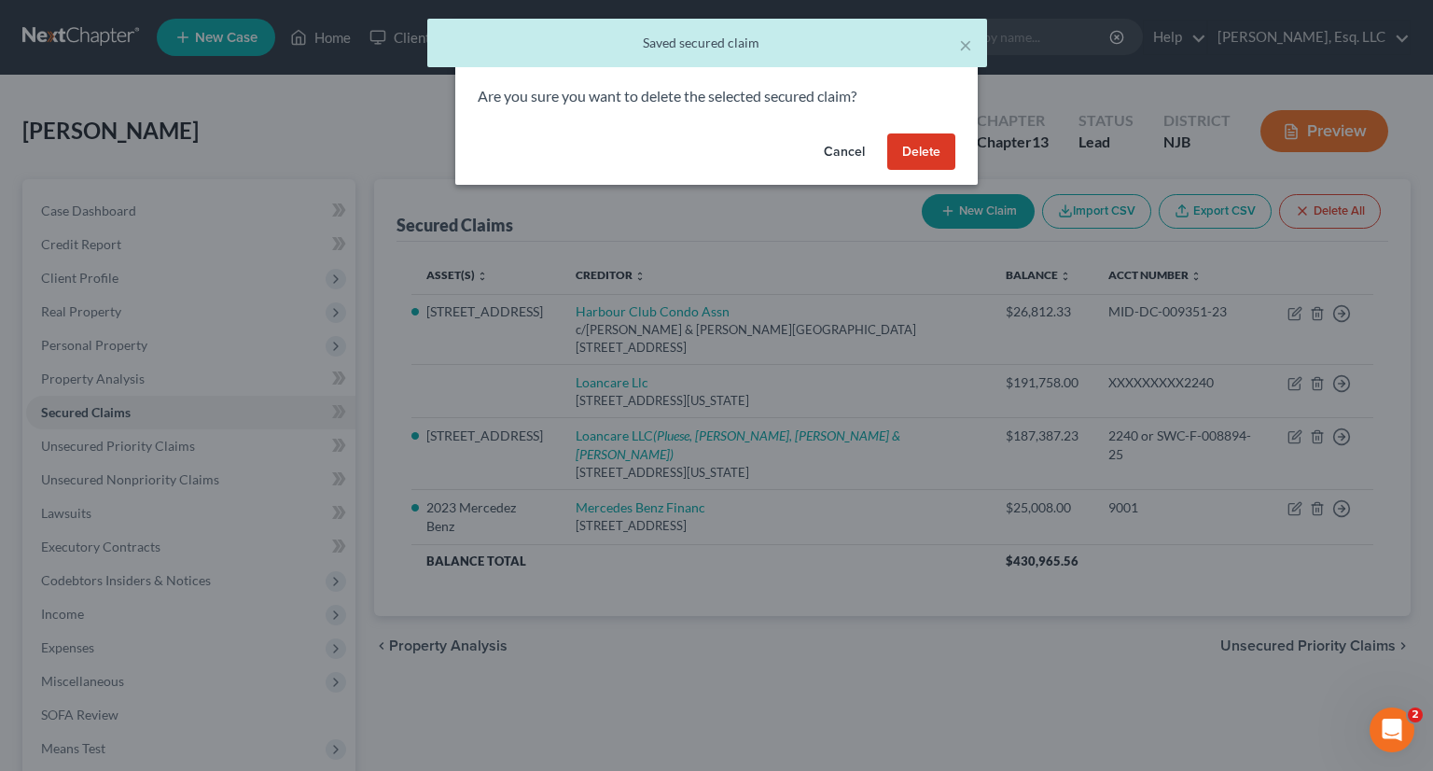
click at [929, 140] on button "Delete" at bounding box center [921, 151] width 68 height 37
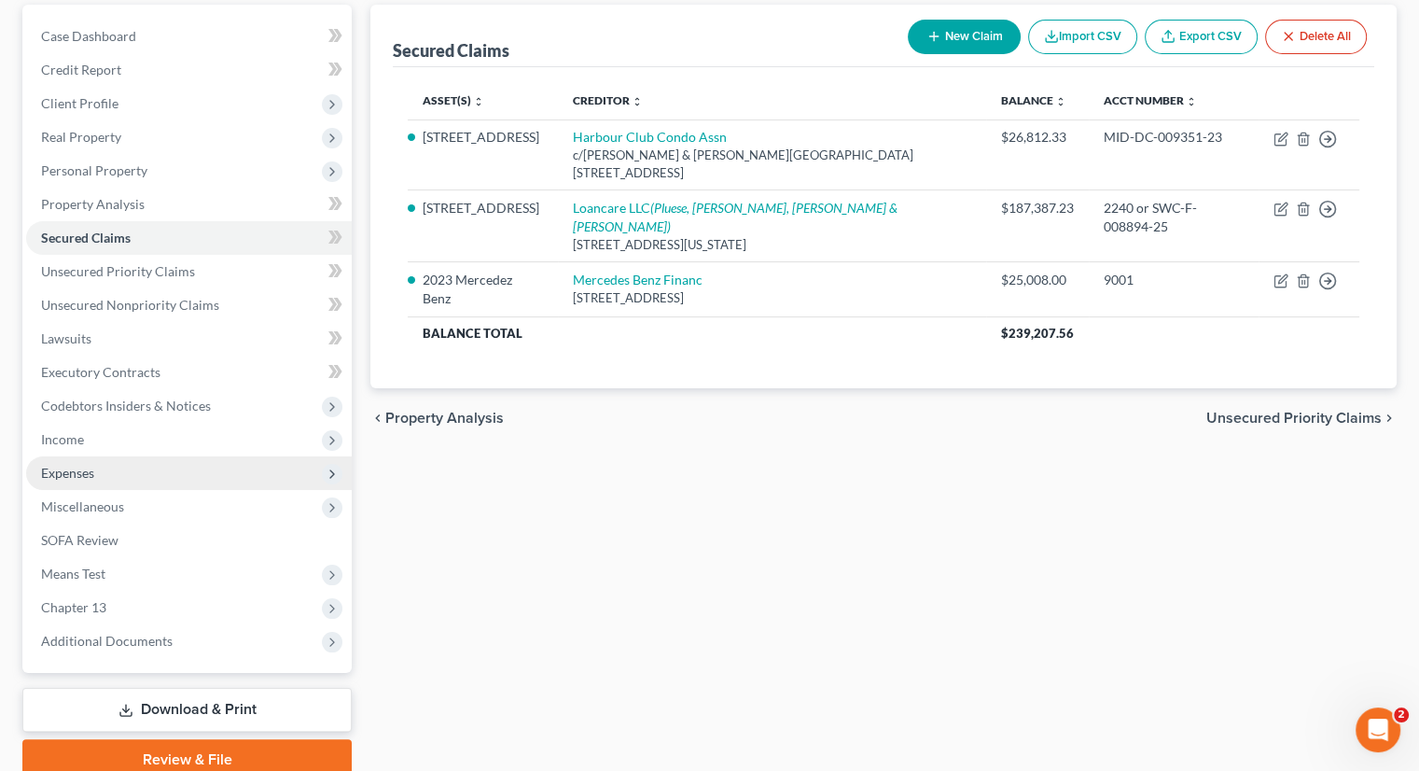
scroll to position [187, 0]
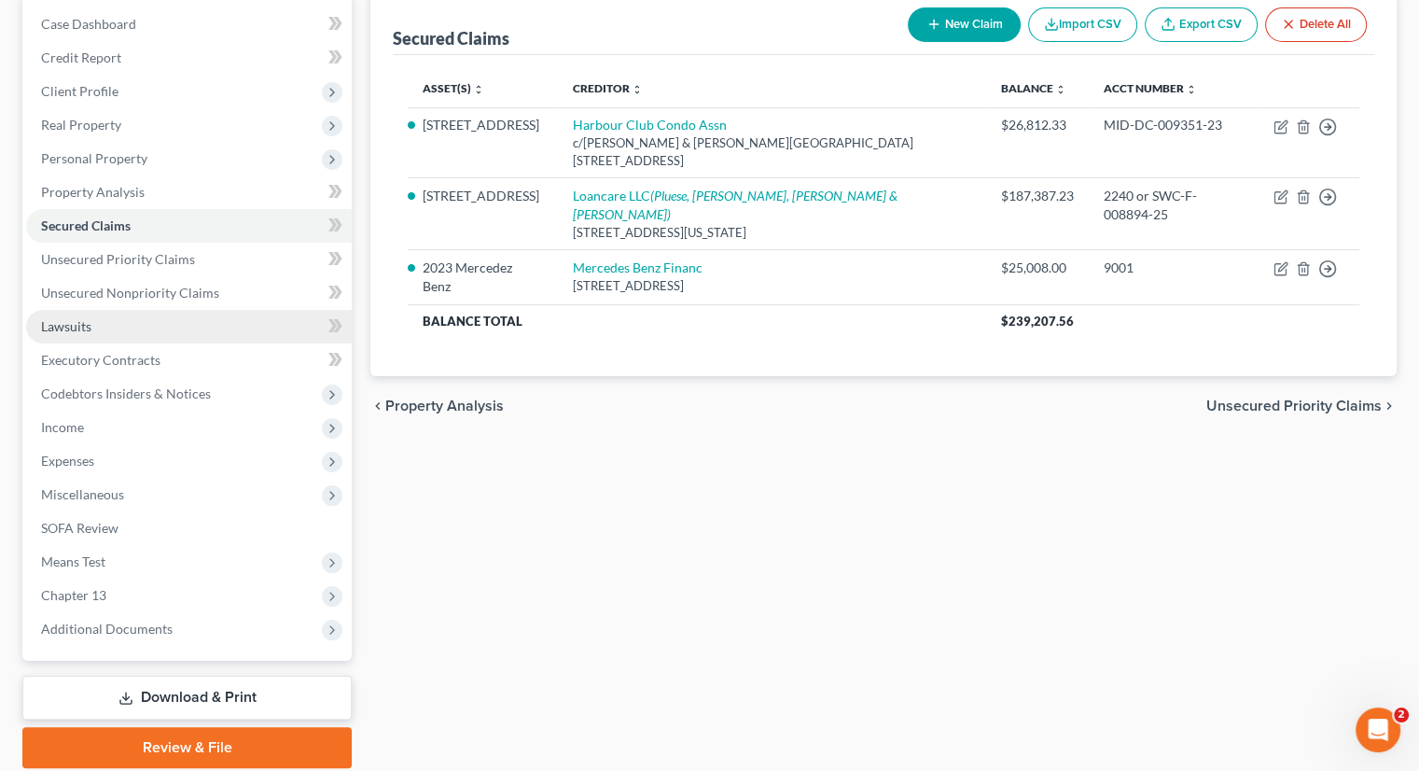
click at [78, 319] on span "Lawsuits" at bounding box center [66, 326] width 50 height 16
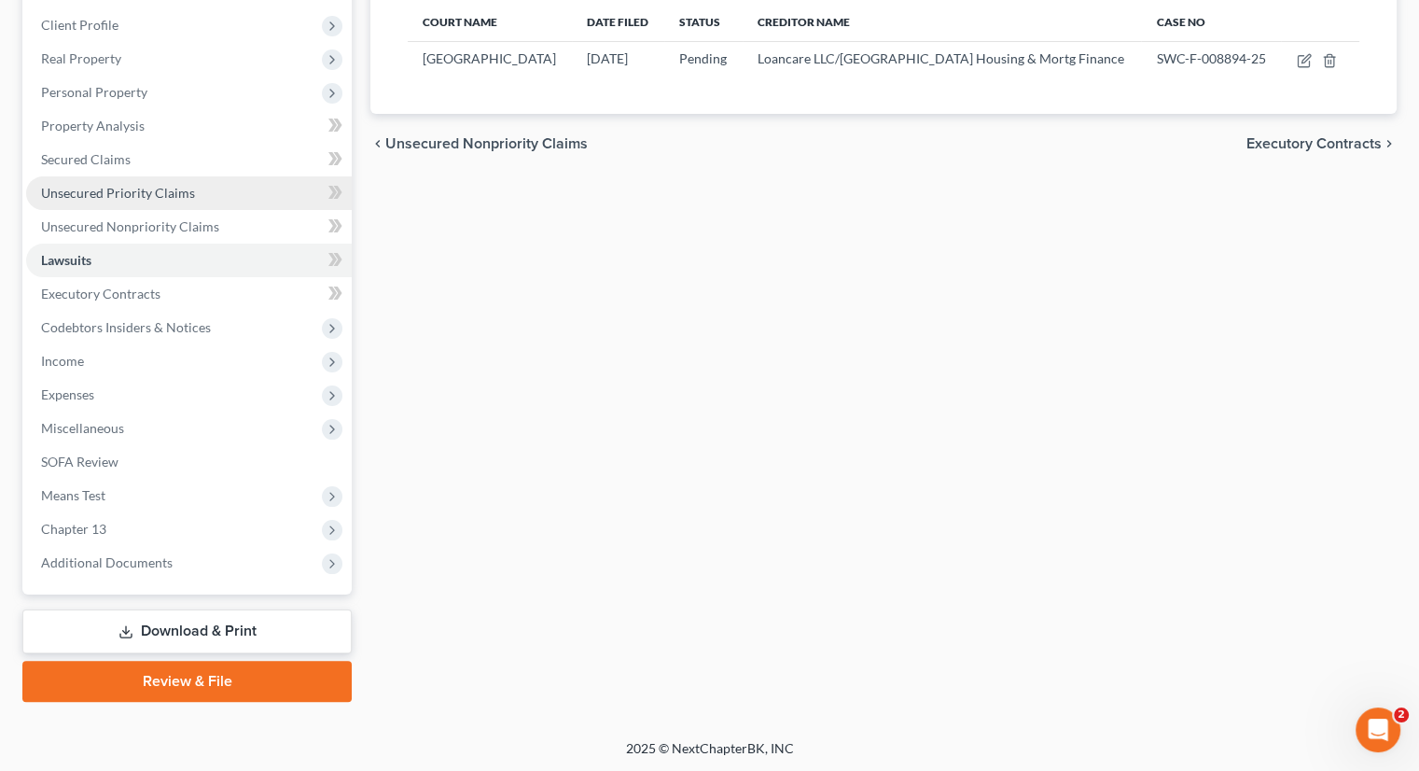
scroll to position [254, 0]
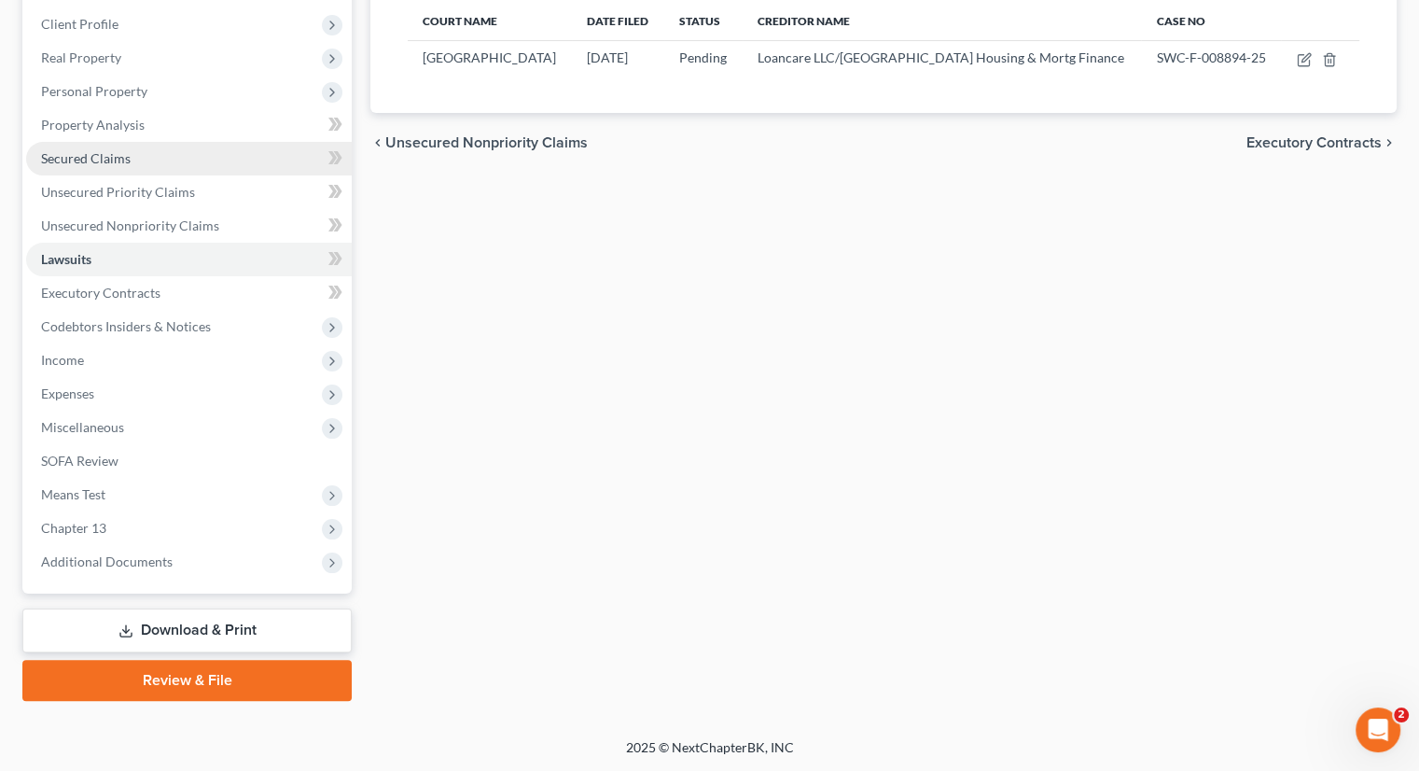
click at [123, 156] on span "Secured Claims" at bounding box center [86, 158] width 90 height 16
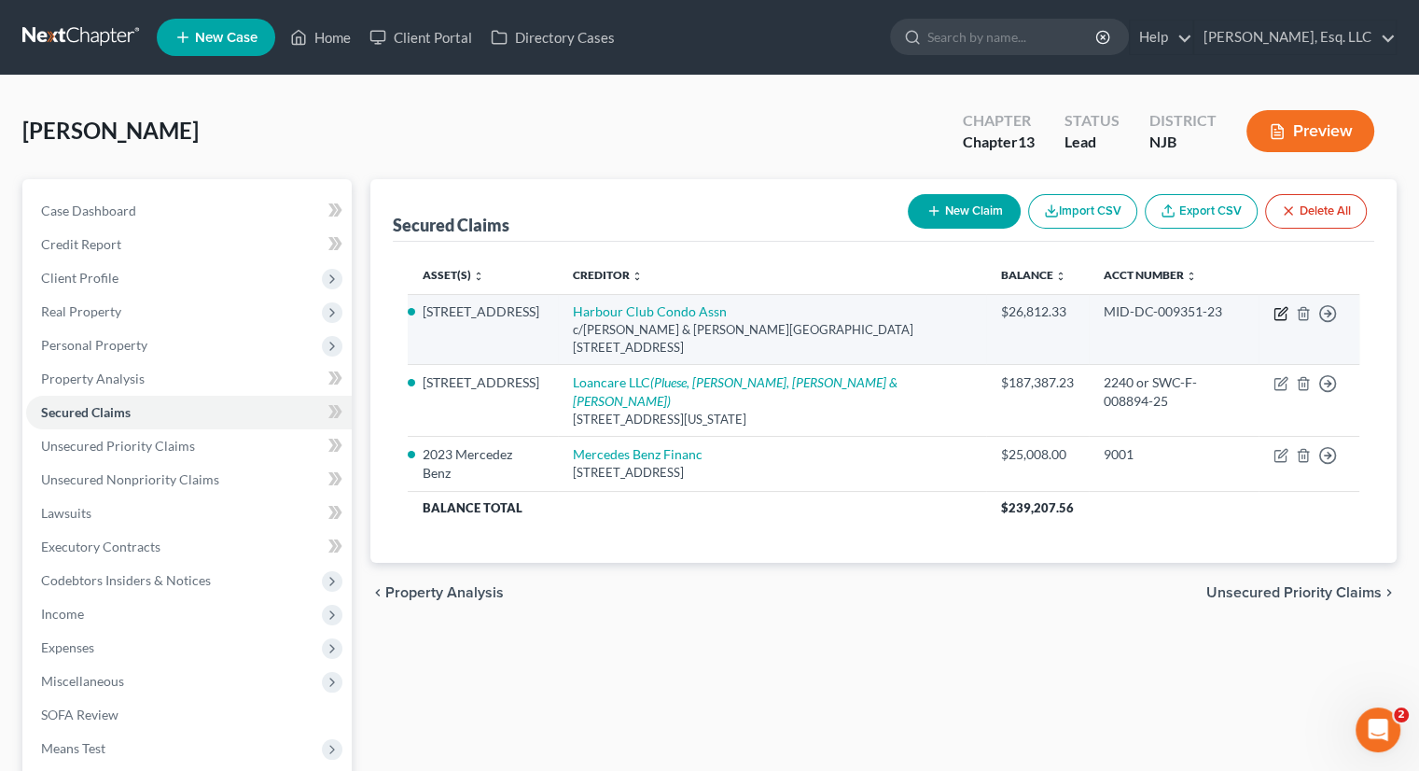
click at [1283, 314] on icon "button" at bounding box center [1281, 313] width 15 height 15
select select "33"
select select "5"
select select "2"
select select "0"
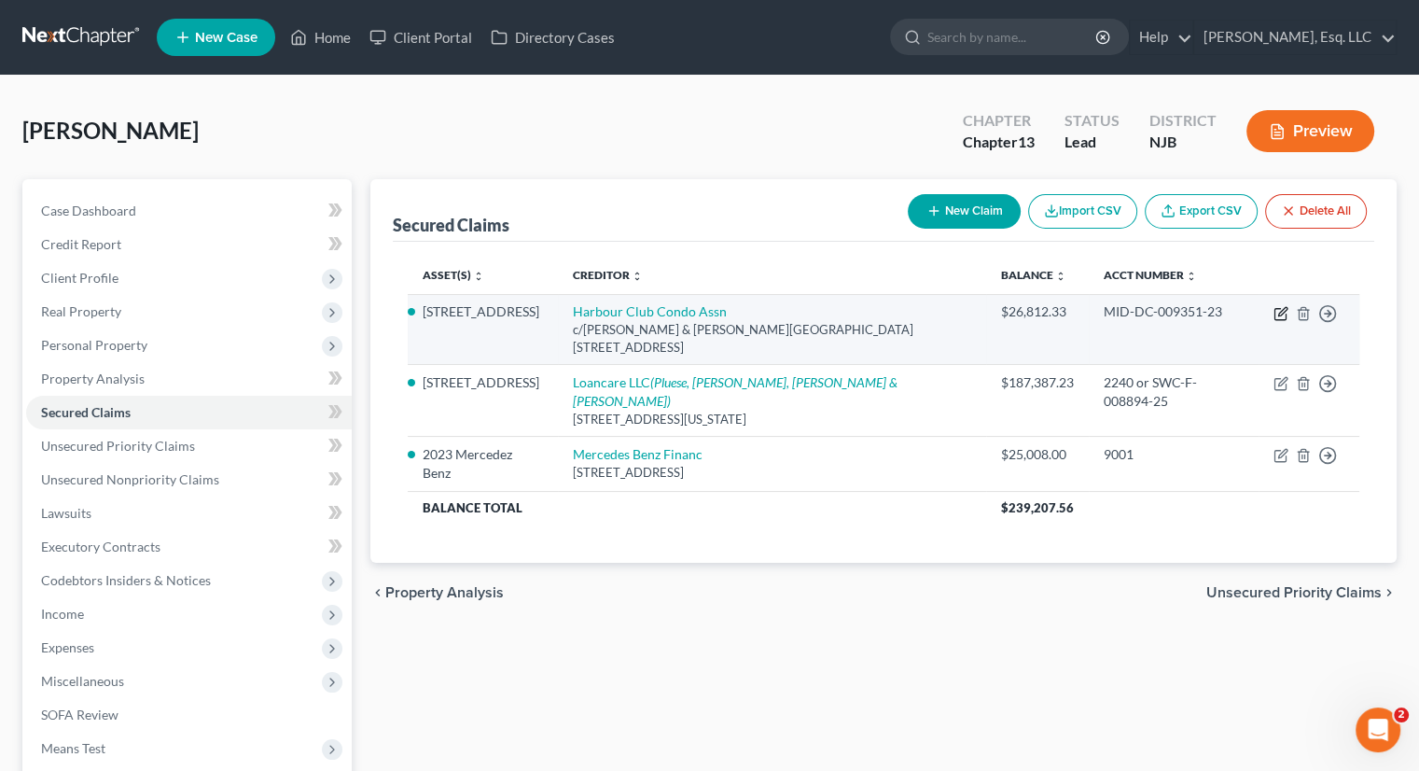
select select "0"
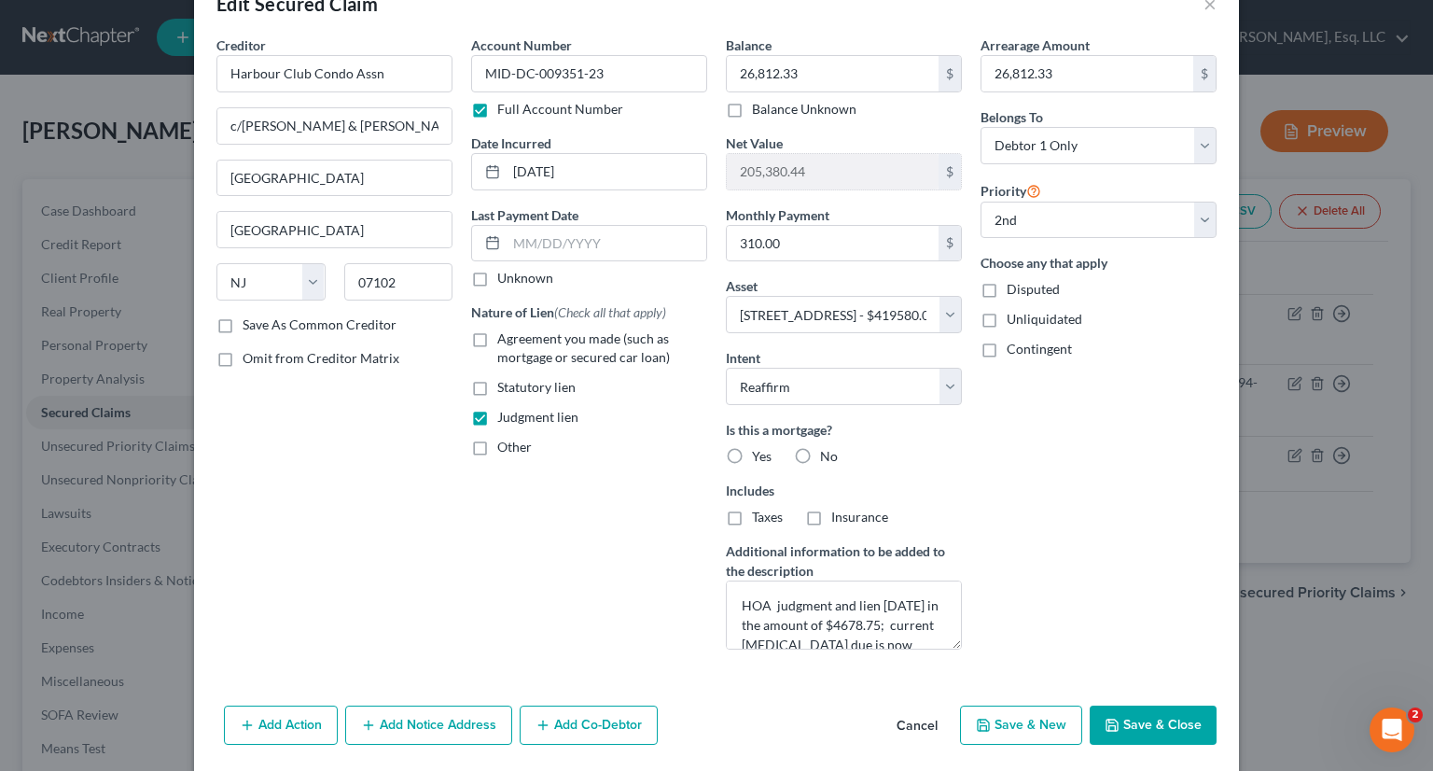
scroll to position [113, 0]
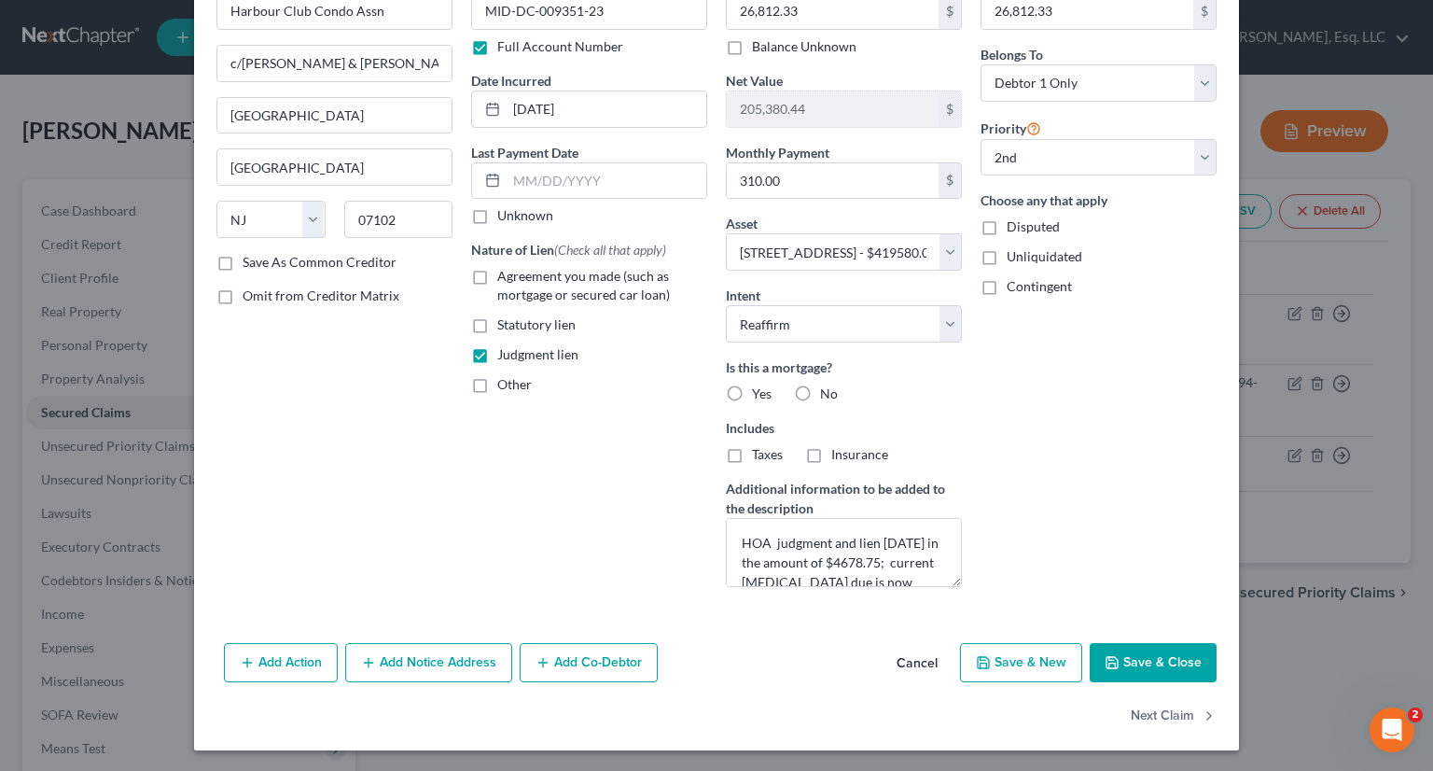
click at [262, 662] on button "Add Action" at bounding box center [281, 662] width 114 height 39
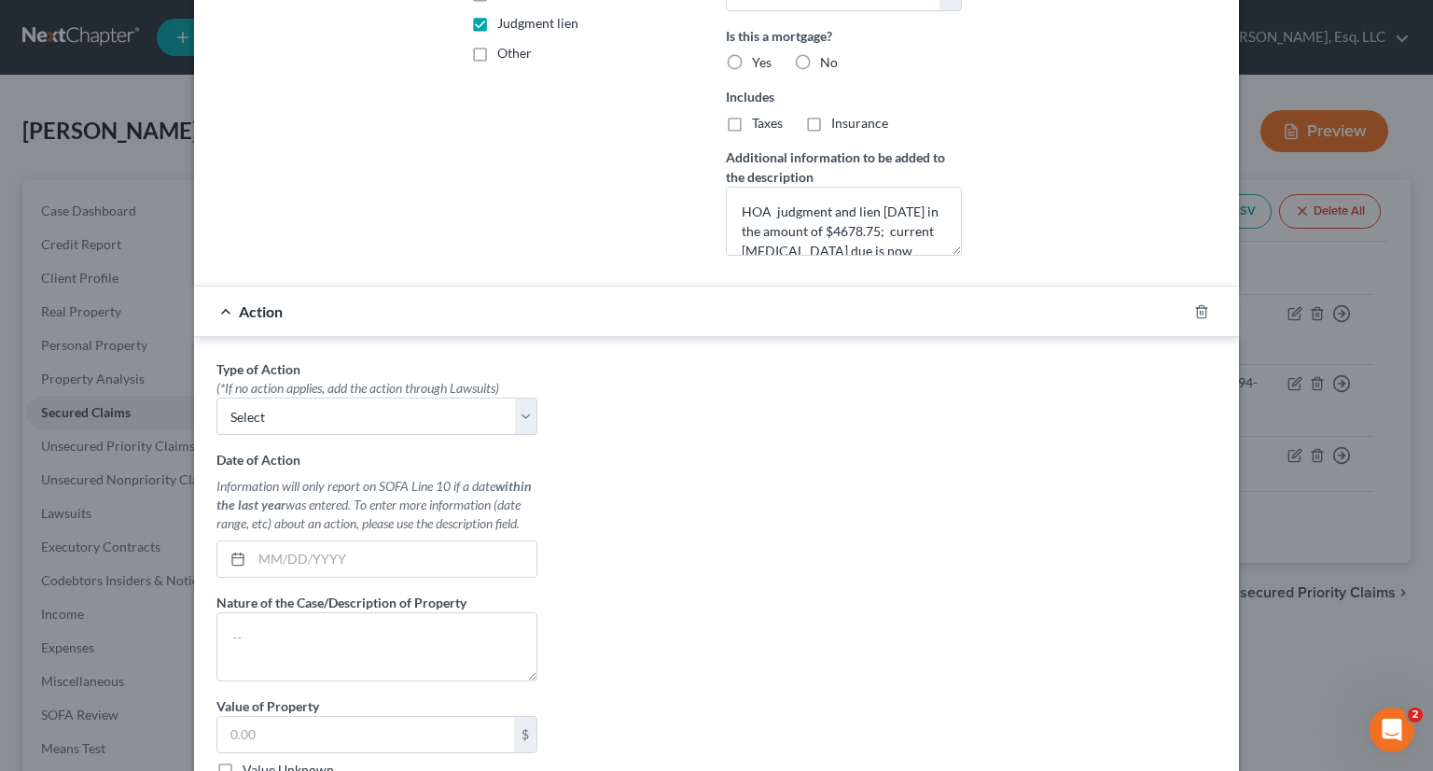
scroll to position [486, 0]
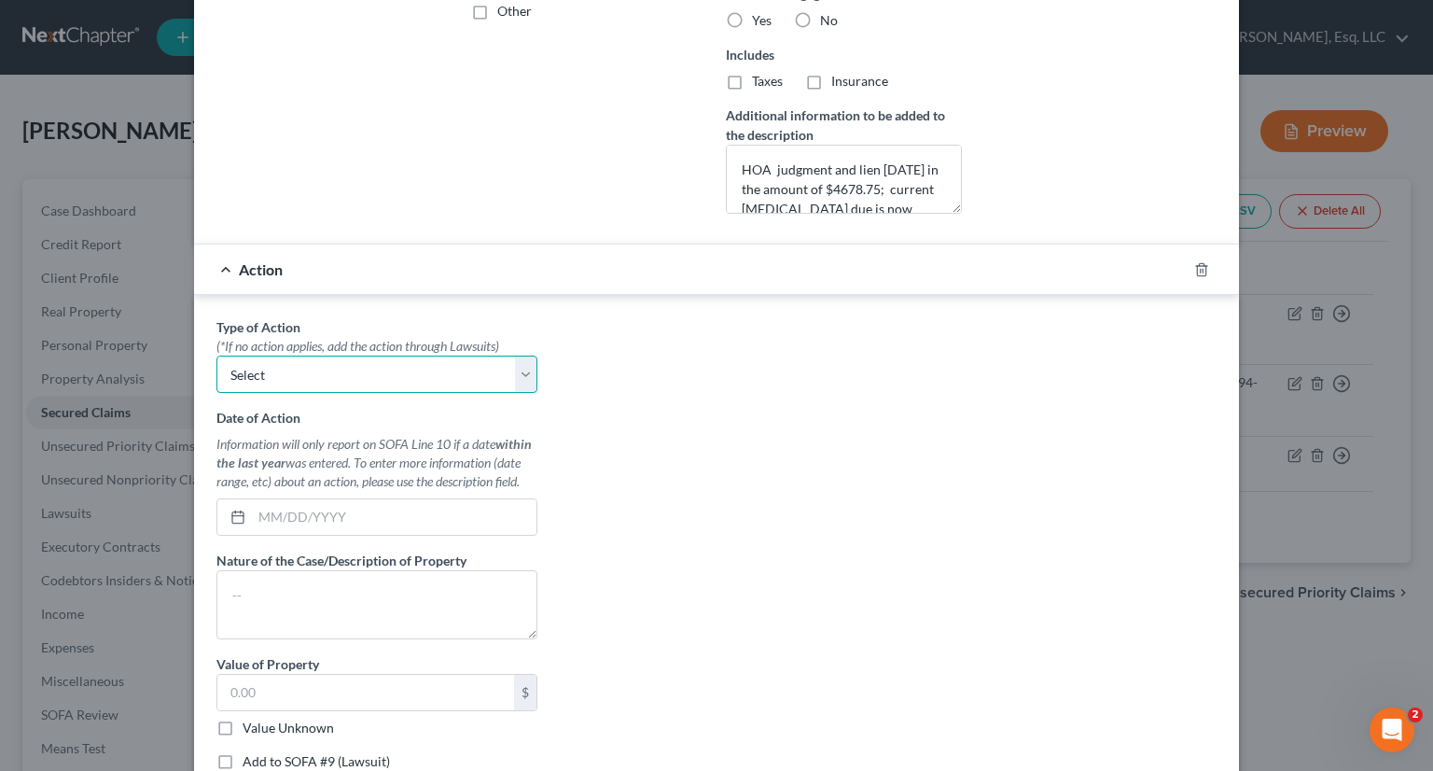
click at [510, 382] on select "Select Repossession Garnishment Foreclosure Personal Injury Attached, Seized, O…" at bounding box center [376, 374] width 321 height 37
click at [702, 396] on div "Type of Action * (*If no action applies, add the action through Lawsuits) Selec…" at bounding box center [716, 551] width 1019 height 468
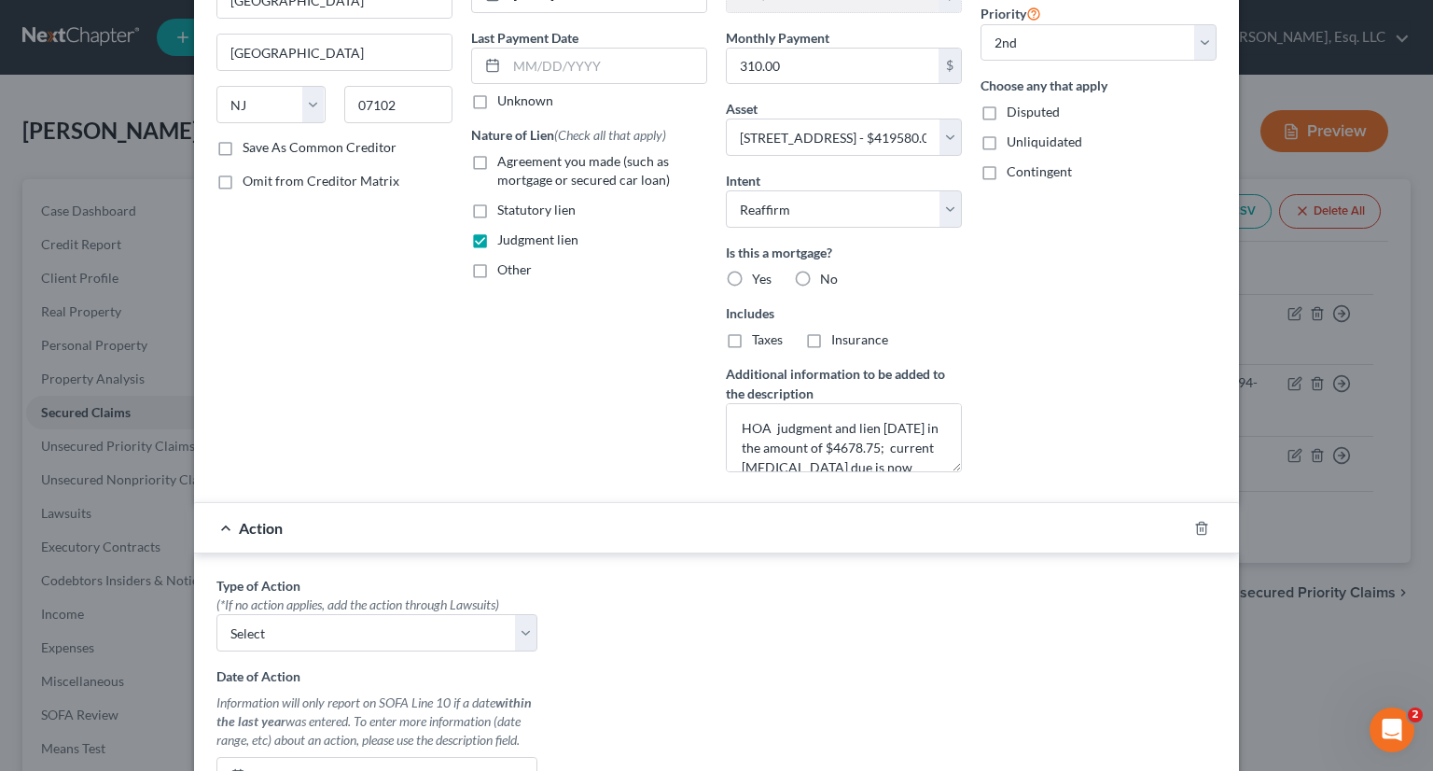
scroll to position [206, 0]
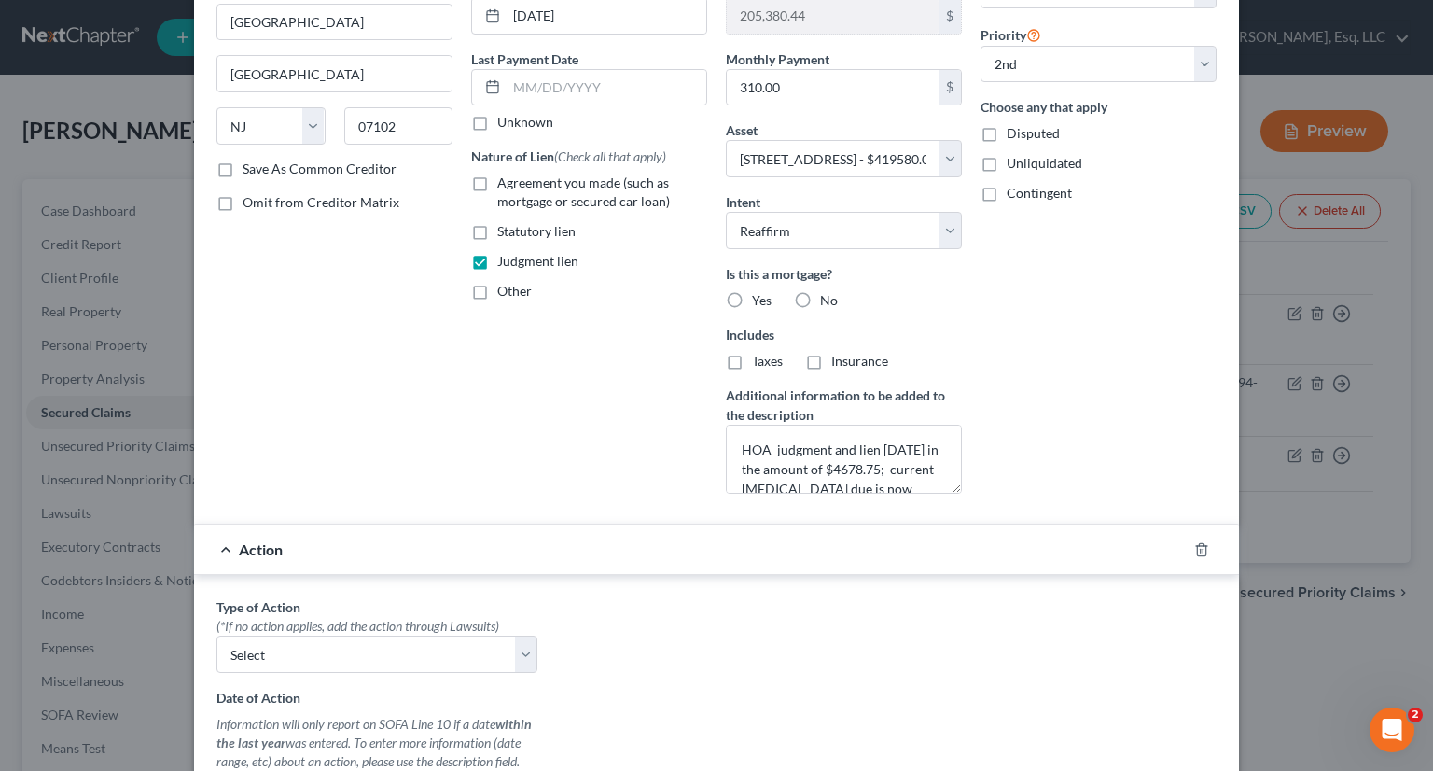
click at [224, 540] on div "Action" at bounding box center [690, 548] width 993 height 49
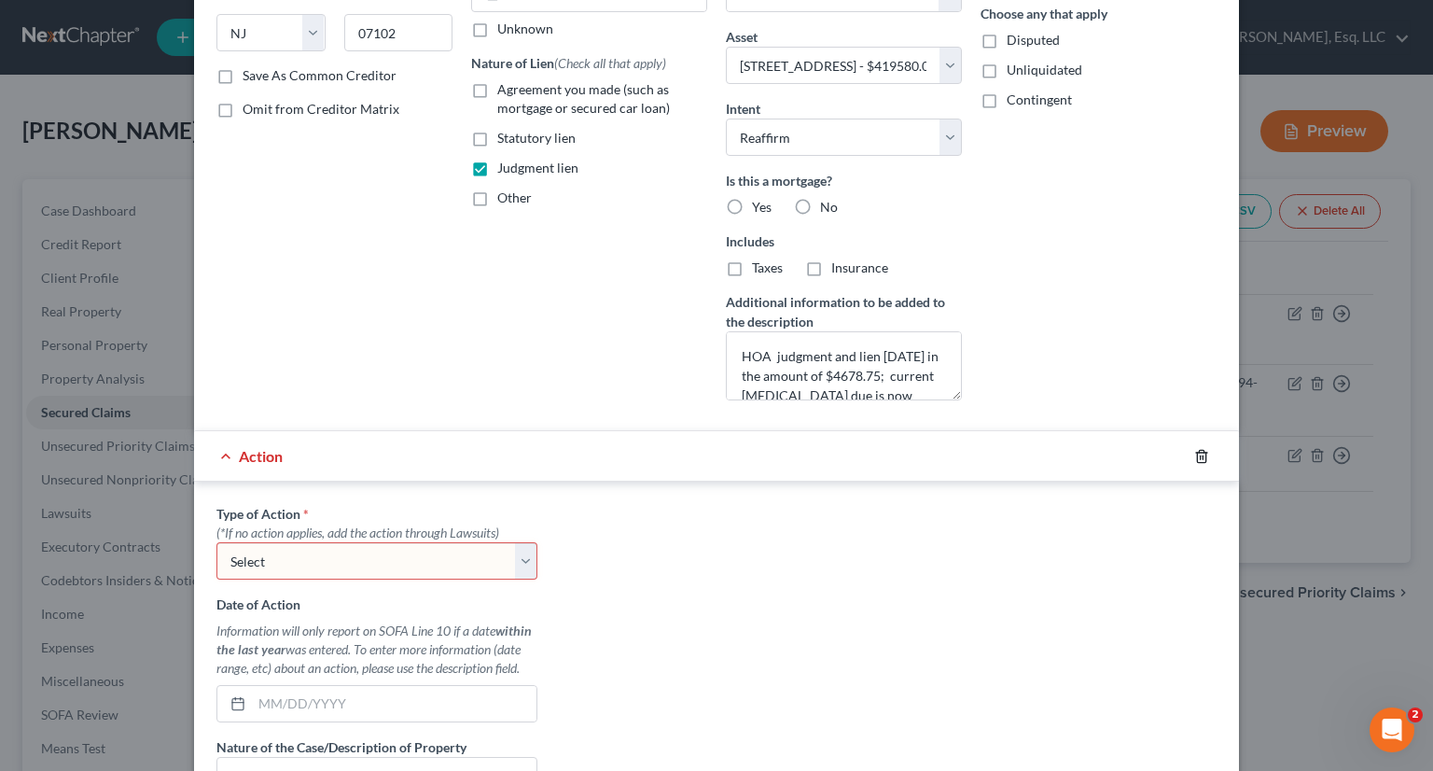
click at [1194, 458] on icon "button" at bounding box center [1201, 456] width 15 height 15
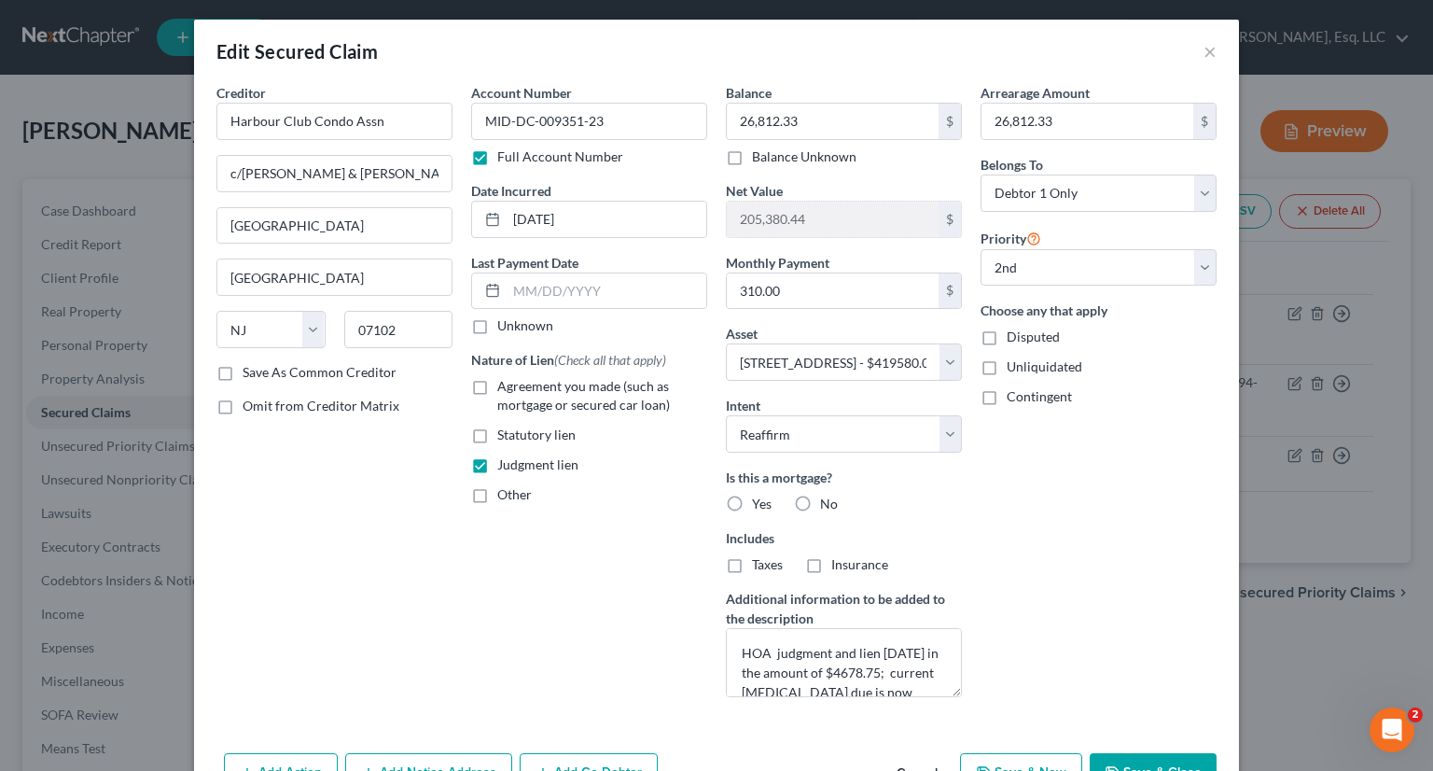
scroll to position [0, 0]
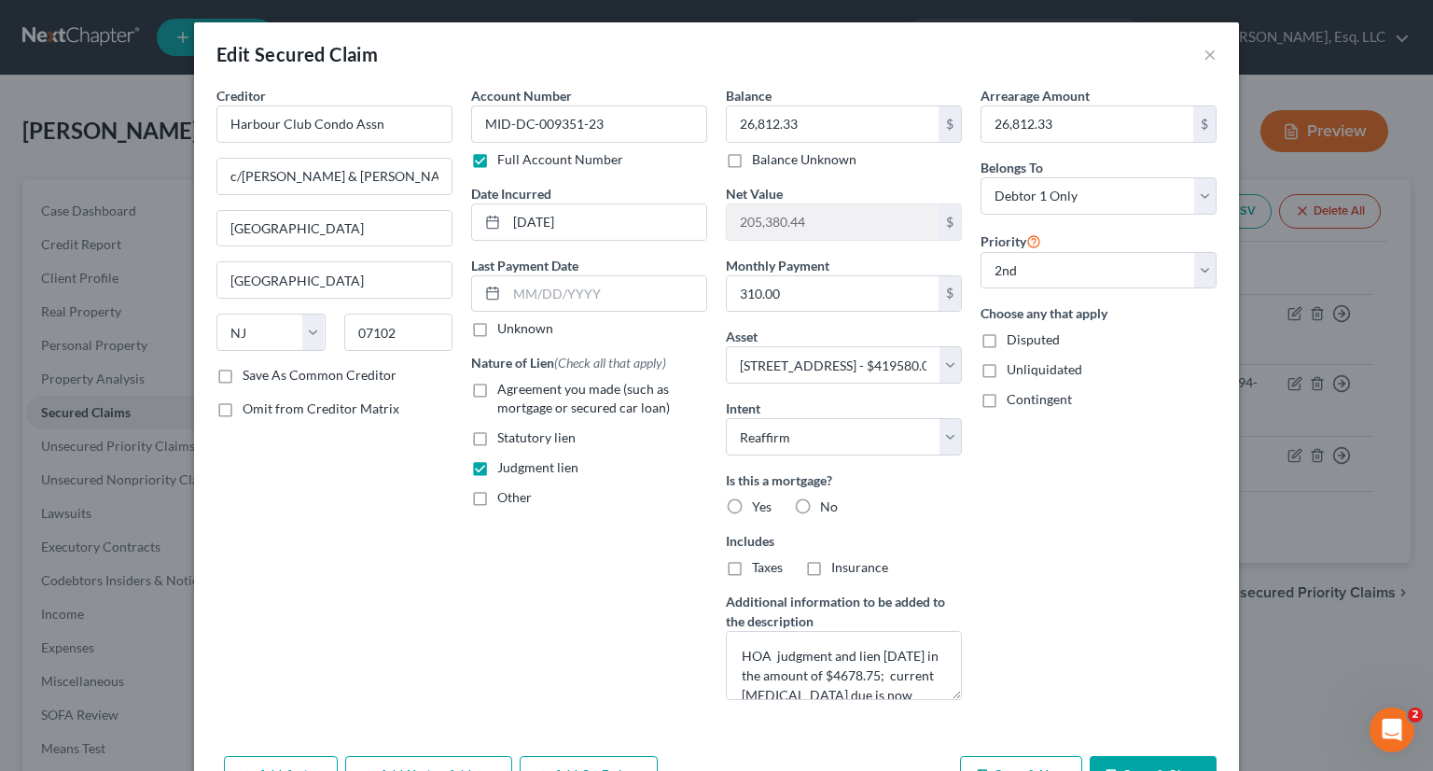
click at [820, 509] on label "No" at bounding box center [829, 506] width 18 height 19
click at [828, 509] on input "No" at bounding box center [834, 503] width 12 height 12
radio input "true"
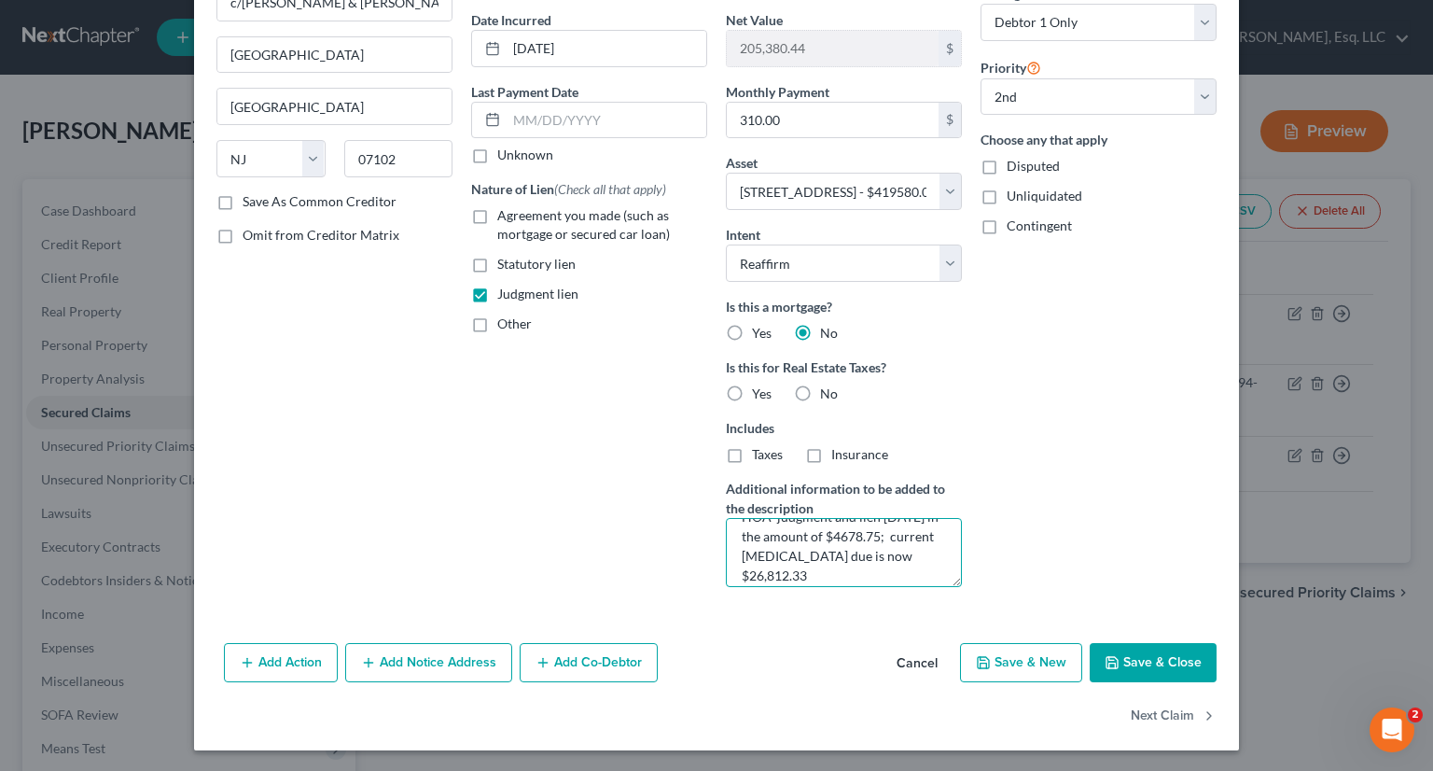
scroll to position [37, 0]
click at [258, 658] on button "Add Action" at bounding box center [281, 662] width 114 height 39
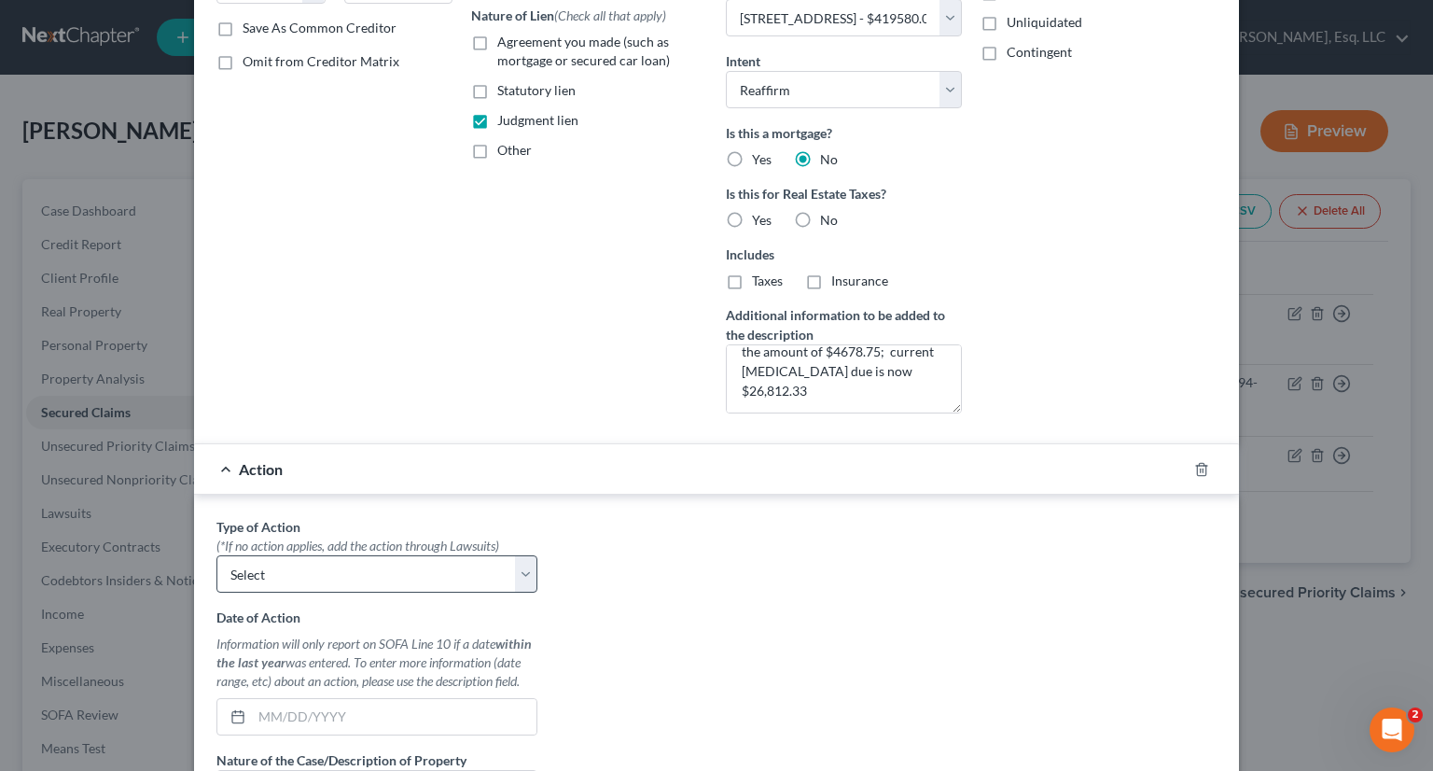
scroll to position [640, 0]
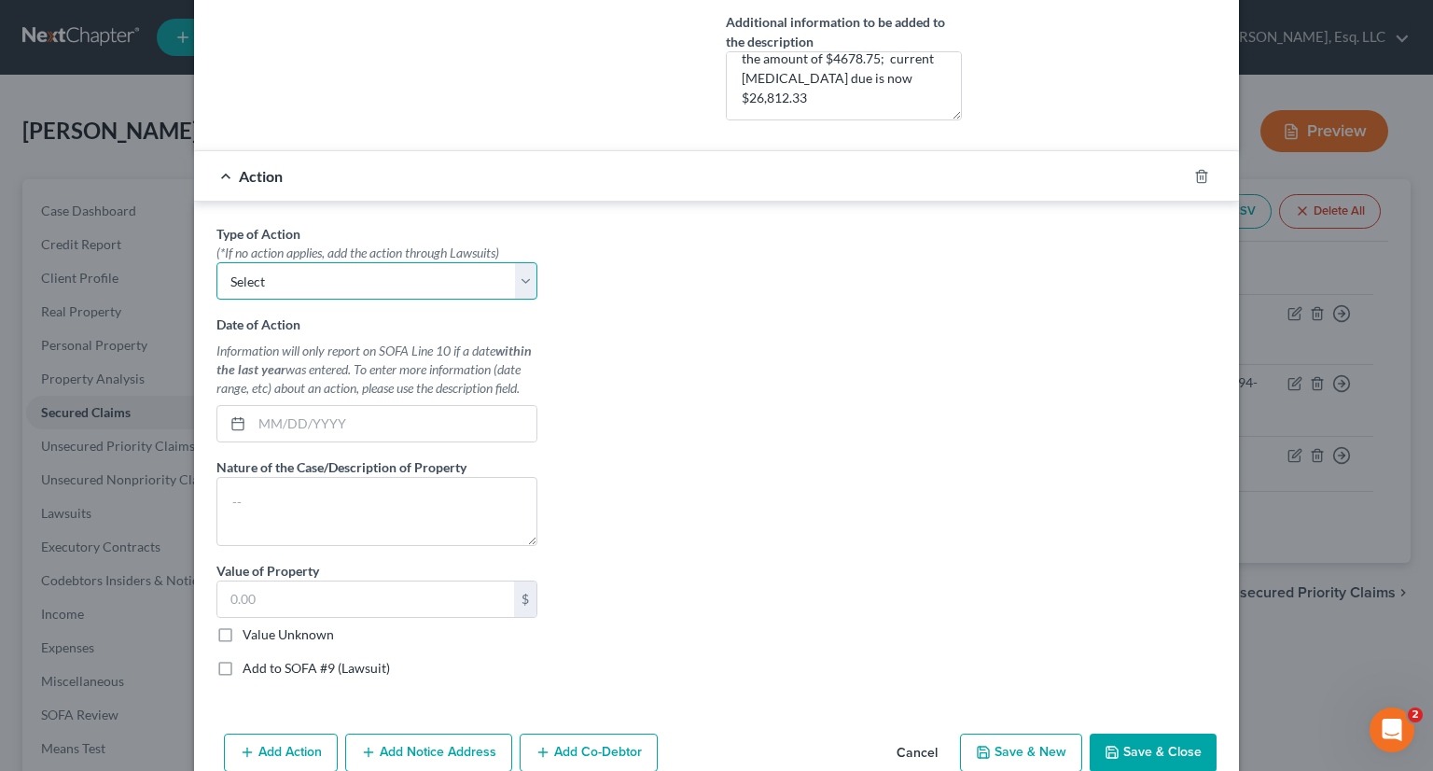
click at [509, 281] on select "Select Repossession Garnishment Foreclosure Personal Injury Attached, Seized, O…" at bounding box center [376, 280] width 321 height 37
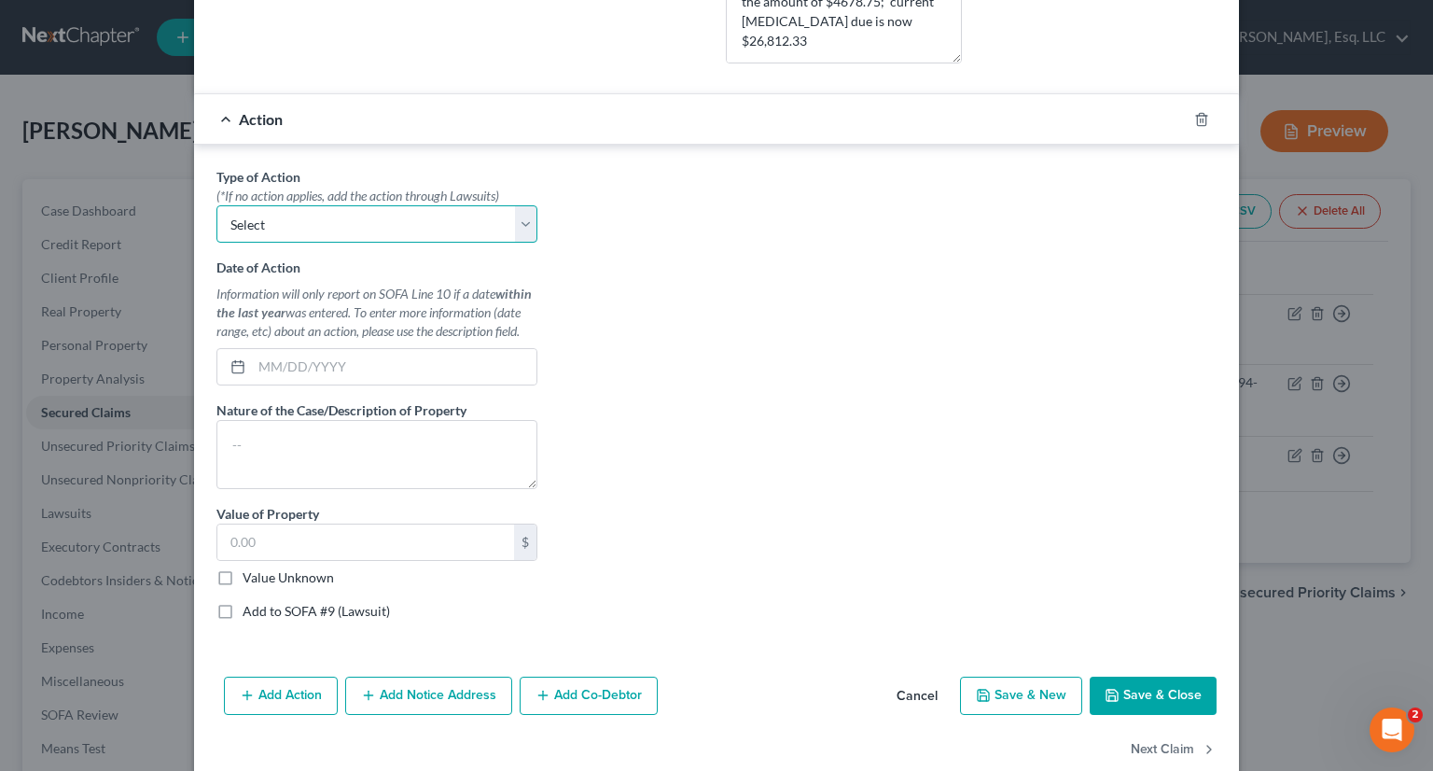
scroll to position [728, 0]
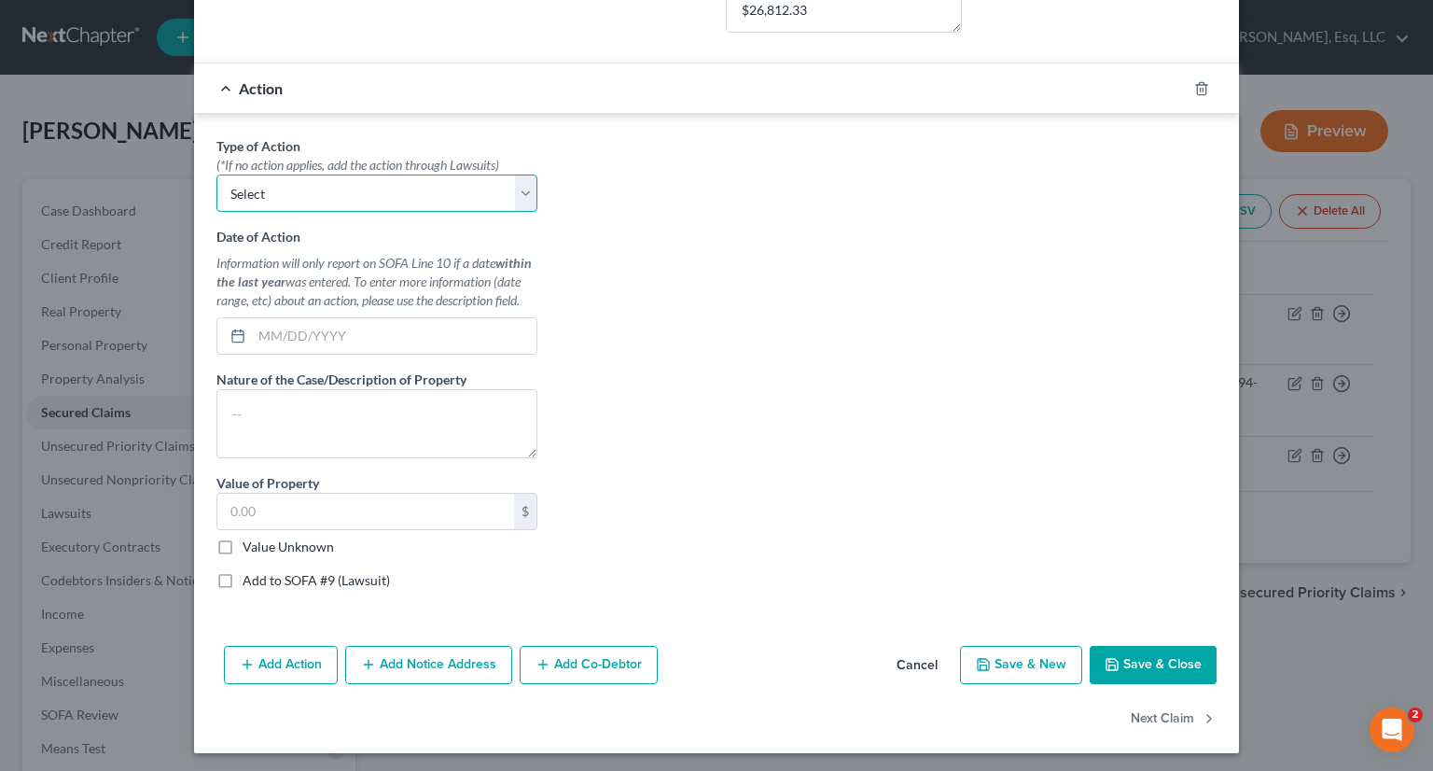
click at [518, 197] on select "Select Repossession Garnishment Foreclosure Personal Injury Attached, Seized, O…" at bounding box center [376, 193] width 321 height 37
click at [216, 175] on select "Select Repossession Garnishment Foreclosure Personal Injury Attached, Seized, O…" at bounding box center [376, 193] width 321 height 37
click at [262, 333] on input "text" at bounding box center [394, 335] width 285 height 35
type input "03/21/2025"
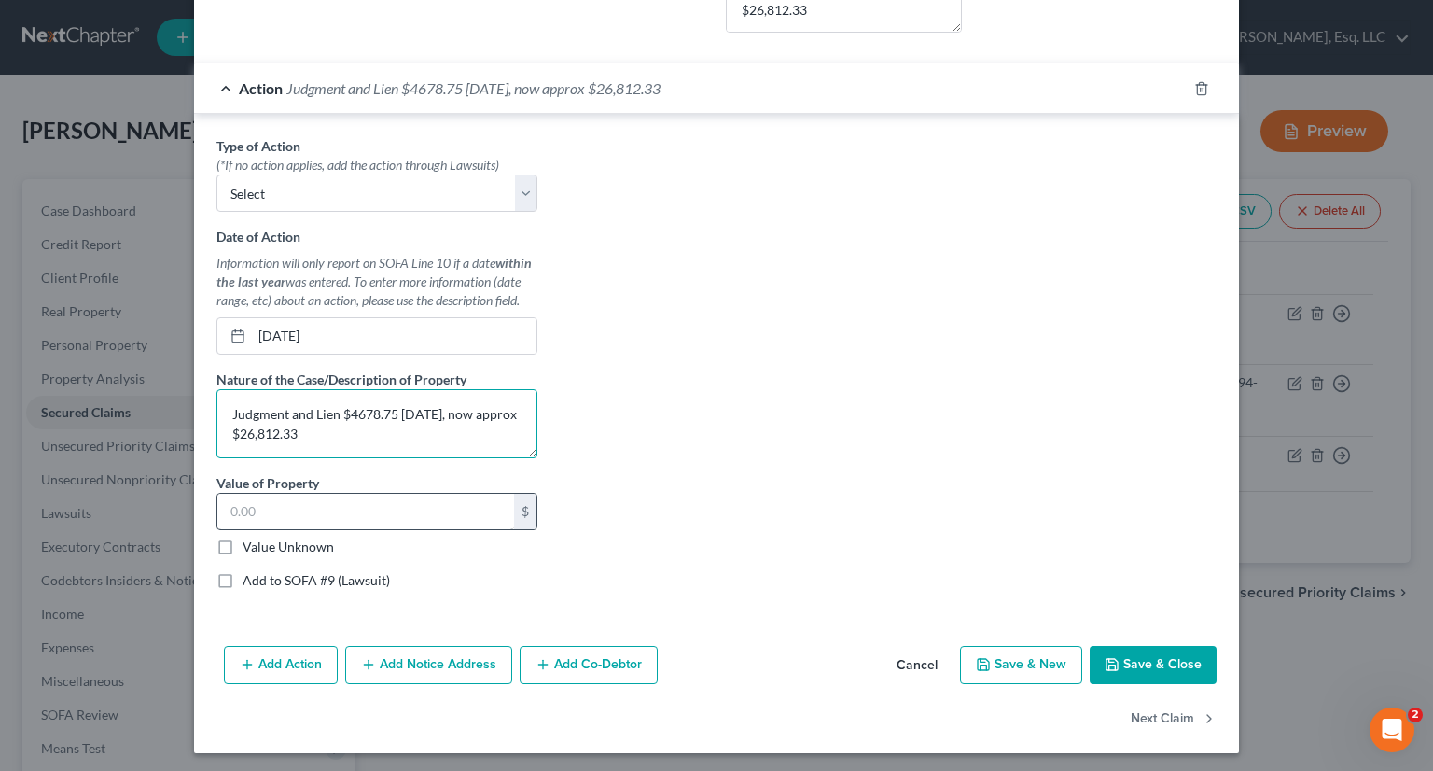
type textarea "Judgment and Lien $4678.75 03/21/25, now approx $26,812.33"
click at [453, 505] on input "text" at bounding box center [365, 511] width 297 height 35
click at [243, 575] on label "Add to SOFA #9 (Lawsuit)" at bounding box center [316, 580] width 147 height 19
click at [250, 575] on input "Add to SOFA #9 (Lawsuit)" at bounding box center [256, 577] width 12 height 12
checkbox input "true"
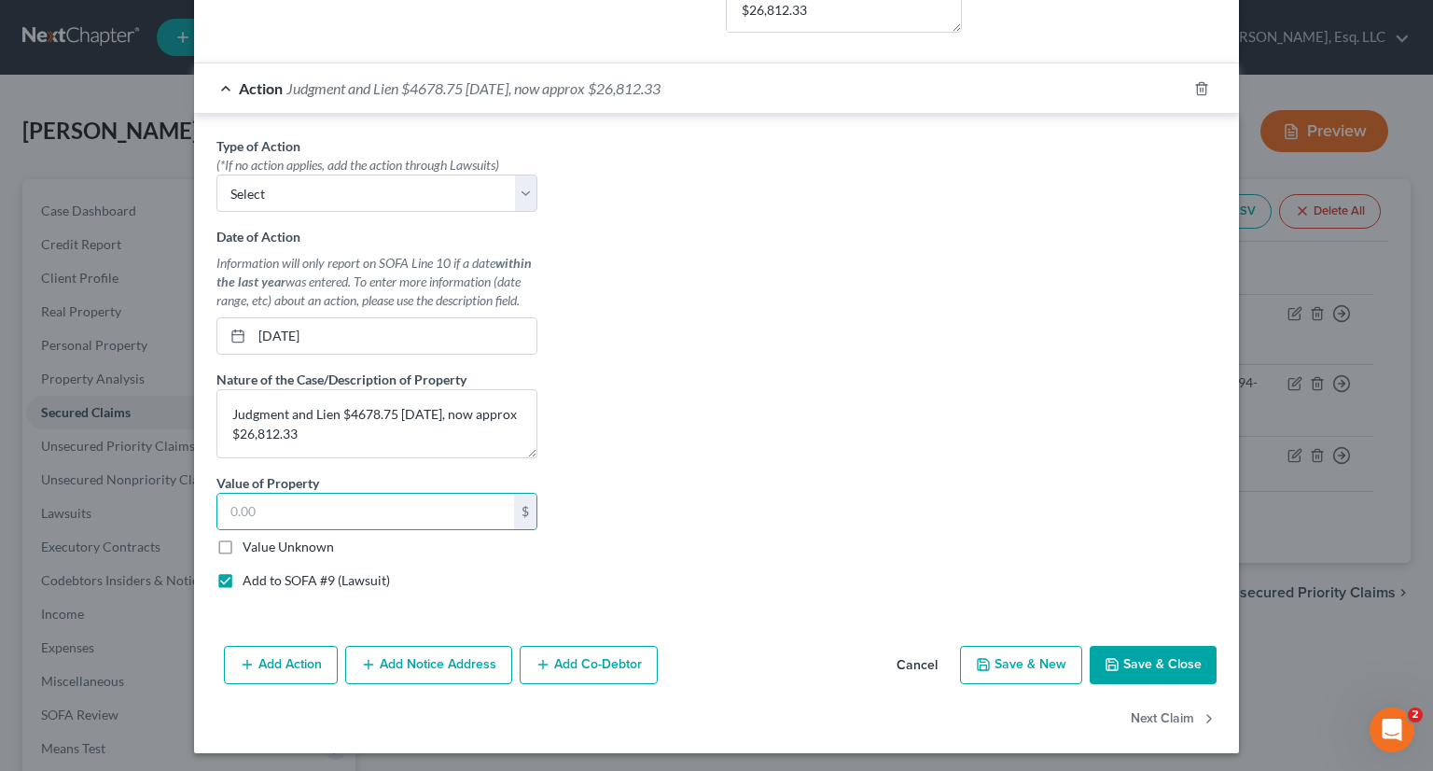
select select "0"
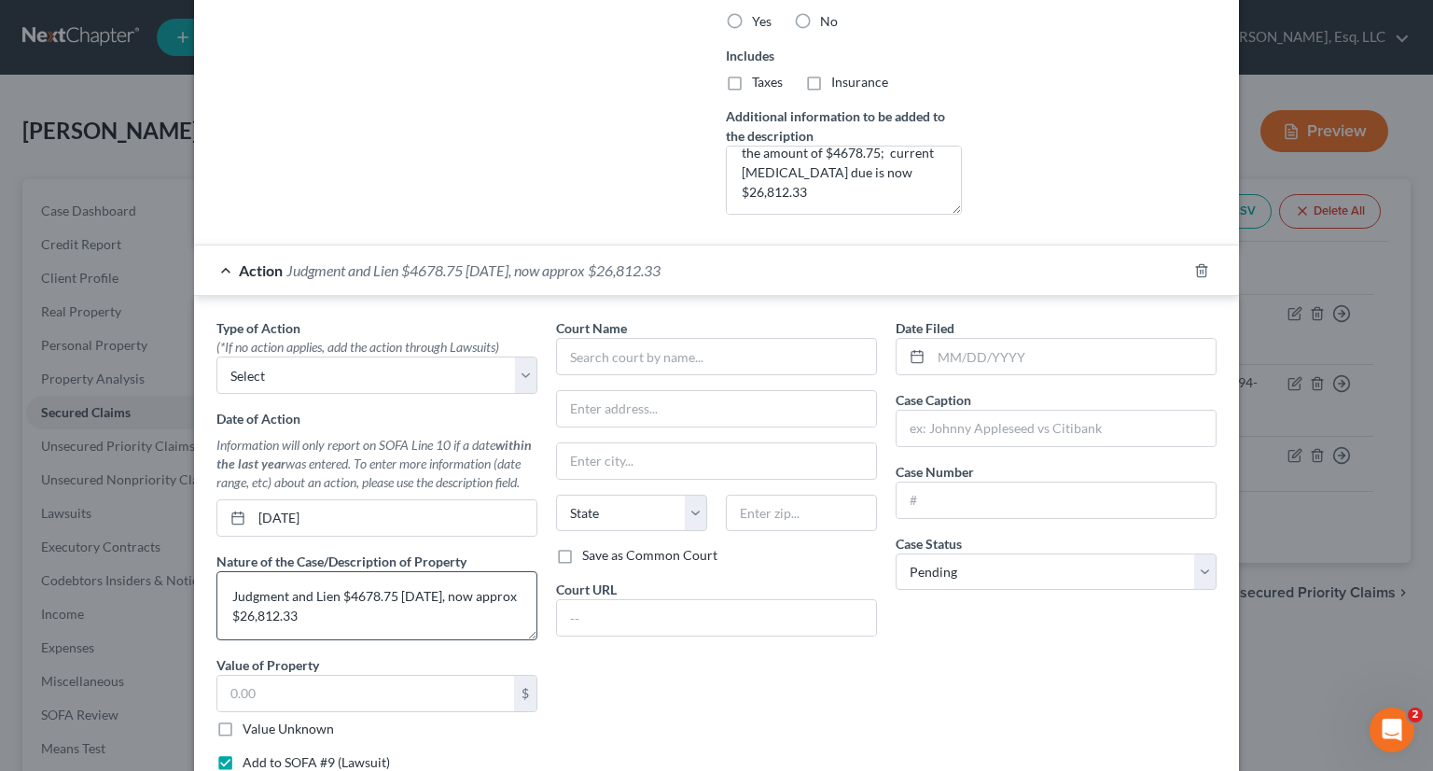
scroll to position [541, 0]
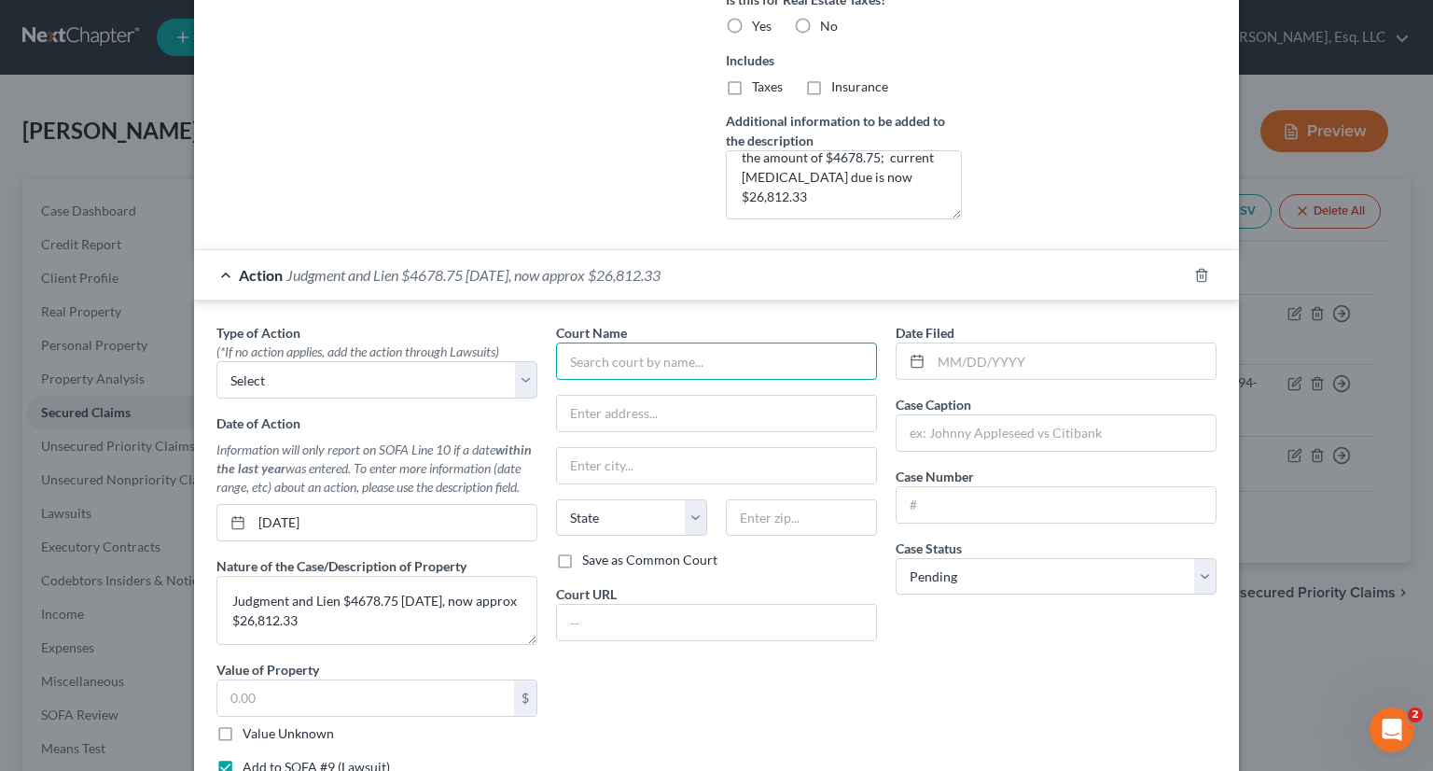
click at [574, 362] on input "text" at bounding box center [716, 360] width 321 height 37
click at [940, 354] on input "text" at bounding box center [1073, 360] width 285 height 35
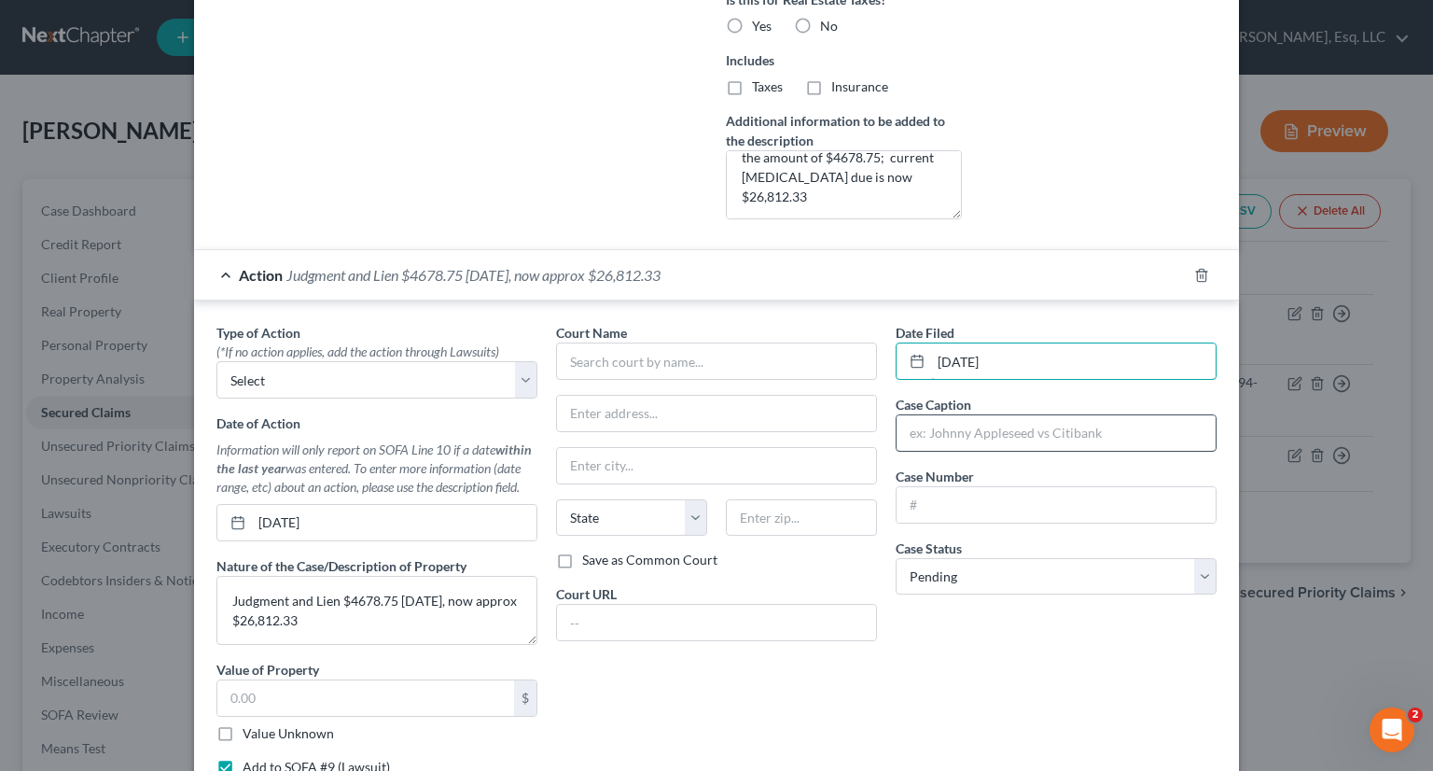
type input "03/21/2025"
click at [926, 422] on input "text" at bounding box center [1056, 432] width 319 height 35
type input "Harbour Club vs. Wendy Danzy"
click at [921, 510] on input "text" at bounding box center [1056, 504] width 319 height 35
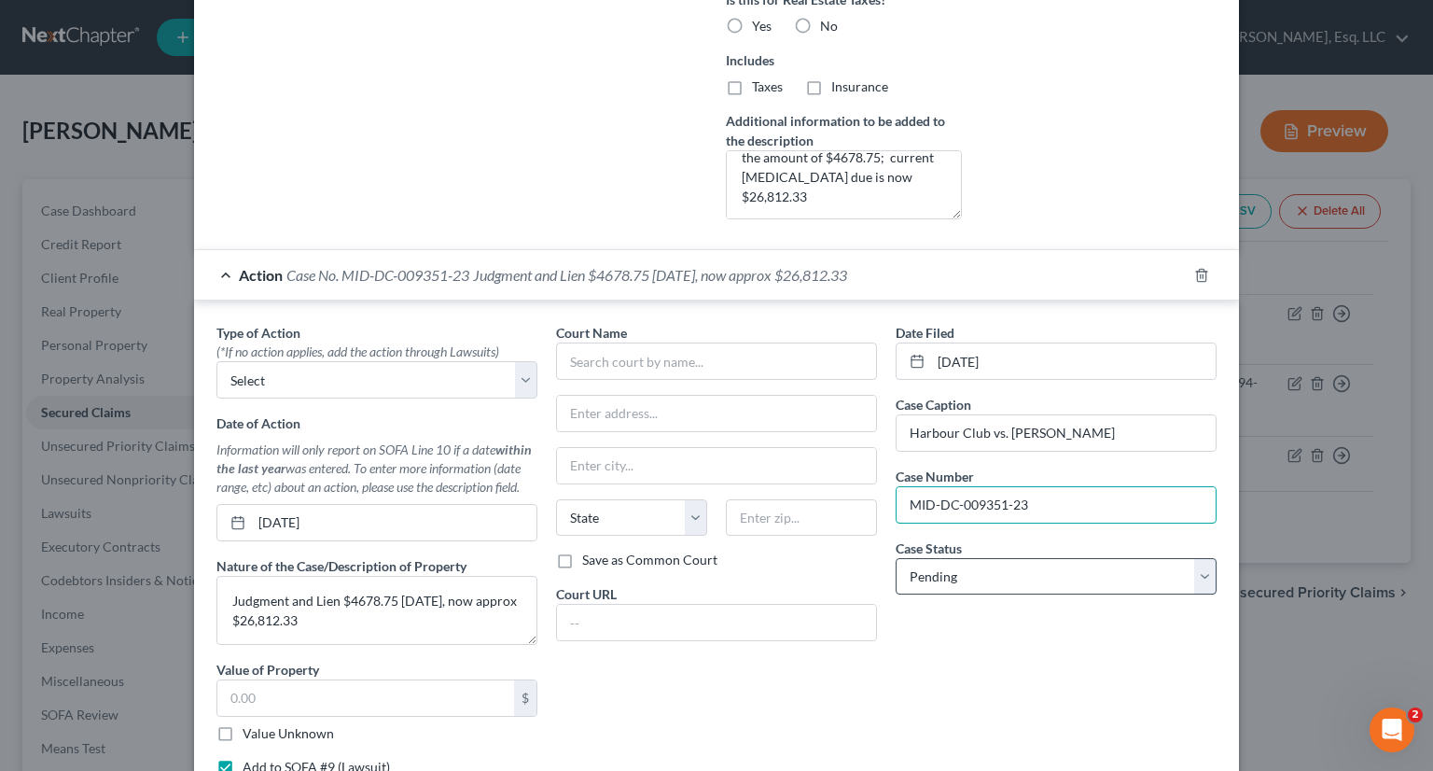
type input "MID-DC-009351-23"
click at [1061, 577] on select "Select Pending On Appeal Concluded" at bounding box center [1056, 576] width 321 height 37
select select "2"
click at [896, 558] on select "Select Pending On Appeal Concluded" at bounding box center [1056, 576] width 321 height 37
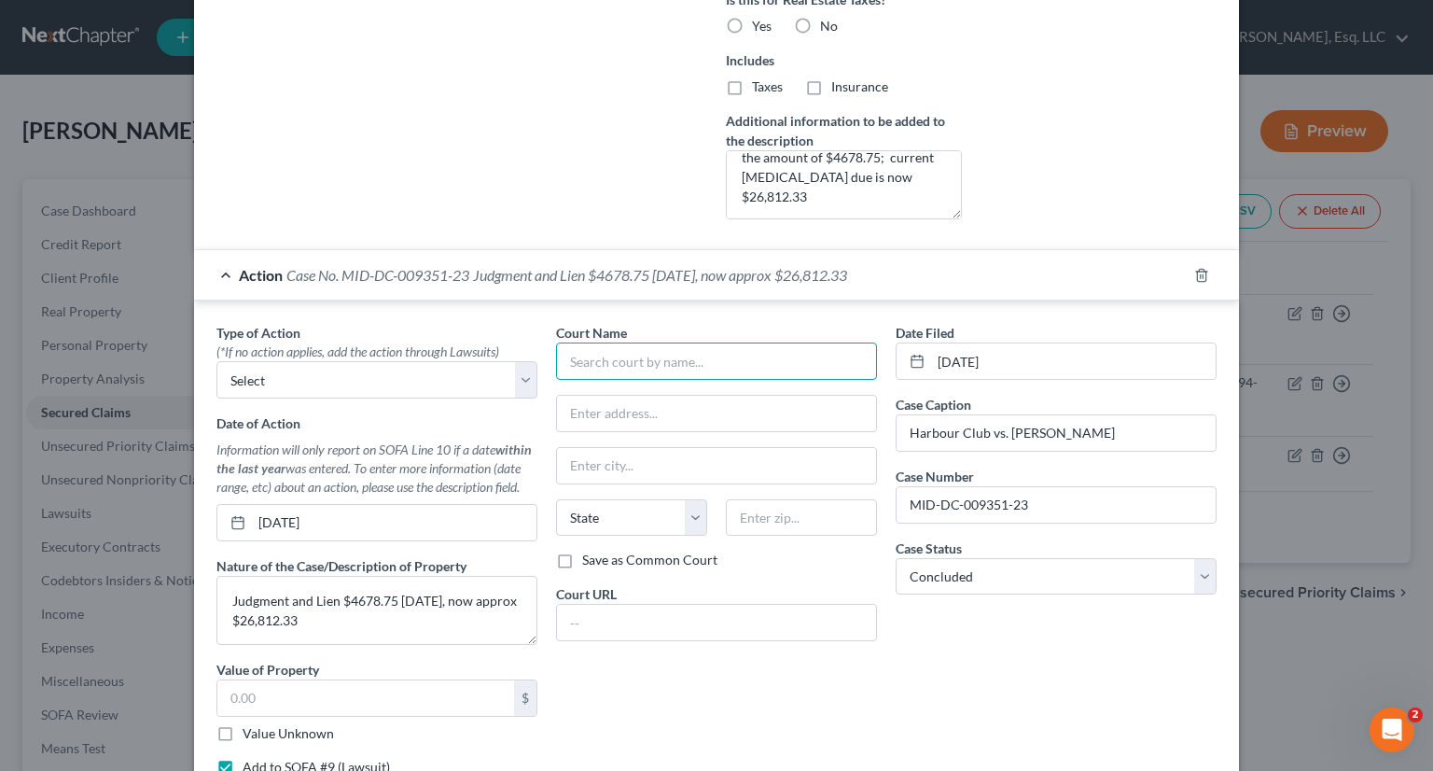
click at [599, 363] on input "text" at bounding box center [716, 360] width 321 height 37
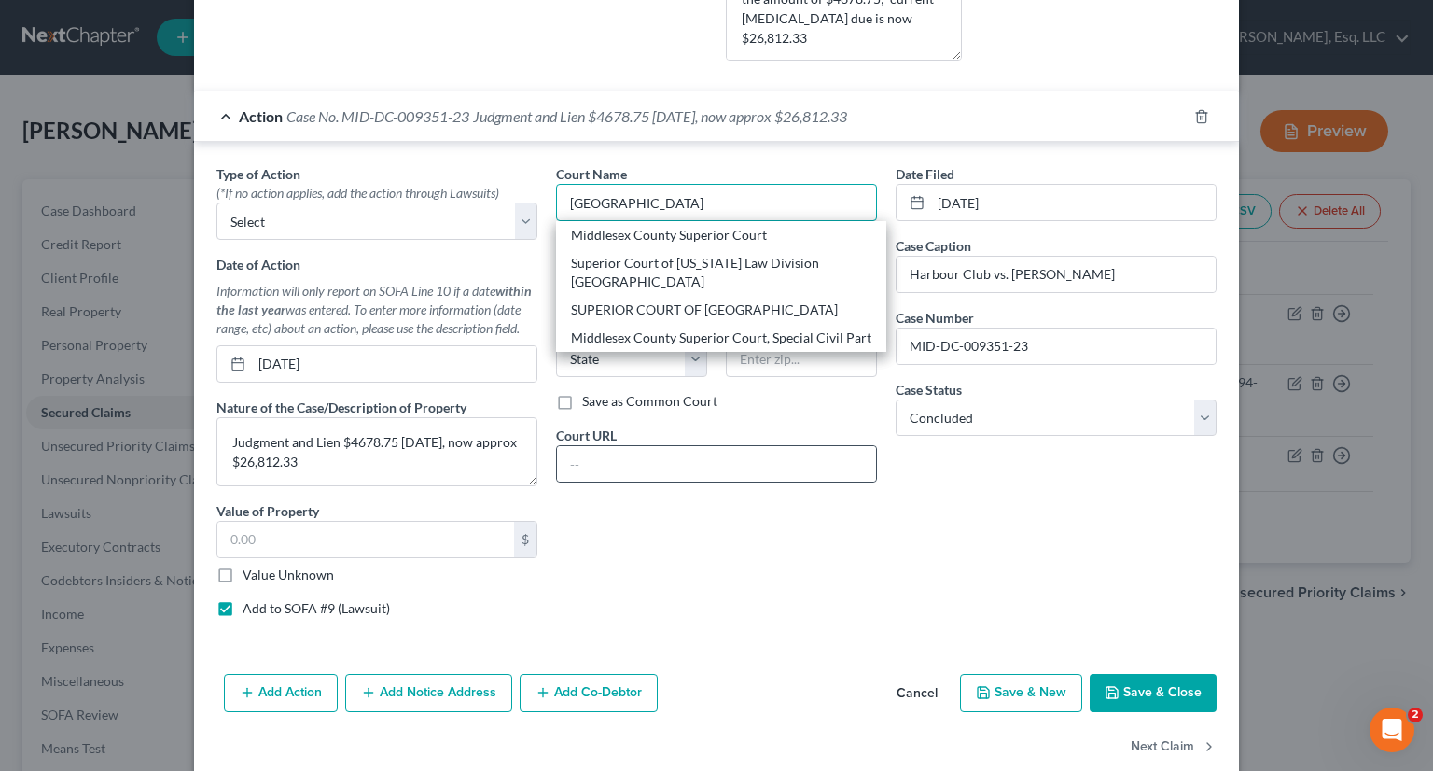
scroll to position [728, 0]
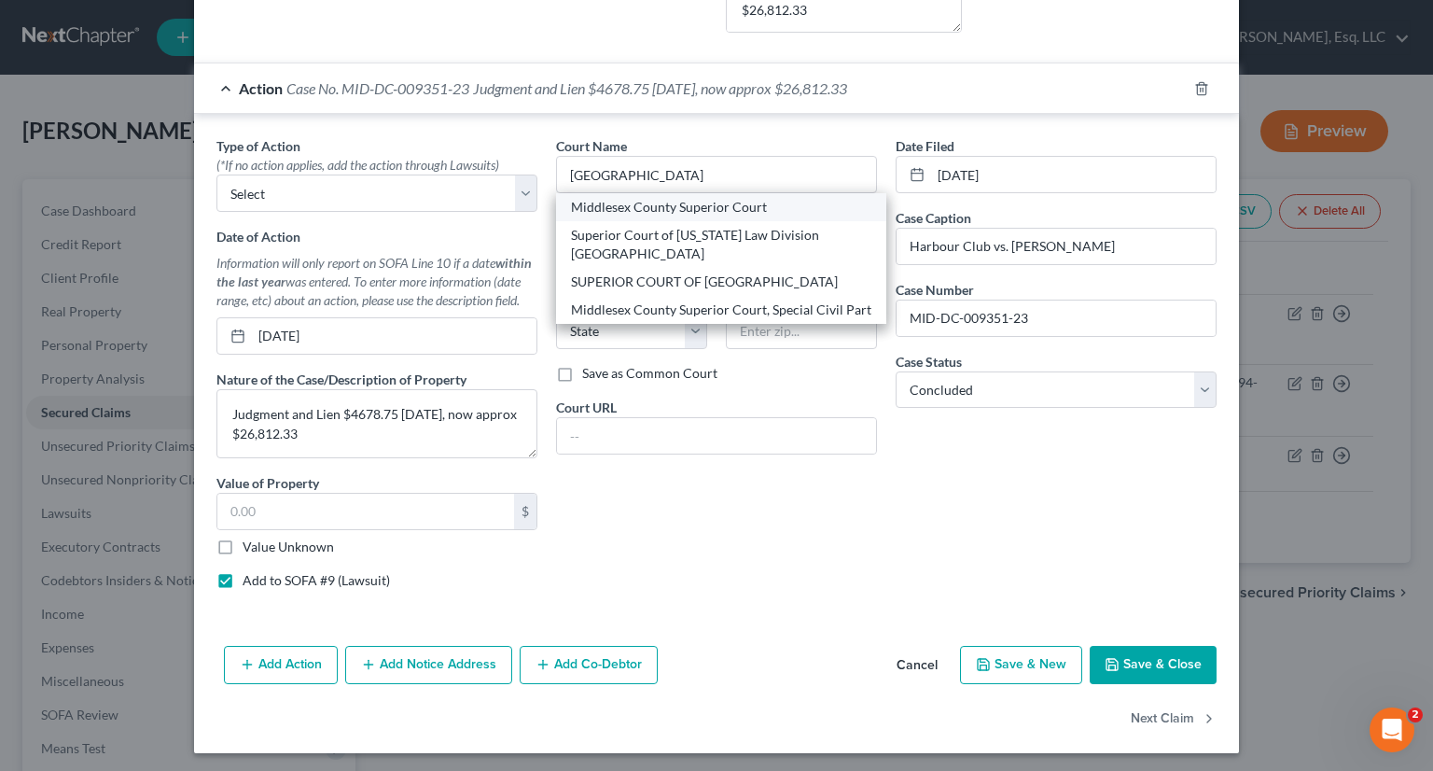
click at [719, 207] on div "Middlesex County Superior Court" at bounding box center [721, 207] width 300 height 19
type input "Middlesex County Superior Court"
type input "56 Paterson St."
type input "New Brunswick"
select select "33"
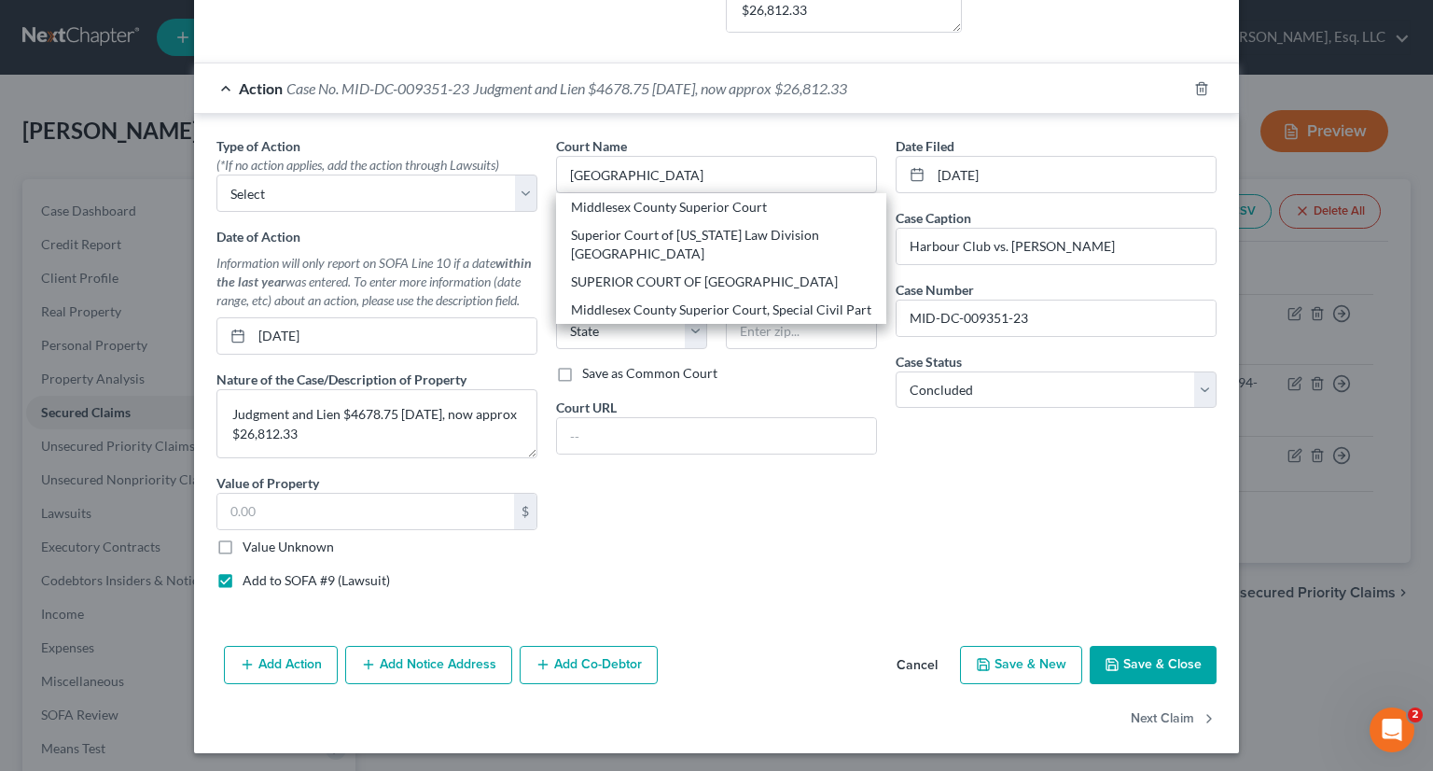
type input "08903"
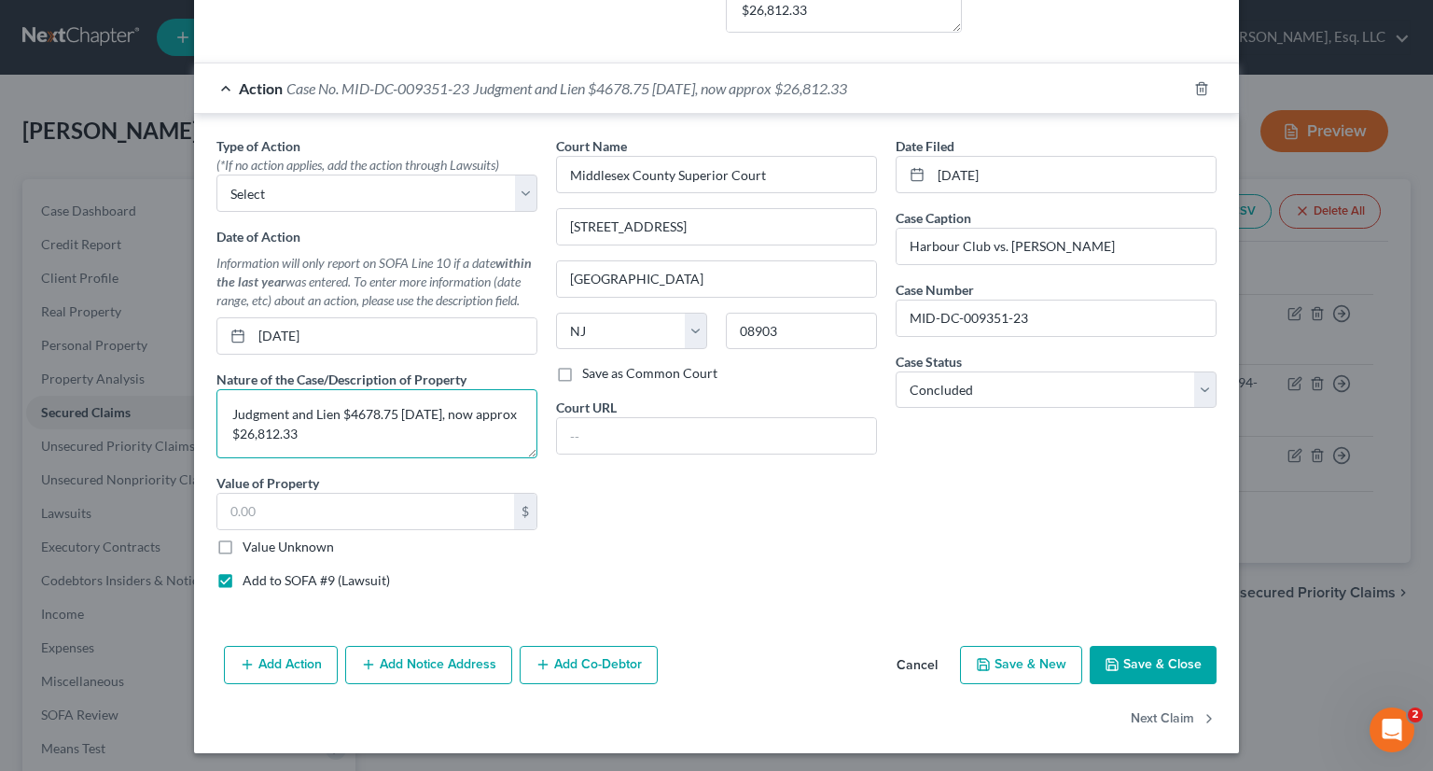
click at [454, 411] on textarea "Judgment and Lien $4678.75 03/21/25, now approx $26,812.33" at bounding box center [376, 423] width 321 height 69
type textarea "Judgment and Lien $4678.75 03/21/25, now approx $26,812.33"
click at [1112, 657] on icon "button" at bounding box center [1112, 664] width 15 height 15
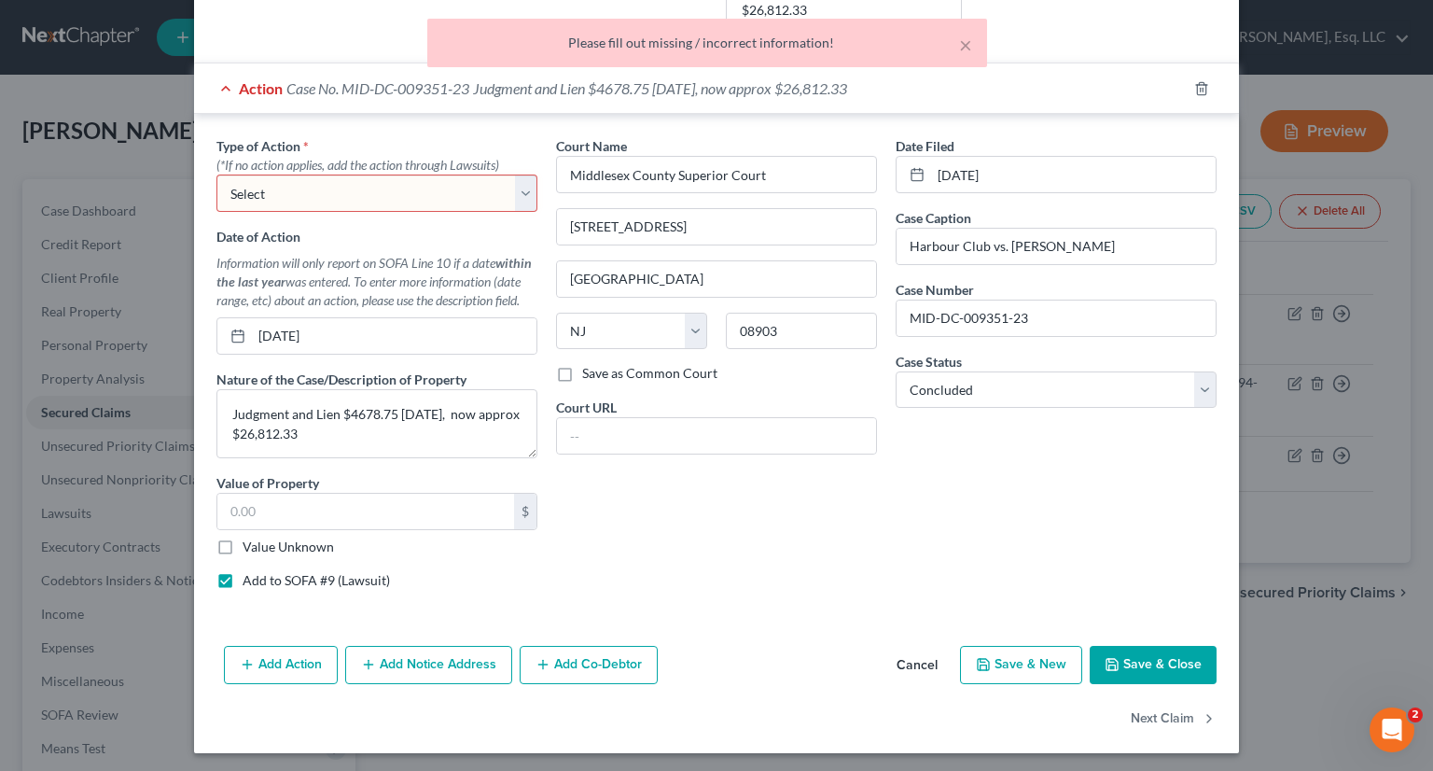
click at [517, 189] on select "Select Repossession Garnishment Foreclosure Personal Injury Attached, Seized, O…" at bounding box center [376, 193] width 321 height 37
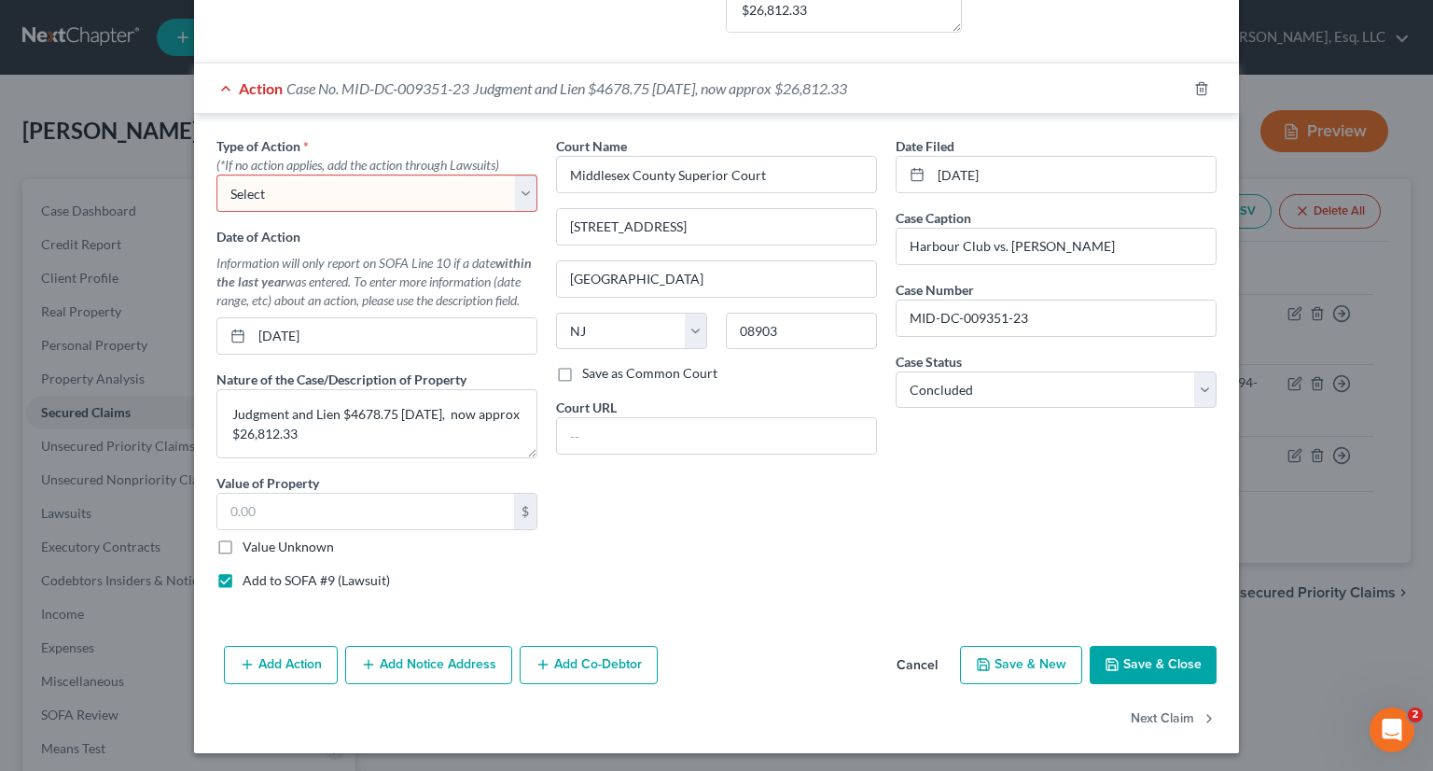
click at [483, 193] on select "Select Repossession Garnishment Foreclosure Personal Injury Attached, Seized, O…" at bounding box center [376, 193] width 321 height 37
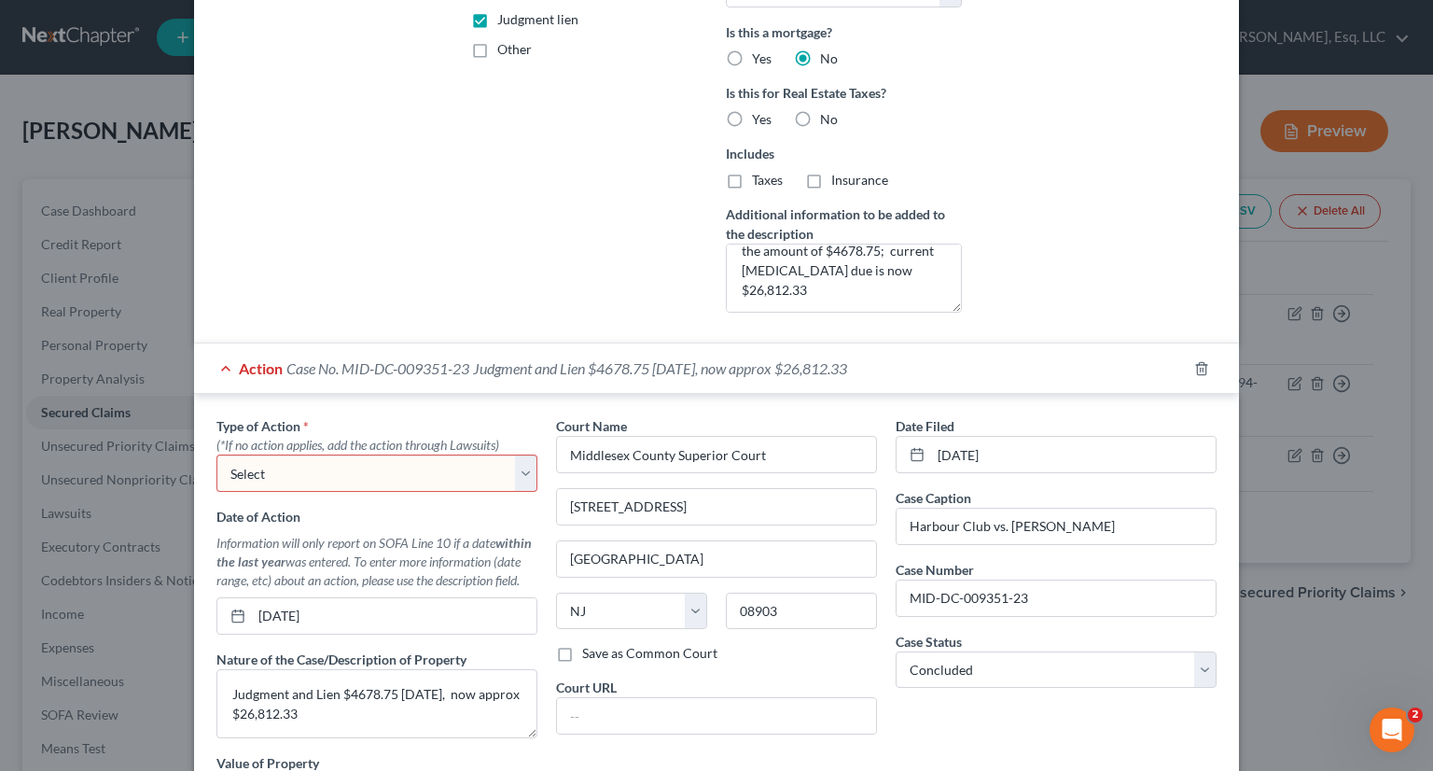
scroll to position [38, 0]
drag, startPoint x: 342, startPoint y: 609, endPoint x: 244, endPoint y: 599, distance: 98.5
click at [252, 600] on input "03/21/2025" at bounding box center [394, 615] width 285 height 35
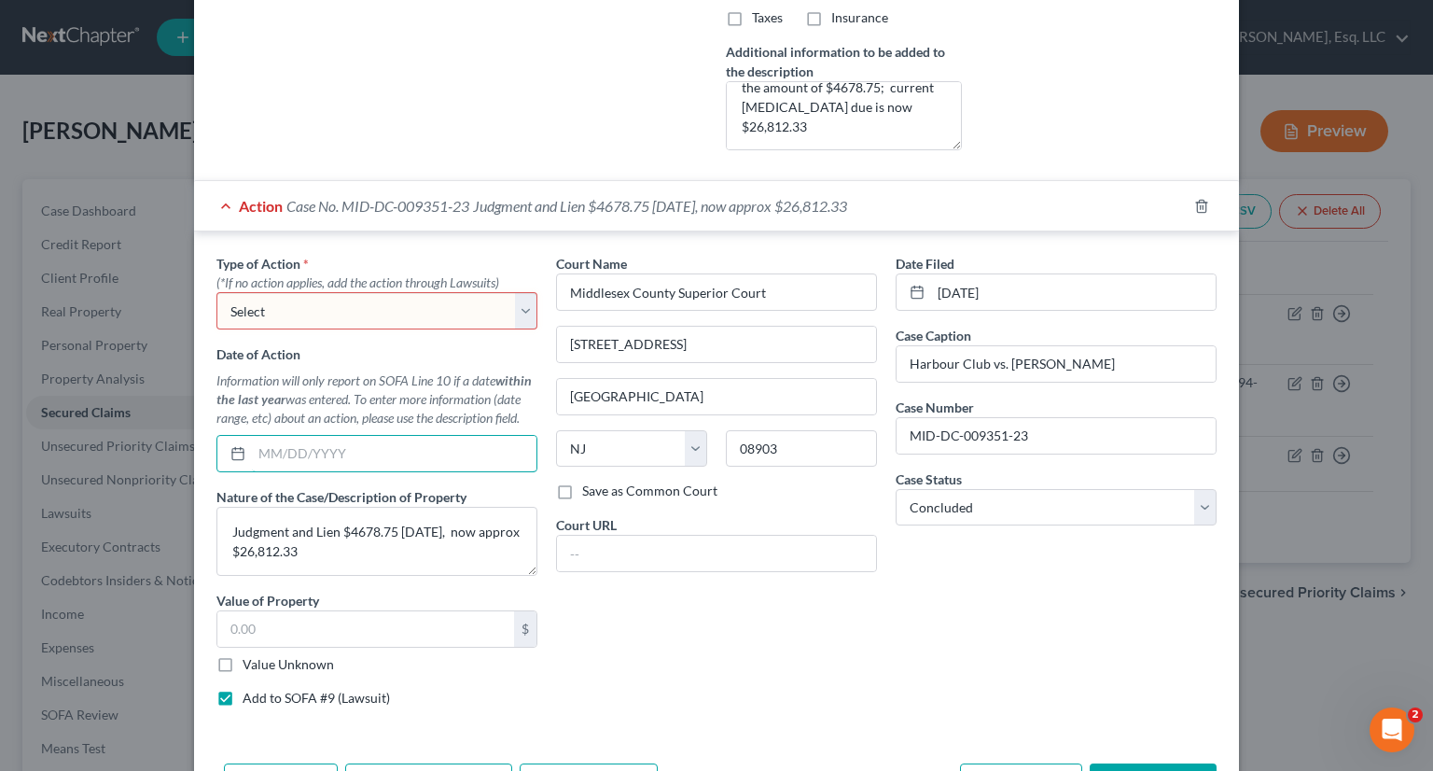
scroll to position [728, 0]
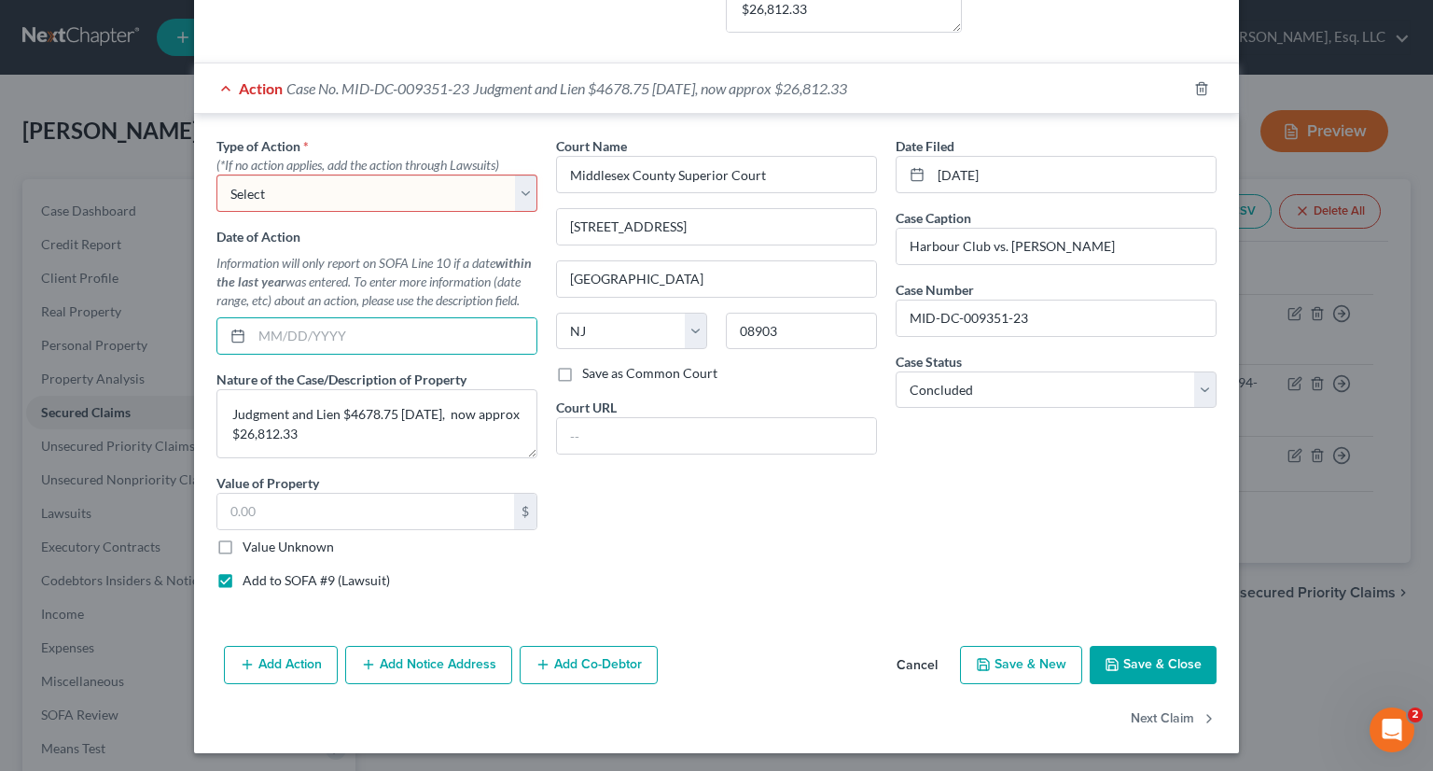
click at [710, 638] on div "Add Action Add Notice Address Add Co-Debtor Cancel Save & New Save & Close" at bounding box center [716, 669] width 1045 height 62
click at [473, 240] on div "Date of Action Information will only report on SOFA Line 10 if a date within th…" at bounding box center [376, 291] width 321 height 128
drag, startPoint x: 767, startPoint y: 563, endPoint x: 764, endPoint y: 502, distance: 60.7
click at [768, 563] on div "Court Name * Middlesex County Superior Court 56 Paterson St. New Brunswick Stat…" at bounding box center [717, 370] width 340 height 468
click at [519, 192] on select "Select Repossession Garnishment Foreclosure Personal Injury Attached, Seized, O…" at bounding box center [376, 193] width 321 height 37
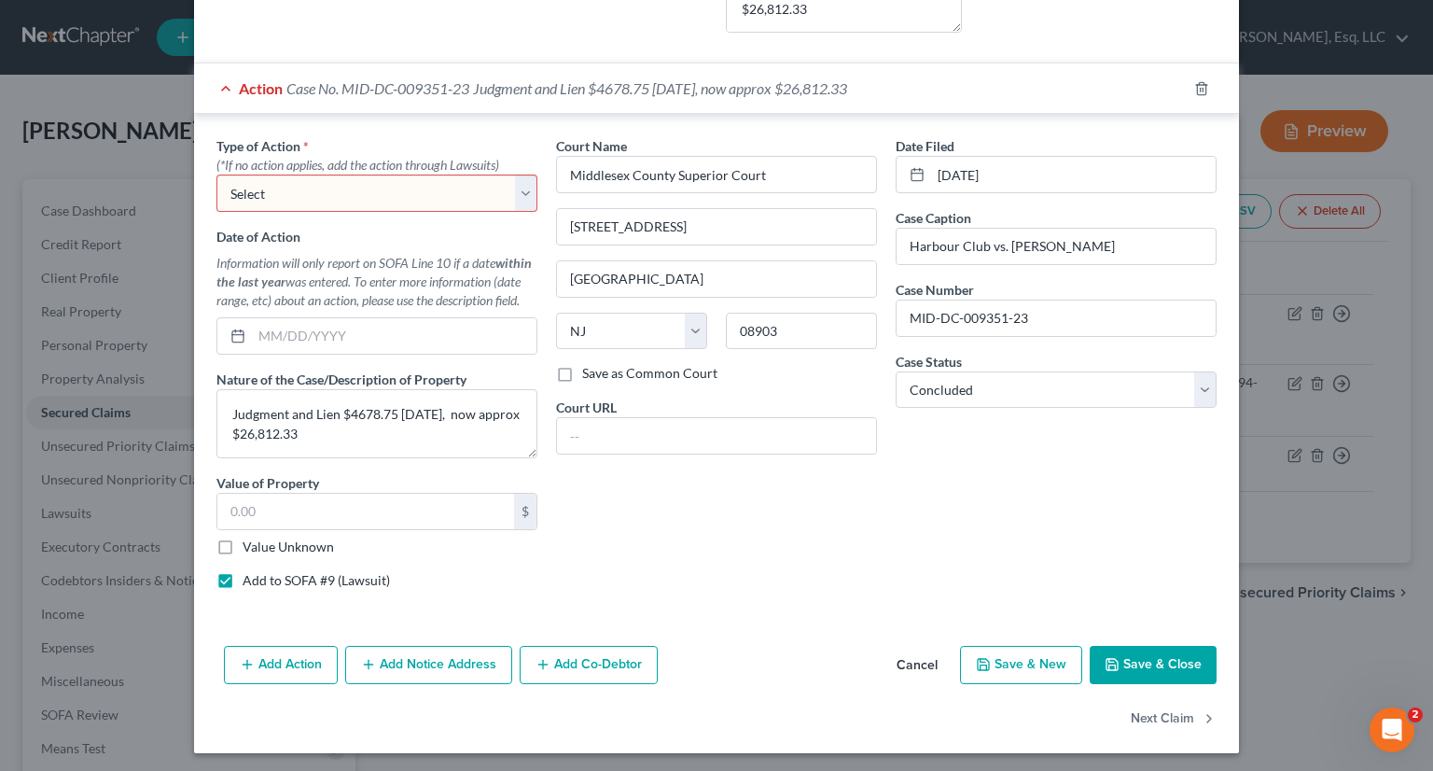
select select "4"
click at [216, 175] on select "Select Repossession Garnishment Foreclosure Personal Injury Attached, Seized, O…" at bounding box center [376, 193] width 321 height 37
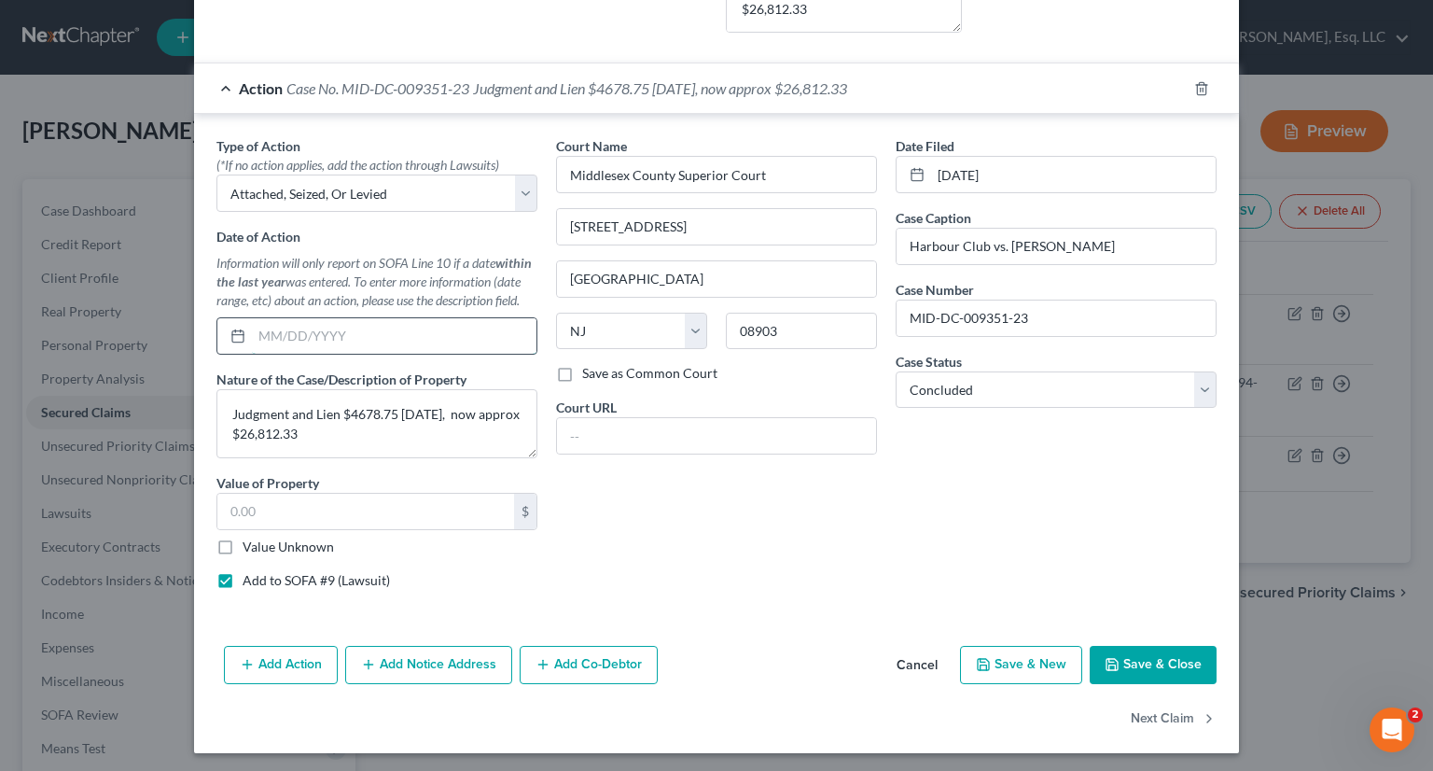
click at [272, 326] on input "text" at bounding box center [394, 335] width 285 height 35
type input "03/21/2025"
click at [1138, 661] on button "Save & Close" at bounding box center [1153, 665] width 127 height 39
select select
select select "1"
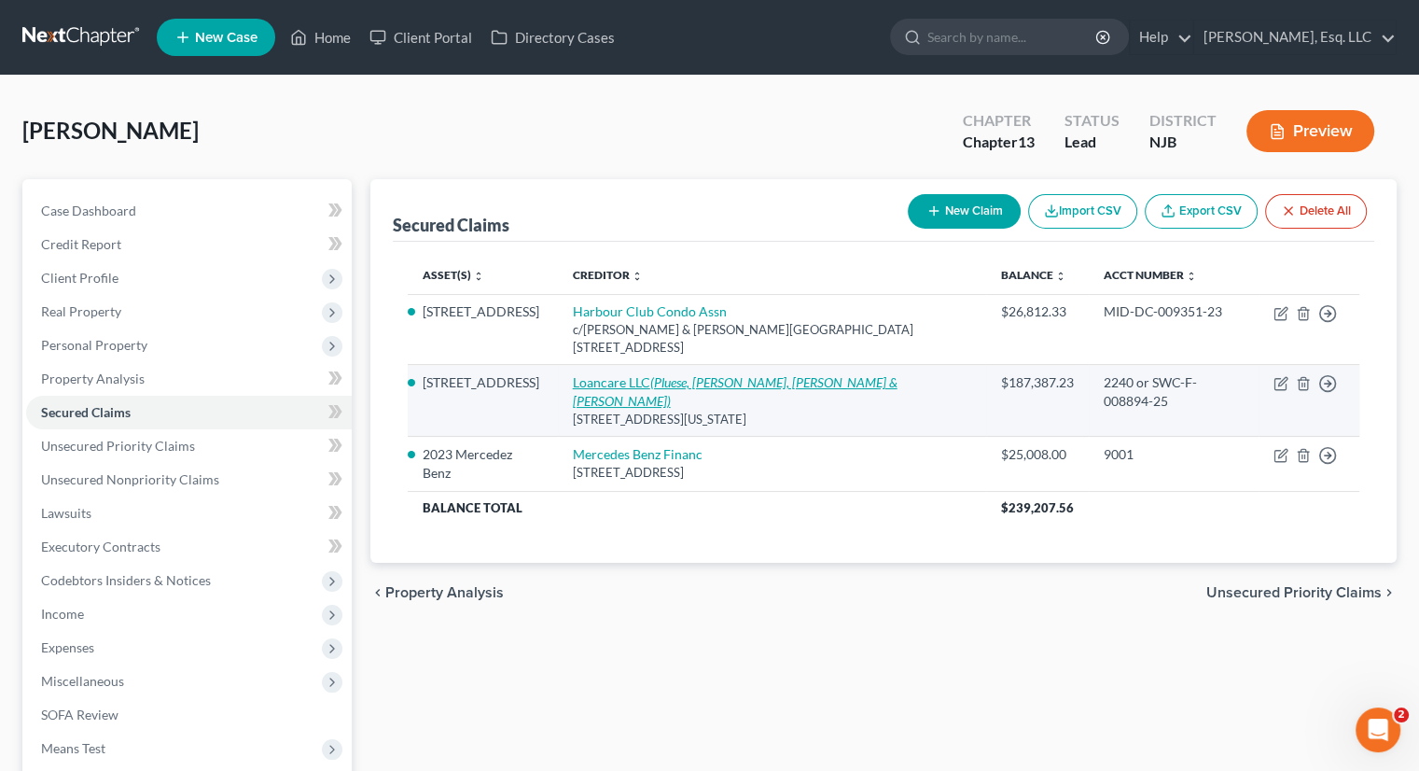
click at [639, 374] on link "Loancare LLC (Pluese, Becker, Saltzman & Thomas)" at bounding box center [735, 391] width 325 height 35
select select "48"
select select "2"
select select "0"
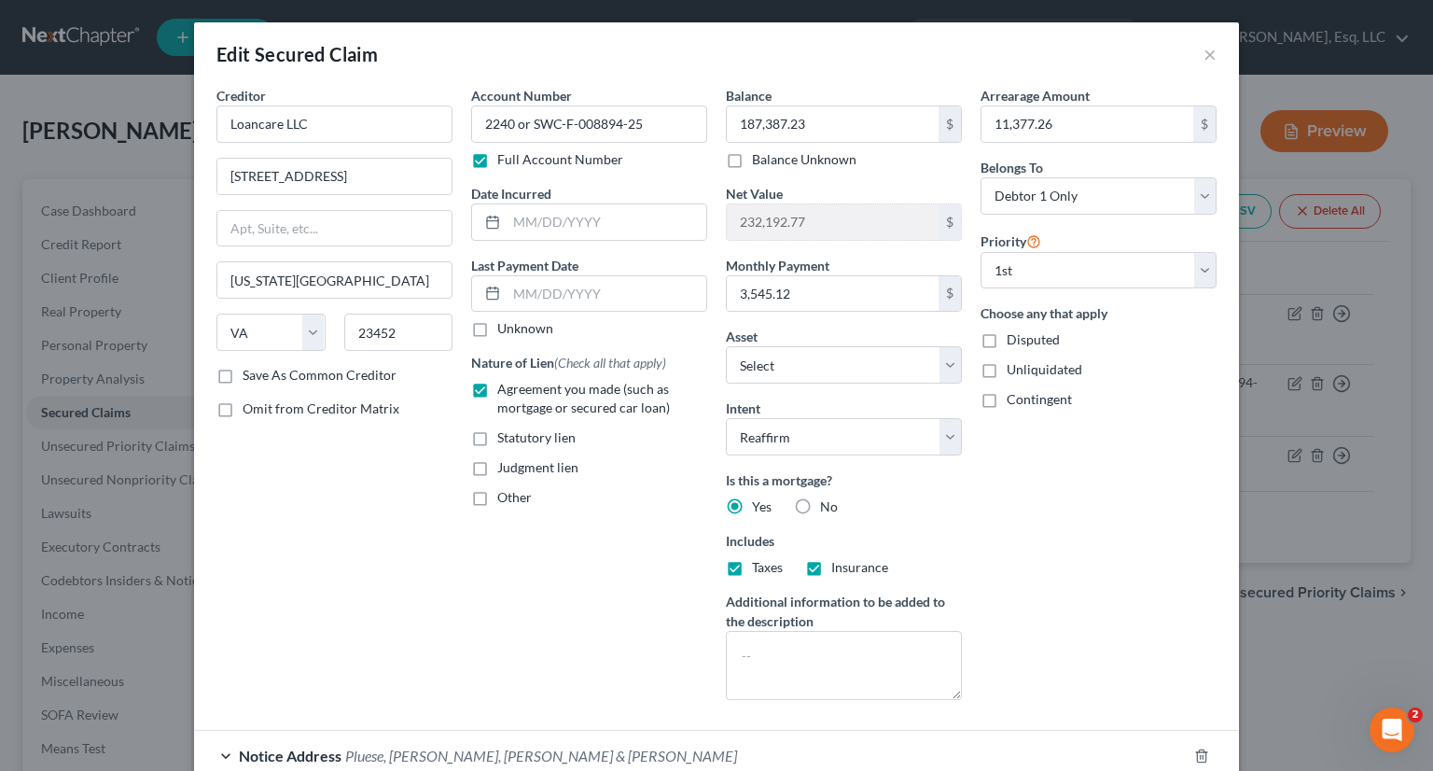
click at [1209, 53] on div "Edit Secured Claim ×" at bounding box center [716, 53] width 1045 height 63
click at [1208, 54] on button "×" at bounding box center [1210, 54] width 13 height 22
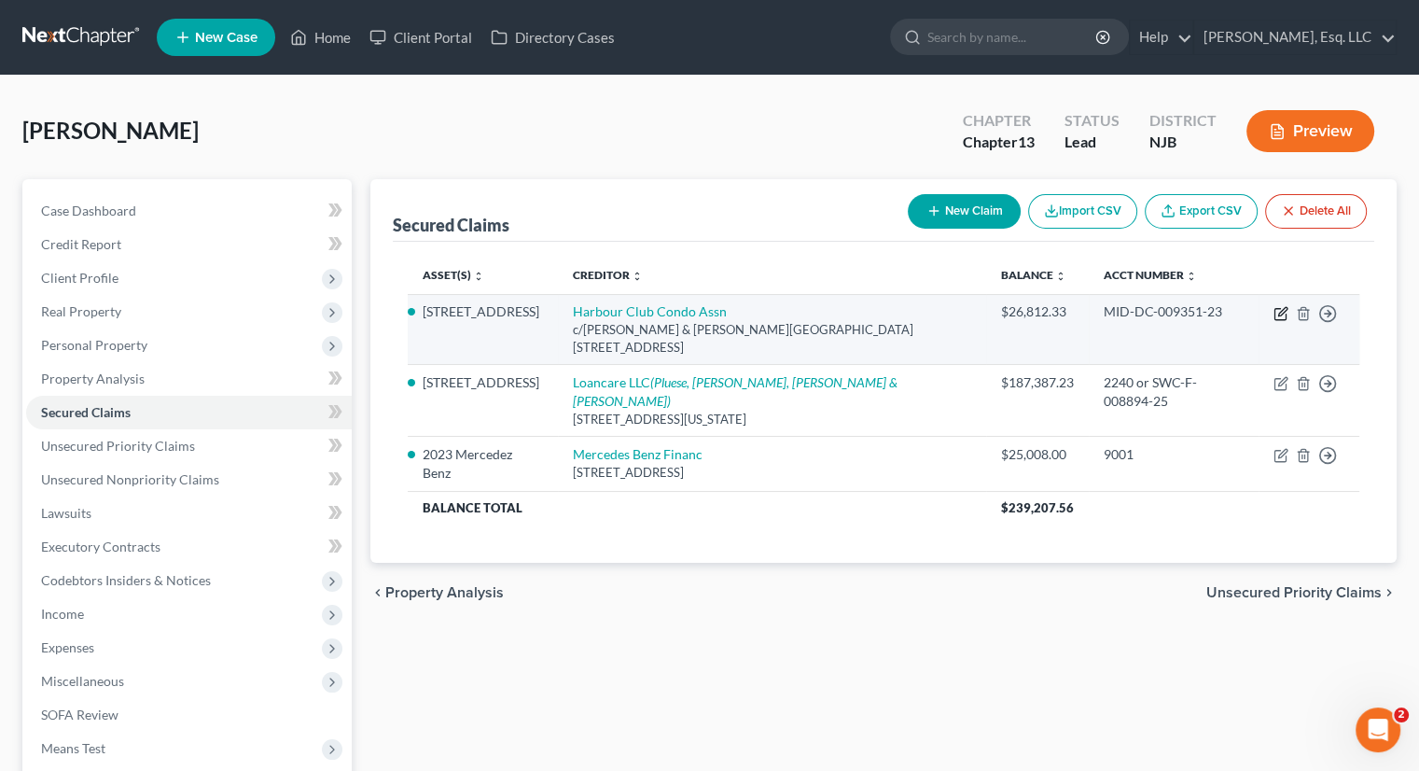
click at [1282, 313] on icon "button" at bounding box center [1282, 311] width 8 height 8
select select "33"
select select "5"
select select "2"
select select "0"
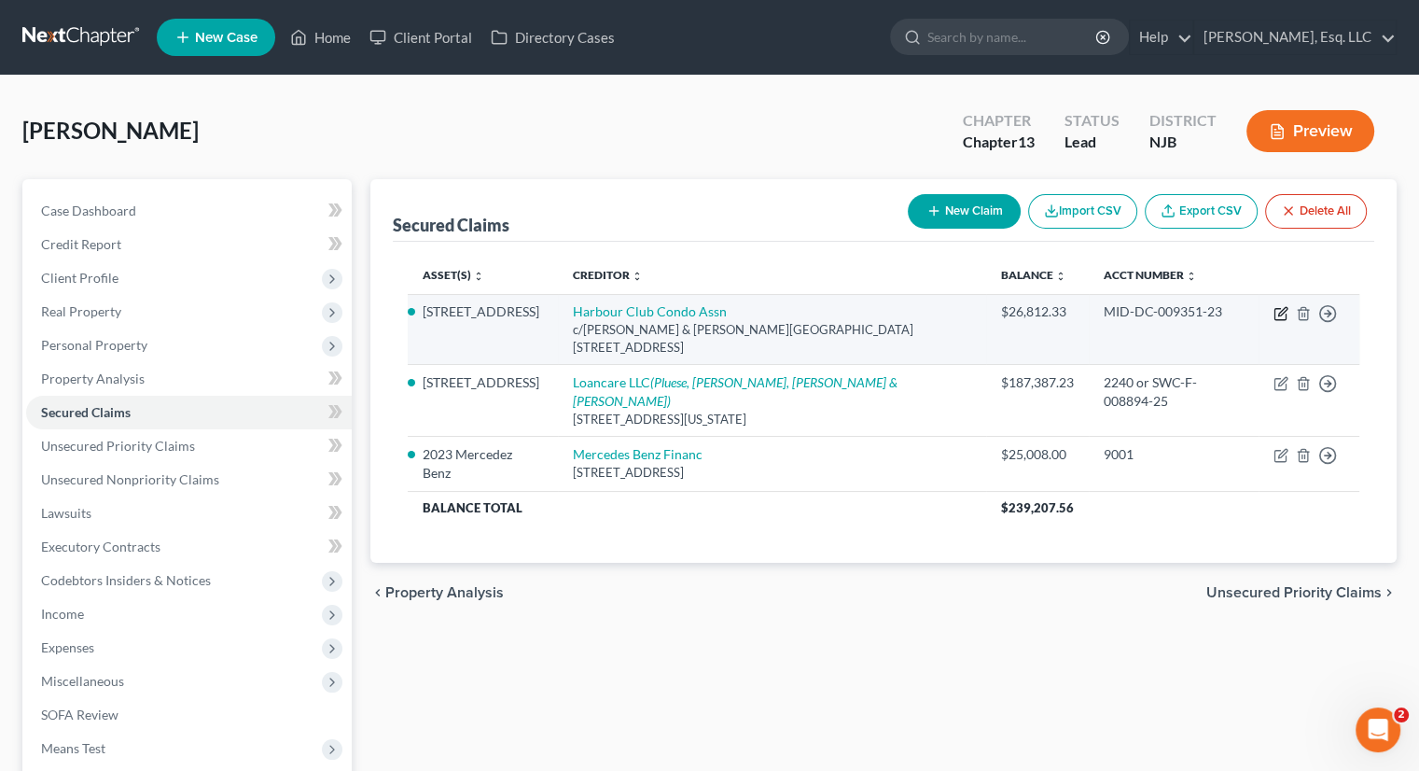
select select "0"
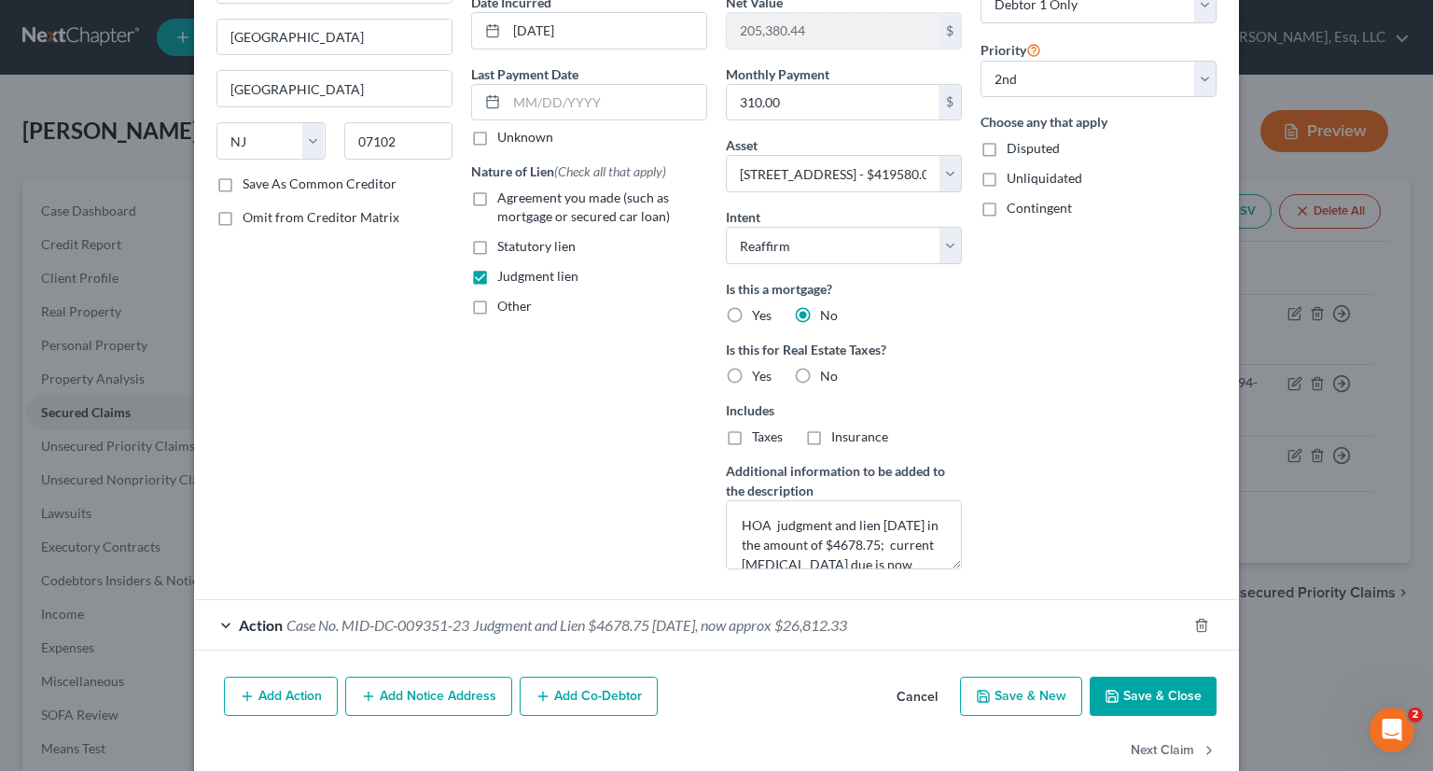
scroll to position [224, 0]
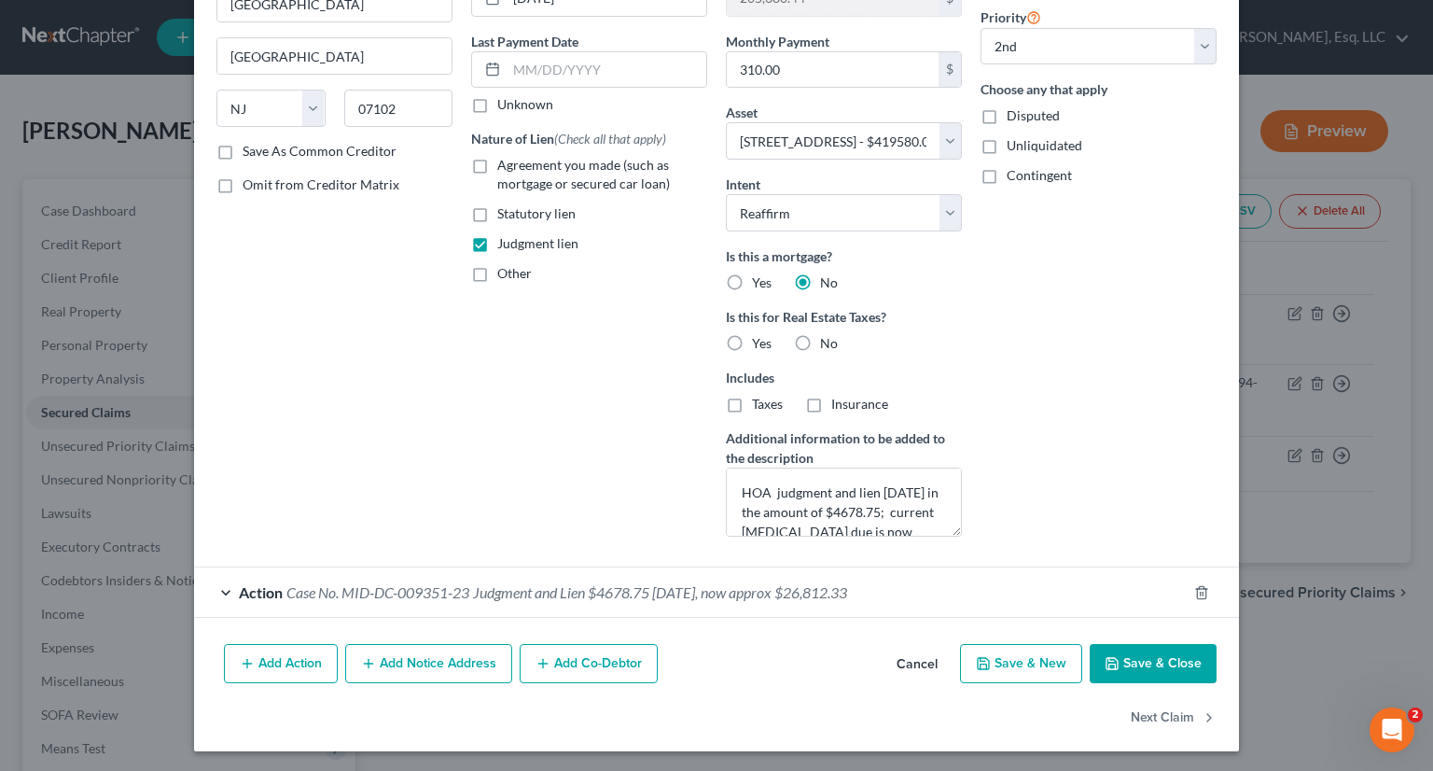
click at [473, 584] on span "Judgment and Lien $4678.75 03/21/25, now approx $26,812.33" at bounding box center [660, 592] width 374 height 18
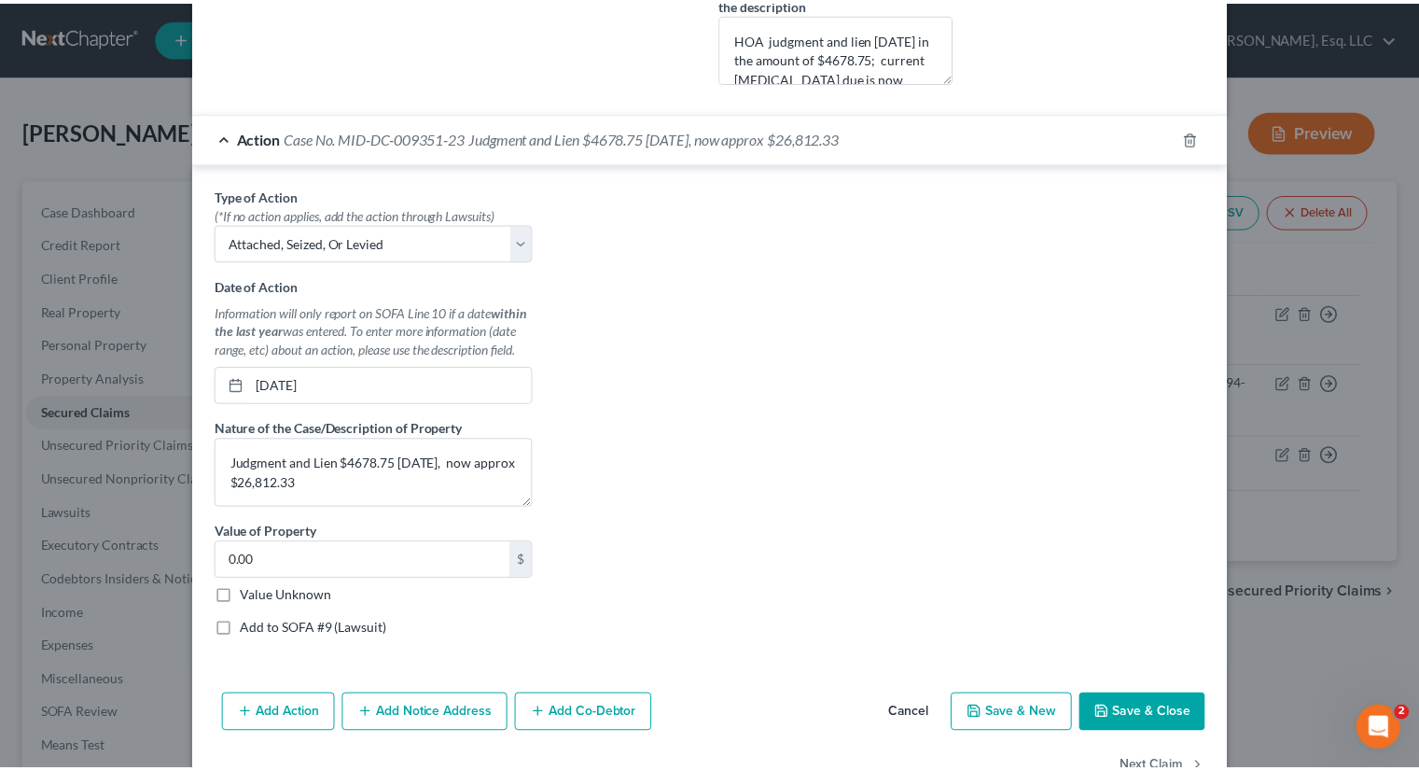
scroll to position [728, 0]
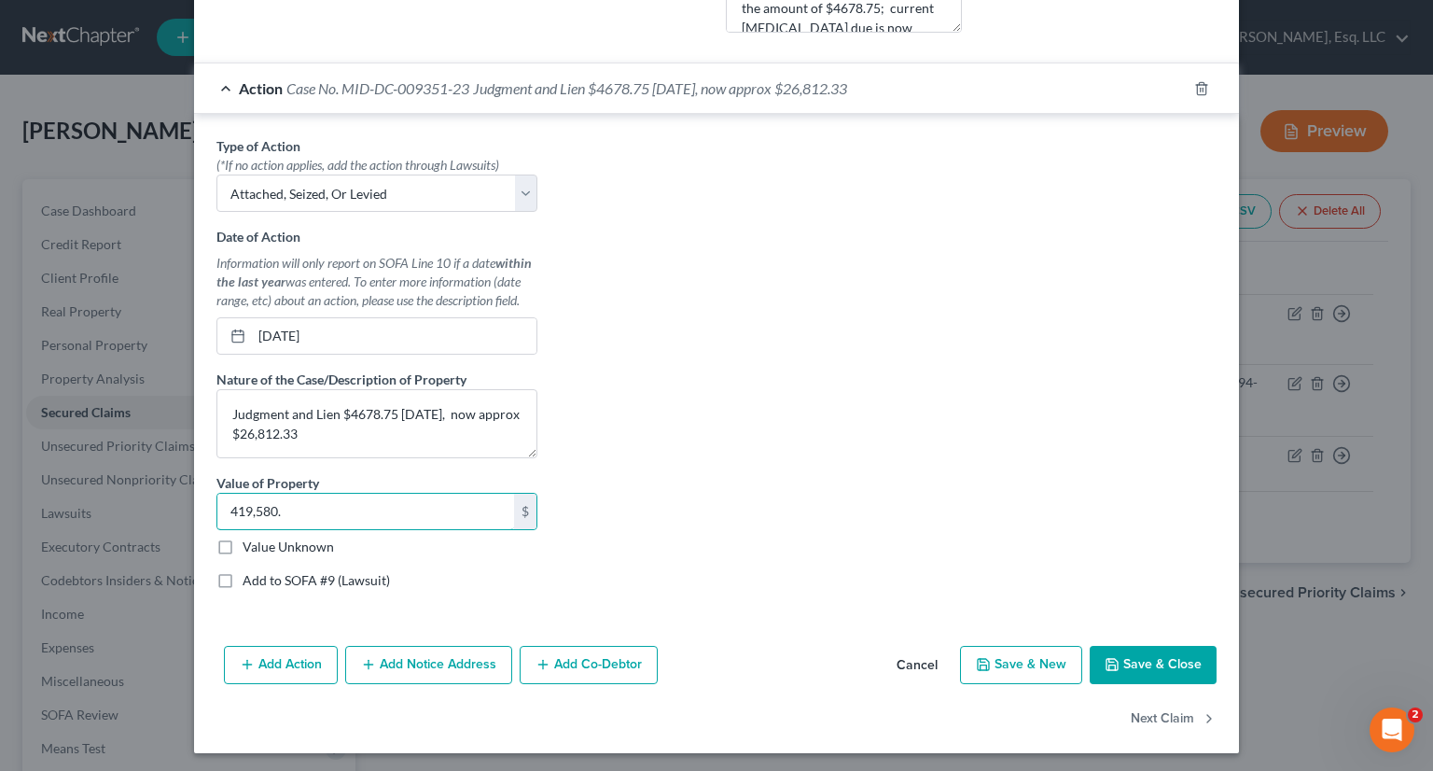
type input "419,580."
click at [243, 576] on label "Add to SOFA #9 (Lawsuit)" at bounding box center [316, 580] width 147 height 19
click at [250, 576] on input "Add to SOFA #9 (Lawsuit)" at bounding box center [256, 577] width 12 height 12
checkbox input "true"
select select "33"
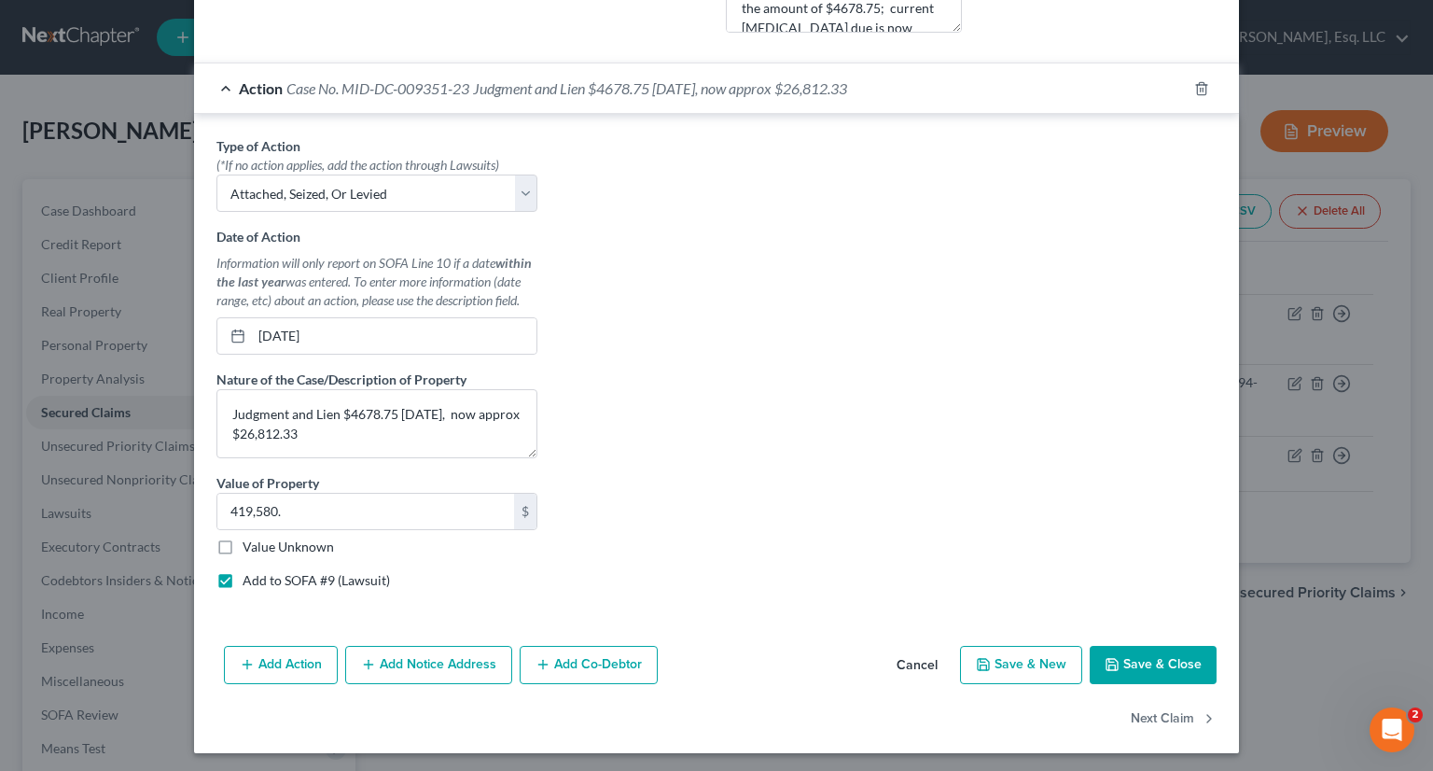
select select "2"
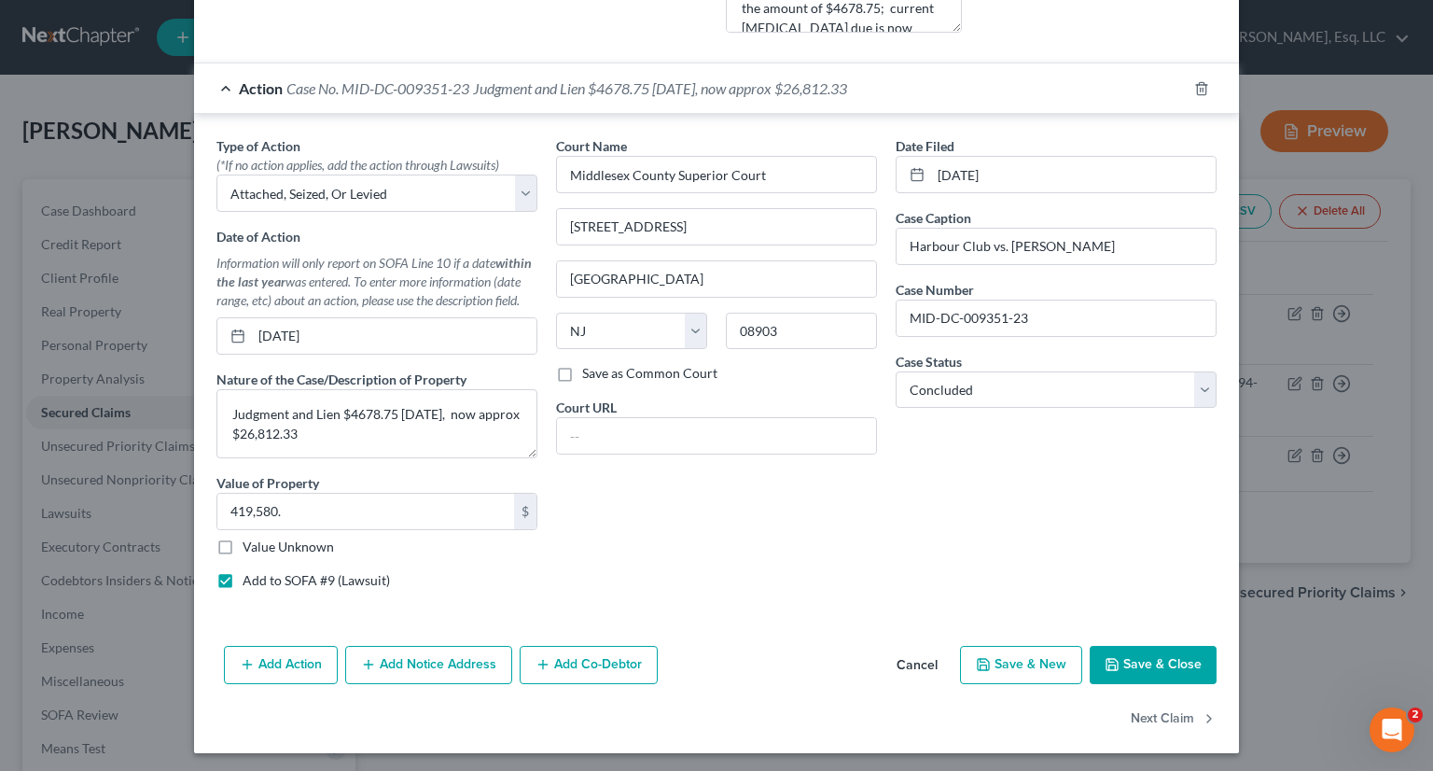
click at [1112, 657] on icon "button" at bounding box center [1112, 664] width 15 height 15
select select
select select "1"
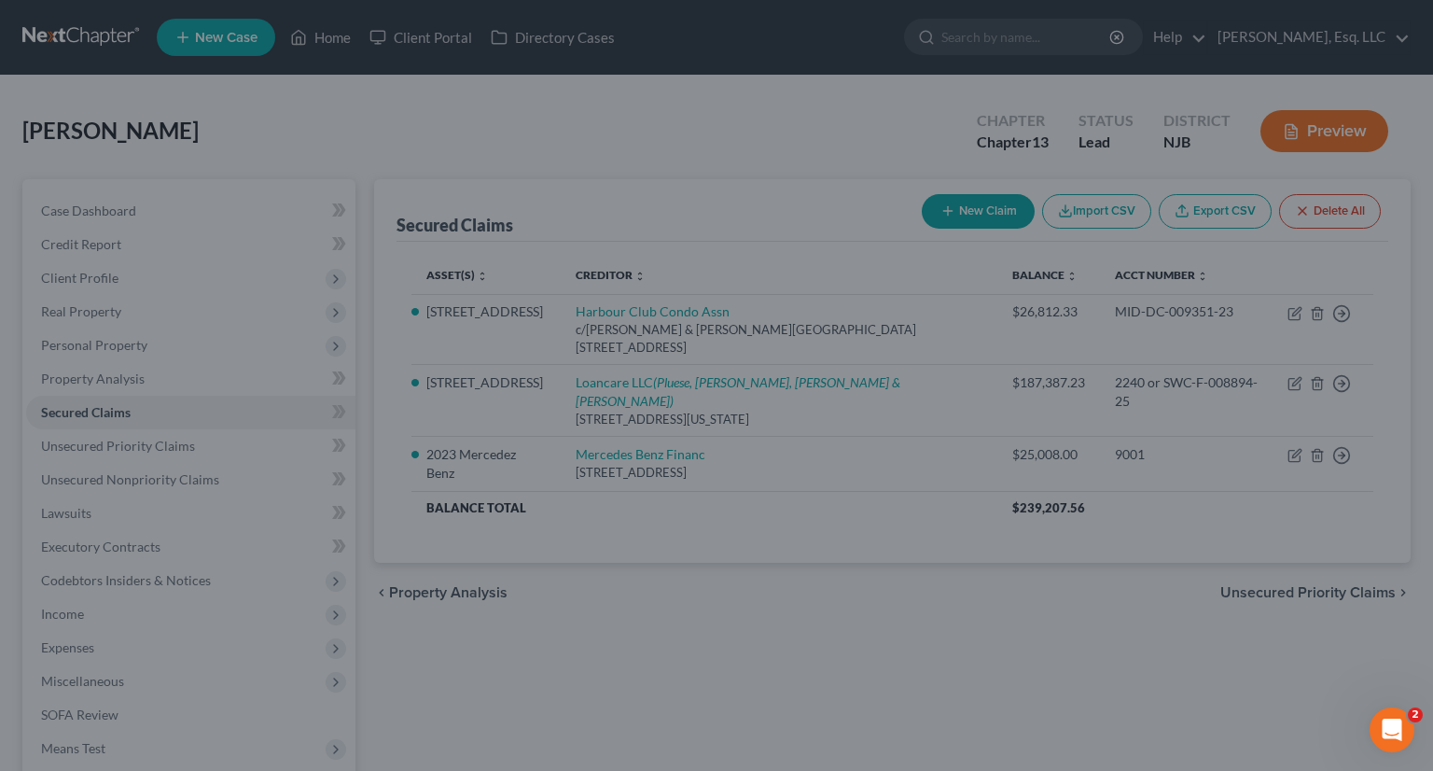
select select "5"
select select "0"
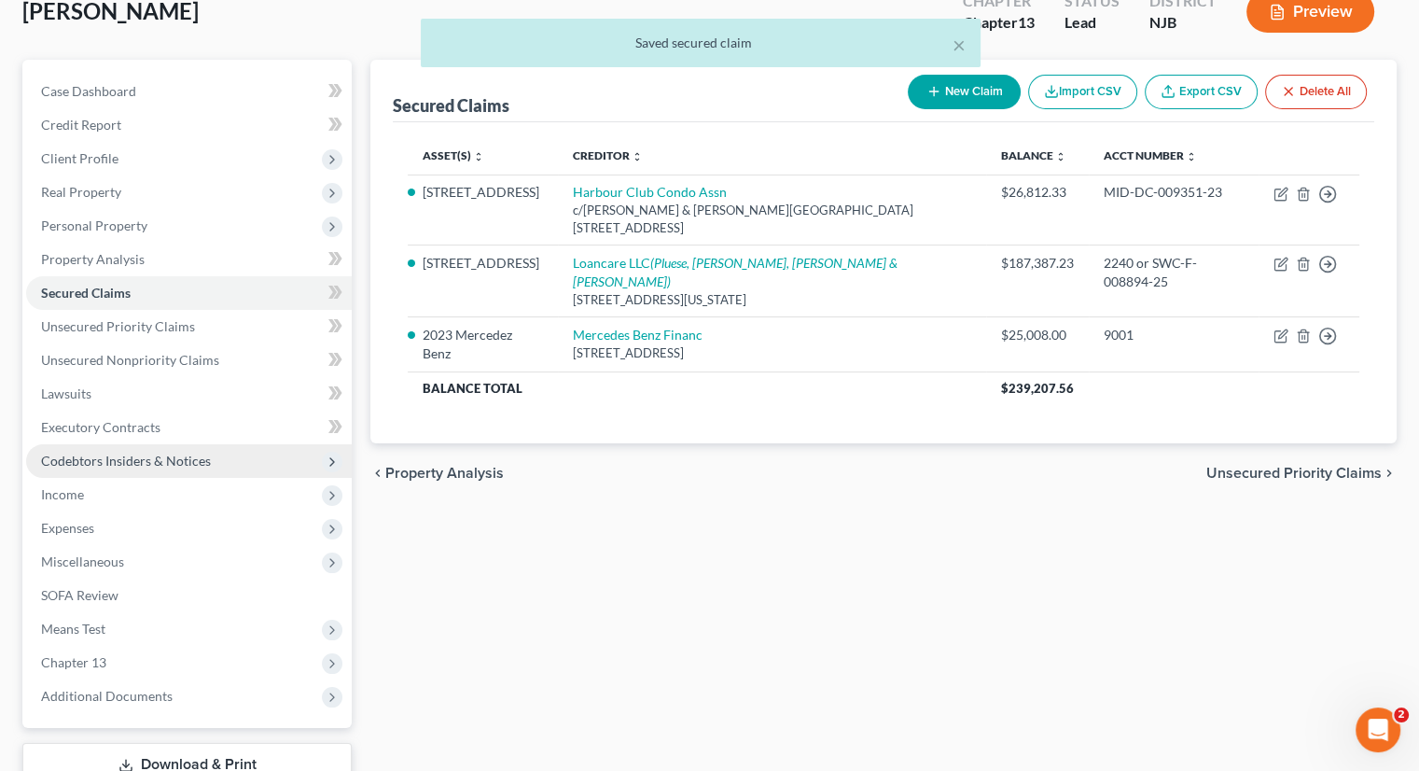
scroll to position [254, 0]
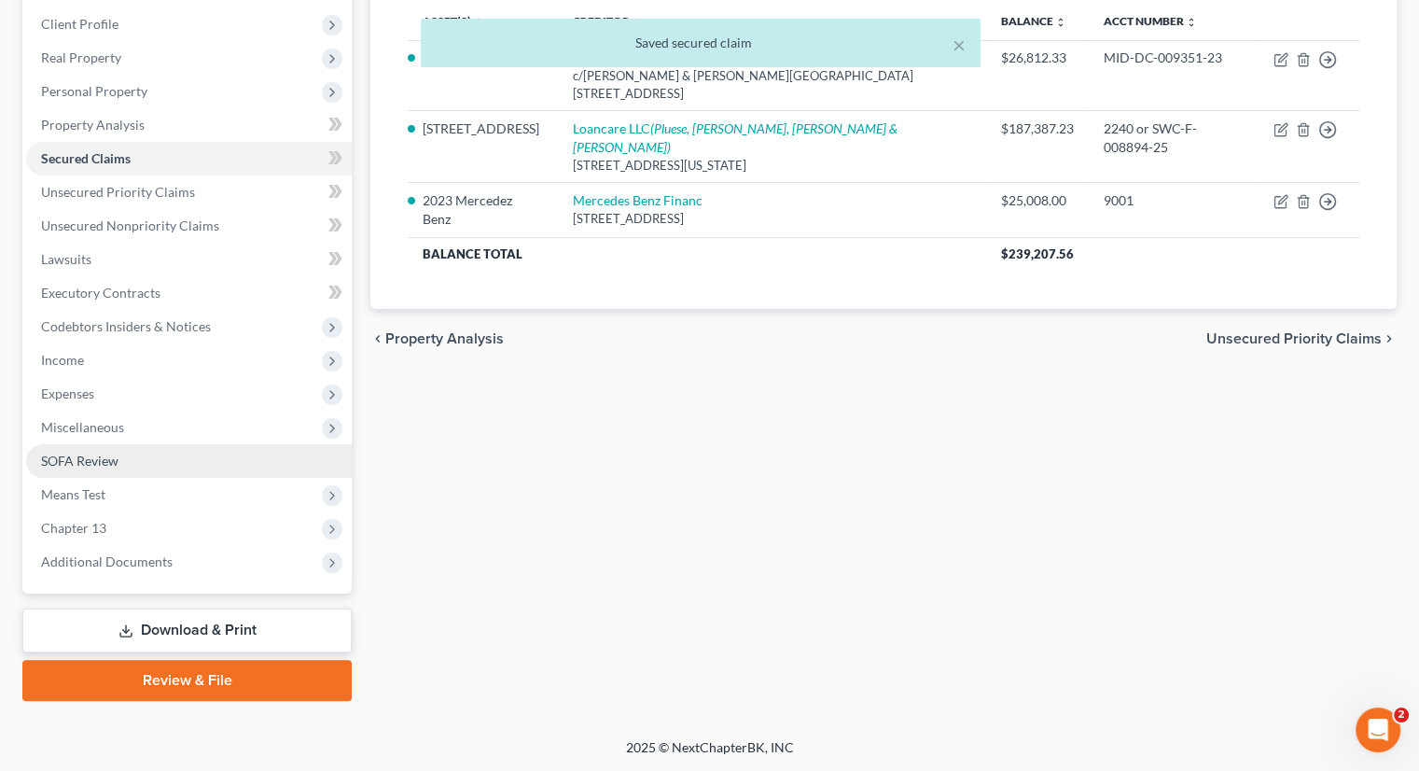
click at [86, 457] on span "SOFA Review" at bounding box center [79, 461] width 77 height 16
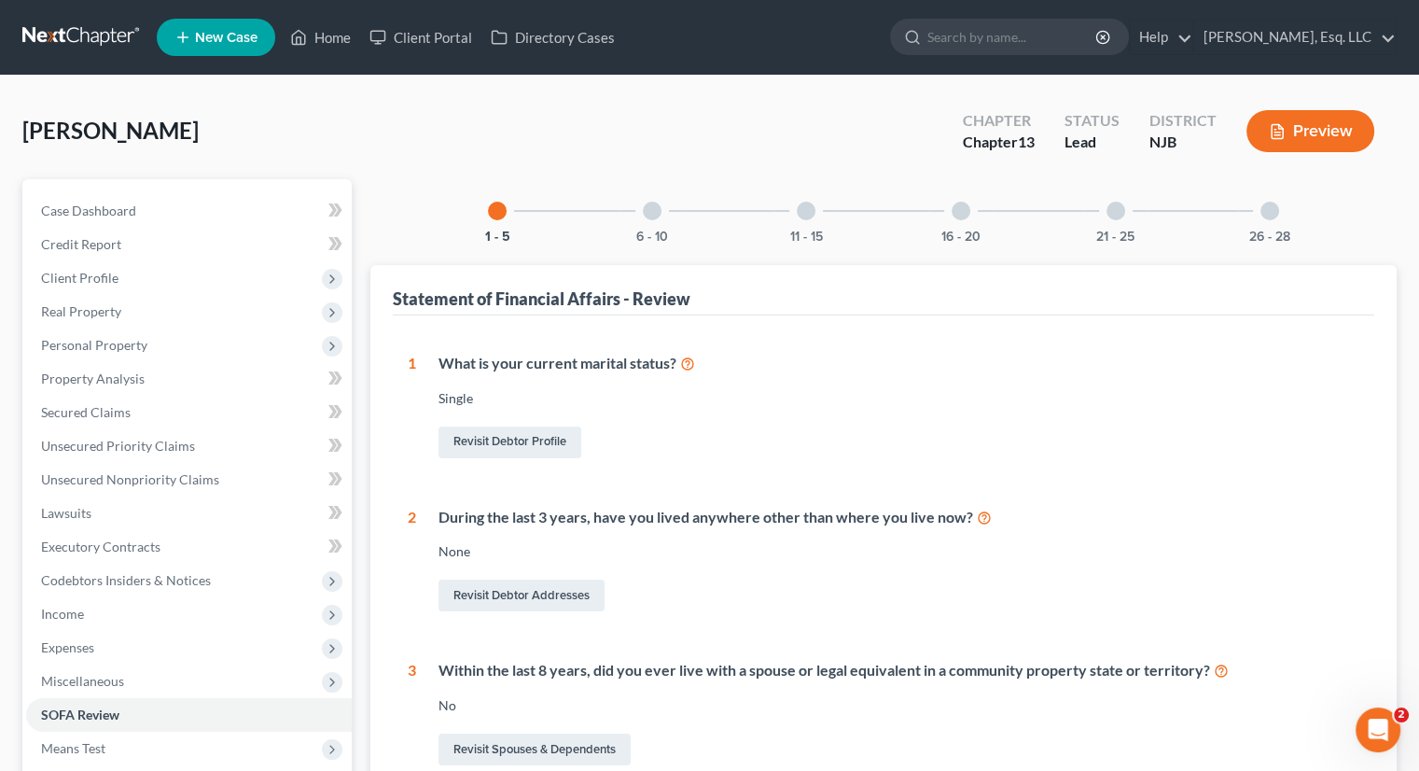
click at [661, 214] on div at bounding box center [652, 211] width 19 height 19
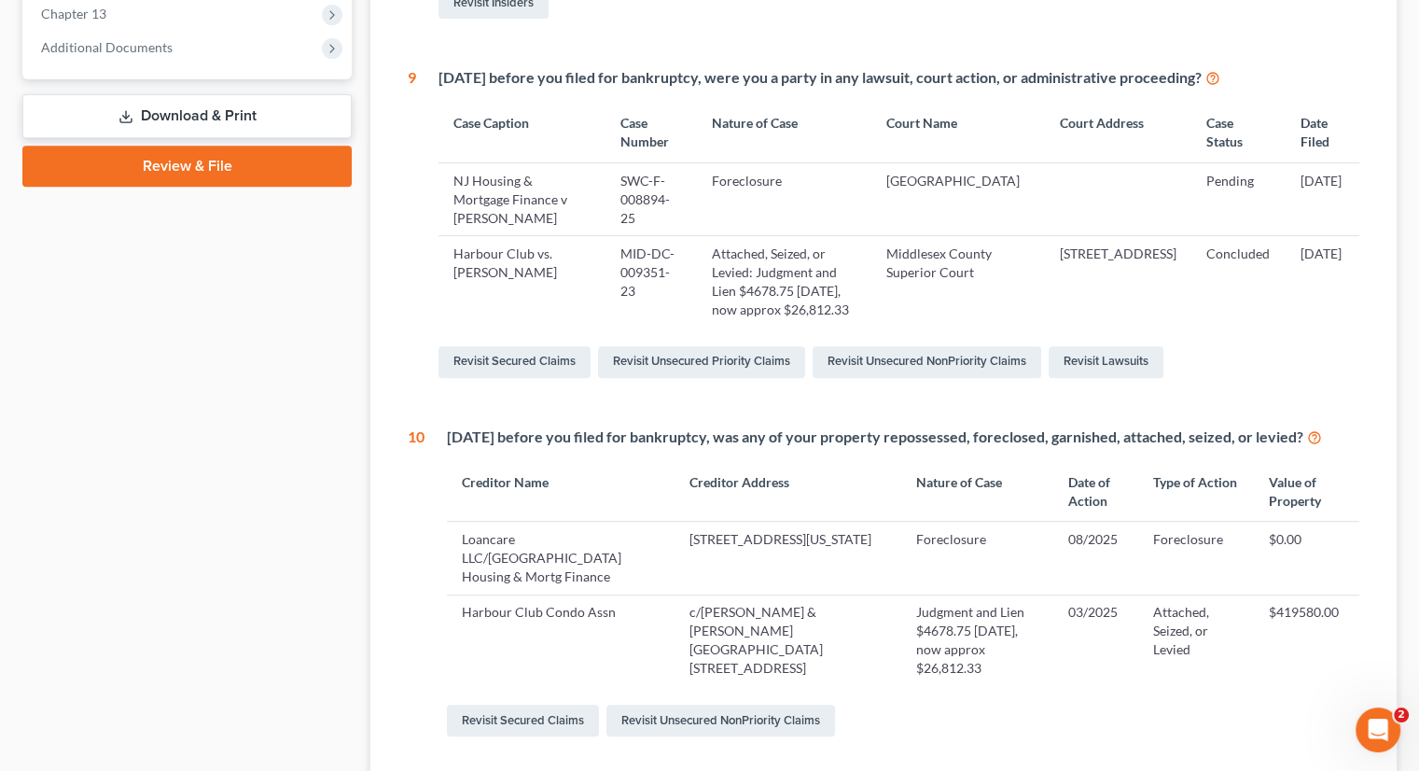
scroll to position [203, 0]
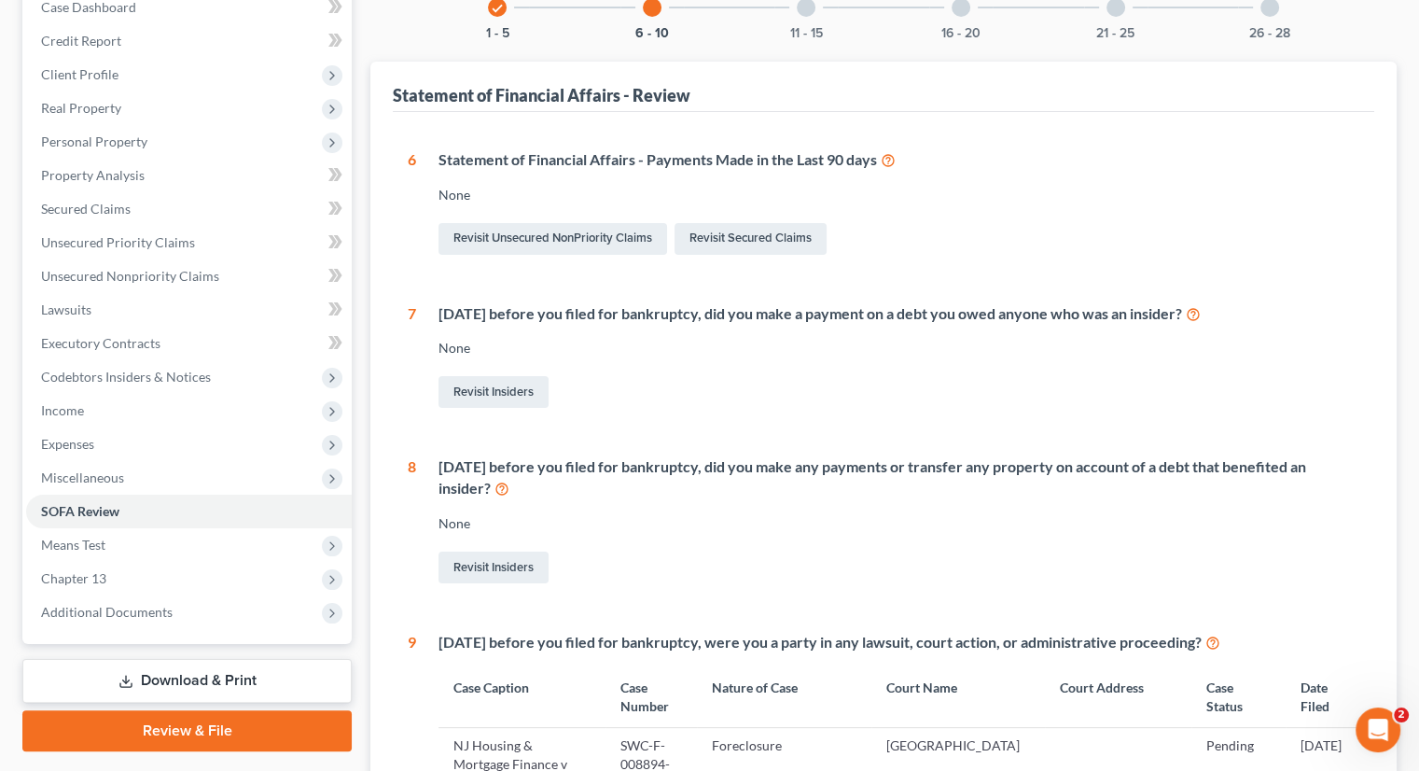
click at [1022, 740] on td "Middlesex County" at bounding box center [959, 763] width 174 height 73
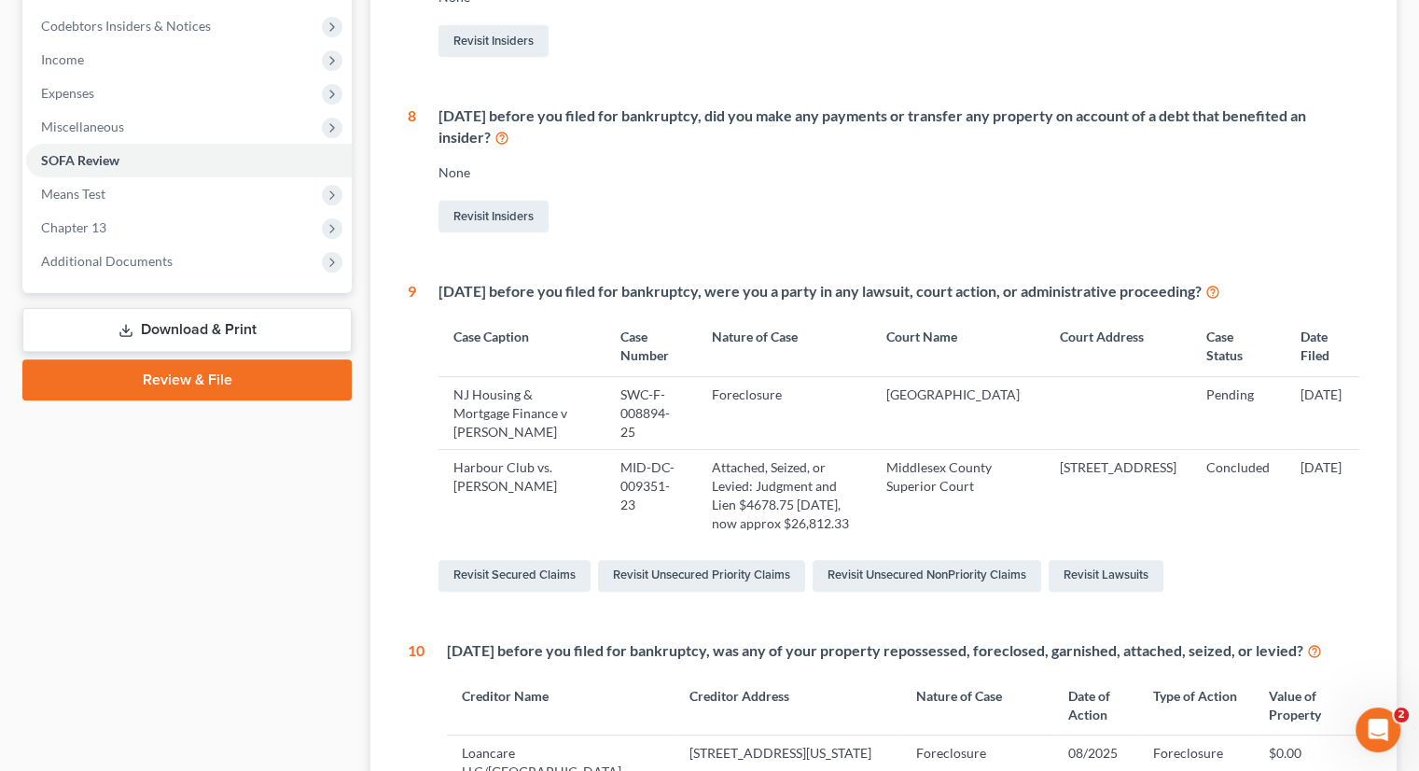
scroll to position [577, 0]
